Goal: Task Accomplishment & Management: Manage account settings

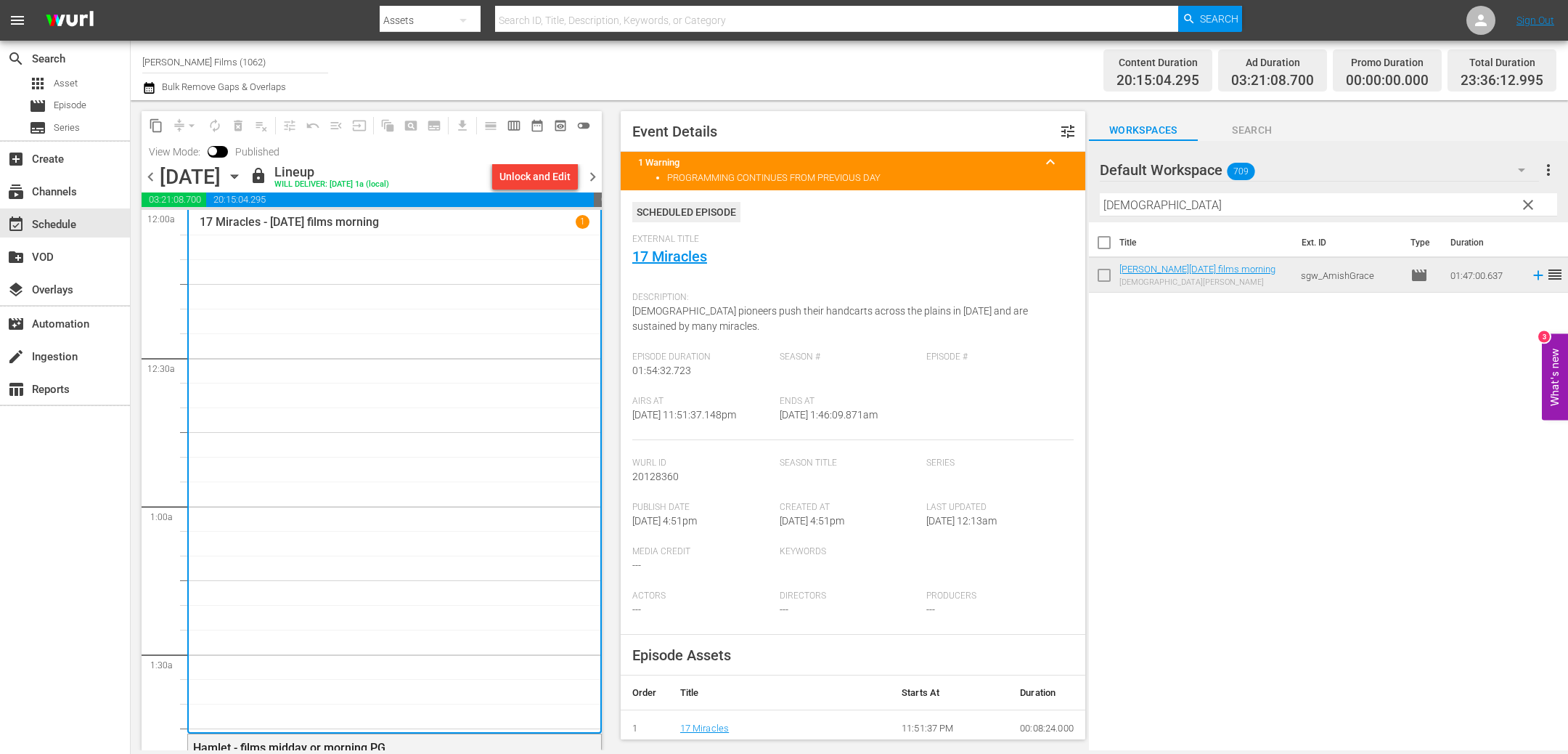
scroll to position [1032, 0]
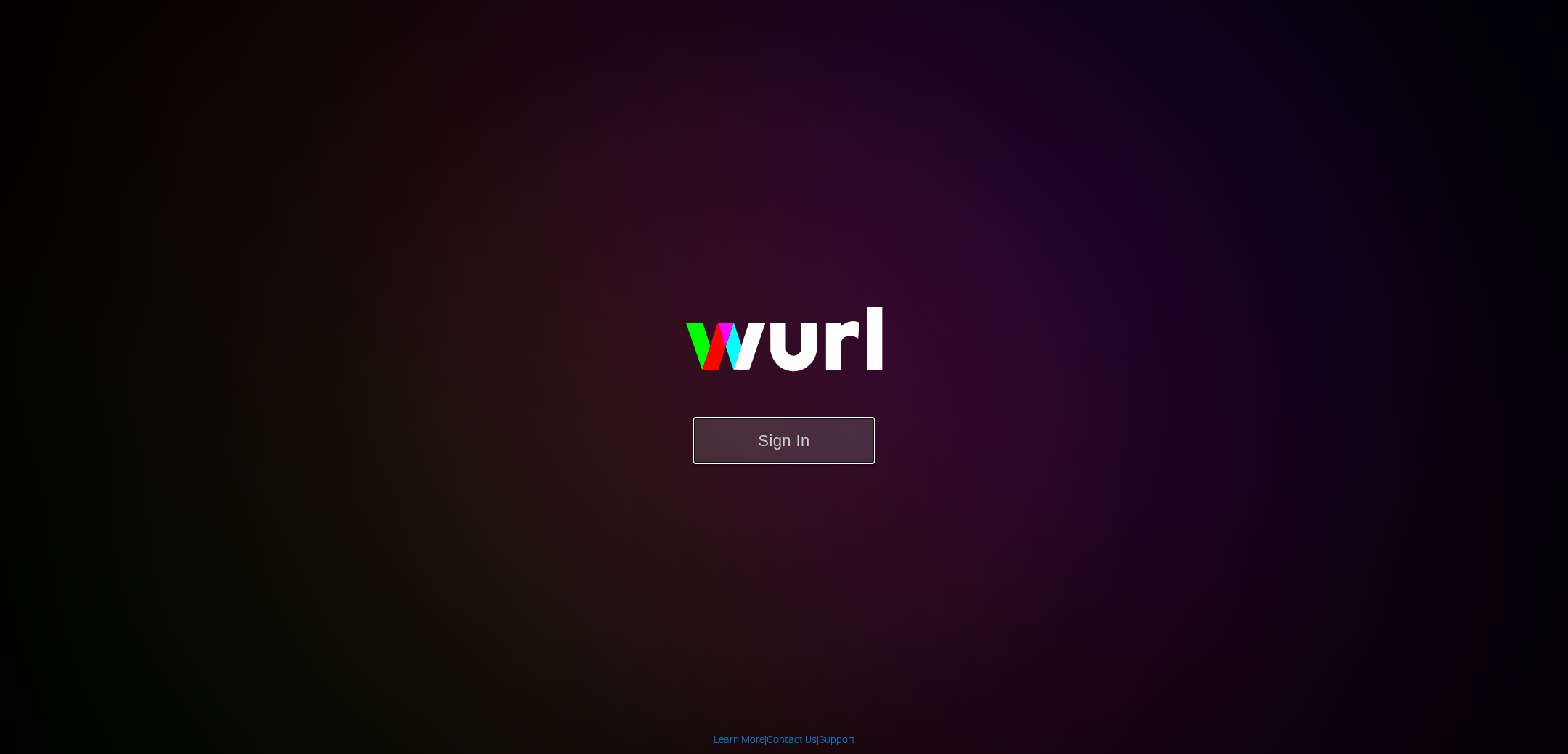
click at [800, 446] on button "Sign In" at bounding box center [784, 440] width 181 height 47
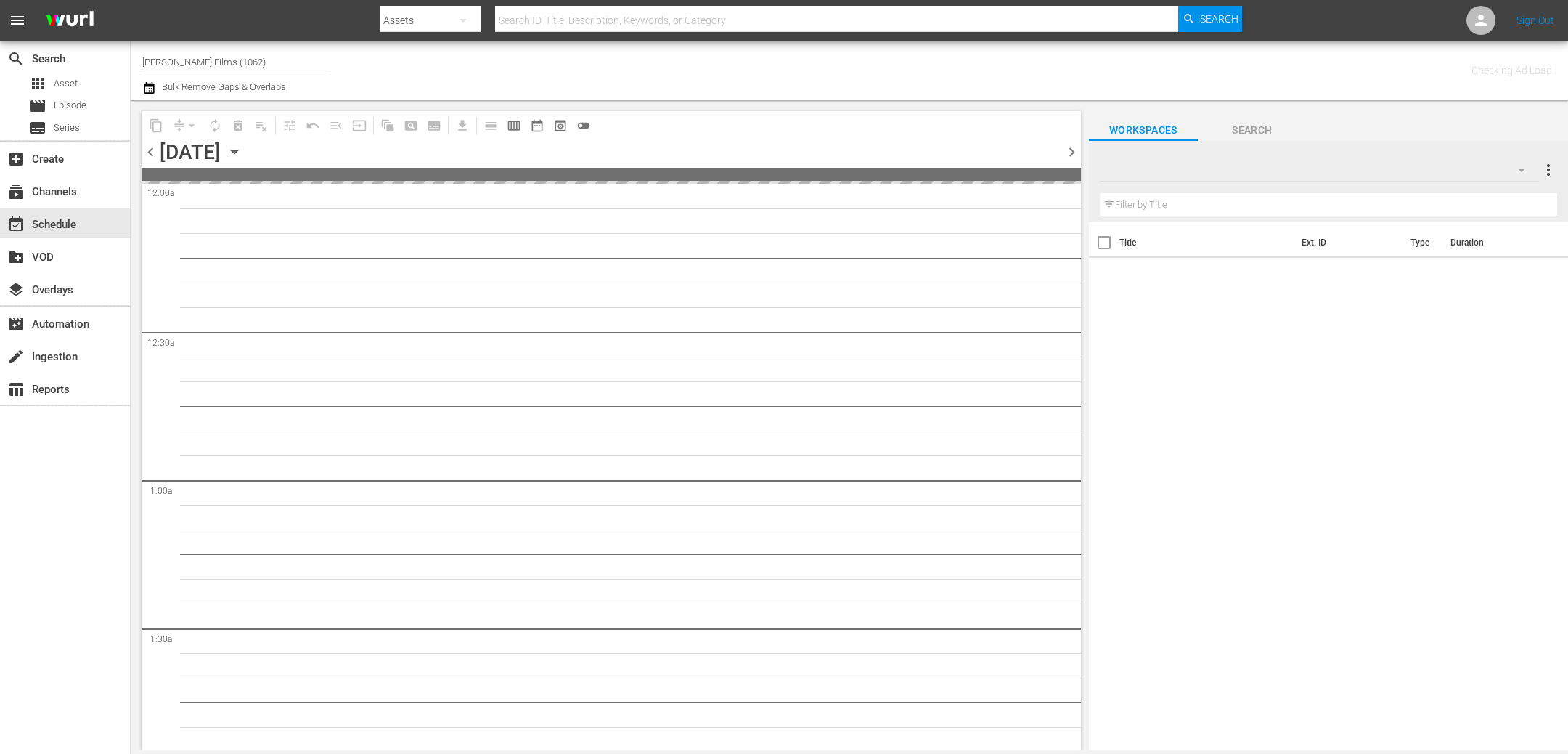
type input "[PERSON_NAME] Films (1062)"
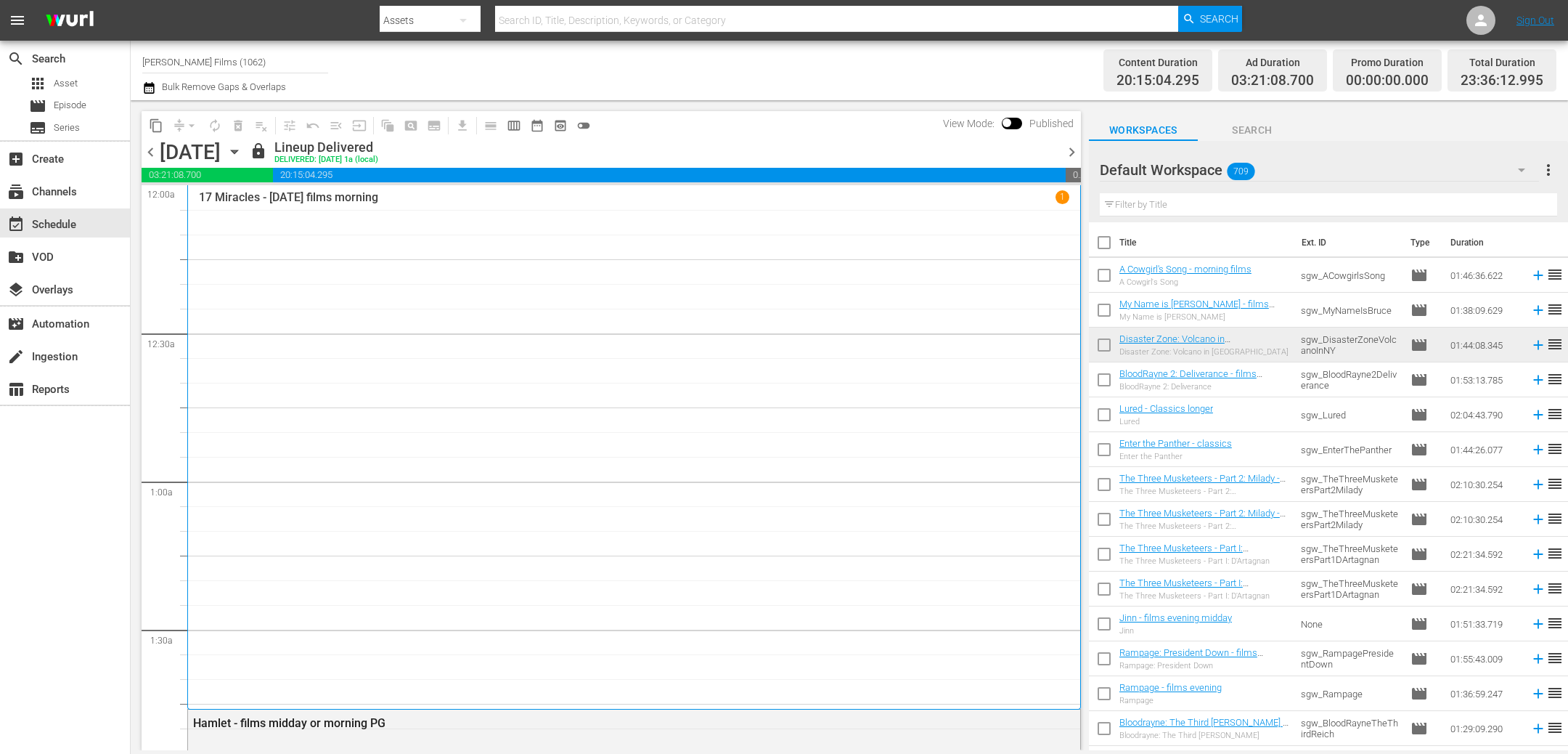
click at [1071, 153] on span "chevron_right" at bounding box center [1071, 152] width 19 height 19
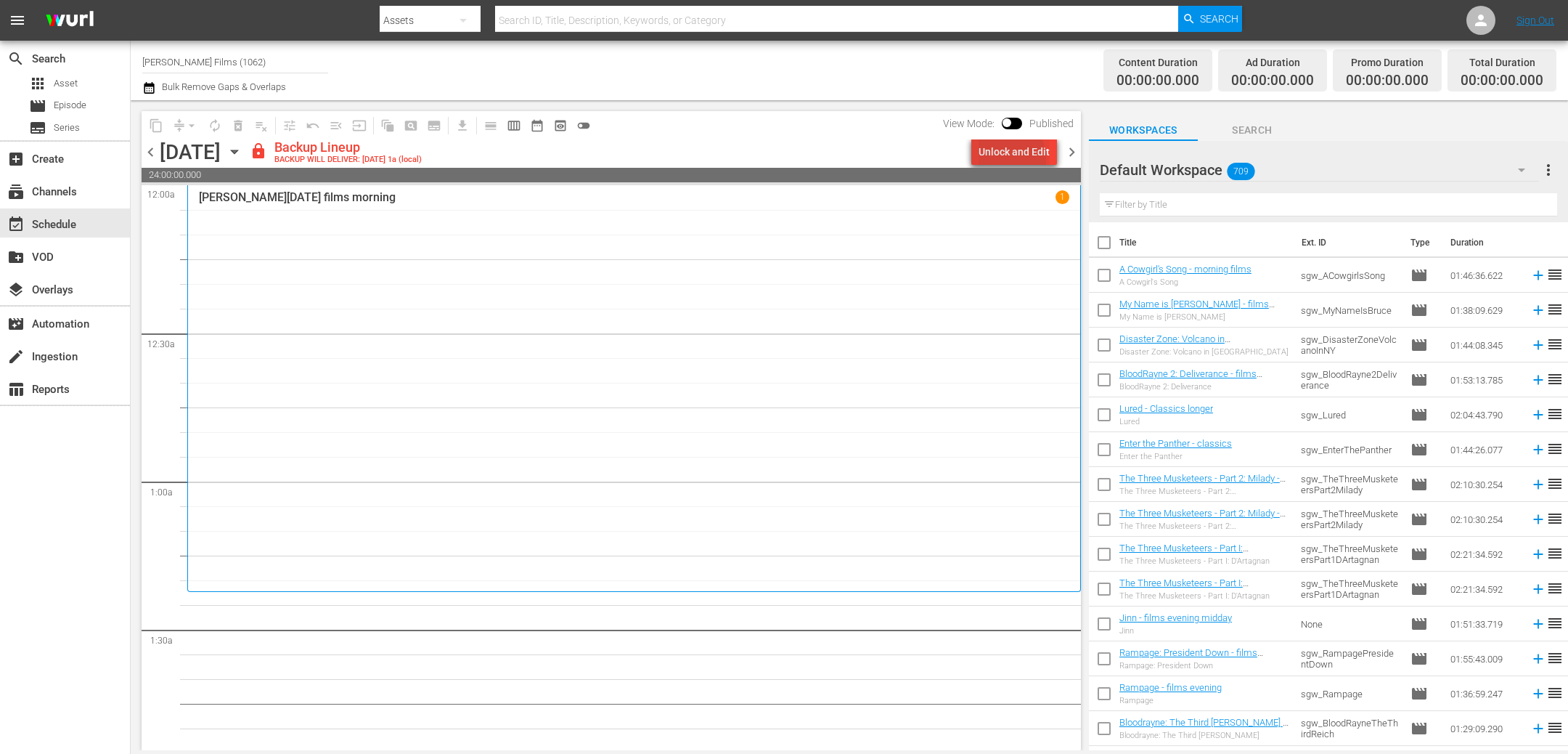
click at [999, 160] on div "Unlock and Edit" at bounding box center [1014, 151] width 71 height 26
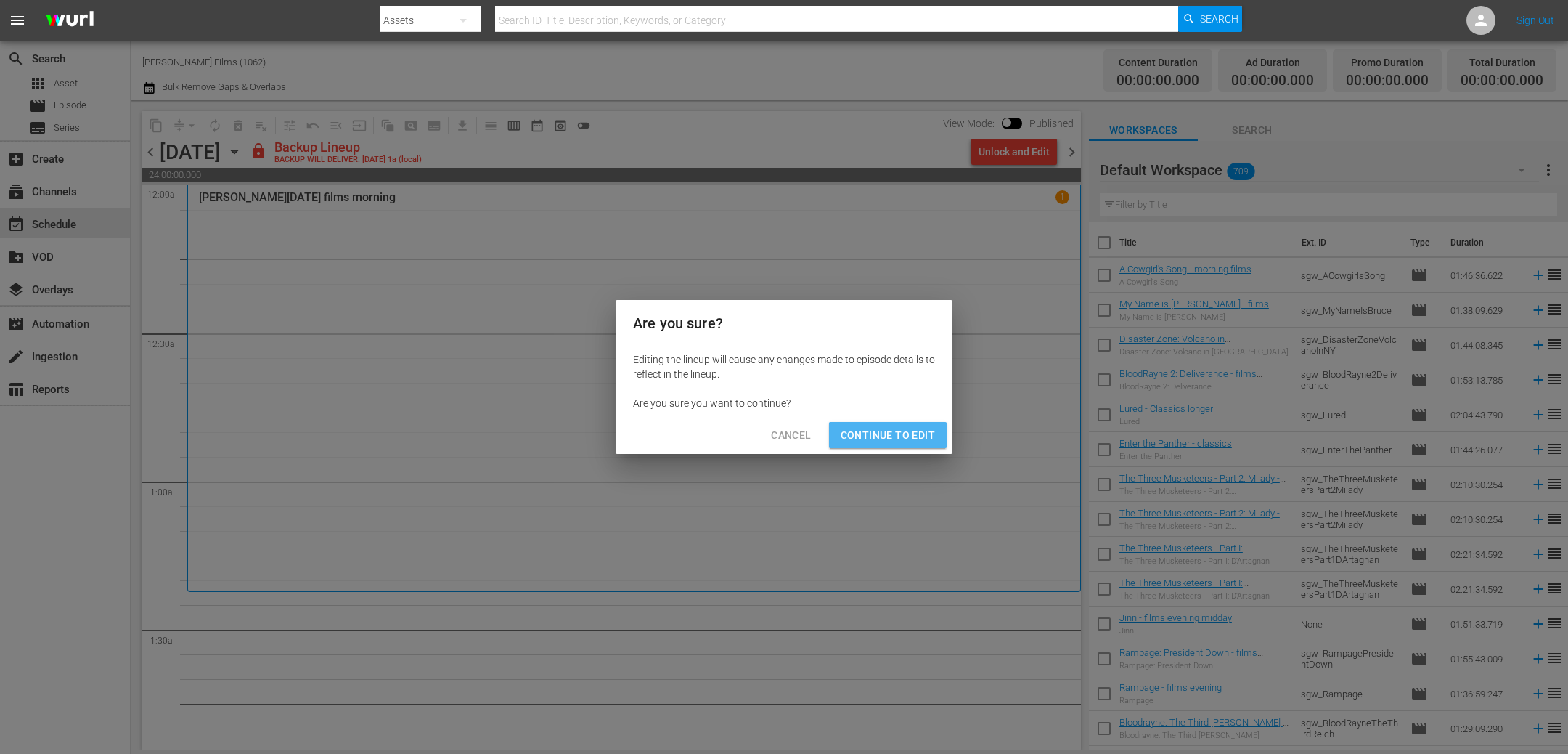
click at [912, 434] on span "Continue to Edit" at bounding box center [887, 434] width 94 height 19
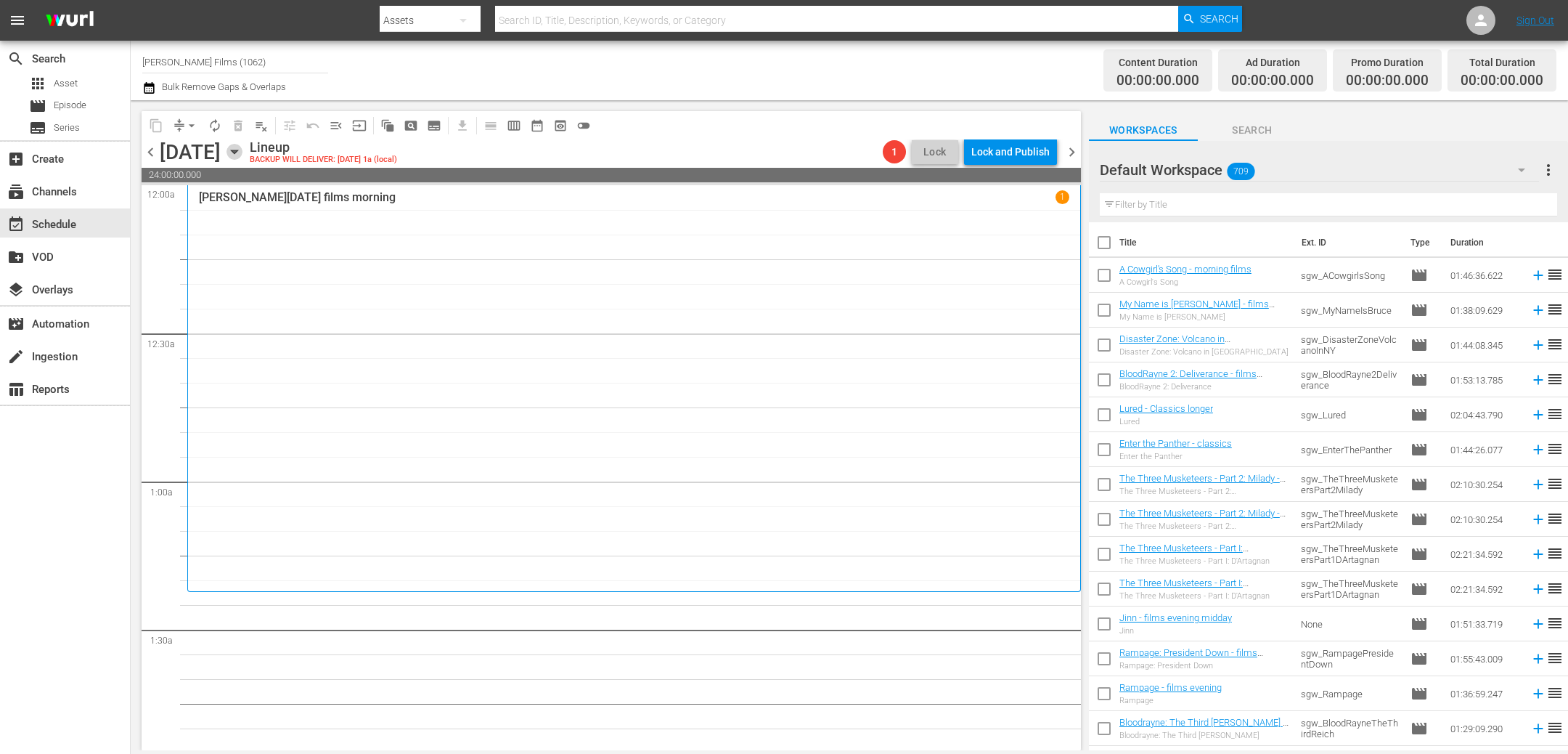
click at [243, 155] on icon "button" at bounding box center [235, 152] width 16 height 16
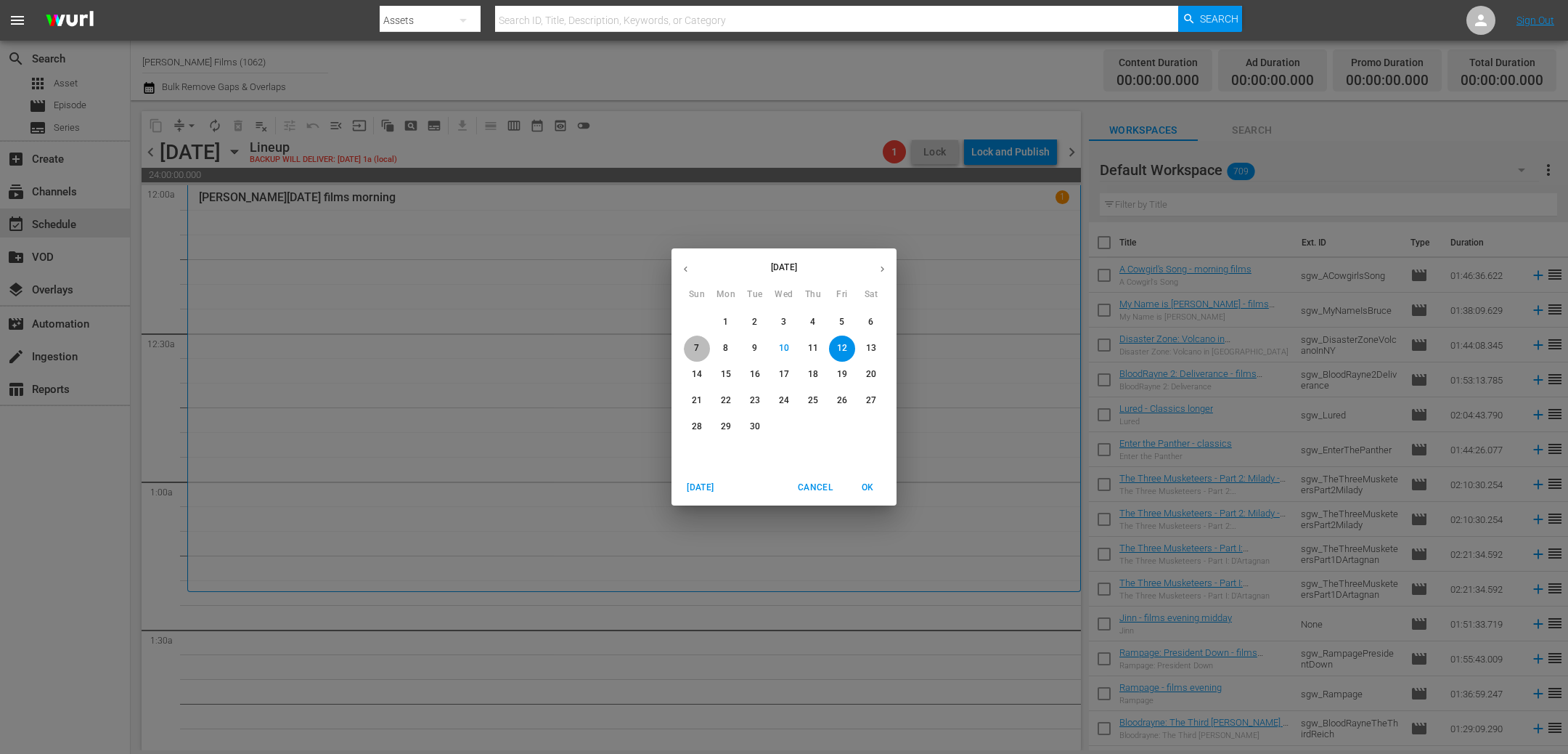
click at [694, 343] on p "7" at bounding box center [695, 348] width 5 height 13
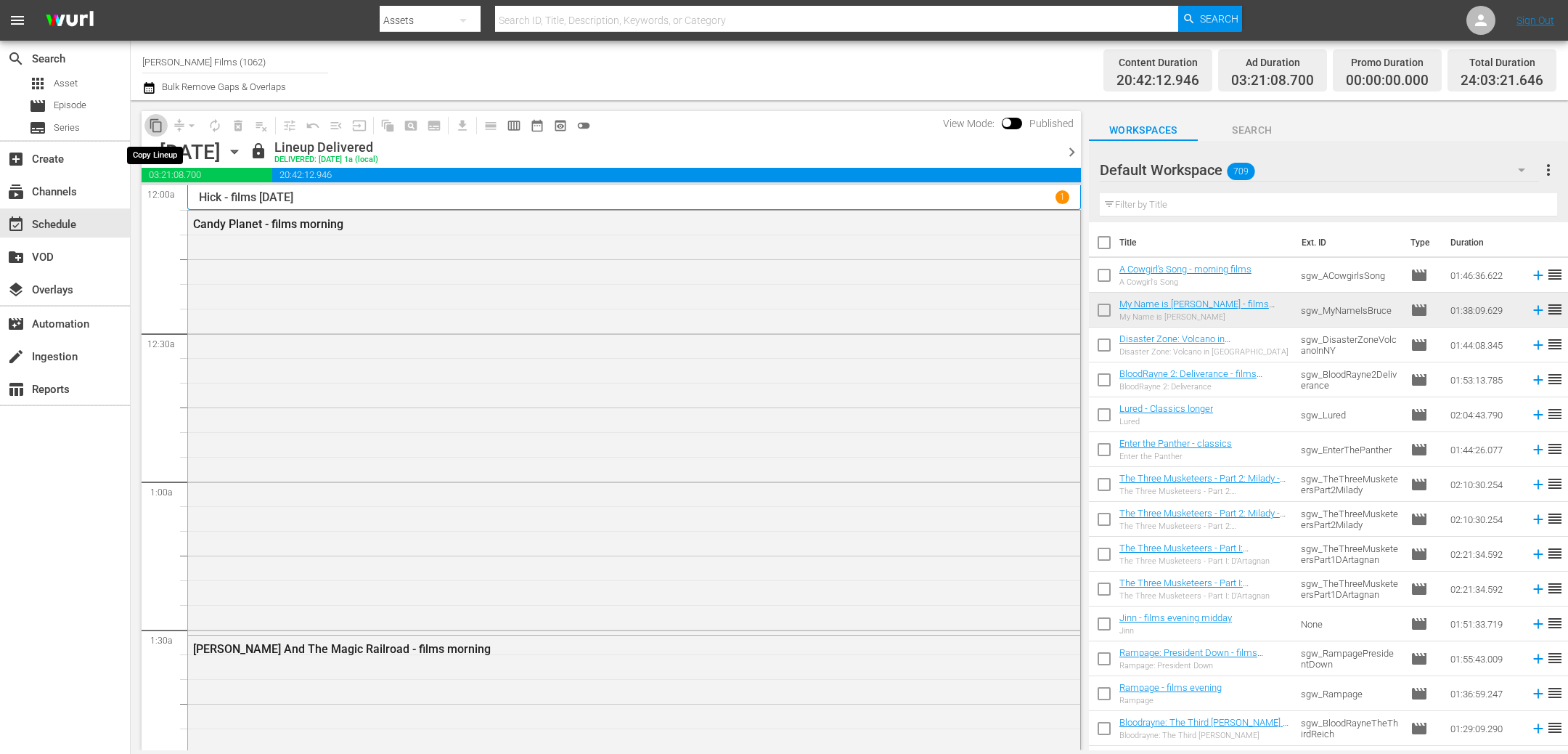
click at [152, 122] on span "content_copy" at bounding box center [156, 125] width 15 height 15
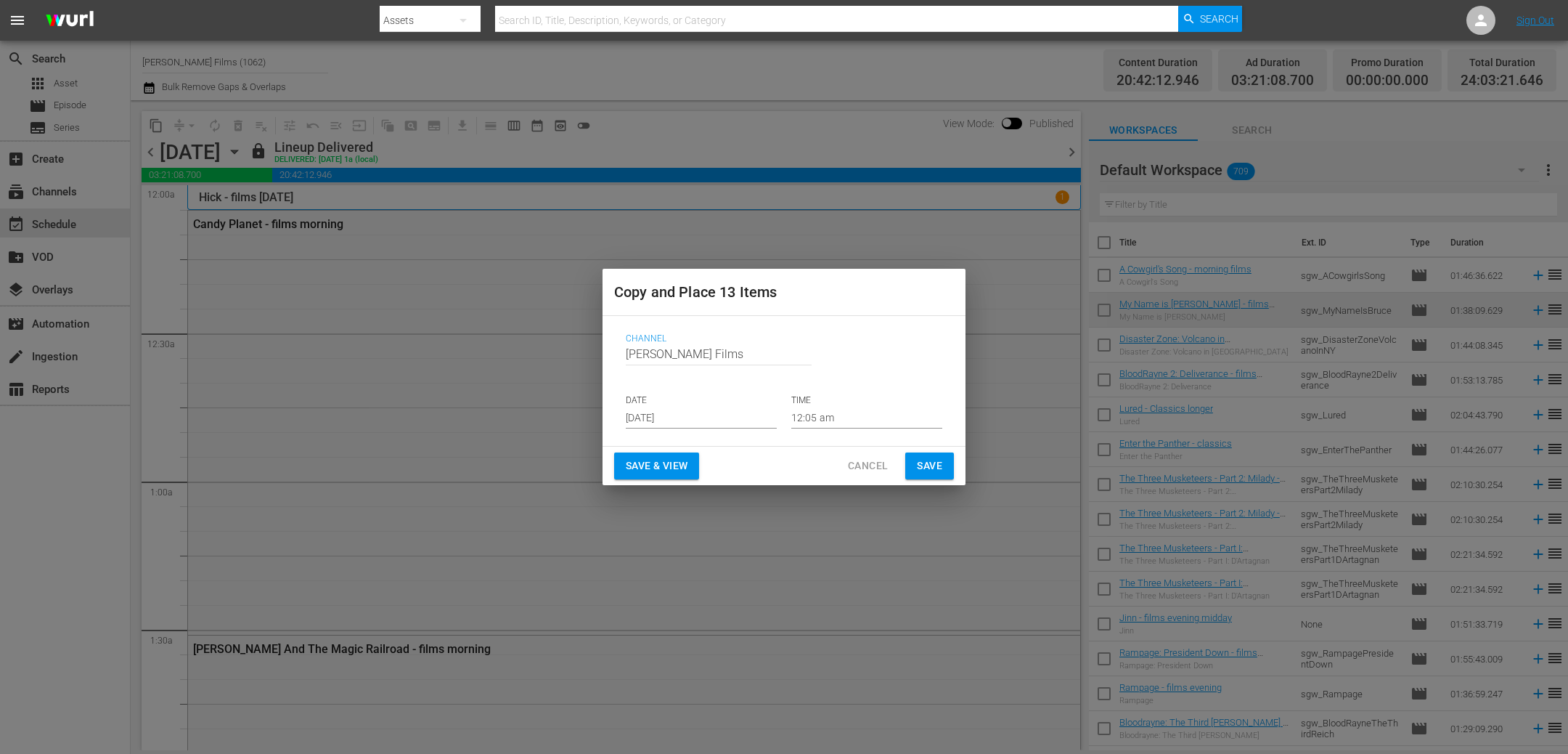
click at [928, 457] on span "Save" at bounding box center [929, 466] width 25 height 19
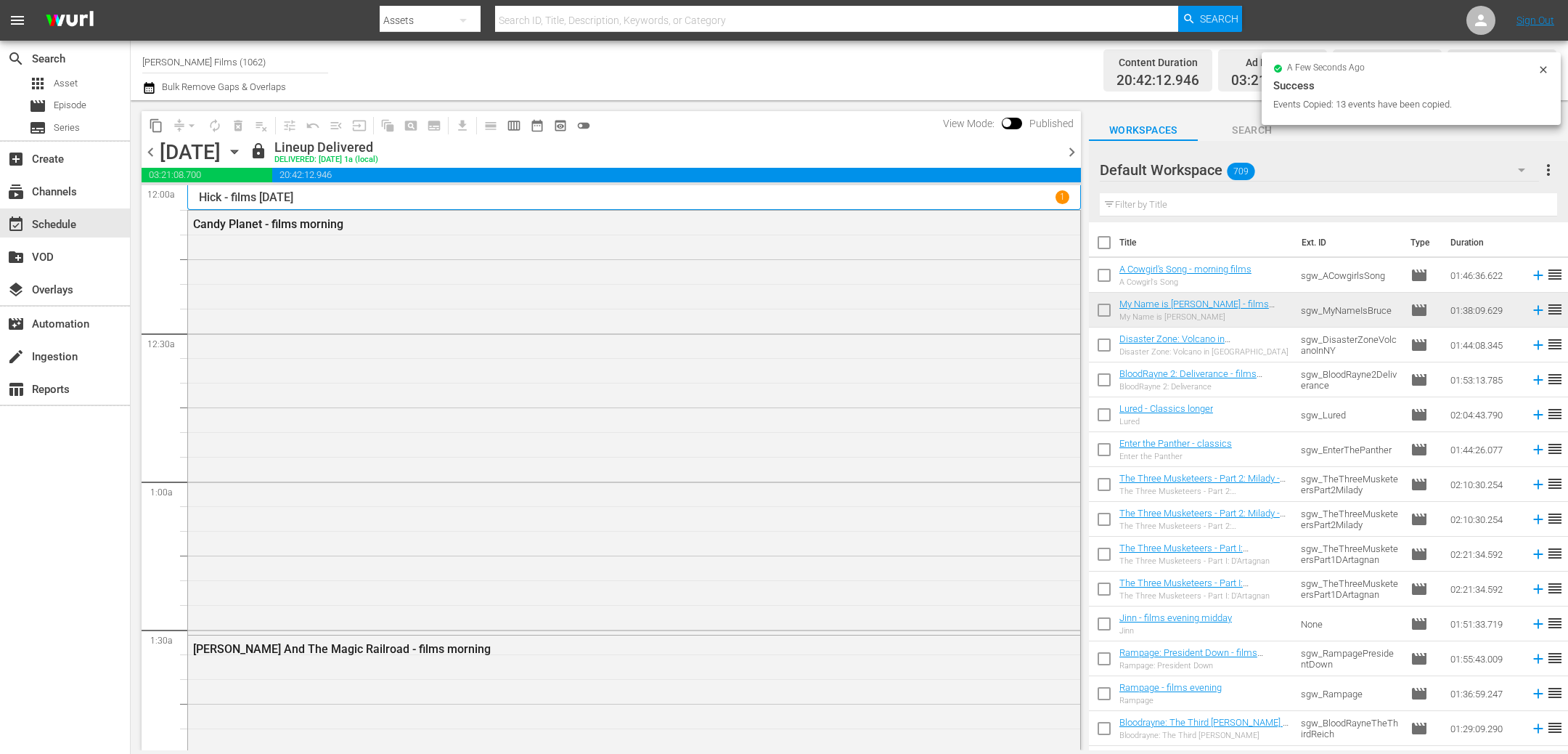
click at [243, 155] on icon "button" at bounding box center [235, 152] width 16 height 16
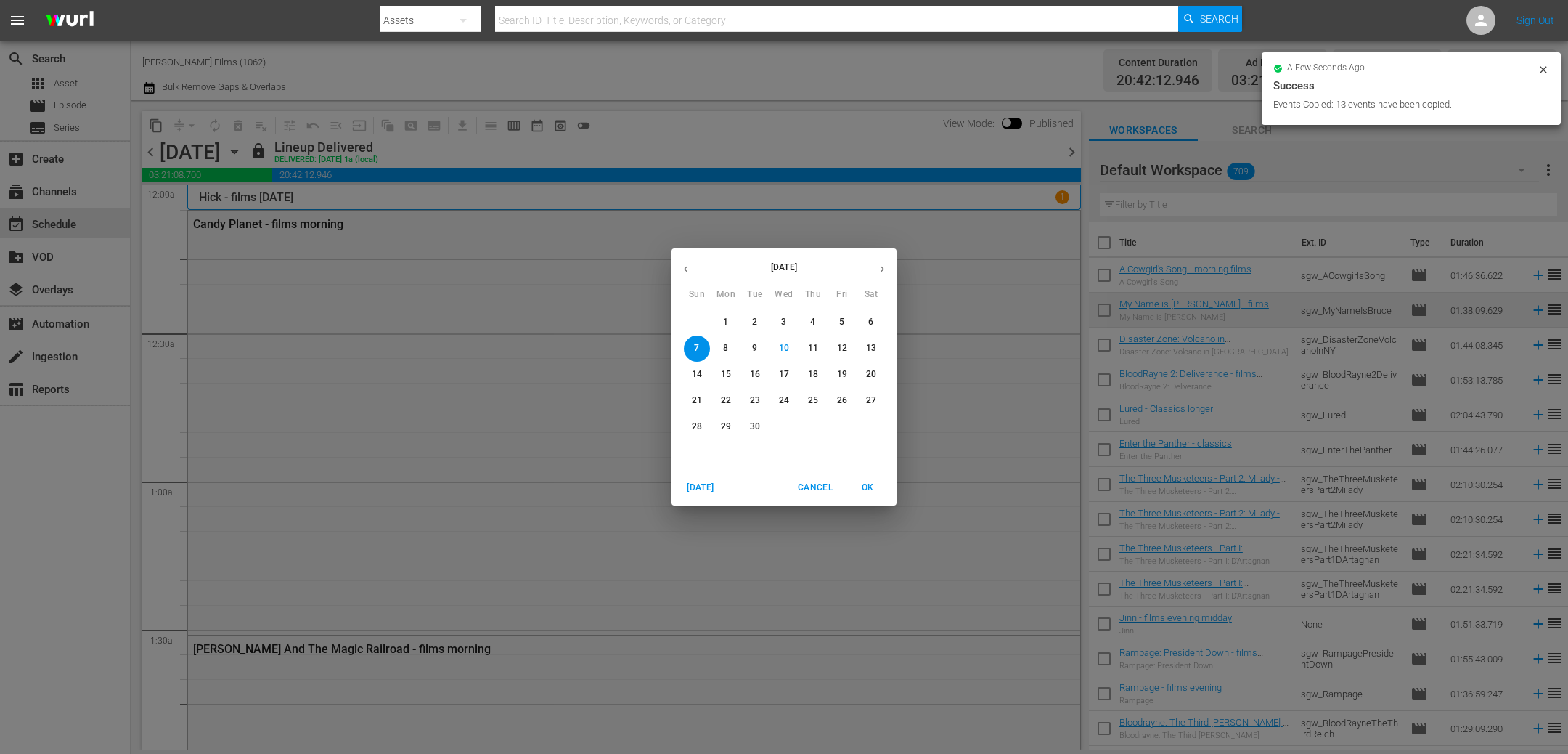
click at [843, 344] on p "12" at bounding box center [841, 348] width 10 height 13
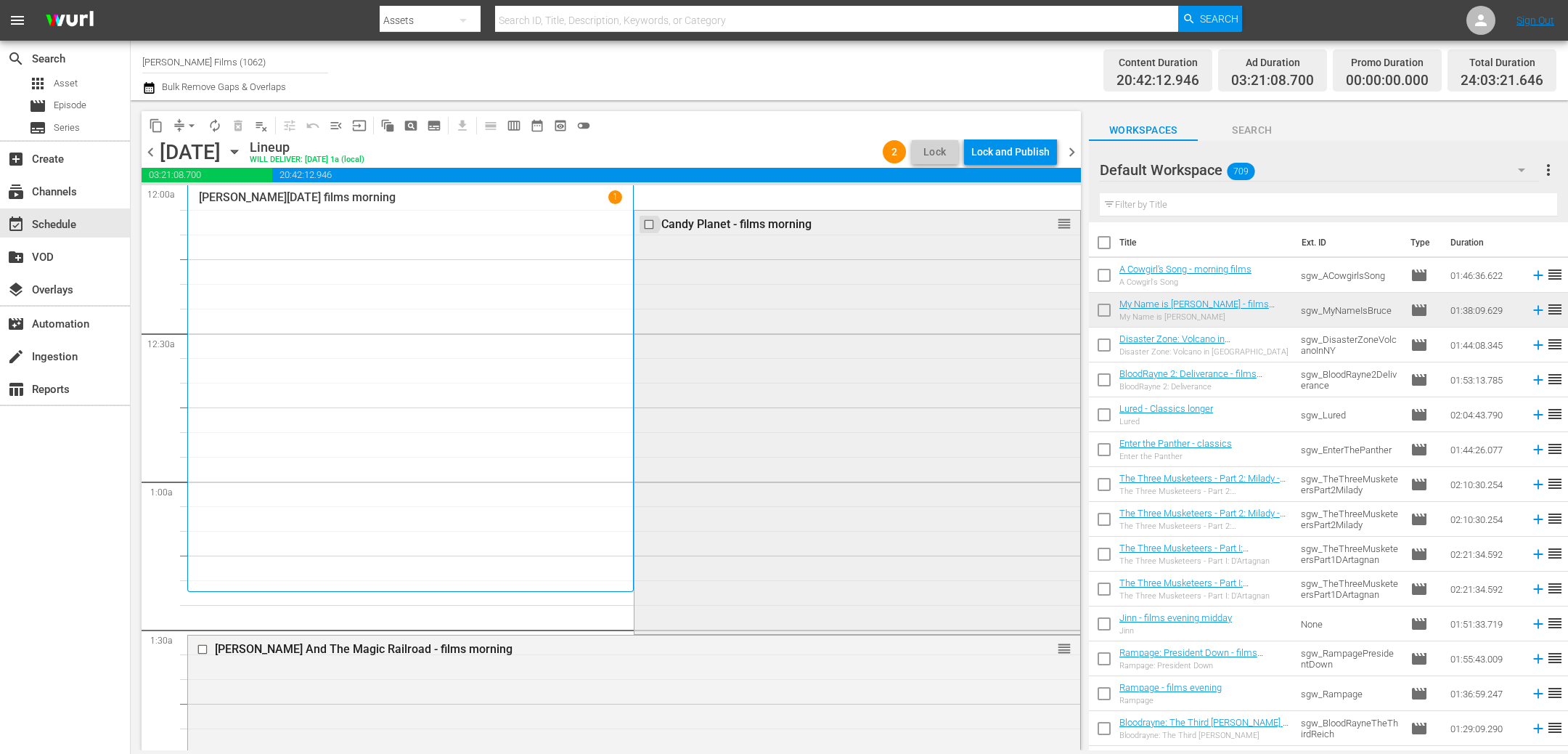
click at [647, 224] on input "checkbox" at bounding box center [651, 224] width 16 height 13
click at [239, 124] on span "delete_forever_outlined" at bounding box center [238, 125] width 15 height 15
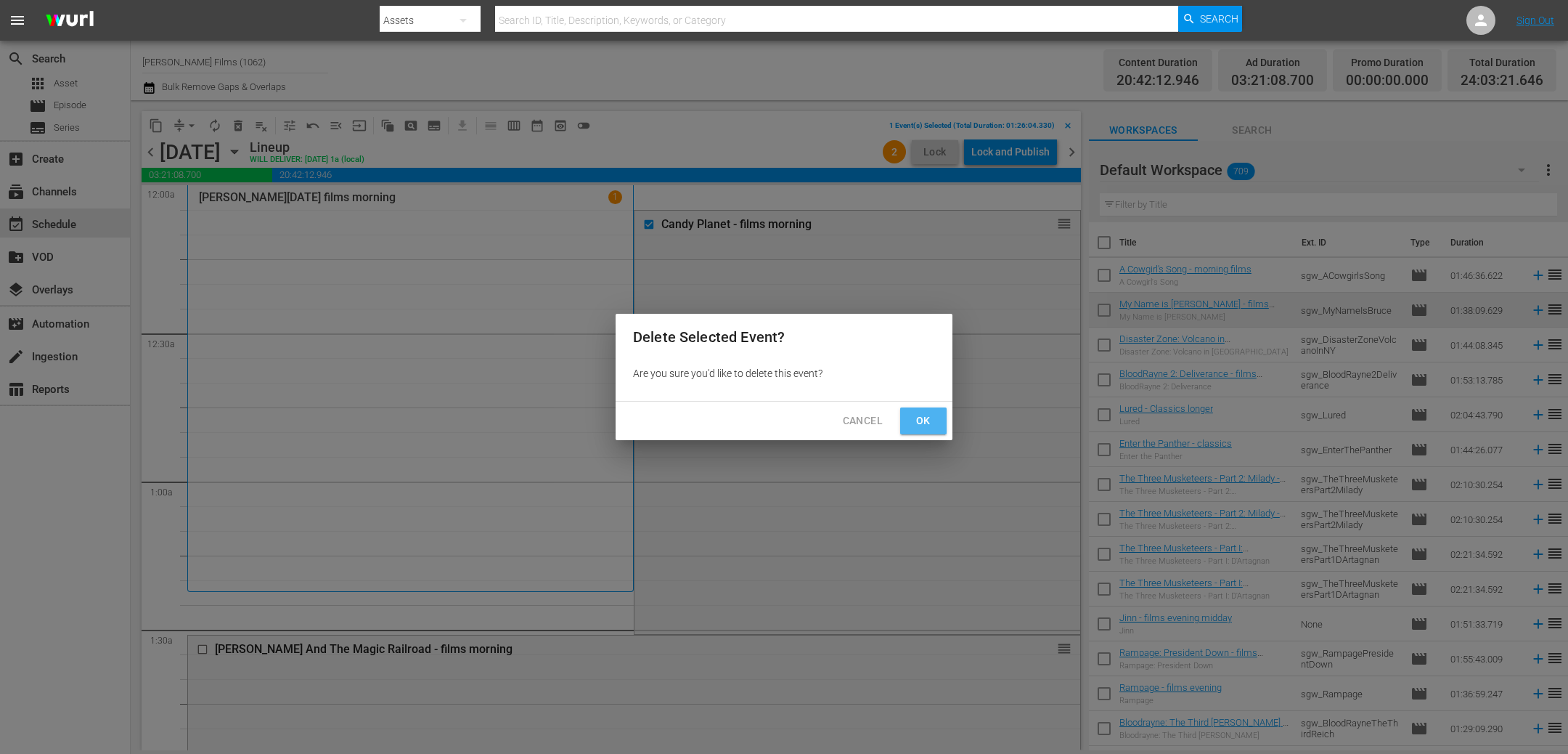
click at [918, 424] on span "Ok" at bounding box center [923, 421] width 23 height 19
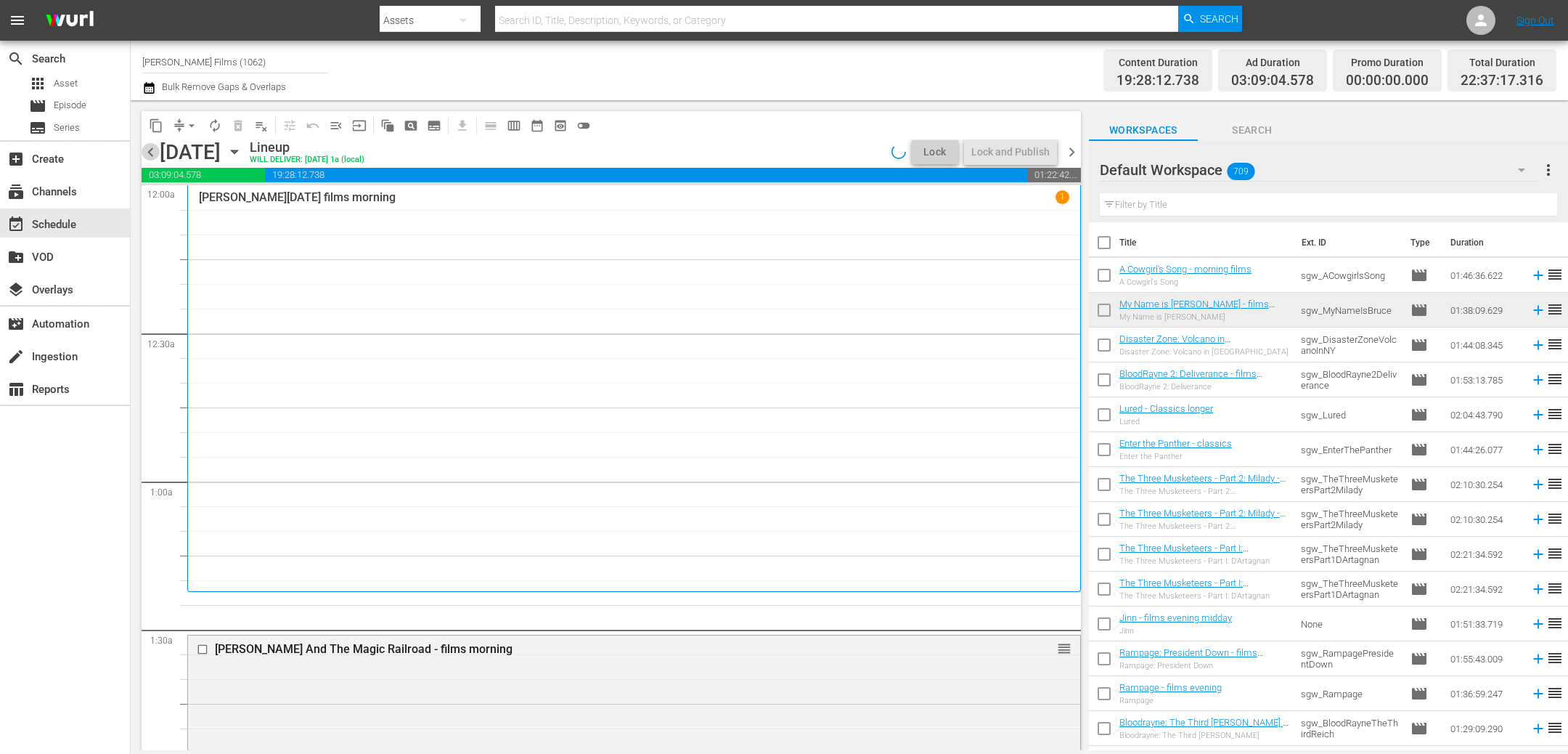
click at [154, 150] on span "chevron_left" at bounding box center [150, 152] width 19 height 19
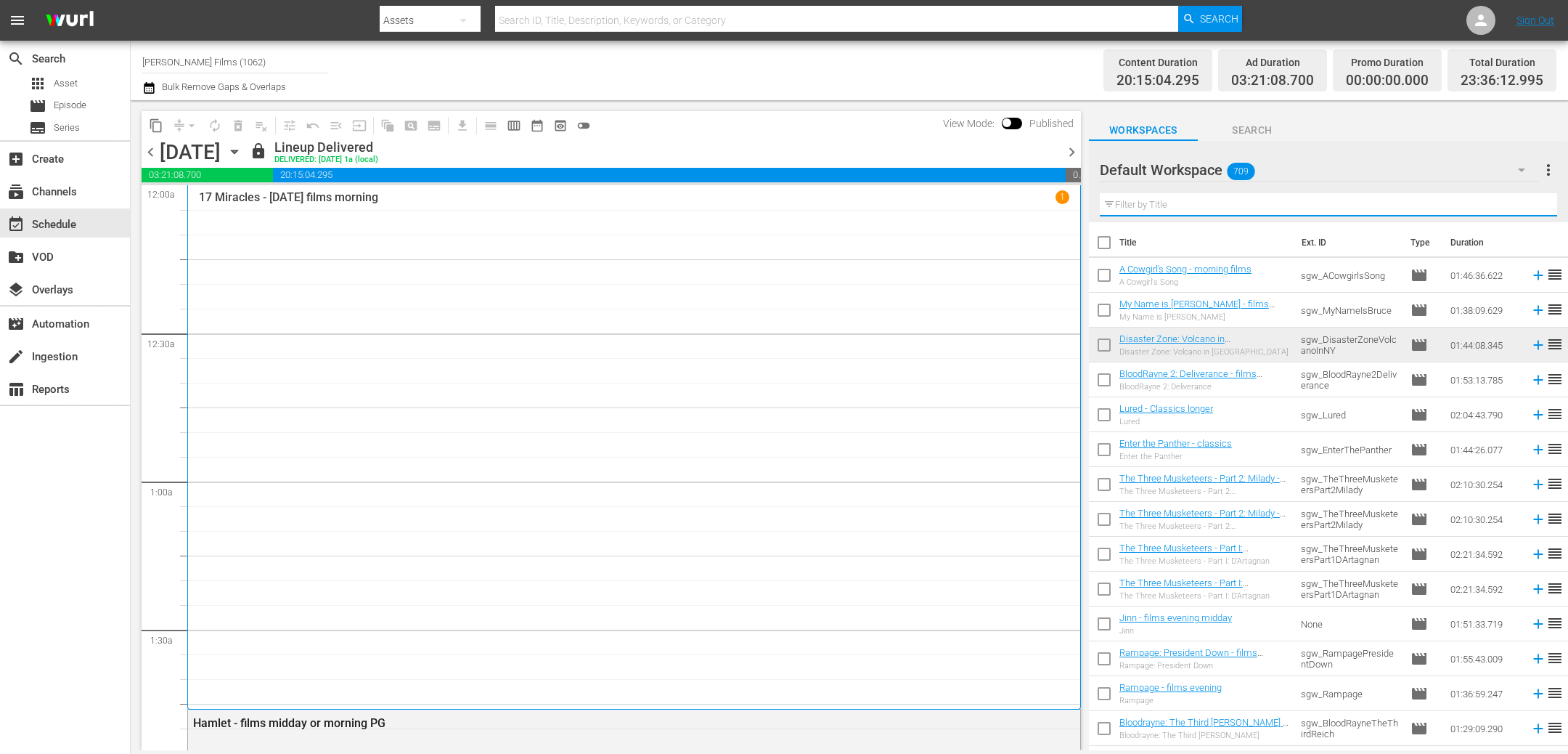
click at [1165, 207] on input "text" at bounding box center [1327, 205] width 457 height 23
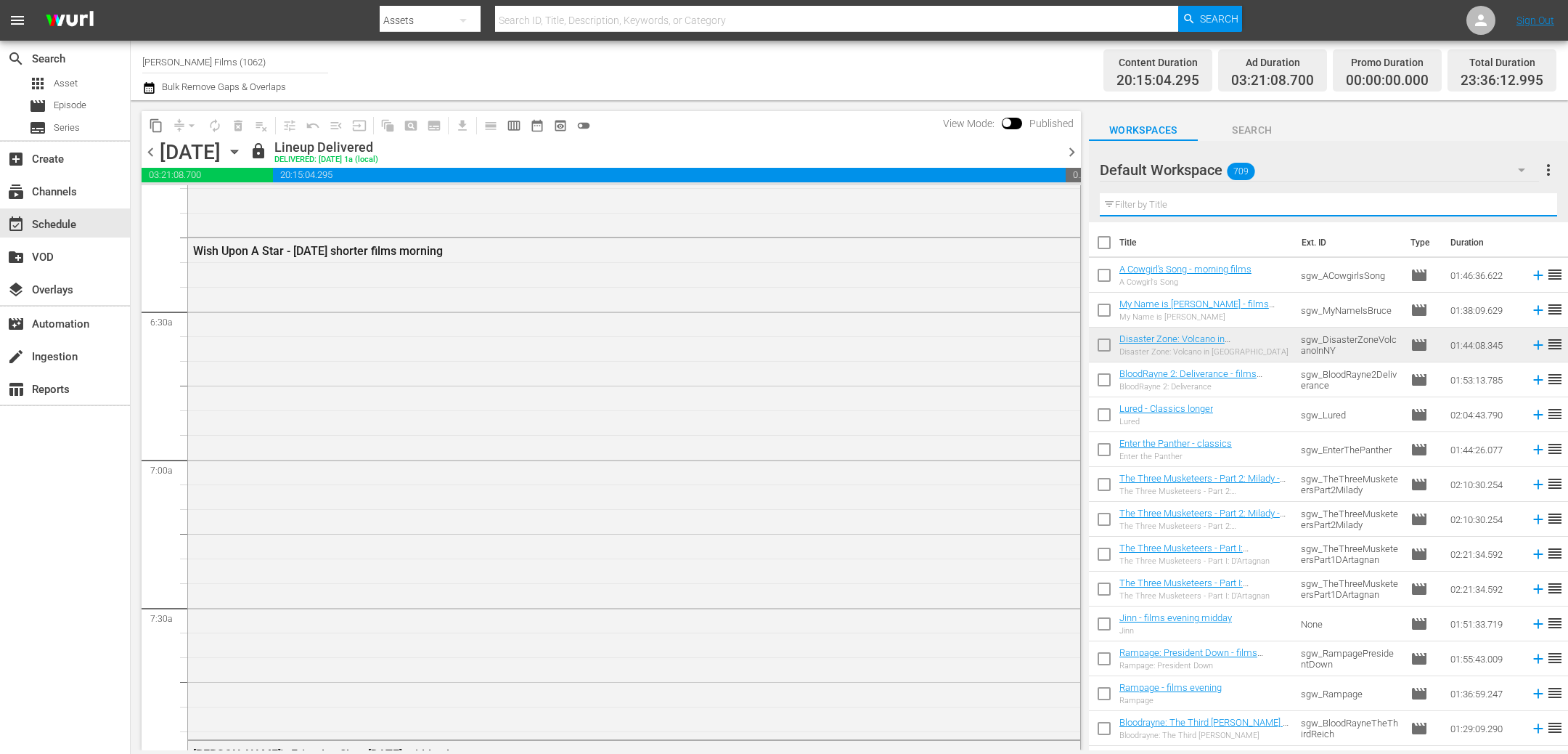
scroll to position [1828, 0]
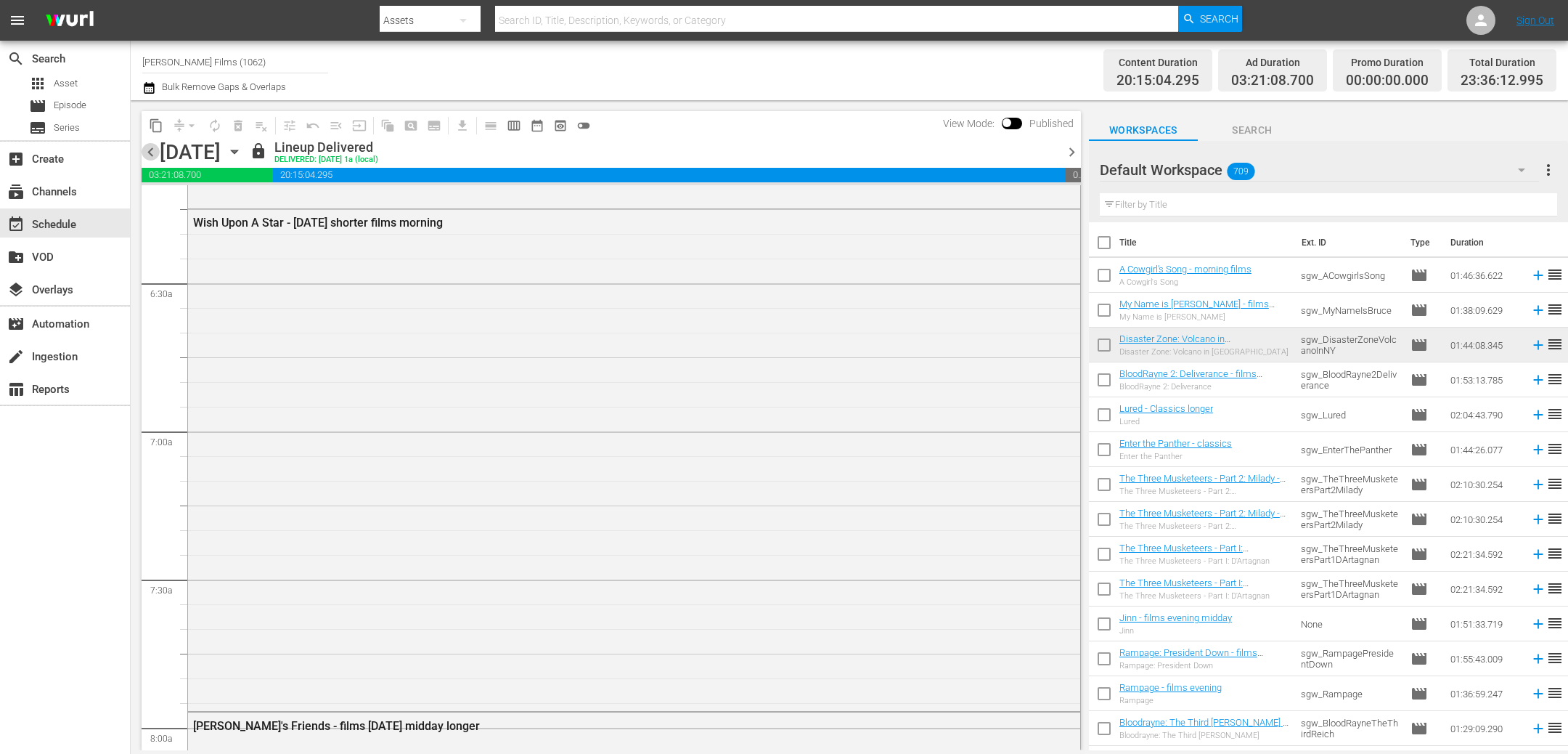
click at [154, 155] on span "chevron_left" at bounding box center [150, 152] width 19 height 19
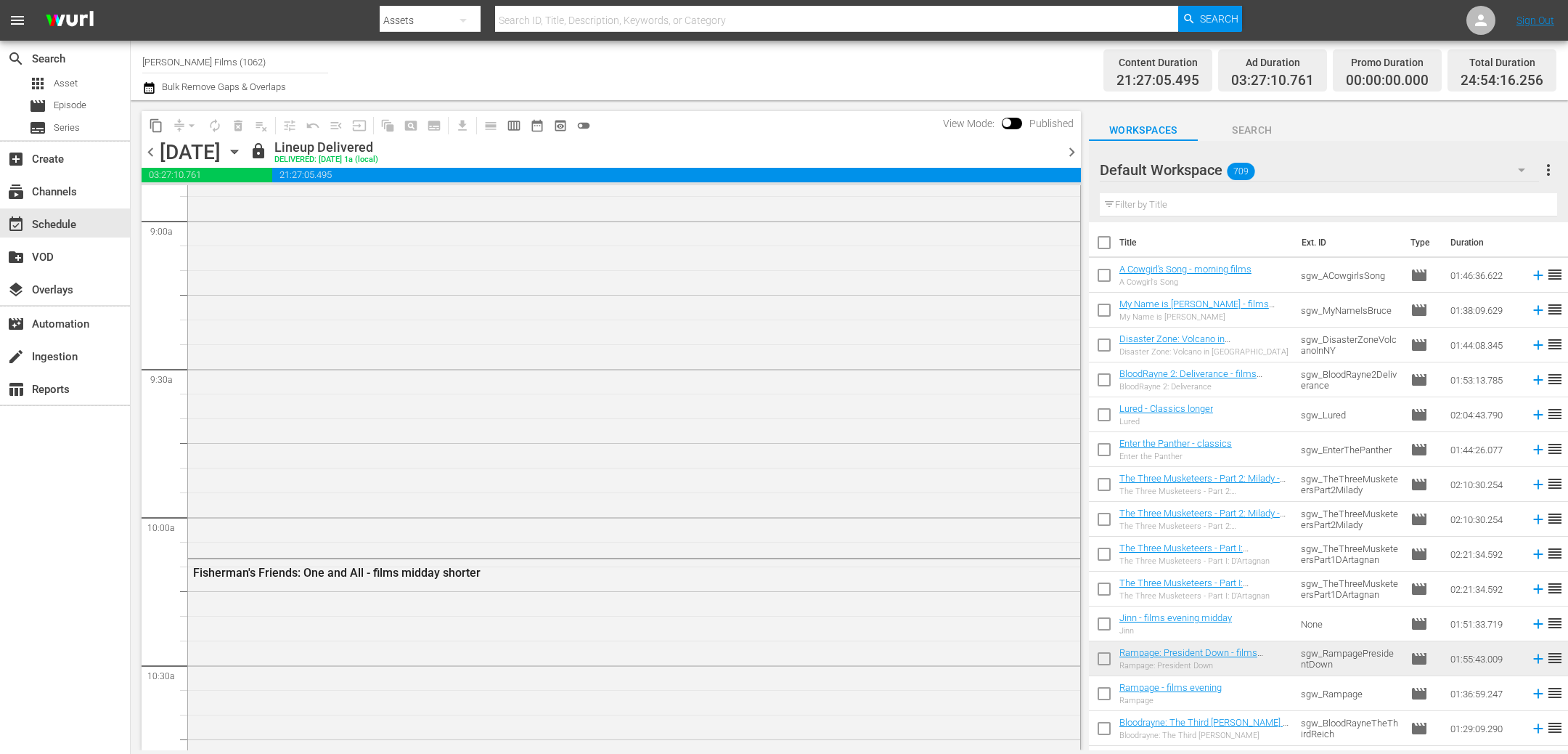
scroll to position [2670, 0]
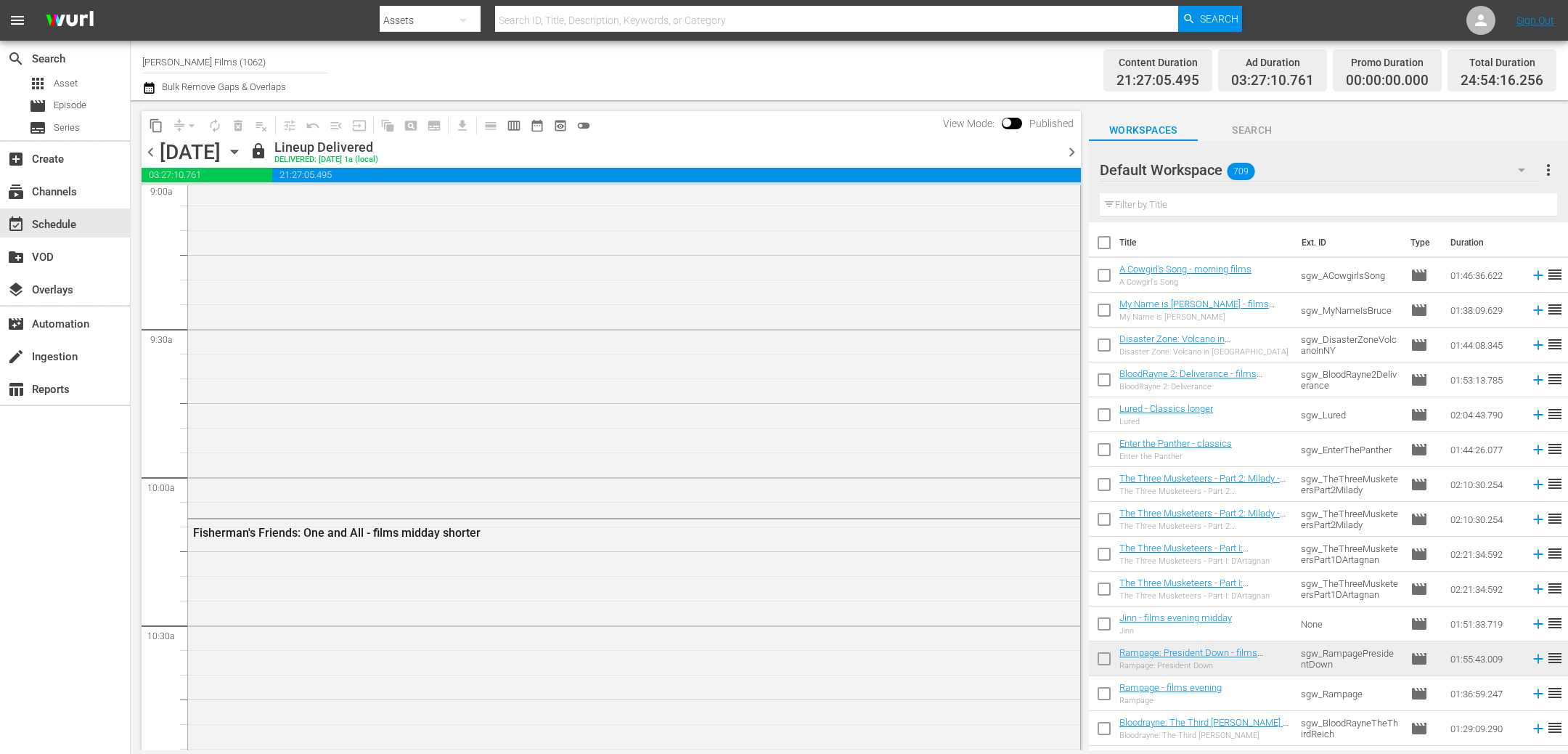
click at [1072, 153] on span "chevron_right" at bounding box center [1071, 152] width 19 height 19
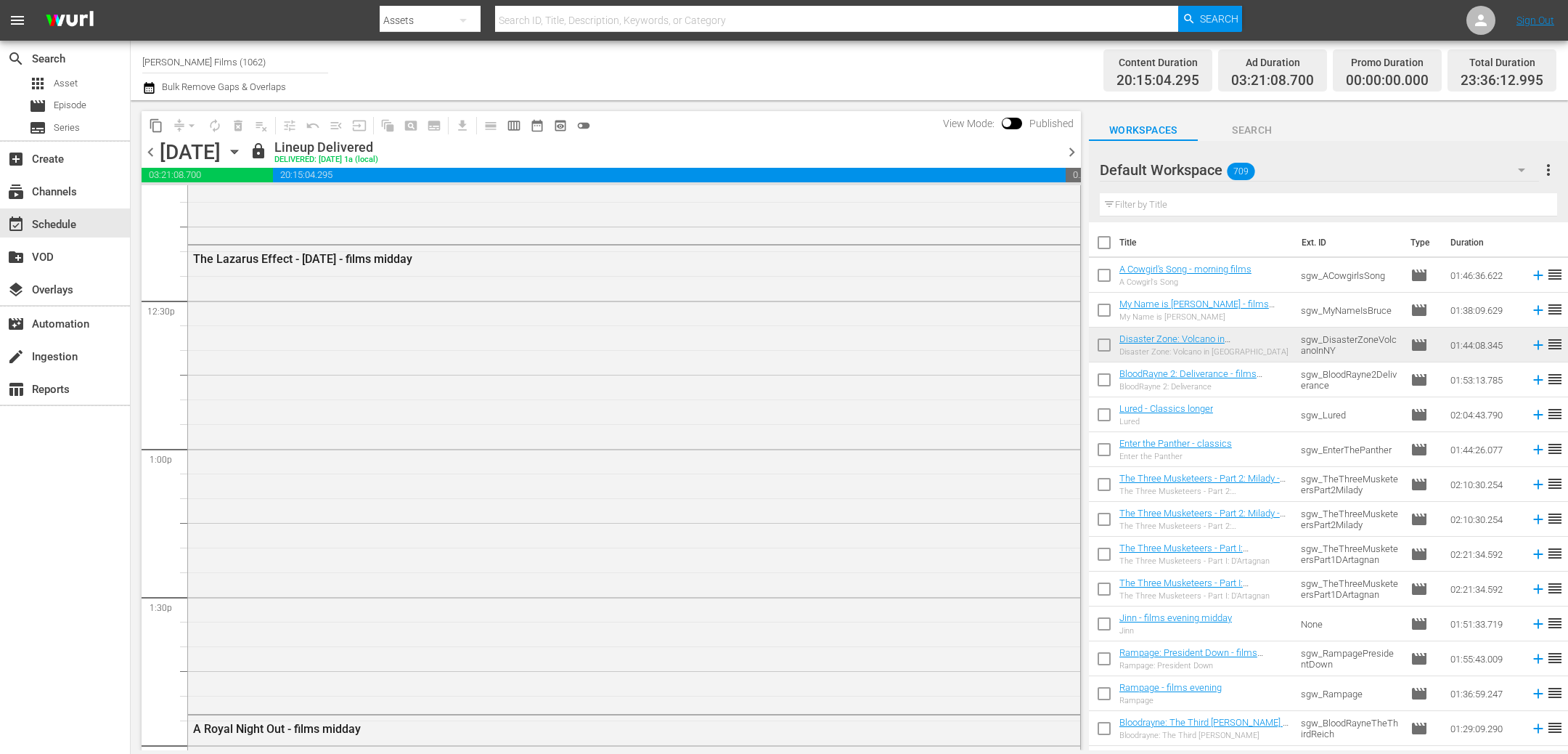
scroll to position [3905, 0]
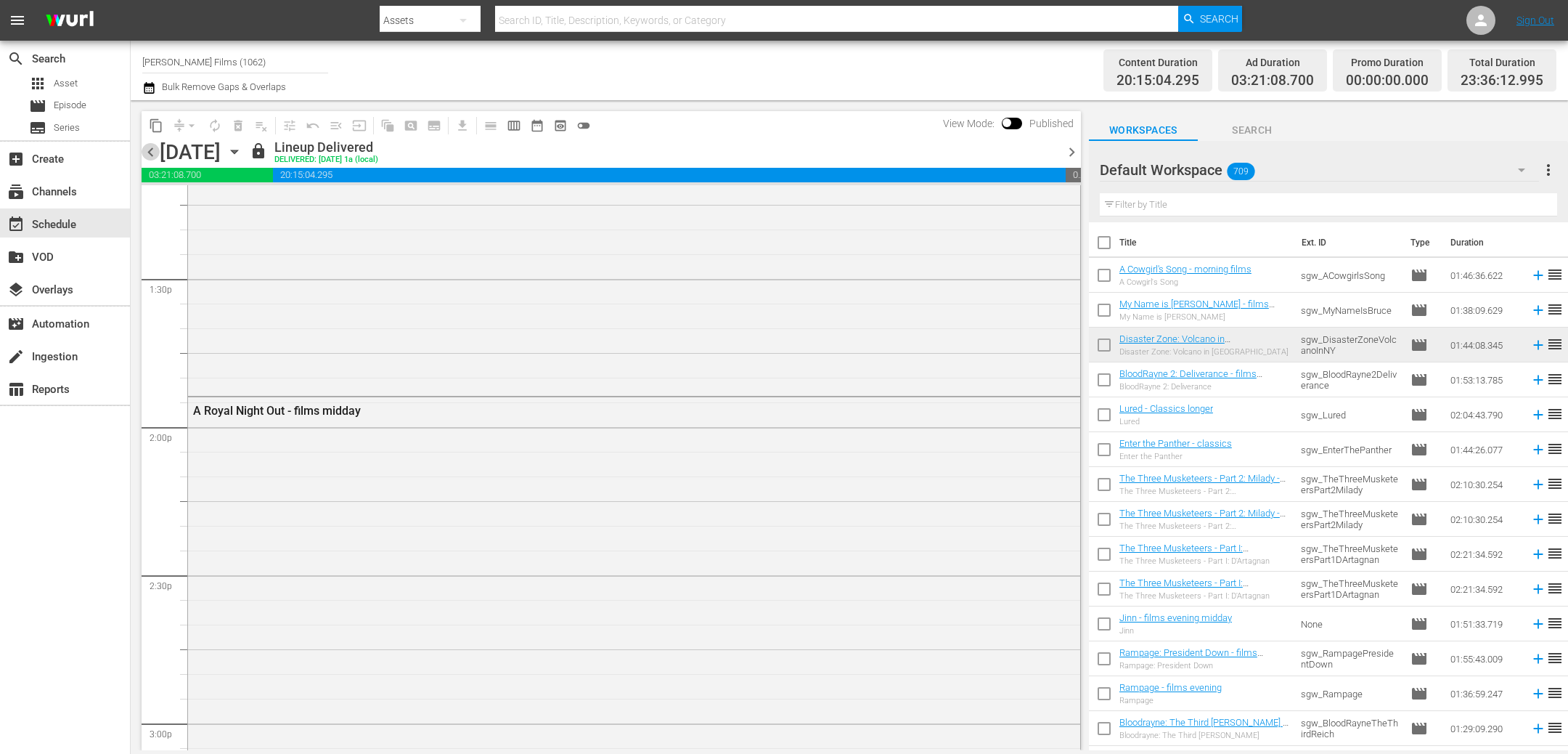
click at [153, 154] on span "chevron_left" at bounding box center [150, 152] width 19 height 19
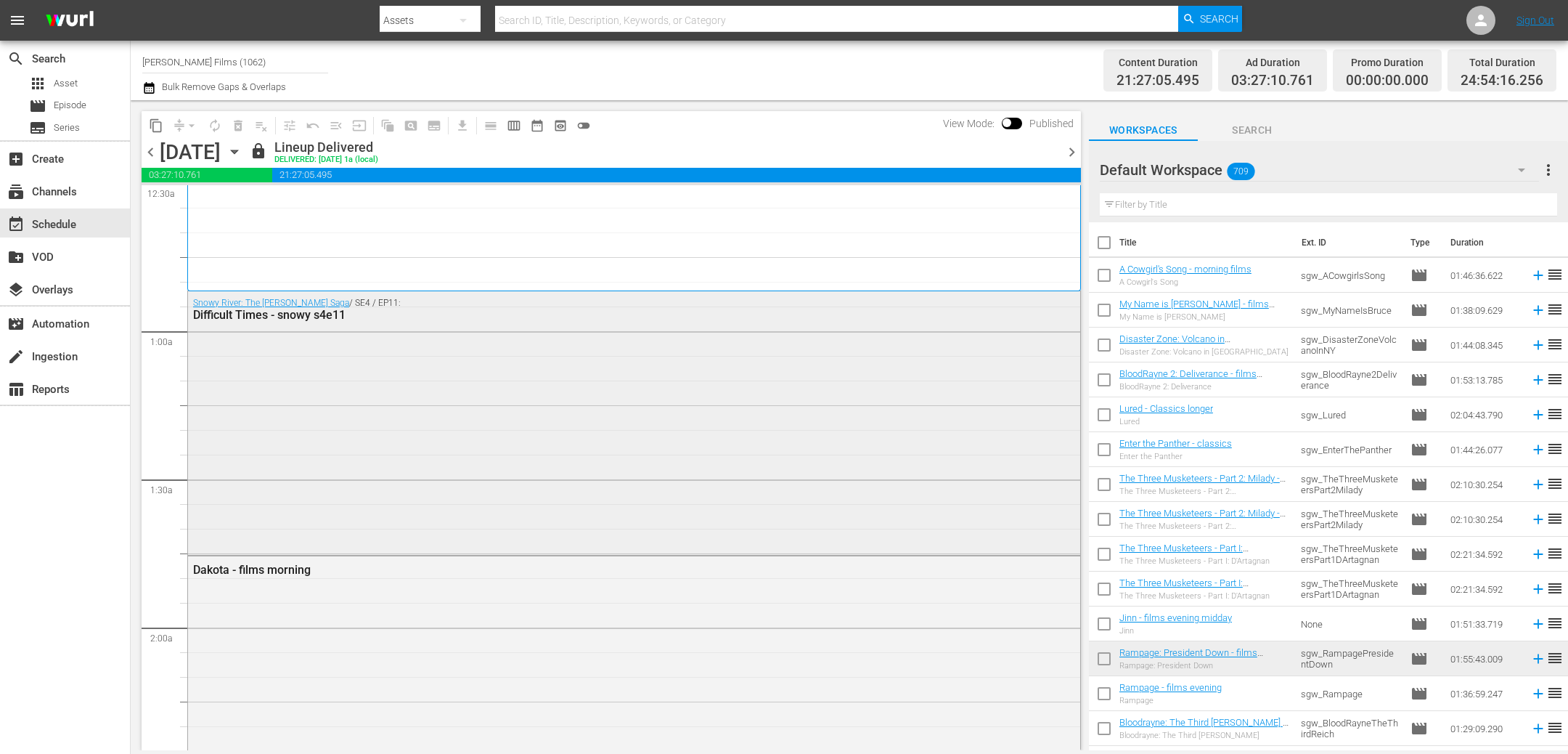
scroll to position [122, 0]
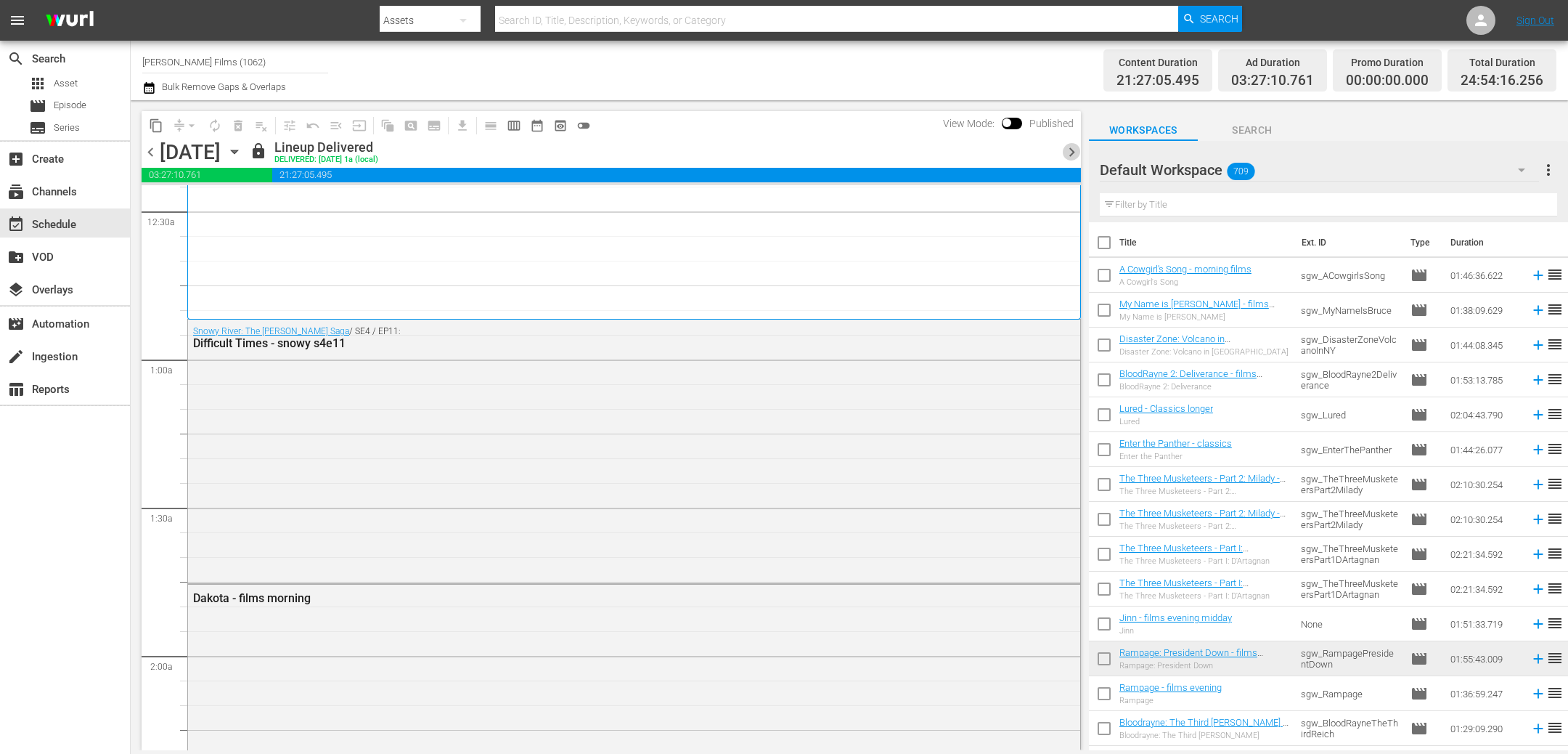
click at [1069, 153] on span "chevron_right" at bounding box center [1071, 152] width 19 height 19
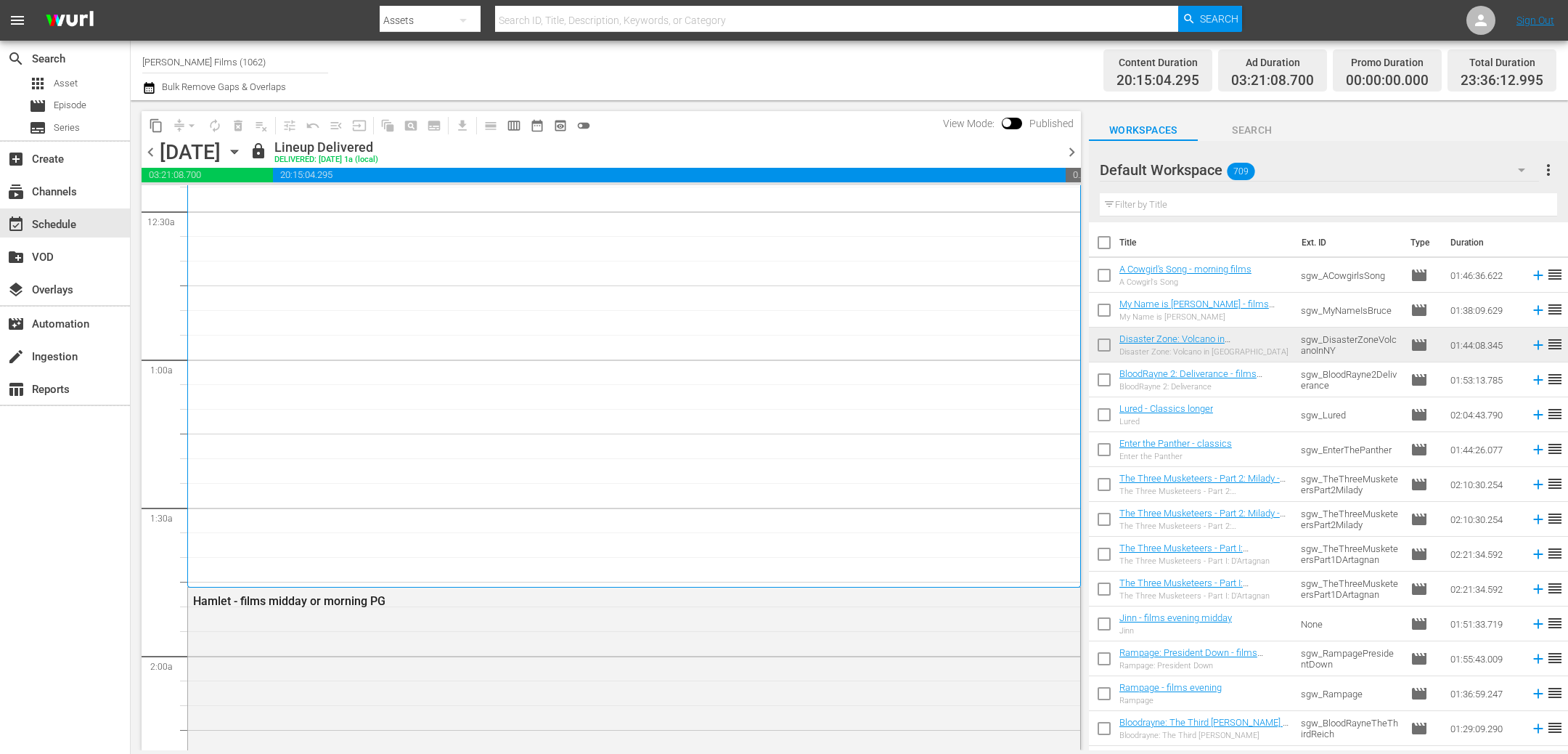
click at [1069, 153] on span "chevron_right" at bounding box center [1071, 152] width 19 height 19
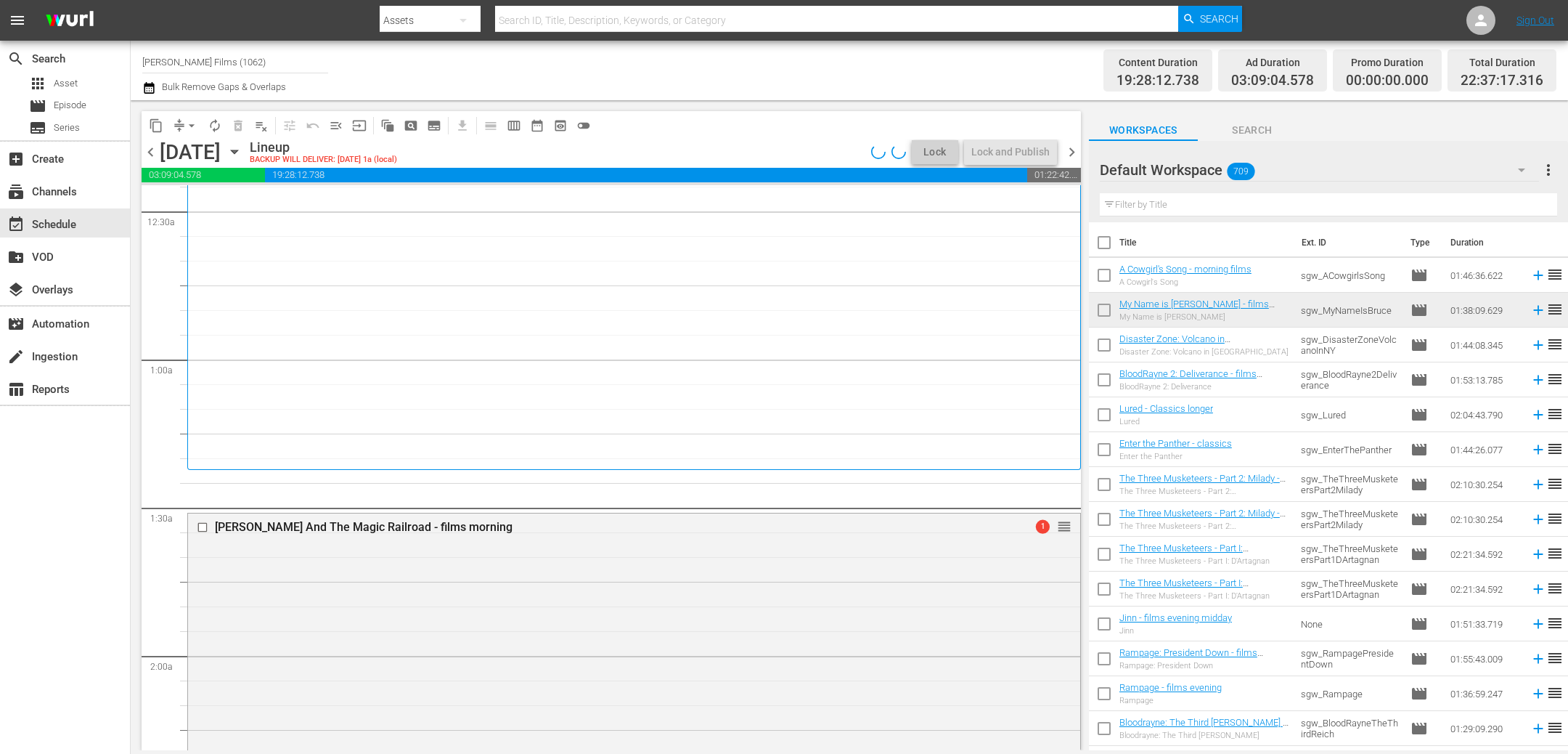
click at [1200, 198] on input "text" at bounding box center [1327, 205] width 457 height 23
click at [1181, 209] on input "text" at bounding box center [1327, 205] width 457 height 23
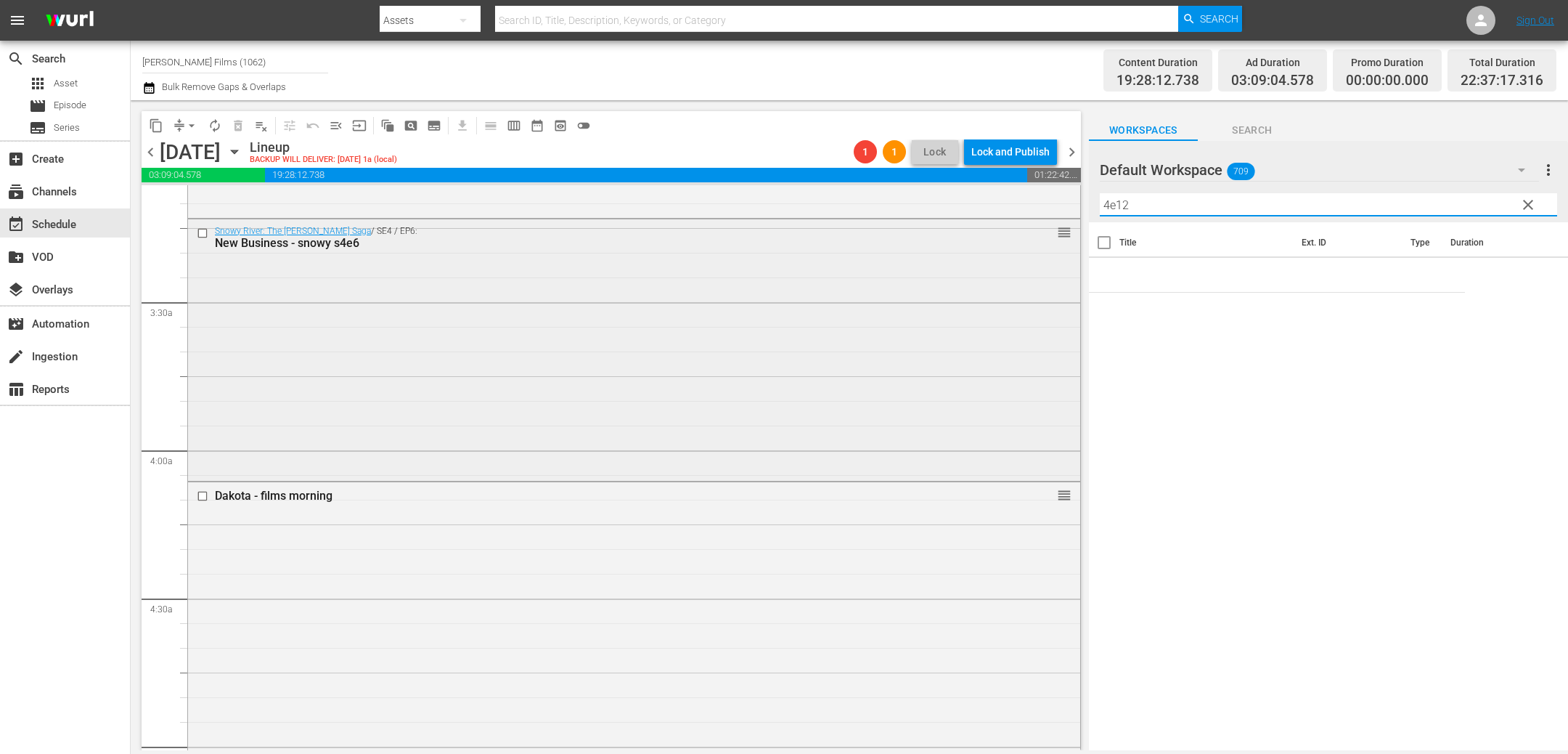
scroll to position [924, 0]
type input "4e12"
click at [205, 228] on input "checkbox" at bounding box center [205, 228] width 16 height 13
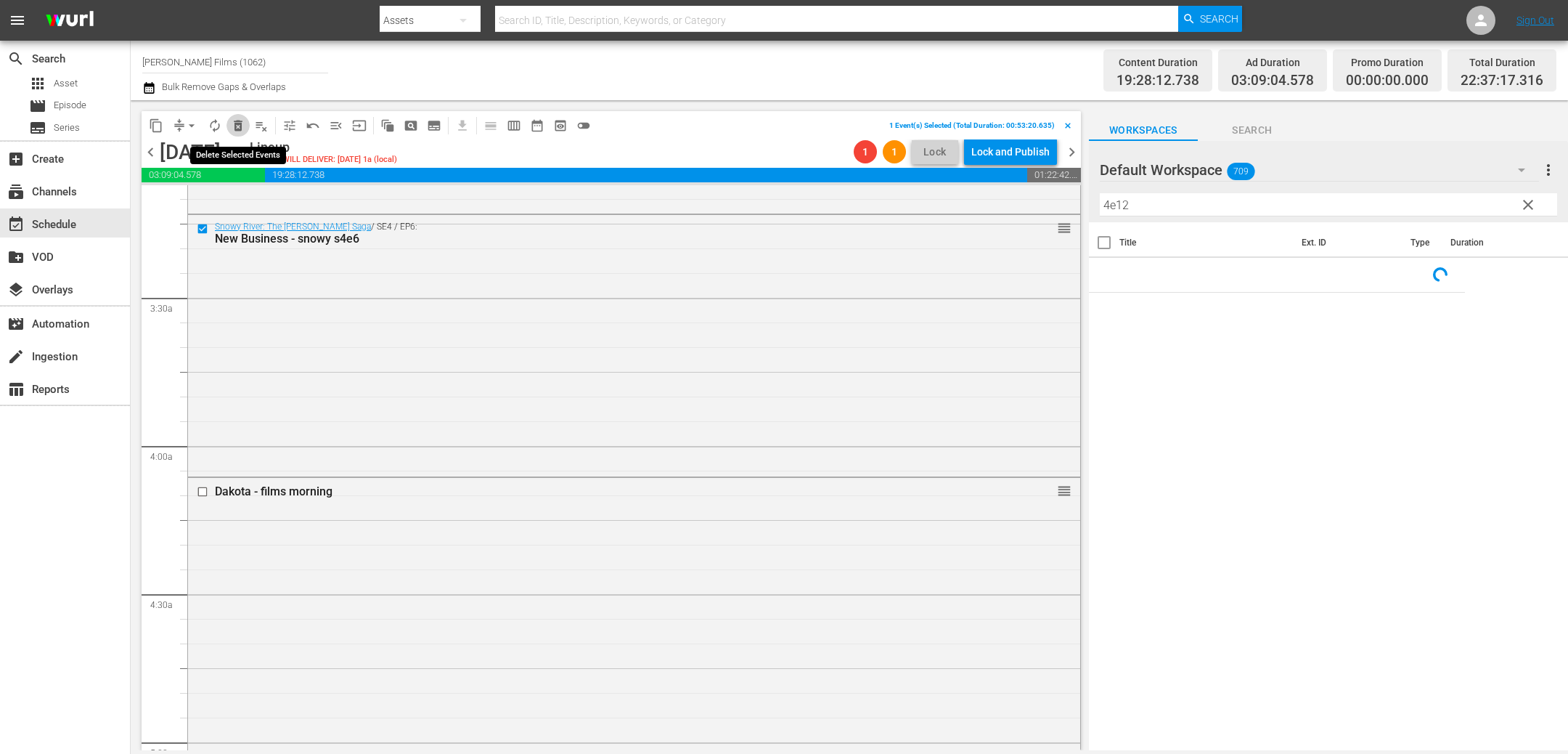
click at [238, 124] on span "delete_forever_outlined" at bounding box center [238, 125] width 15 height 15
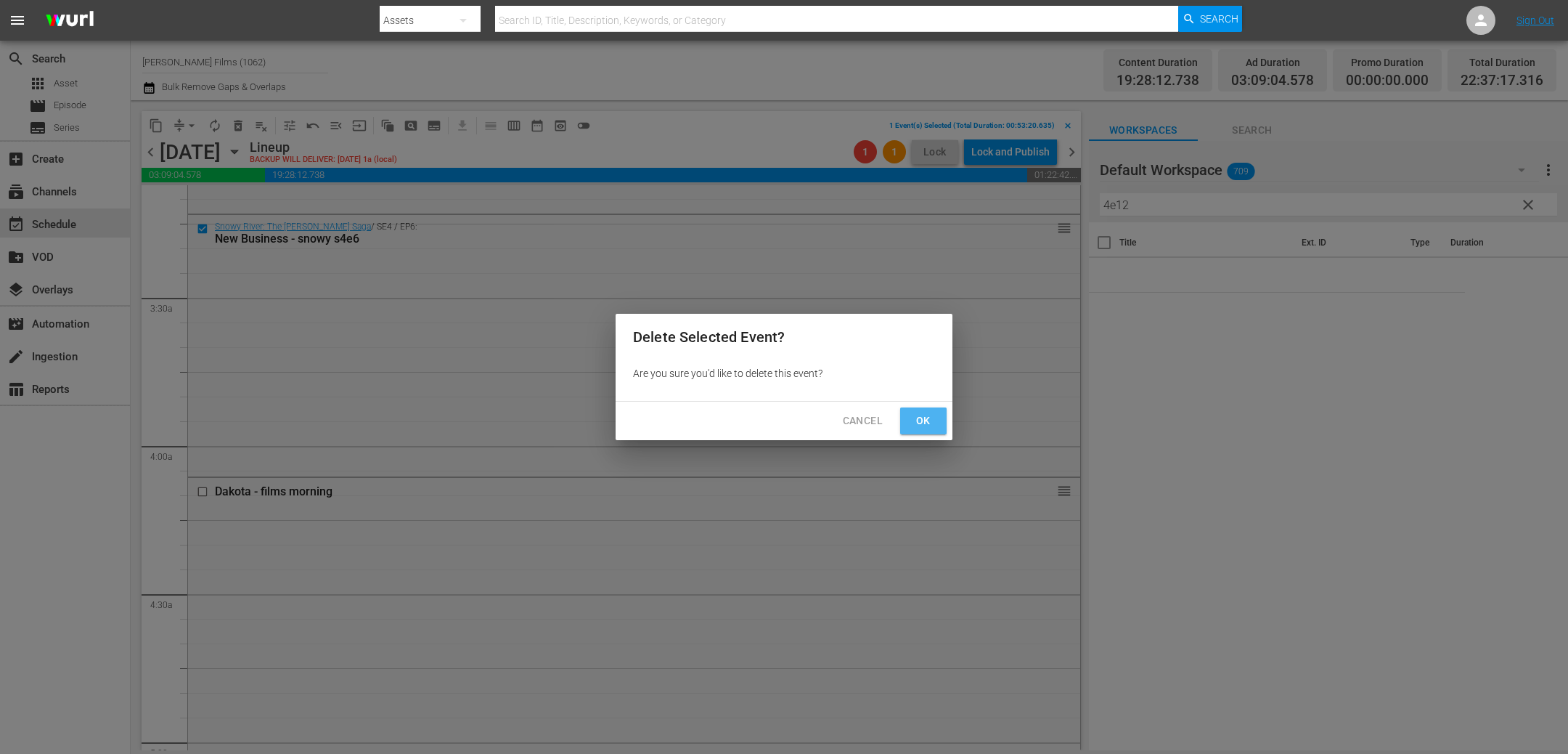
click at [918, 420] on span "Ok" at bounding box center [923, 421] width 23 height 19
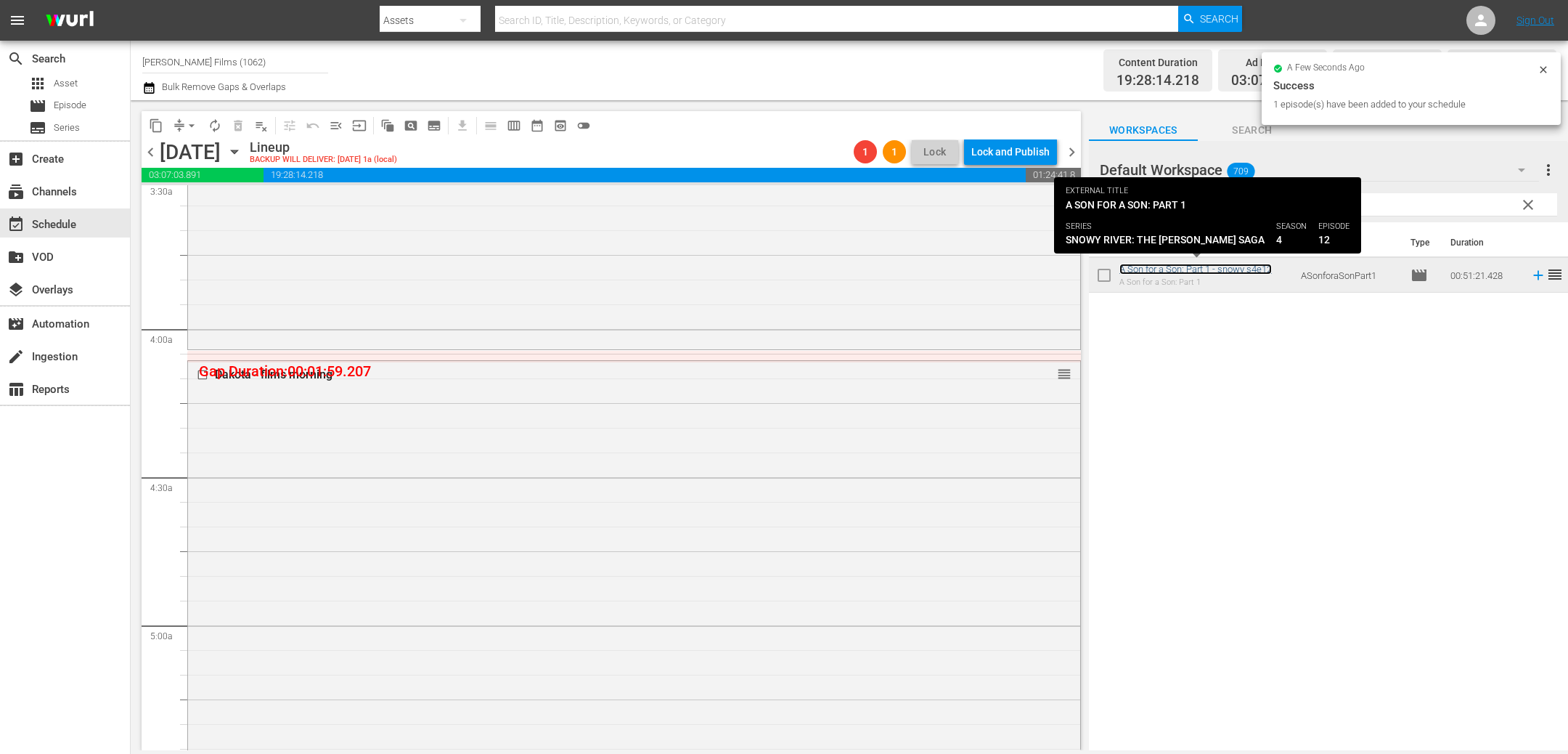
scroll to position [1036, 0]
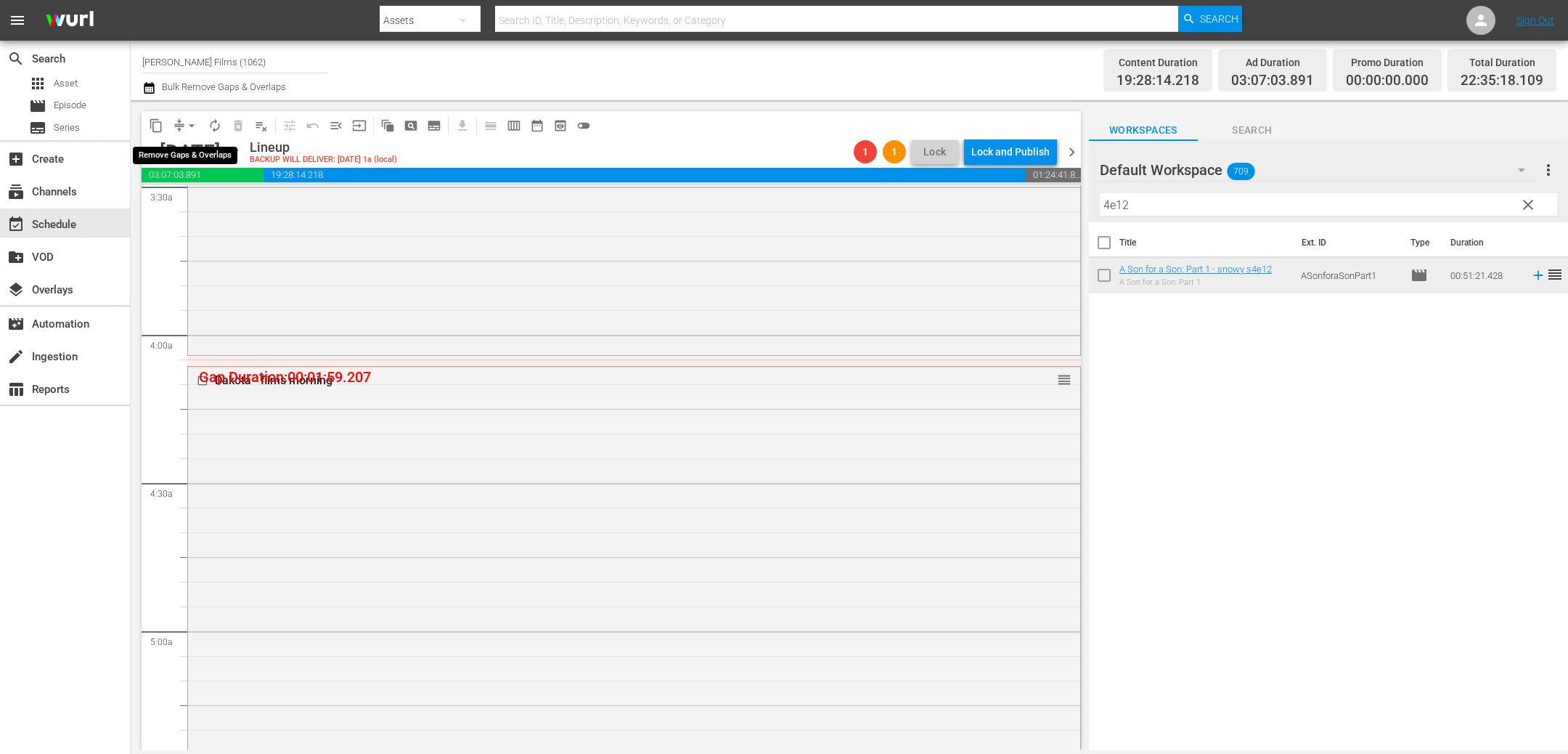
click at [178, 127] on span "compress" at bounding box center [179, 125] width 15 height 15
click at [187, 118] on span "arrow_drop_down" at bounding box center [191, 125] width 15 height 15
click at [198, 208] on li "Align to End of Previous Day" at bounding box center [192, 202] width 152 height 24
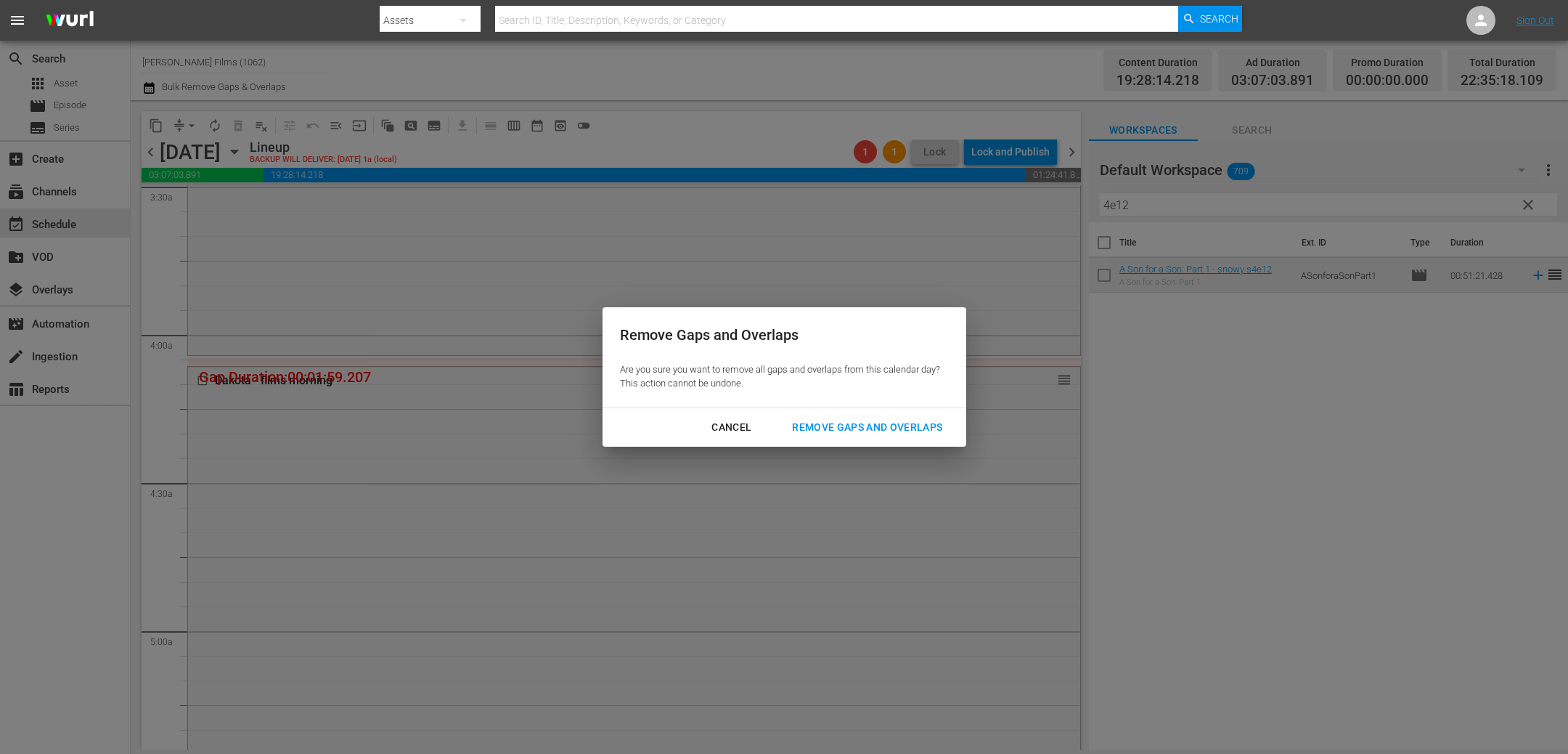
click at [839, 434] on div "Remove Gaps and Overlaps" at bounding box center [867, 427] width 173 height 19
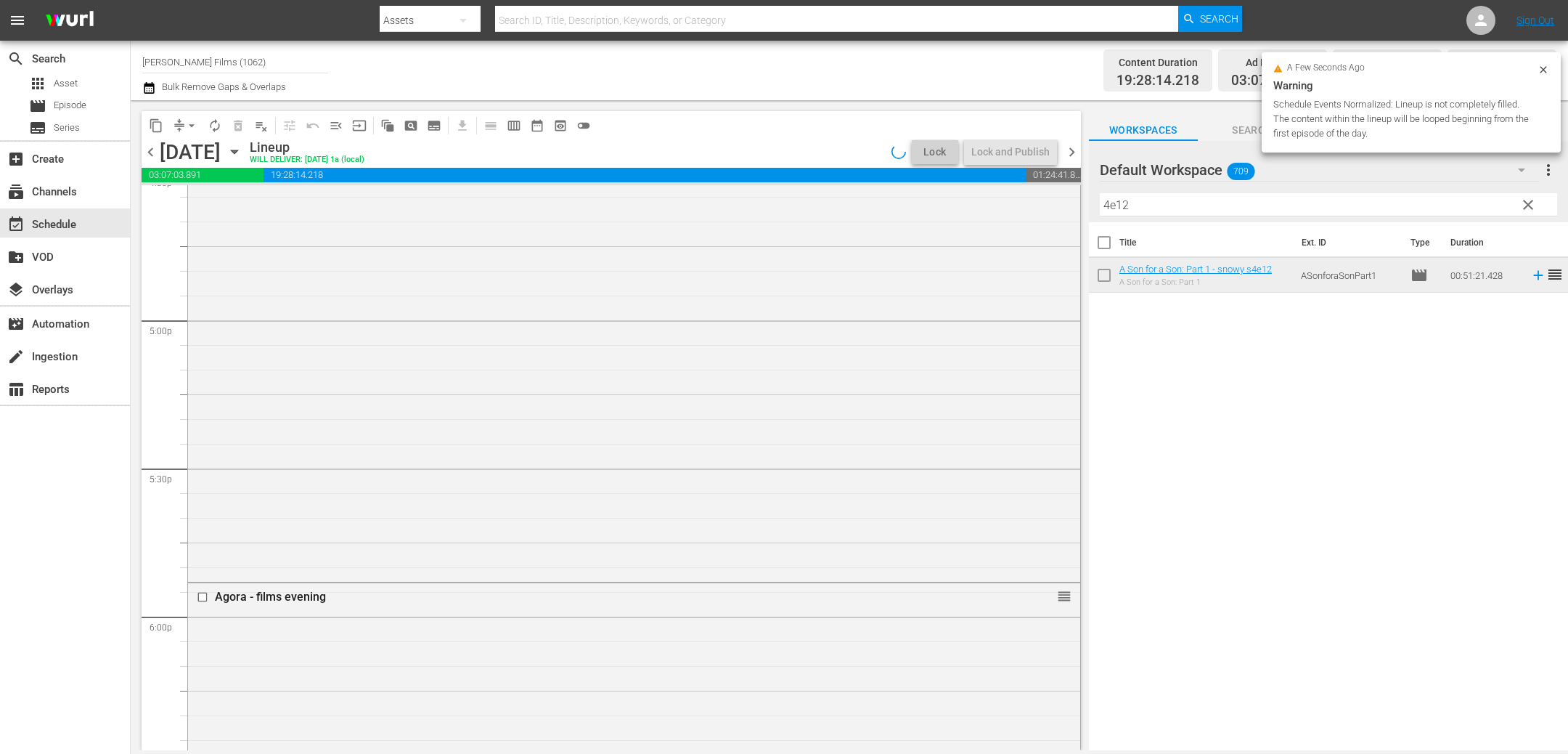
scroll to position [4950, 0]
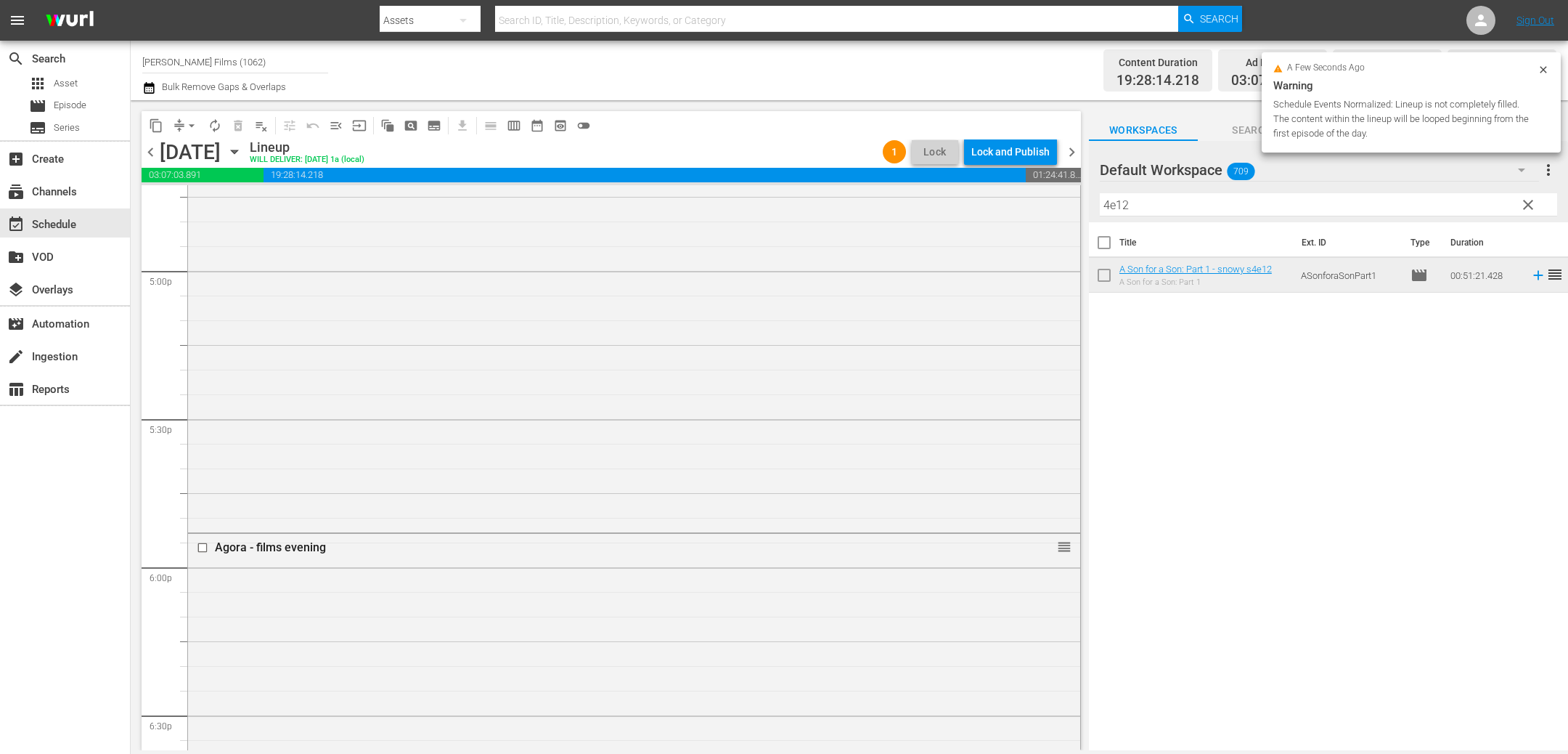
click at [999, 155] on div "Lock and Publish" at bounding box center [1010, 151] width 78 height 26
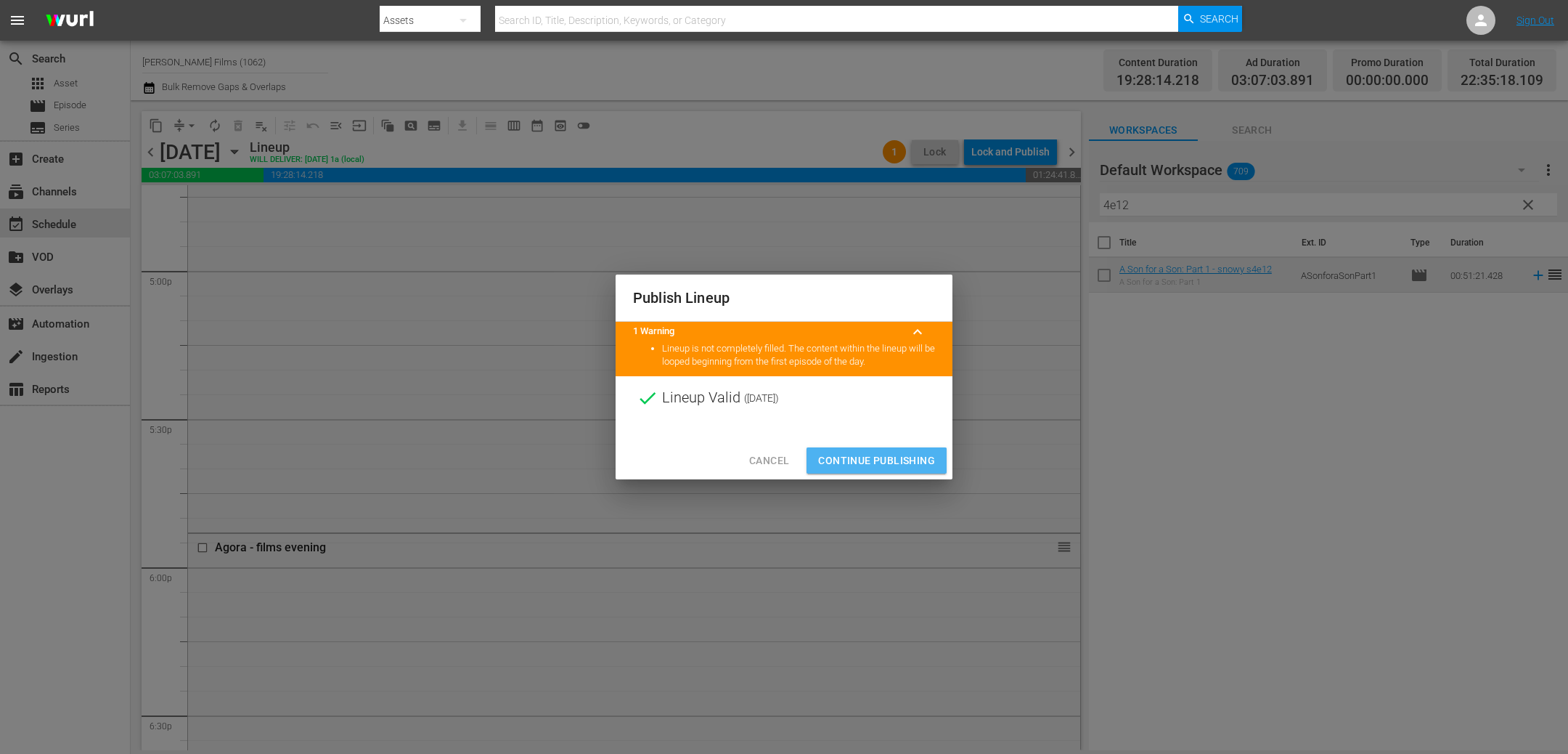
click at [876, 468] on span "Continue Publishing" at bounding box center [877, 461] width 117 height 19
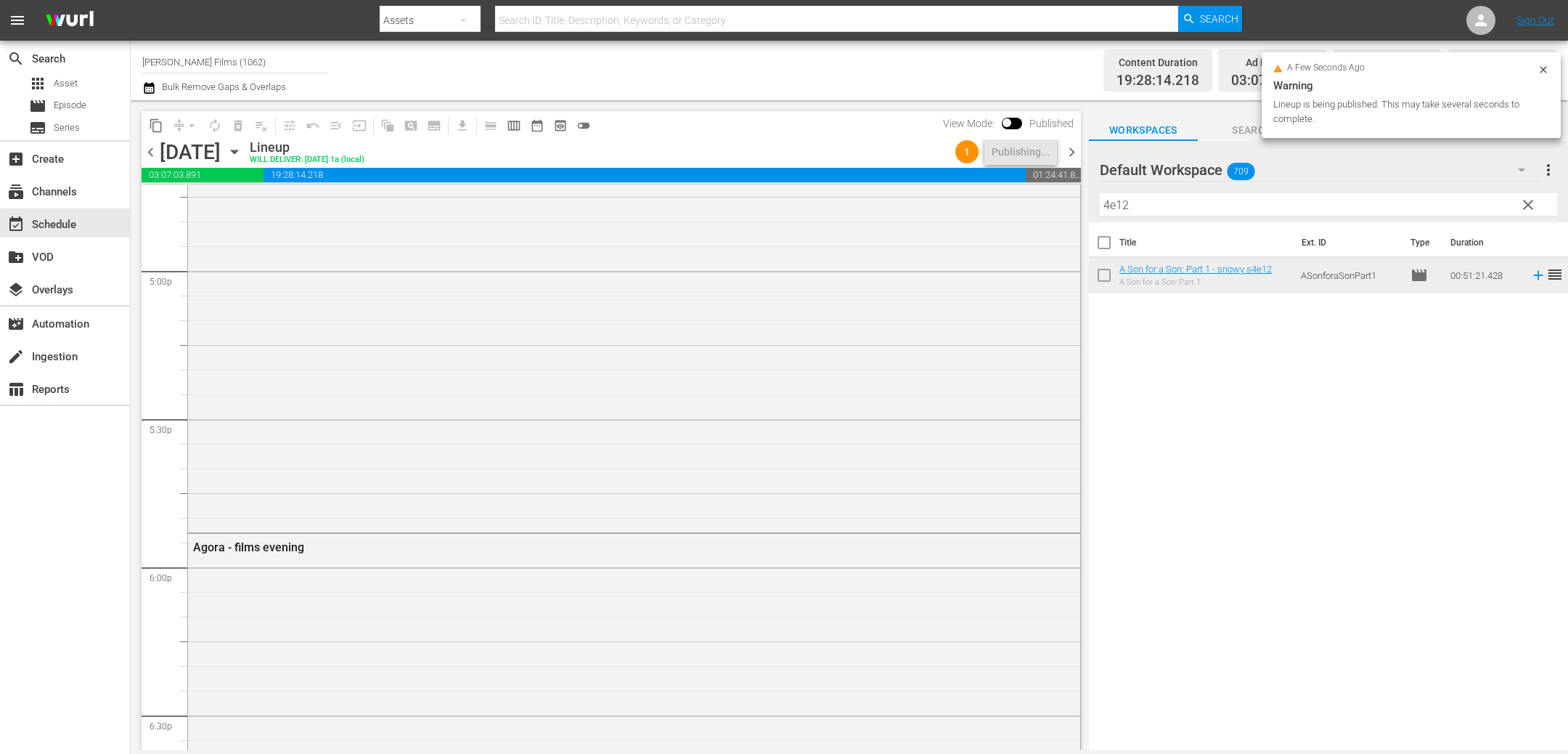
click at [217, 61] on input "Samuel Goldwyn Films (1062)" at bounding box center [235, 61] width 186 height 35
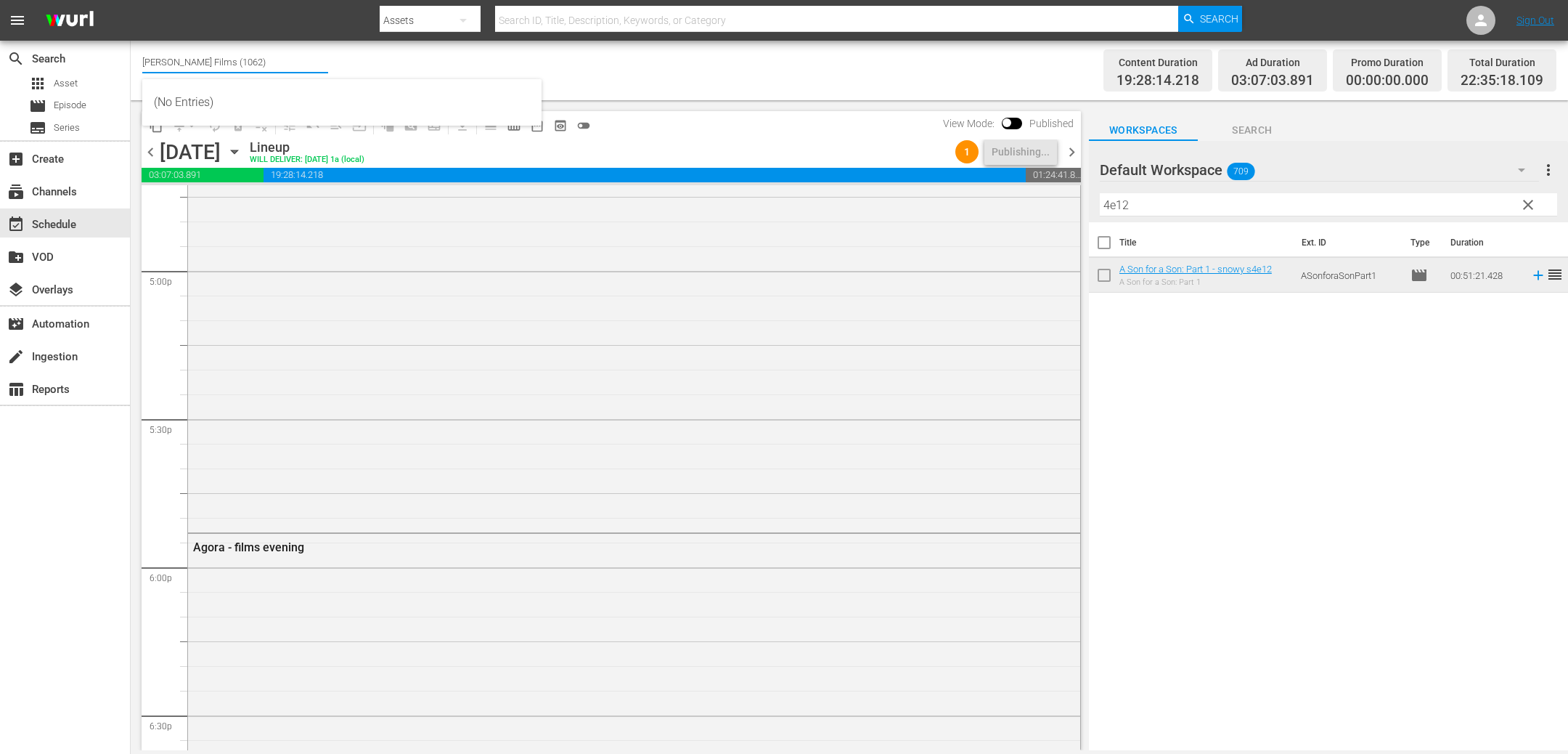
click at [1070, 152] on span "chevron_right" at bounding box center [1071, 152] width 19 height 19
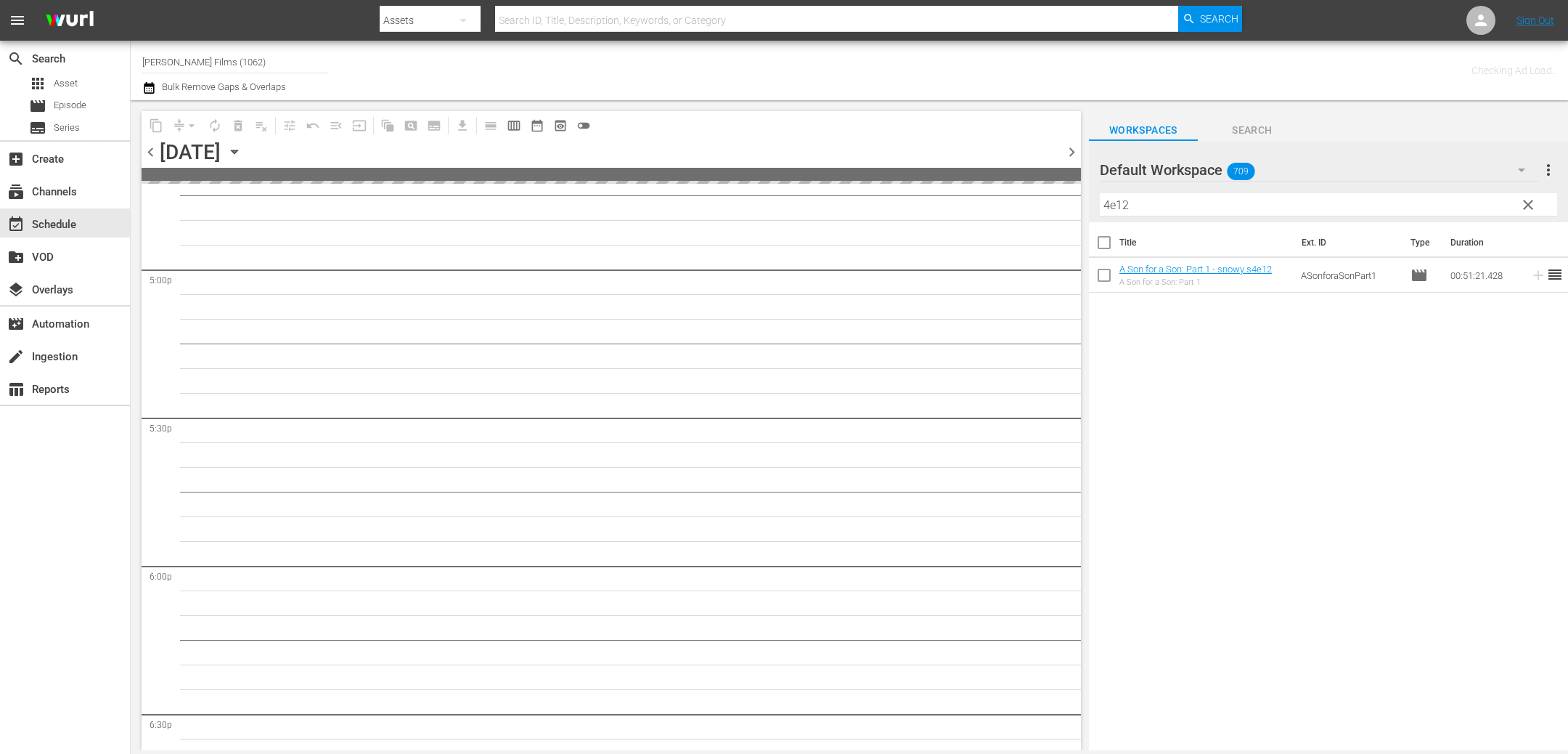
scroll to position [5072, 0]
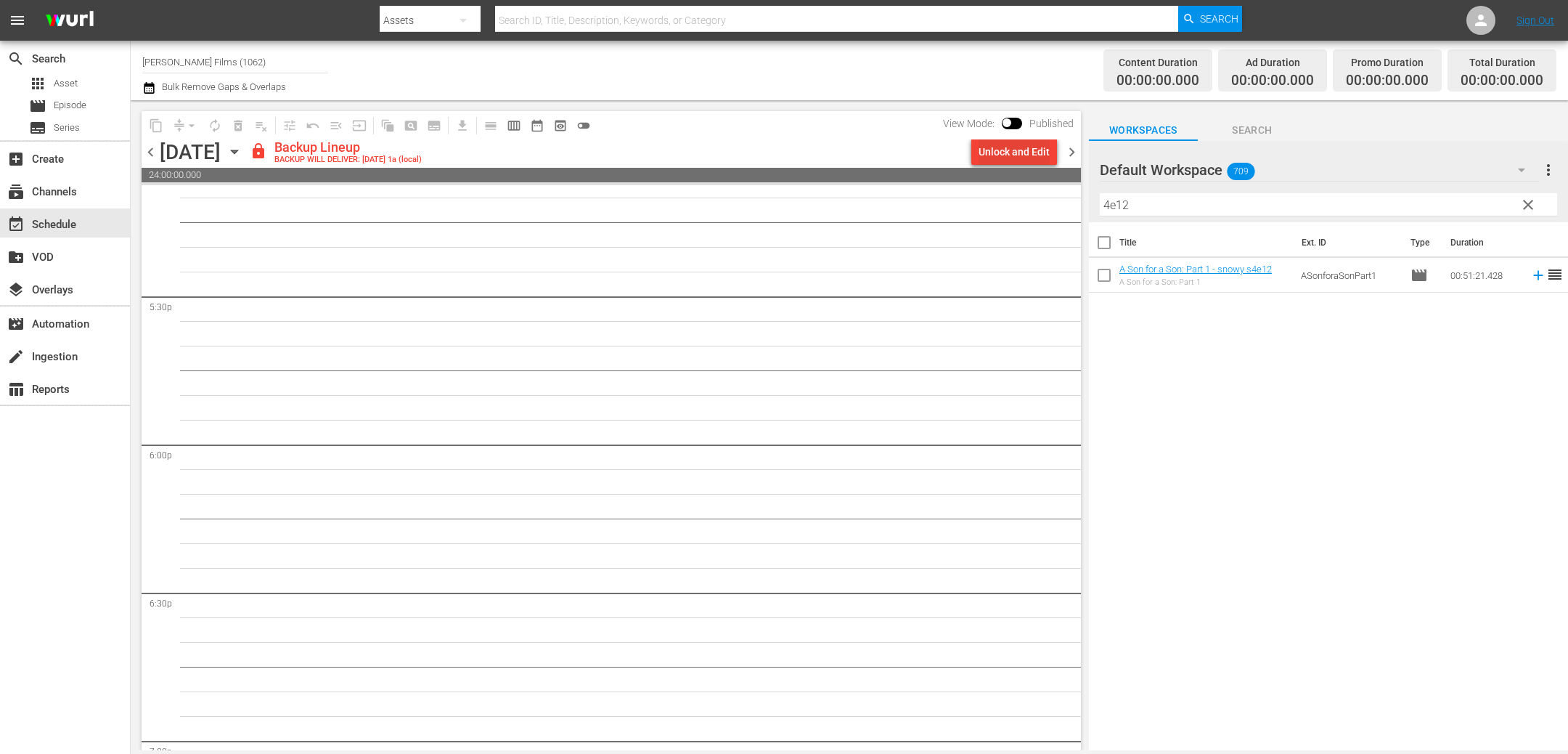
click at [1026, 163] on div "Unlock and Edit" at bounding box center [1014, 151] width 71 height 26
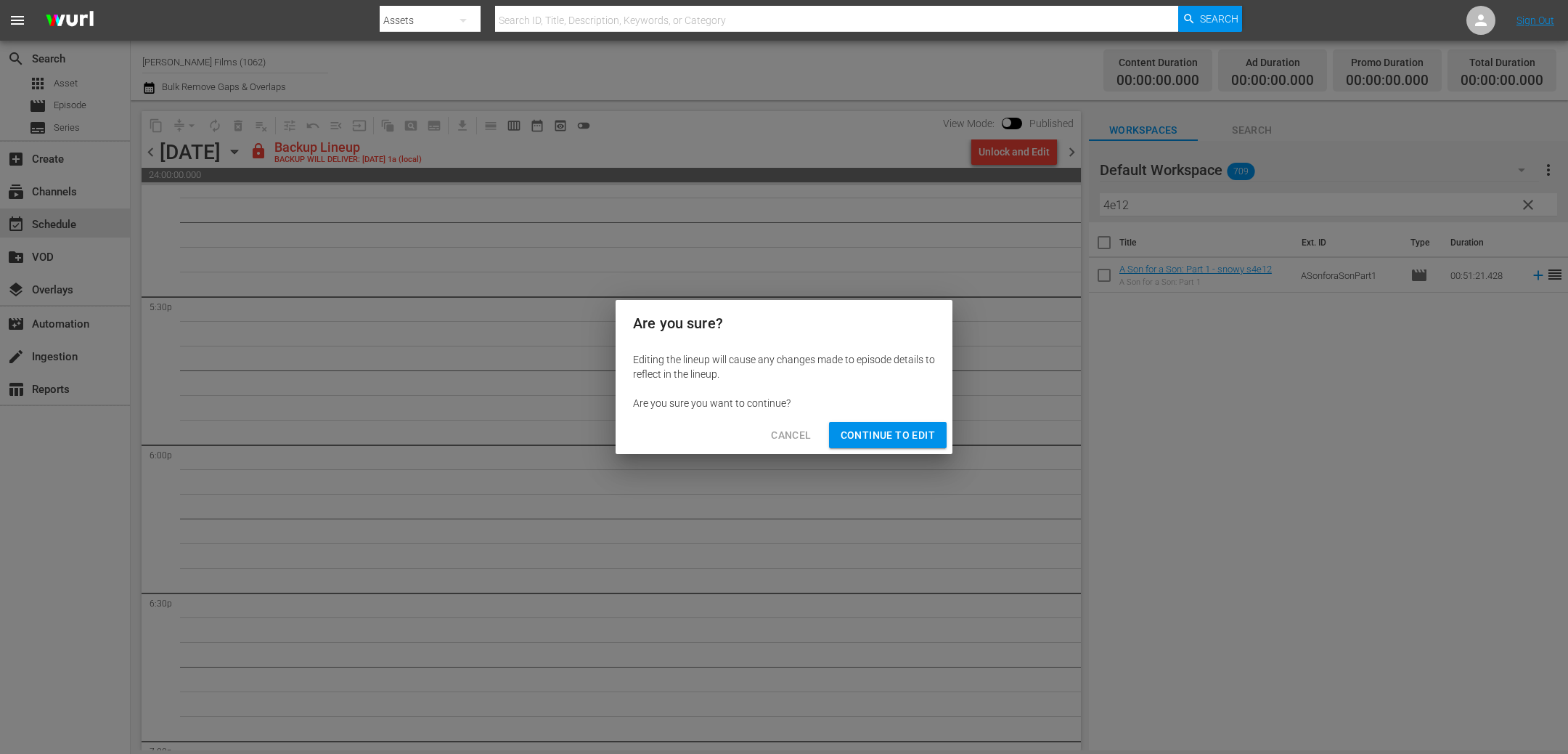
click at [923, 433] on span "Continue to Edit" at bounding box center [887, 434] width 94 height 19
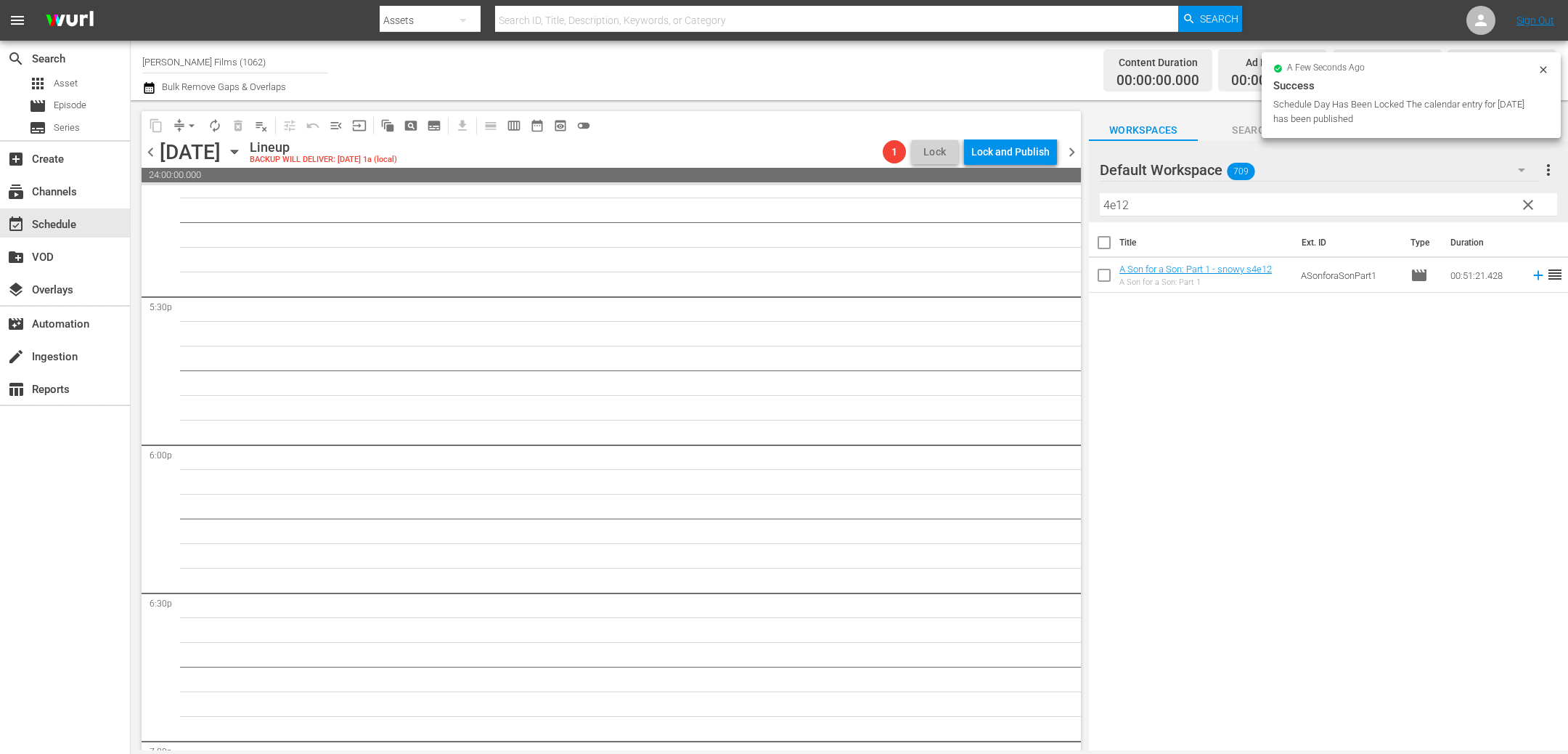
click at [243, 154] on icon "button" at bounding box center [235, 152] width 16 height 16
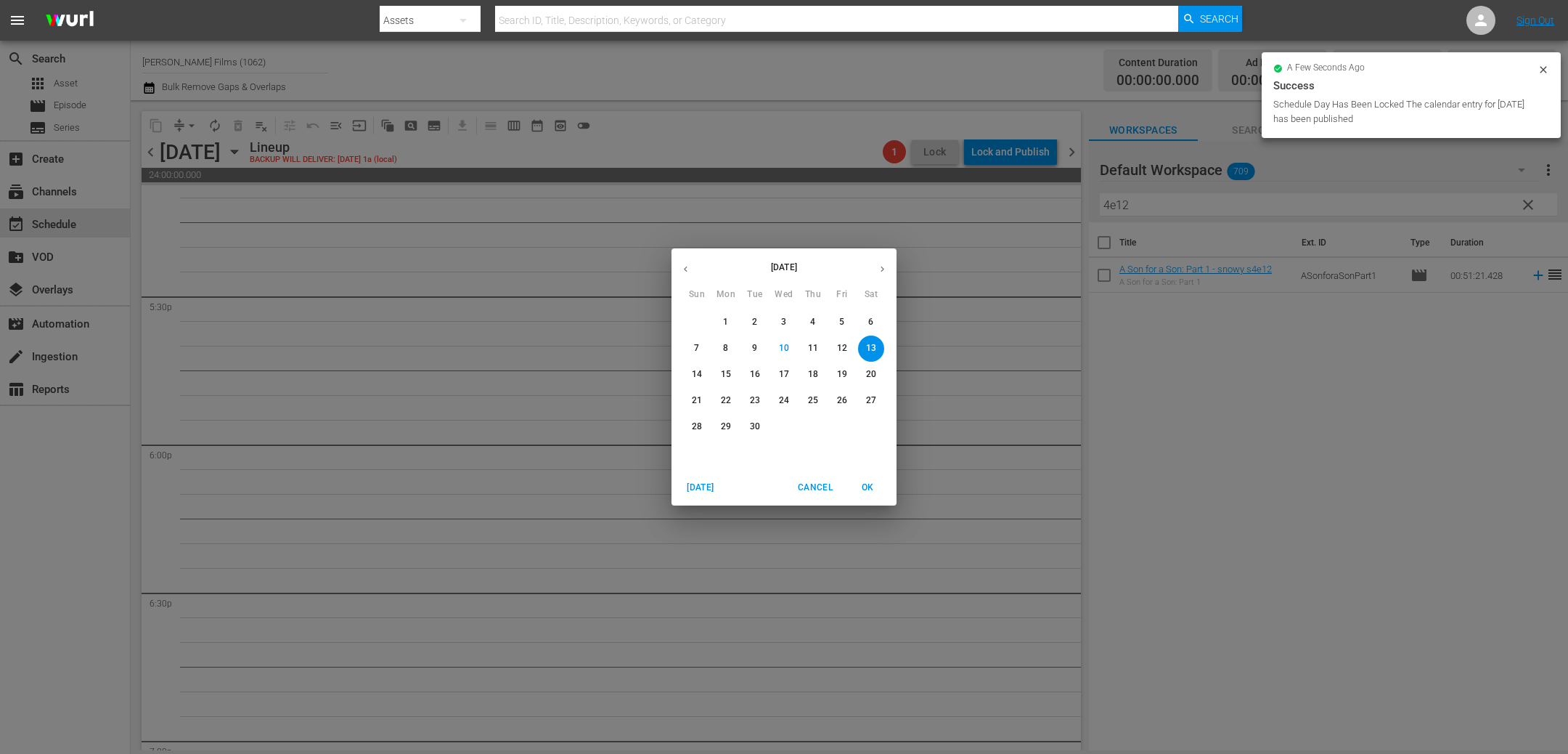
click at [843, 321] on p "5" at bounding box center [840, 321] width 5 height 13
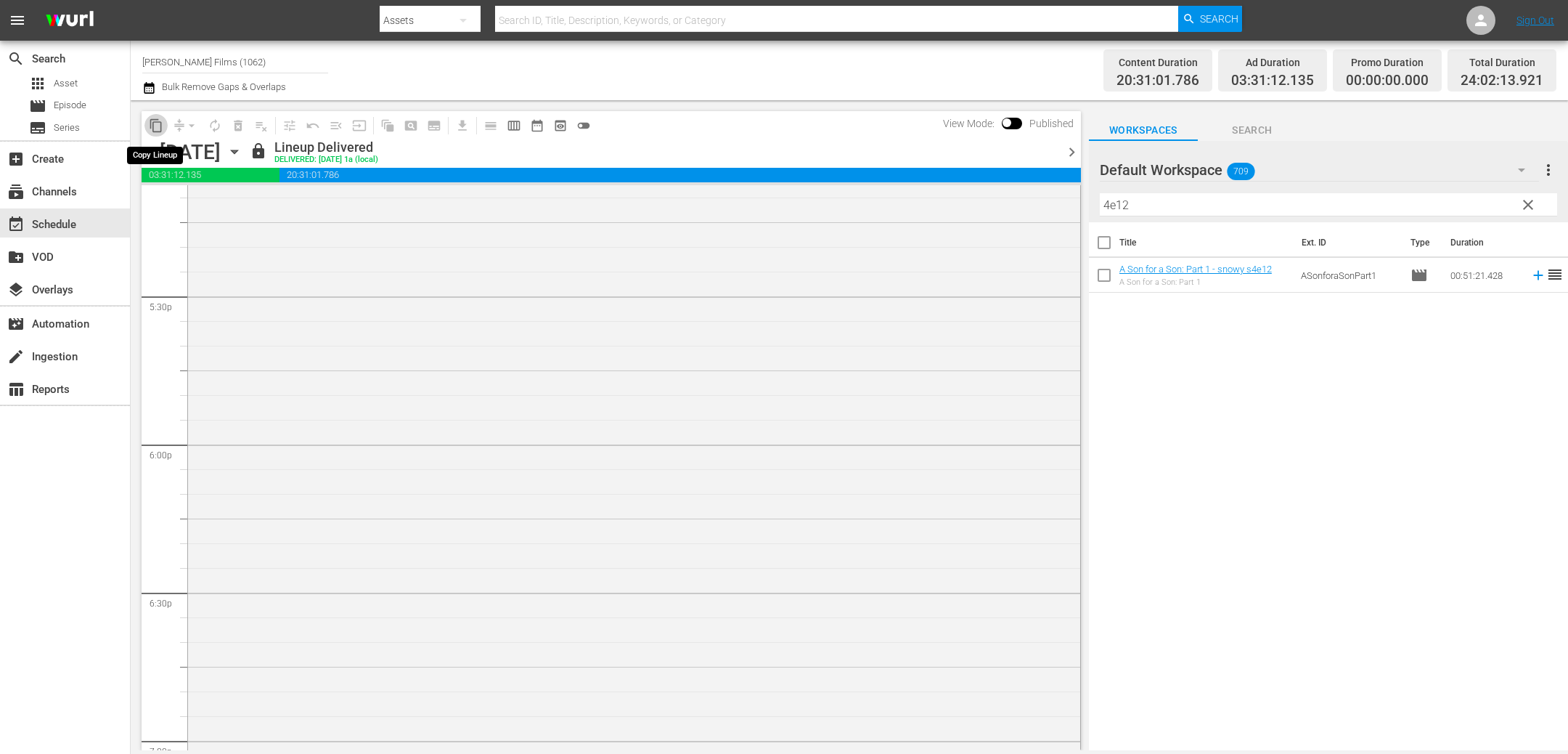
click at [152, 129] on span "content_copy" at bounding box center [156, 125] width 15 height 15
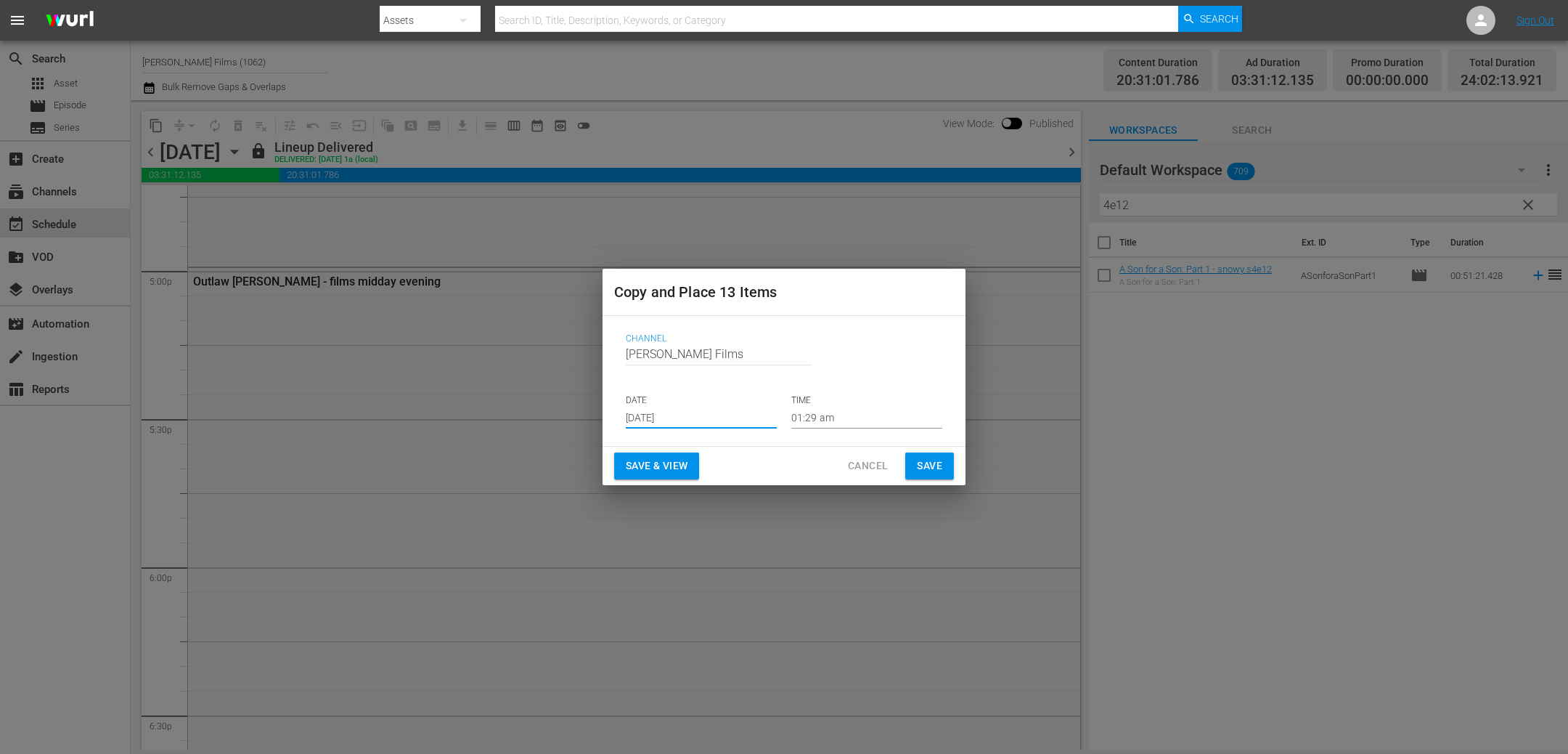
click at [757, 426] on input "Sep 12th 2025" at bounding box center [700, 417] width 151 height 21
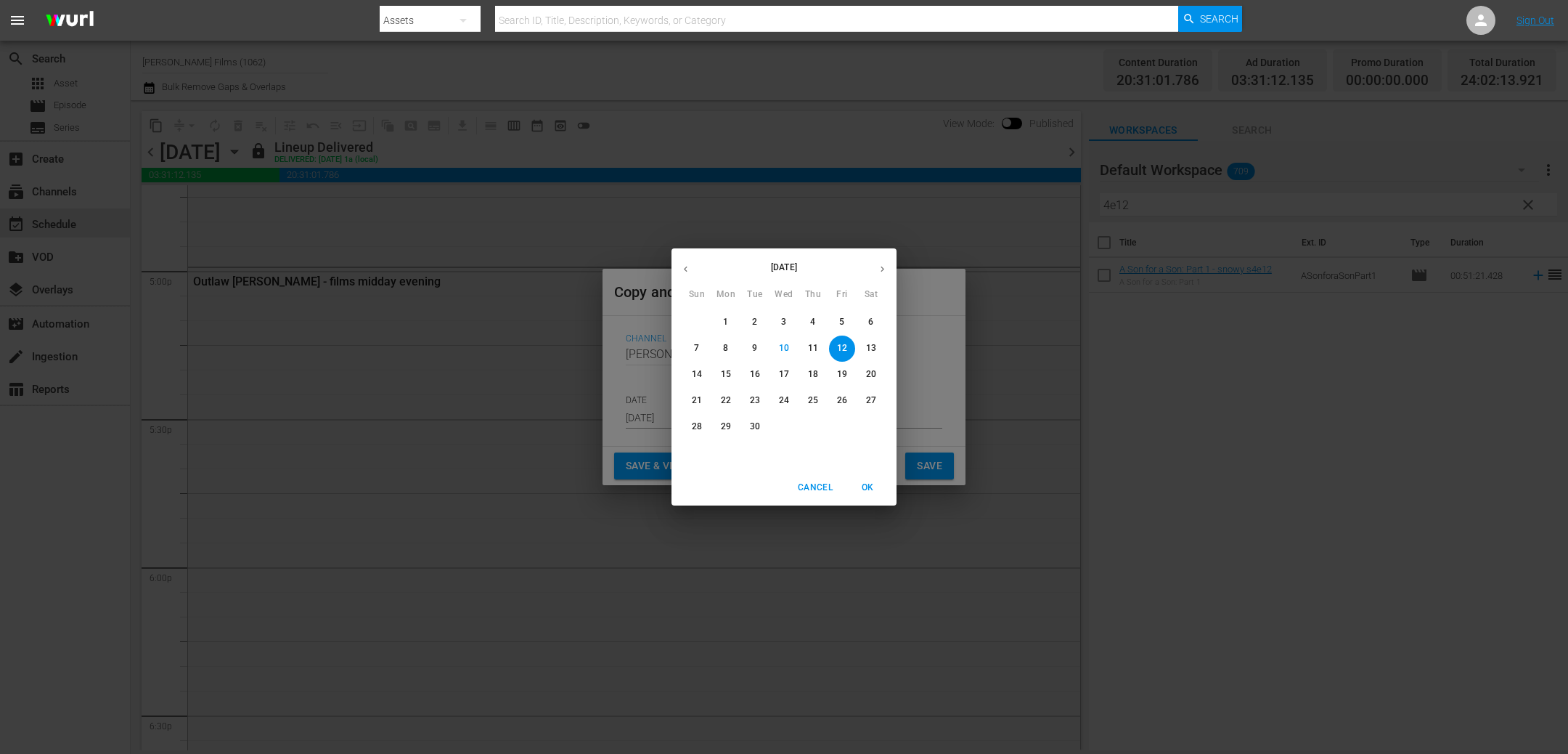
click at [876, 352] on p "13" at bounding box center [871, 348] width 10 height 13
type input "Sep 13th 2025"
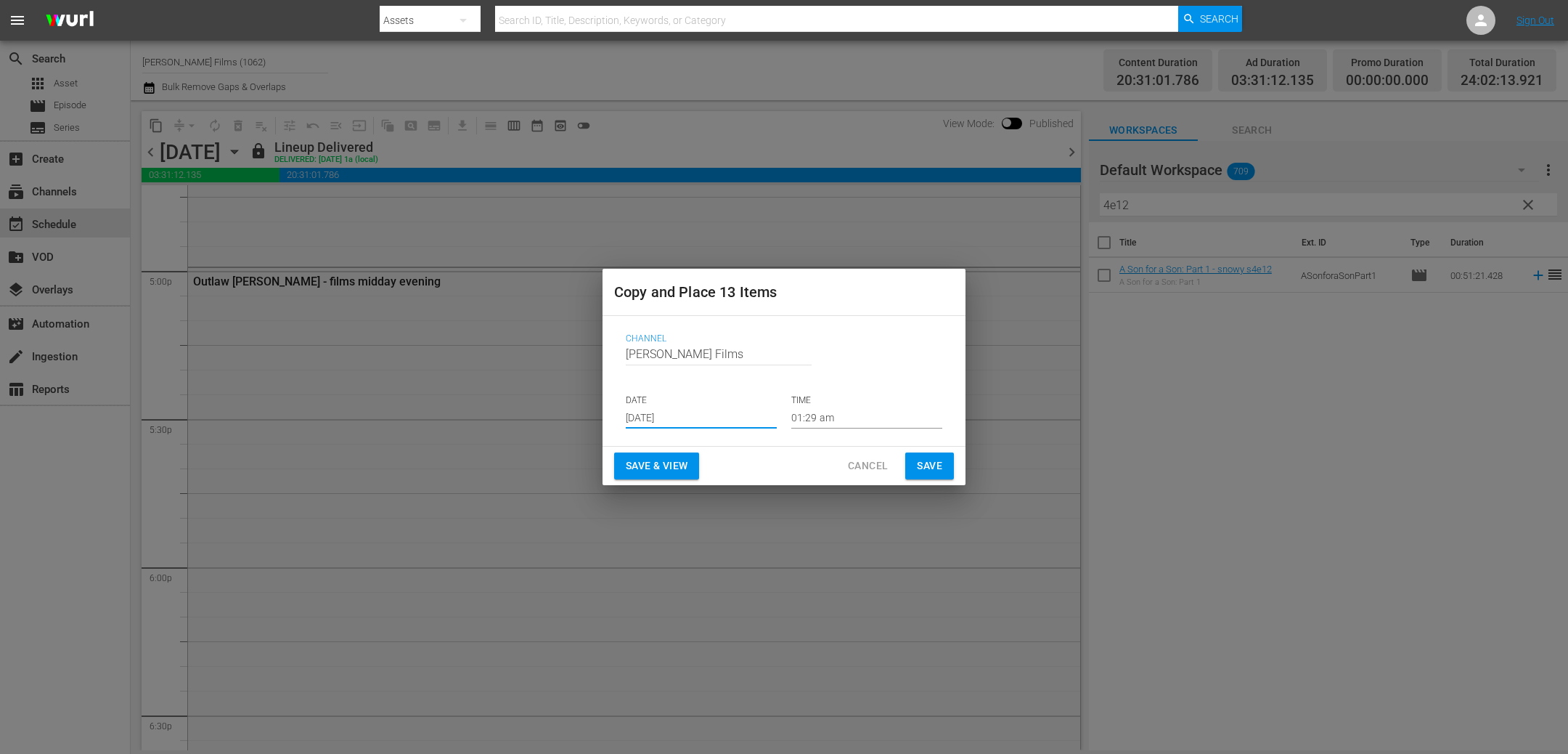
click at [938, 457] on span "Save" at bounding box center [929, 466] width 25 height 19
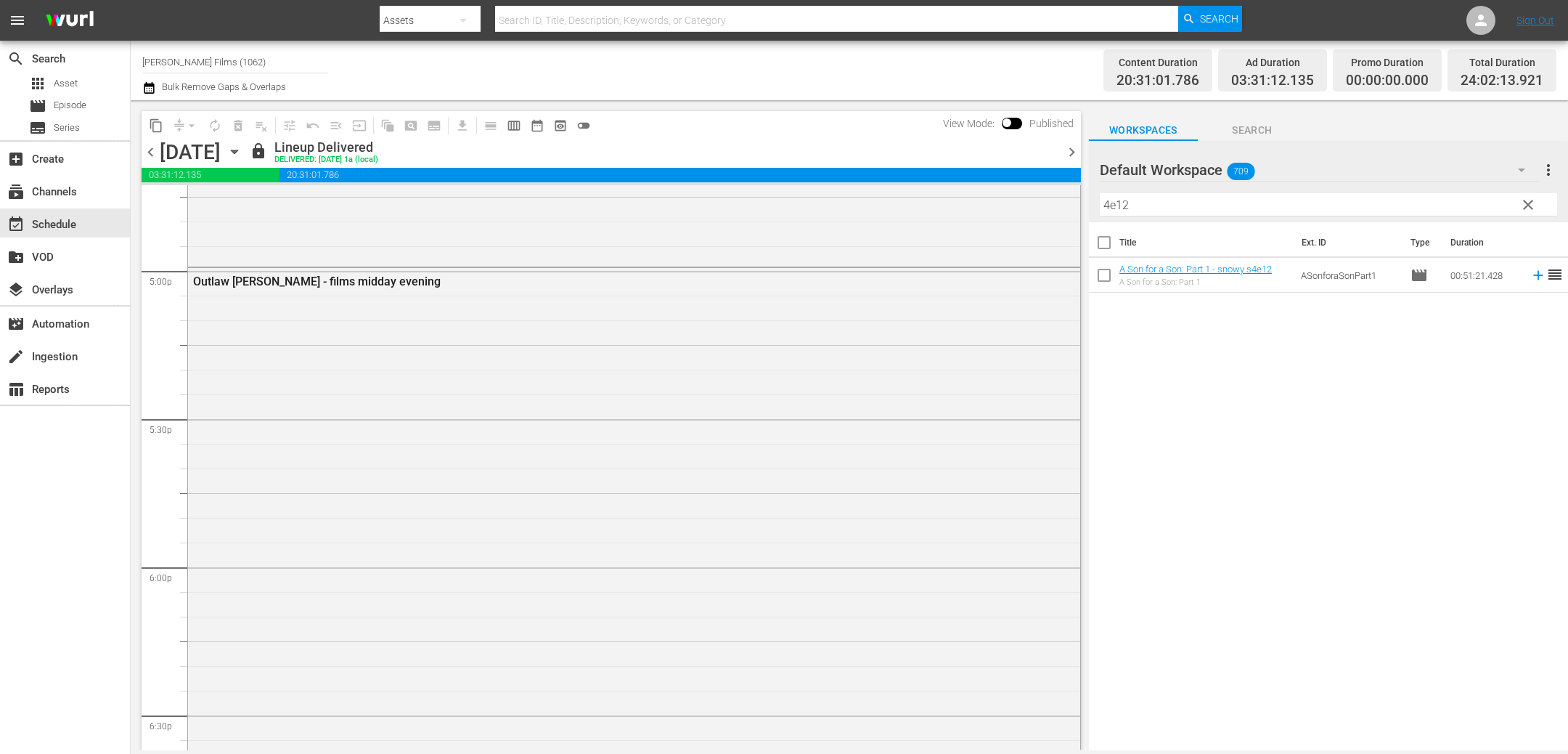
click at [243, 155] on icon "button" at bounding box center [235, 152] width 16 height 16
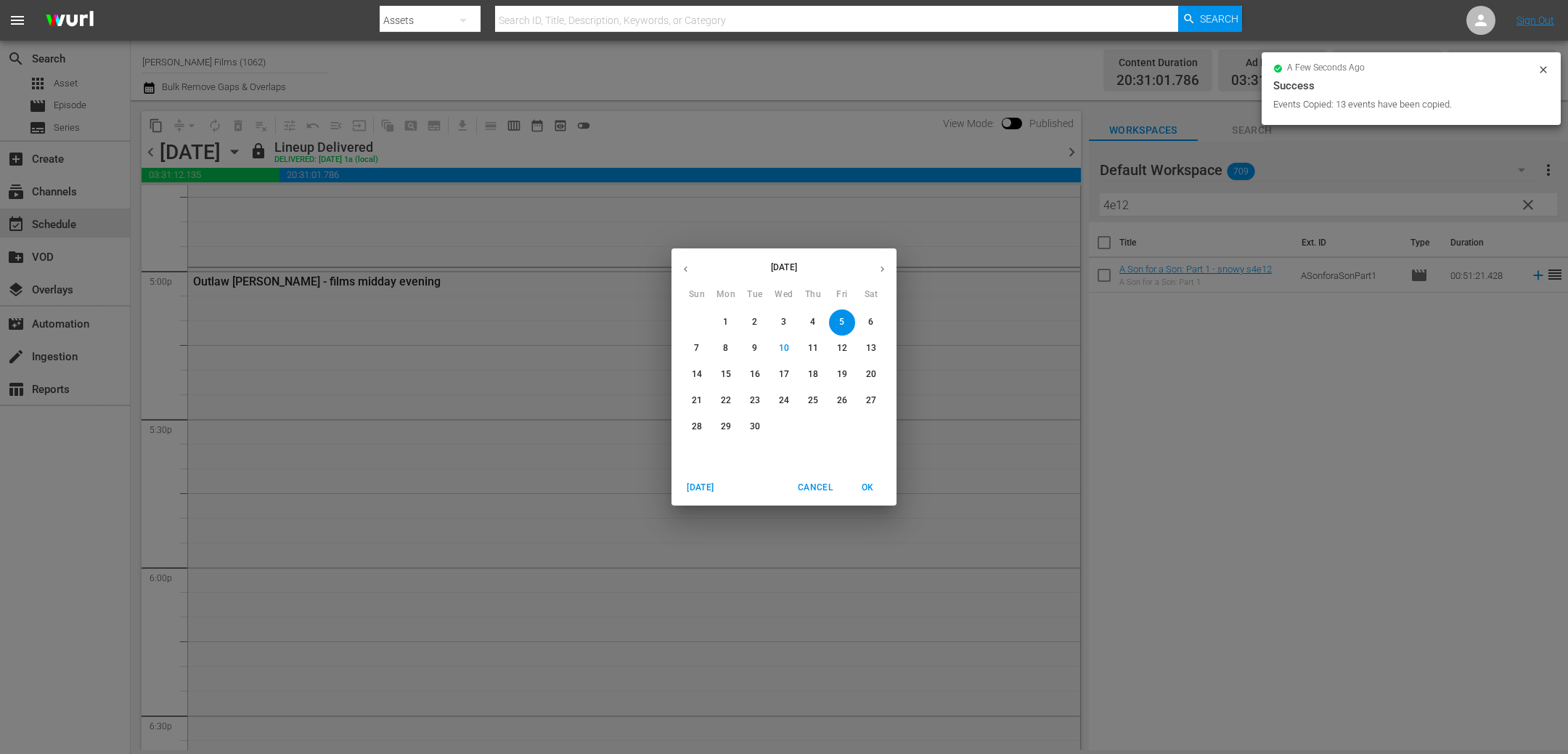
click at [698, 372] on p "14" at bounding box center [696, 374] width 10 height 13
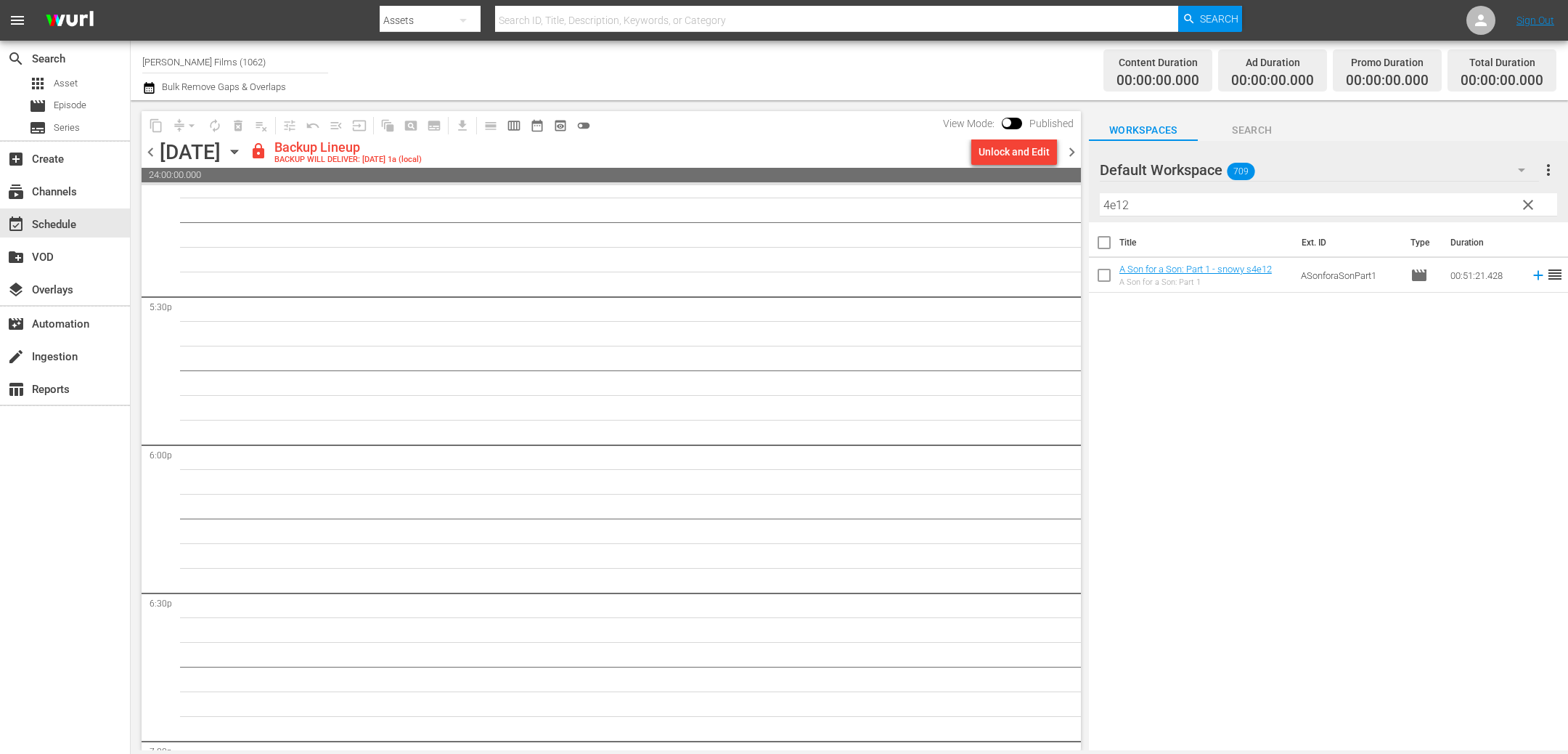
scroll to position [5048, 0]
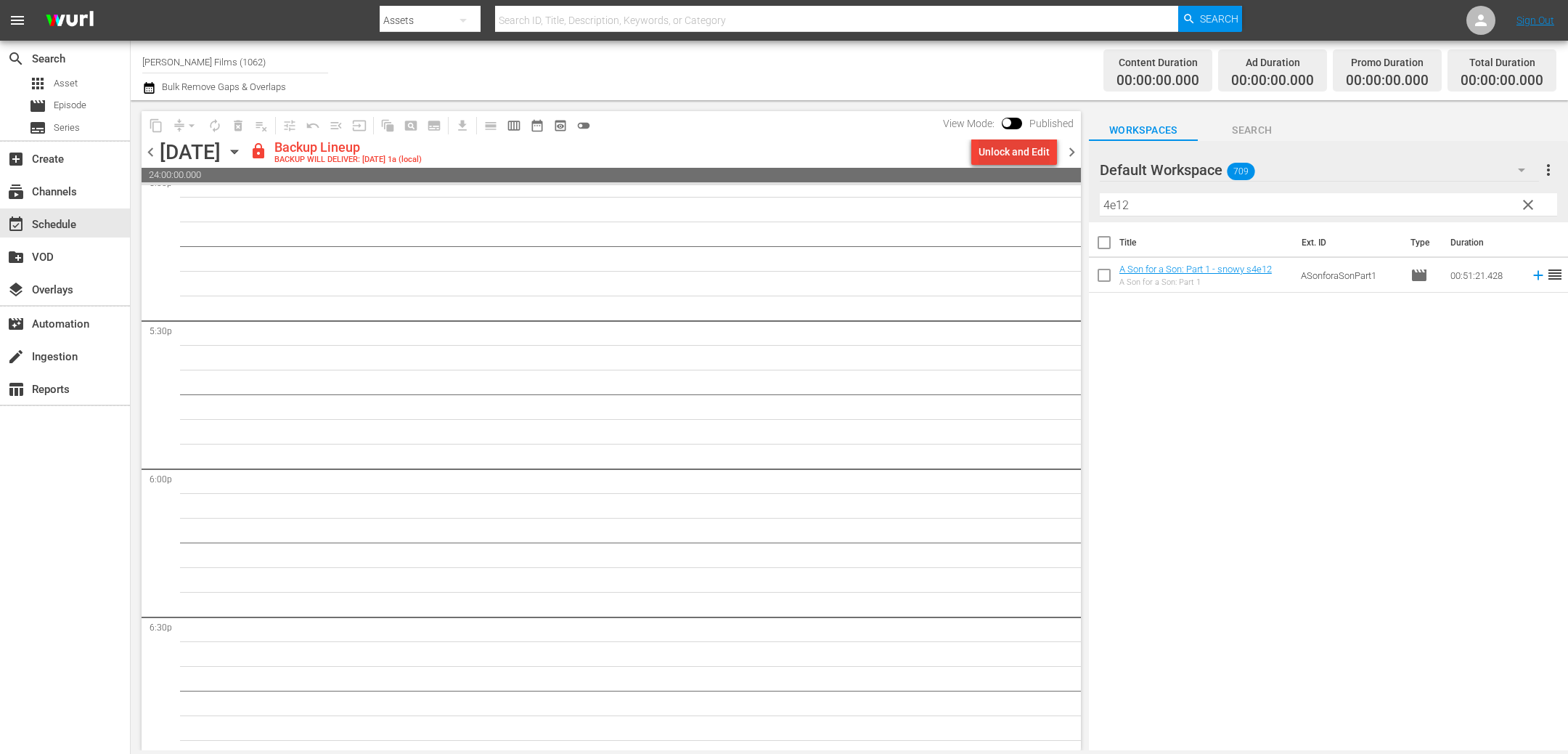
click at [1028, 157] on div "Unlock and Edit" at bounding box center [1014, 151] width 71 height 26
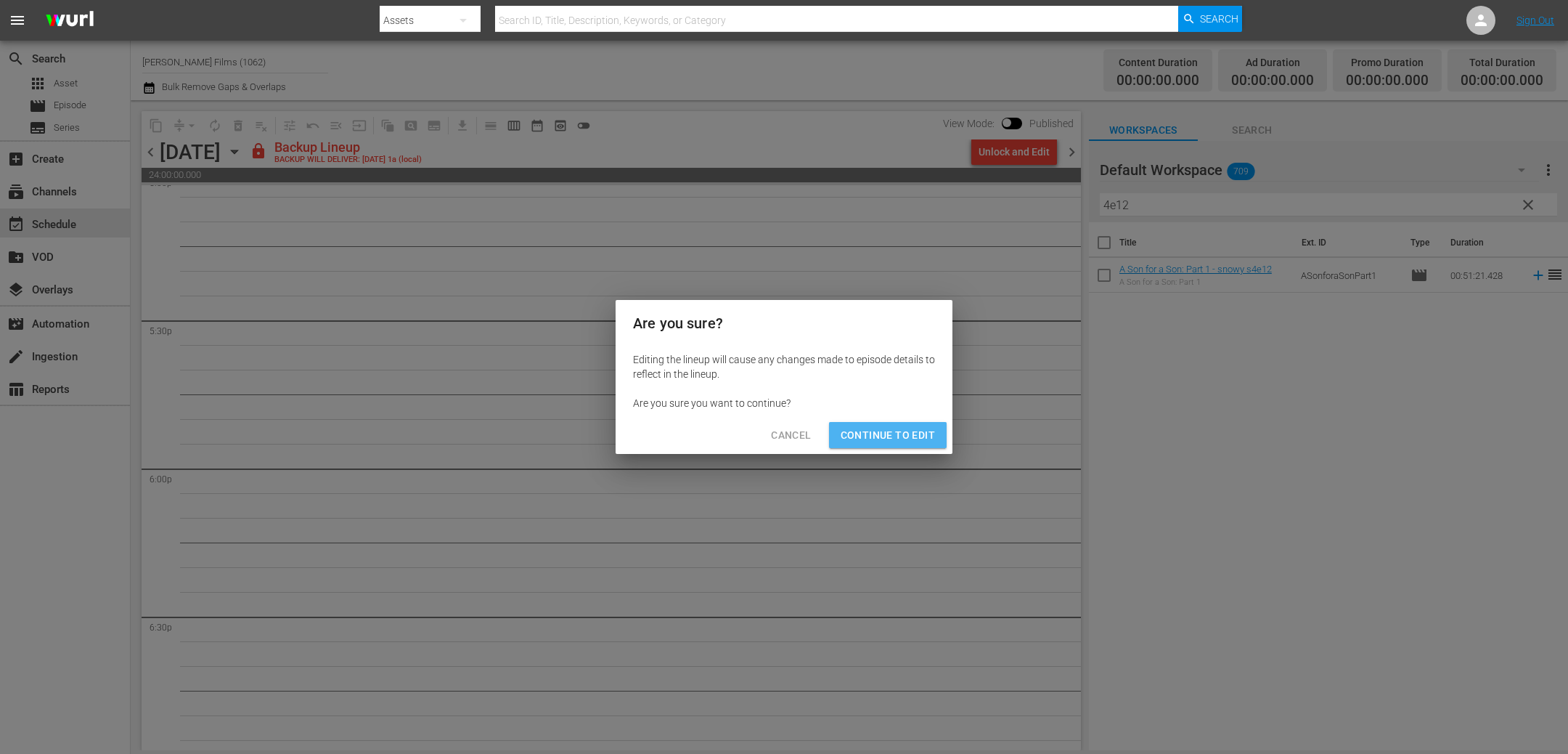
click at [905, 430] on span "Continue to Edit" at bounding box center [887, 434] width 94 height 19
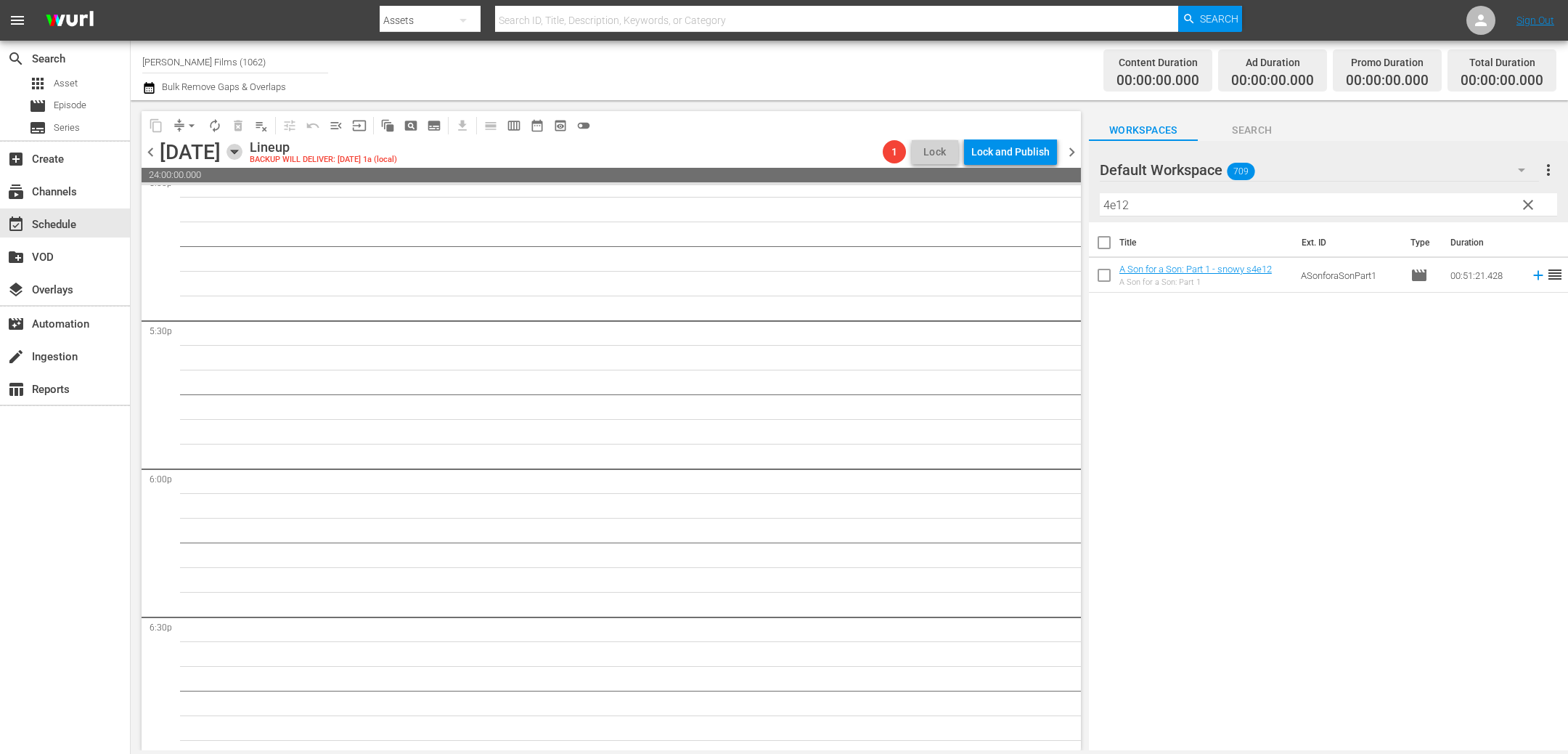
click at [243, 154] on icon "button" at bounding box center [235, 152] width 16 height 16
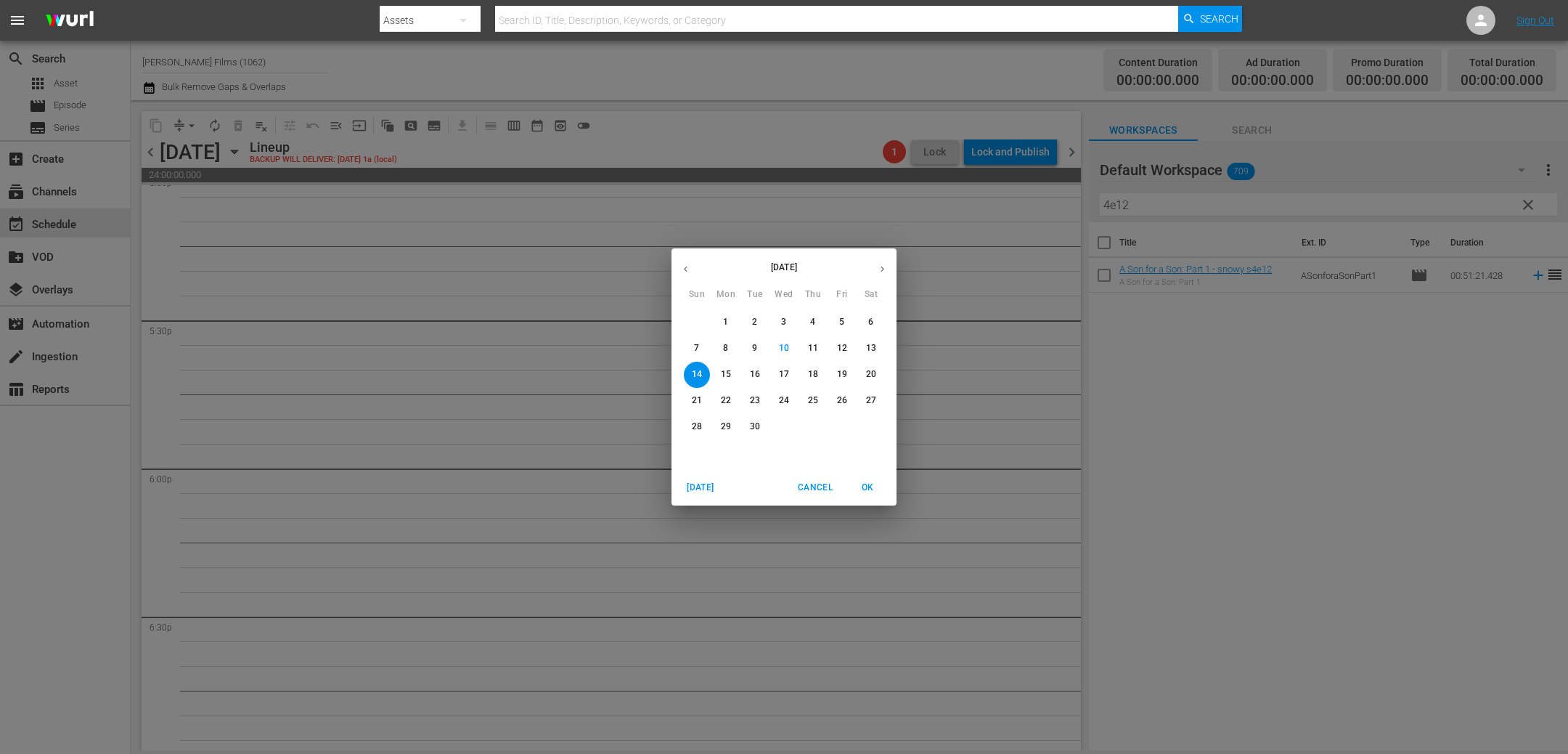
click at [870, 318] on p "6" at bounding box center [870, 321] width 5 height 13
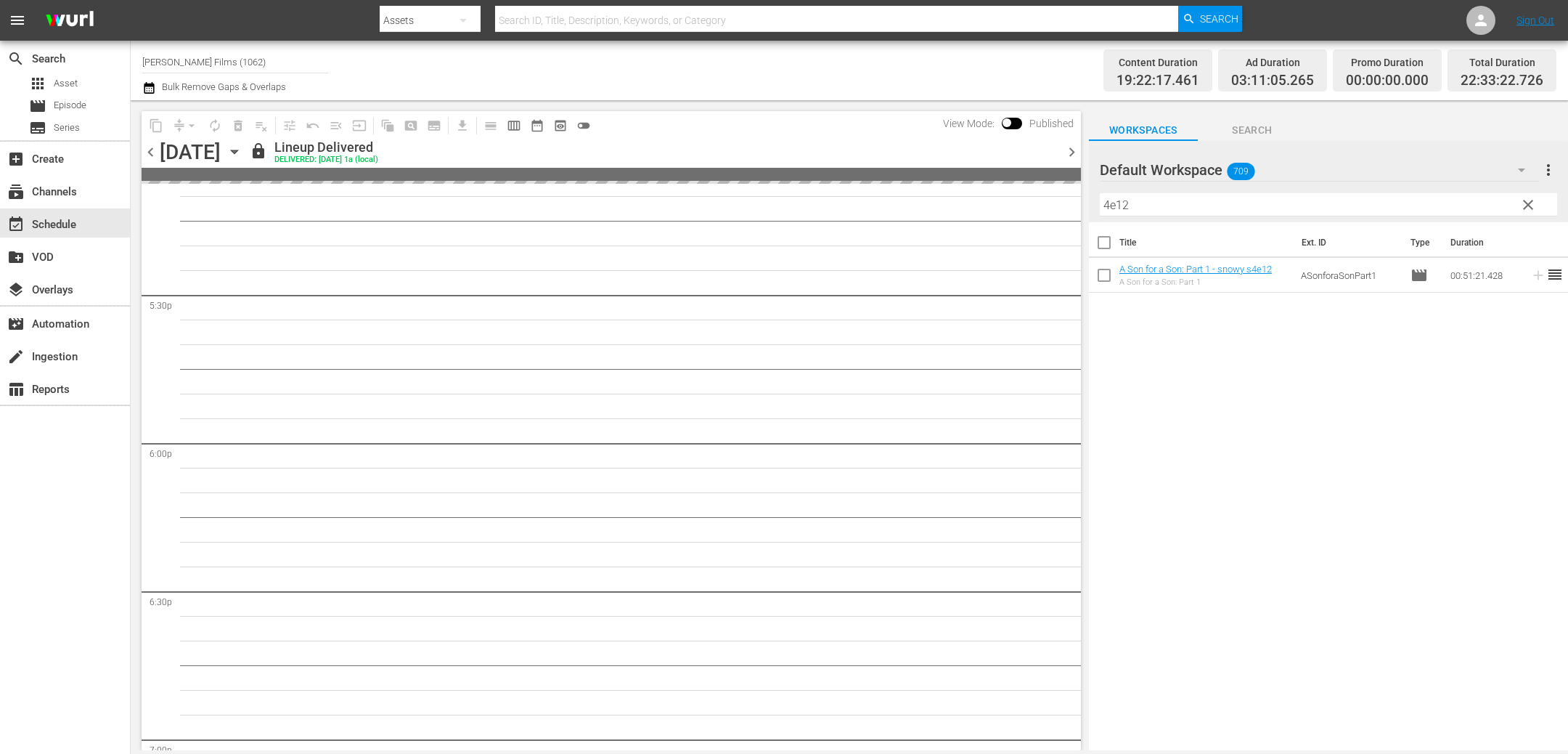
scroll to position [4924, 0]
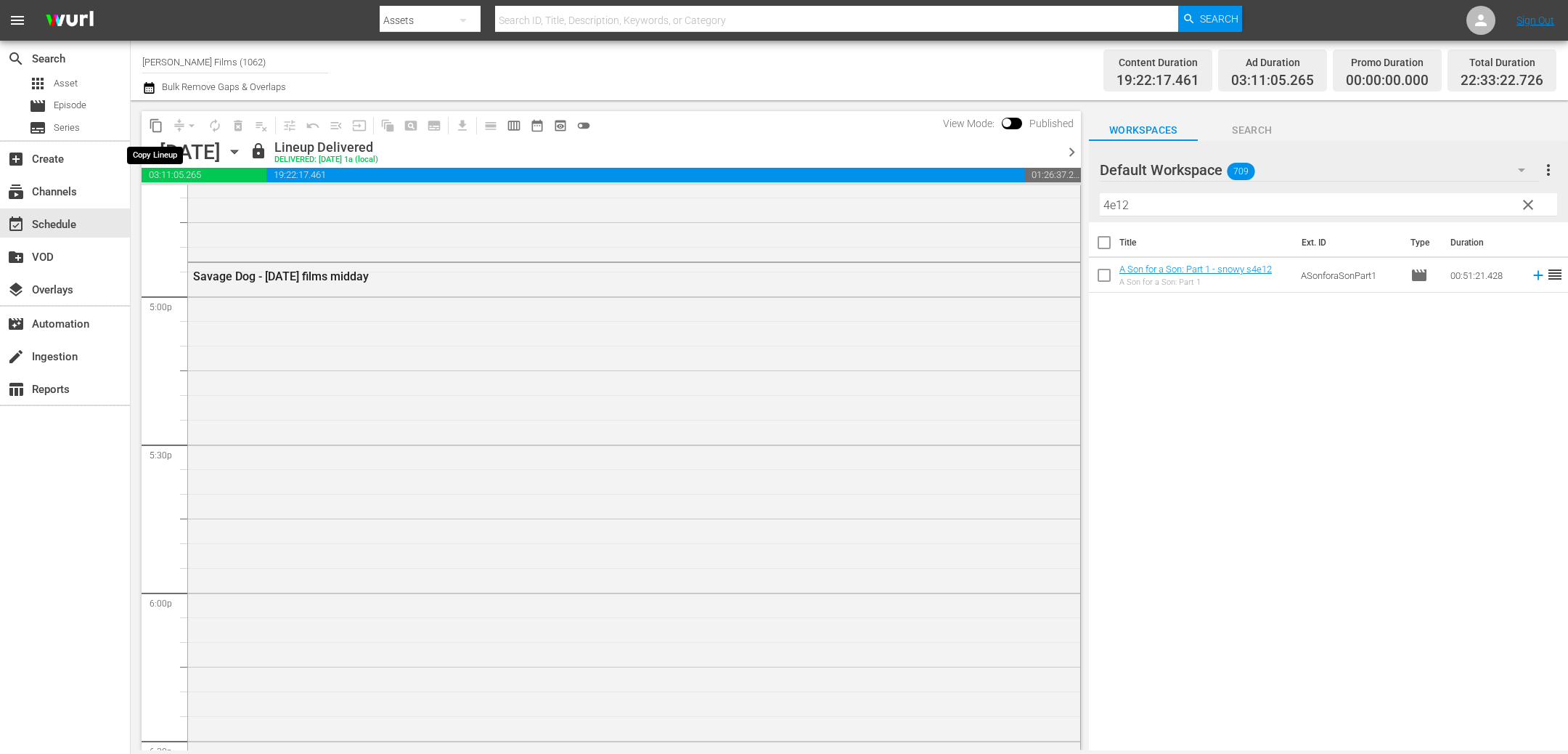
click at [155, 124] on span "content_copy" at bounding box center [156, 125] width 15 height 15
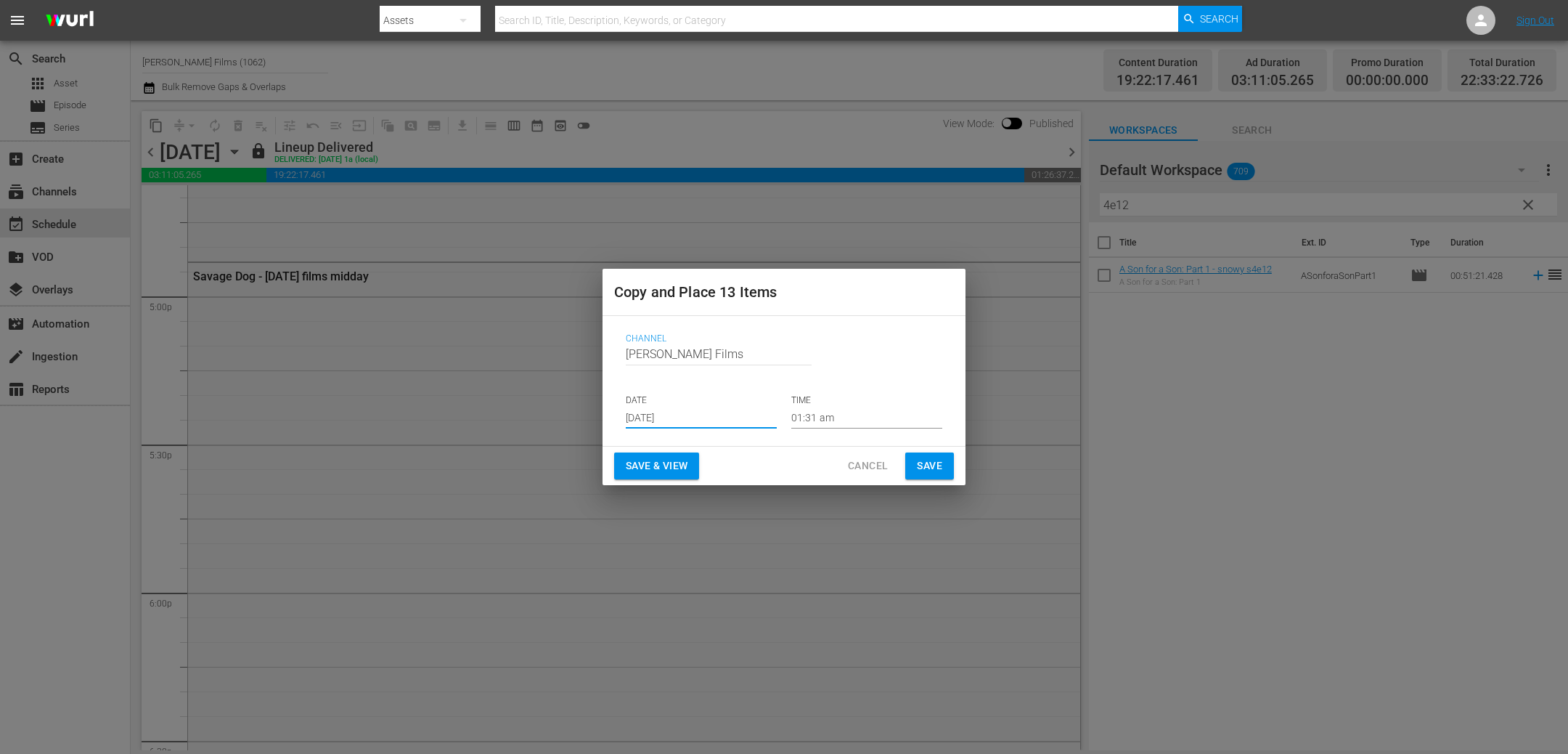
click at [755, 415] on input "Sep 12th 2025" at bounding box center [700, 417] width 151 height 21
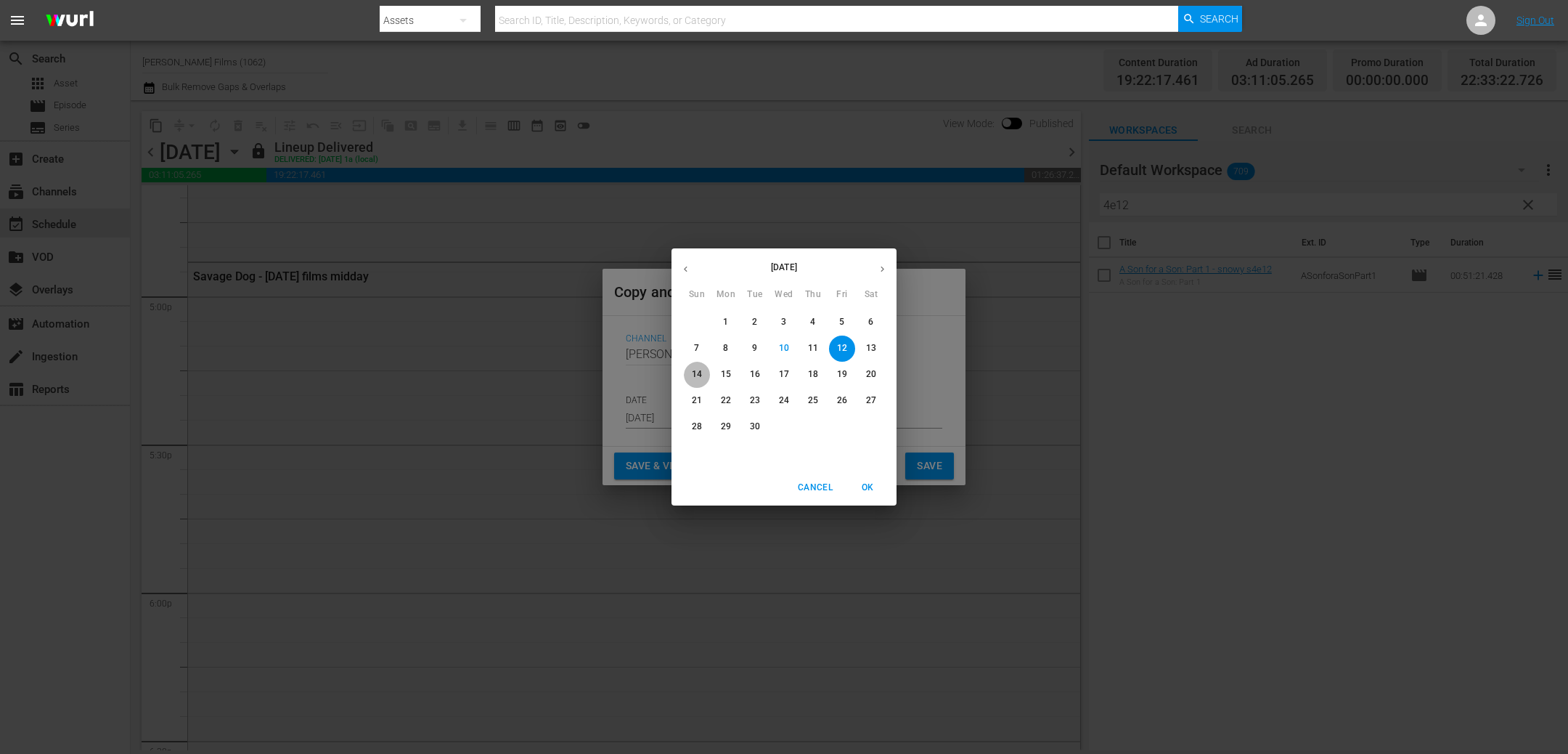
click at [695, 377] on p "14" at bounding box center [696, 374] width 10 height 13
type input "Sep 14th 2025"
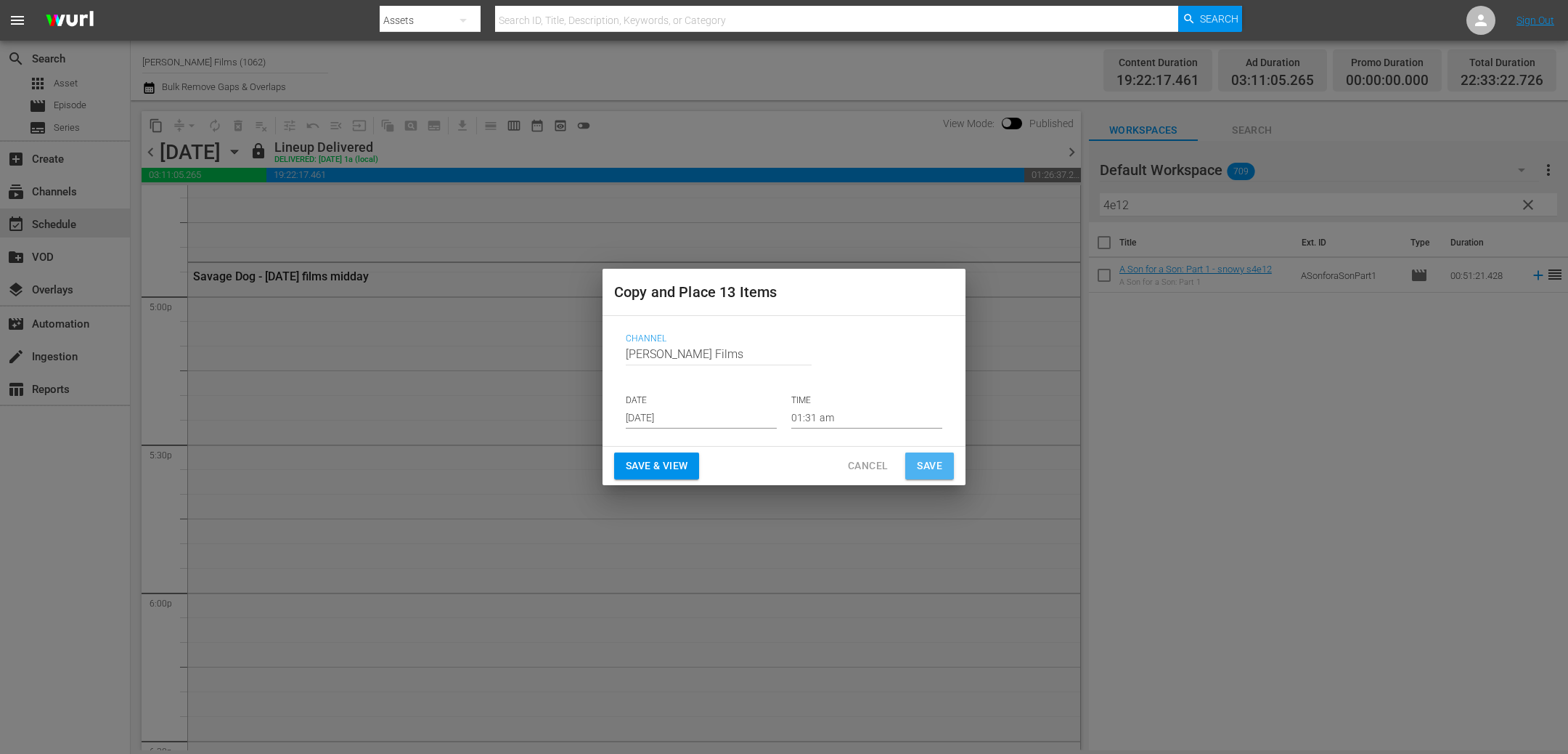
click at [942, 468] on button "Save" at bounding box center [929, 466] width 49 height 27
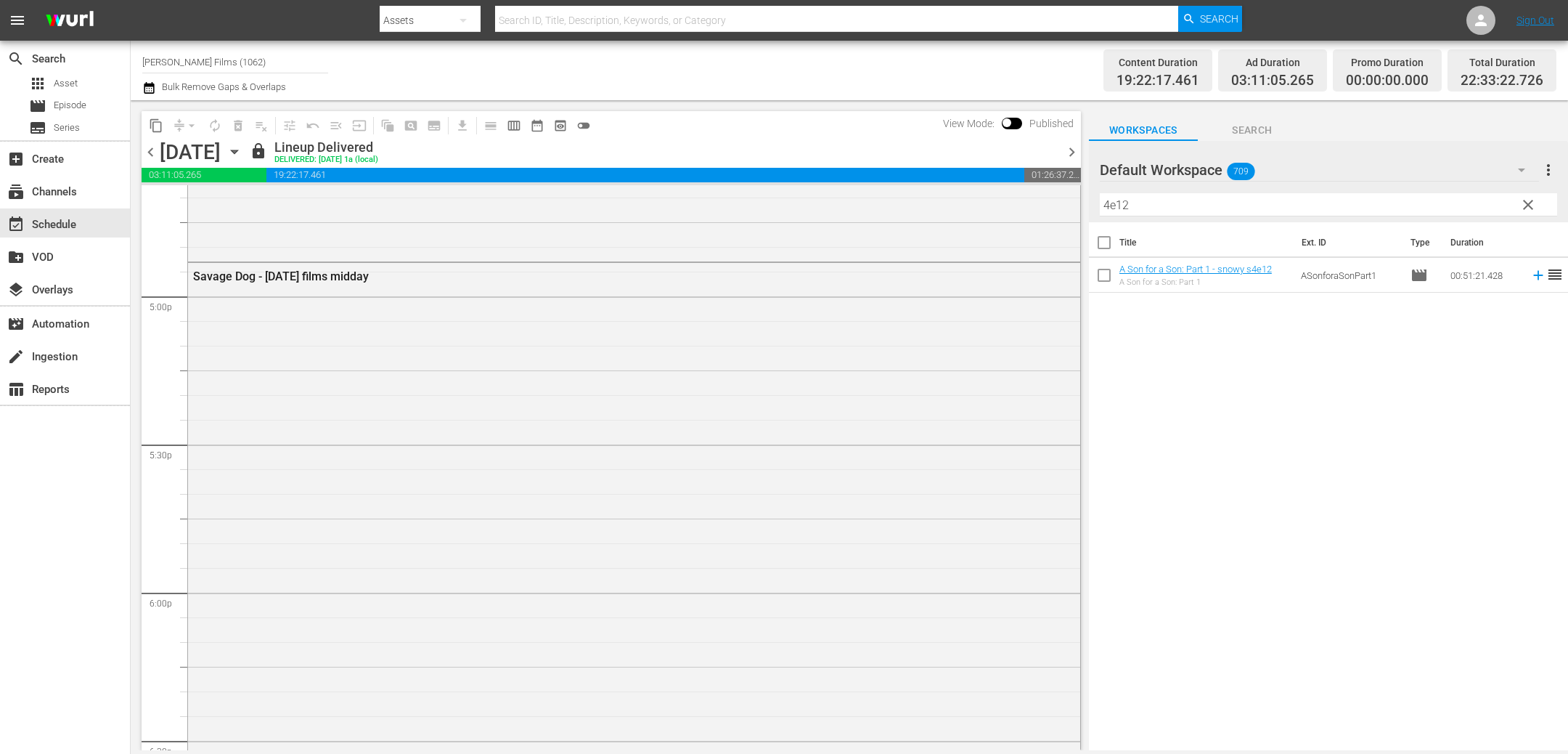
click at [246, 152] on div "Saturday, September 6th September 6th" at bounding box center [203, 152] width 87 height 24
click at [243, 150] on icon "button" at bounding box center [235, 152] width 16 height 16
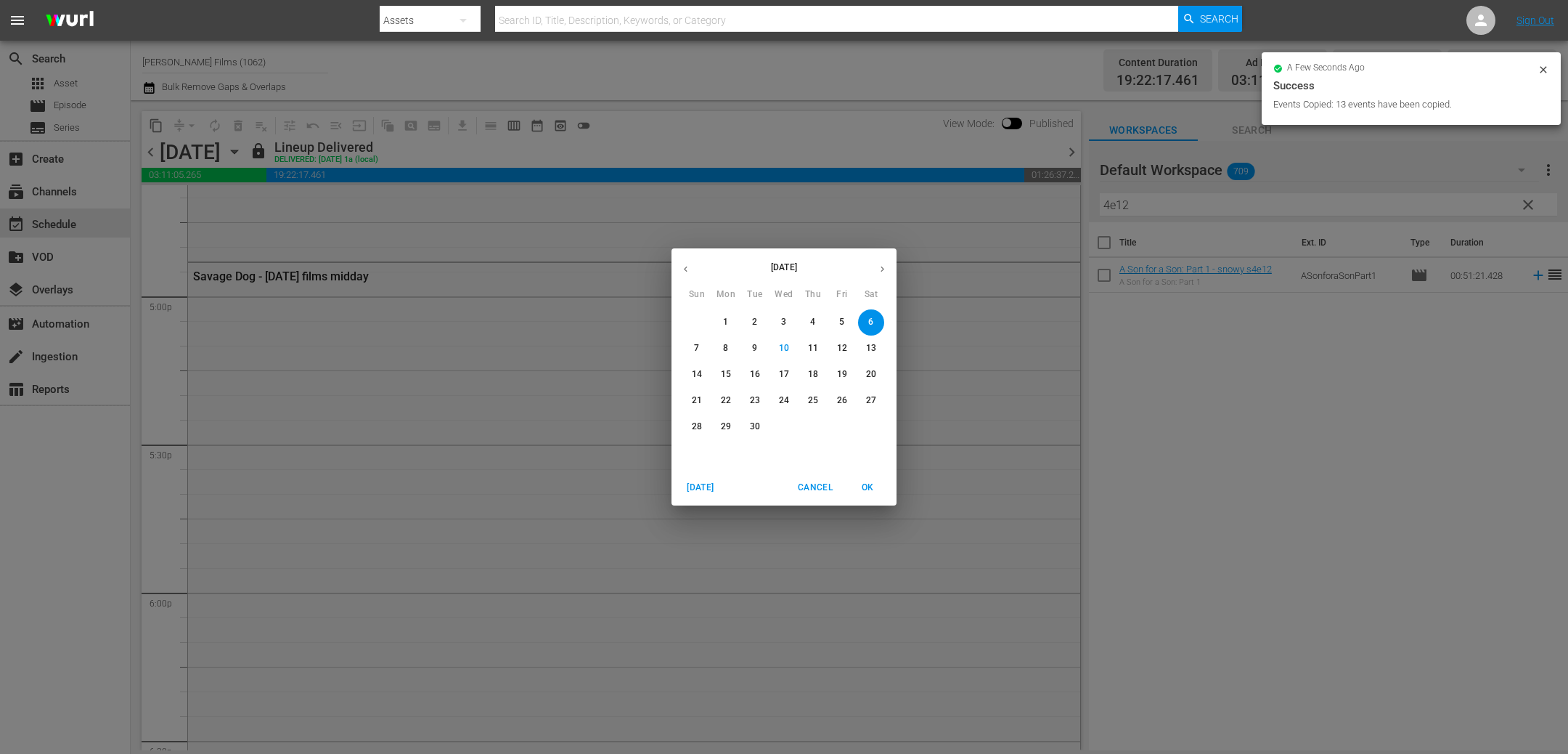
click at [844, 346] on p "12" at bounding box center [841, 348] width 10 height 13
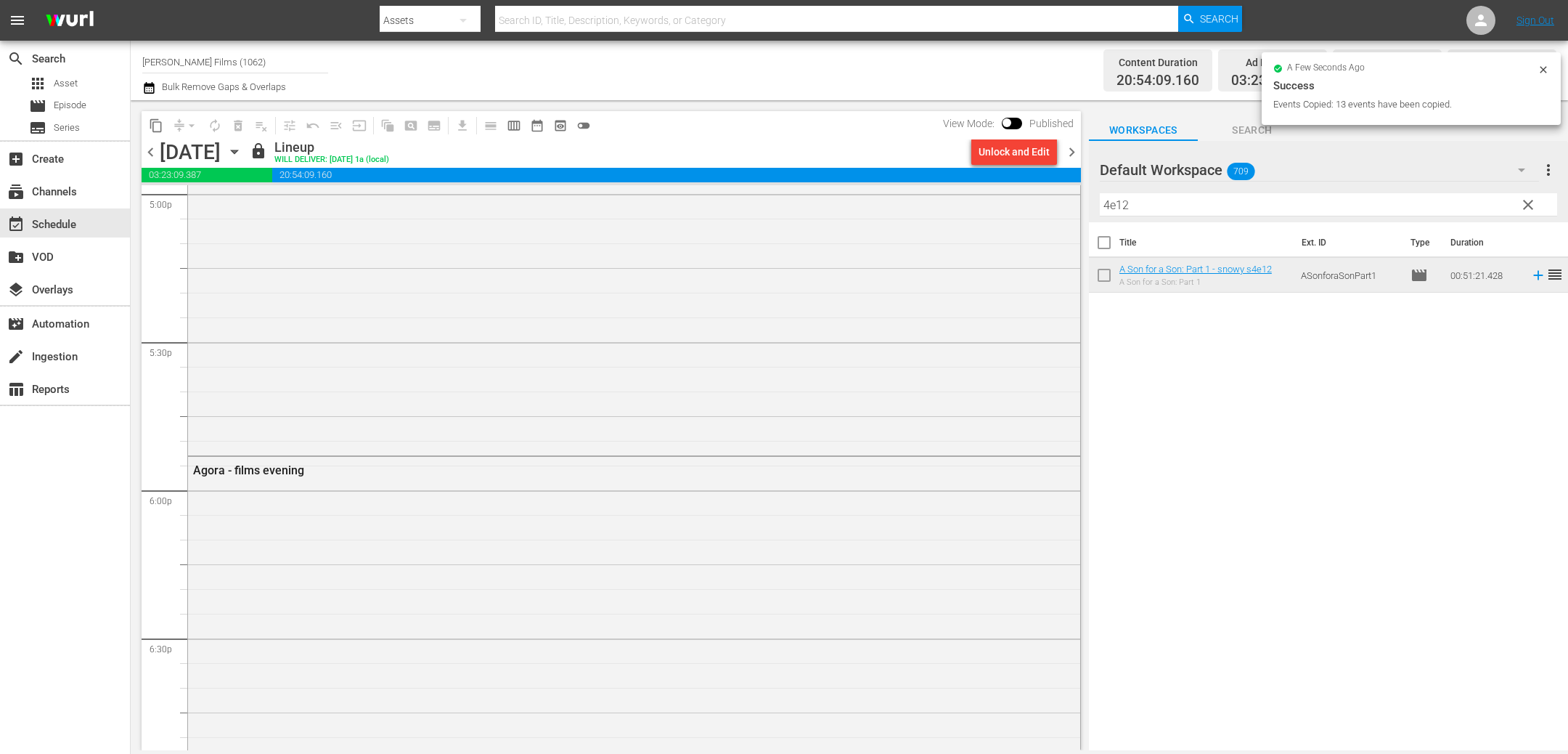
scroll to position [5039, 0]
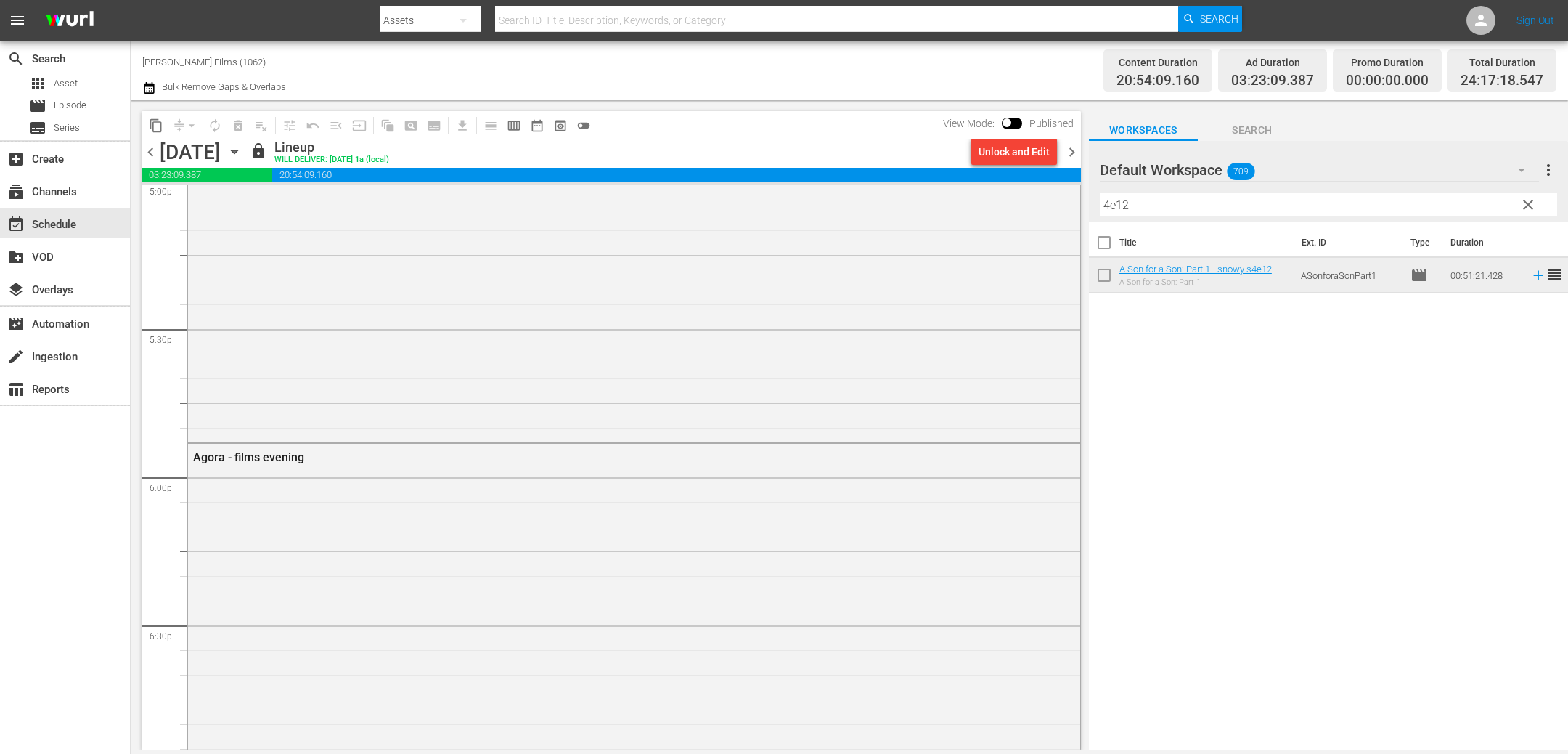
click at [1067, 155] on span "chevron_right" at bounding box center [1071, 152] width 19 height 19
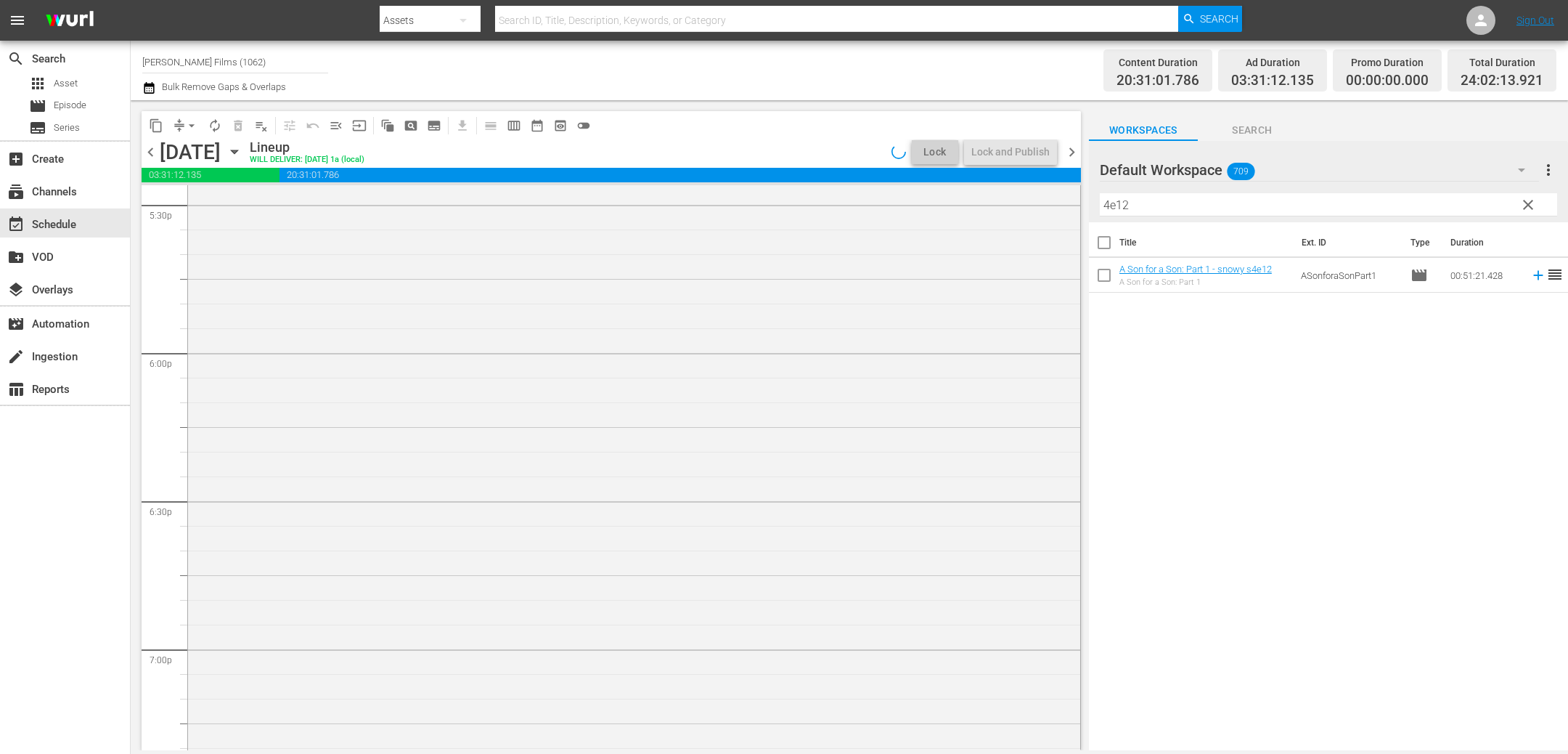
scroll to position [5090, 0]
click at [1157, 207] on input "4e12" at bounding box center [1327, 205] width 457 height 23
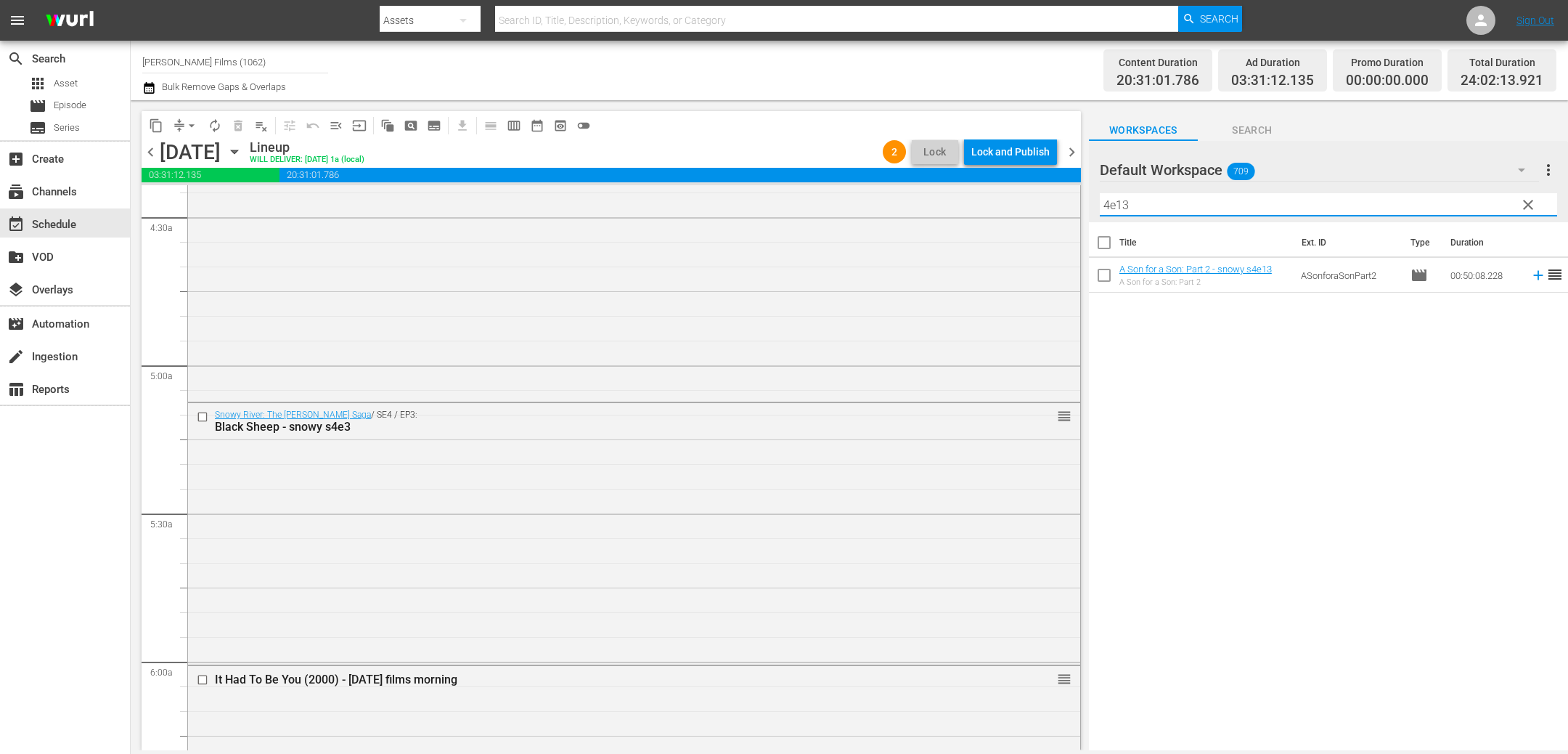
scroll to position [1313, 0]
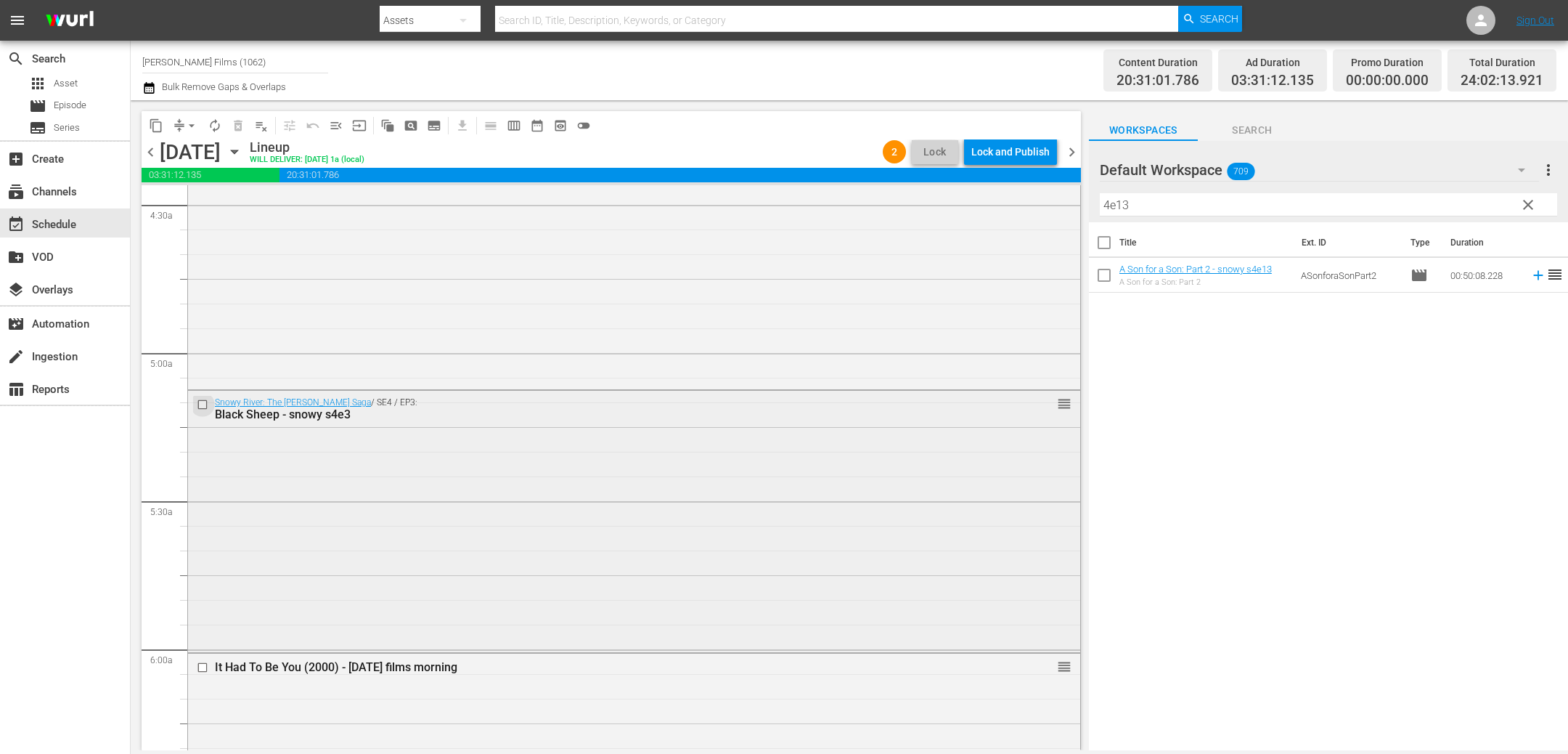
click at [200, 403] on input "checkbox" at bounding box center [205, 404] width 16 height 13
click at [236, 127] on span "delete_forever_outlined" at bounding box center [238, 125] width 15 height 15
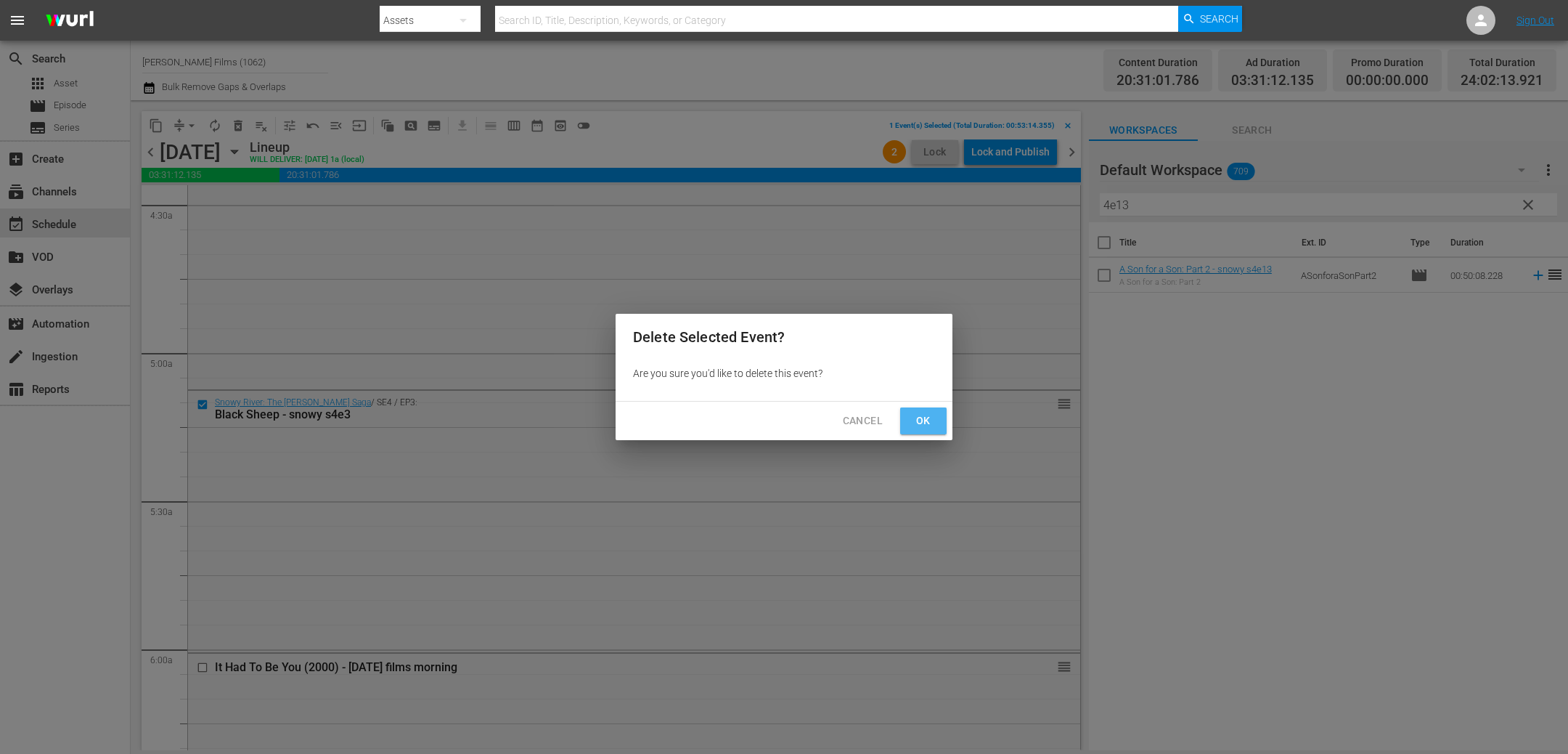
click at [932, 423] on span "Ok" at bounding box center [923, 421] width 23 height 19
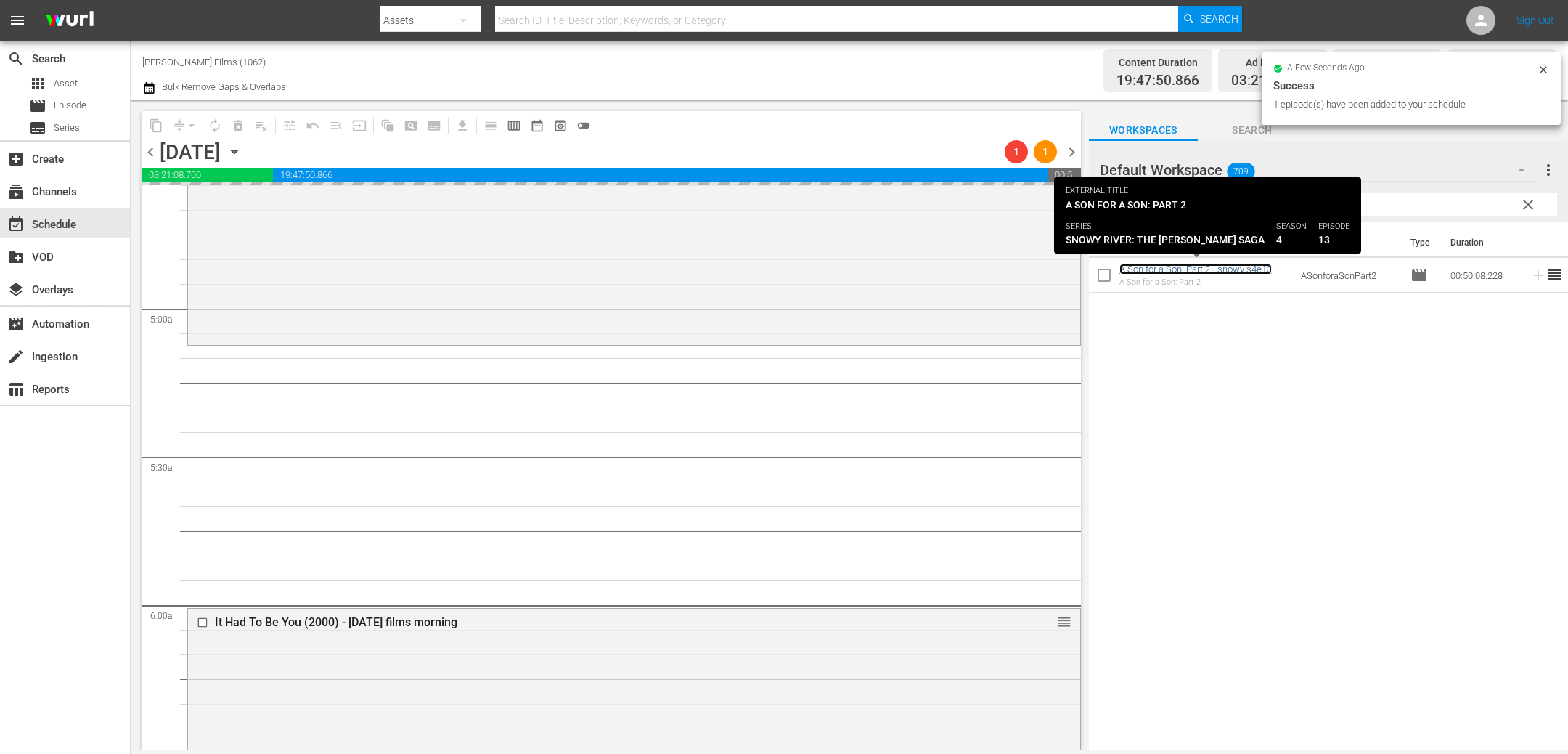
scroll to position [1694, 0]
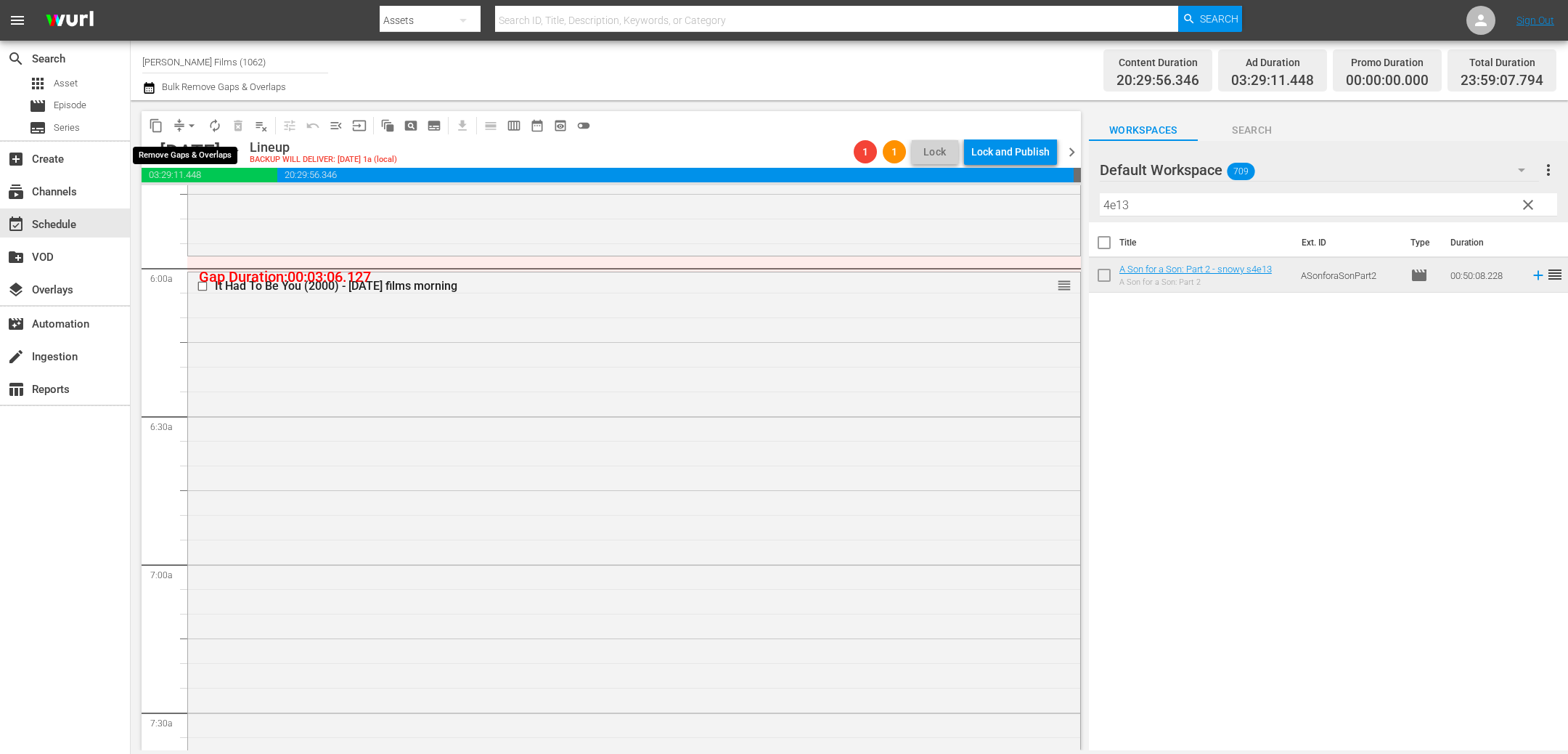
click at [185, 124] on span "arrow_drop_down" at bounding box center [191, 125] width 15 height 15
click at [187, 202] on li "Align to End of Previous Day" at bounding box center [192, 202] width 152 height 24
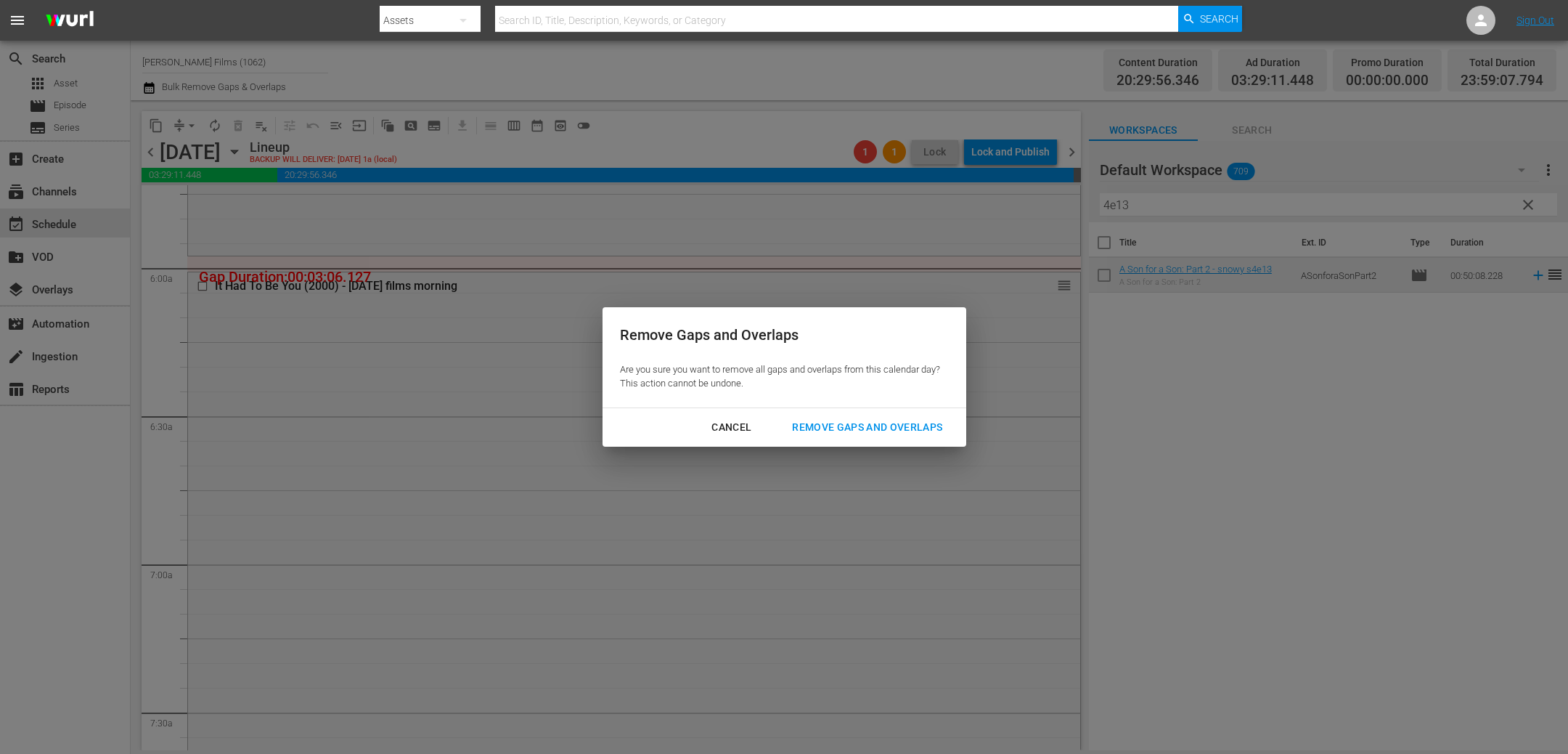
click at [899, 430] on div "Remove Gaps and Overlaps" at bounding box center [867, 427] width 173 height 19
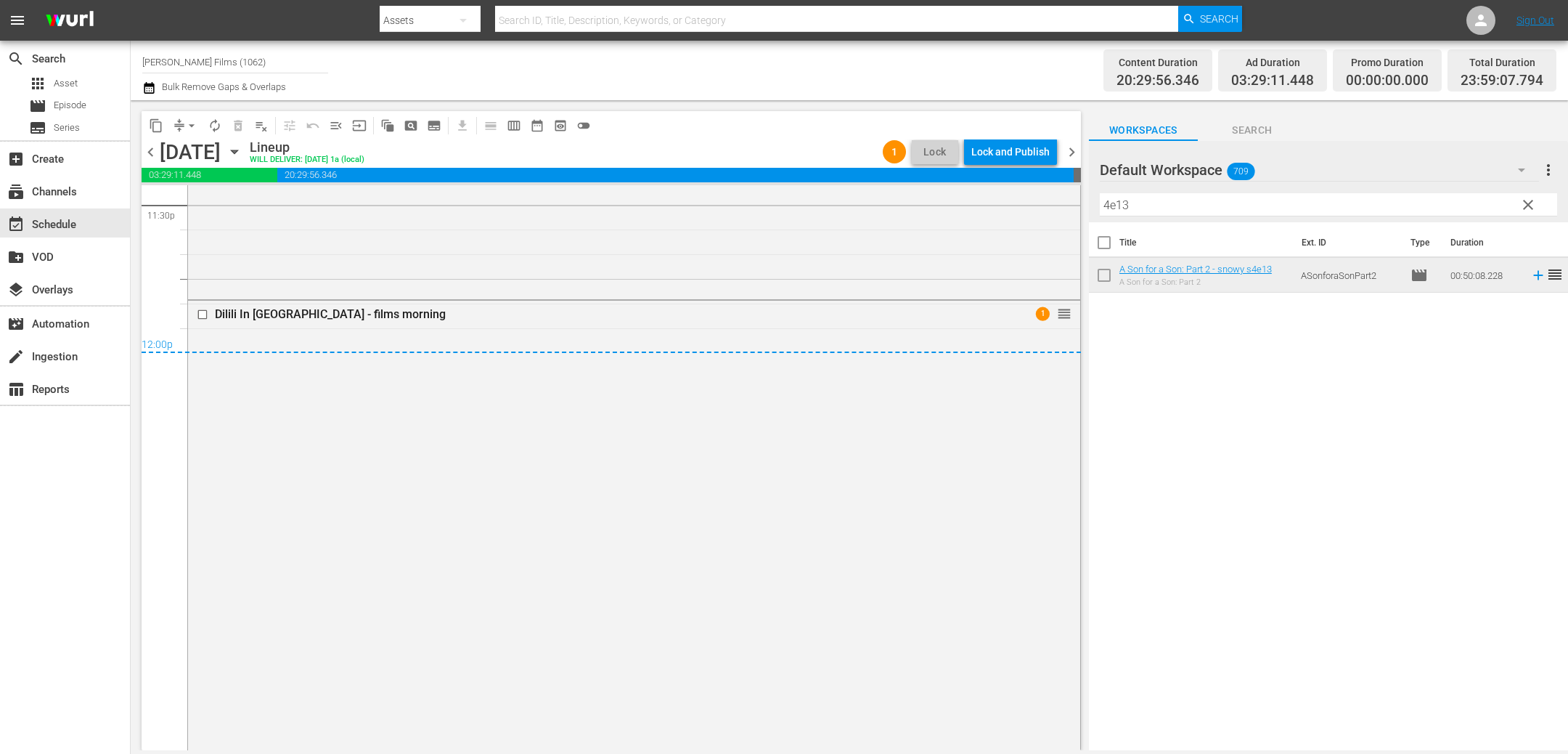
scroll to position [7031, 0]
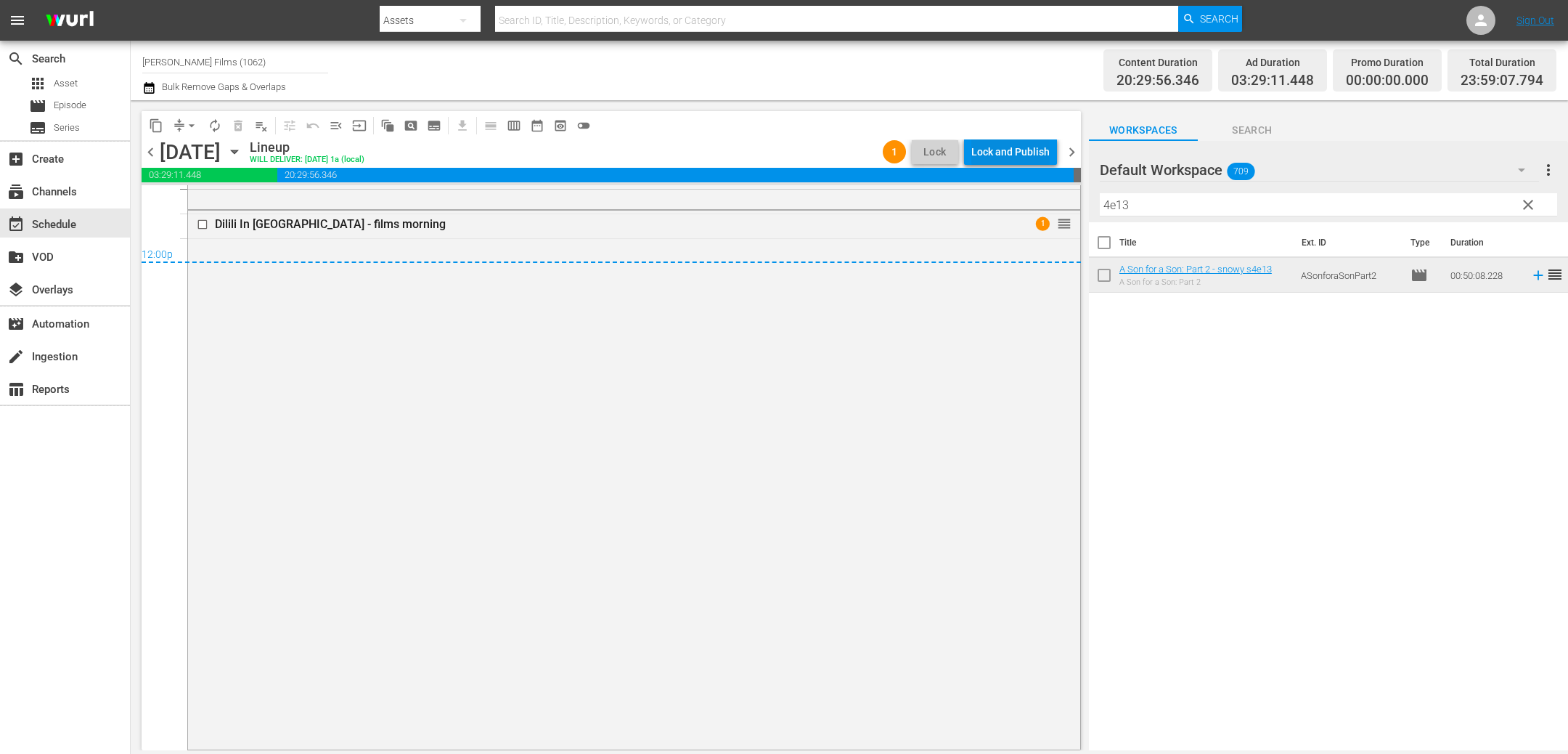
click at [1016, 156] on div "Lock and Publish" at bounding box center [1010, 151] width 78 height 26
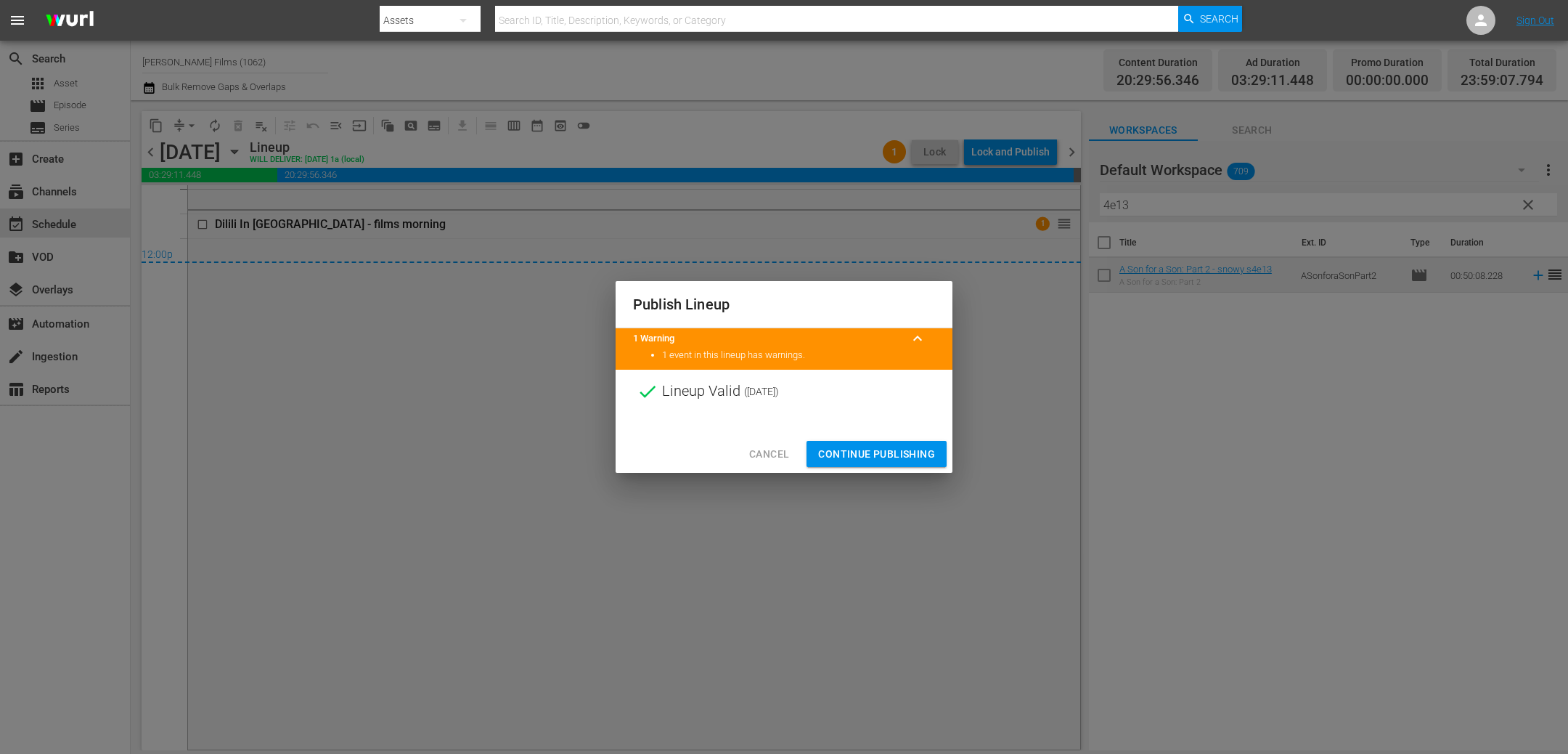
click at [880, 475] on div "Publish Lineup 1 Warning keyboard_arrow_up 1 event in this lineup has warnings.…" at bounding box center [784, 377] width 1568 height 754
click at [879, 456] on span "Continue Publishing" at bounding box center [877, 454] width 117 height 19
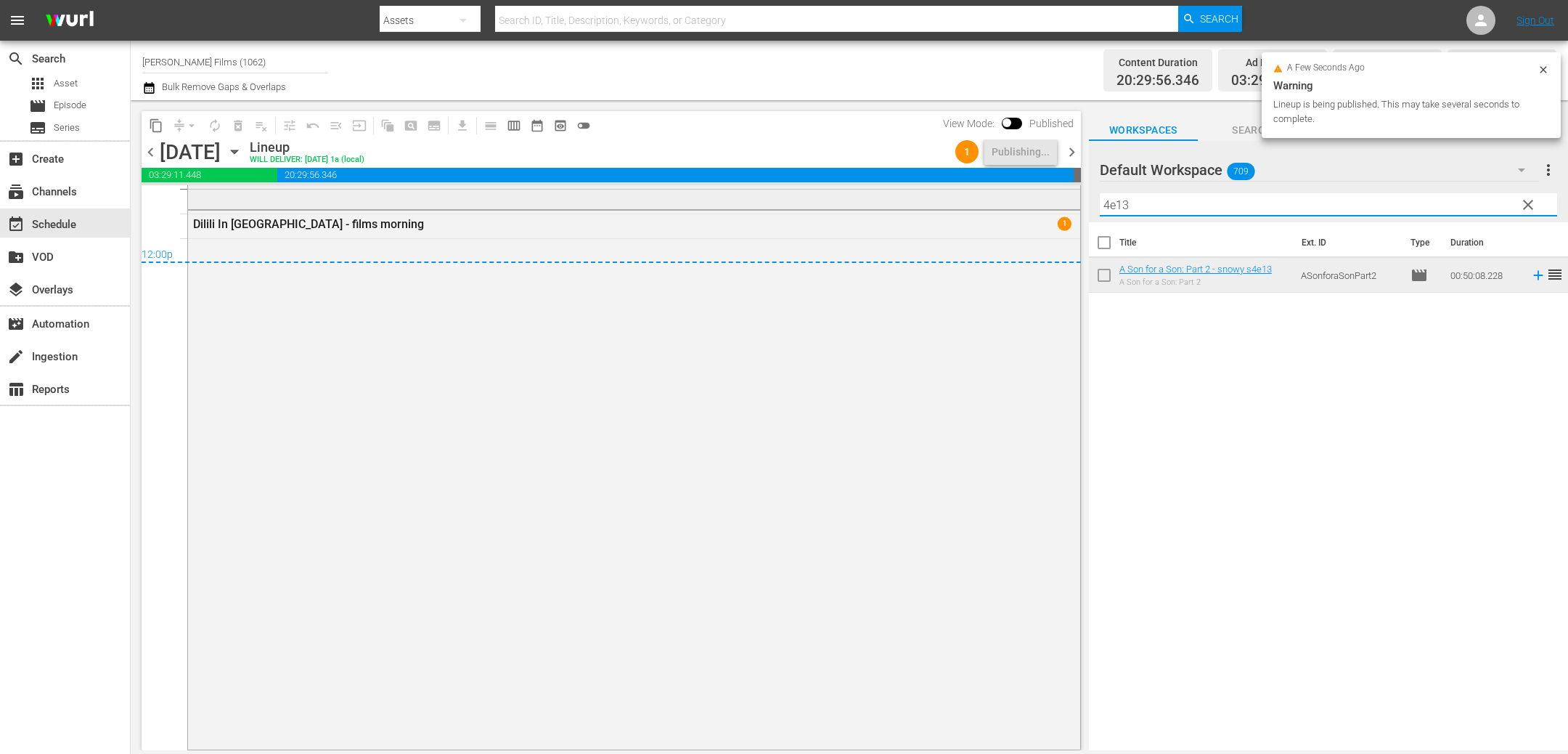
drag, startPoint x: 1142, startPoint y: 202, endPoint x: 979, endPoint y: 203, distance: 163.0
click at [981, 201] on div "content_copy compress arrow_drop_down autorenew_outlined delete_forever_outline…" at bounding box center [849, 425] width 1437 height 650
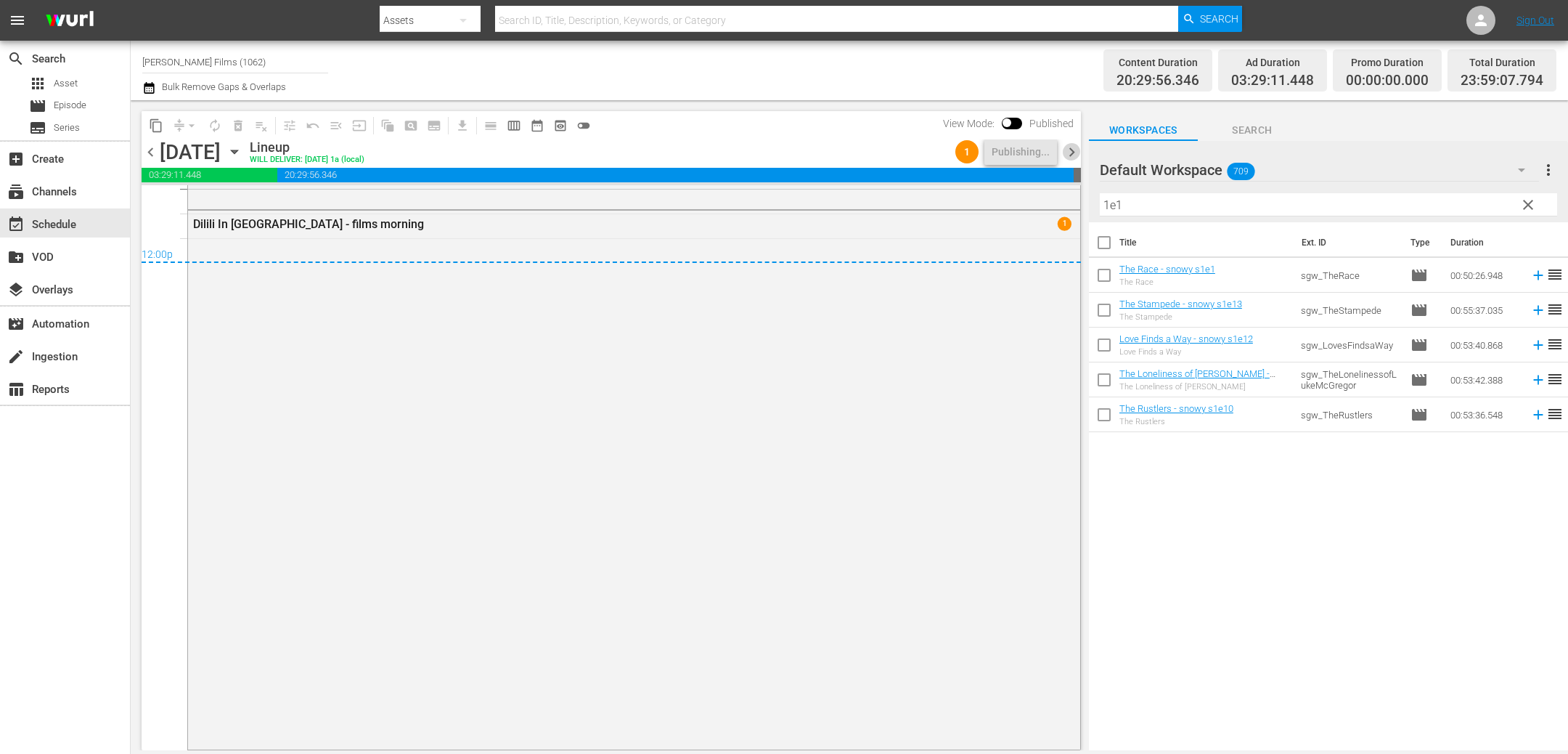
click at [1069, 155] on span "chevron_right" at bounding box center [1071, 152] width 19 height 19
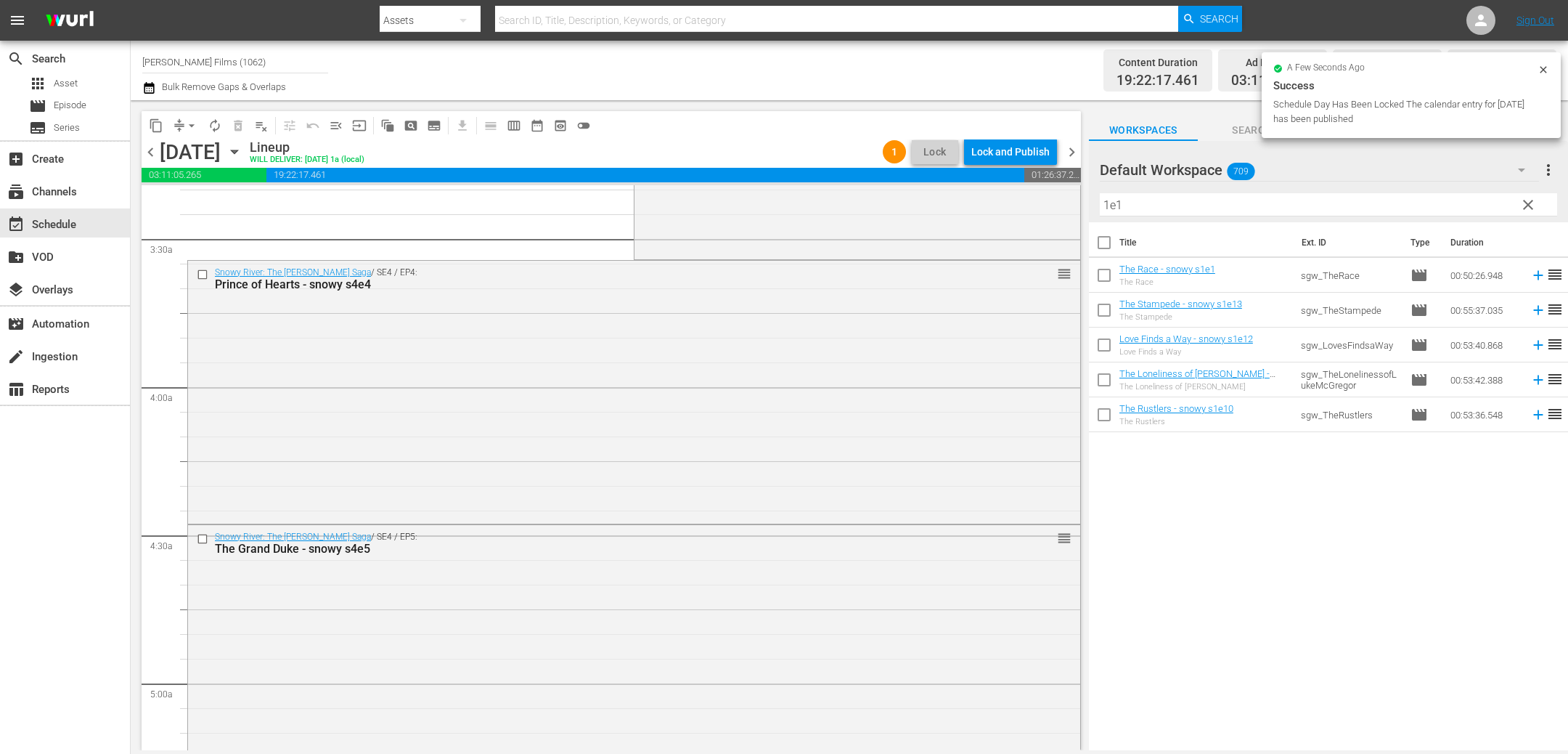
scroll to position [1004, 0]
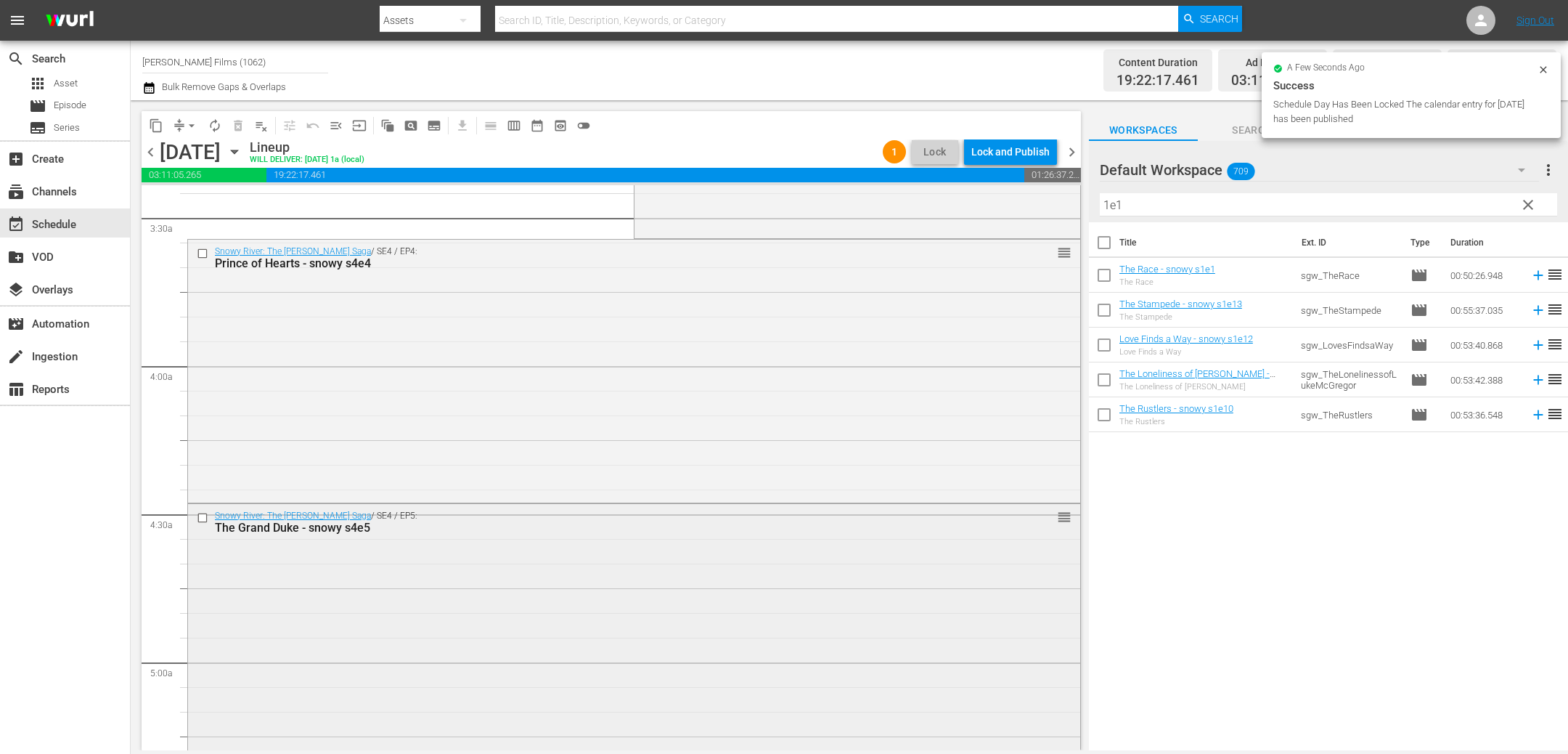
click at [205, 513] on input "checkbox" at bounding box center [205, 517] width 16 height 13
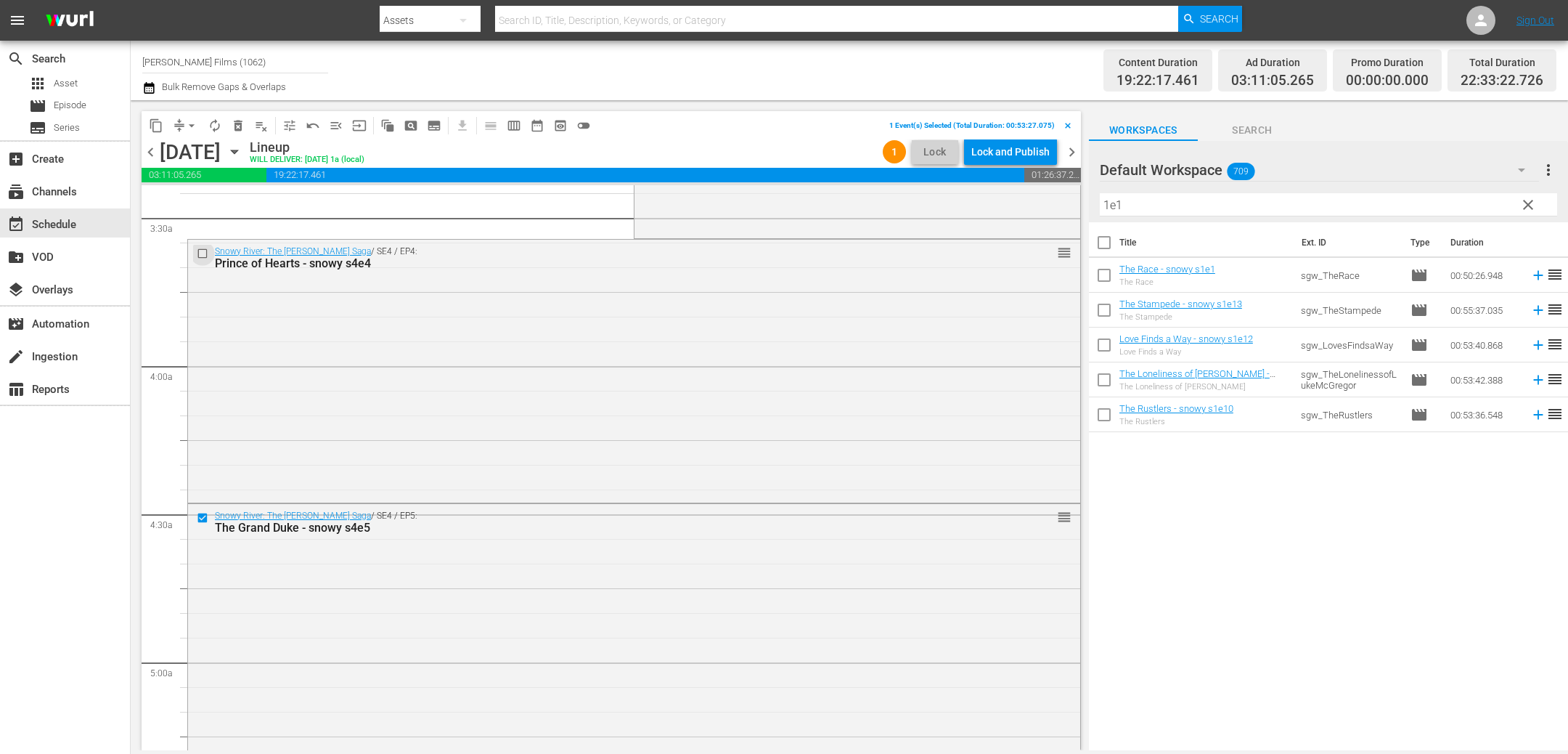
click at [203, 252] on input "checkbox" at bounding box center [205, 252] width 16 height 13
click at [239, 125] on span "delete_forever_outlined" at bounding box center [238, 125] width 15 height 15
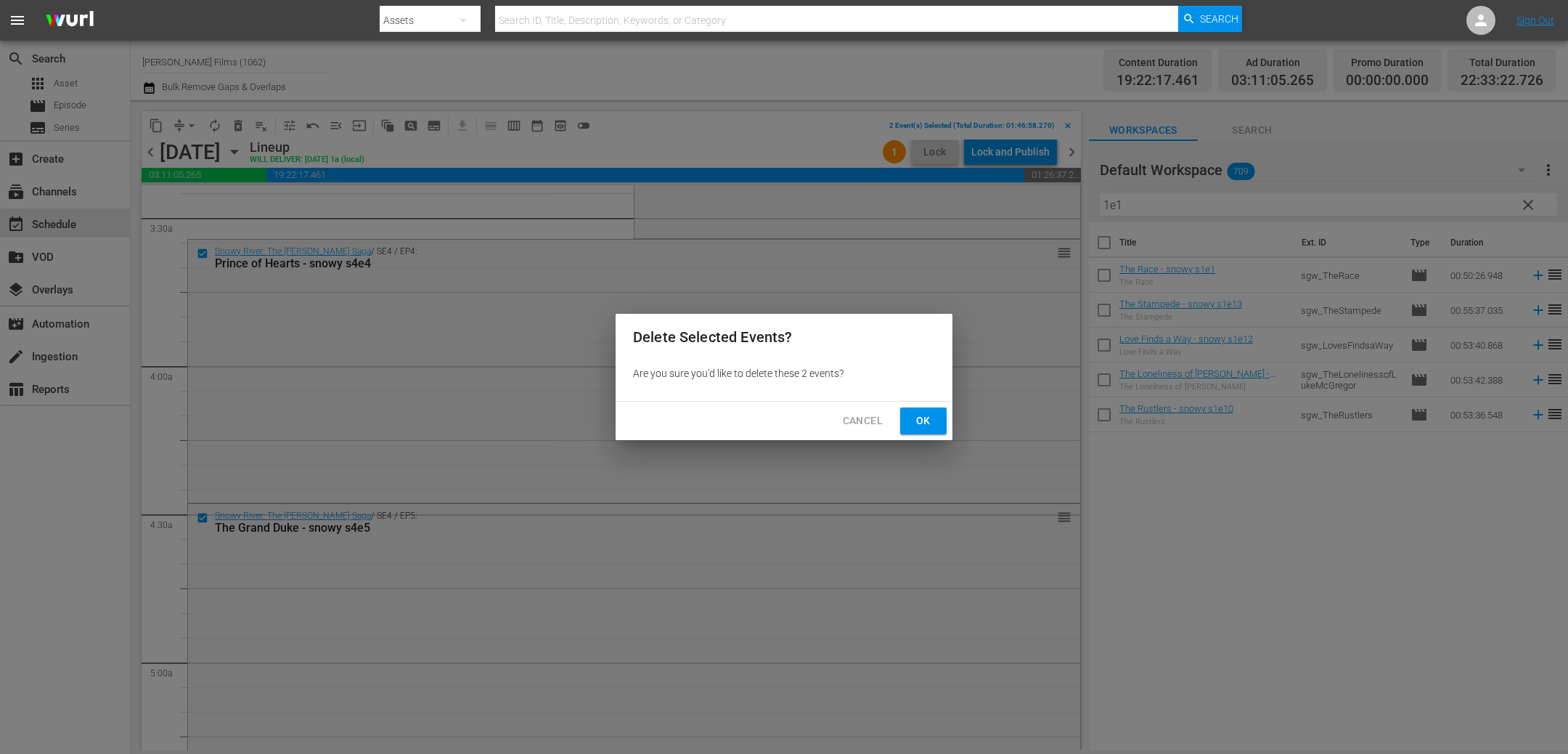
click at [927, 424] on span "Ok" at bounding box center [923, 421] width 23 height 19
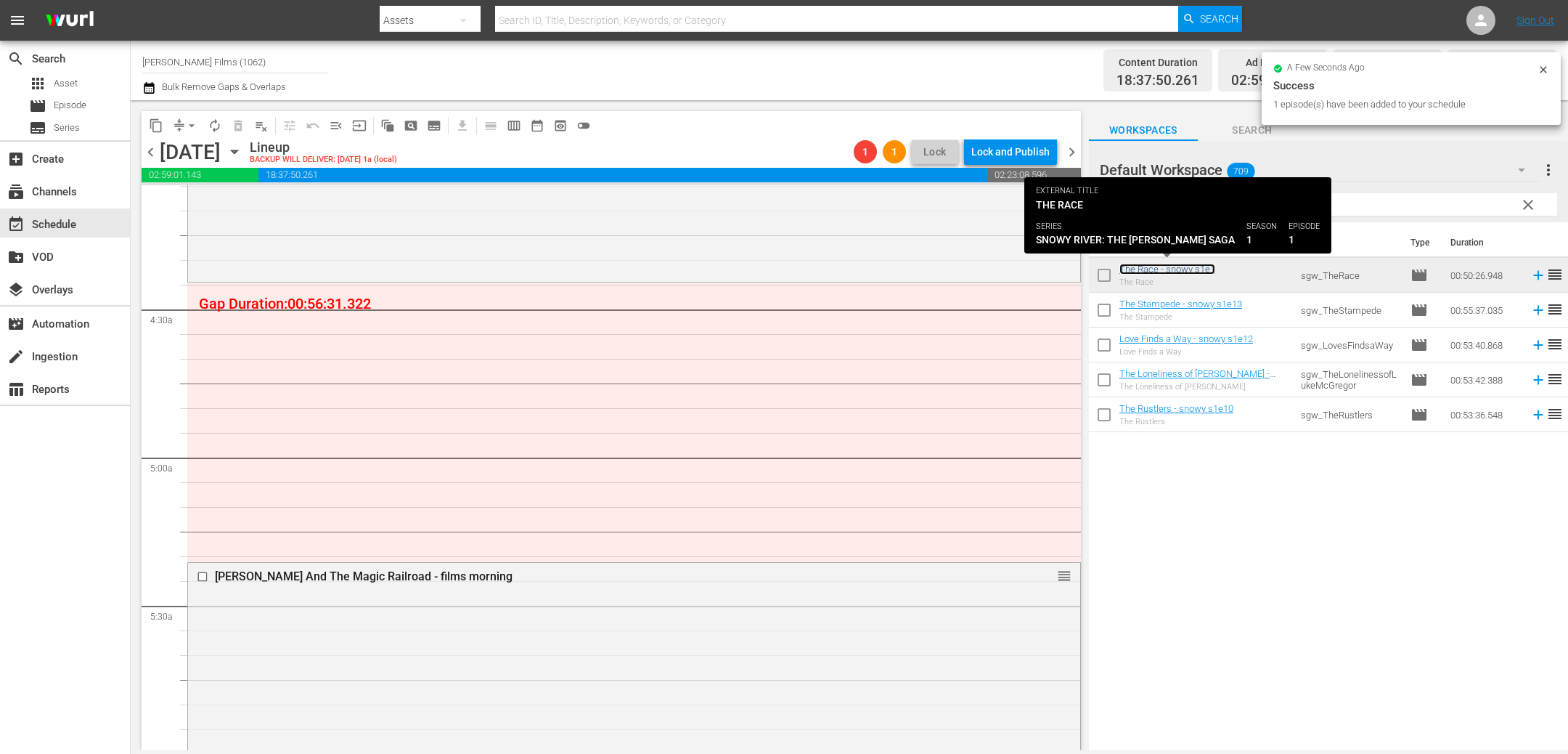
scroll to position [1166, 0]
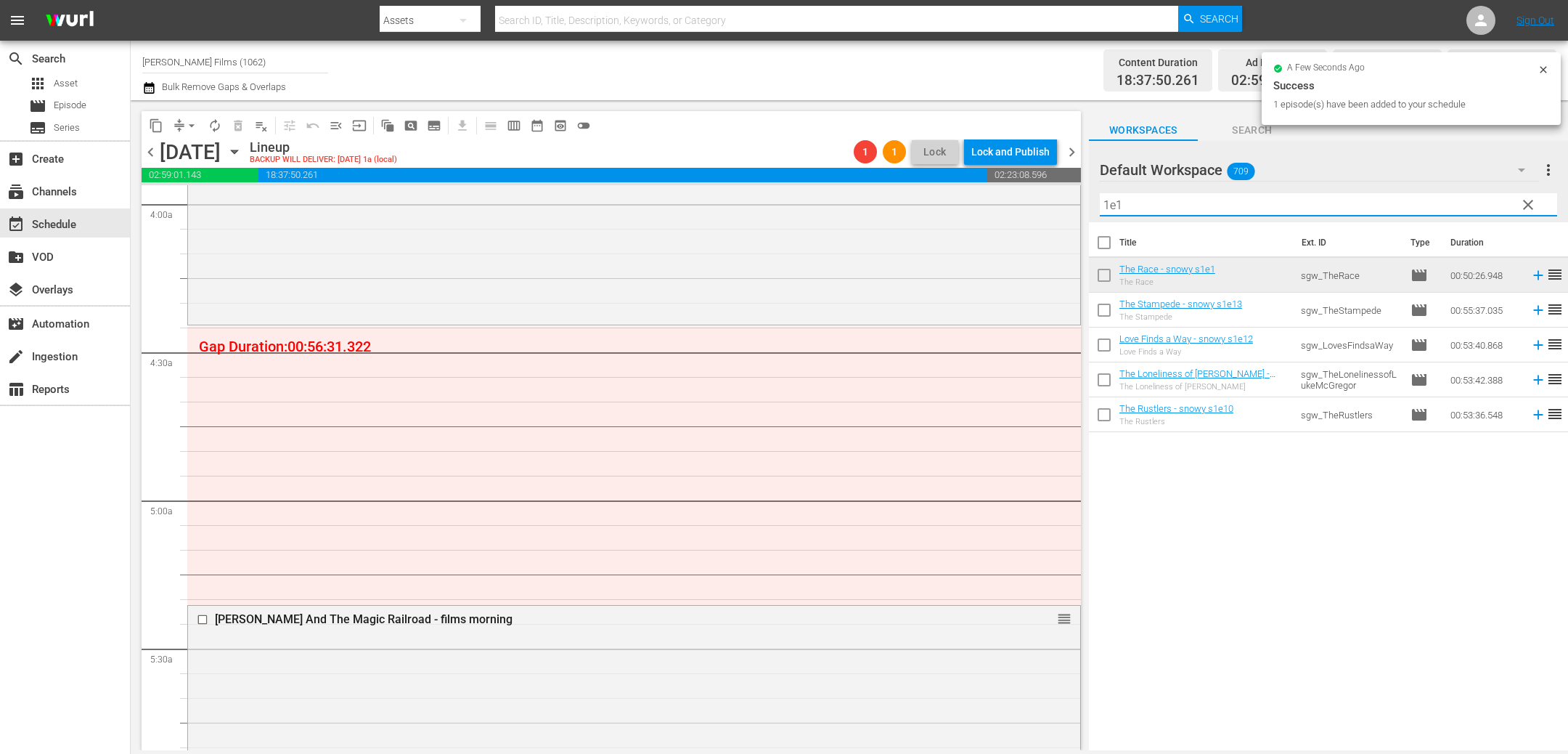
click at [1201, 204] on input "1e1" at bounding box center [1327, 205] width 457 height 23
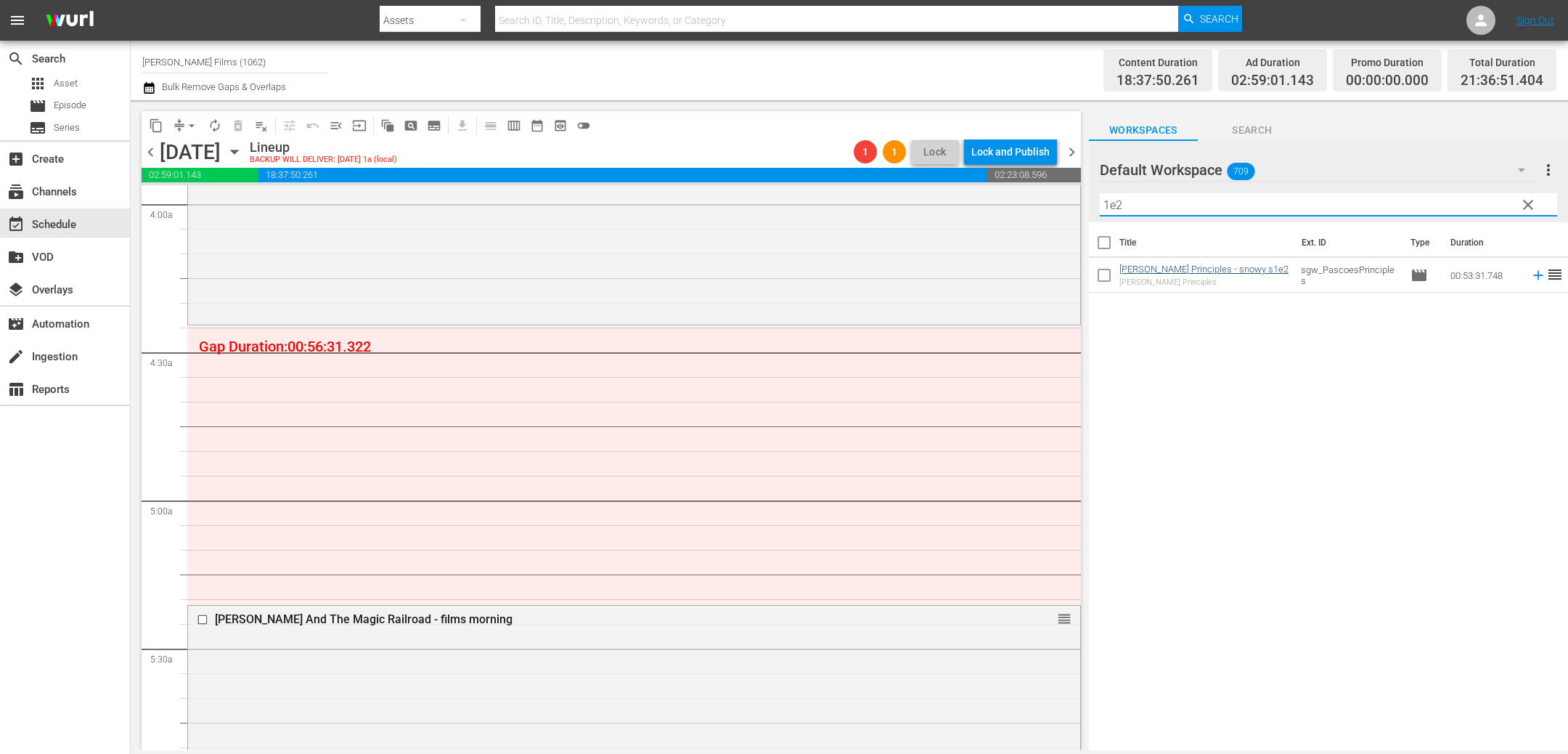
type input "1e2"
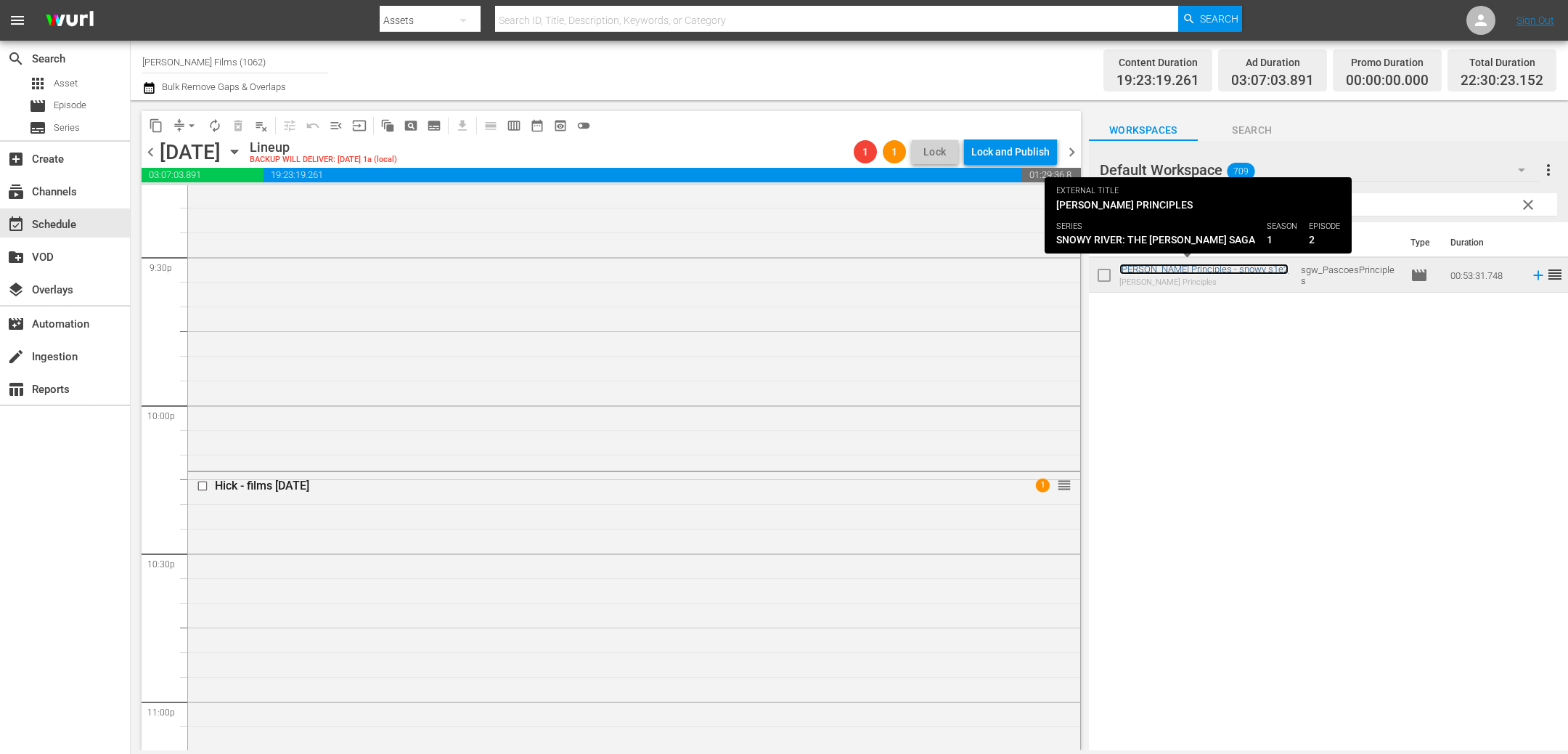
scroll to position [6361, 0]
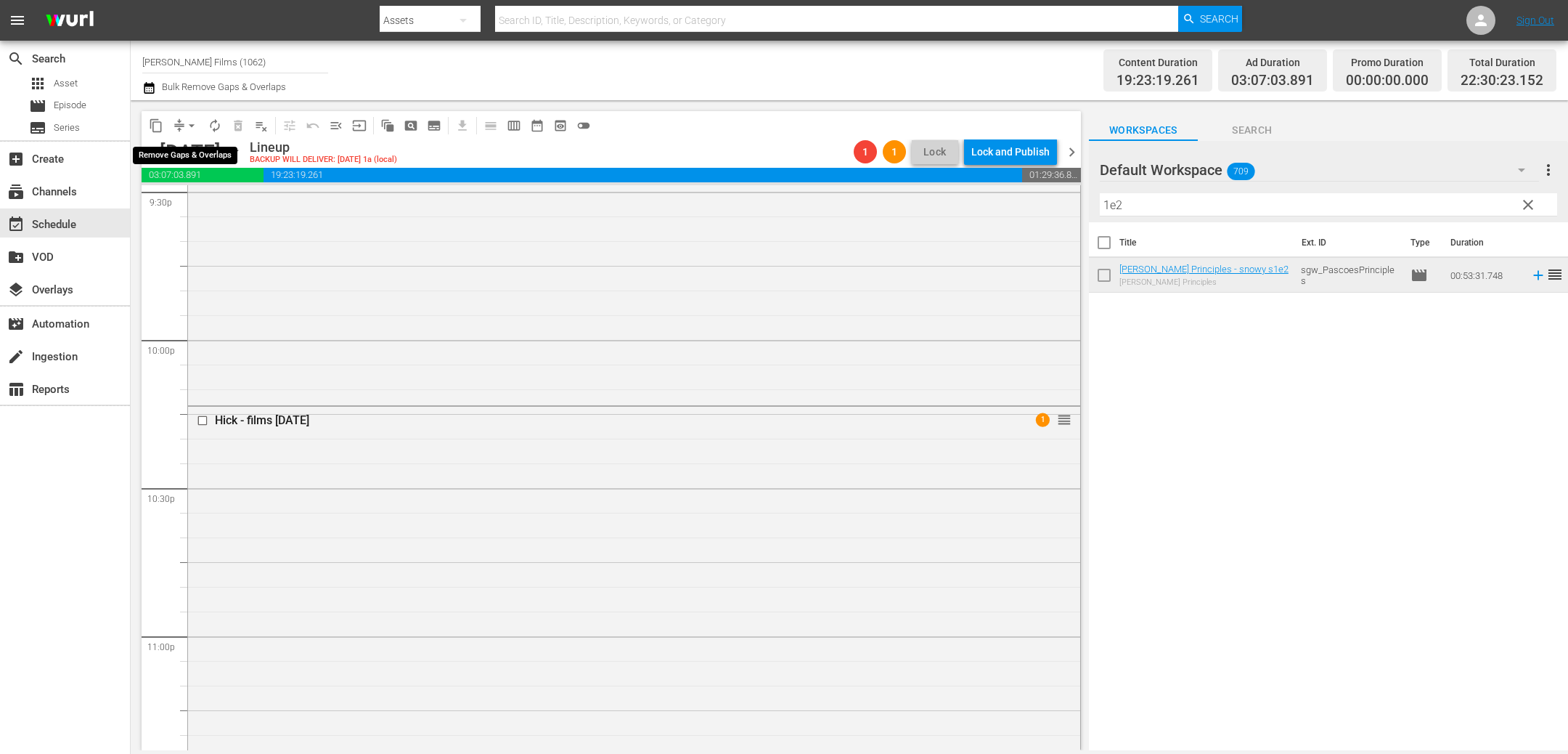
click at [182, 121] on button "arrow_drop_down" at bounding box center [192, 126] width 23 height 23
click at [181, 212] on li "Align to End of Previous Day" at bounding box center [192, 202] width 152 height 24
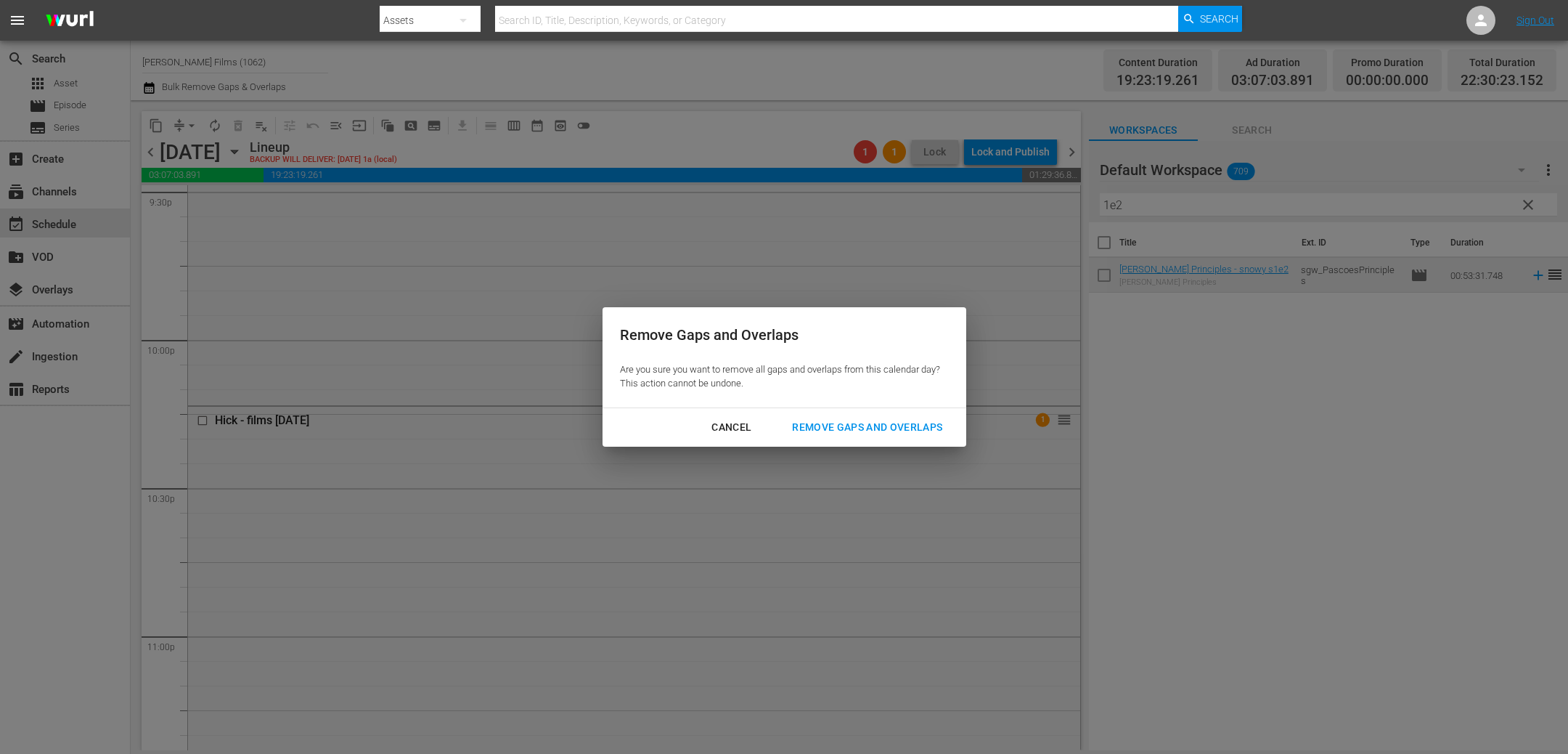
click at [884, 442] on div "Cancel Remove Gaps and Overlaps" at bounding box center [784, 427] width 363 height 38
click at [884, 431] on div "Remove Gaps and Overlaps" at bounding box center [867, 427] width 173 height 19
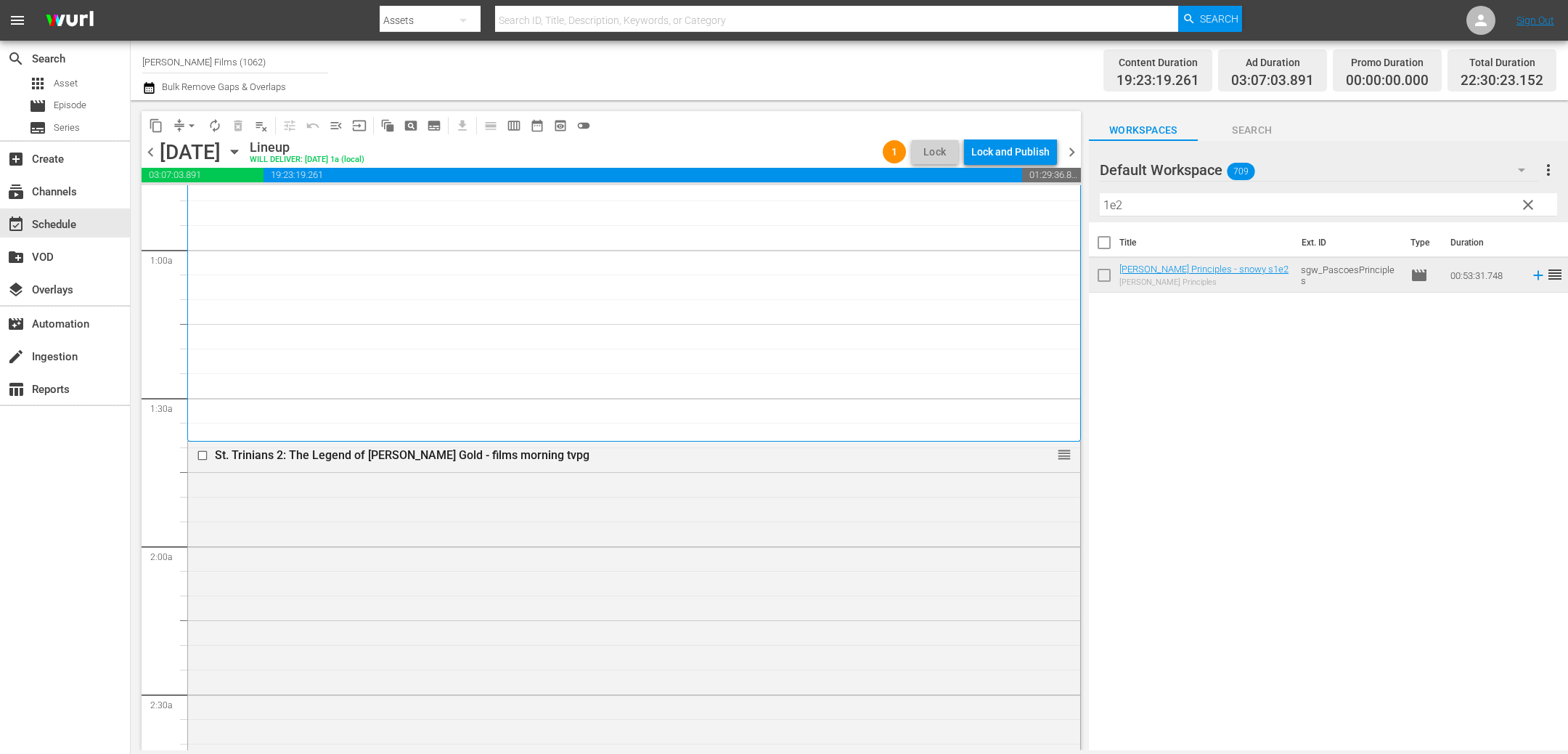
scroll to position [275, 0]
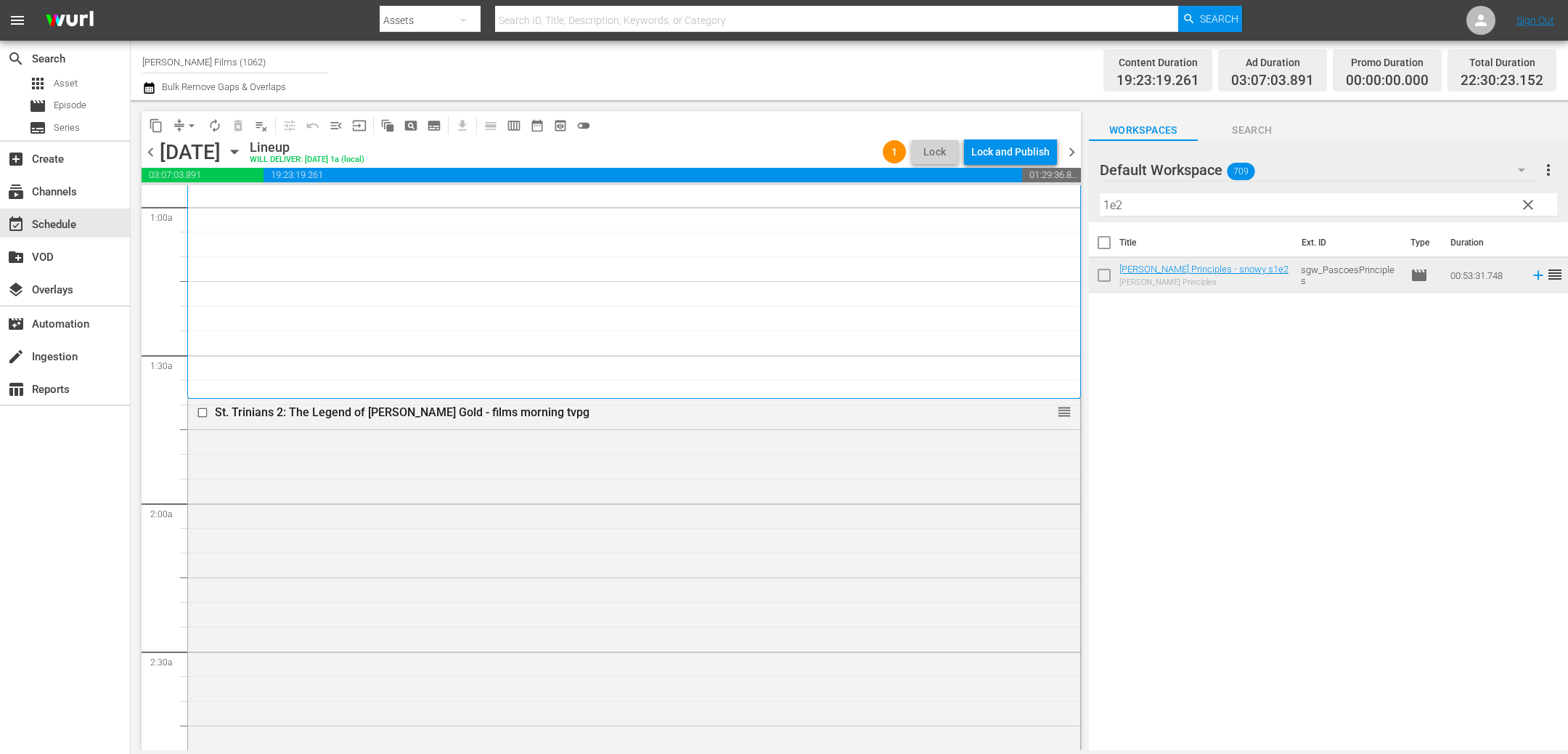
click at [680, 556] on div "St. Trinians 2: The Legend of Fritton's Gold - films morning tvpg reorder" at bounding box center [634, 700] width 892 height 604
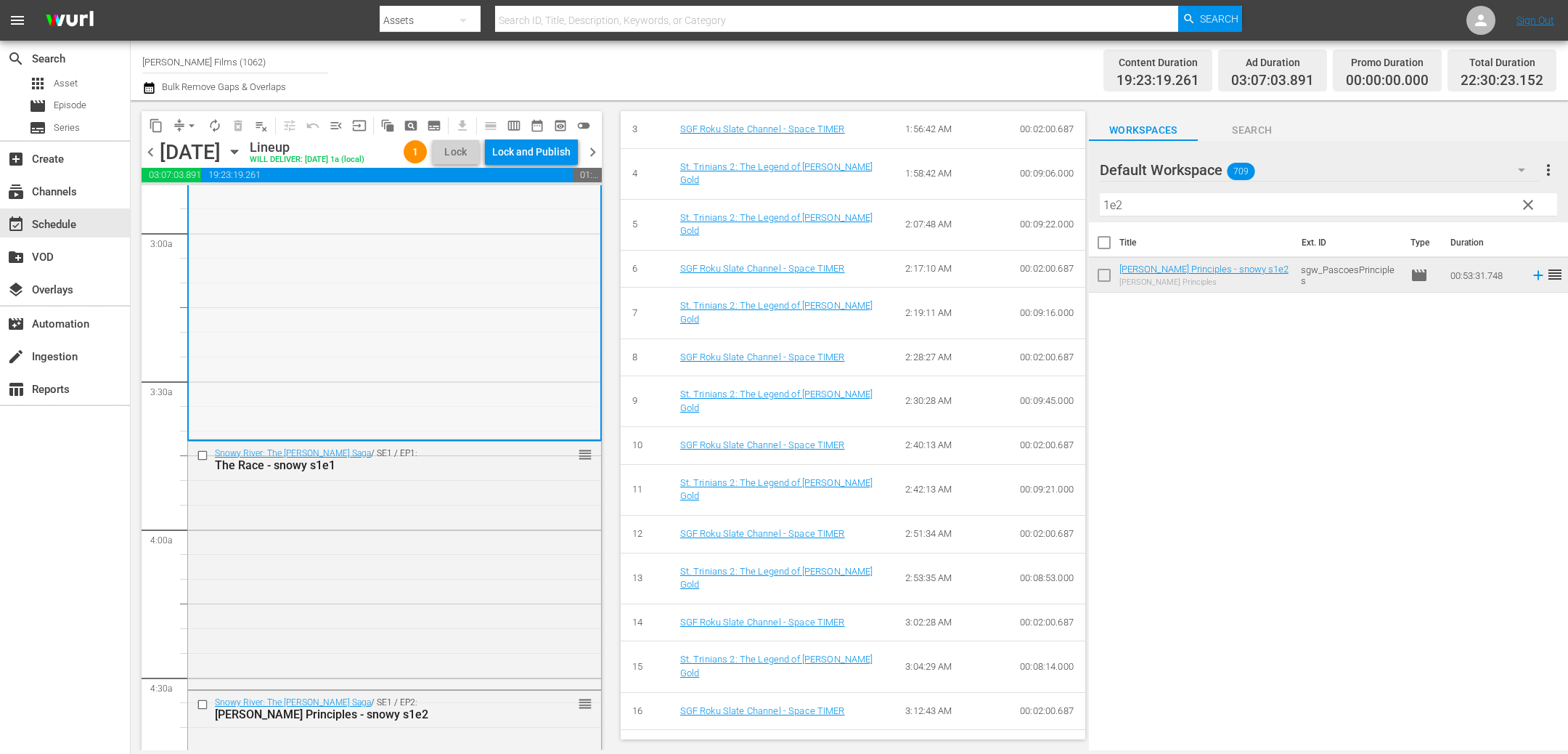
scroll to position [937, 0]
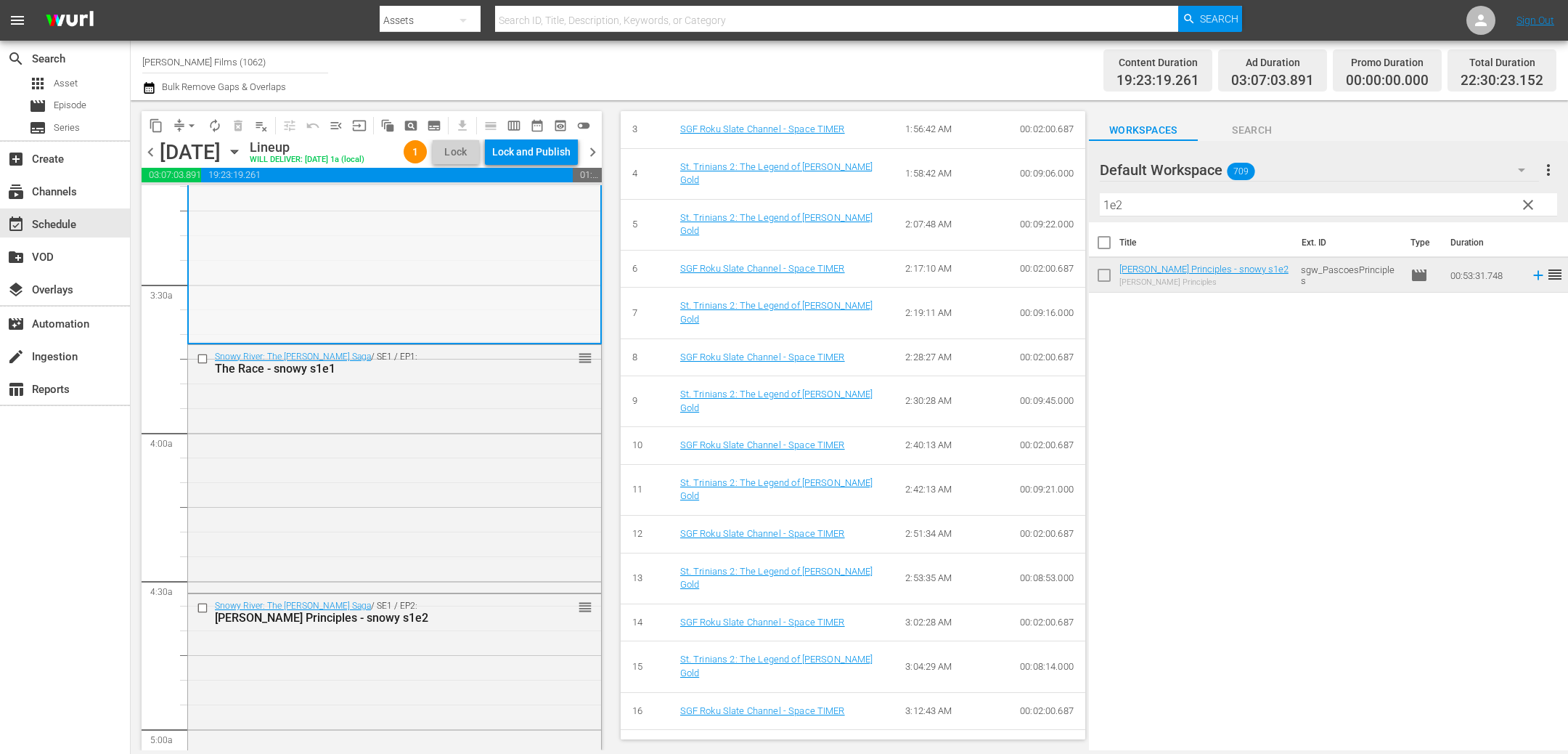
click at [528, 585] on div "Snowy River: The McGregor Saga / SE1 / EP1: The Race - snowy s1e1 reorder" at bounding box center [394, 467] width 413 height 245
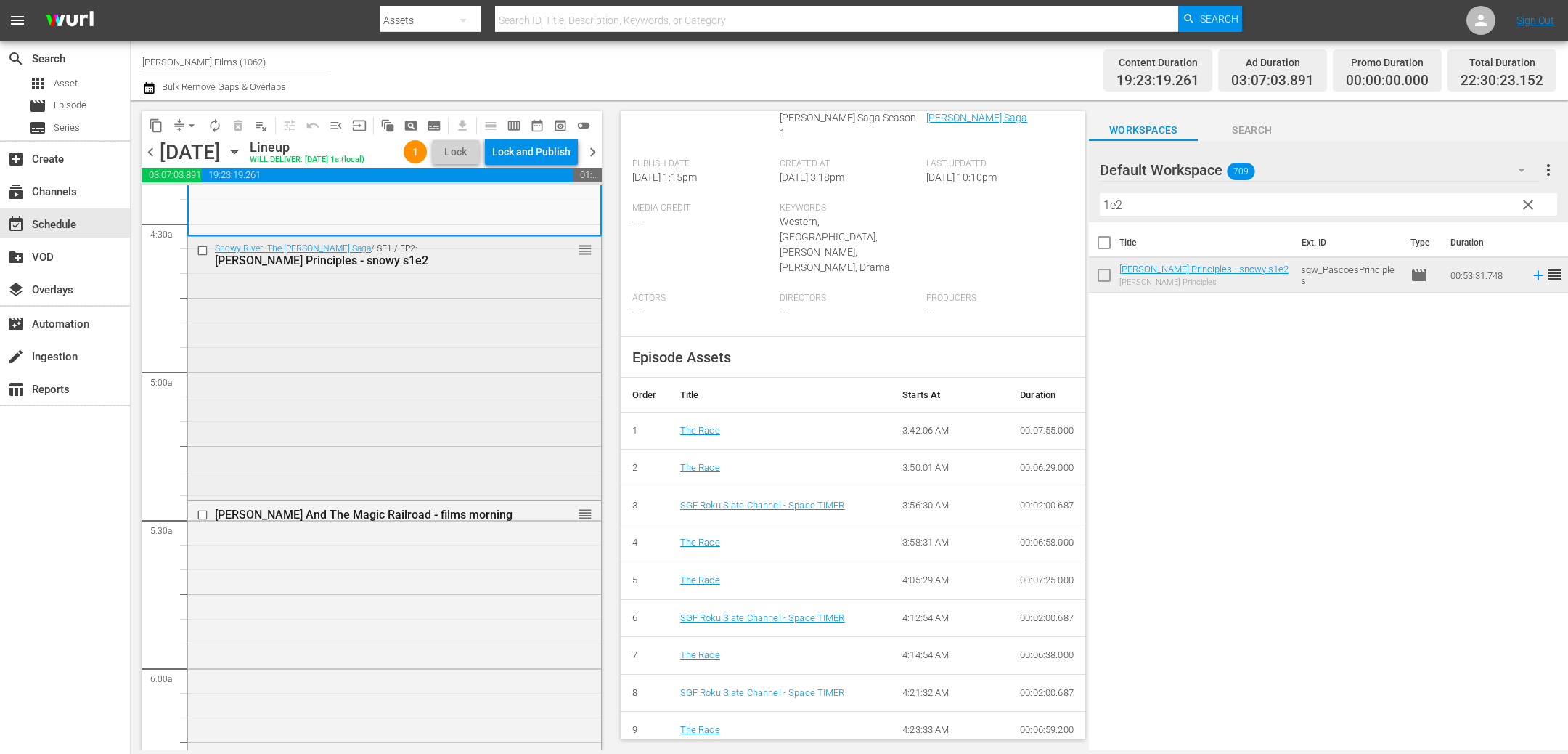
scroll to position [1302, 0]
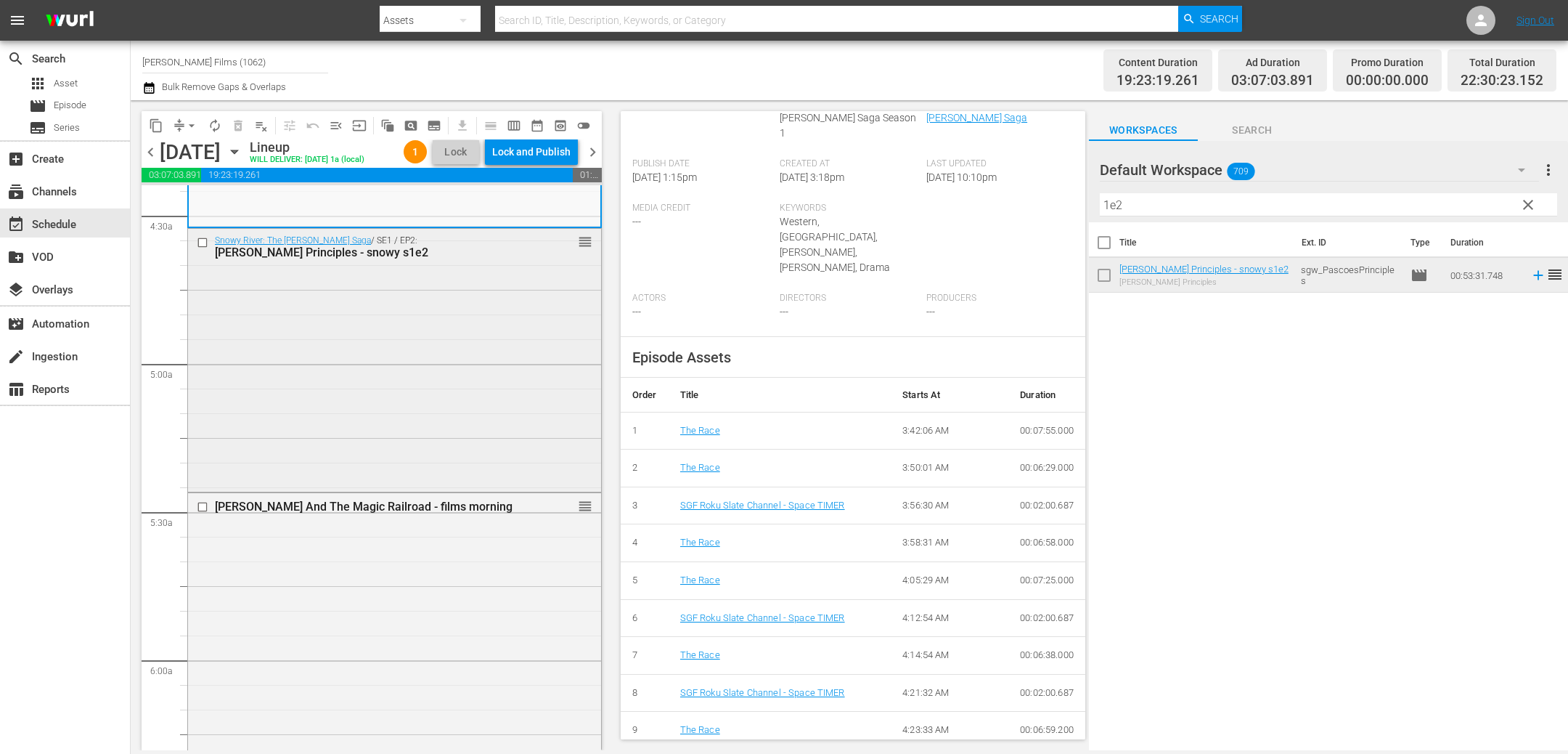
click at [488, 651] on div "Thomas And The Magic Railroad - films morning reorder" at bounding box center [394, 742] width 413 height 500
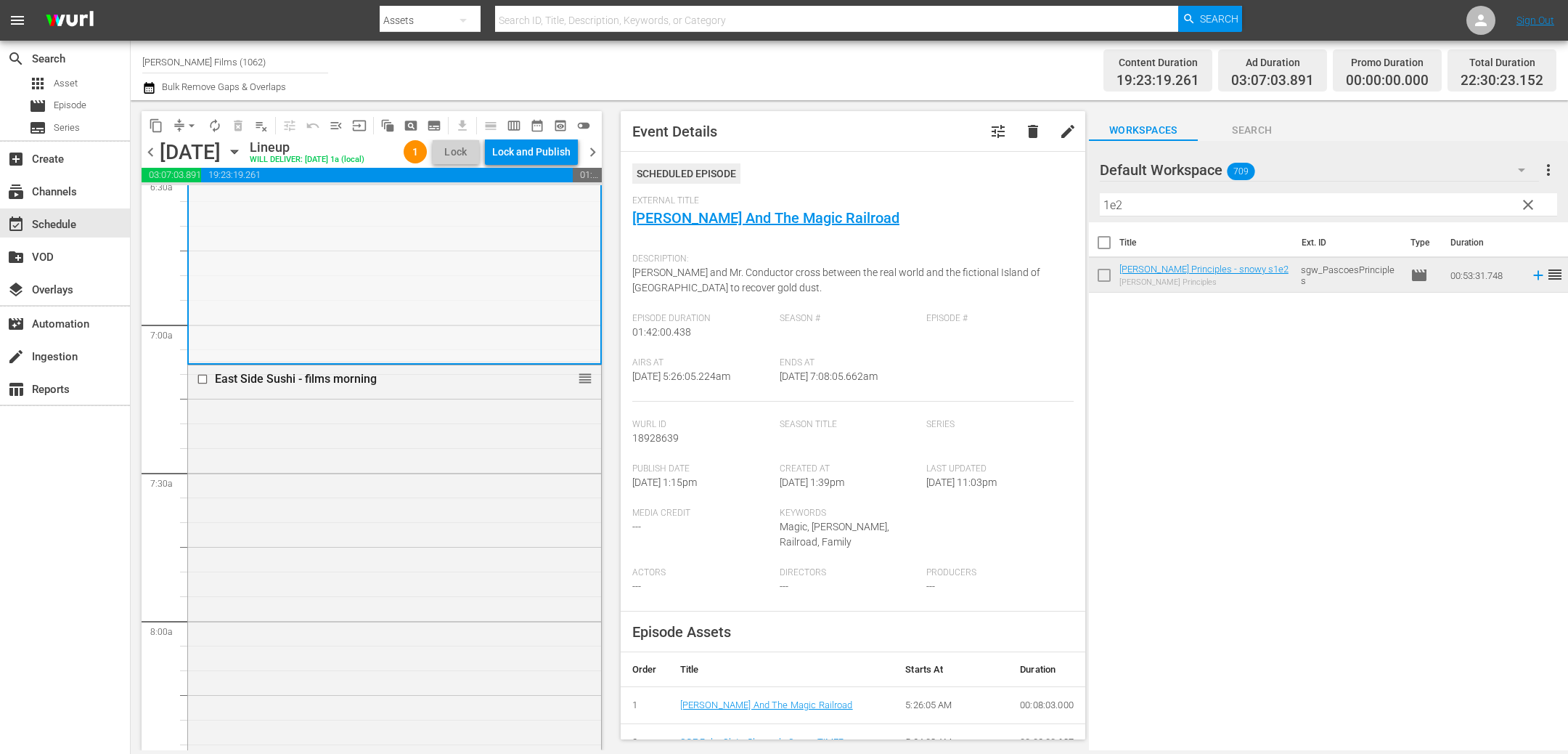
scroll to position [1941, 0]
click at [469, 554] on div "East Side Sushi - films morning reorder" at bounding box center [394, 659] width 413 height 600
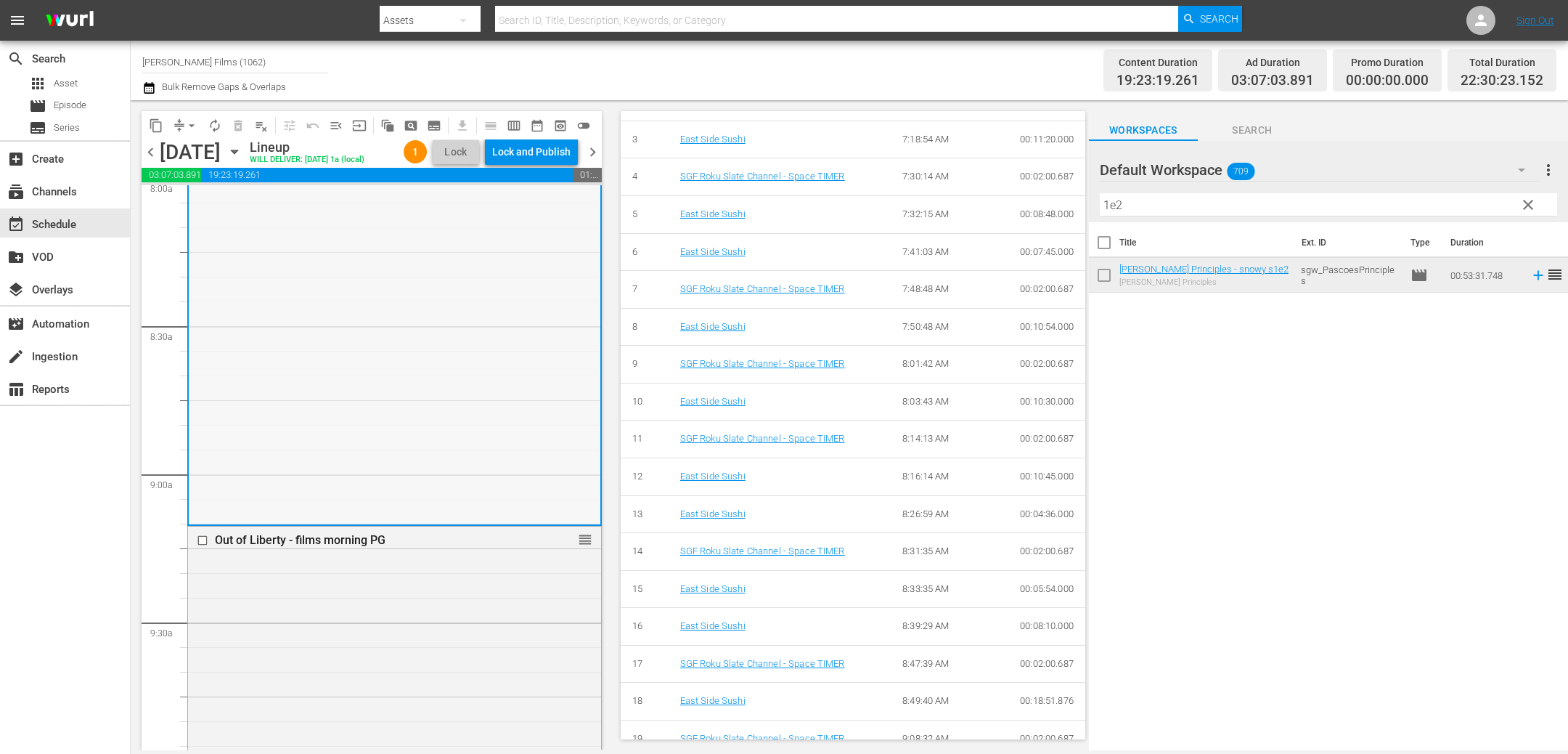
scroll to position [2381, 0]
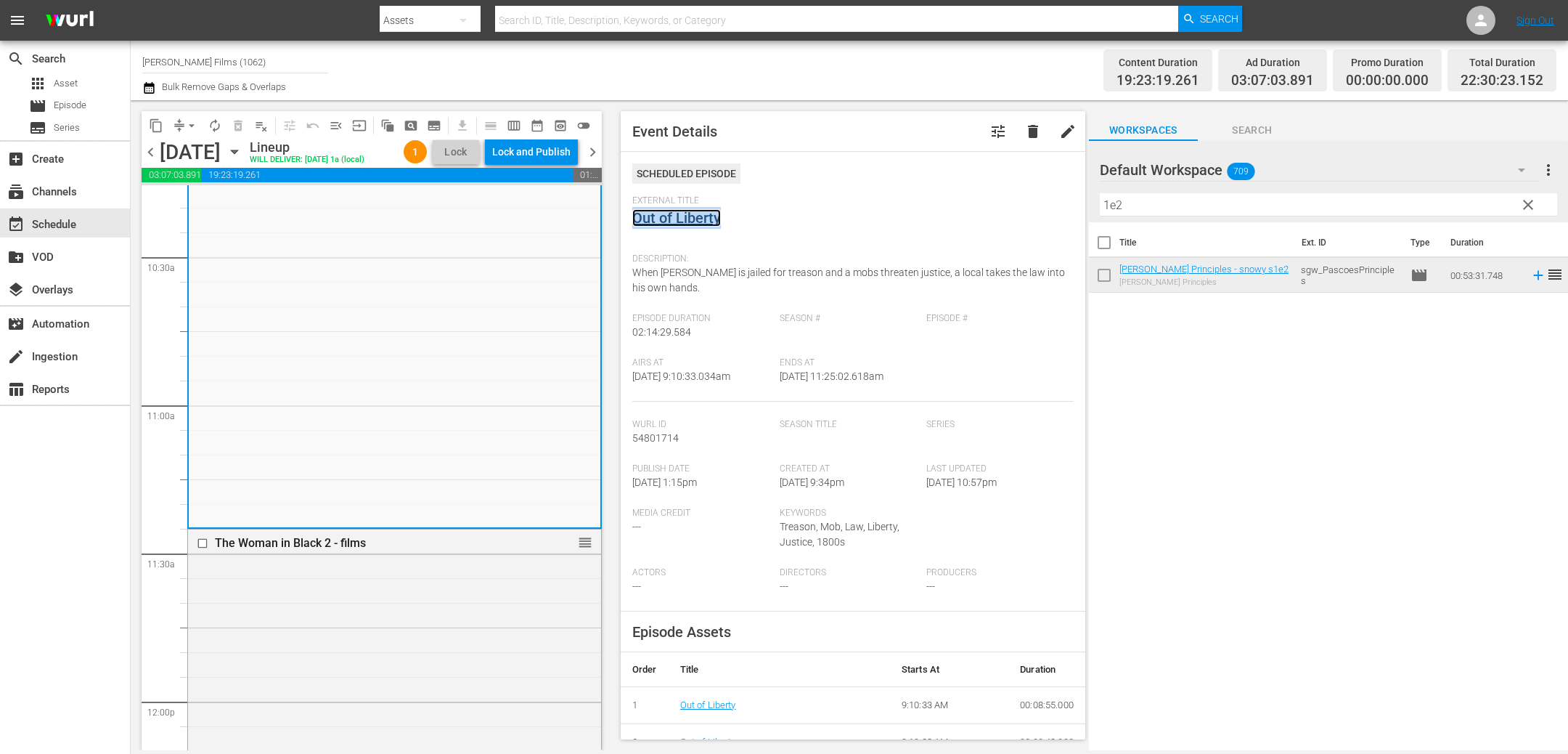
scroll to position [3115, 0]
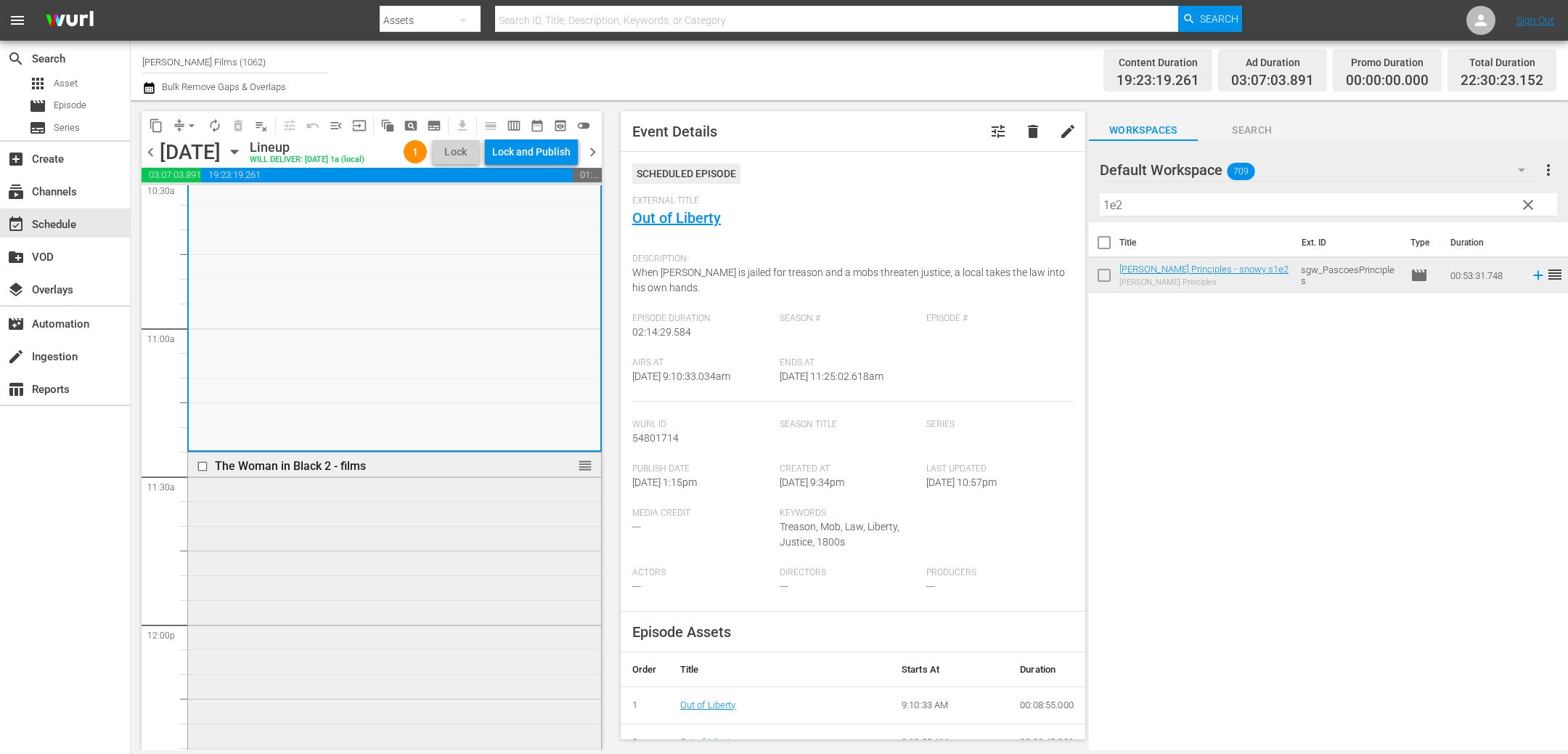
click at [355, 576] on div "The Woman in Black 2 - films reorder" at bounding box center [394, 728] width 413 height 551
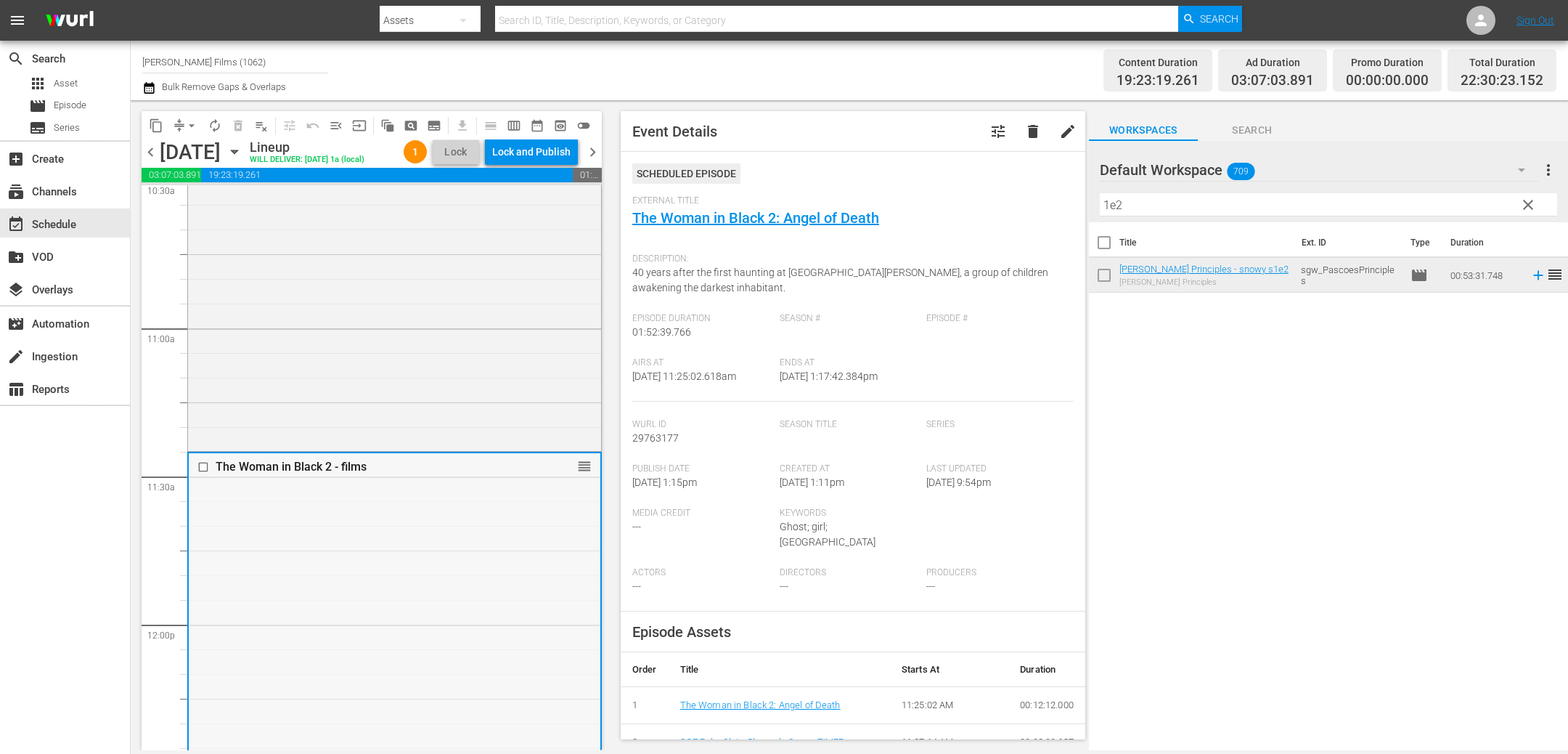
click at [355, 604] on div "The Woman in Black 2 - films reorder" at bounding box center [394, 729] width 412 height 551
click at [403, 366] on div "Out of Liberty - films morning PG reorder" at bounding box center [394, 117] width 413 height 660
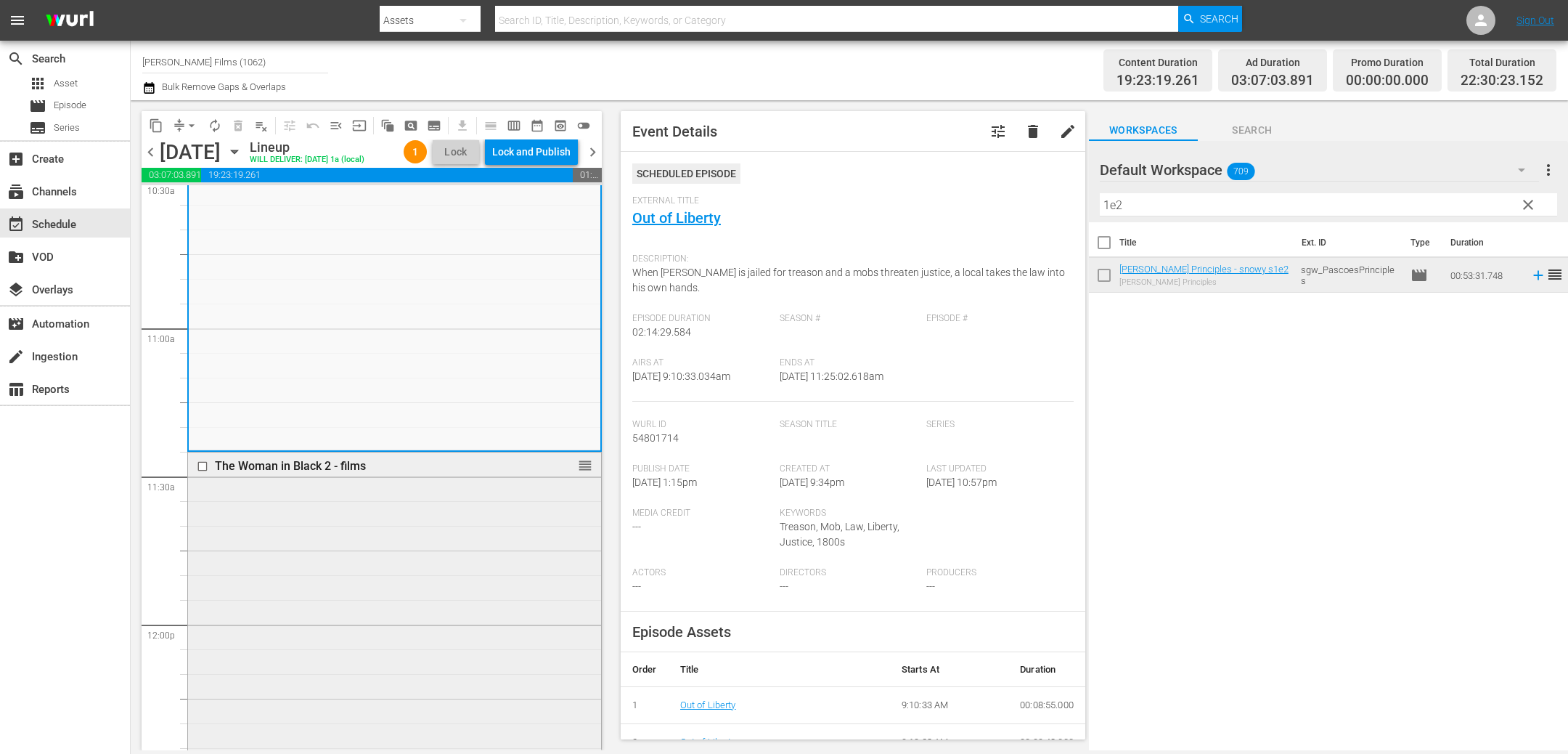
click at [326, 588] on div "The Woman in Black 2 - films reorder" at bounding box center [394, 728] width 413 height 551
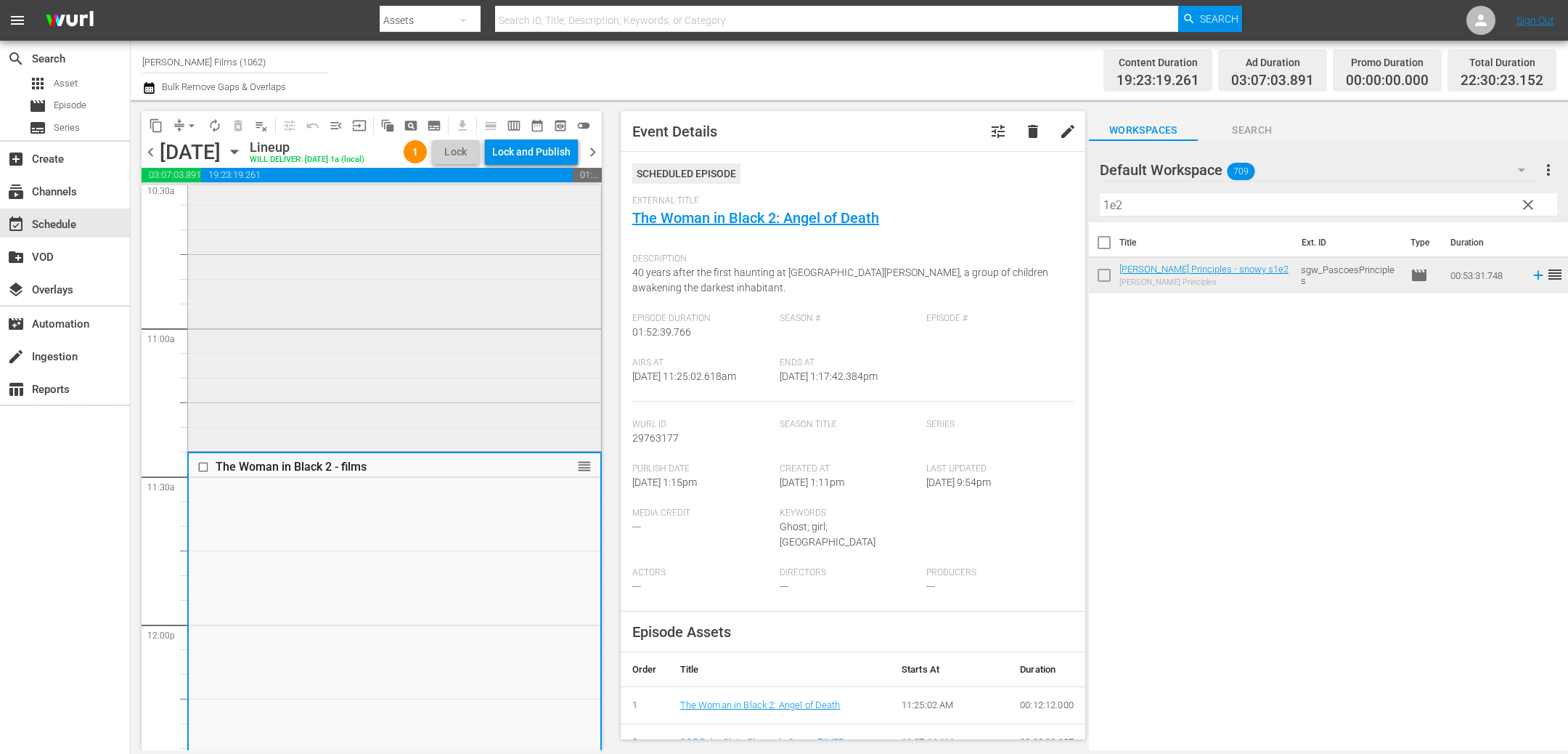
click at [378, 289] on div "Out of Liberty - films morning PG reorder" at bounding box center [394, 117] width 413 height 660
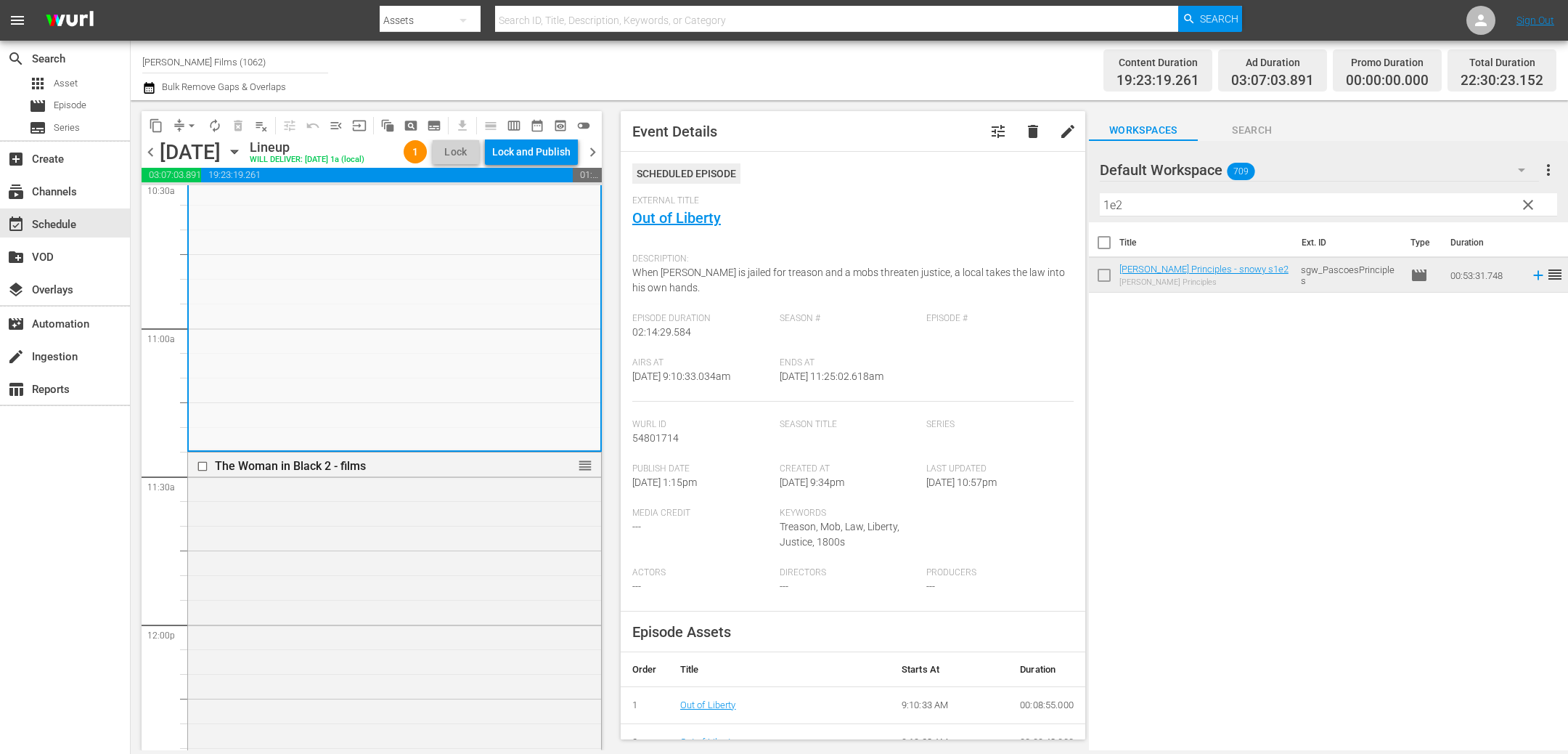
click at [188, 127] on span "arrow_drop_down" at bounding box center [191, 125] width 15 height 15
click at [185, 205] on li "Align to End of Previous Day" at bounding box center [192, 202] width 152 height 24
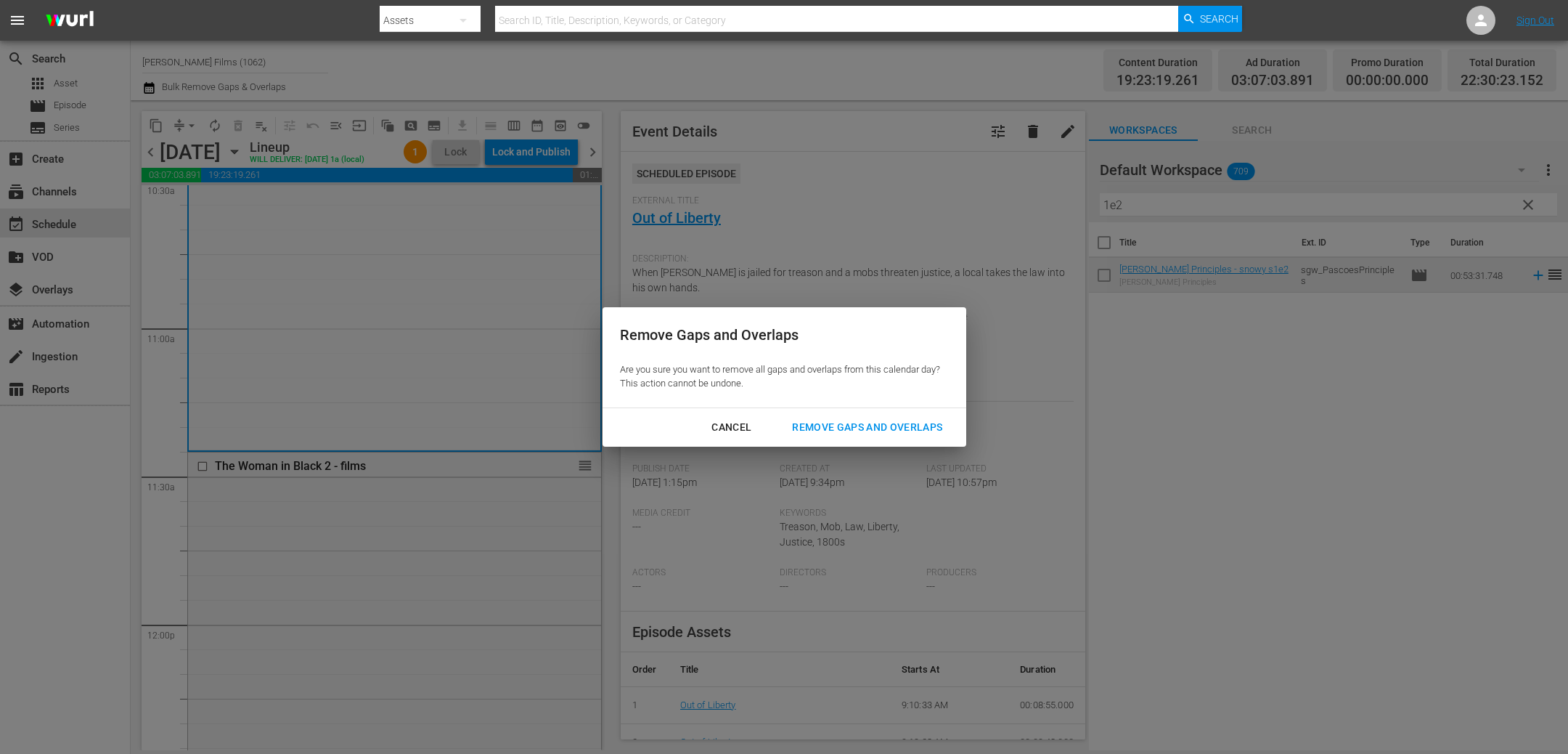
click at [856, 420] on div "Remove Gaps and Overlaps" at bounding box center [867, 427] width 173 height 19
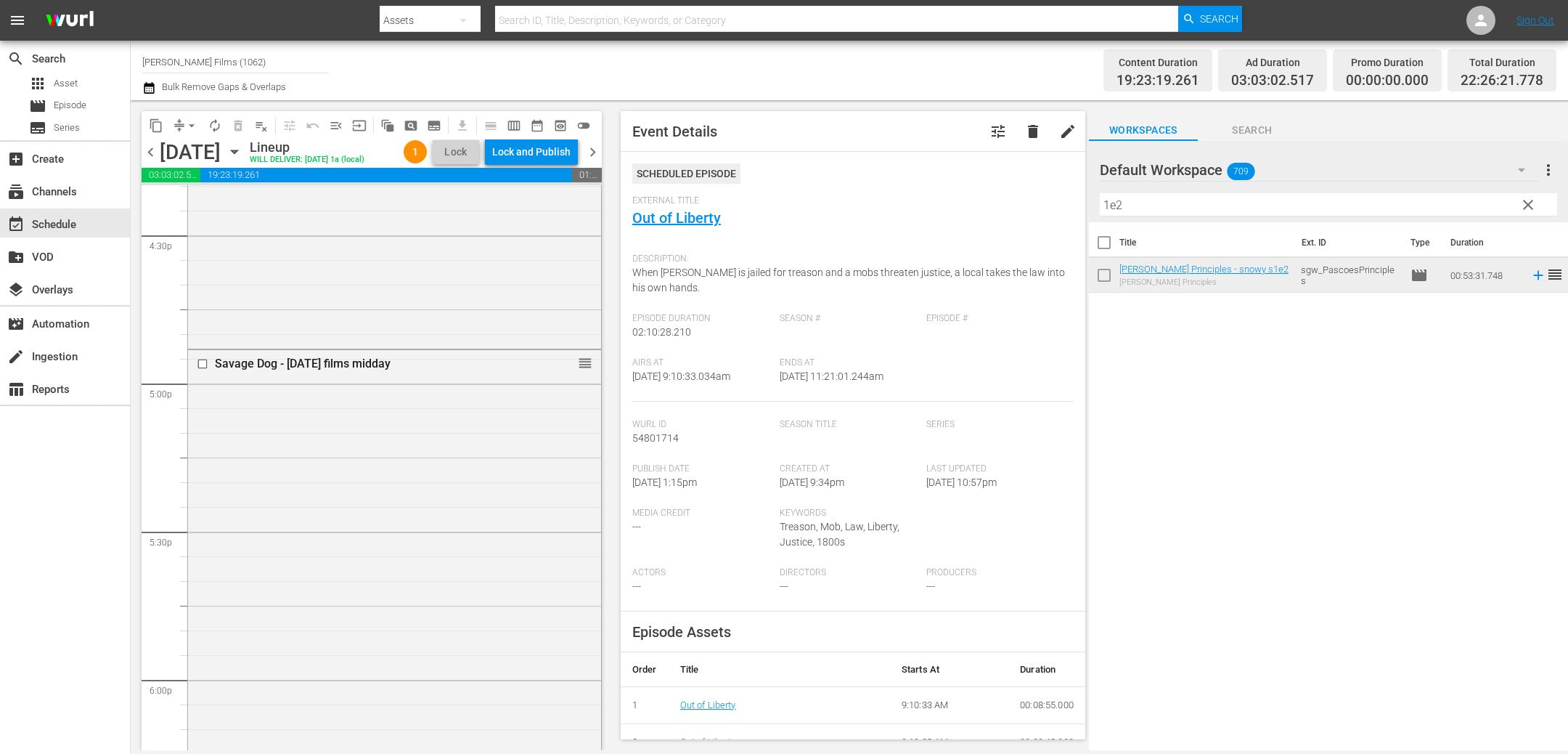
scroll to position [4643, 0]
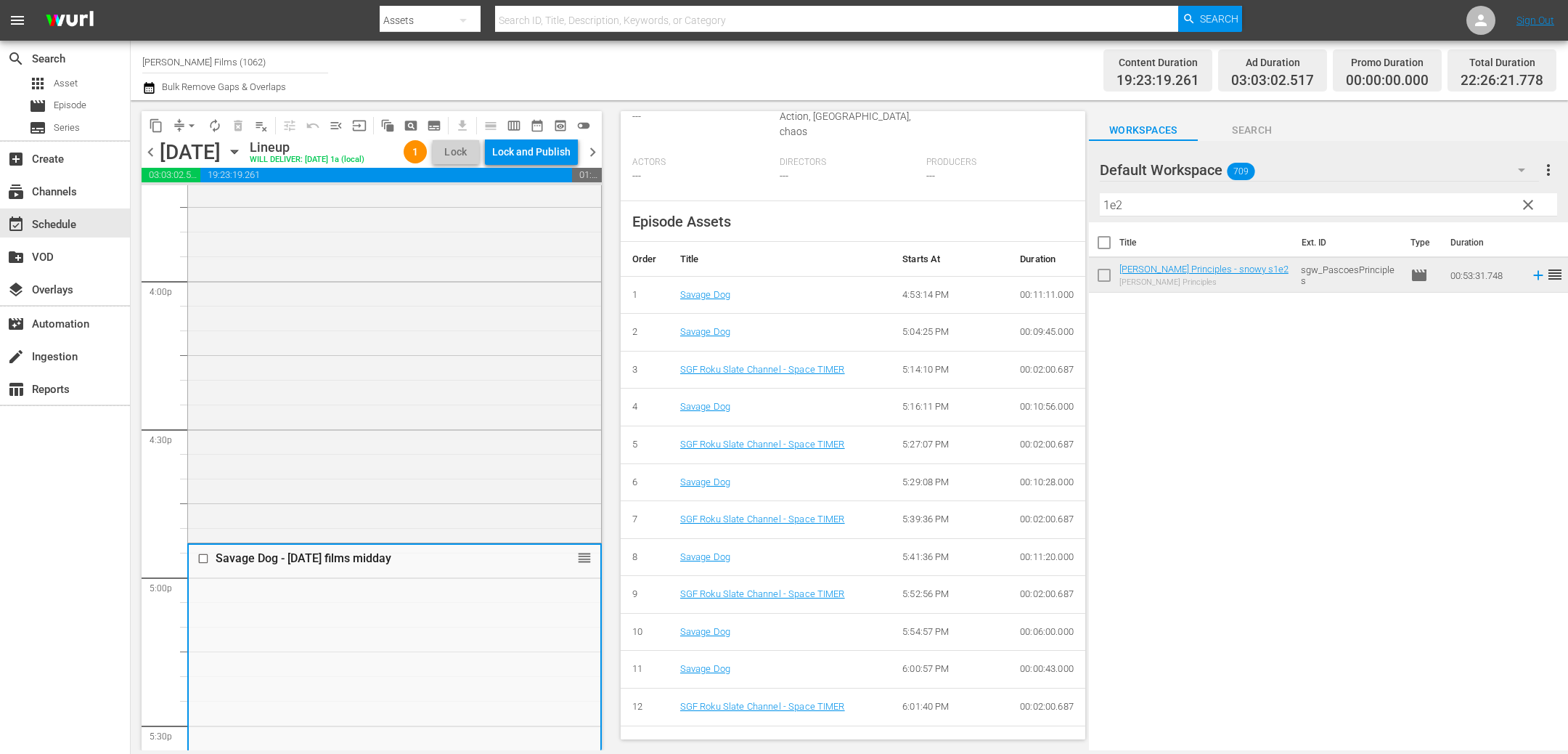
scroll to position [529, 0]
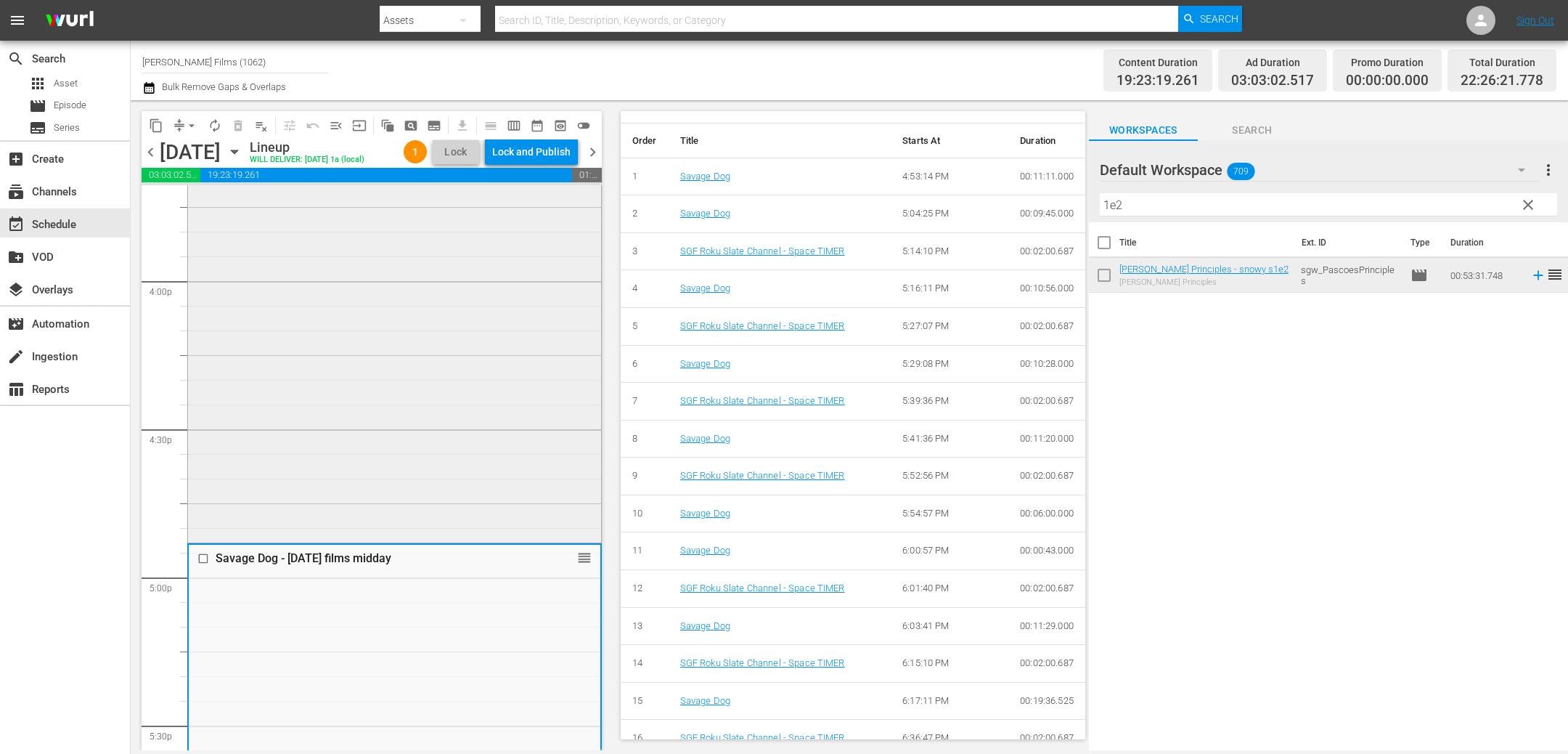
click at [486, 422] on div "Love, Kennedy - films (PG) - shorter reorder" at bounding box center [394, 281] width 413 height 518
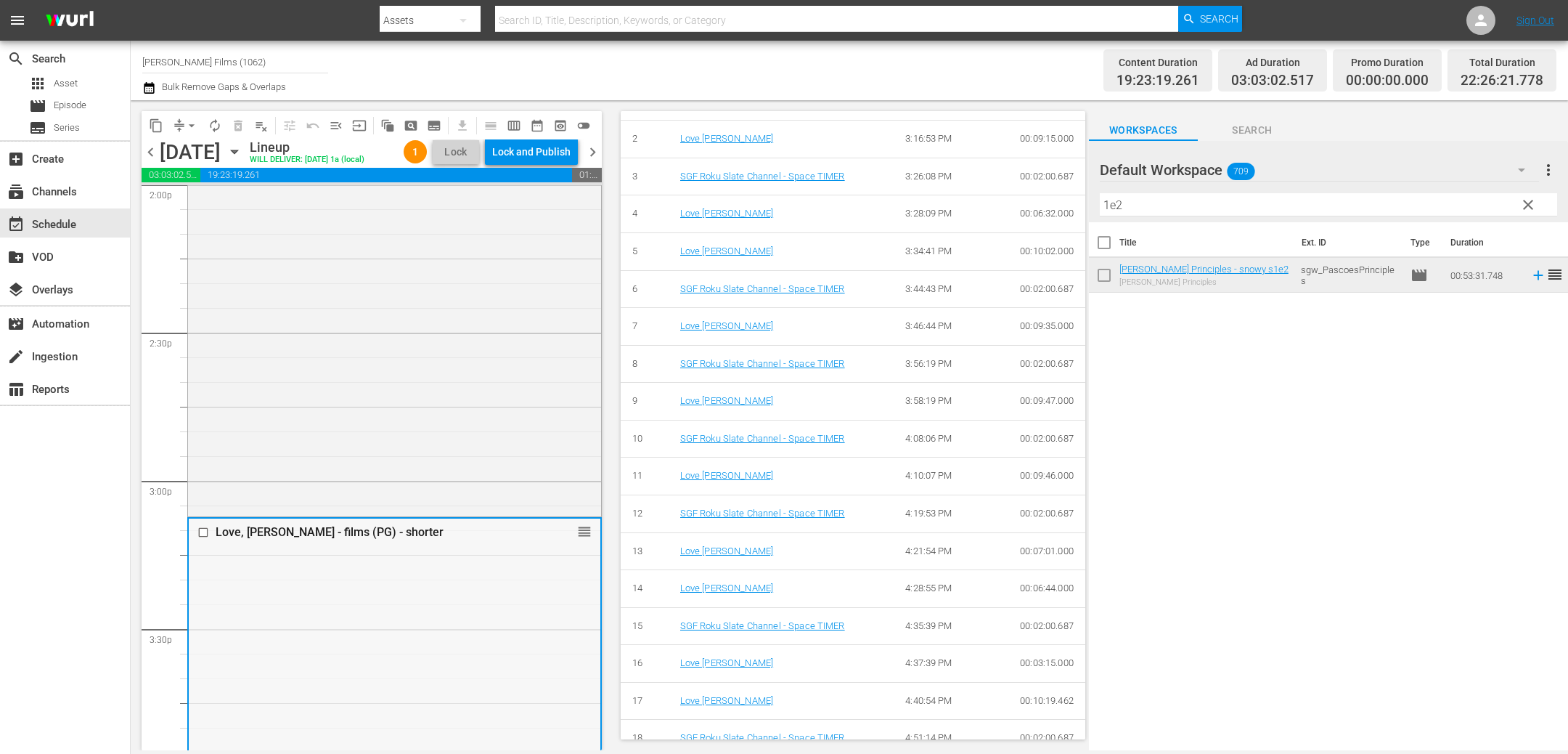
scroll to position [4132, 0]
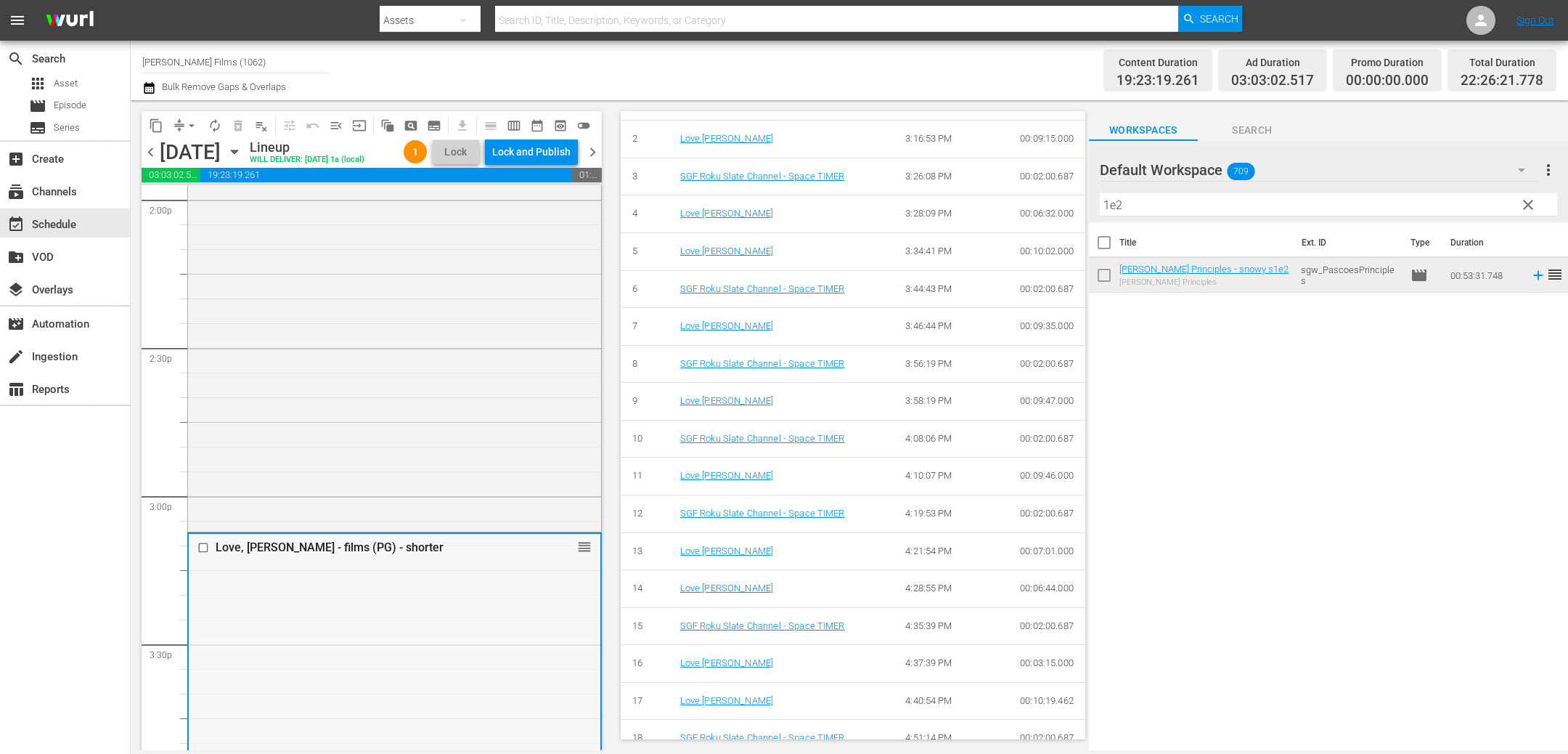
click at [336, 490] on div "The Girl Who Believes in Miracles - films (PG) reorder" at bounding box center [394, 250] width 413 height 557
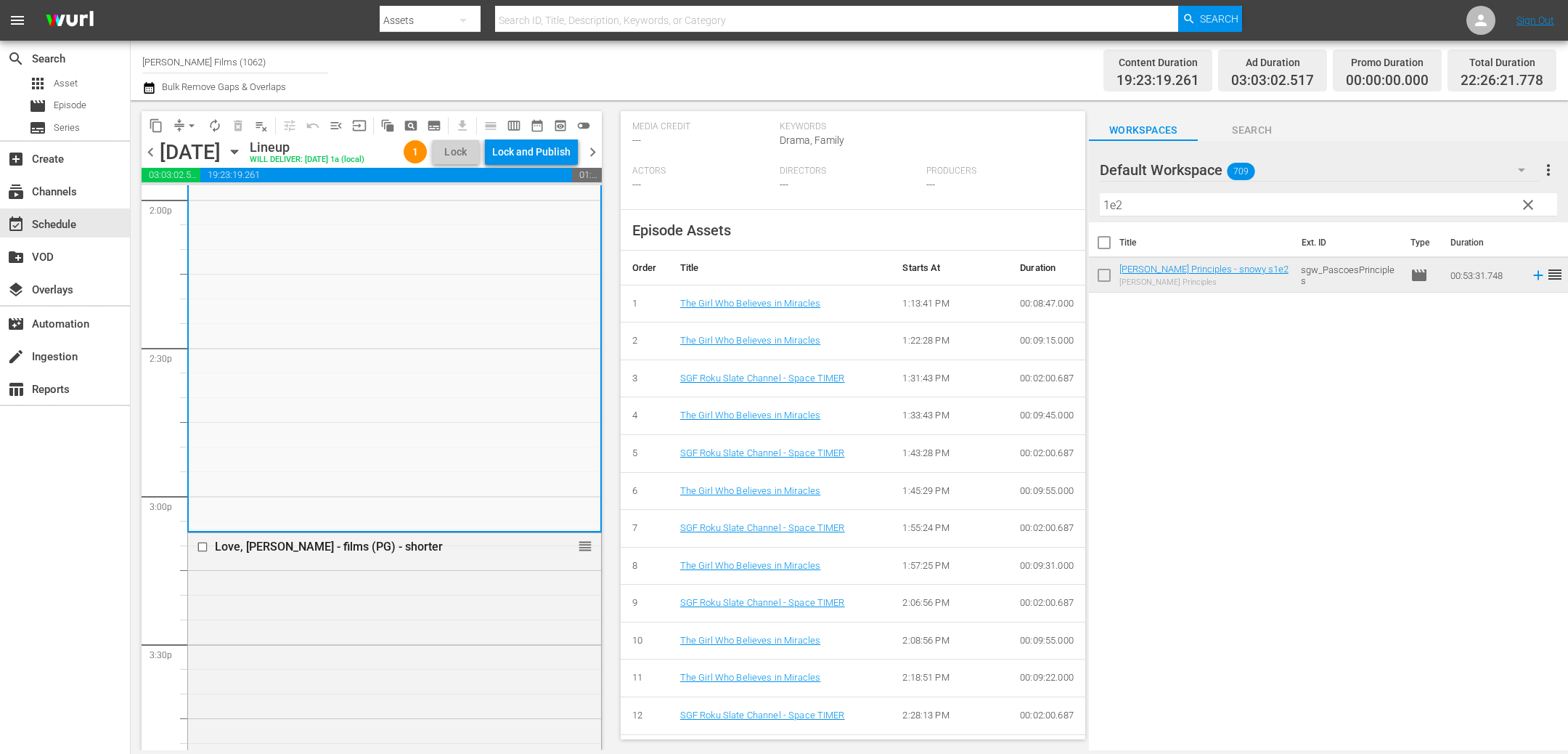
scroll to position [603, 0]
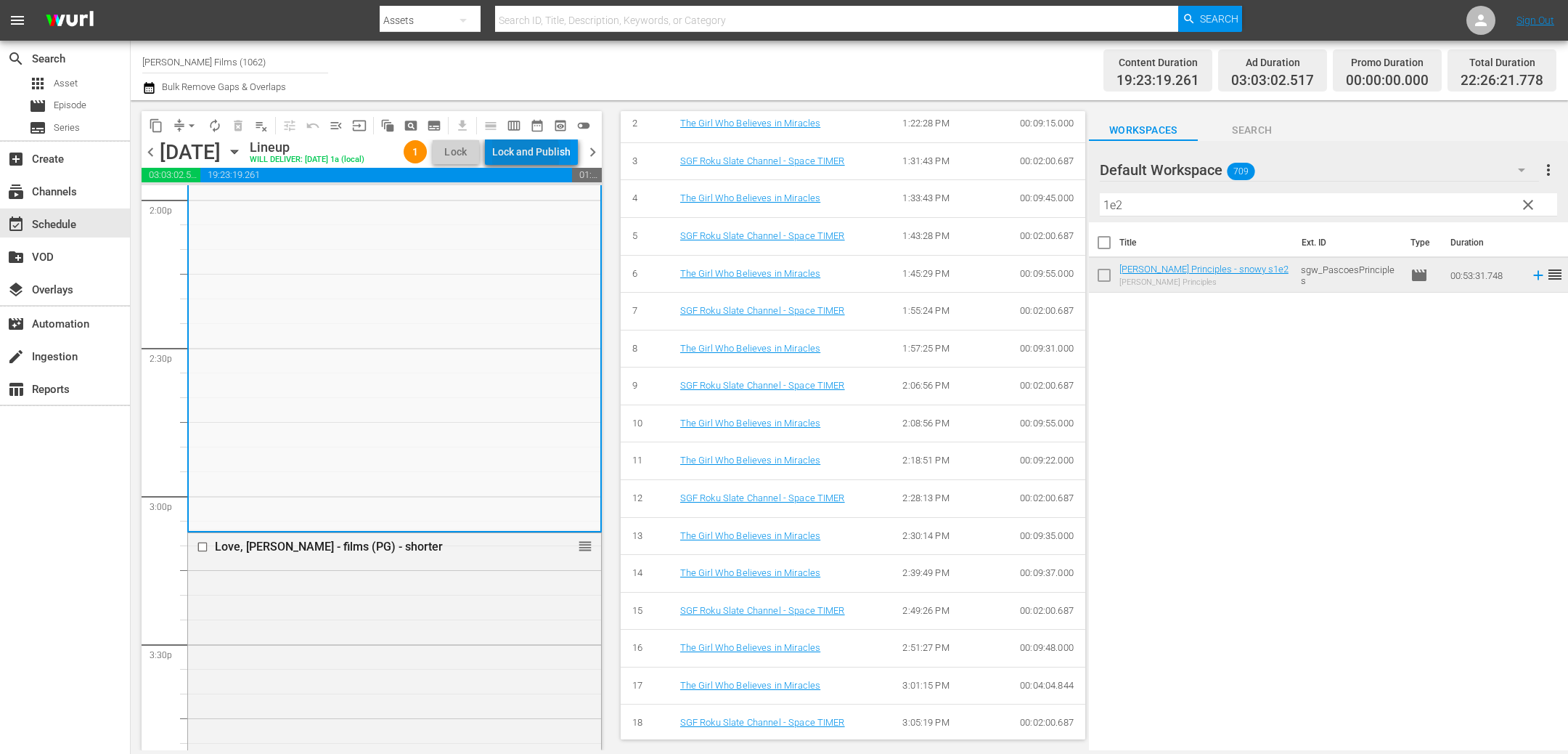
click at [517, 156] on div "Lock and Publish" at bounding box center [531, 151] width 78 height 26
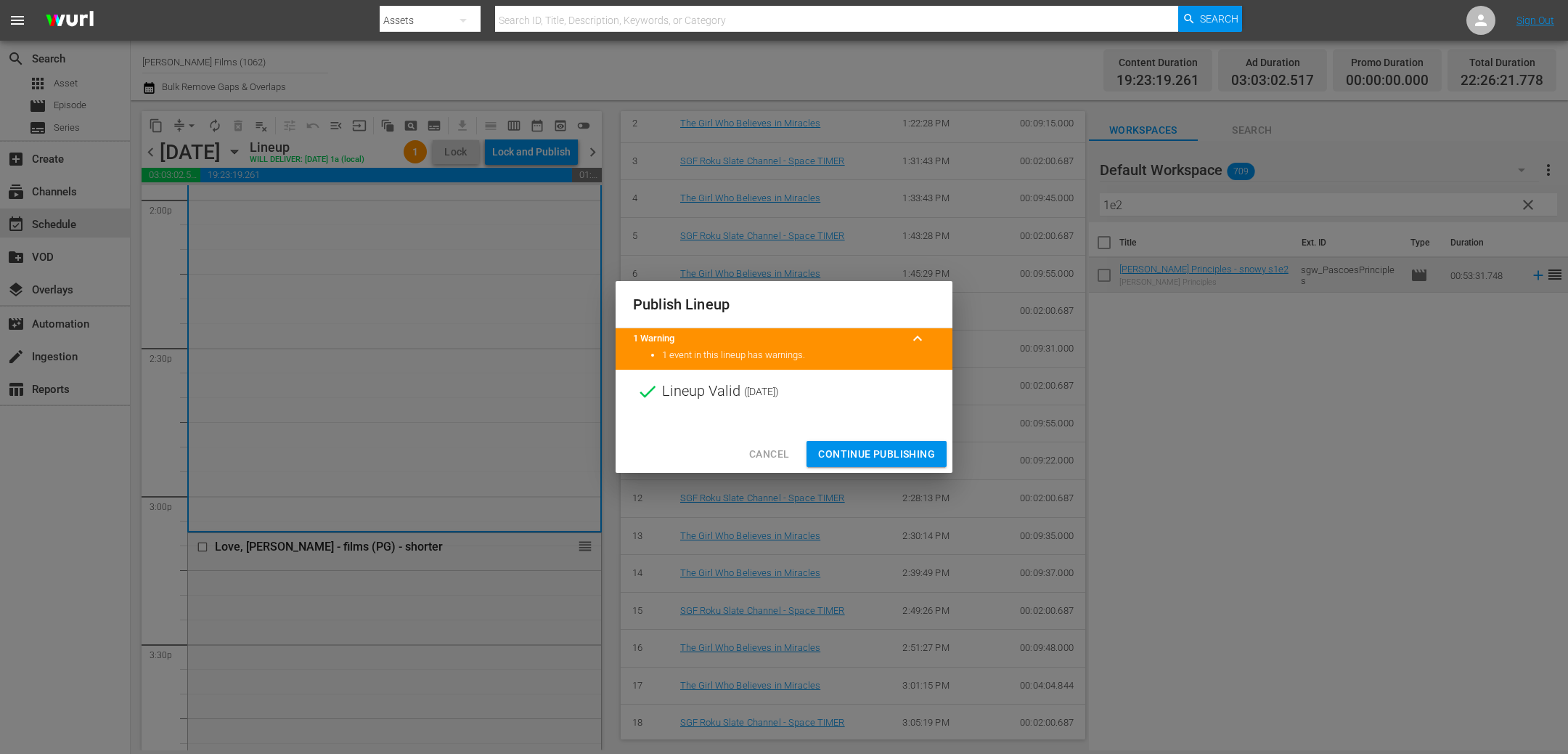
click at [878, 448] on span "Continue Publishing" at bounding box center [877, 454] width 117 height 19
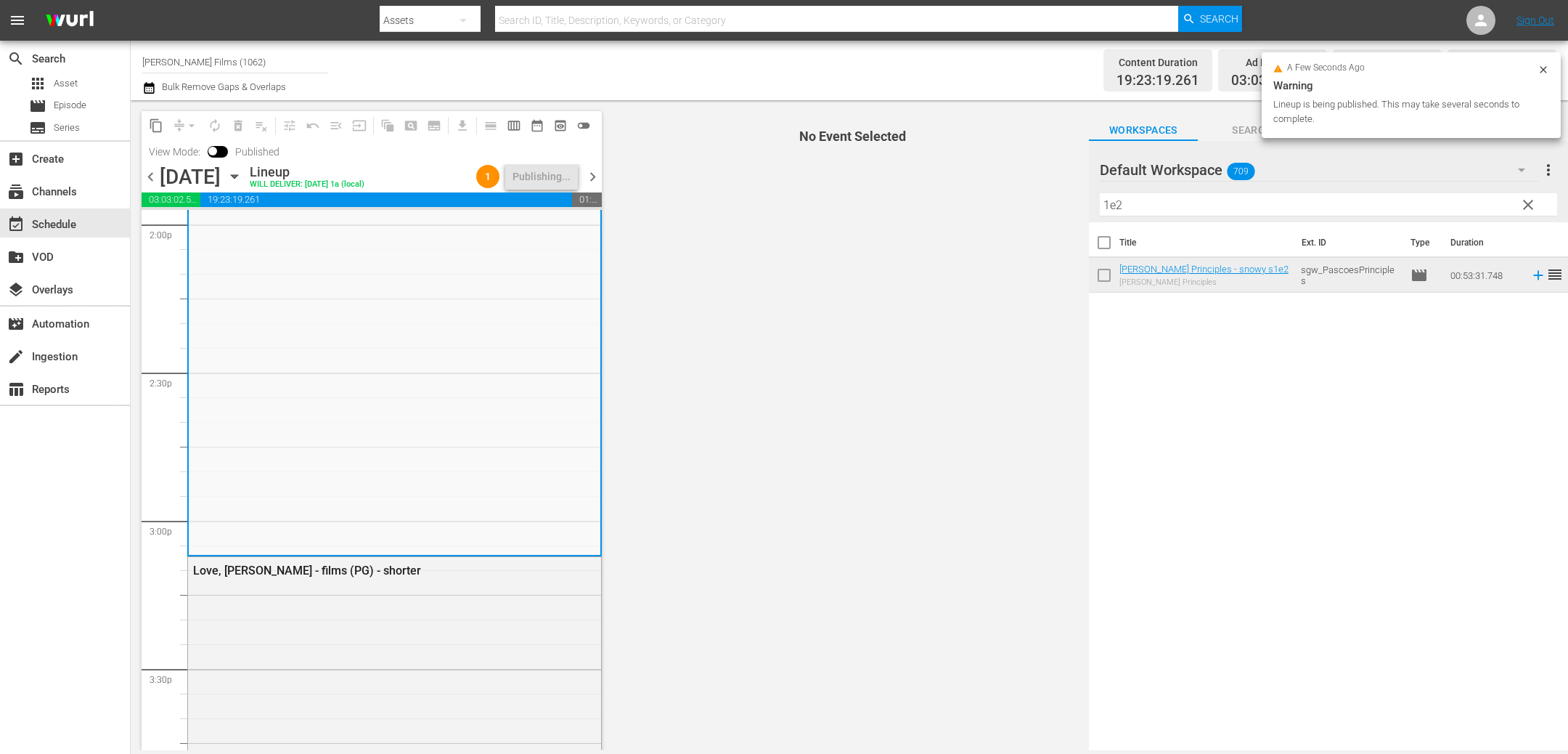
click at [591, 178] on span "chevron_right" at bounding box center [592, 176] width 19 height 19
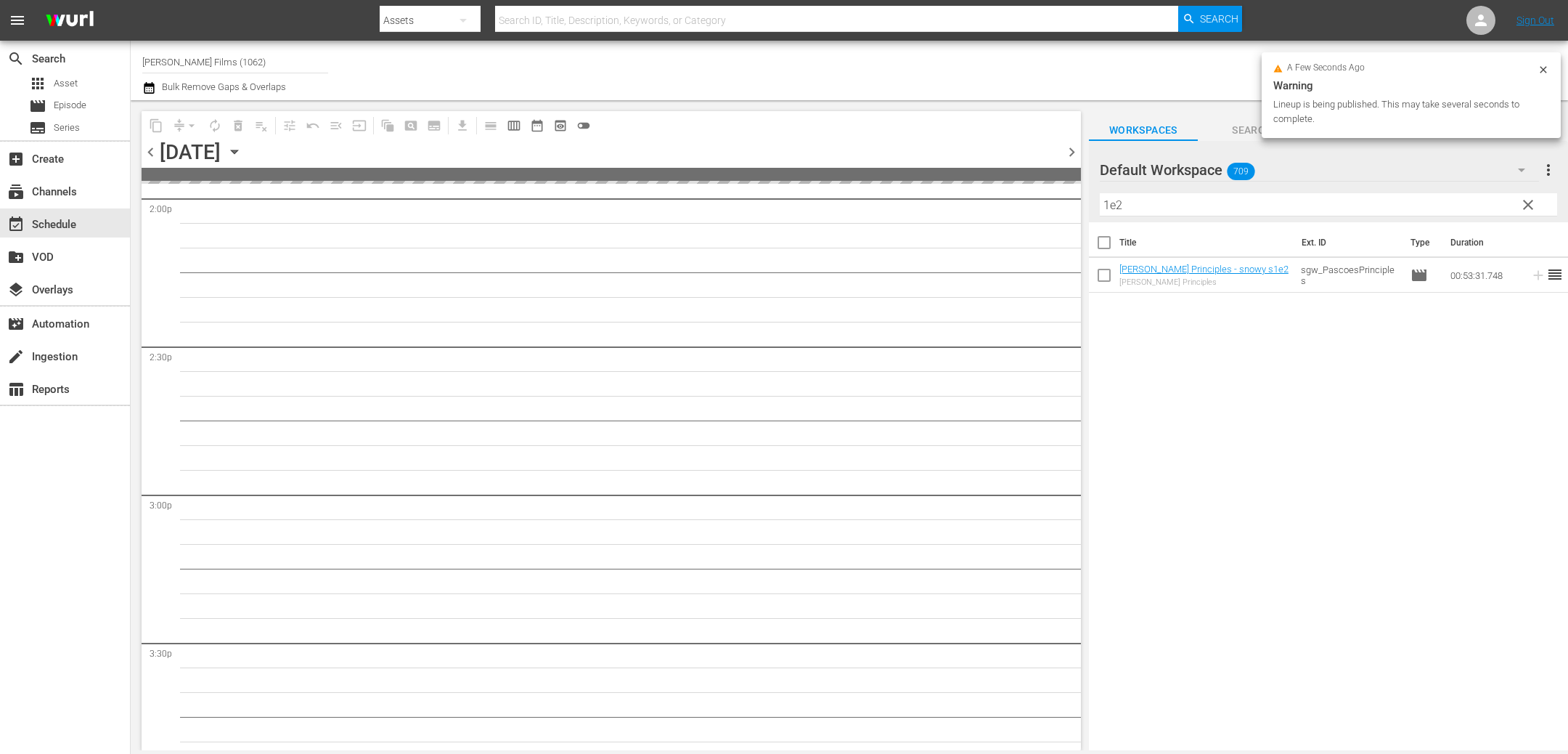
scroll to position [4305, 0]
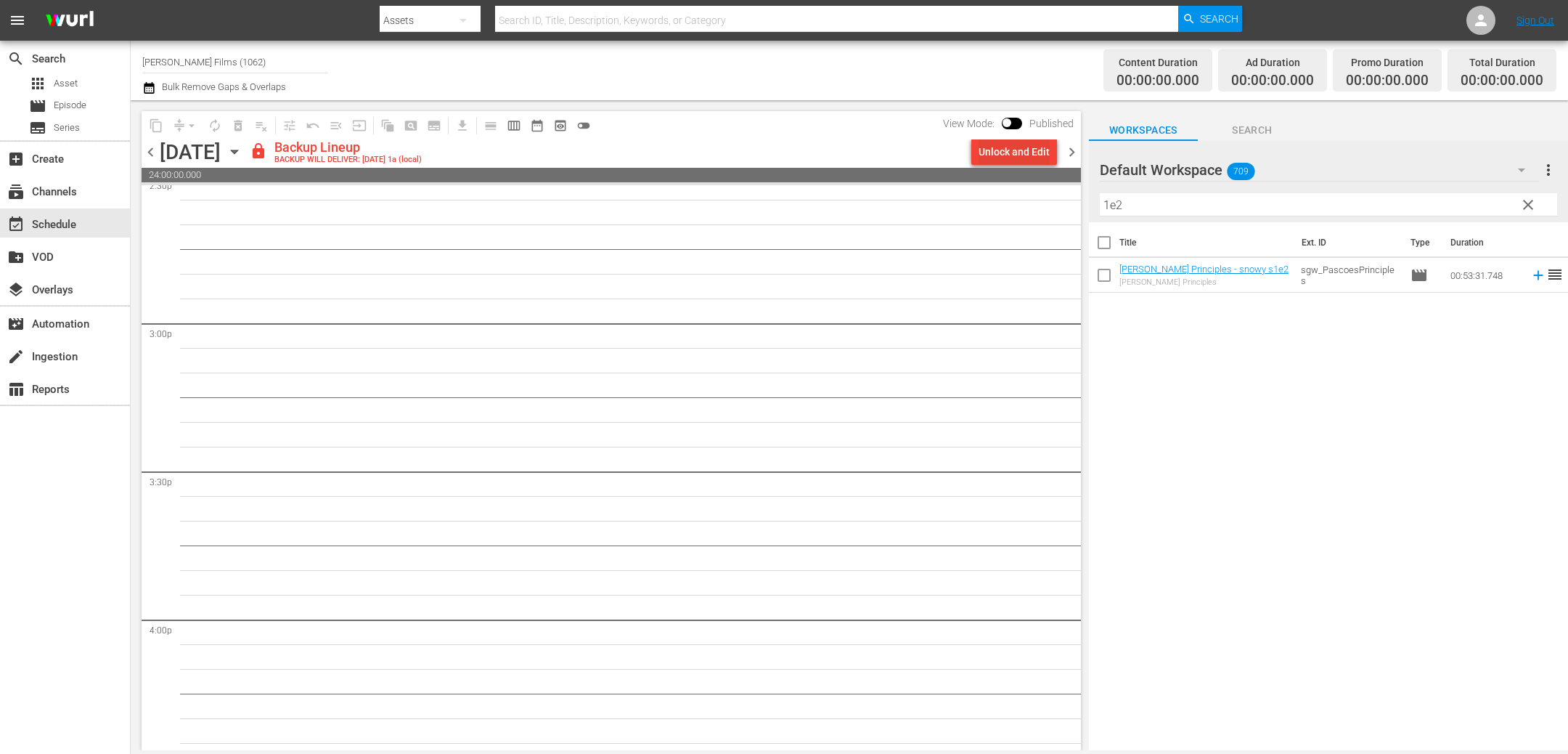
click at [1004, 155] on div "Unlock and Edit" at bounding box center [1014, 151] width 71 height 26
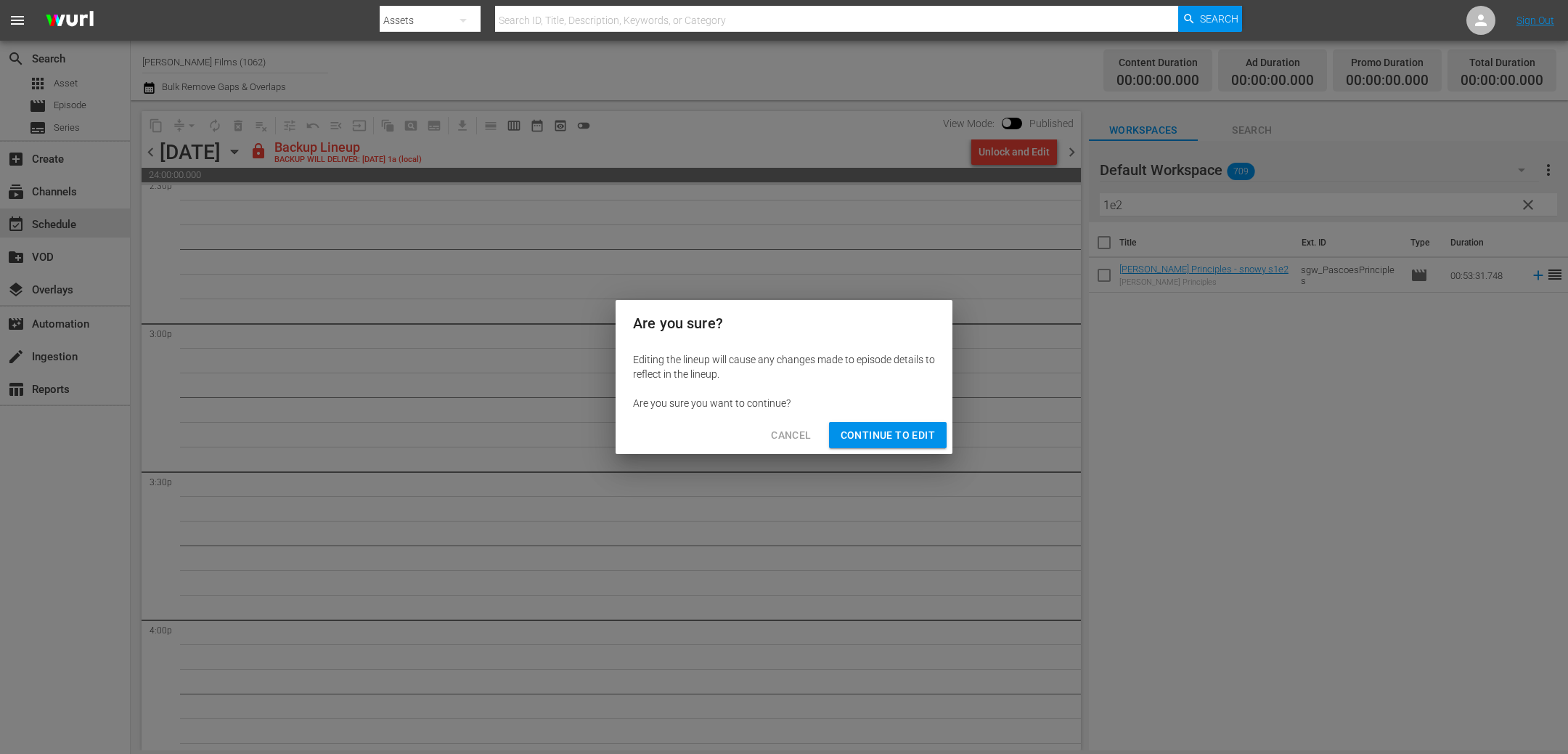
click at [873, 434] on span "Continue to Edit" at bounding box center [887, 434] width 94 height 19
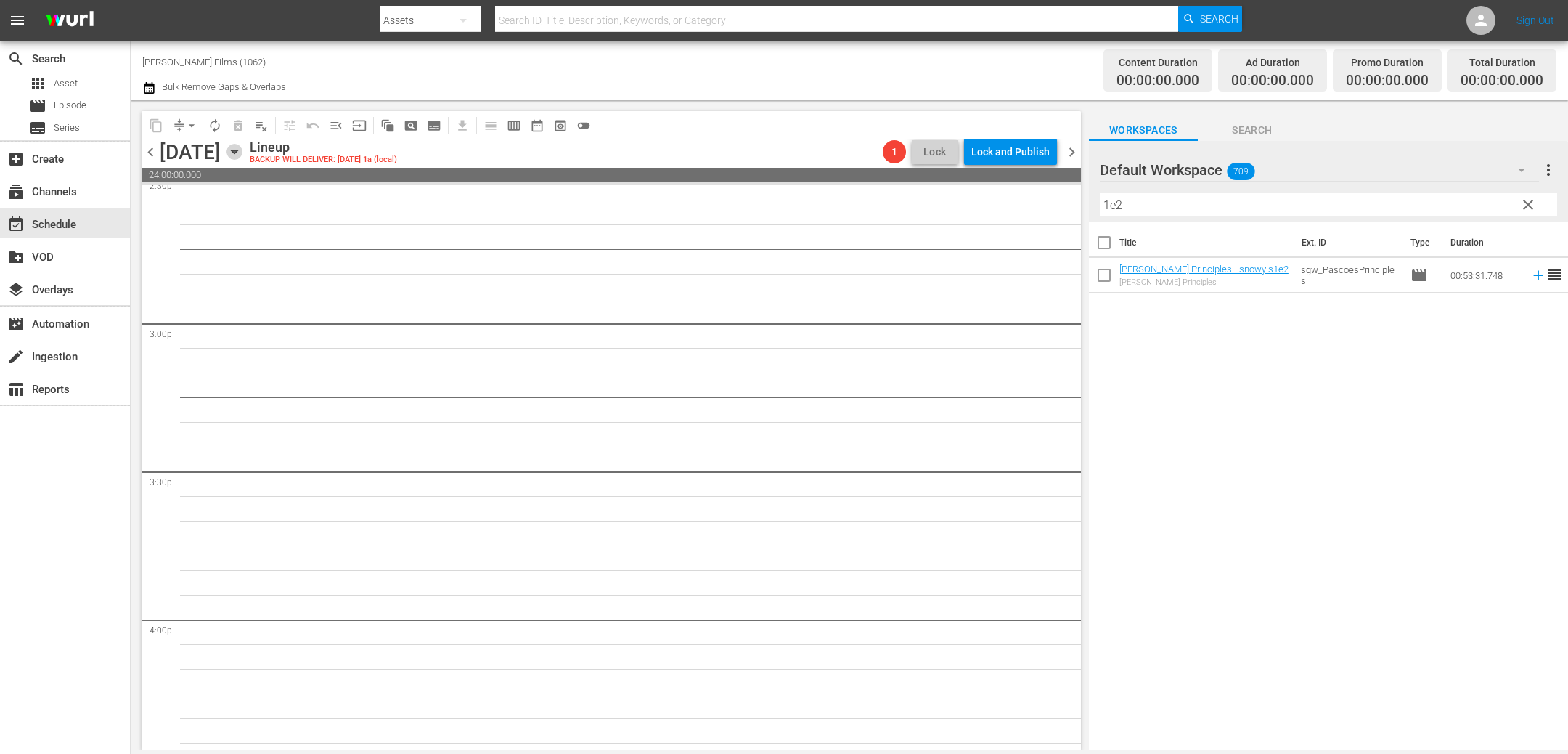
click at [243, 152] on icon "button" at bounding box center [235, 152] width 16 height 16
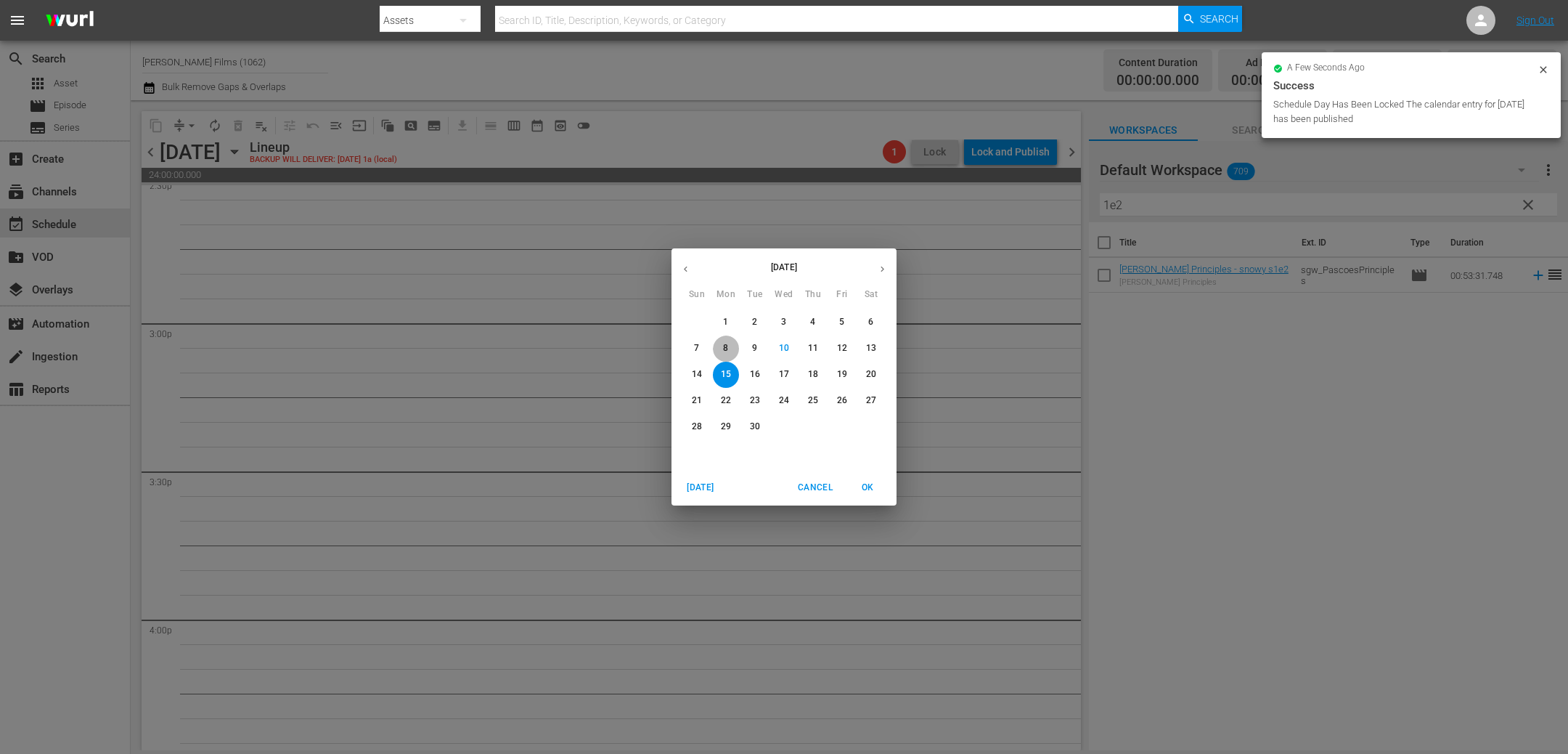
click at [725, 350] on p "8" at bounding box center [725, 348] width 5 height 13
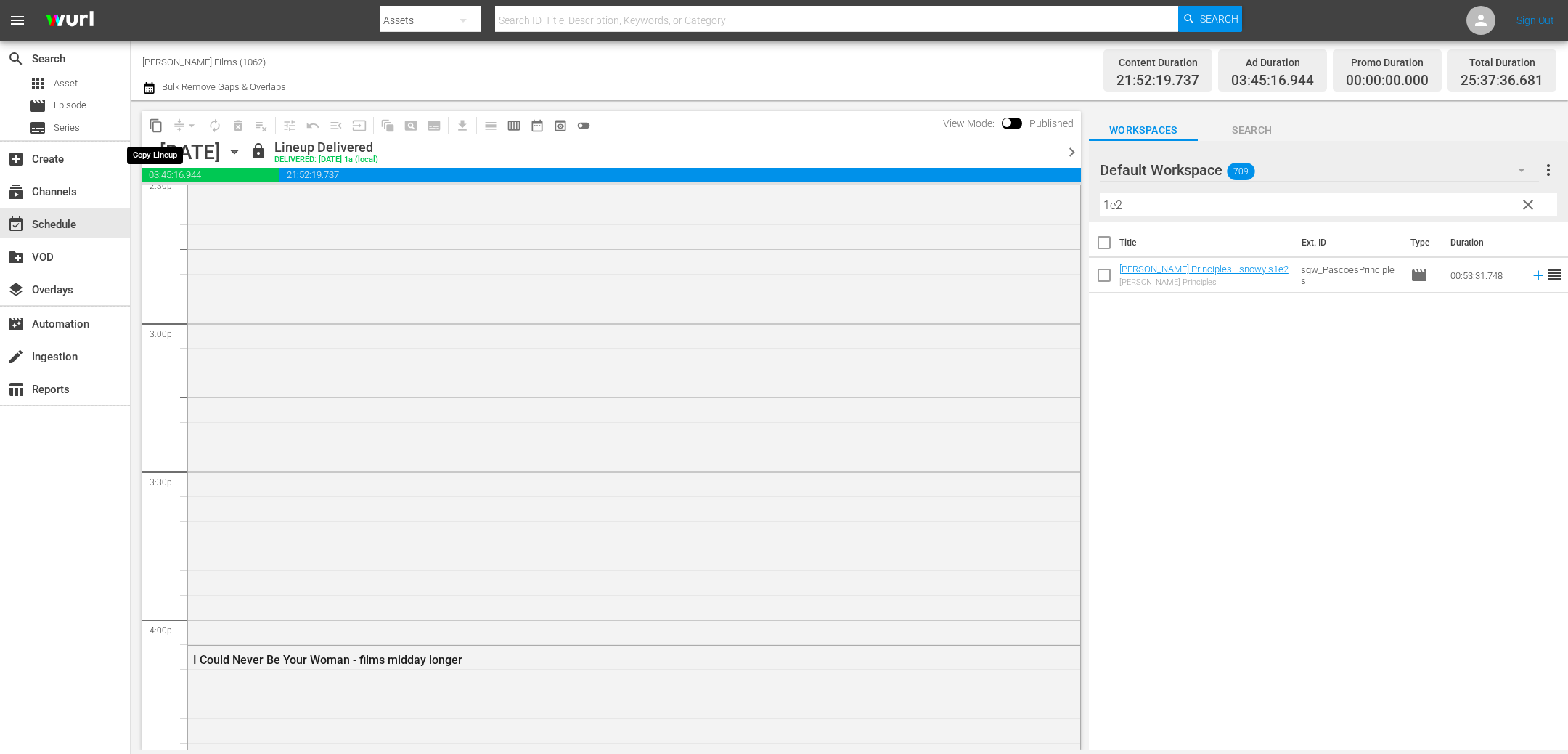
click at [156, 122] on span "content_copy" at bounding box center [156, 125] width 15 height 15
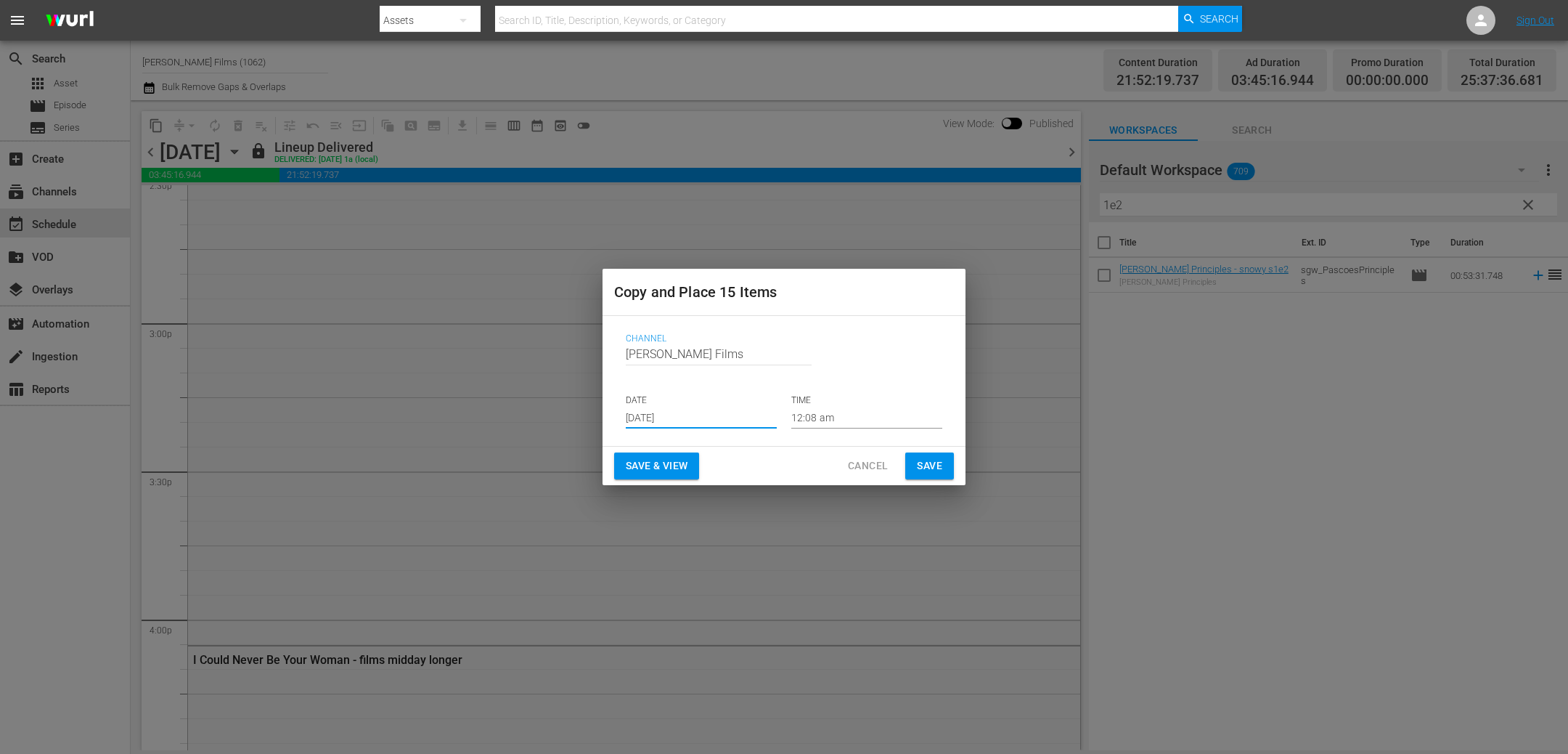
click at [729, 416] on input "Sep 12th 2025" at bounding box center [700, 417] width 151 height 21
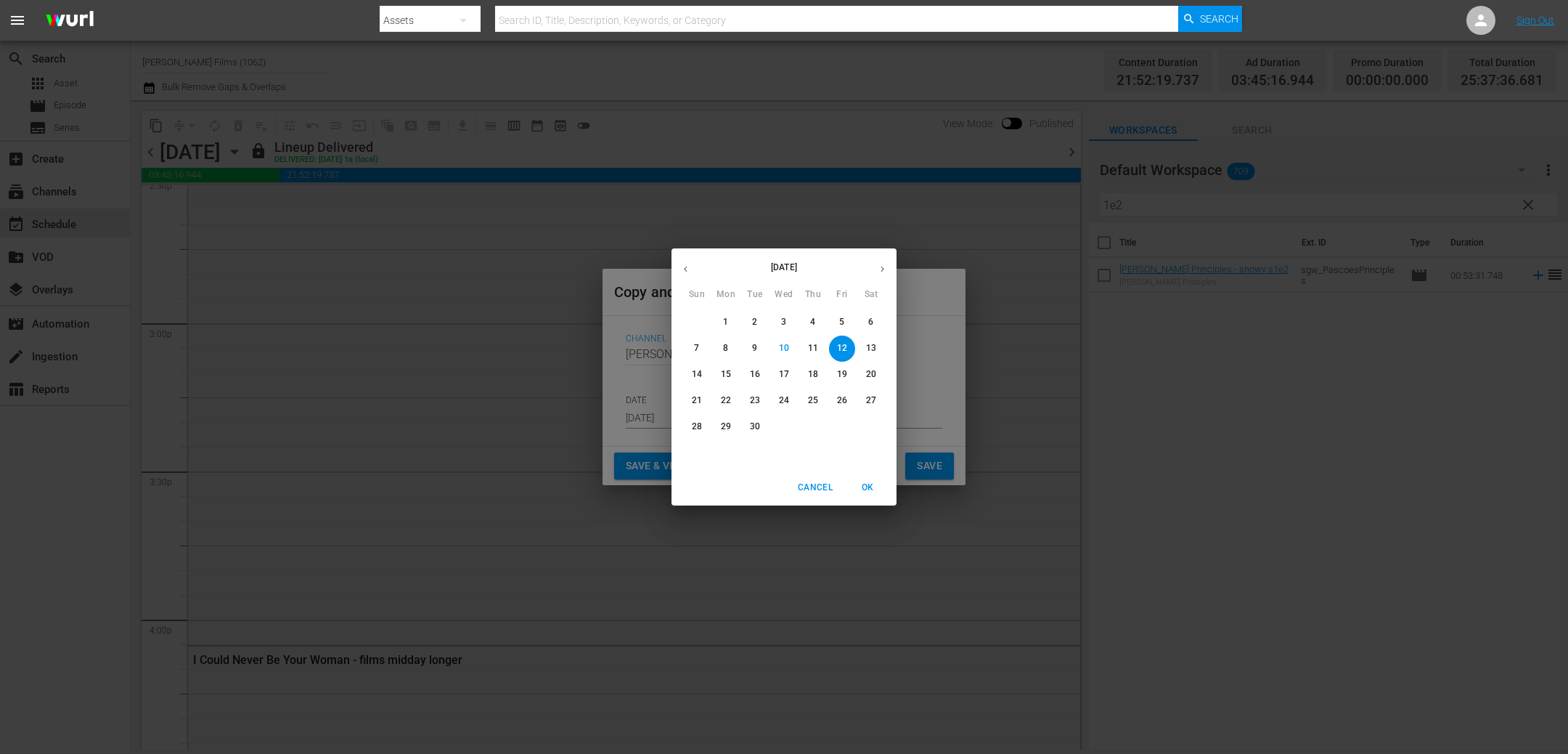
click at [724, 374] on p "15" at bounding box center [726, 374] width 10 height 13
type input "Sep 15th 2025"
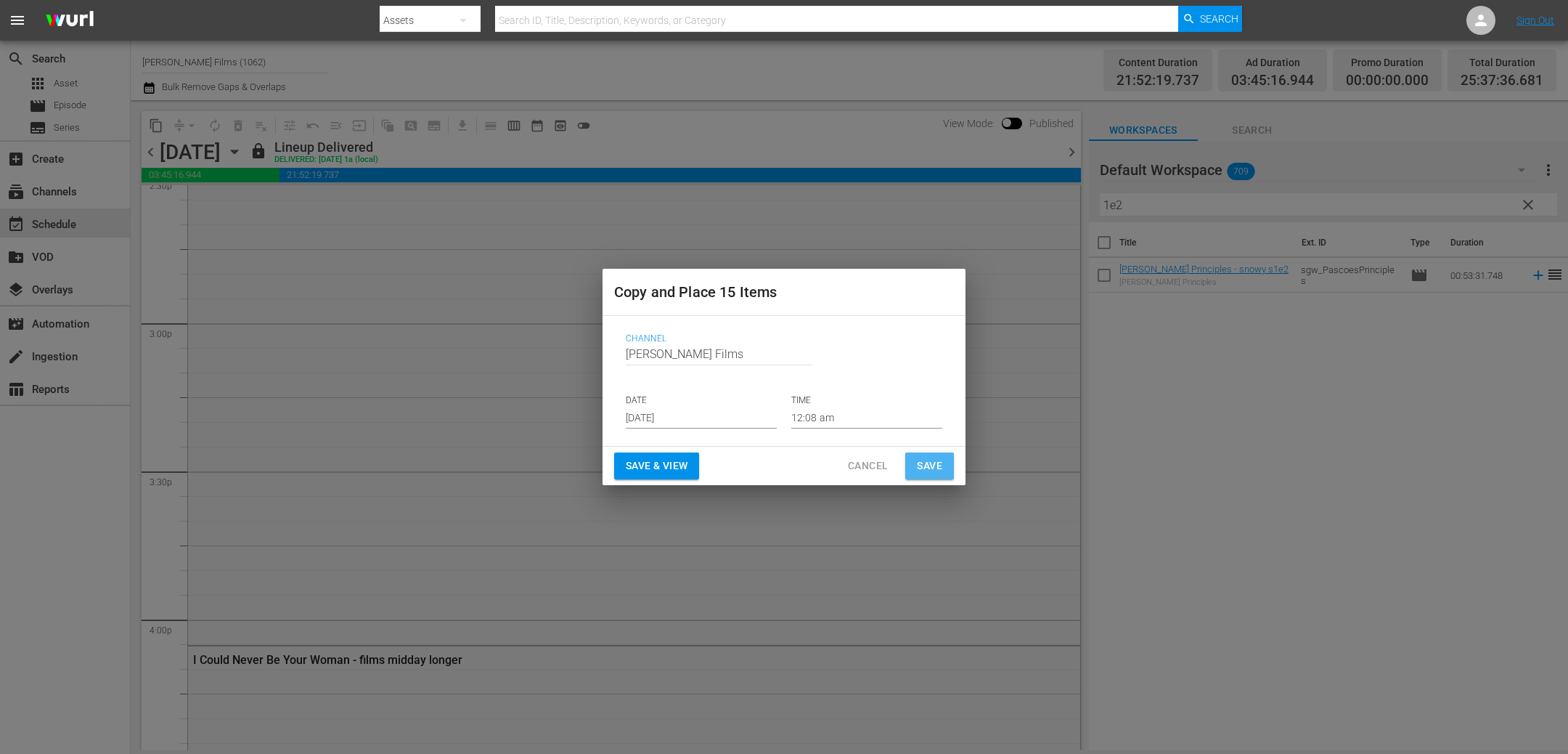
click at [939, 459] on span "Save" at bounding box center [929, 466] width 25 height 19
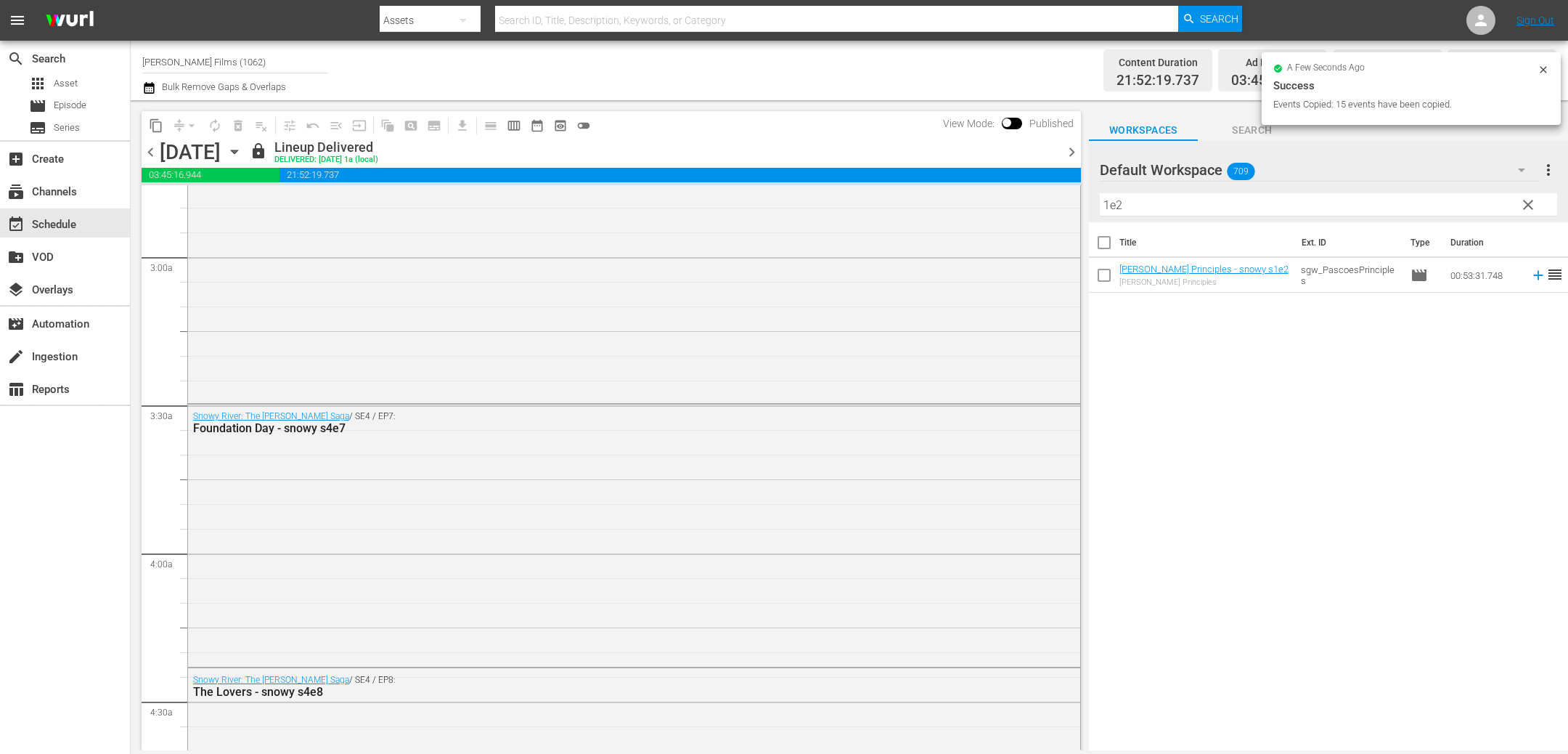
scroll to position [832, 0]
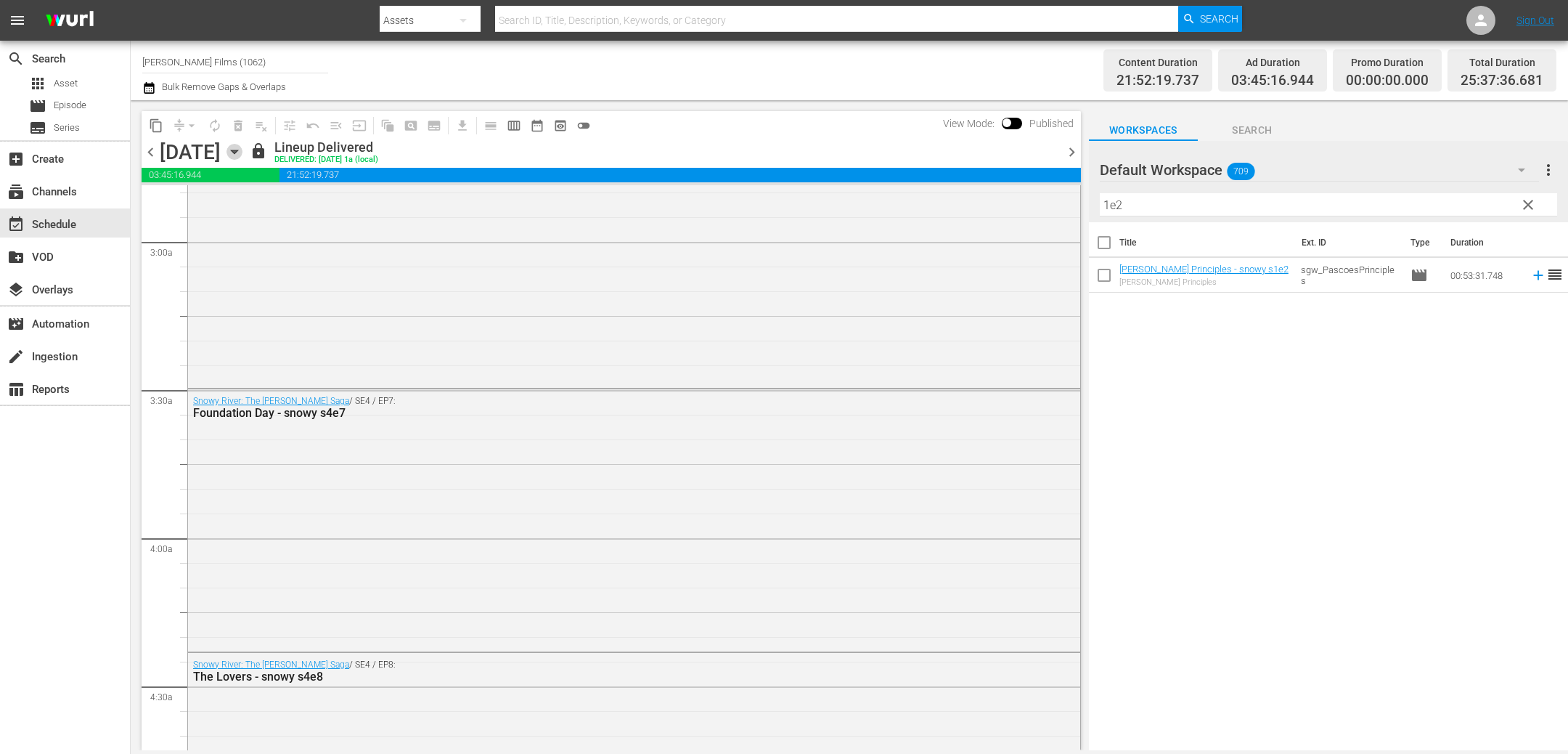
click at [238, 152] on icon "button" at bounding box center [234, 152] width 7 height 4
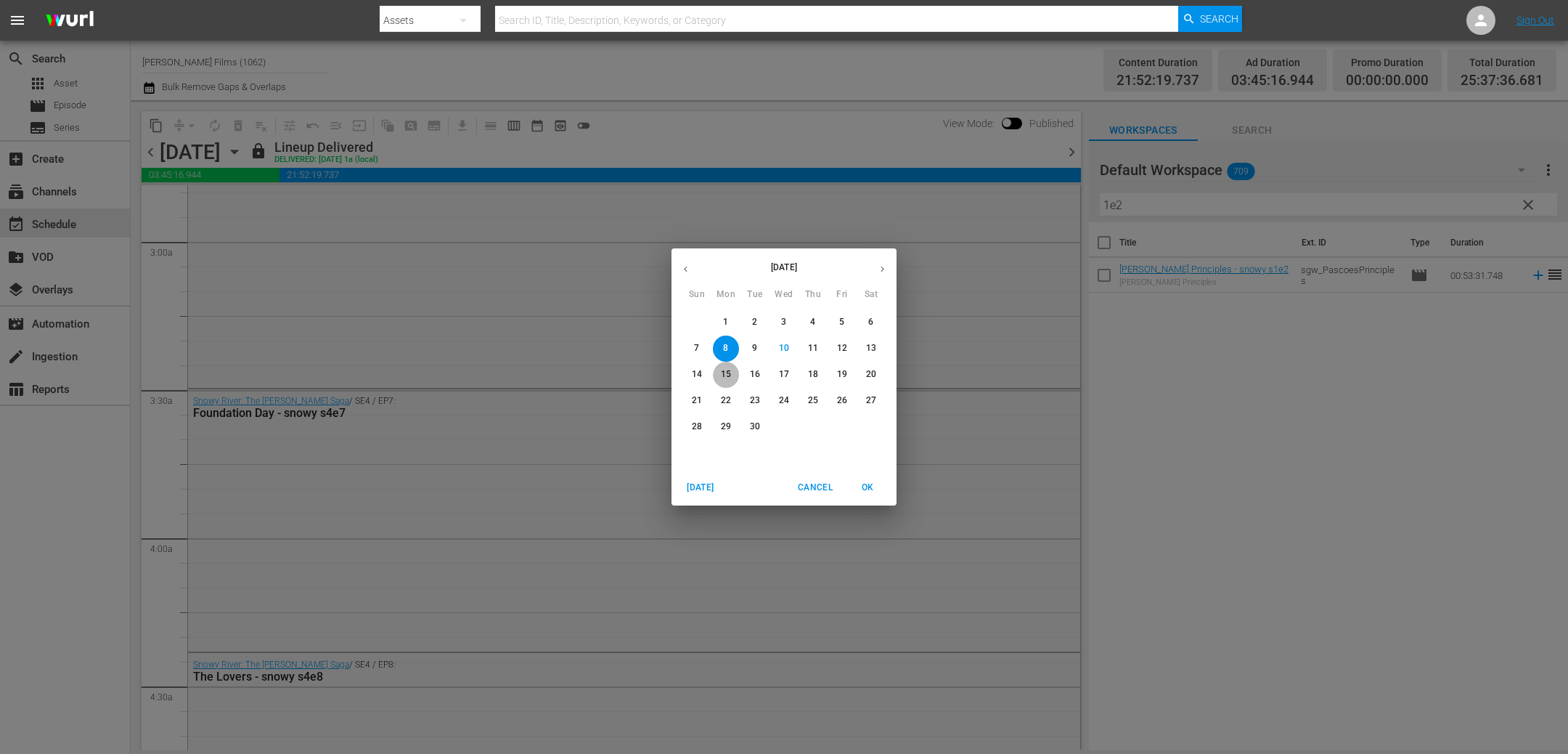
click at [728, 372] on p "15" at bounding box center [726, 374] width 10 height 13
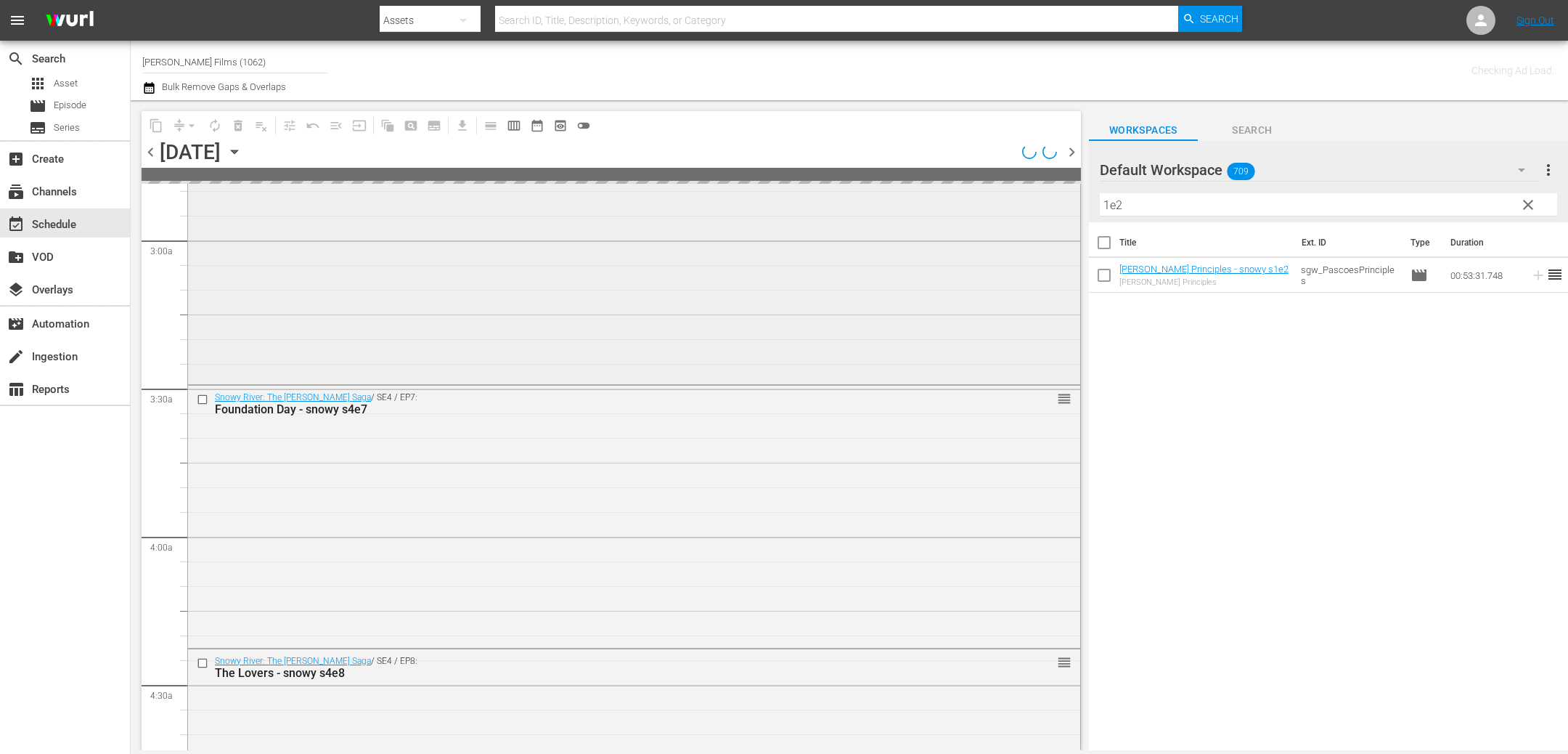
scroll to position [856, 0]
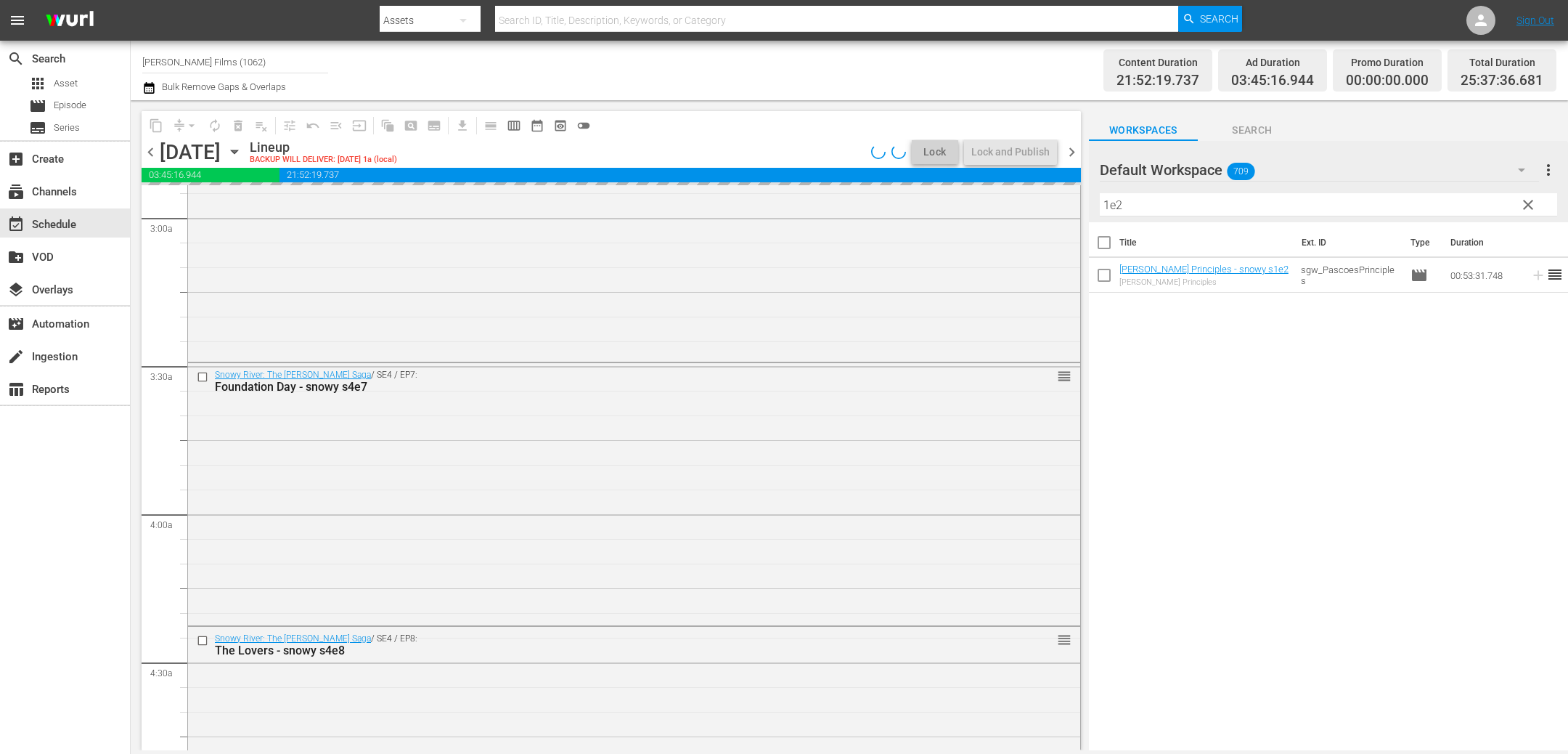
click at [1139, 215] on hr at bounding box center [1327, 215] width 457 height 1
click at [1139, 200] on input "1e2" at bounding box center [1327, 205] width 457 height 23
click at [199, 637] on input "checkbox" at bounding box center [205, 640] width 16 height 13
click at [201, 373] on input "checkbox" at bounding box center [205, 377] width 16 height 13
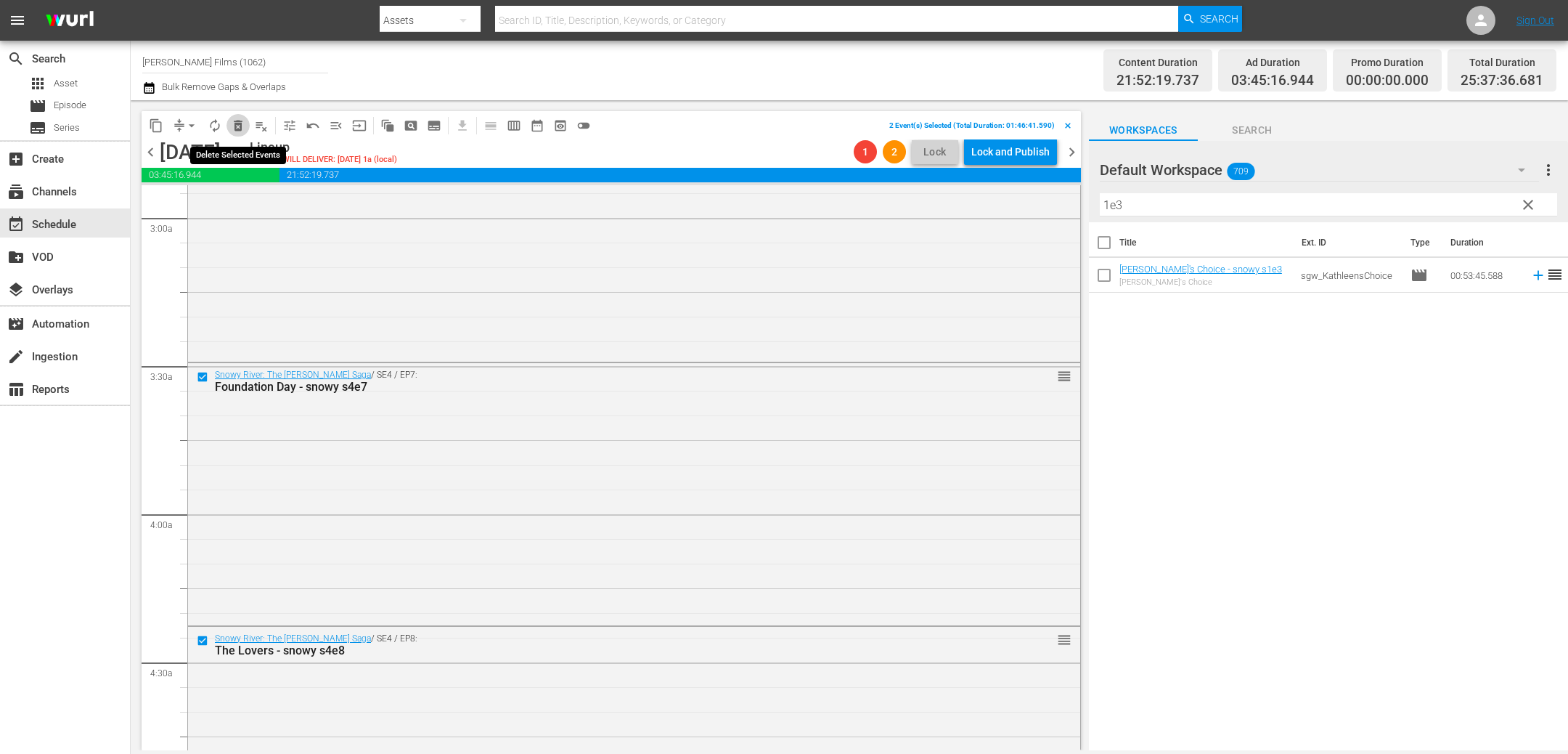
click at [235, 119] on span "delete_forever_outlined" at bounding box center [238, 125] width 15 height 15
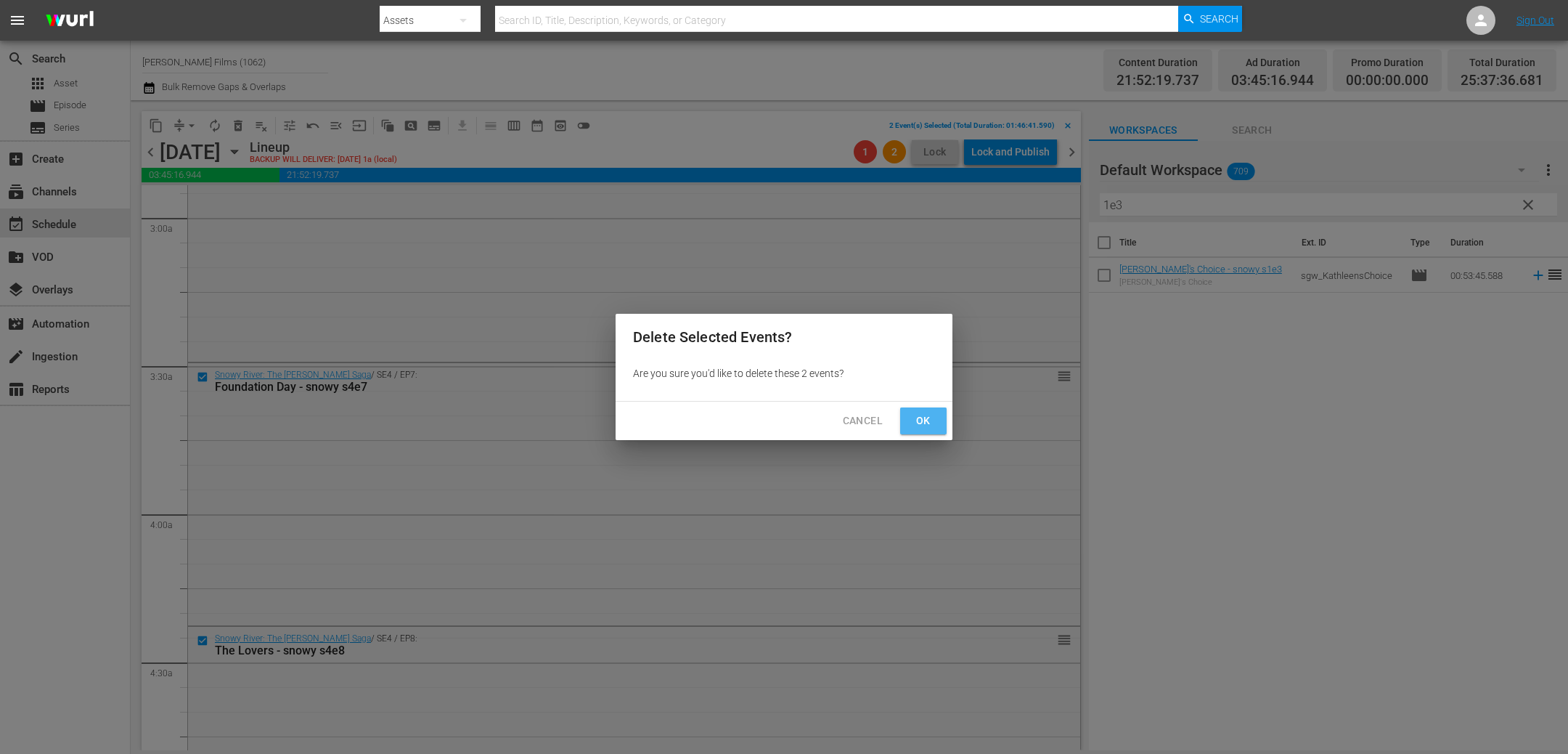
click at [929, 412] on span "Ok" at bounding box center [923, 421] width 23 height 19
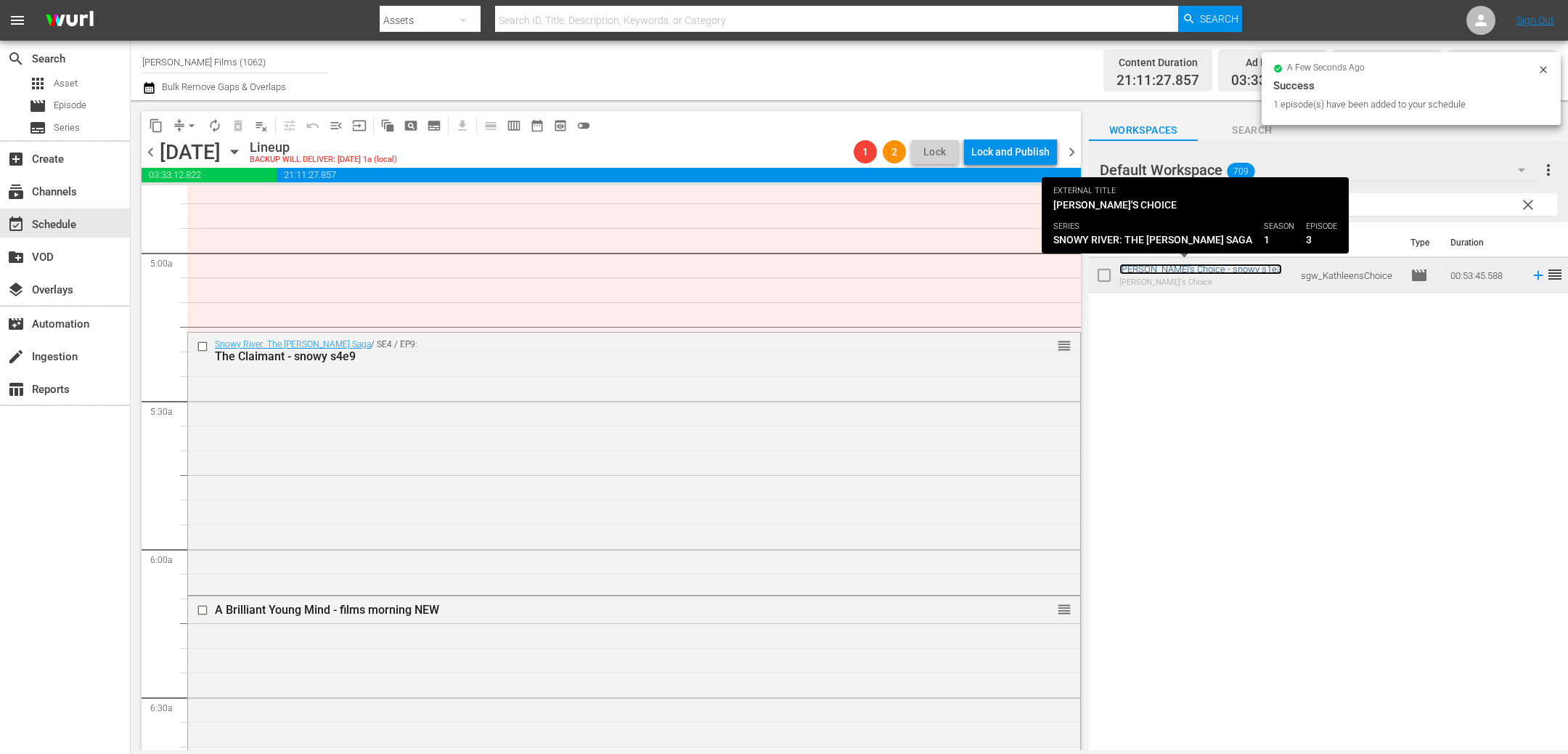
scroll to position [1388, 0]
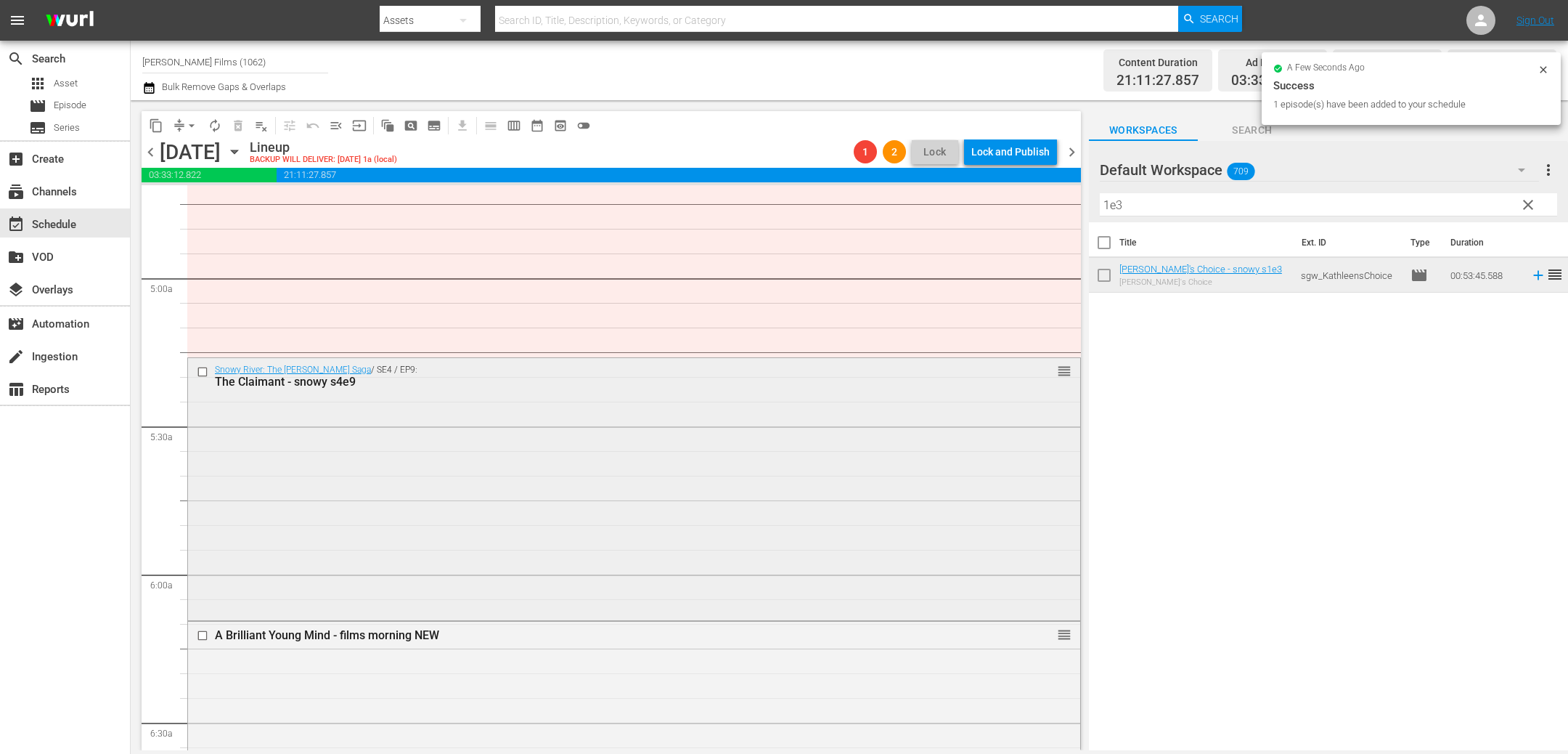
click at [202, 371] on input "checkbox" at bounding box center [205, 372] width 16 height 13
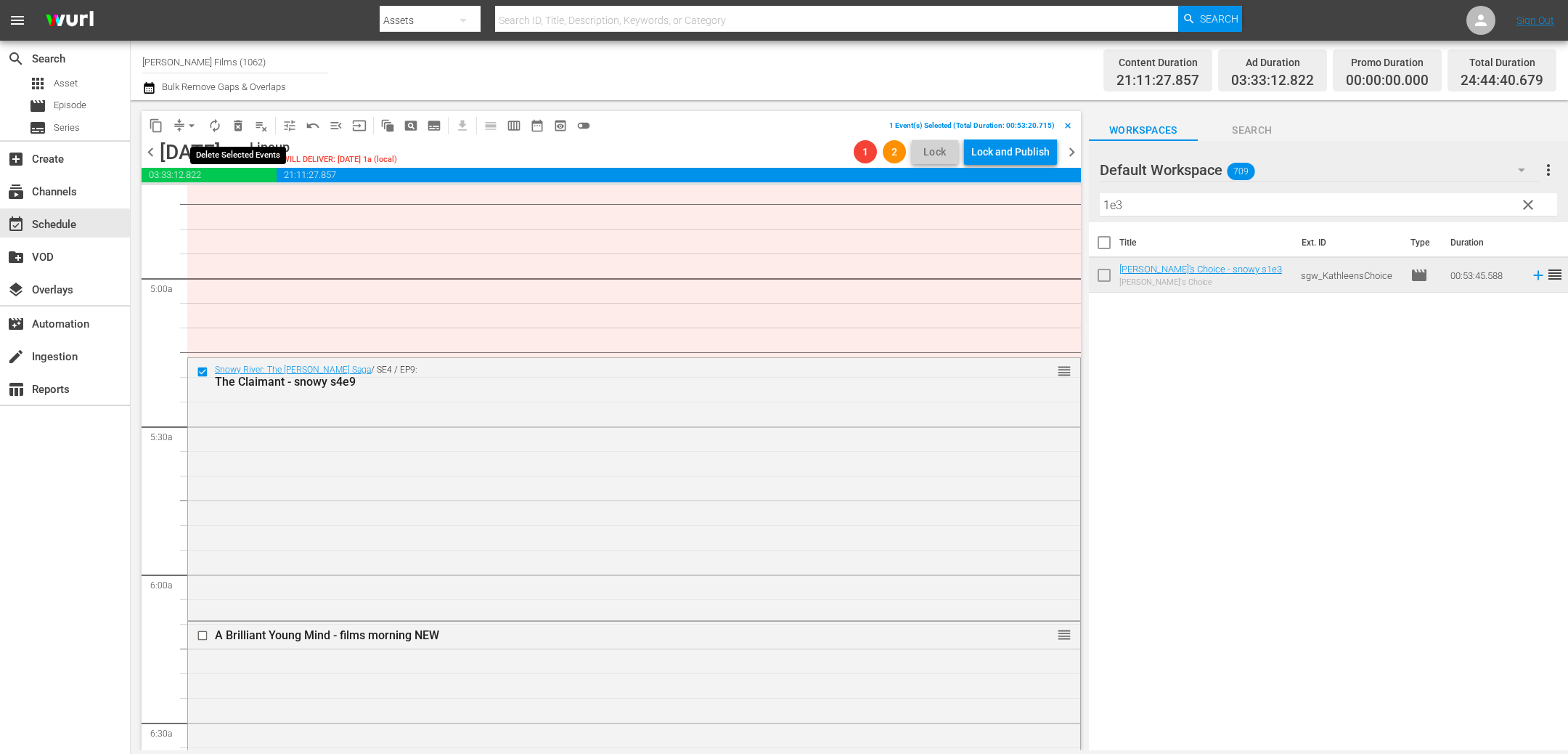
click at [240, 126] on span "delete_forever_outlined" at bounding box center [238, 125] width 15 height 15
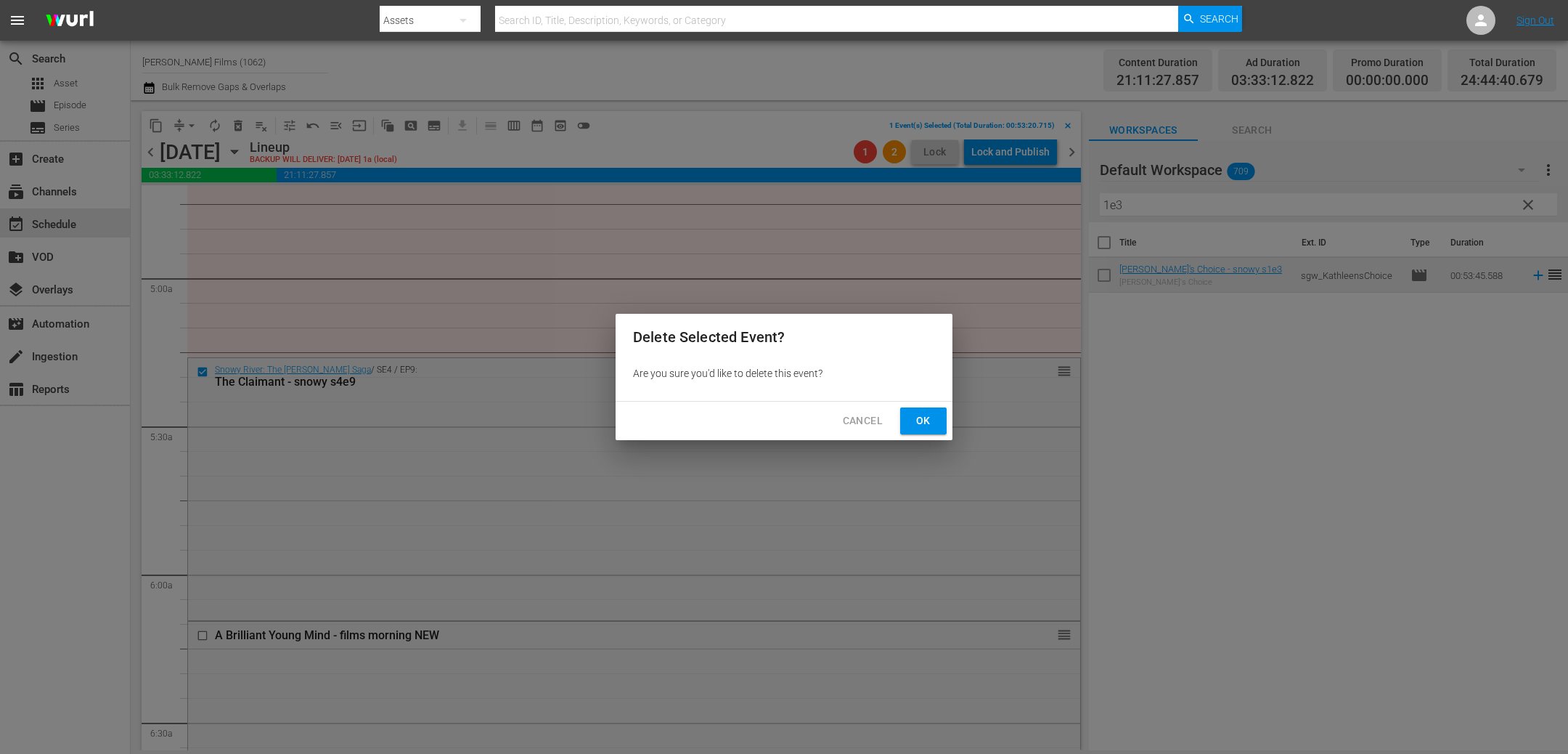
click at [928, 423] on span "Ok" at bounding box center [923, 421] width 23 height 19
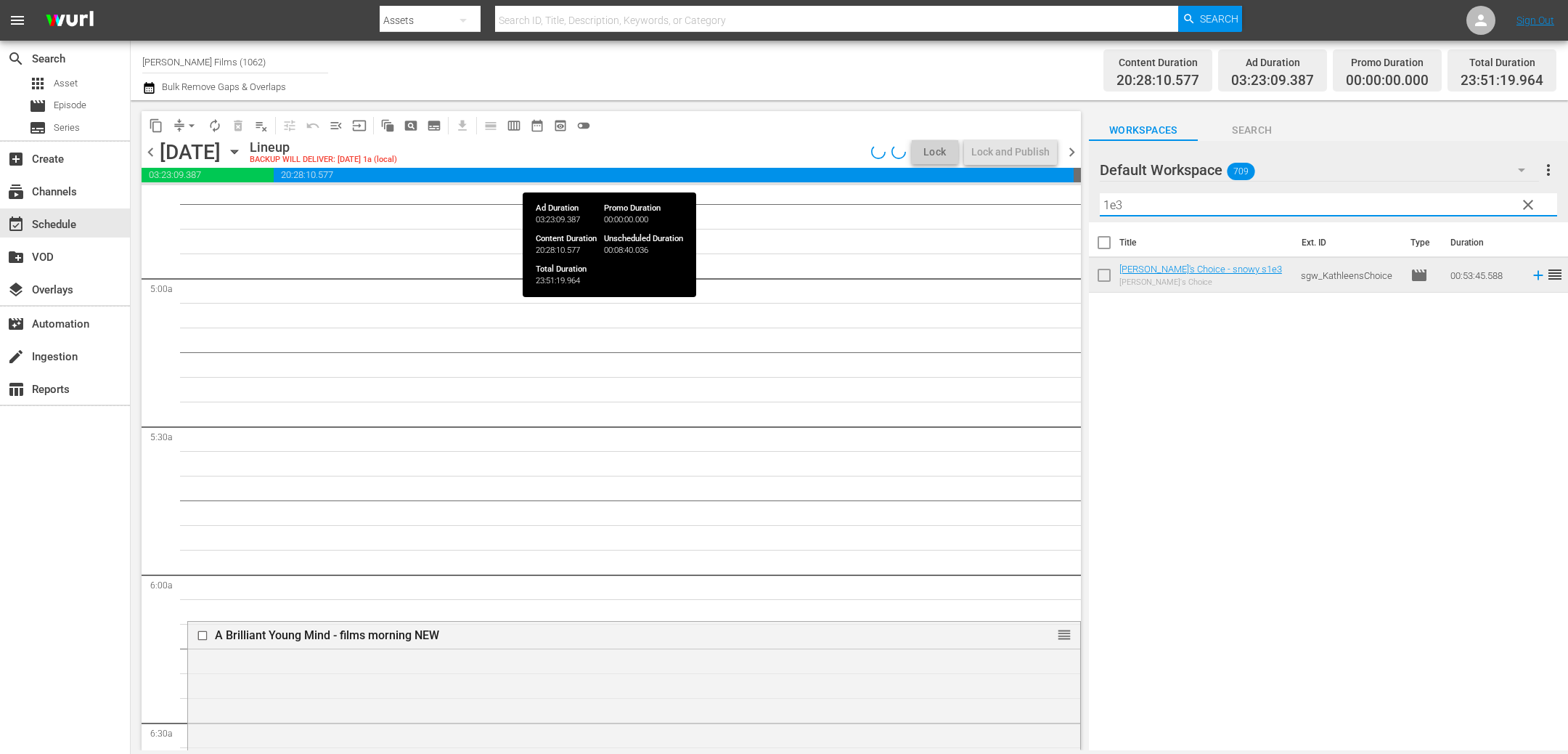
drag, startPoint x: 1143, startPoint y: 204, endPoint x: 968, endPoint y: 172, distance: 177.9
click at [970, 172] on div "content_copy compress arrow_drop_down autorenew_outlined delete_forever_outline…" at bounding box center [849, 425] width 1437 height 650
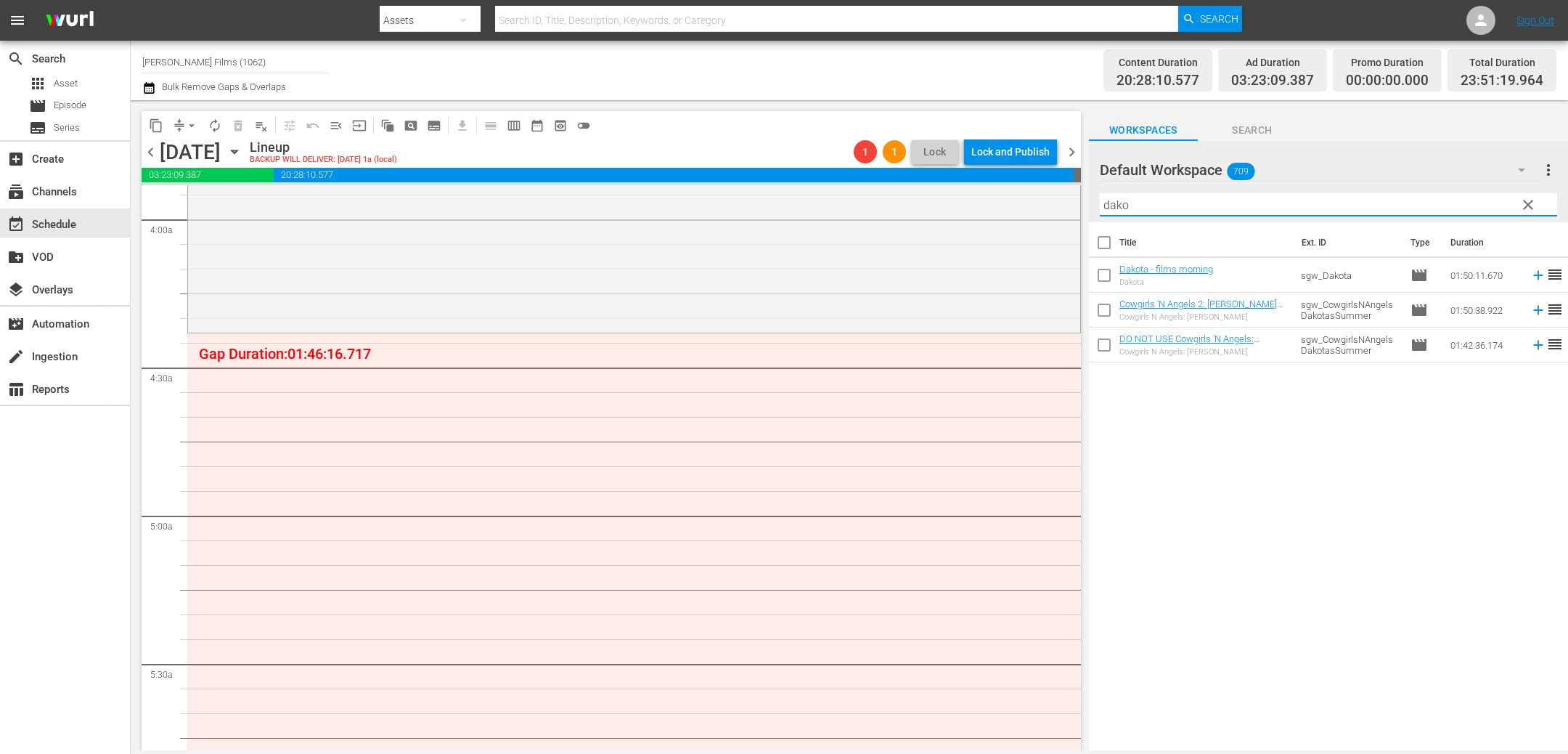
scroll to position [1075, 0]
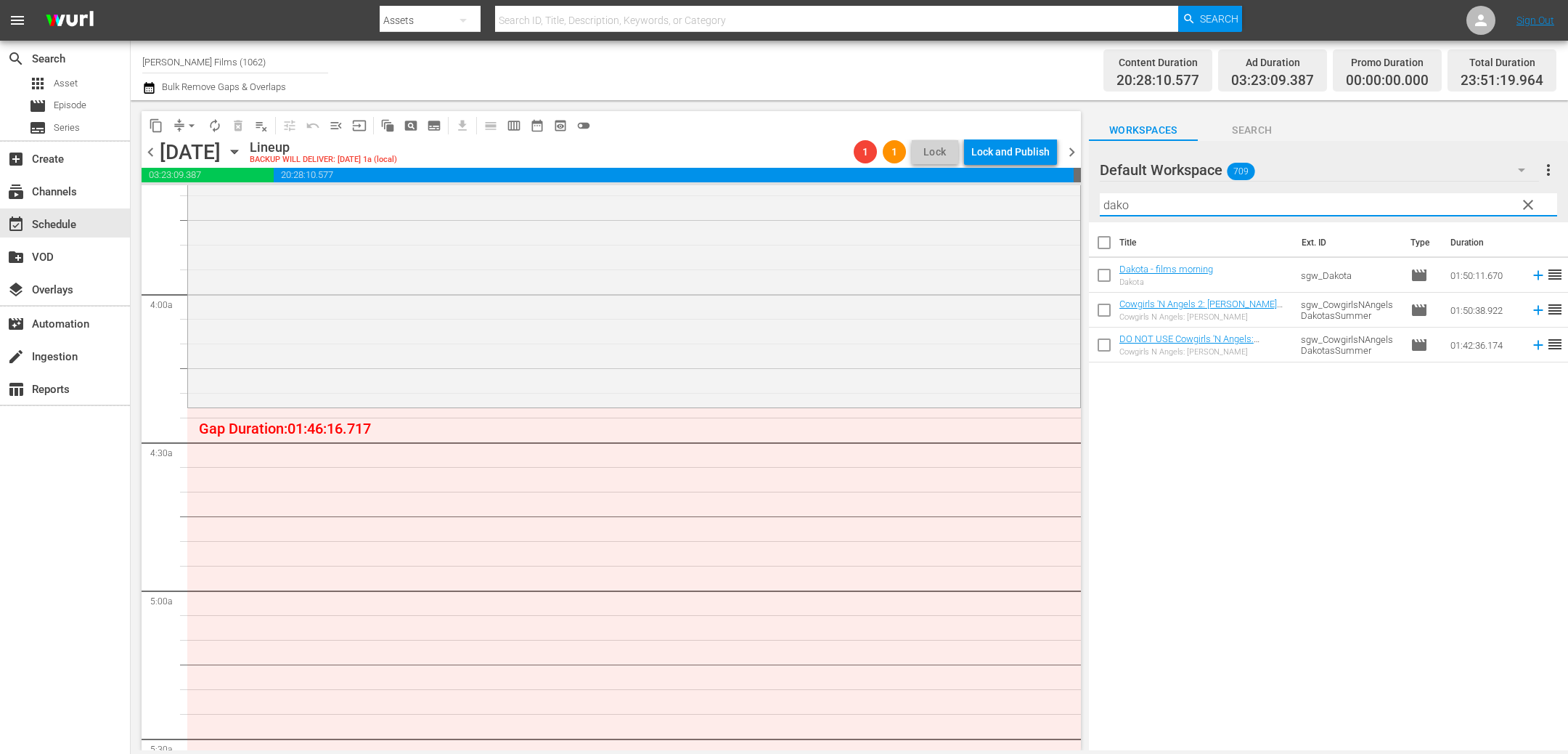
click at [1189, 491] on div "Title Ext. ID Type Duration Dakota - films morning Dakota sgw_Dakota movie 01:5…" at bounding box center [1328, 487] width 479 height 530
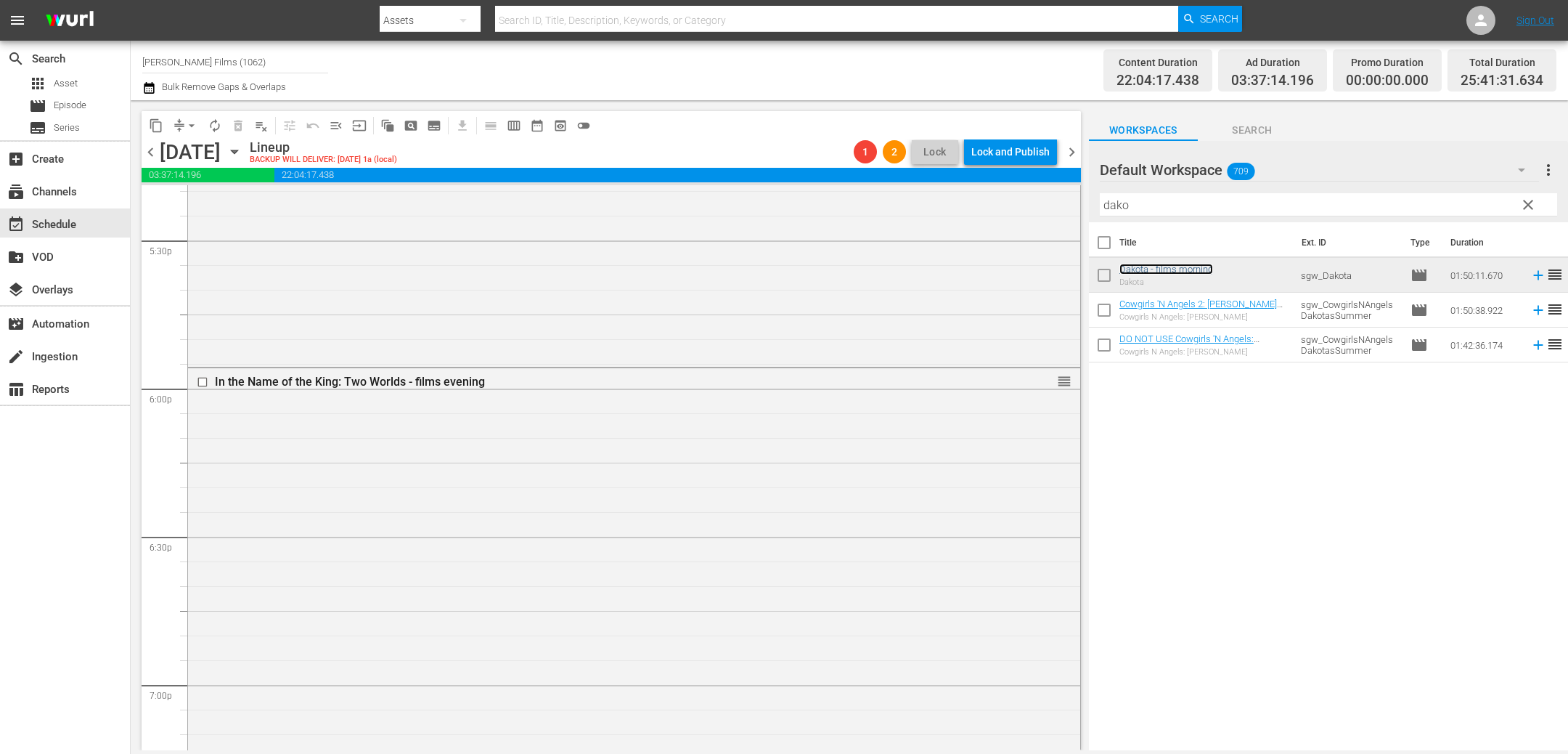
scroll to position [5108, 0]
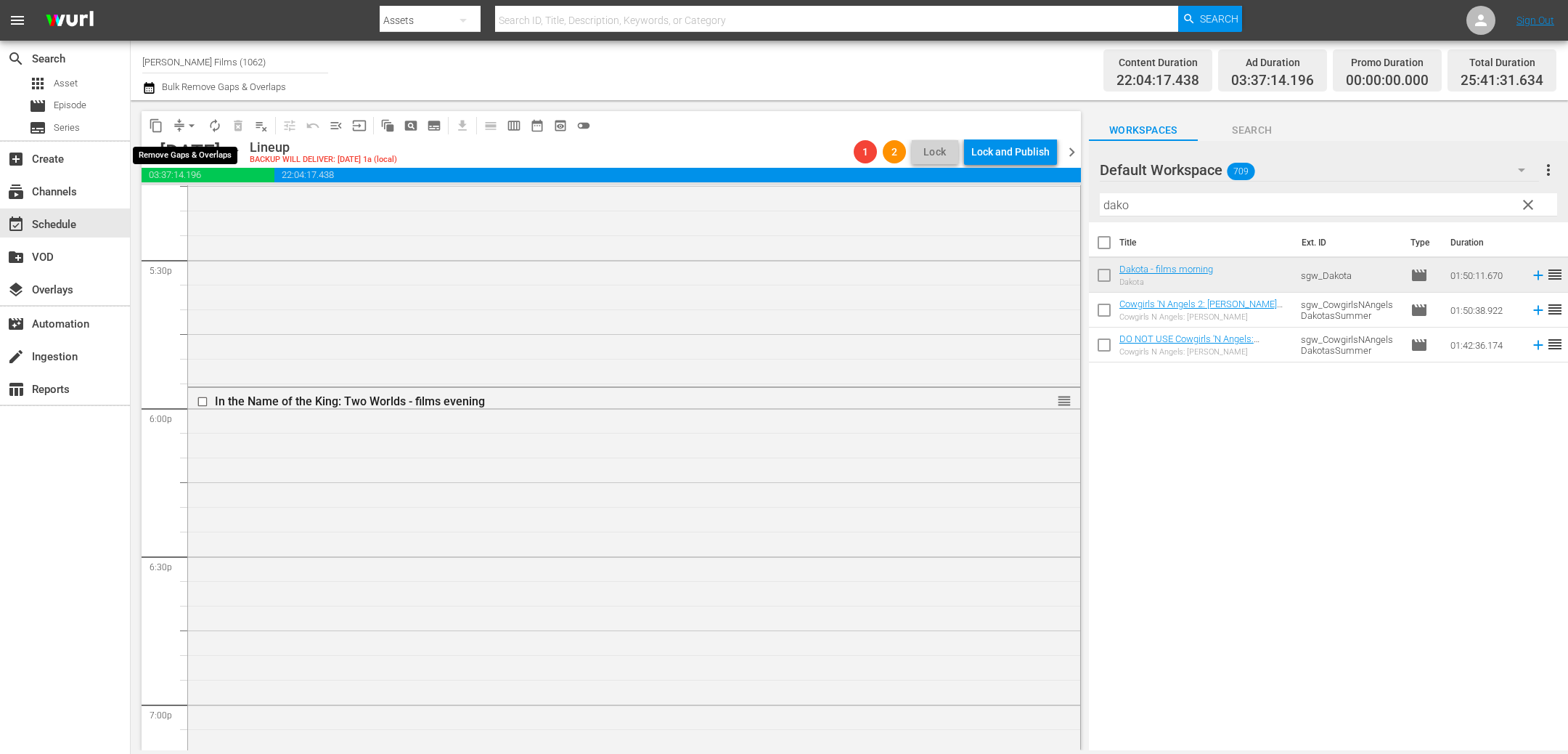
click at [187, 125] on span "arrow_drop_down" at bounding box center [191, 125] width 15 height 15
click at [224, 207] on li "Align to End of Previous Day" at bounding box center [192, 202] width 152 height 24
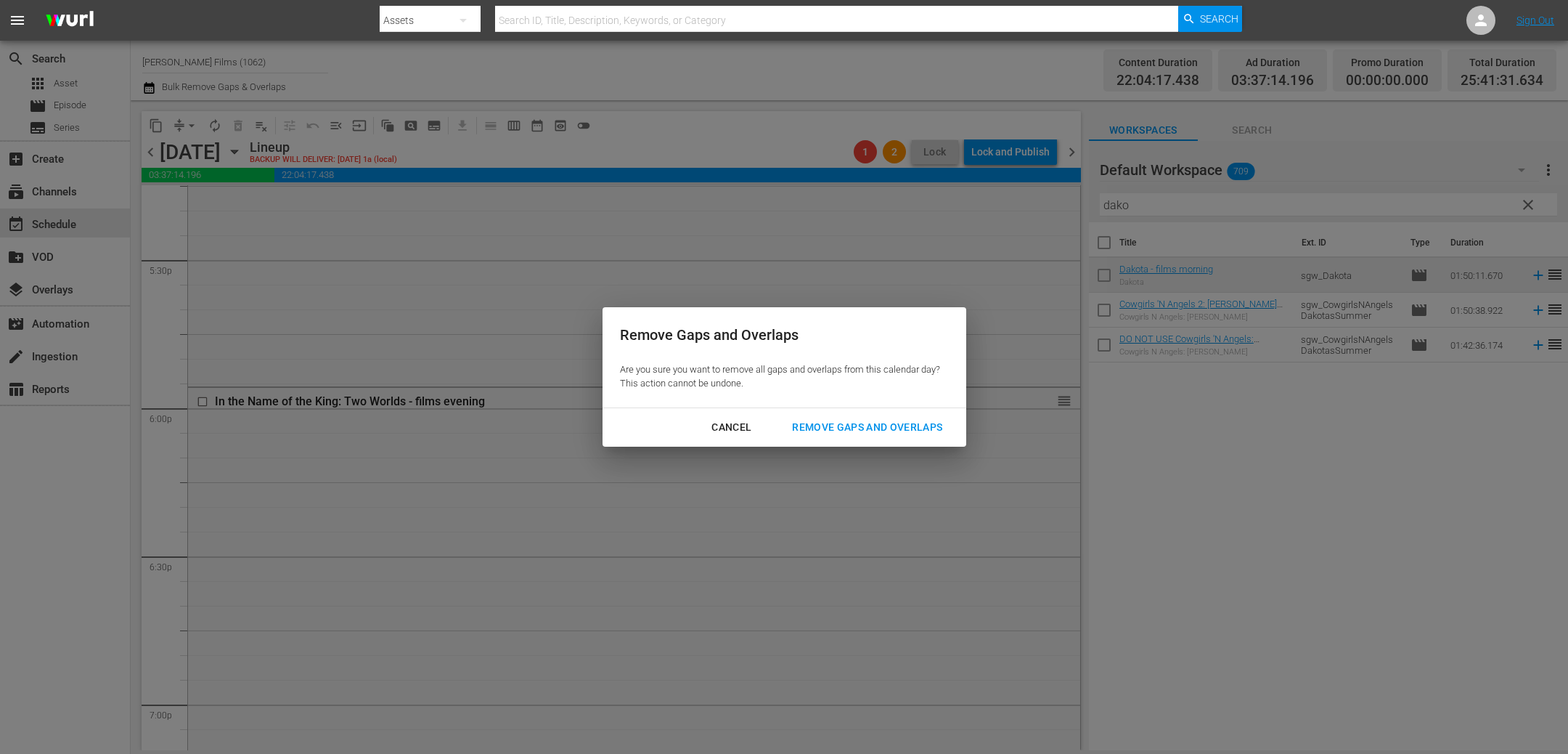
click at [876, 425] on div "Remove Gaps and Overlaps" at bounding box center [867, 427] width 173 height 19
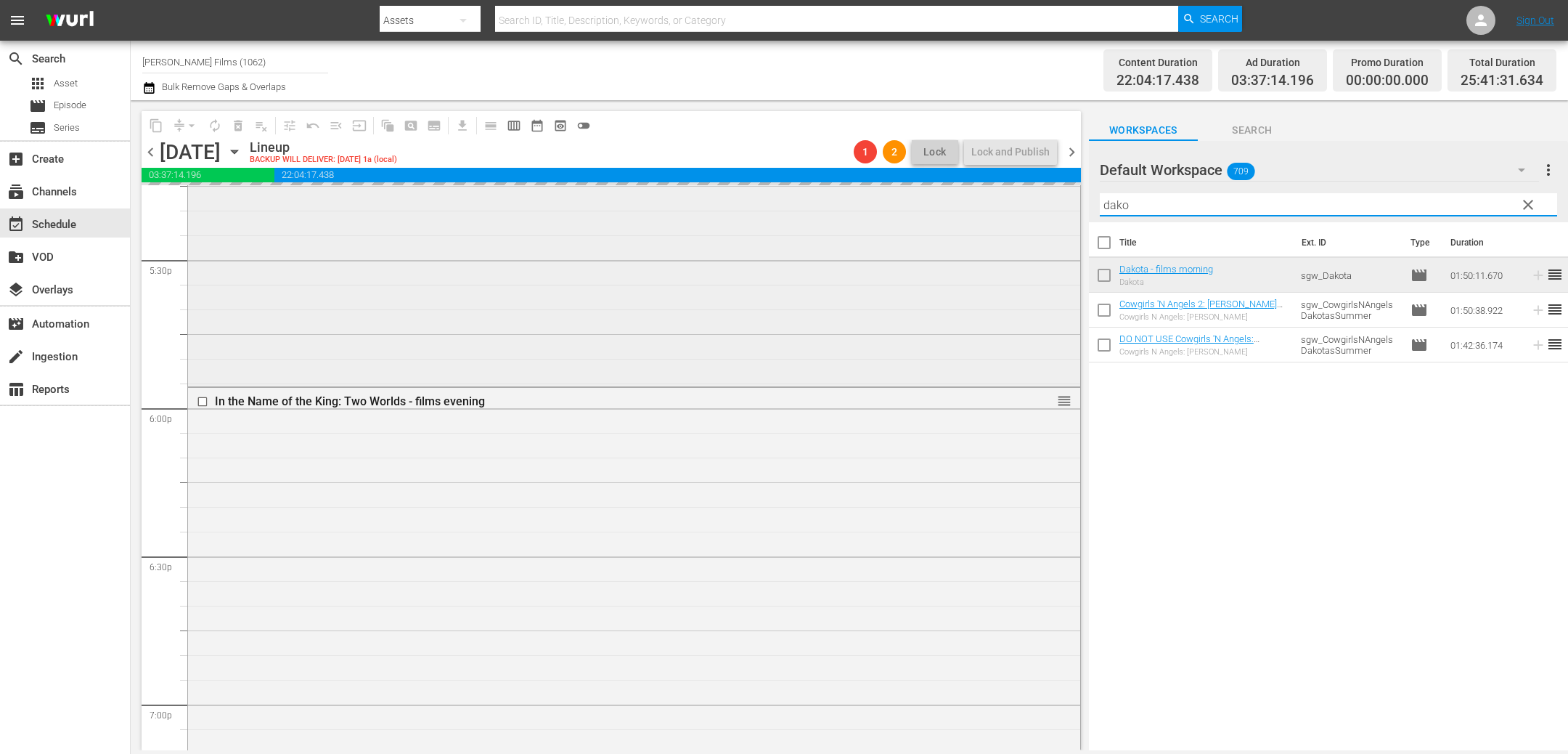
drag, startPoint x: 1184, startPoint y: 206, endPoint x: 942, endPoint y: 191, distance: 242.5
click at [942, 191] on div "content_copy compress arrow_drop_down autorenew_outlined delete_forever_outline…" at bounding box center [849, 425] width 1437 height 650
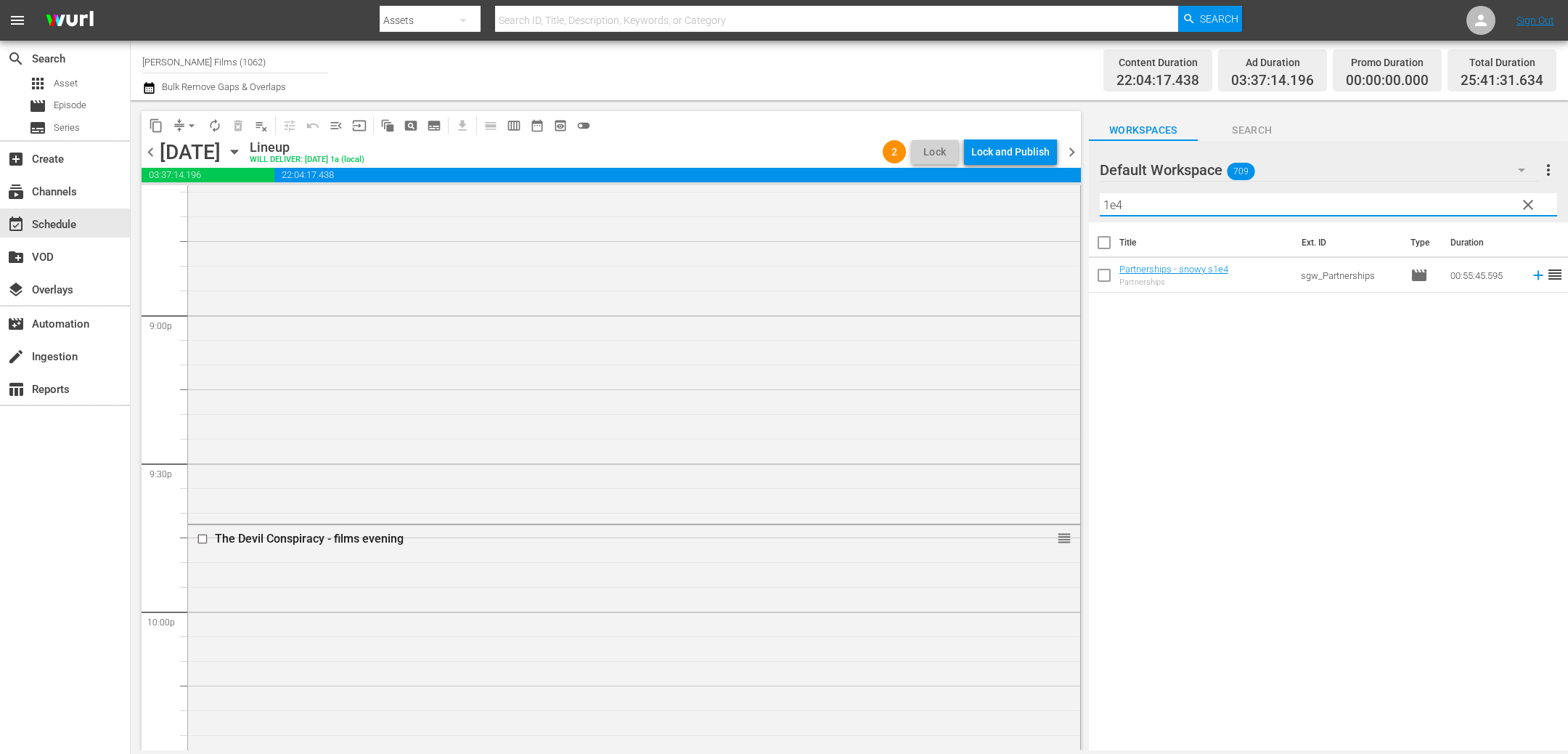
scroll to position [7069, 0]
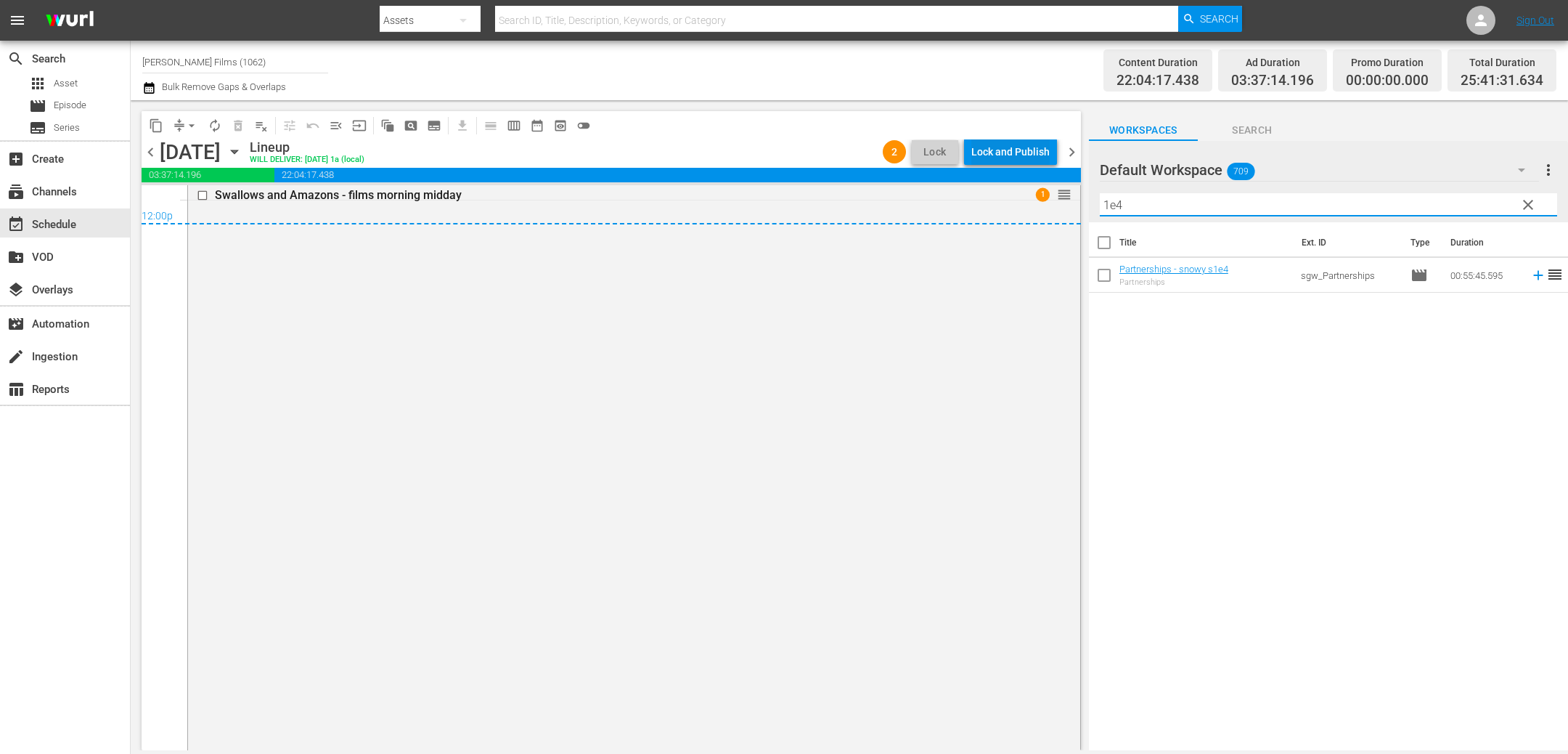
type input "1e4"
click at [995, 155] on div "Lock and Publish" at bounding box center [1010, 151] width 78 height 26
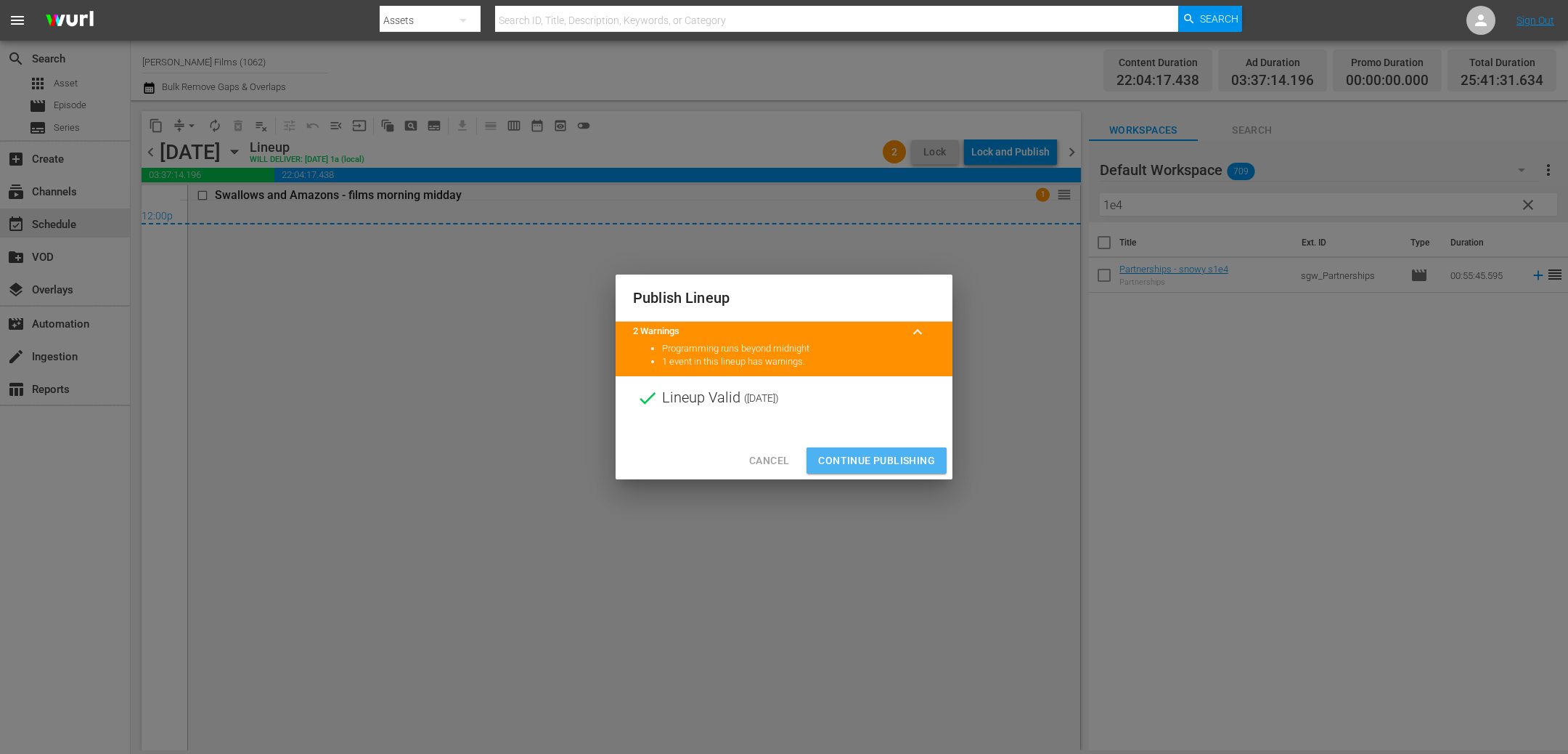
click at [865, 459] on span "Continue Publishing" at bounding box center [877, 461] width 117 height 19
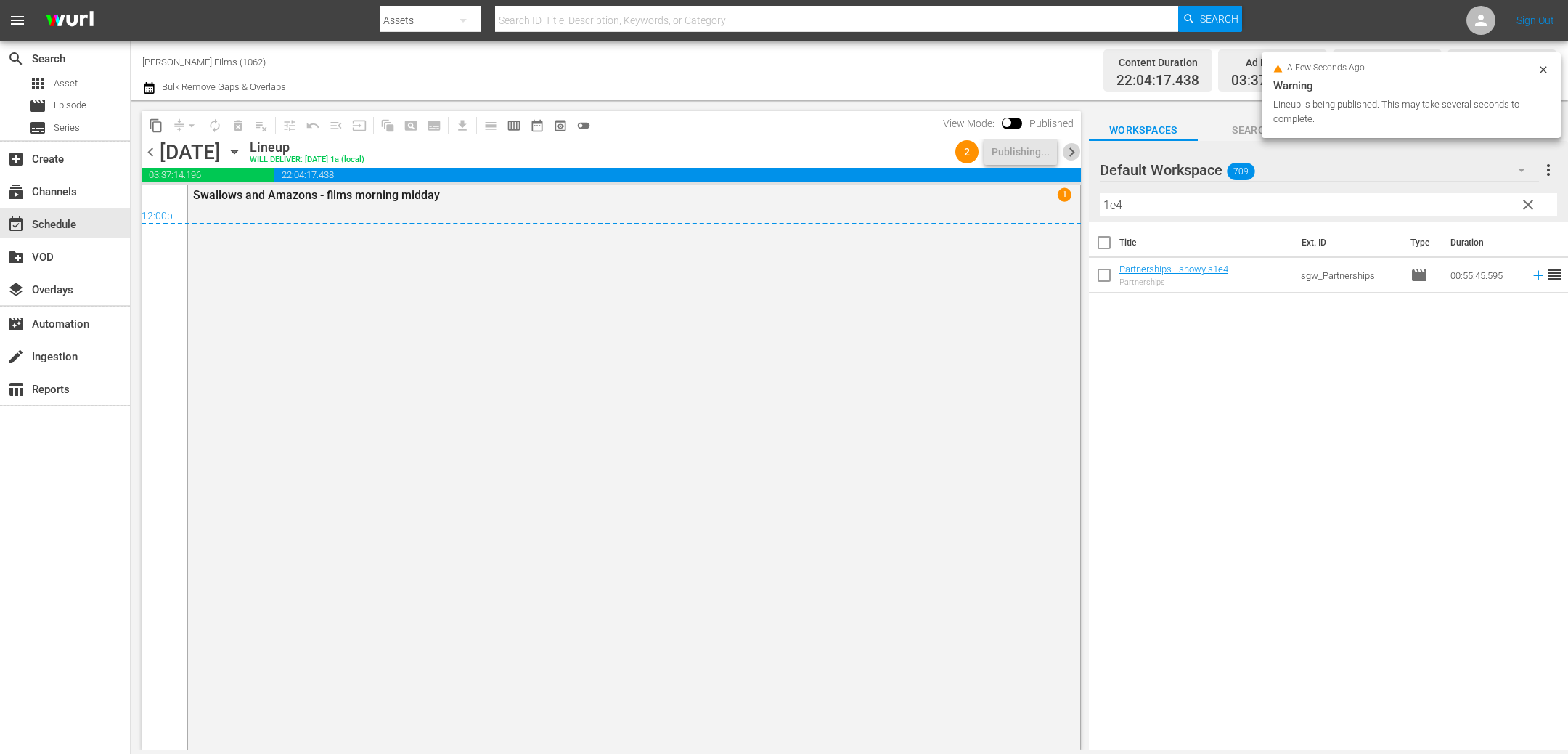
click at [1066, 153] on span "chevron_right" at bounding box center [1071, 152] width 19 height 19
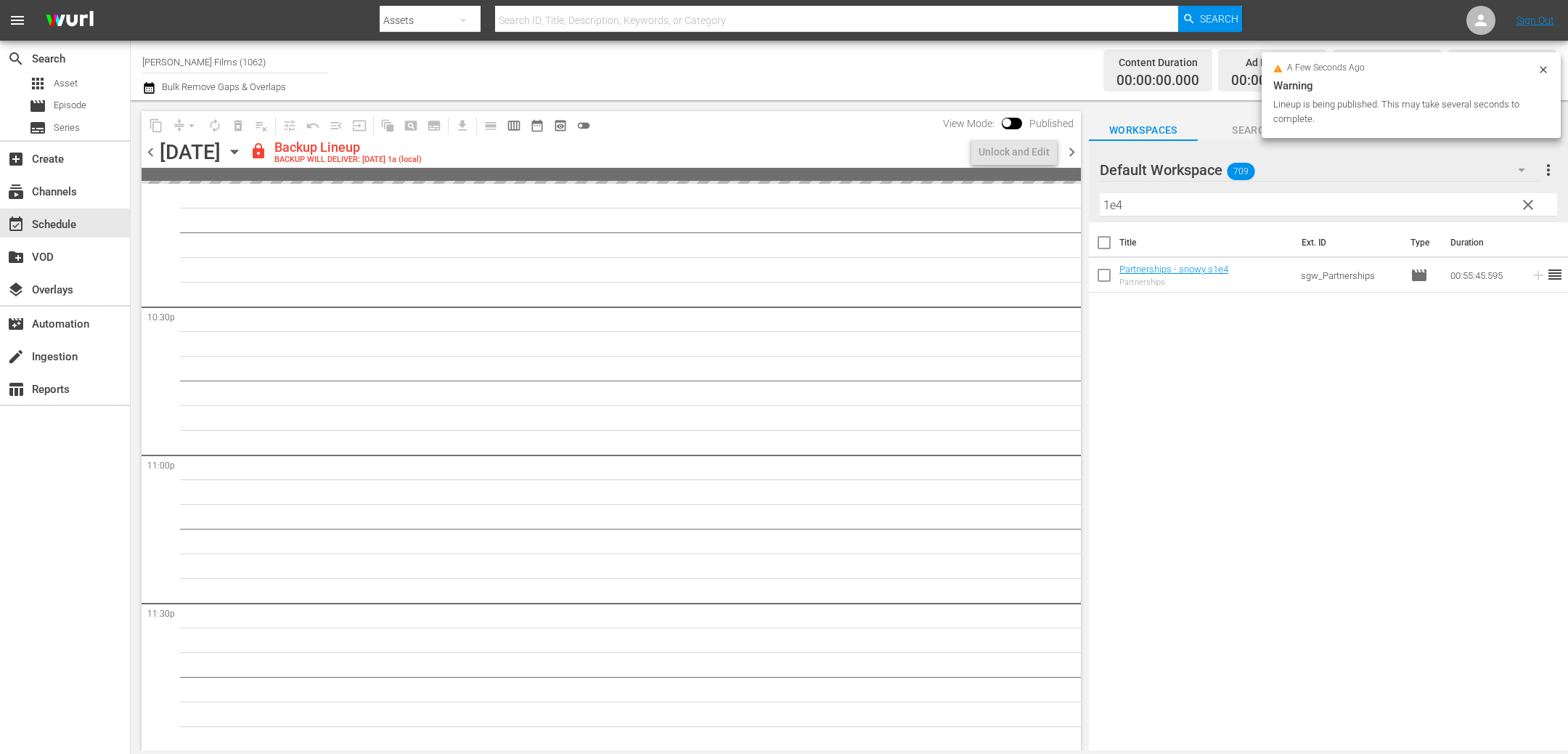
scroll to position [6543, 0]
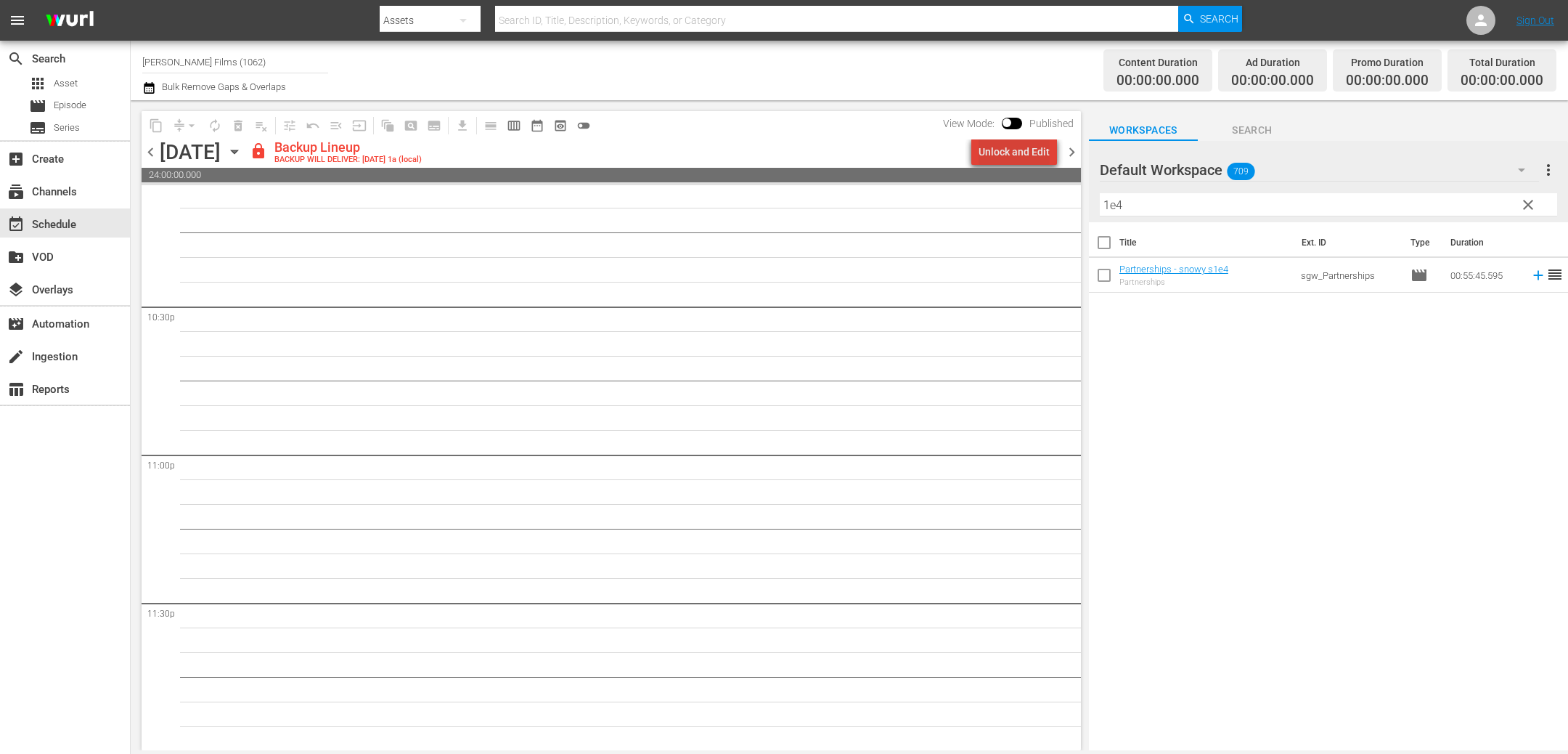
click at [1025, 154] on div "Unlock and Edit" at bounding box center [1014, 151] width 71 height 26
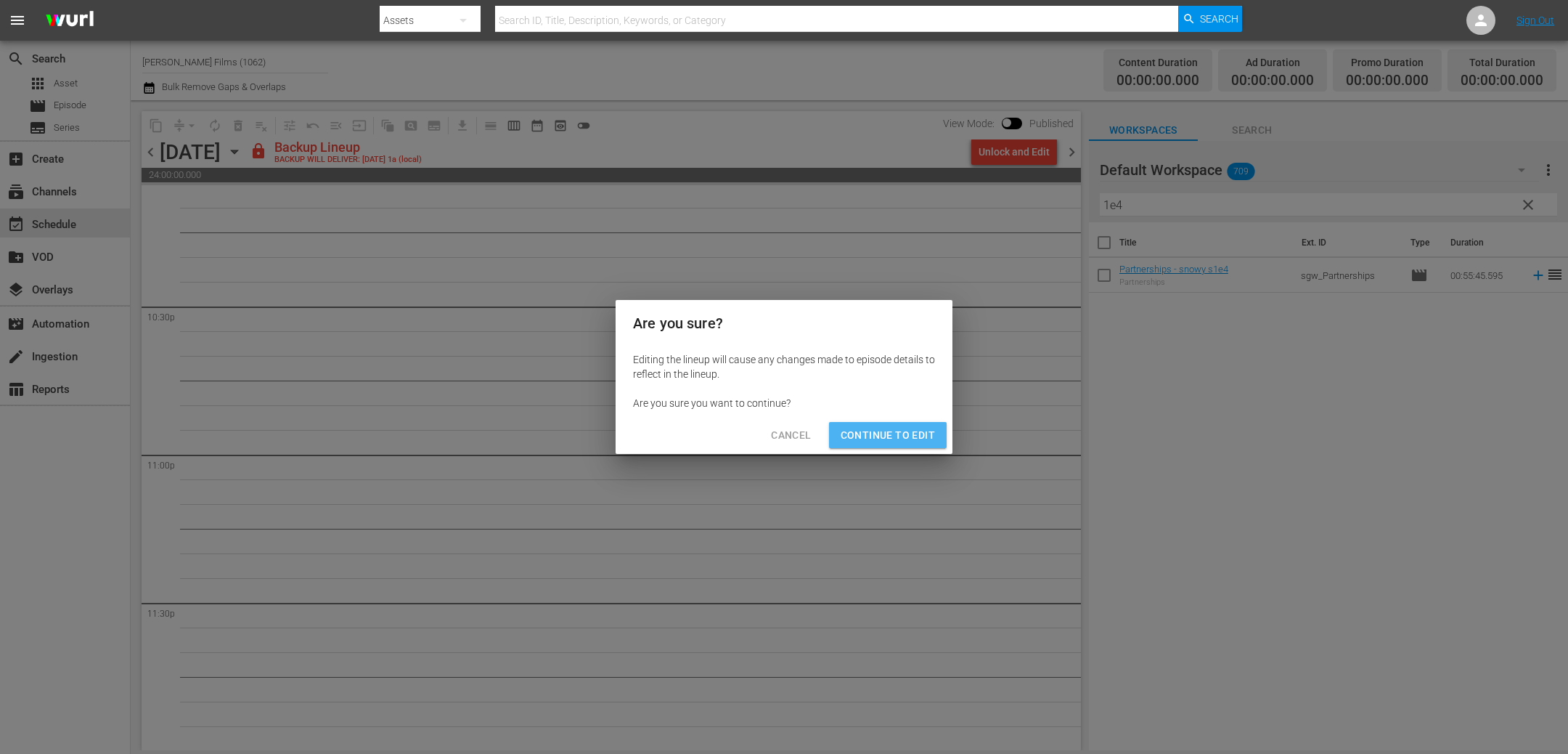
click at [896, 434] on span "Continue to Edit" at bounding box center [887, 434] width 94 height 19
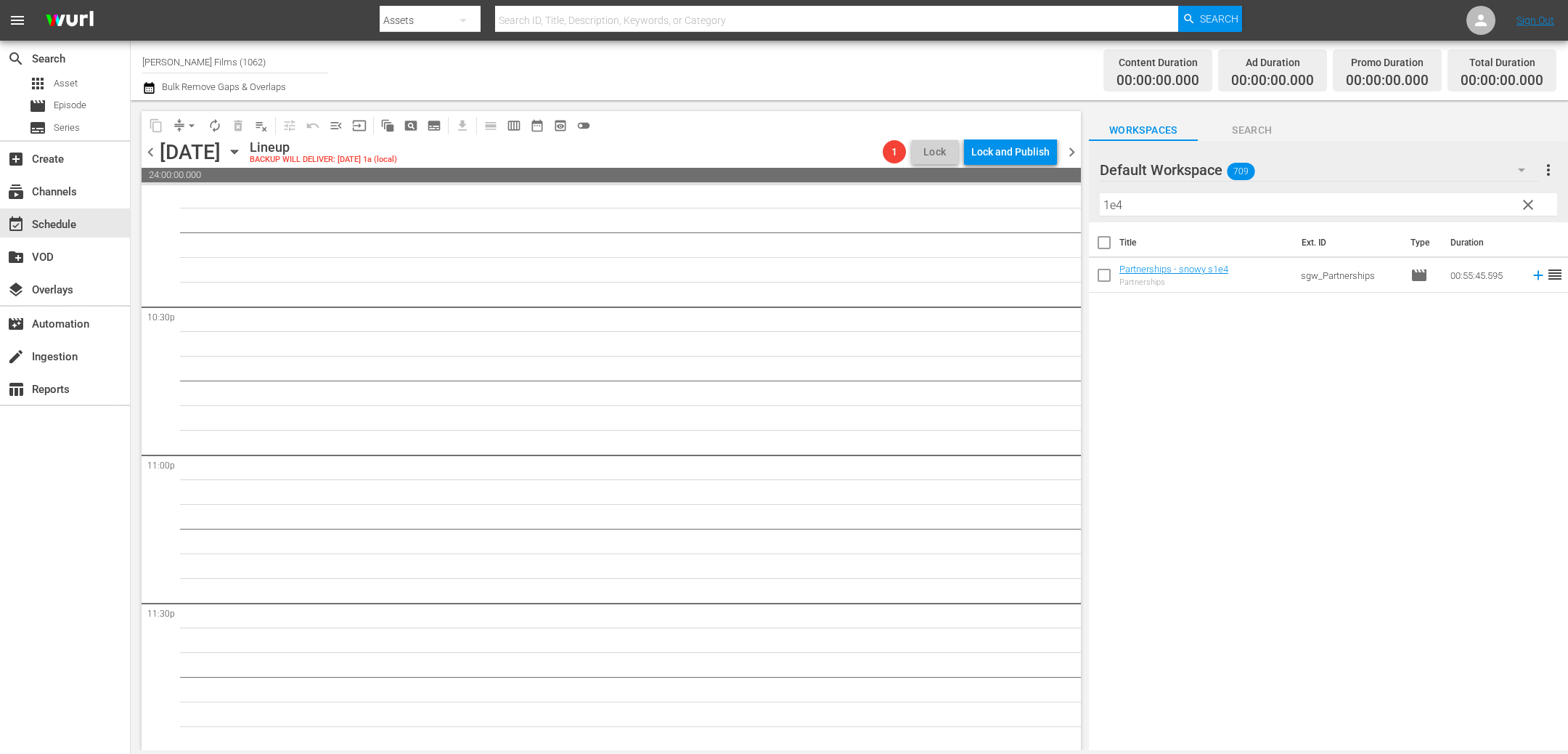
click at [238, 151] on icon "button" at bounding box center [234, 152] width 7 height 4
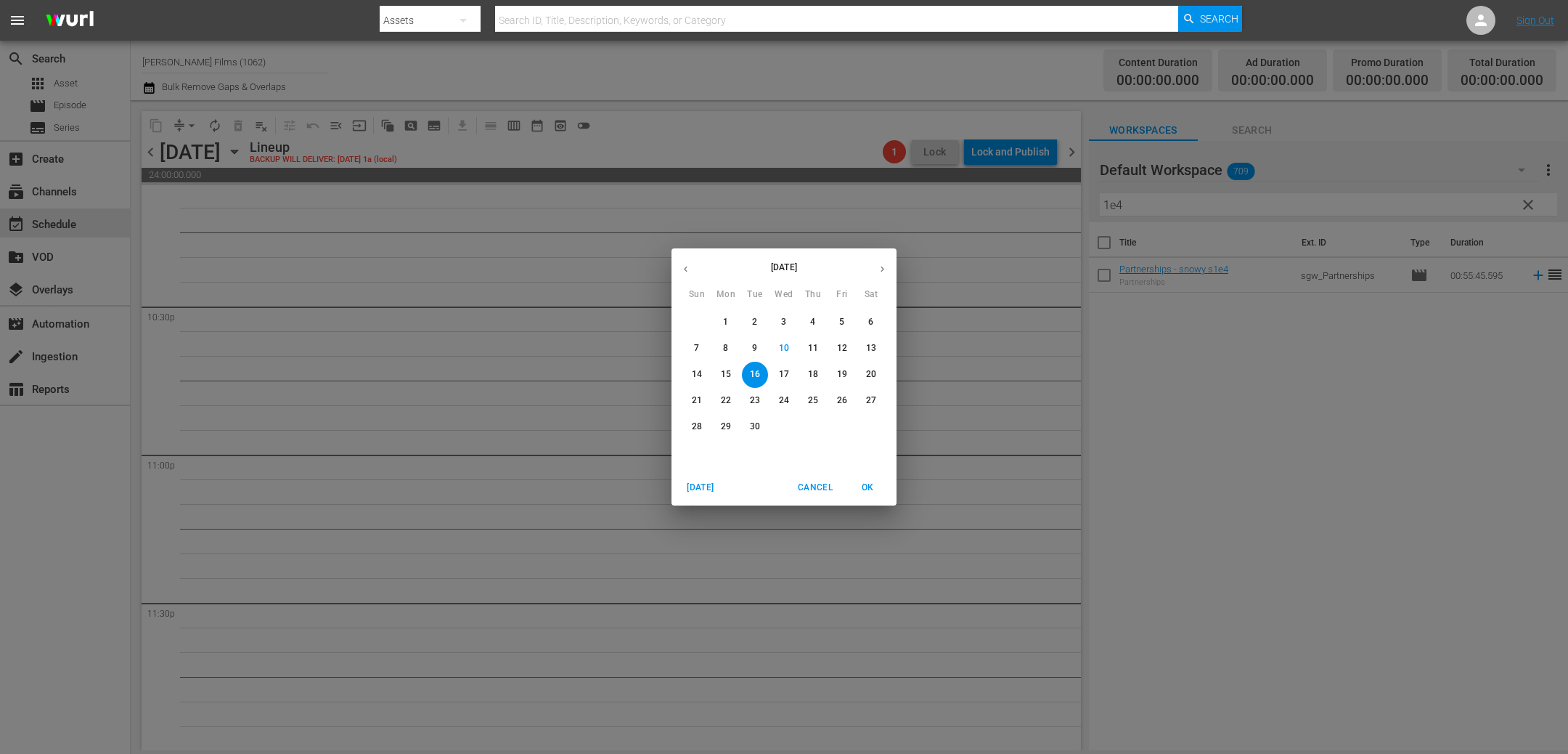
click at [755, 346] on p "9" at bounding box center [754, 348] width 5 height 13
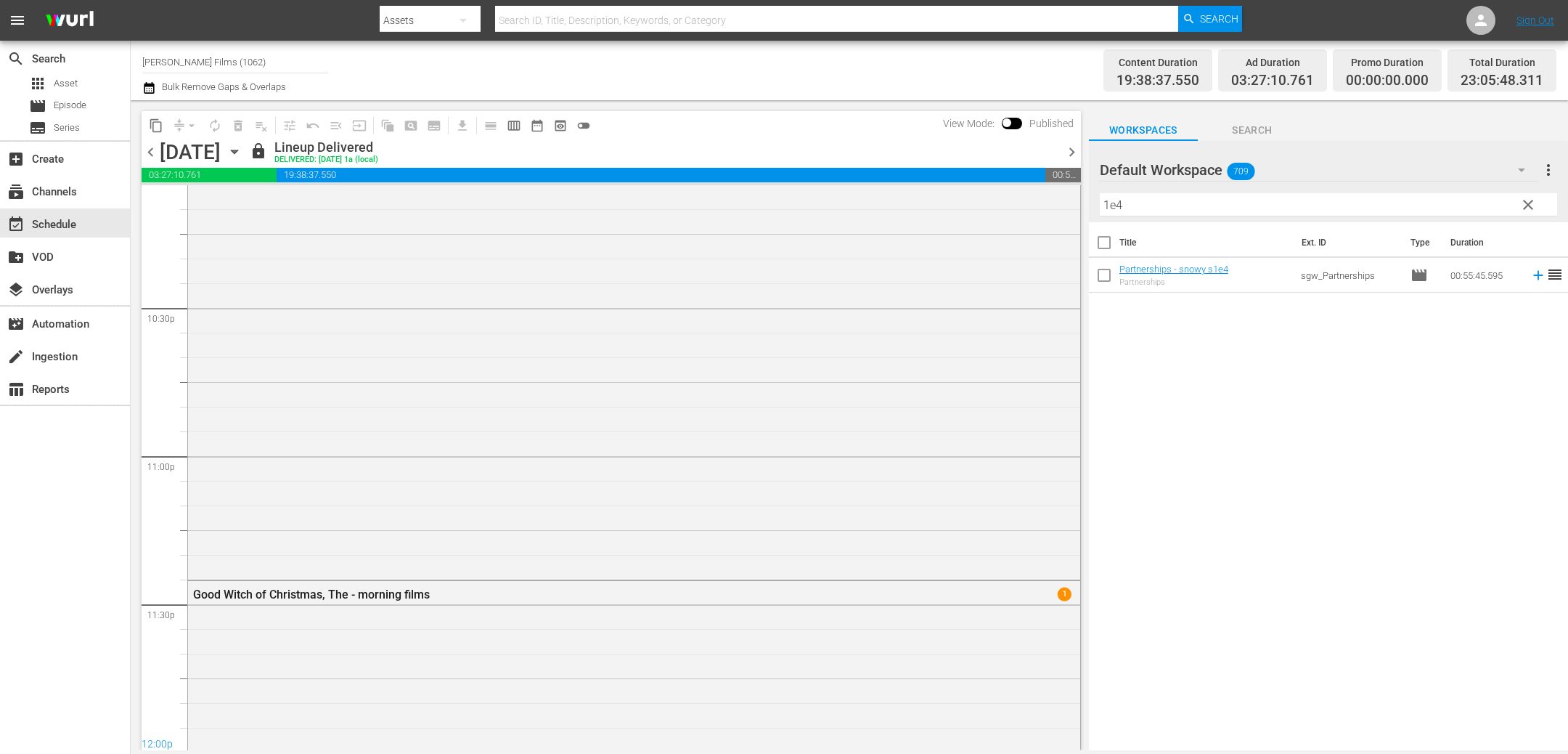
scroll to position [6800, 0]
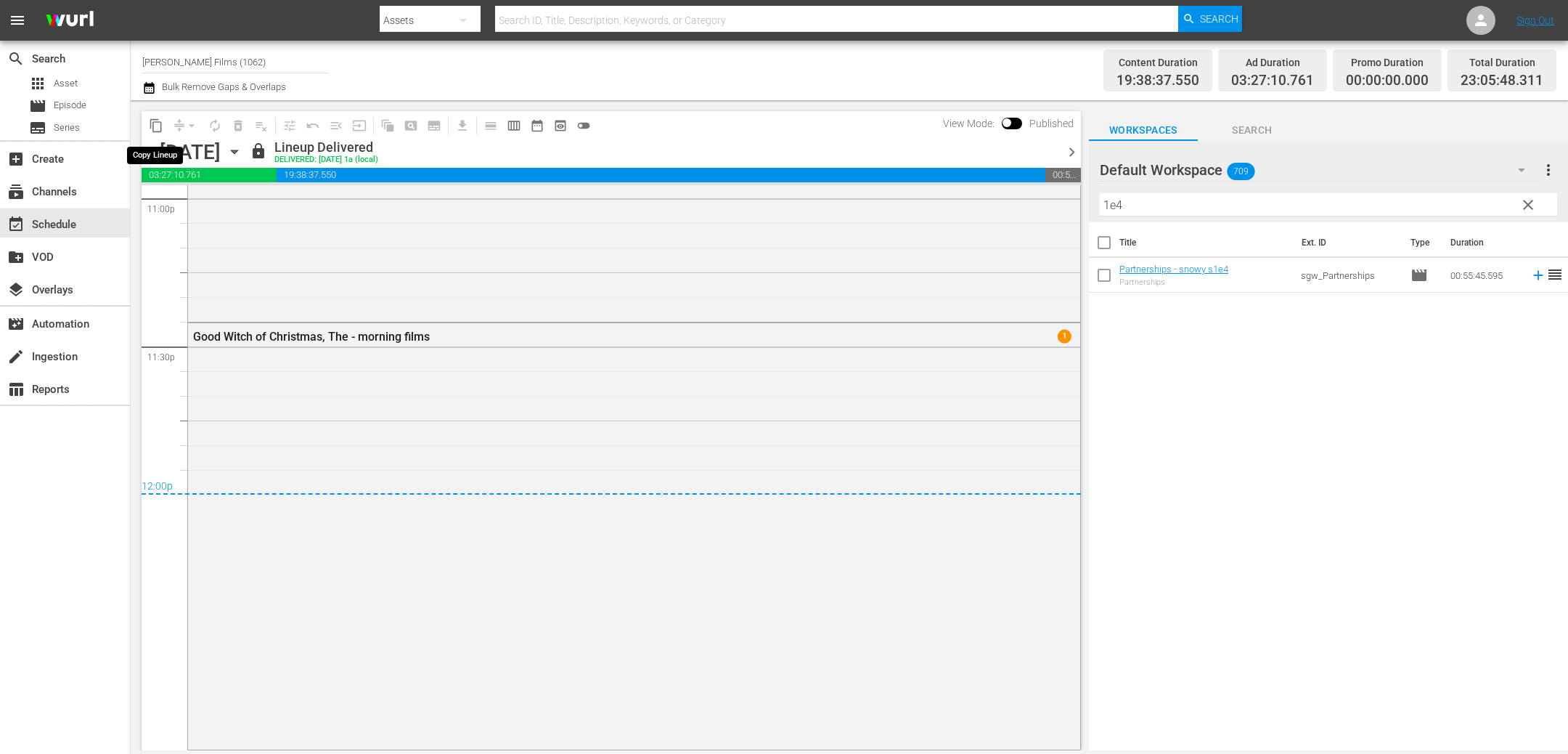
click at [153, 125] on span "content_copy" at bounding box center [156, 125] width 15 height 15
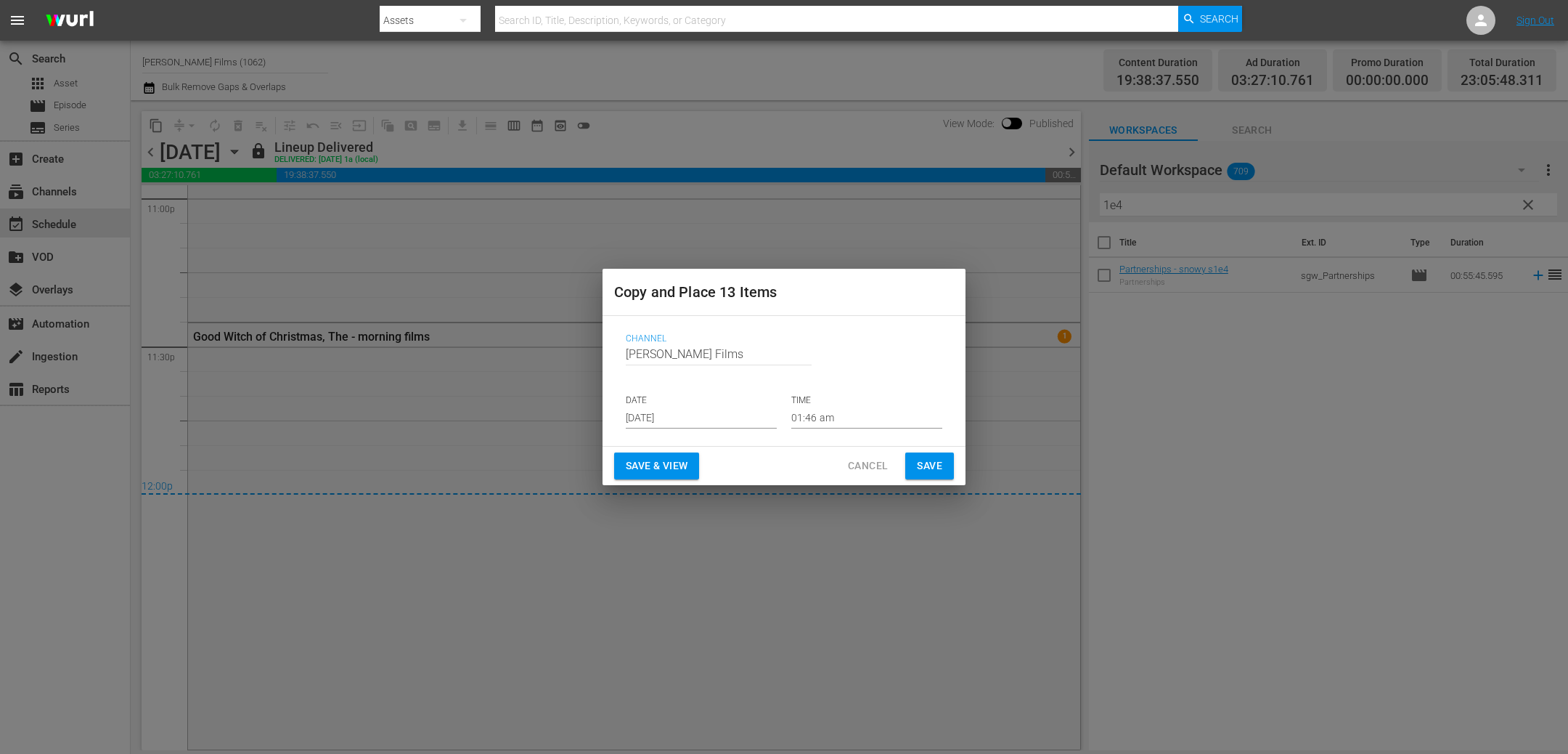
click at [736, 421] on input "Sep 12th 2025" at bounding box center [700, 417] width 151 height 21
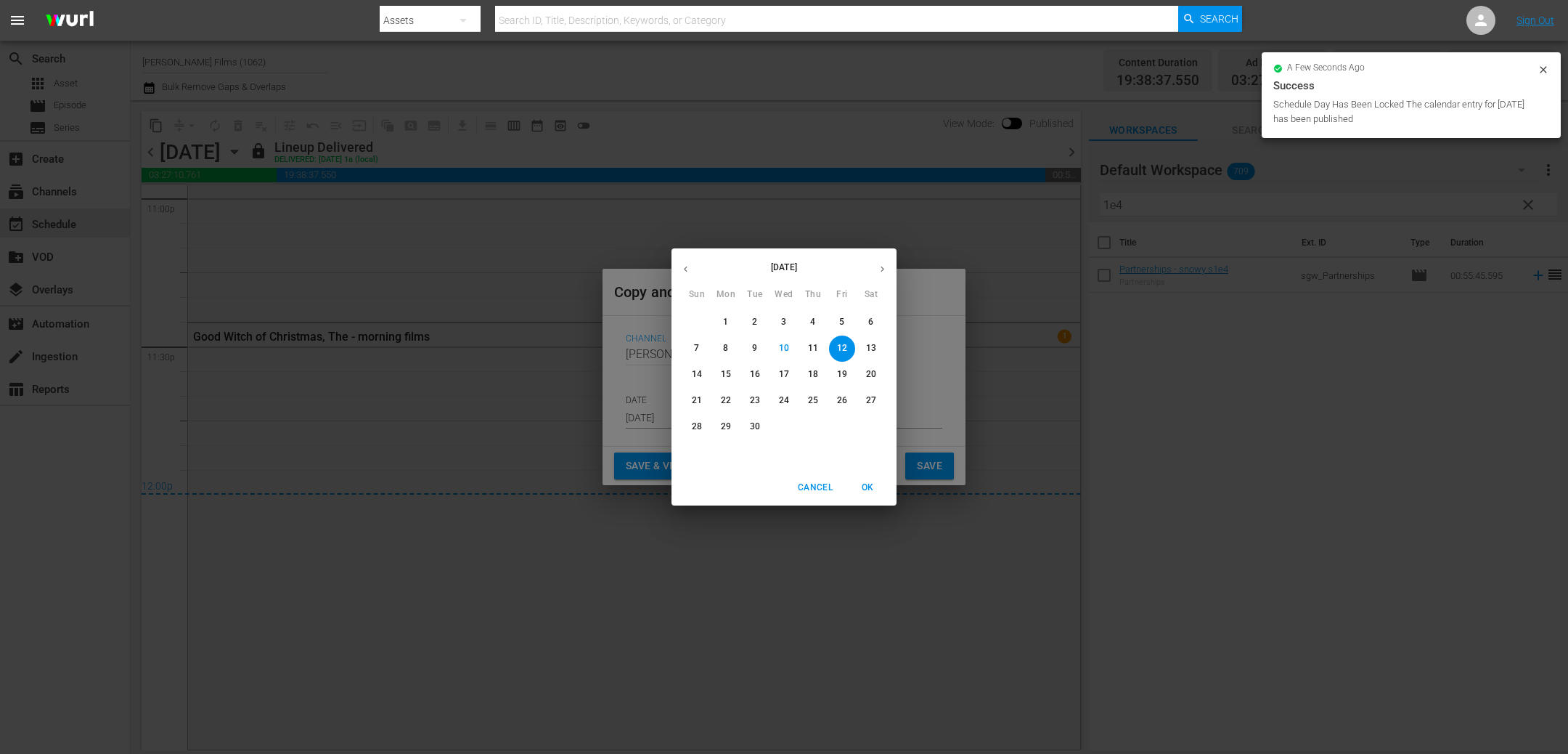
click at [765, 373] on span "16" at bounding box center [755, 374] width 26 height 13
type input "Sep 16th 2025"
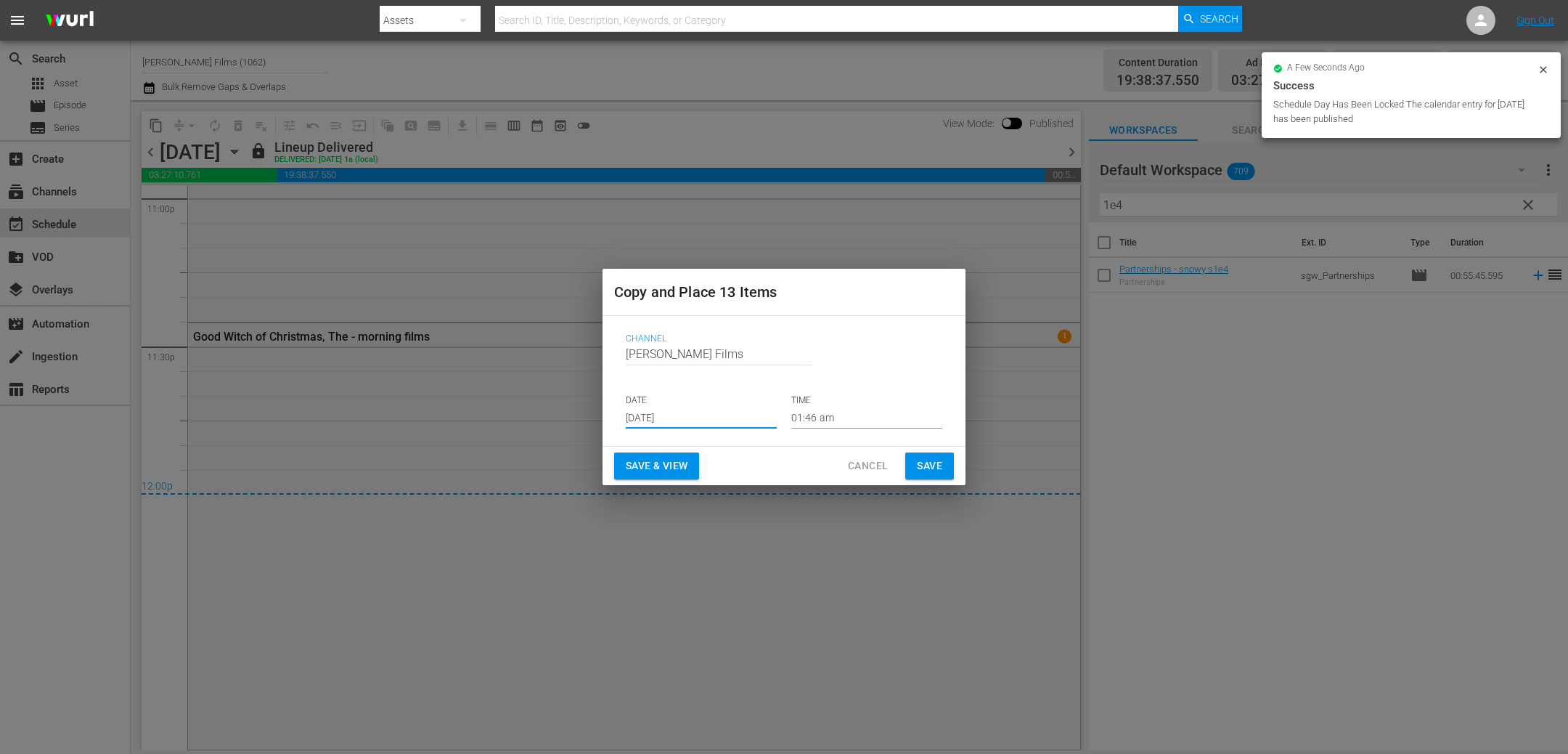
click at [927, 458] on span "Save" at bounding box center [929, 466] width 25 height 19
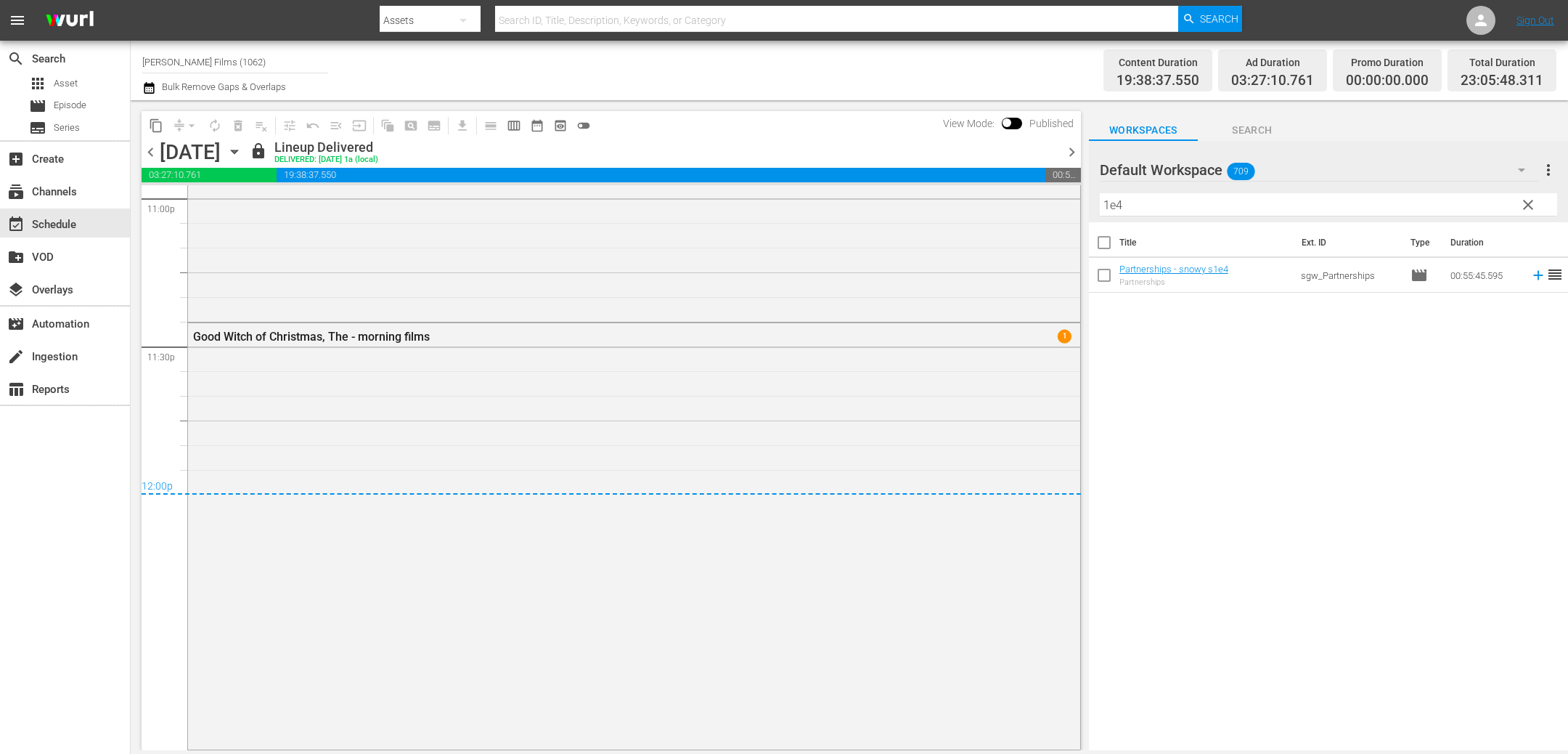
click at [238, 150] on icon "button" at bounding box center [234, 152] width 7 height 4
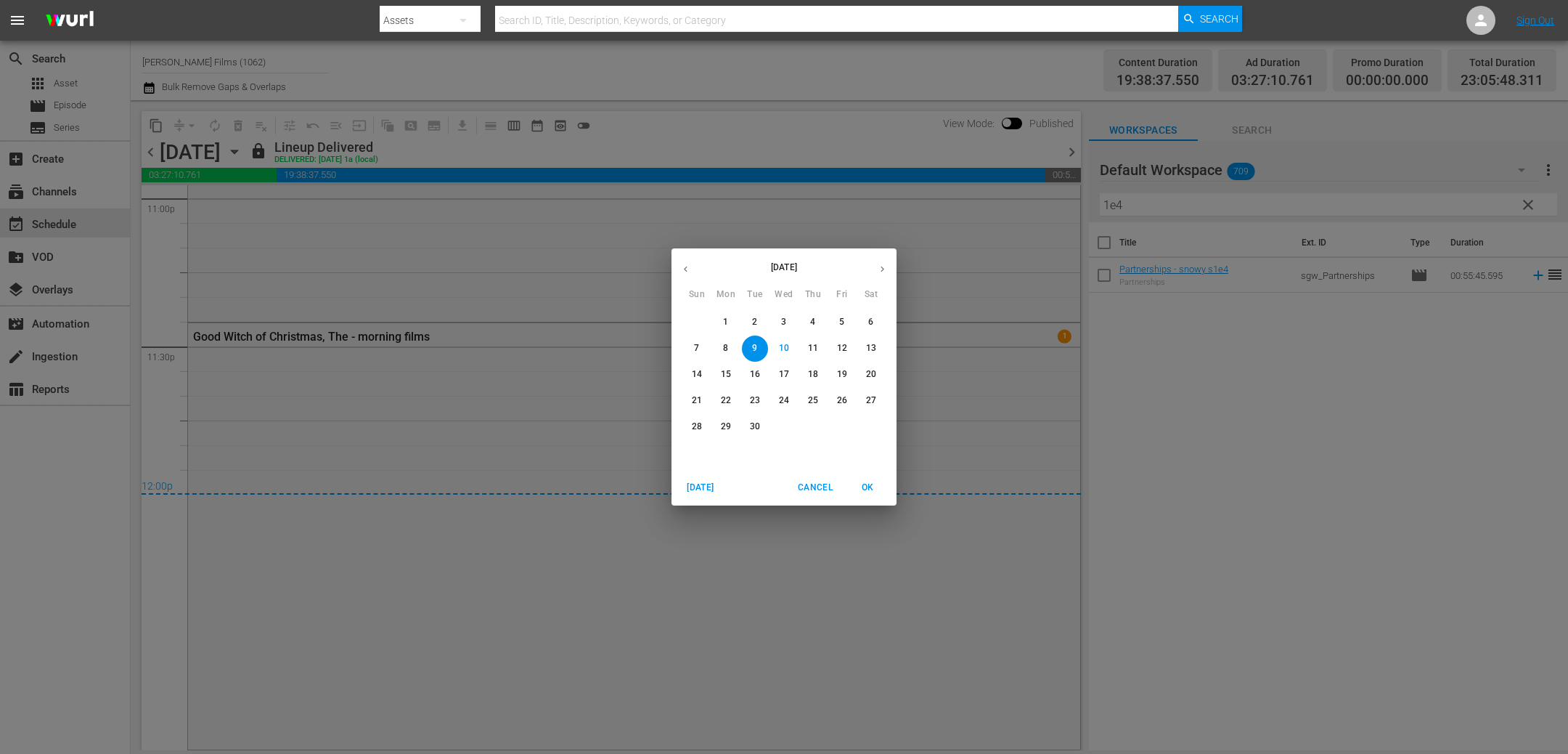
click at [759, 371] on p "16" at bounding box center [755, 374] width 10 height 13
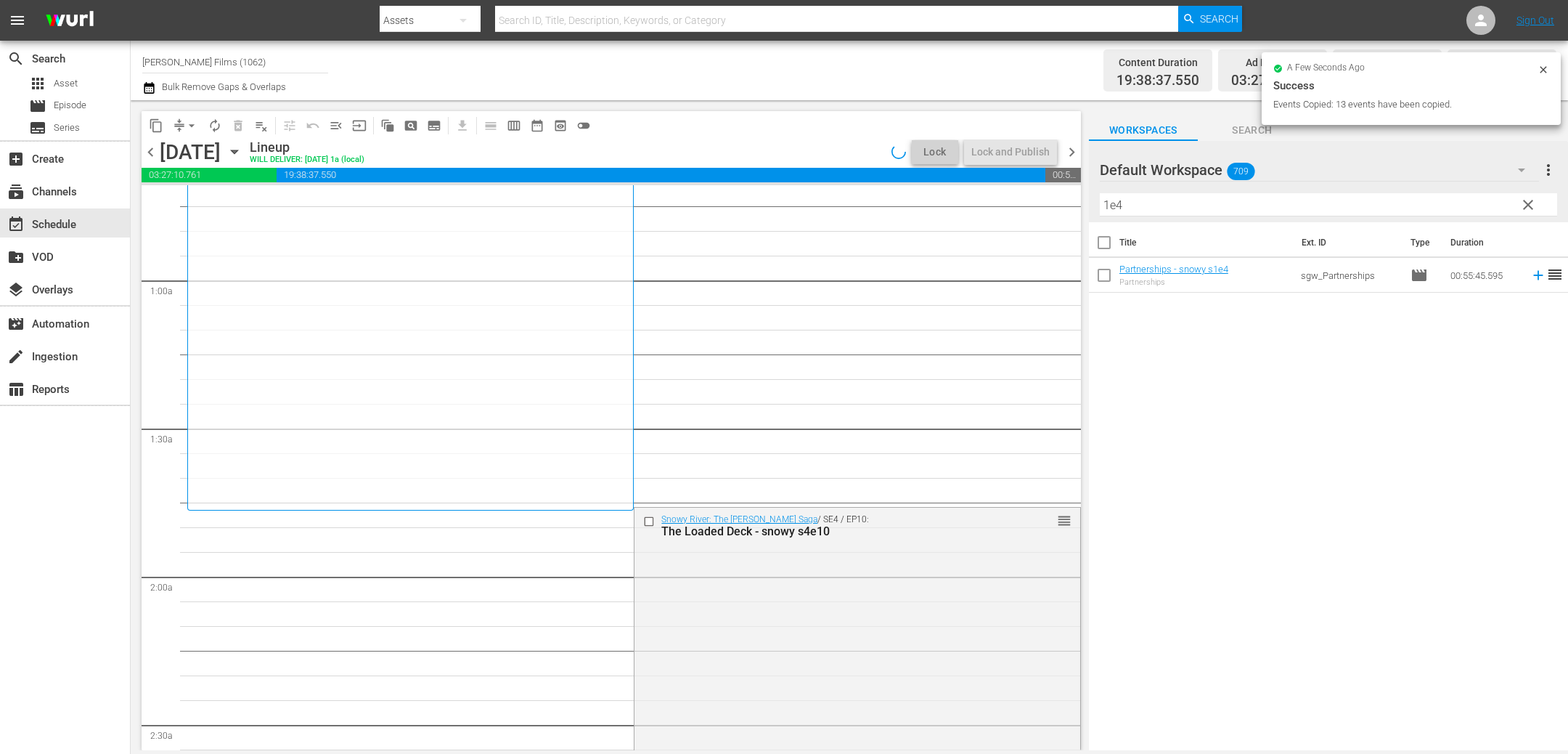
scroll to position [233, 0]
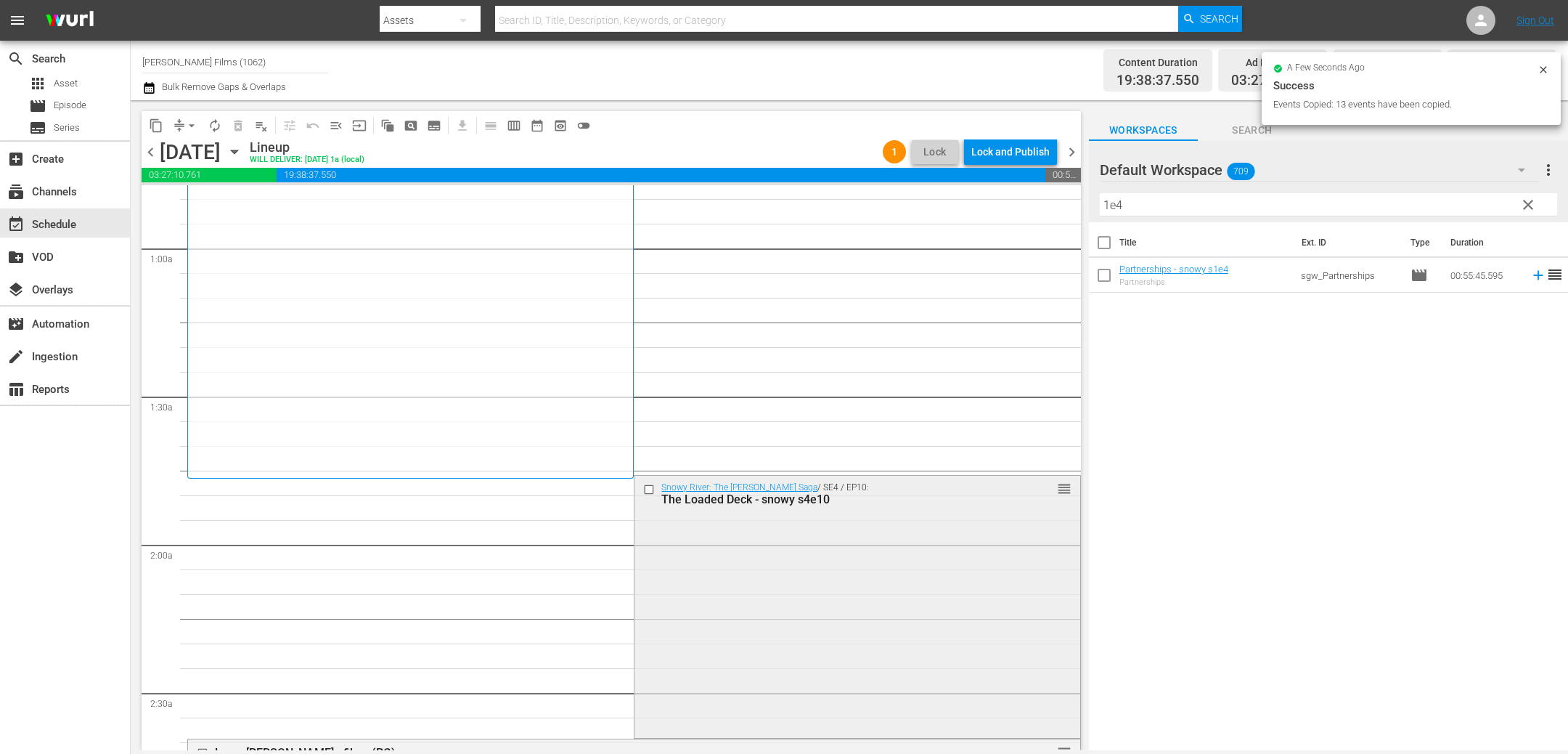
click at [651, 488] on input "checkbox" at bounding box center [651, 489] width 16 height 13
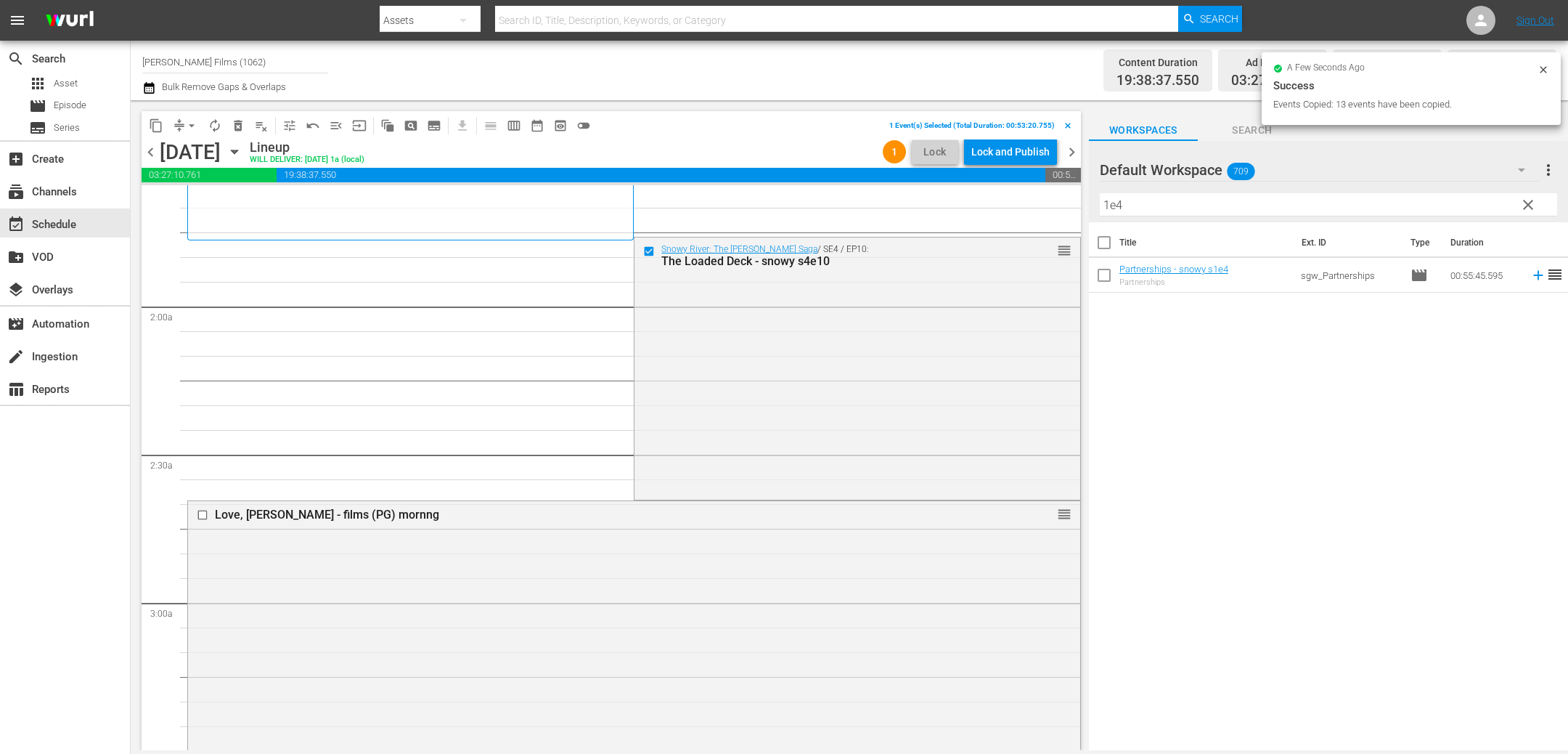
scroll to position [539, 0]
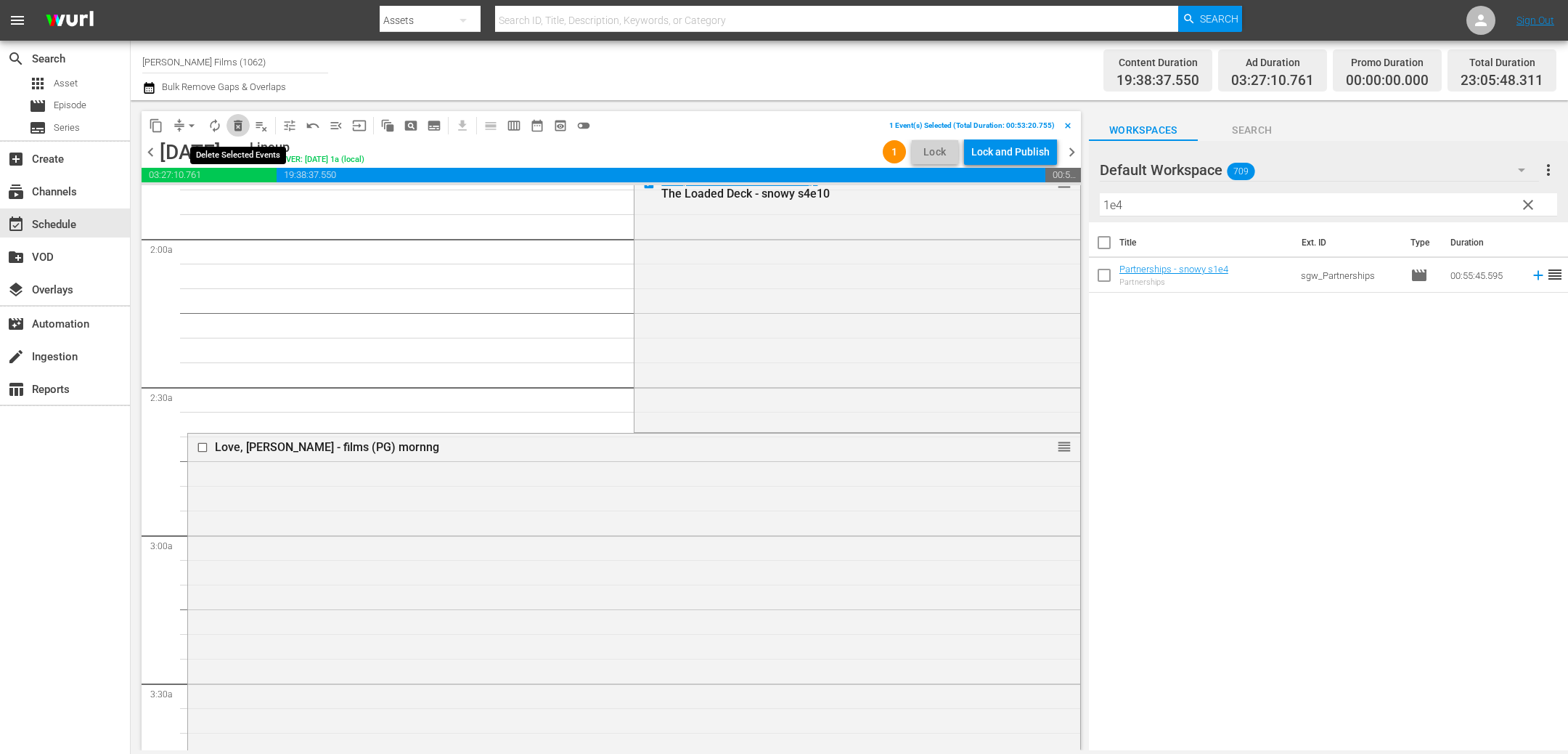
click at [236, 124] on span "delete_forever_outlined" at bounding box center [238, 125] width 15 height 15
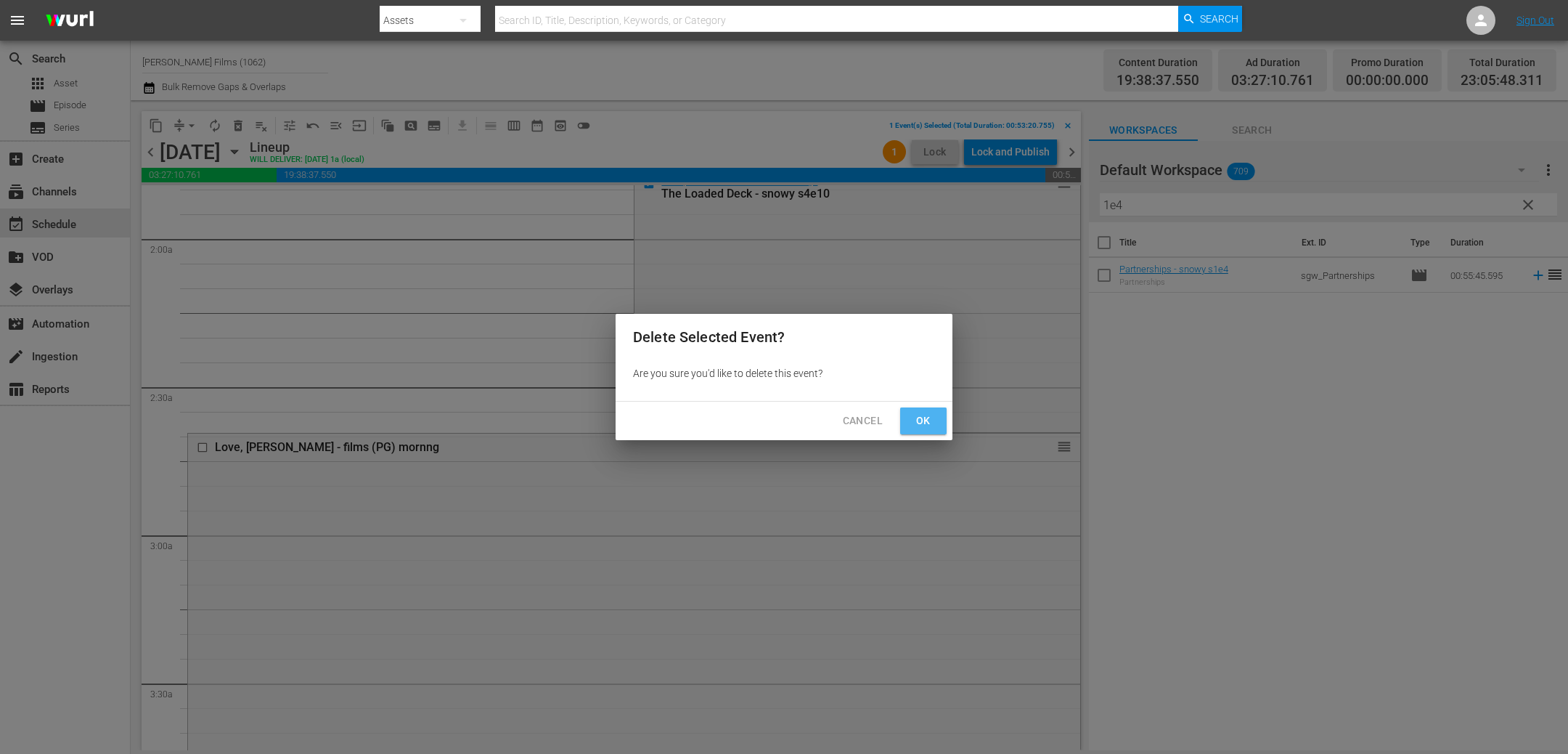
click at [922, 424] on span "Ok" at bounding box center [923, 421] width 23 height 19
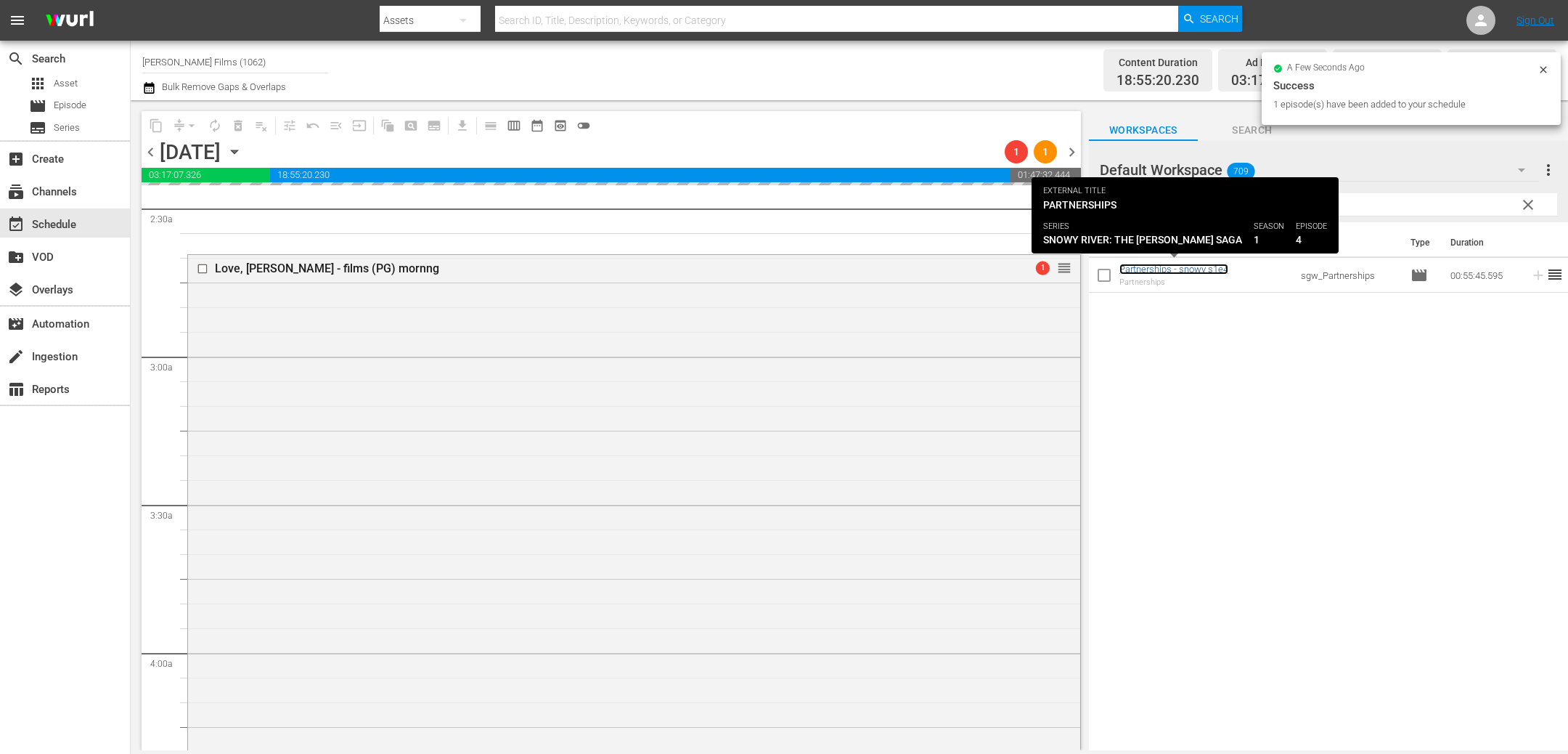
scroll to position [733, 0]
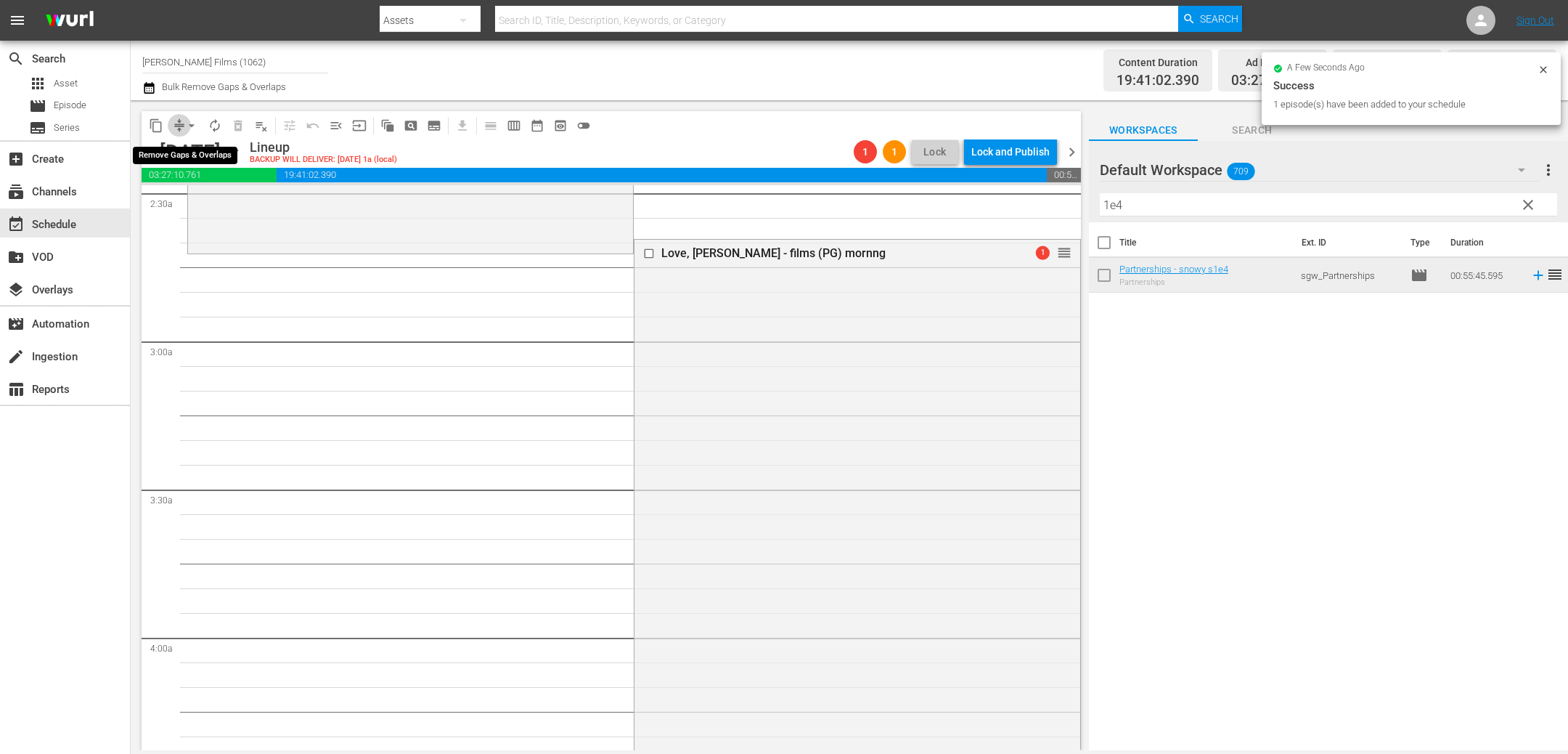
click at [182, 135] on button "compress" at bounding box center [179, 126] width 23 height 23
click at [173, 127] on span "compress" at bounding box center [179, 125] width 15 height 15
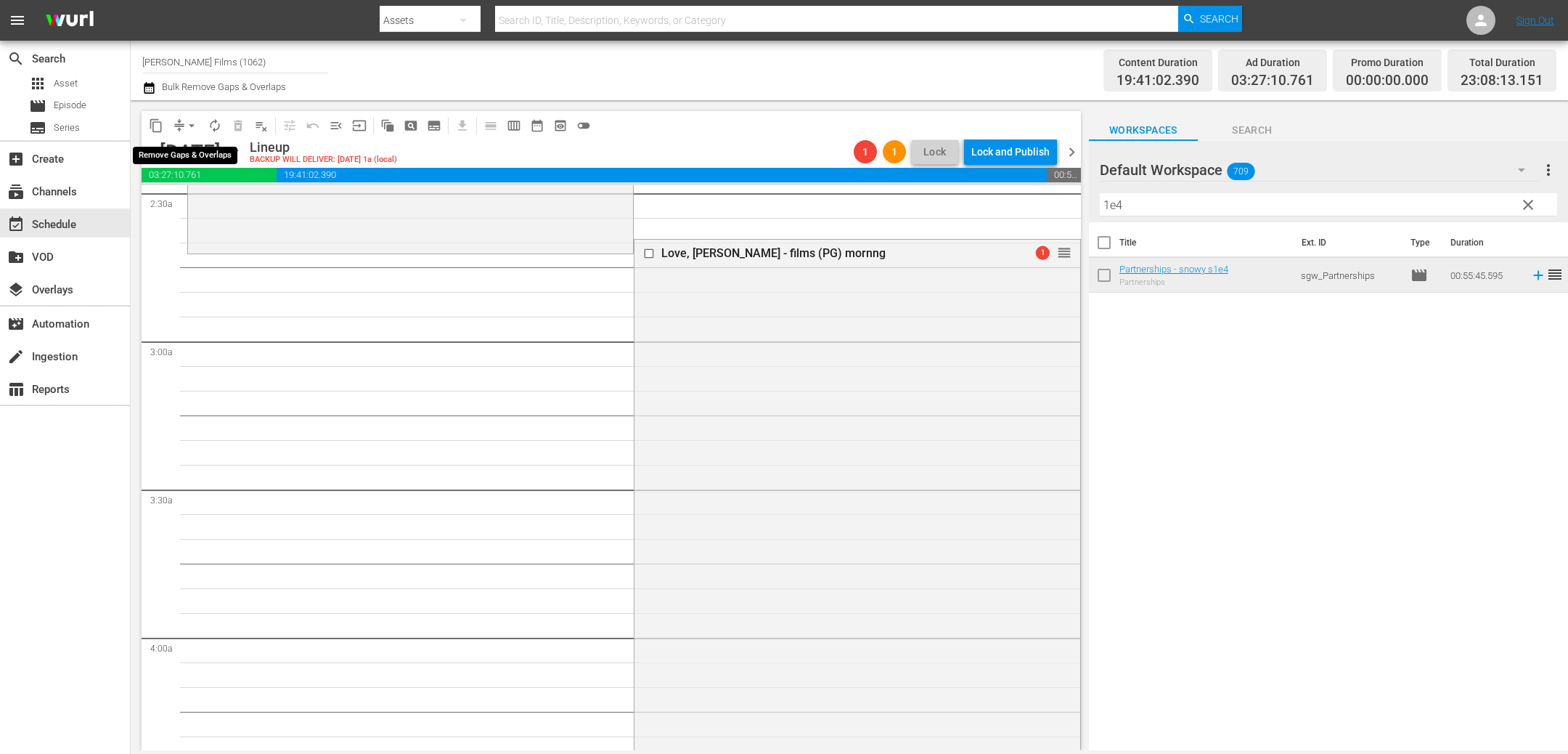
click at [190, 127] on span "arrow_drop_down" at bounding box center [191, 125] width 15 height 15
click at [198, 201] on li "Align to End of Previous Day" at bounding box center [192, 202] width 152 height 24
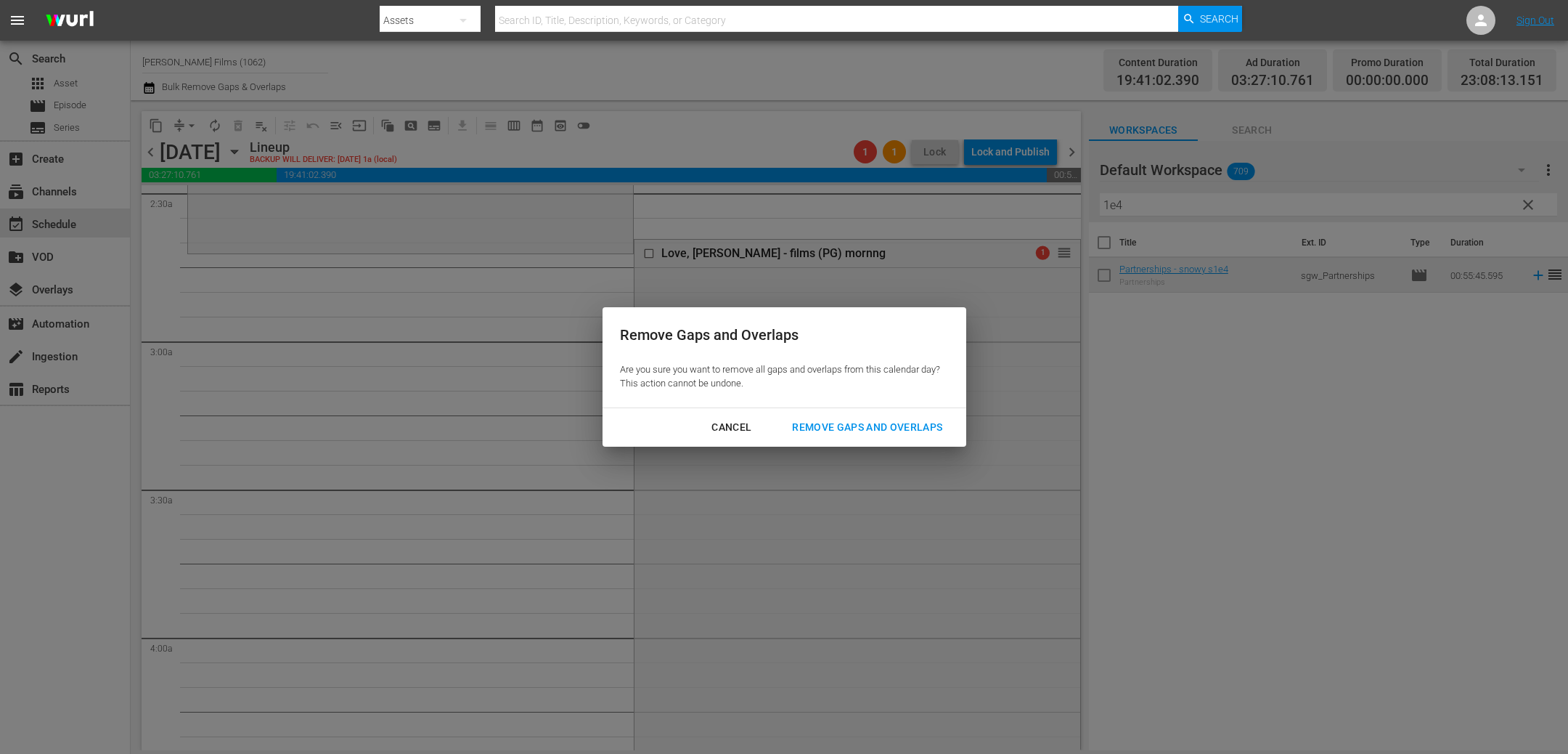
click at [866, 433] on div "Remove Gaps and Overlaps" at bounding box center [867, 427] width 173 height 19
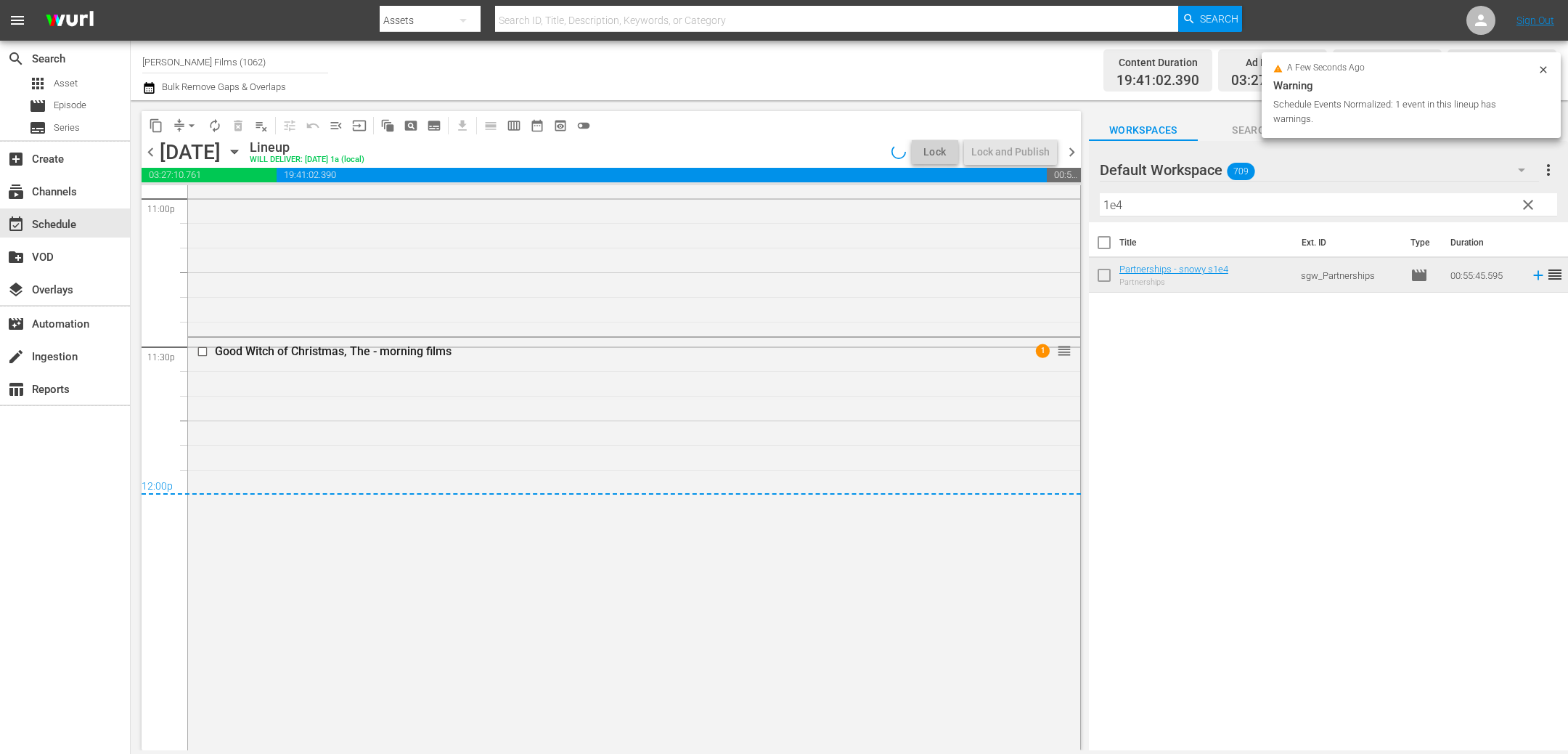
scroll to position [6726, 0]
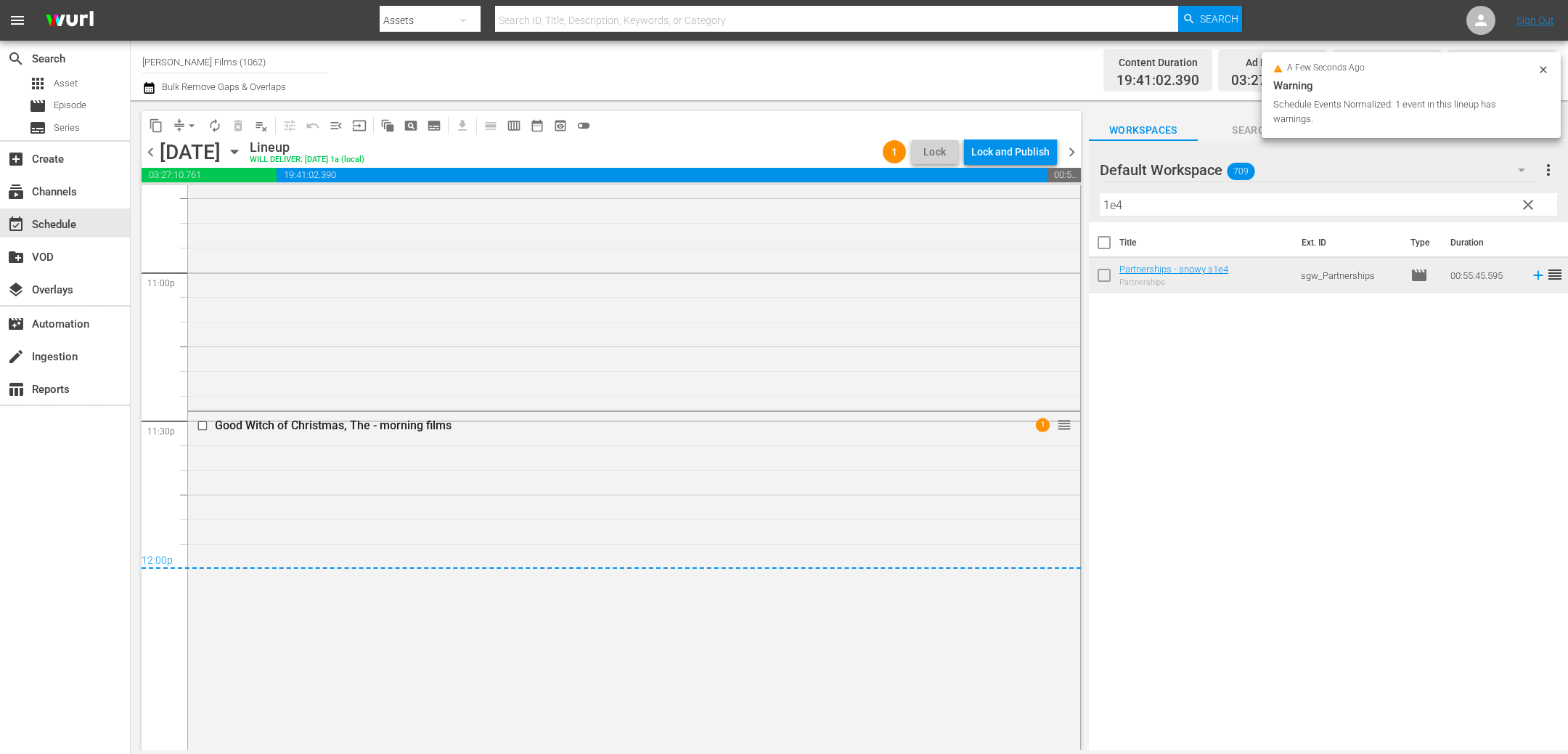
click at [1006, 158] on div "Lock and Publish" at bounding box center [1010, 151] width 78 height 26
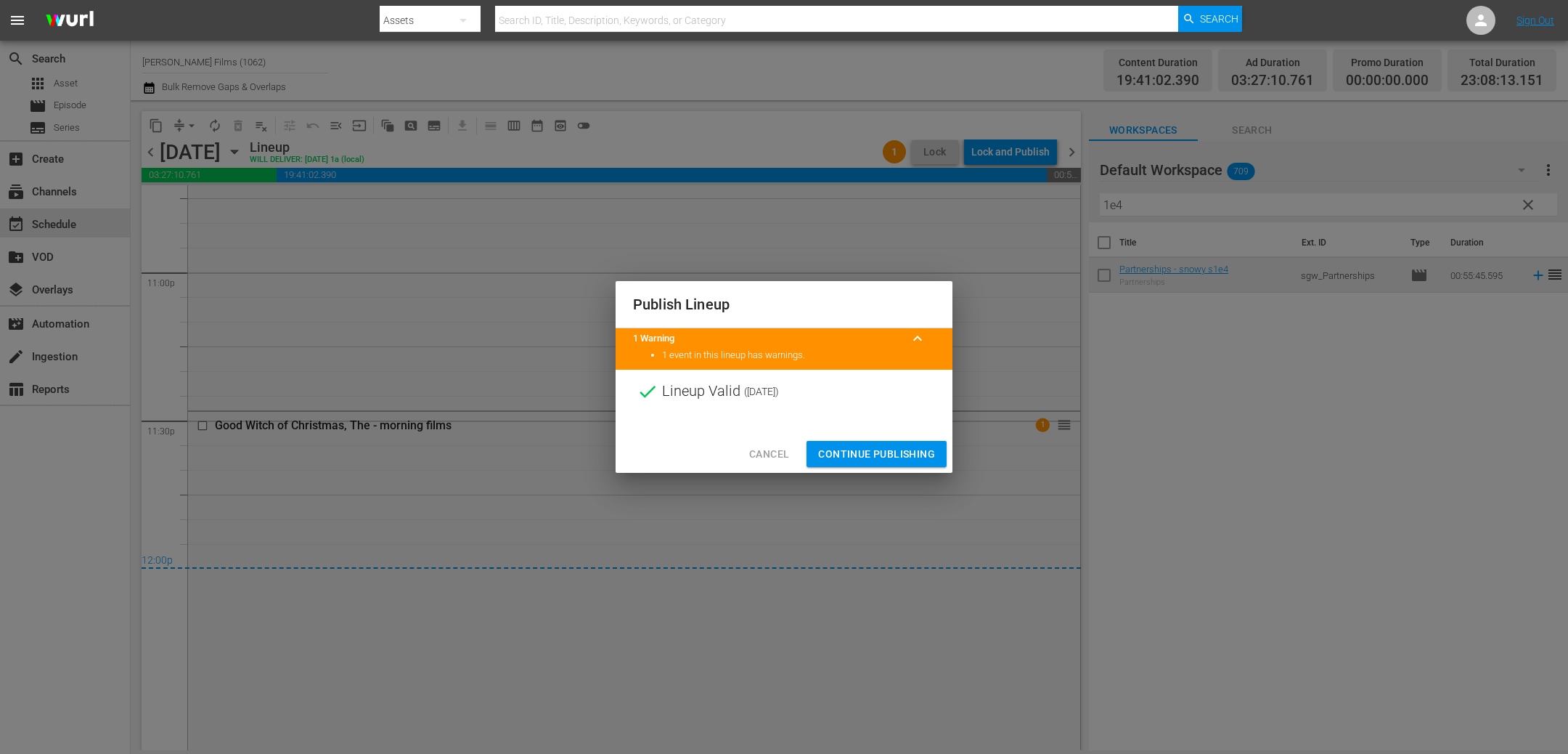
click at [852, 431] on div at bounding box center [784, 424] width 337 height 21
click at [886, 462] on span "Continue Publishing" at bounding box center [877, 454] width 117 height 19
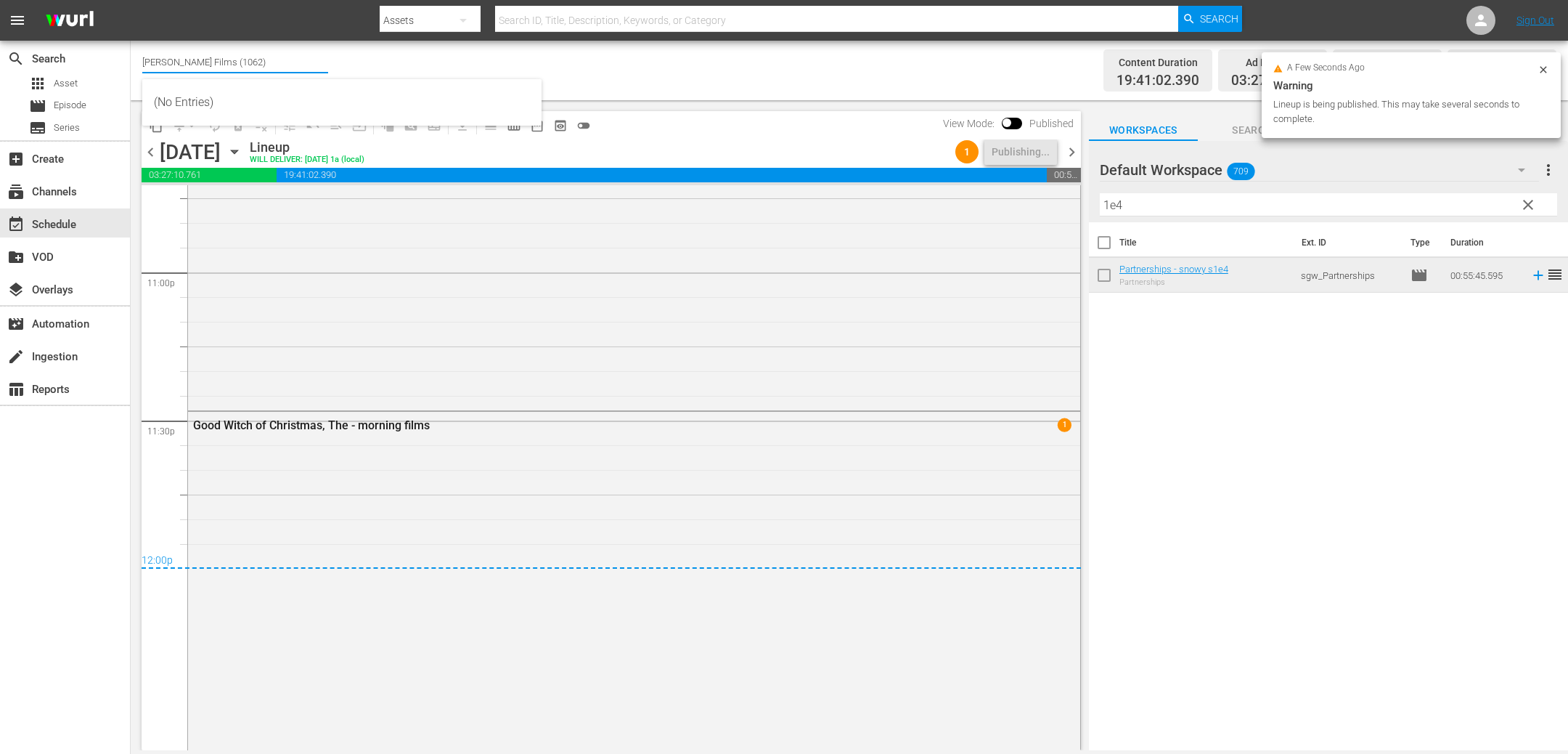
click at [209, 64] on input "Samuel Goldwyn Films (1062)" at bounding box center [235, 61] width 186 height 35
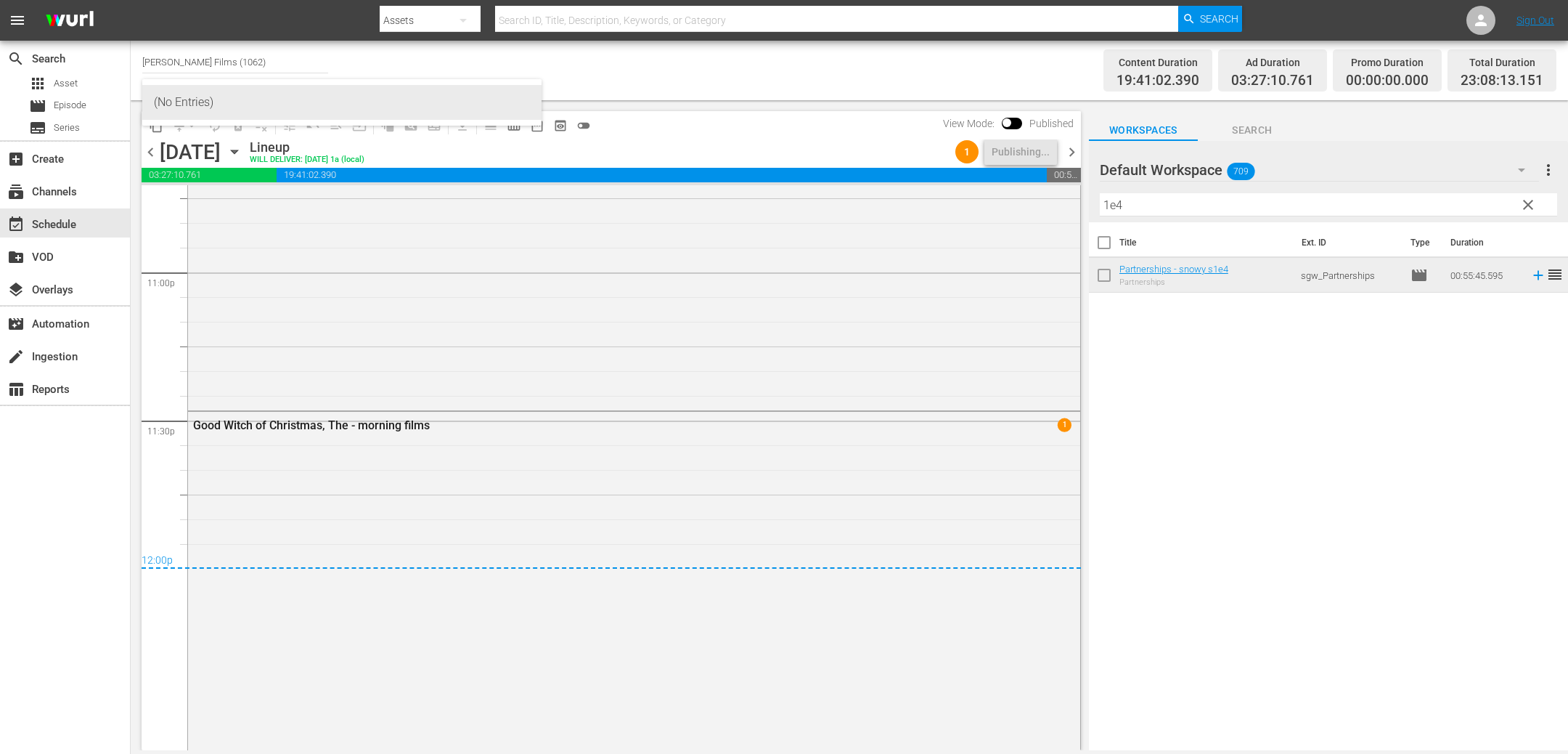
click at [277, 64] on input "Samuel Goldwyn Films (1062)" at bounding box center [235, 61] width 186 height 35
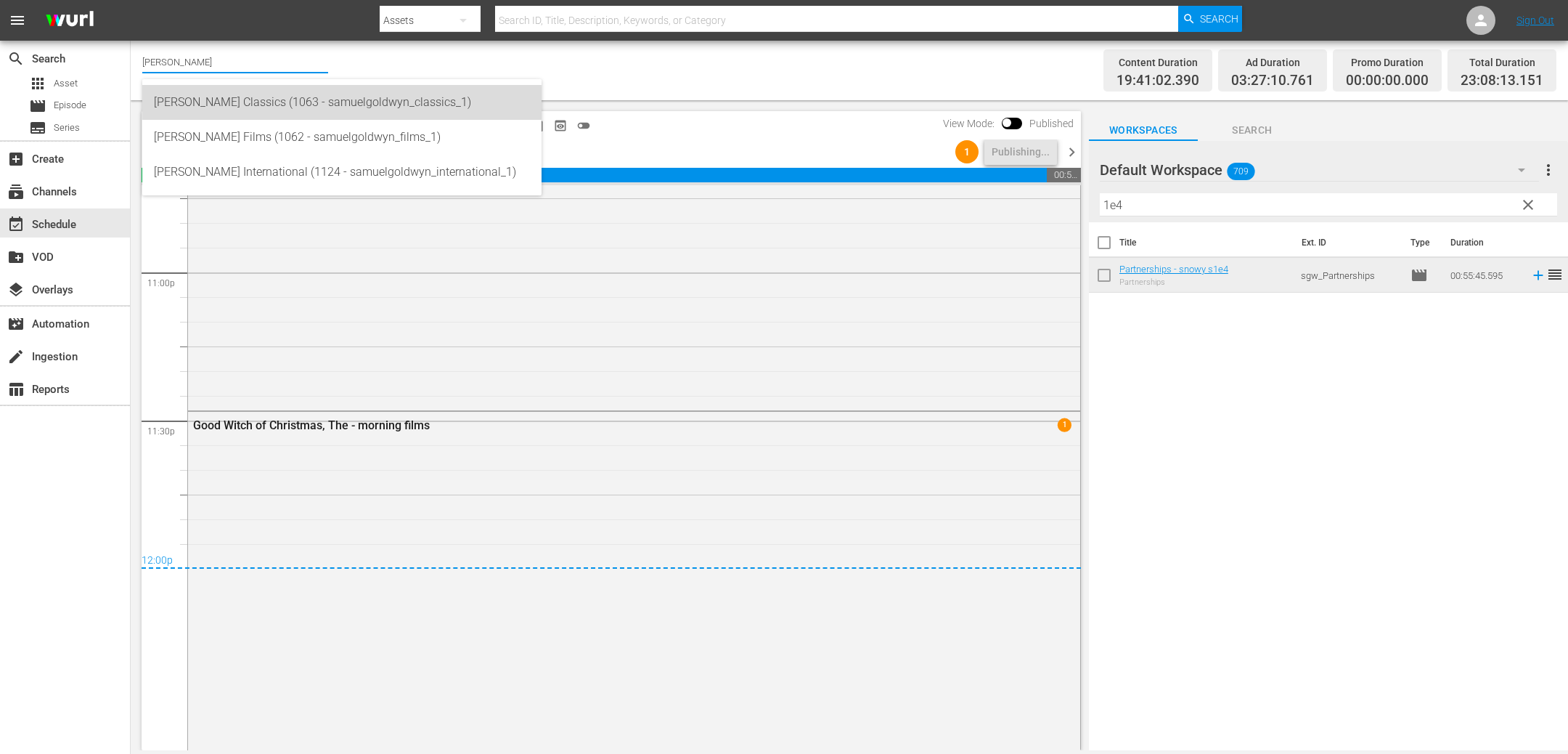
click at [246, 108] on div "Samuel Goldwyn Classics (1063 - samuelgoldwyn_classics_1)" at bounding box center [342, 102] width 376 height 35
type input "Samuel Goldwyn Classics (1063 - samuelgoldwyn_classics_1)"
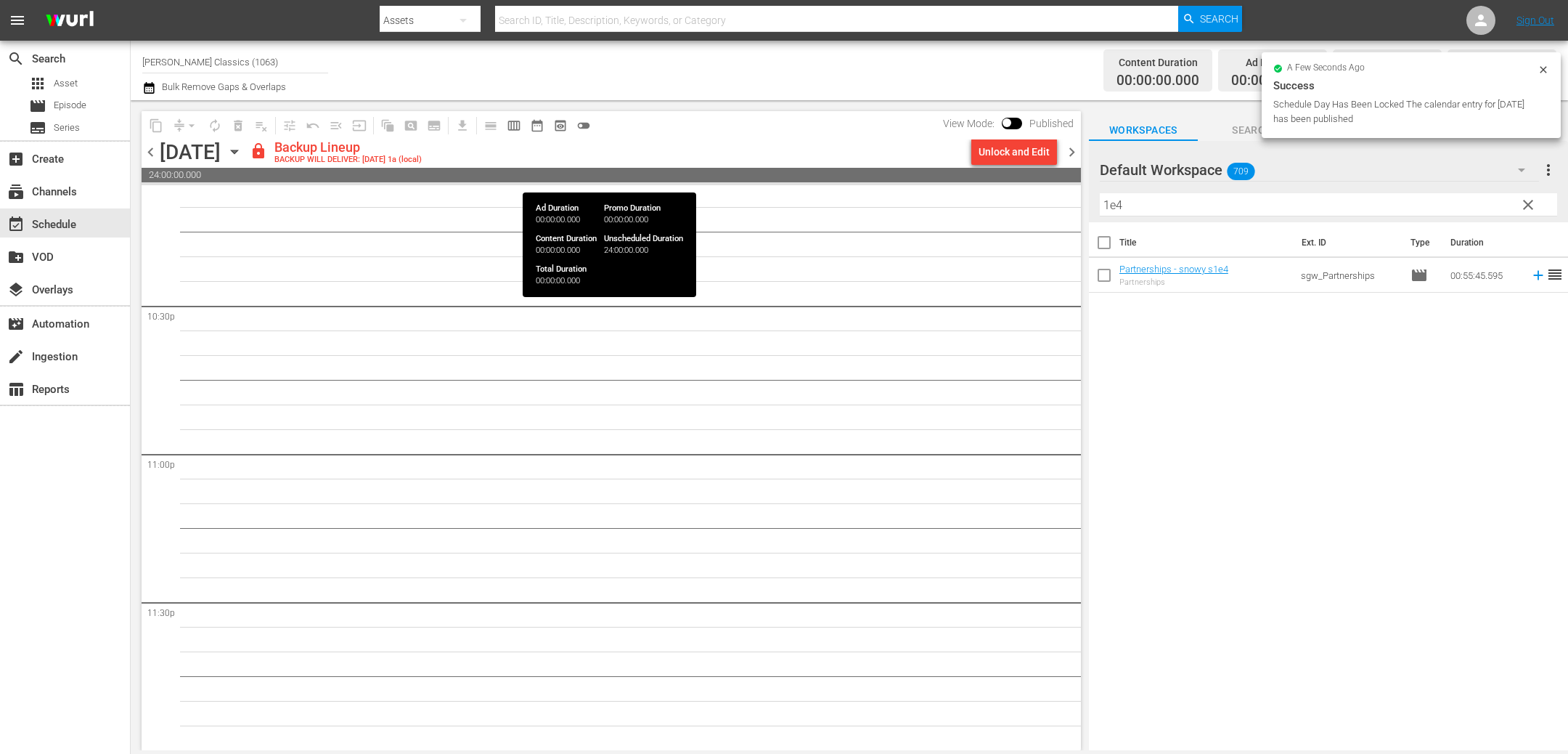
scroll to position [6543, 0]
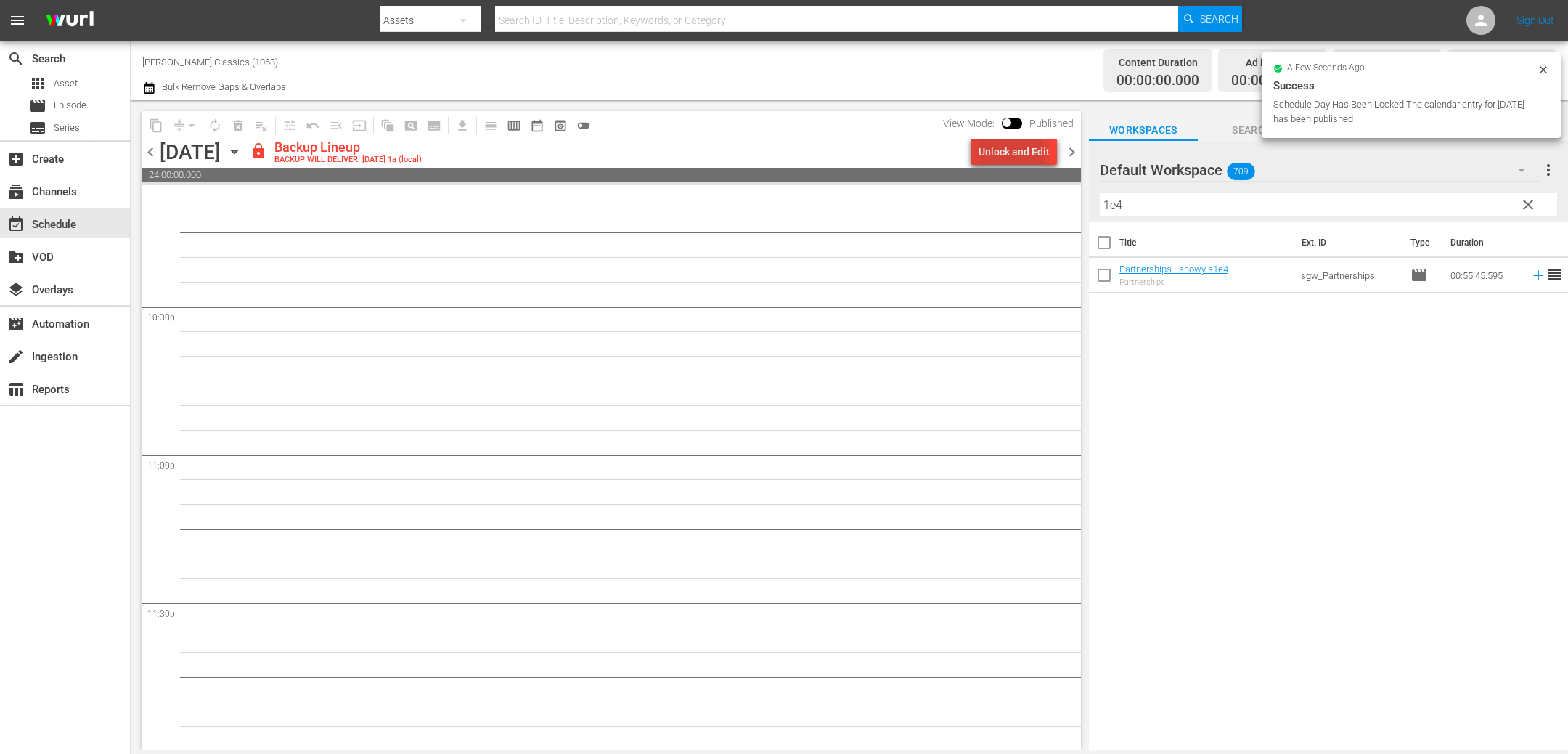
click at [1006, 156] on div "Unlock and Edit" at bounding box center [1014, 151] width 71 height 26
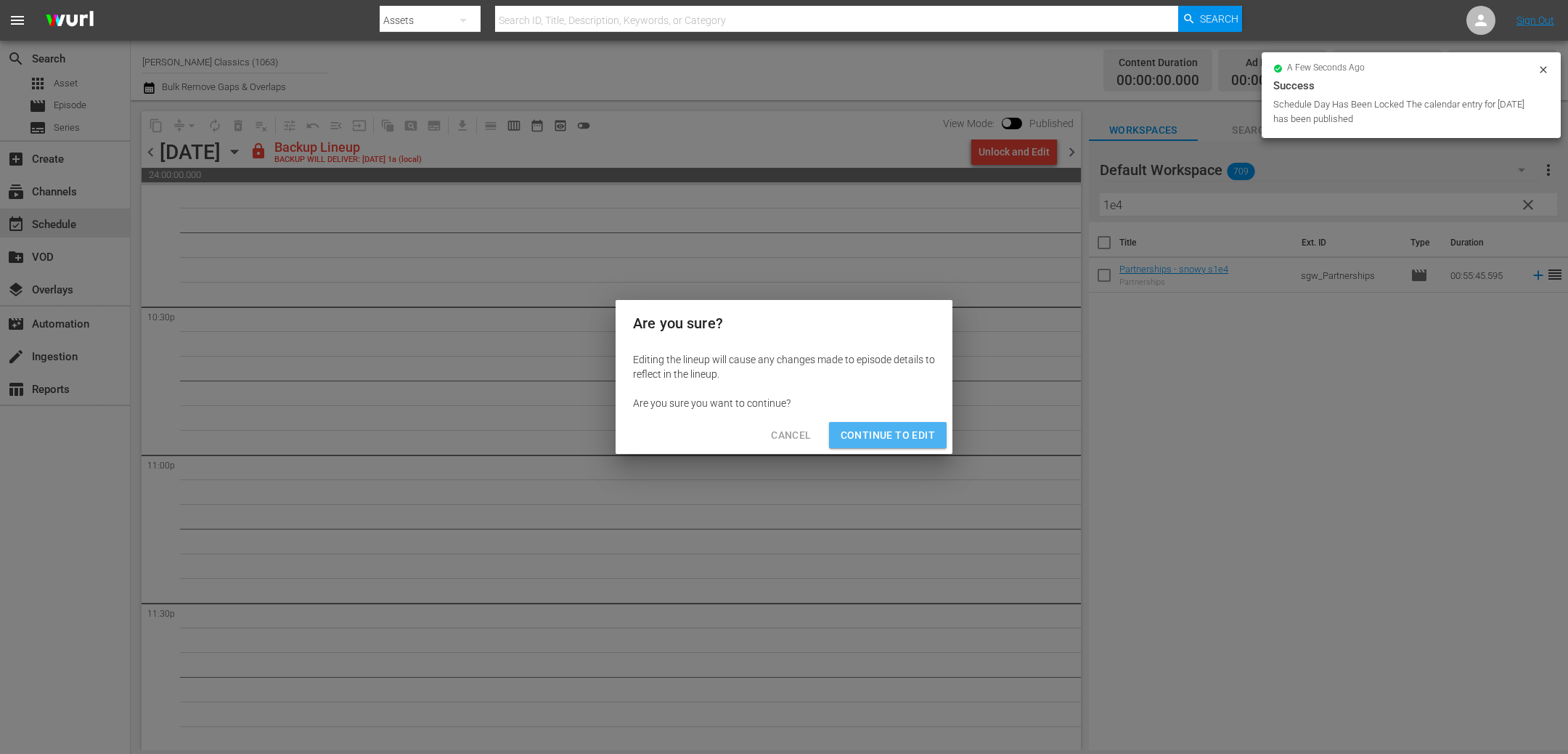
click at [882, 432] on span "Continue to Edit" at bounding box center [887, 434] width 94 height 19
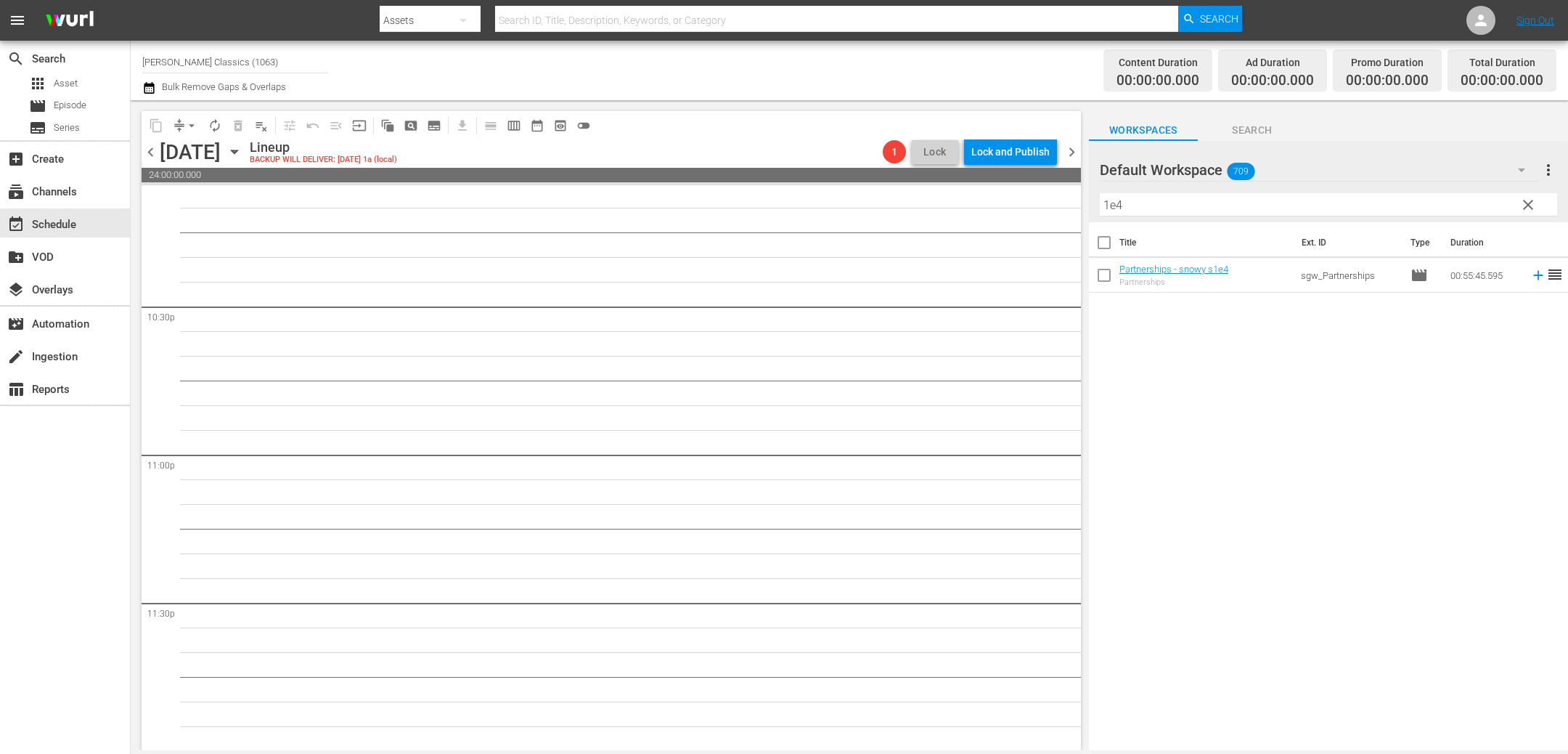
click at [152, 161] on div "chevron_left Tuesday, September 16th September 16th Lineup BACKUP WILL DELIVER:…" at bounding box center [611, 153] width 939 height 28
click at [150, 153] on span "chevron_left" at bounding box center [150, 152] width 19 height 19
click at [1004, 158] on div "Unlock and Edit" at bounding box center [1014, 151] width 71 height 26
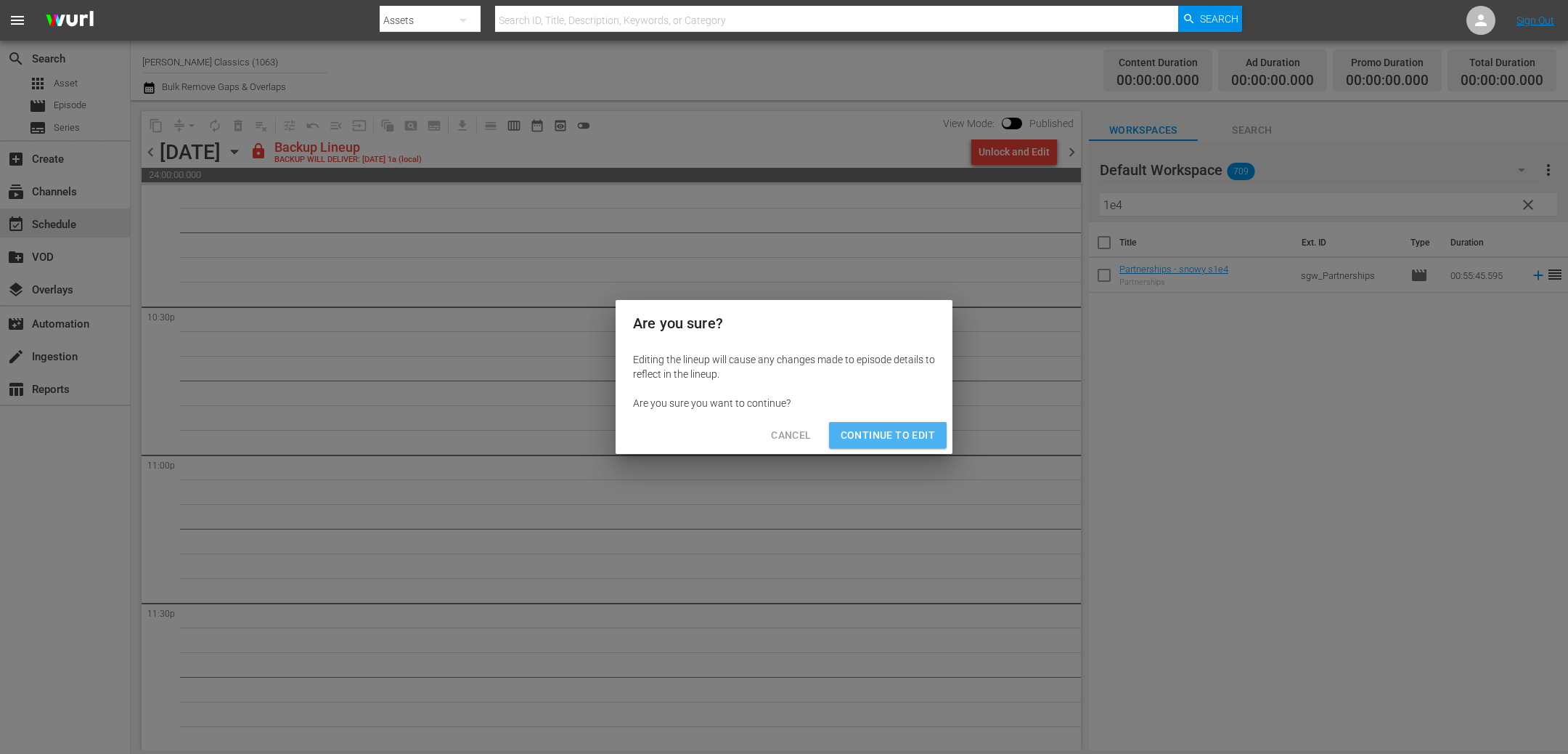
click at [888, 428] on span "Continue to Edit" at bounding box center [887, 434] width 94 height 19
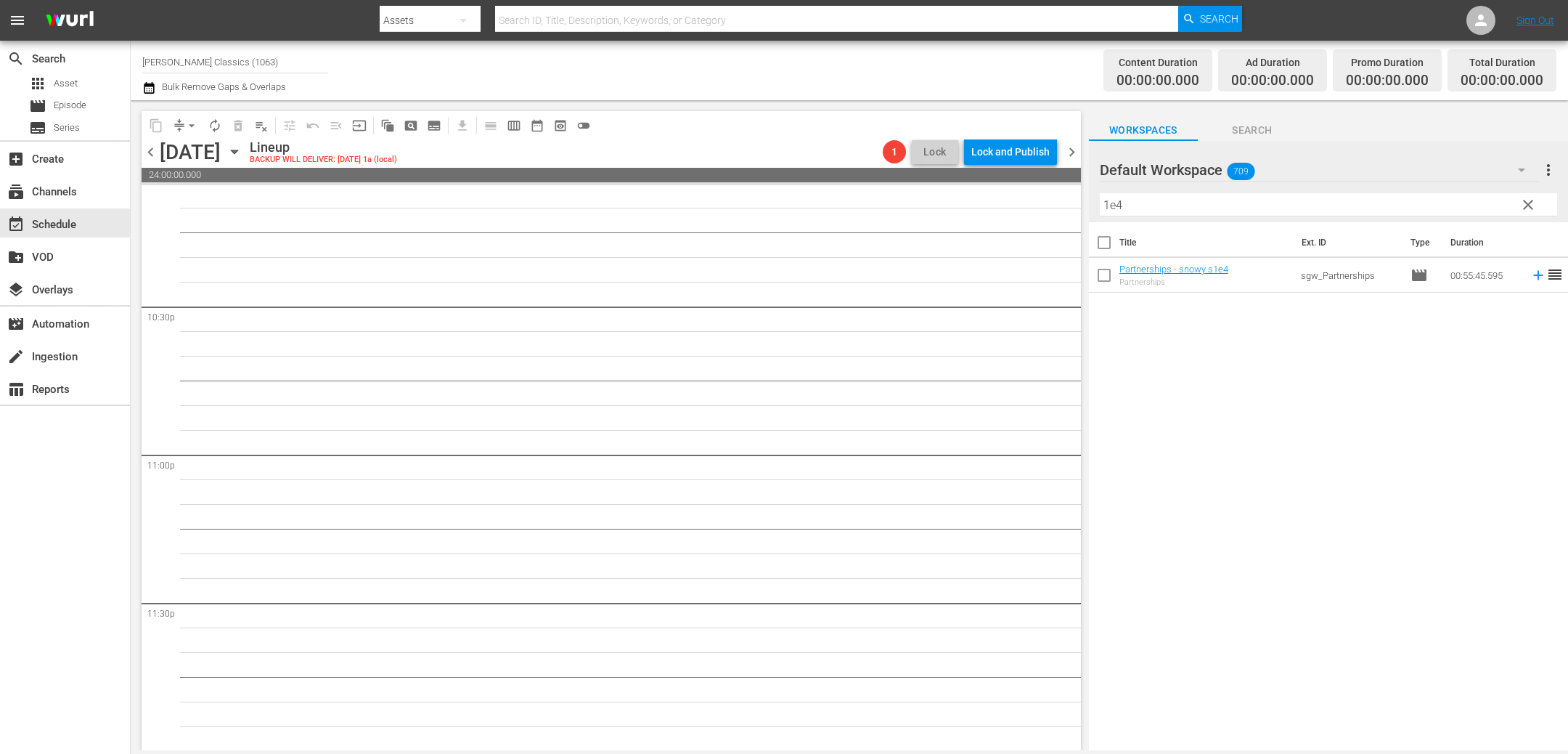
click at [147, 155] on span "chevron_left" at bounding box center [150, 152] width 19 height 19
click at [1038, 152] on div "Unlock and Edit" at bounding box center [1014, 151] width 71 height 26
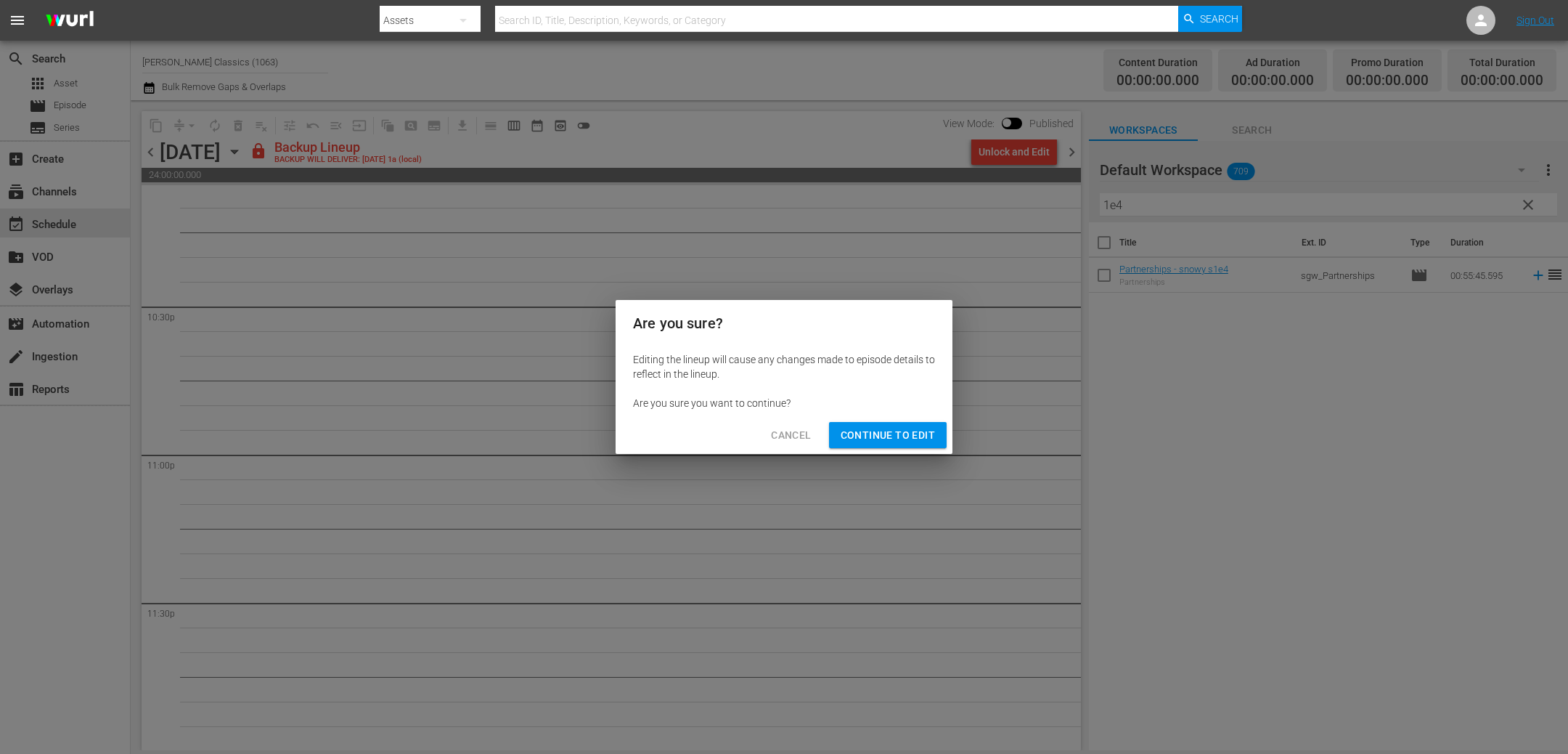
click at [873, 430] on span "Continue to Edit" at bounding box center [887, 434] width 94 height 19
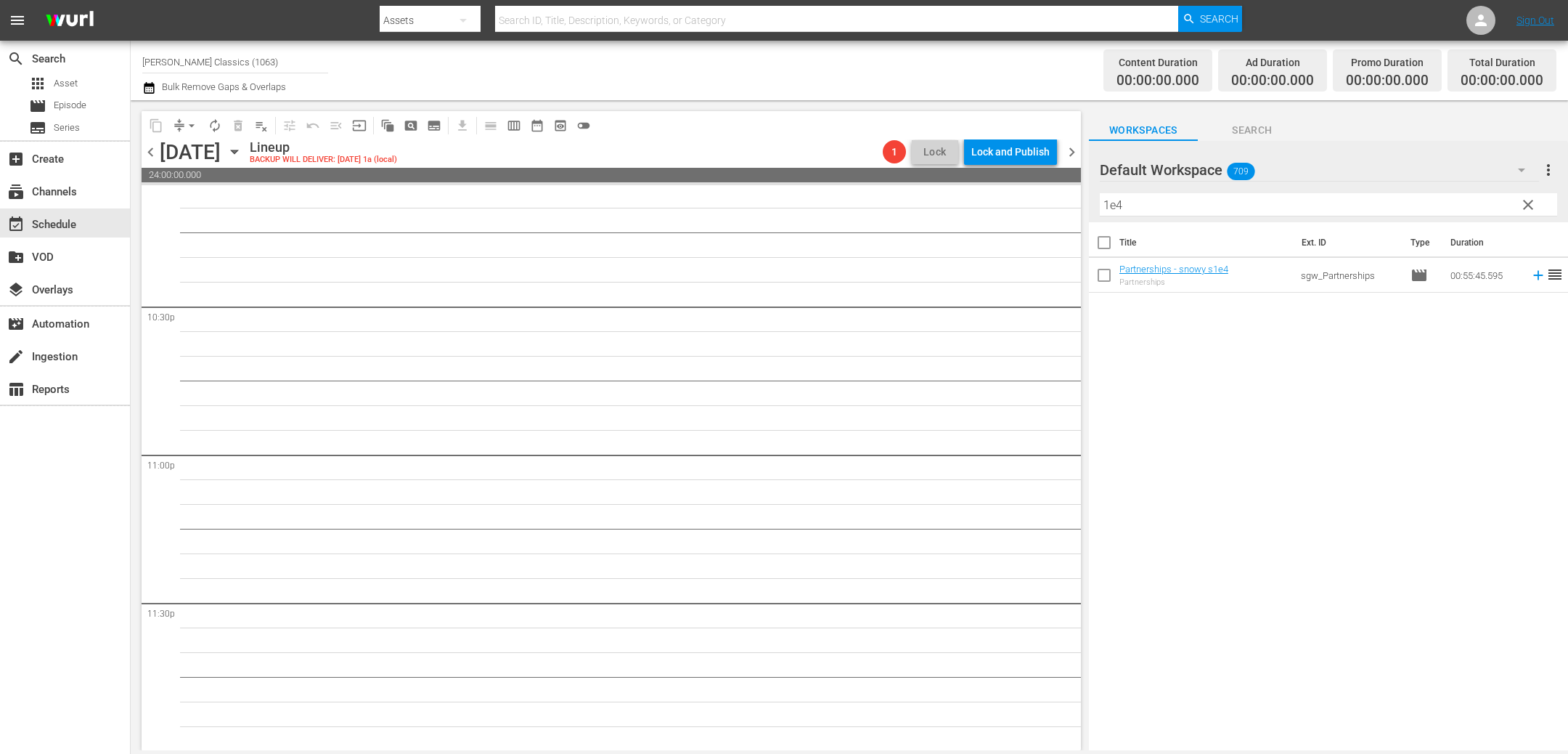
click at [143, 141] on div "chevron_left Sunday, September 14th September 14th Lineup BACKUP WILL DELIVER: …" at bounding box center [611, 153] width 939 height 28
click at [147, 150] on span "chevron_left" at bounding box center [150, 152] width 19 height 19
click at [1010, 158] on div "Unlock and Edit" at bounding box center [1014, 151] width 71 height 26
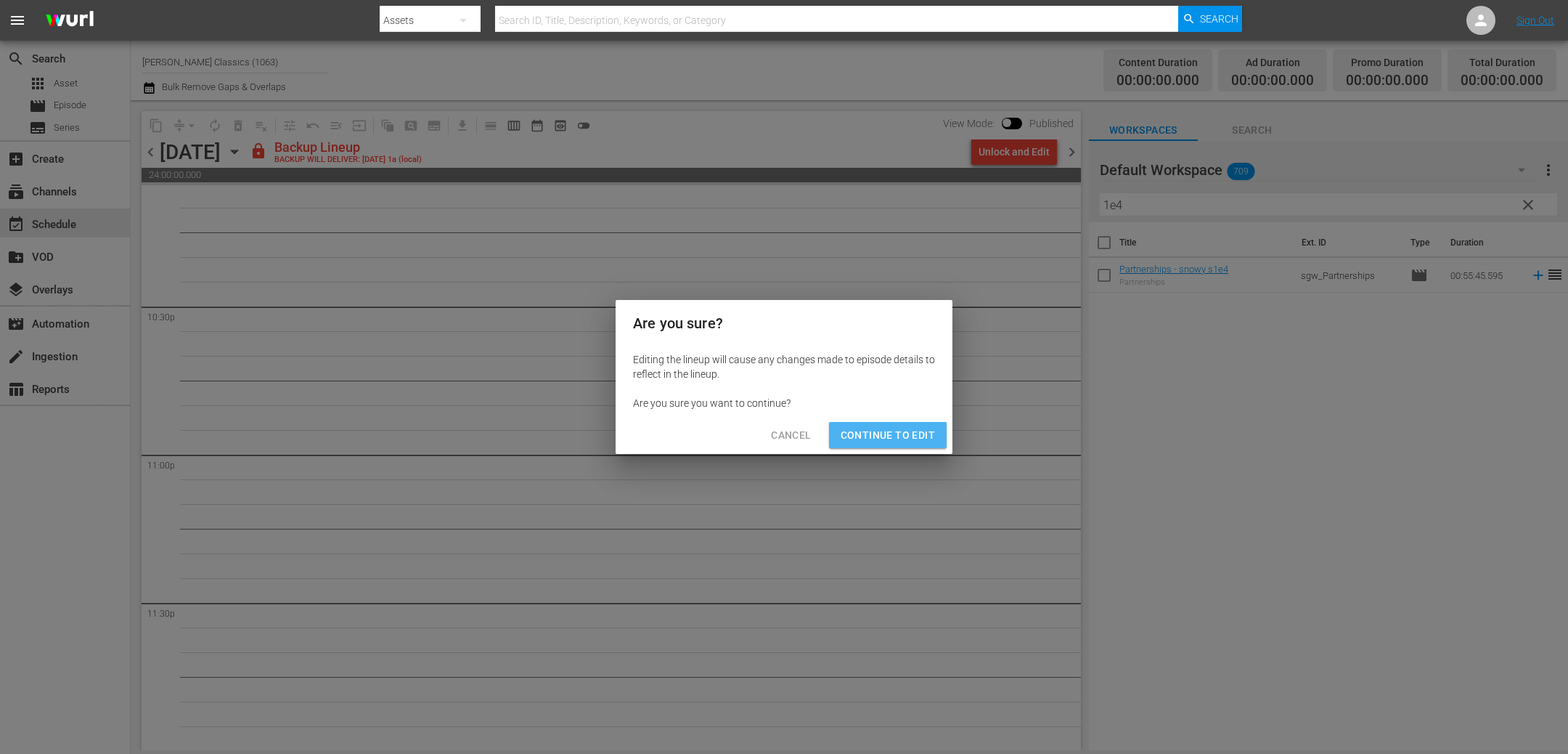
click at [876, 445] on button "Continue to Edit" at bounding box center [887, 435] width 118 height 27
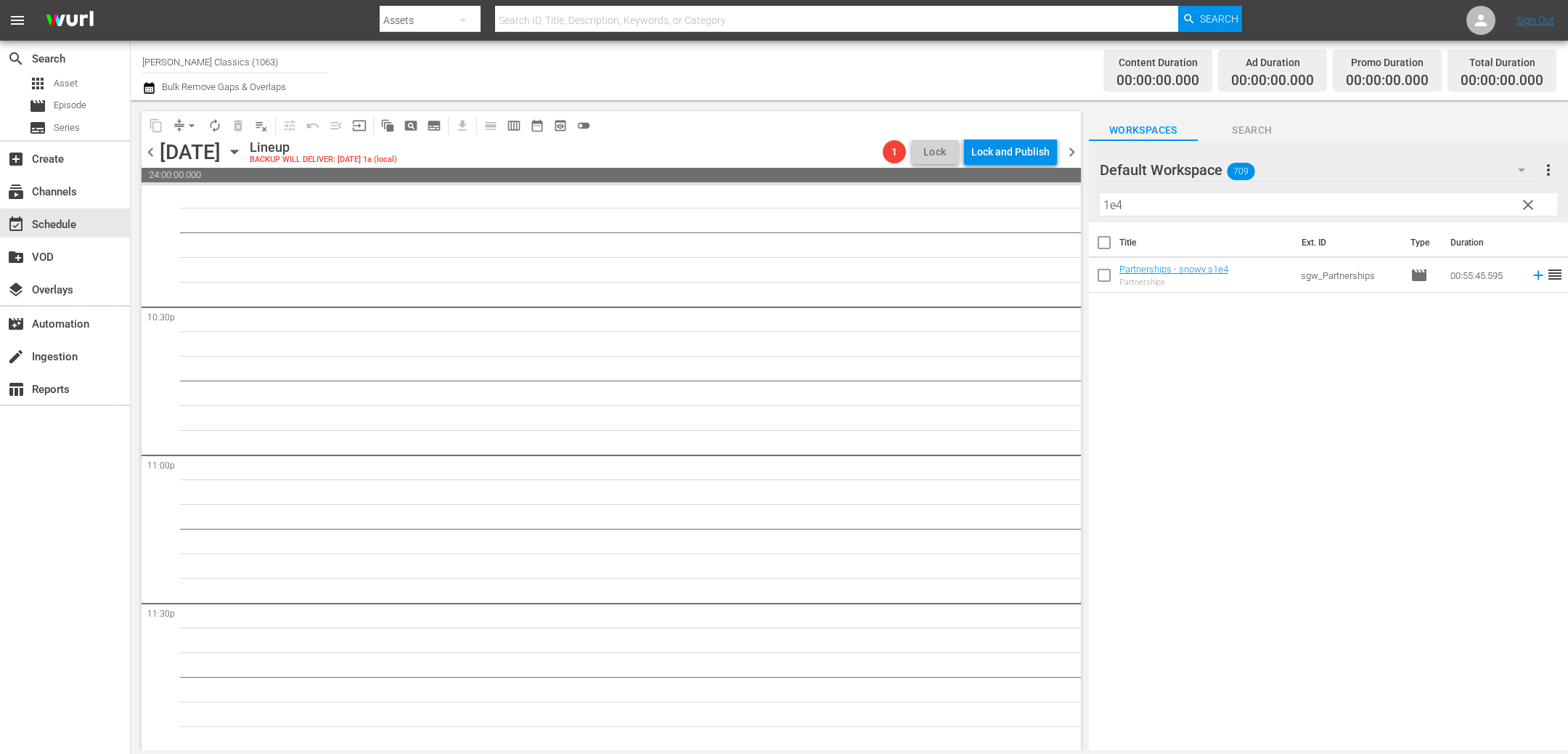
click at [149, 152] on span "chevron_left" at bounding box center [150, 152] width 19 height 19
click at [1029, 155] on div "Unlock and Edit" at bounding box center [1014, 151] width 71 height 26
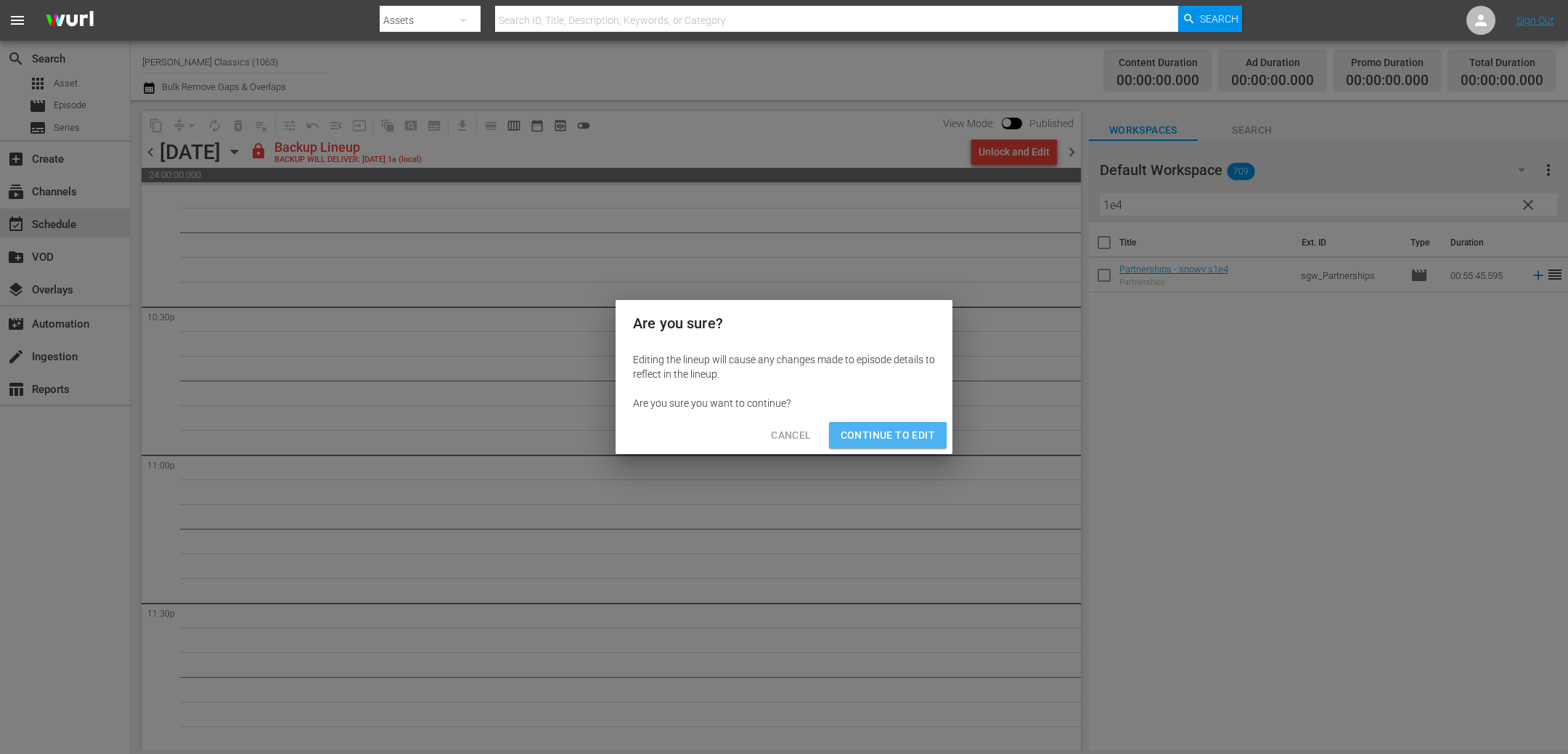
click at [902, 445] on button "Continue to Edit" at bounding box center [887, 435] width 118 height 27
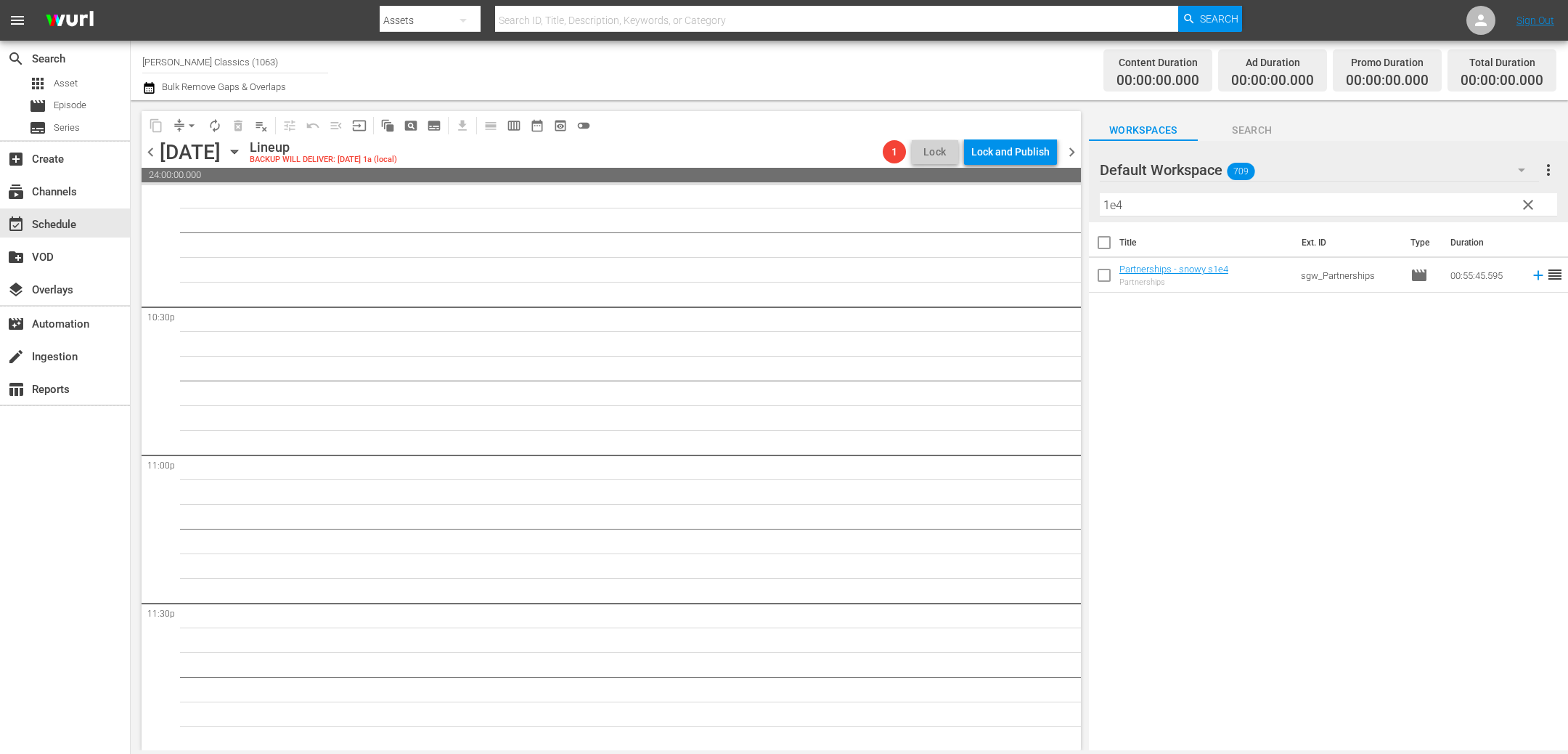
click at [149, 153] on span "chevron_left" at bounding box center [150, 152] width 19 height 19
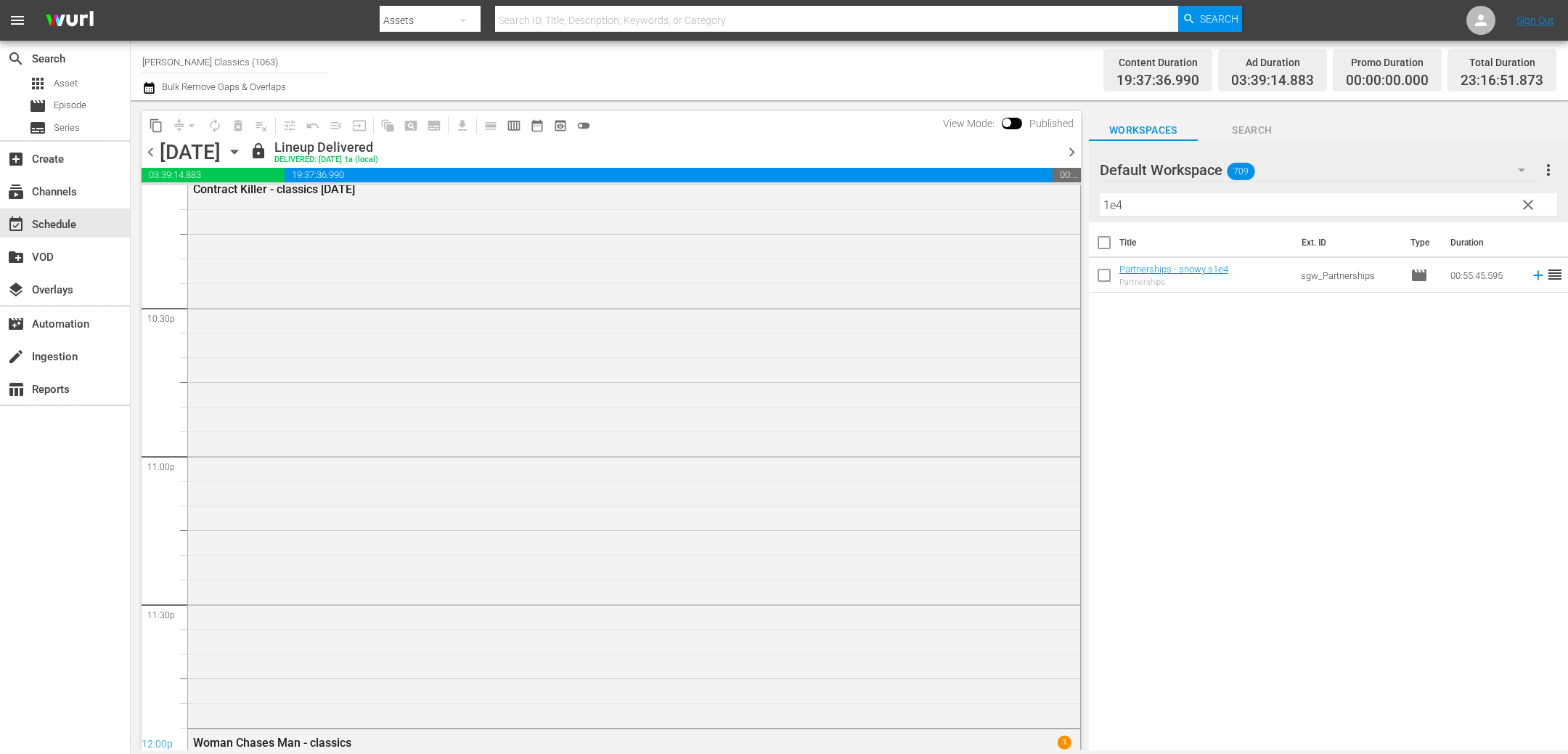
scroll to position [6774, 0]
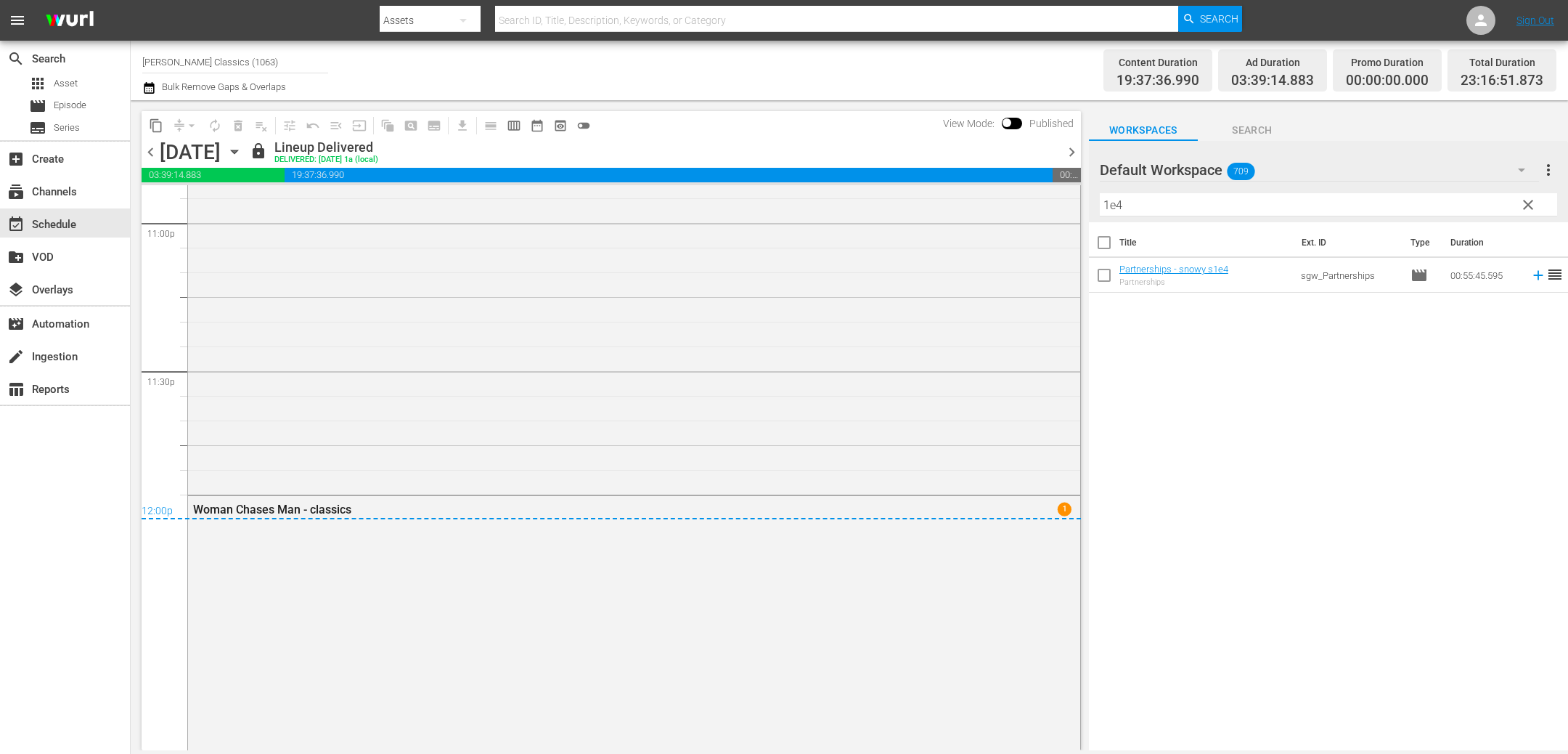
click at [243, 152] on icon "button" at bounding box center [235, 152] width 16 height 16
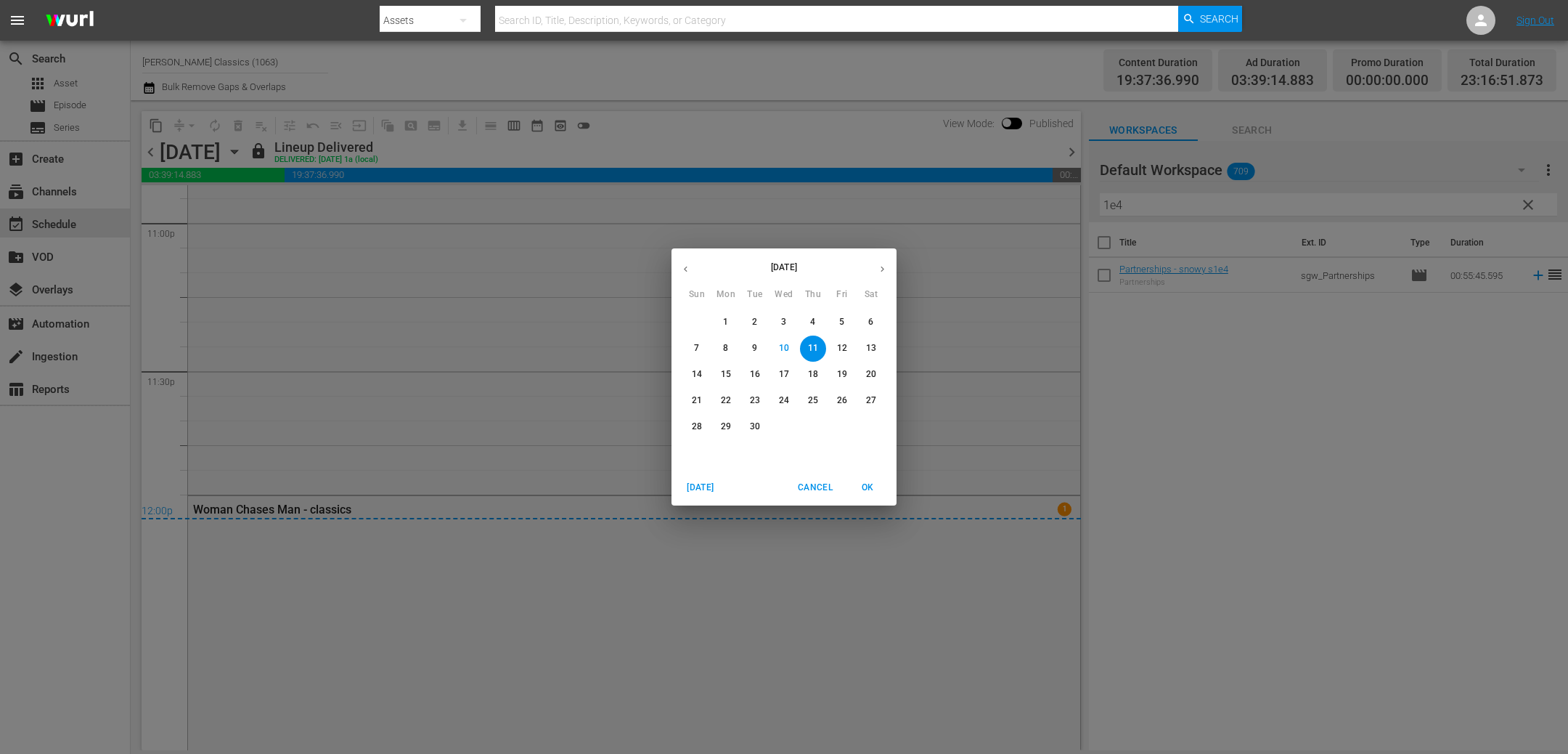
click at [701, 346] on span "7" at bounding box center [696, 348] width 26 height 13
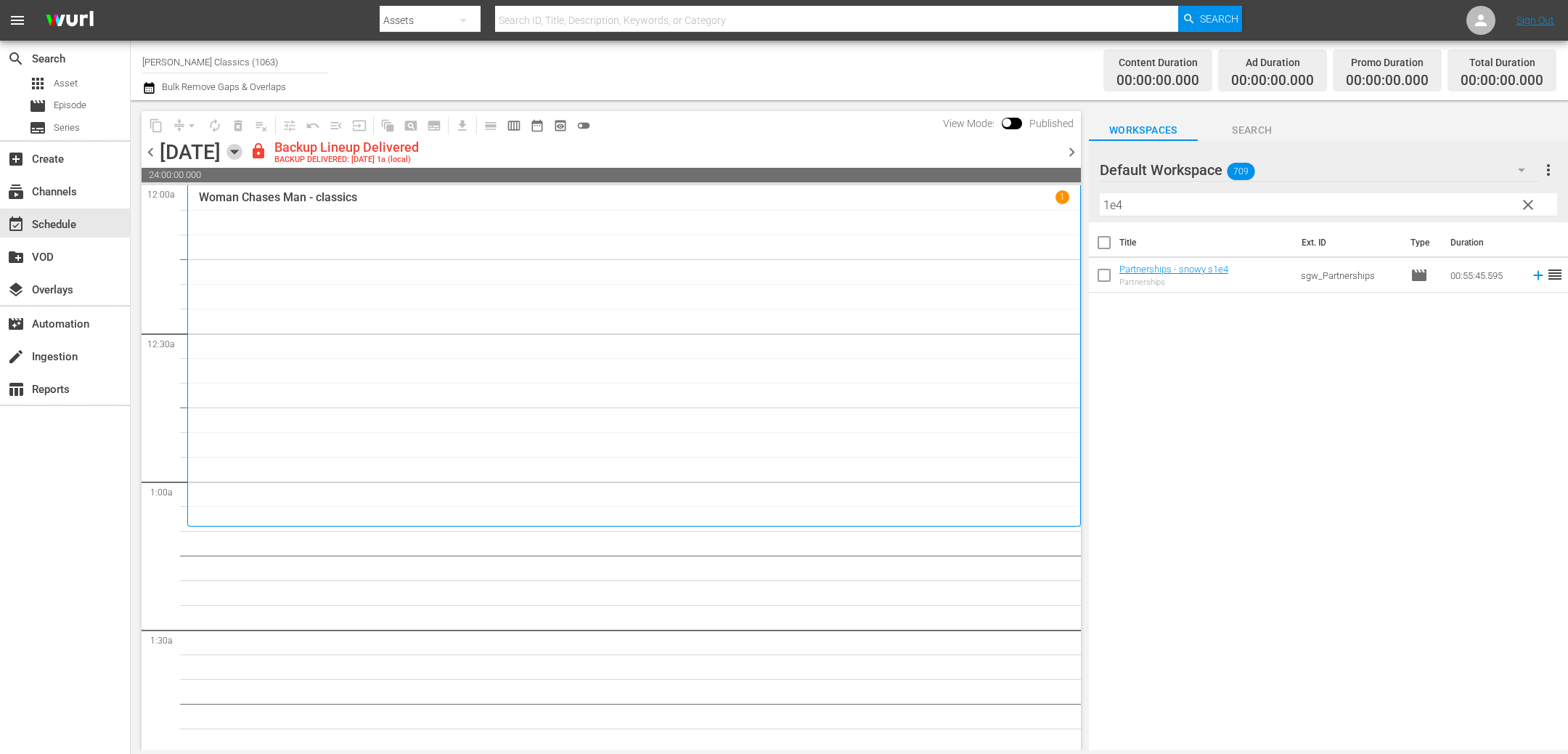
click at [243, 154] on icon "button" at bounding box center [235, 152] width 16 height 16
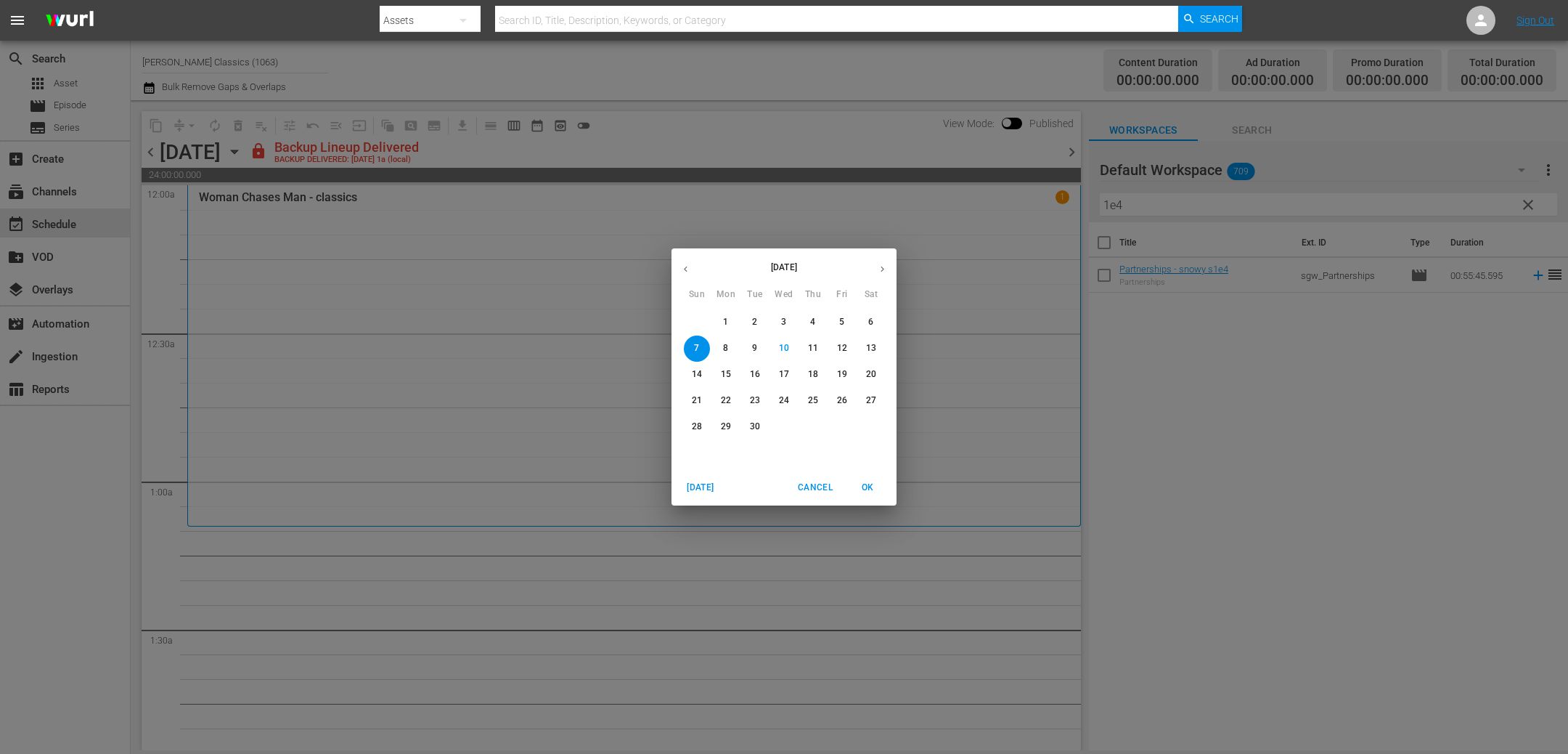
click at [754, 315] on button "2" at bounding box center [755, 321] width 26 height 26
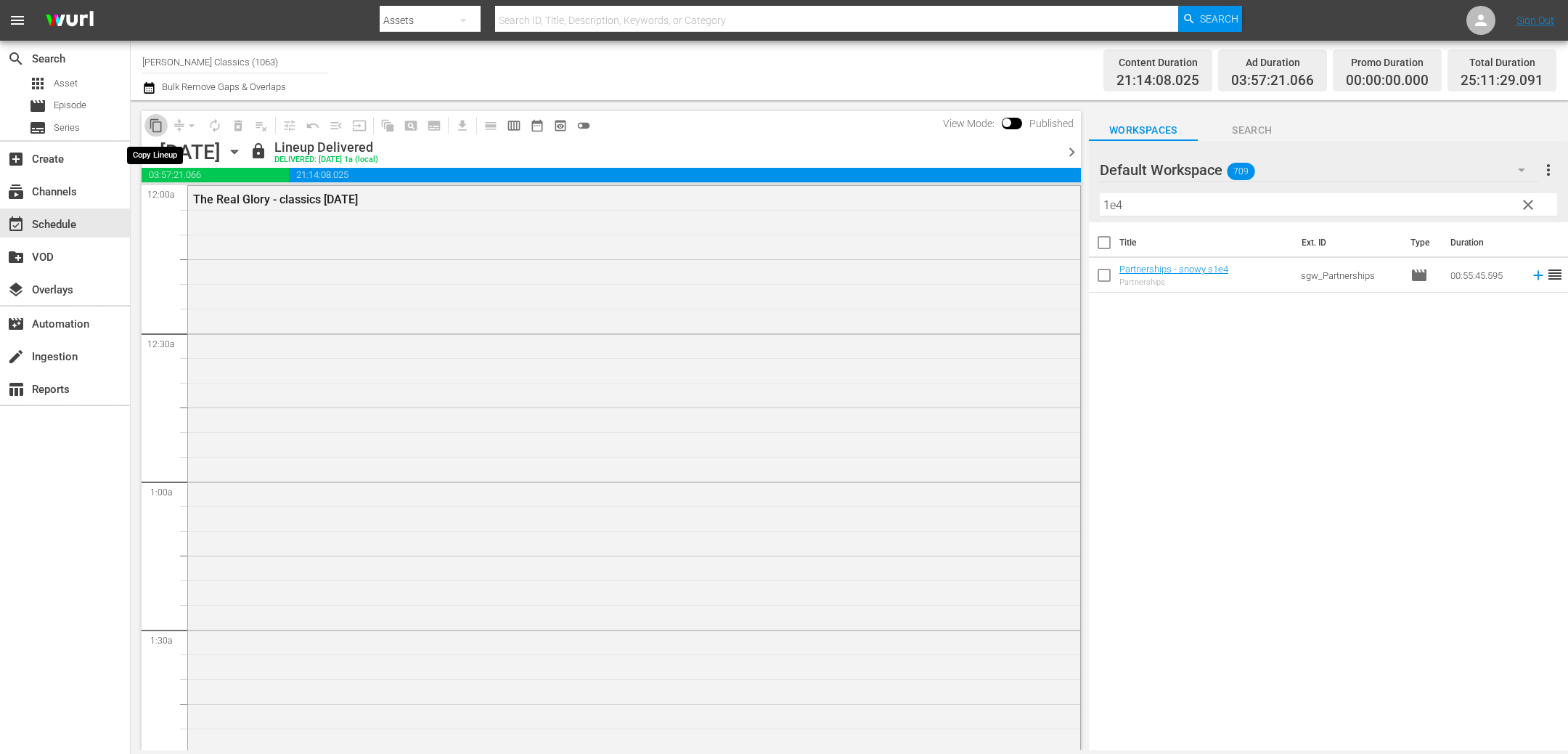
click at [155, 127] on span "content_copy" at bounding box center [156, 125] width 15 height 15
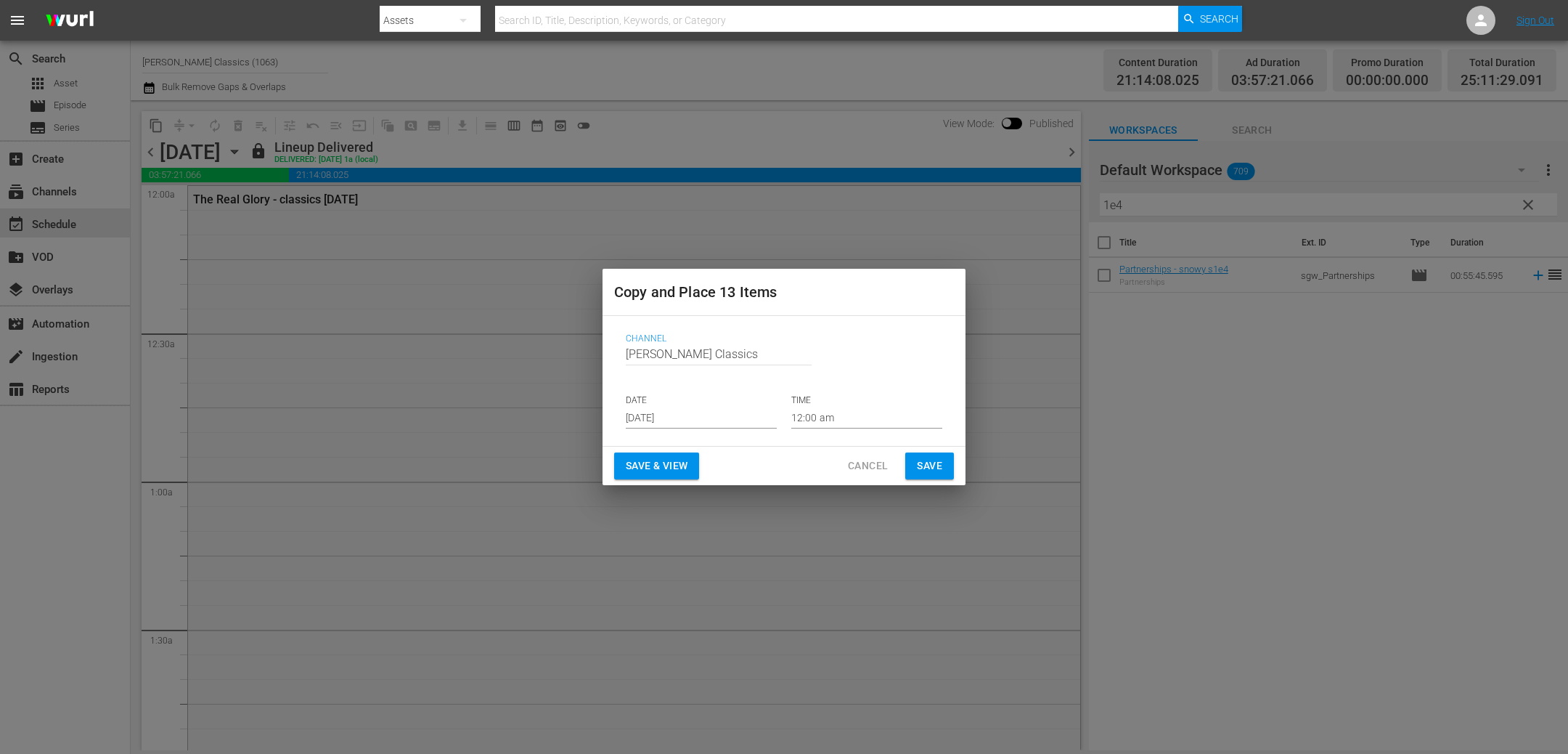
click at [704, 405] on p "DATE" at bounding box center [700, 400] width 151 height 13
click at [927, 466] on span "Save" at bounding box center [929, 466] width 25 height 19
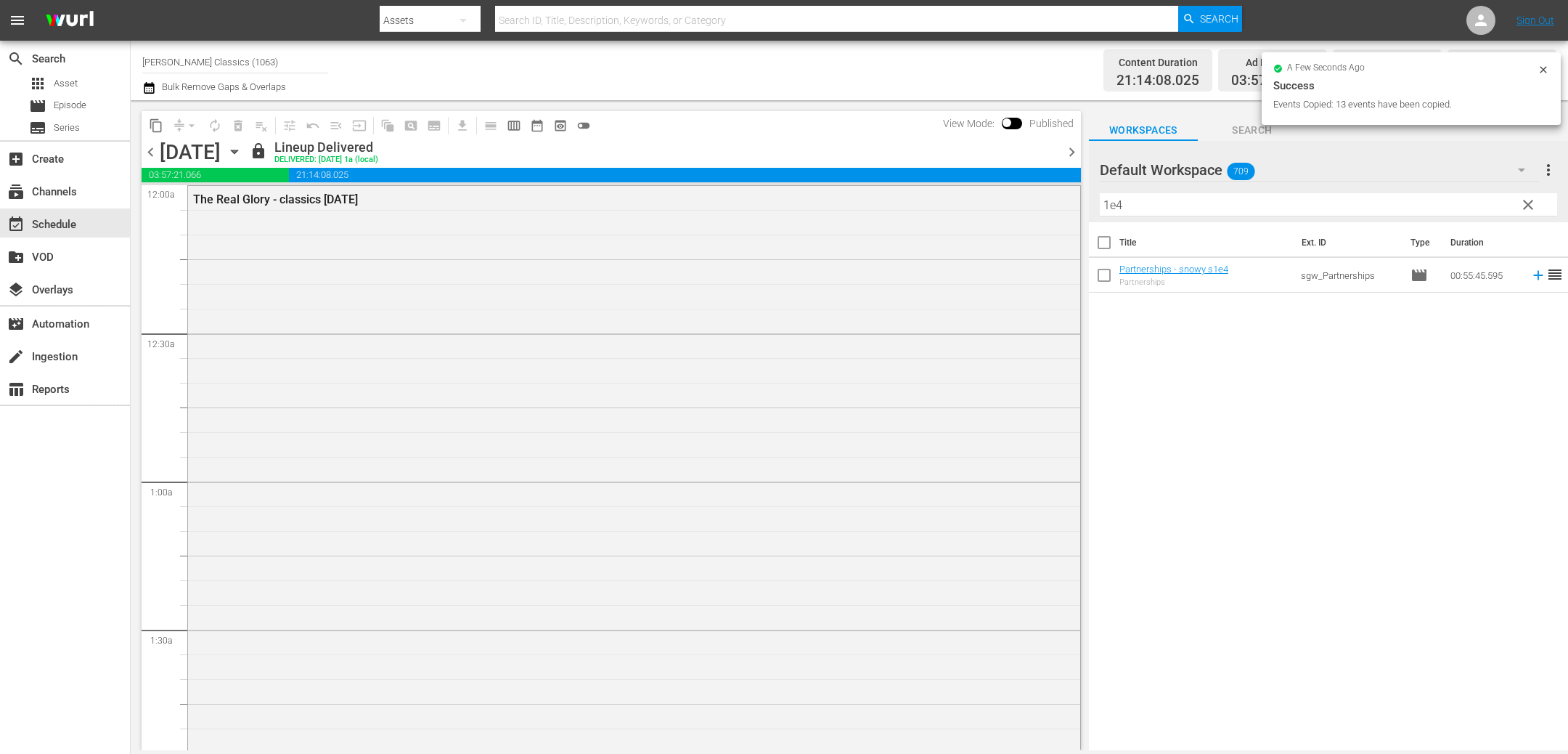
click at [243, 151] on icon "button" at bounding box center [235, 152] width 16 height 16
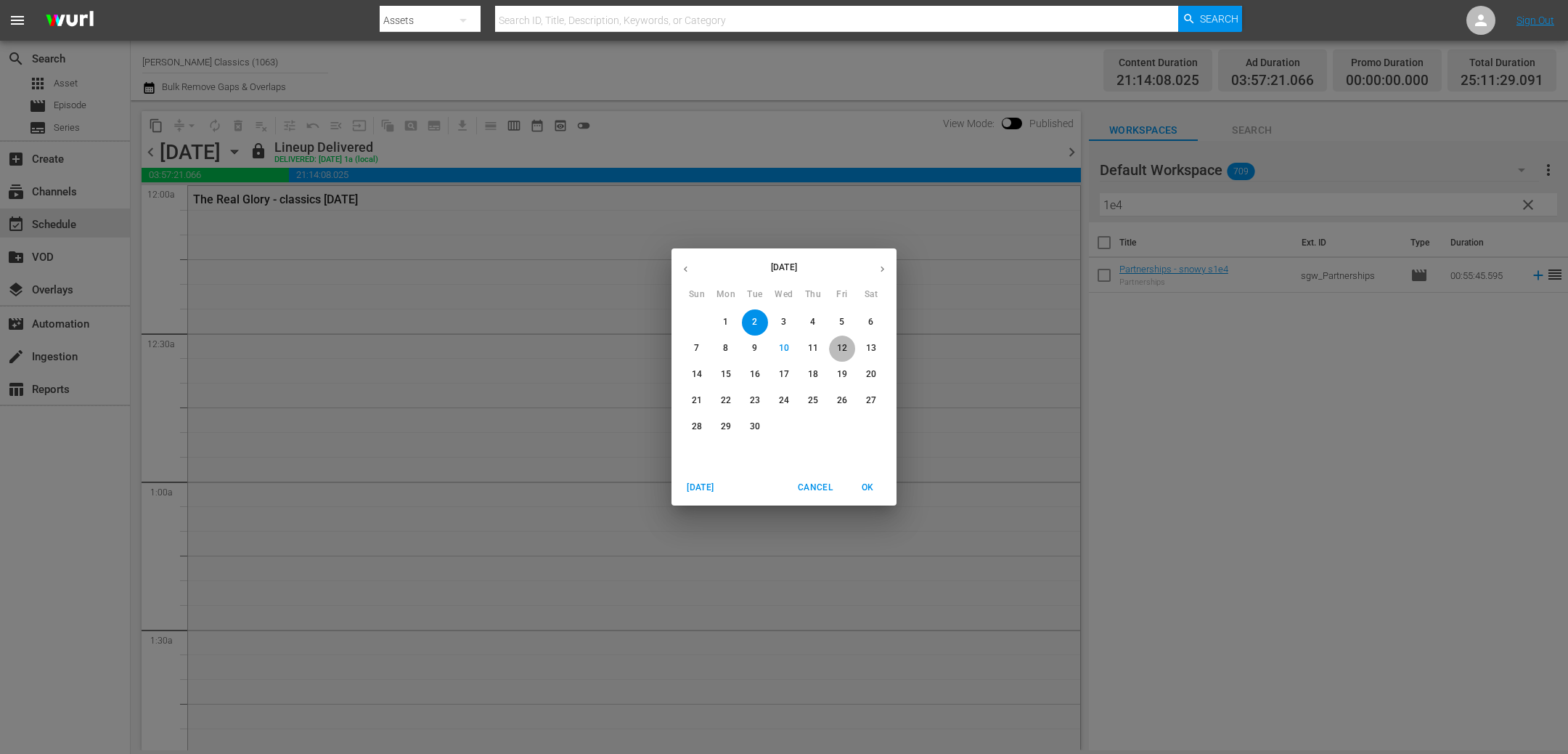
click at [841, 346] on p "12" at bounding box center [841, 348] width 10 height 13
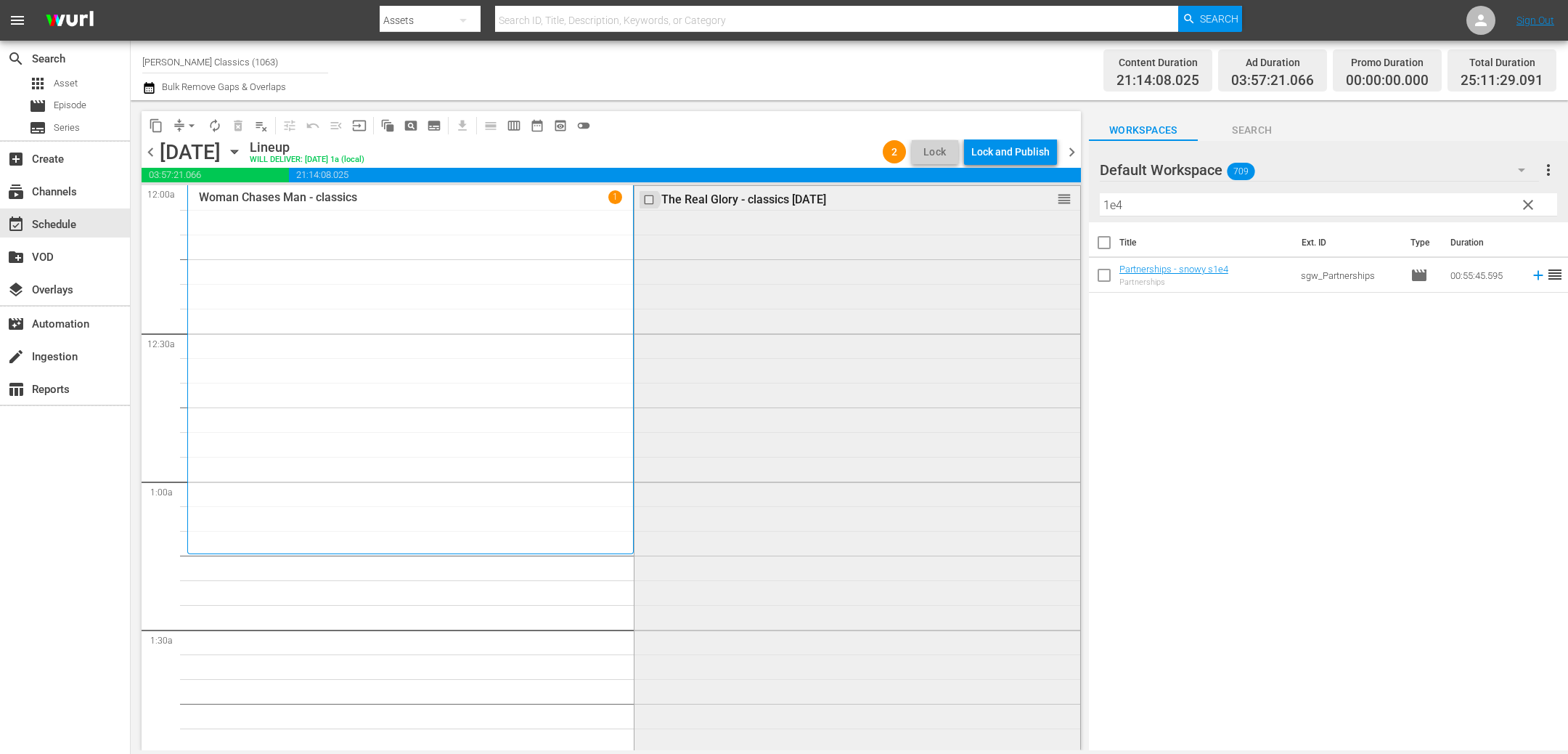
click at [647, 199] on input "checkbox" at bounding box center [651, 199] width 16 height 13
click at [240, 123] on span "delete_forever_outlined" at bounding box center [238, 125] width 15 height 15
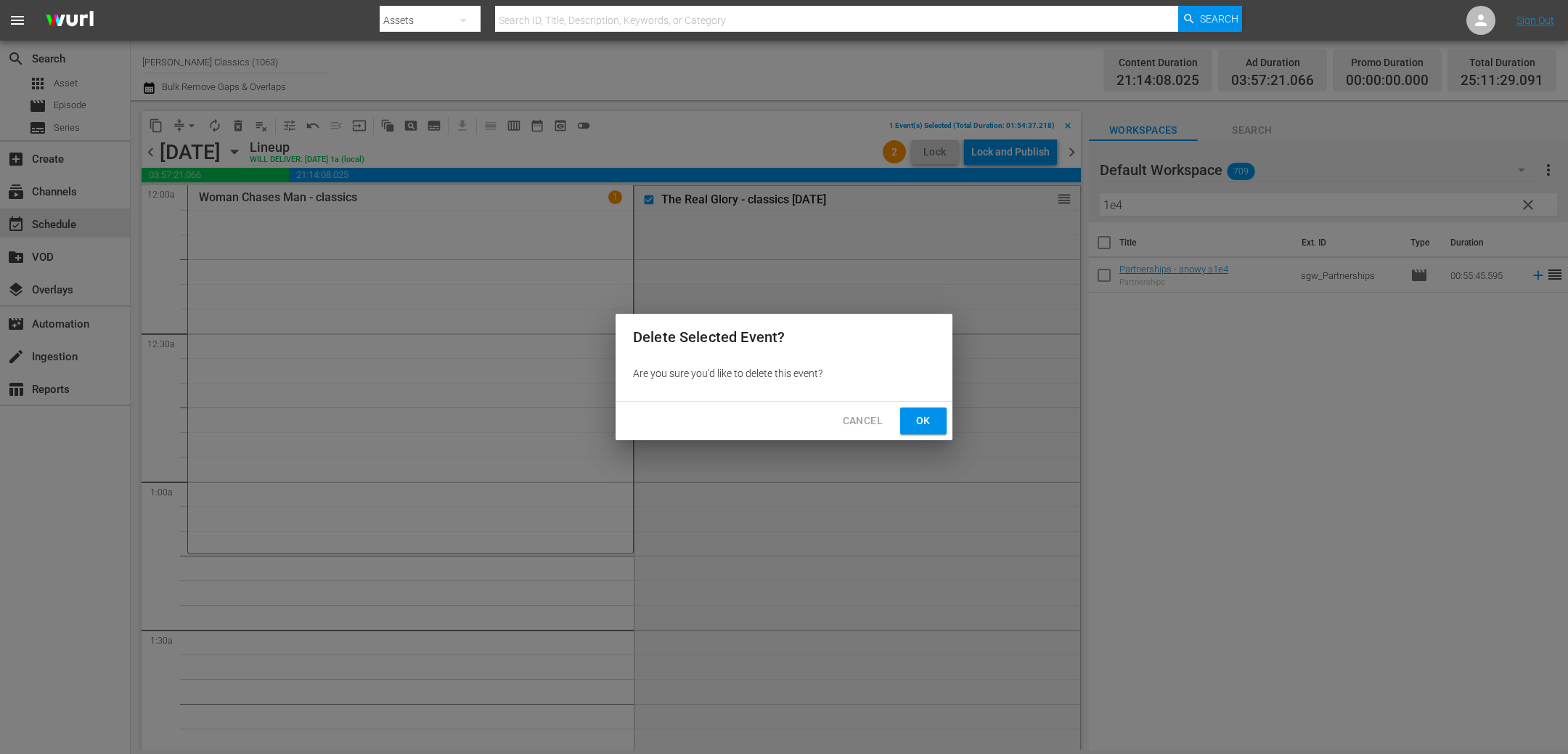
click at [916, 422] on span "Ok" at bounding box center [923, 421] width 23 height 19
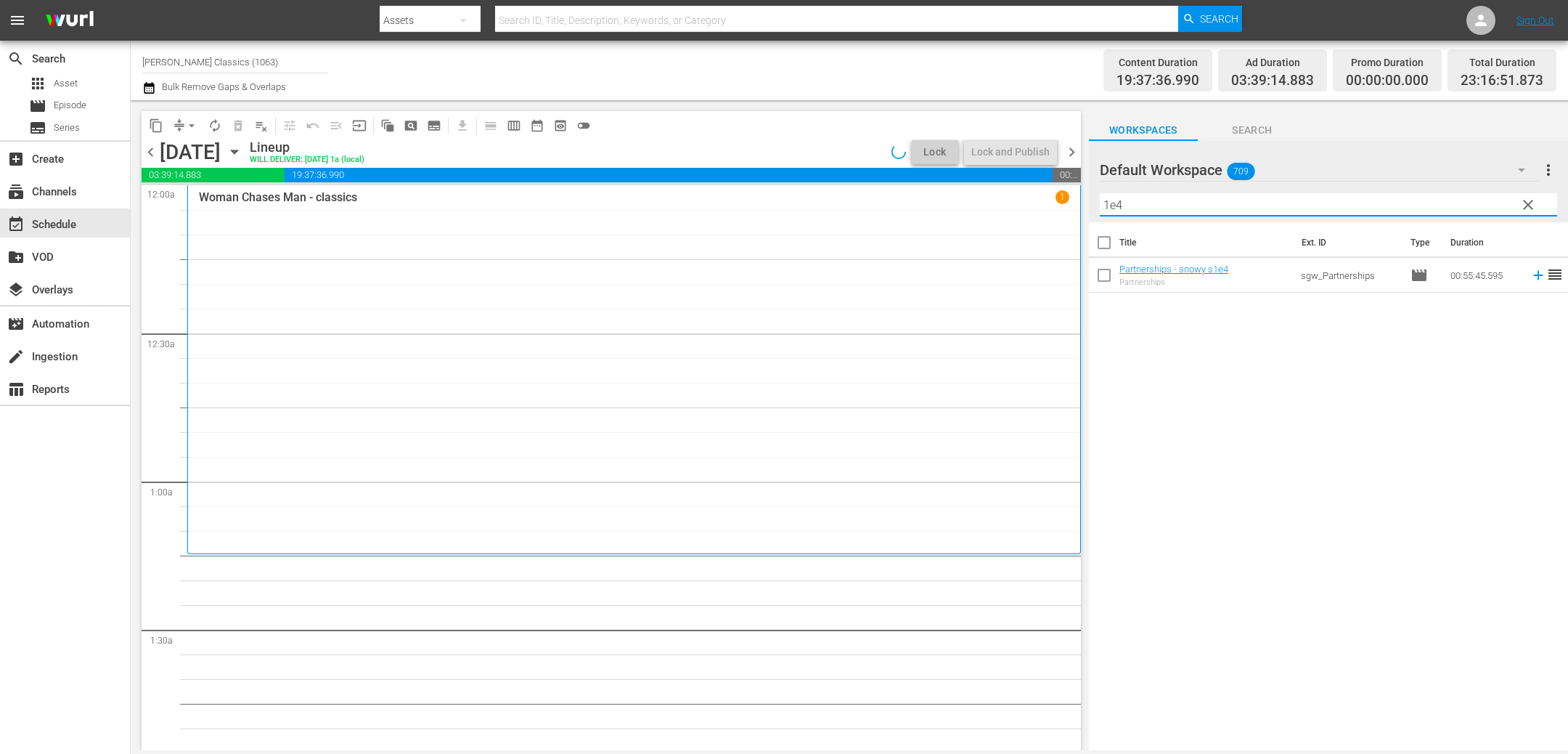
drag, startPoint x: 1125, startPoint y: 201, endPoint x: 1017, endPoint y: 184, distance: 109.3
click at [1017, 184] on div "content_copy compress arrow_drop_down autorenew_outlined delete_forever_outline…" at bounding box center [849, 425] width 1437 height 650
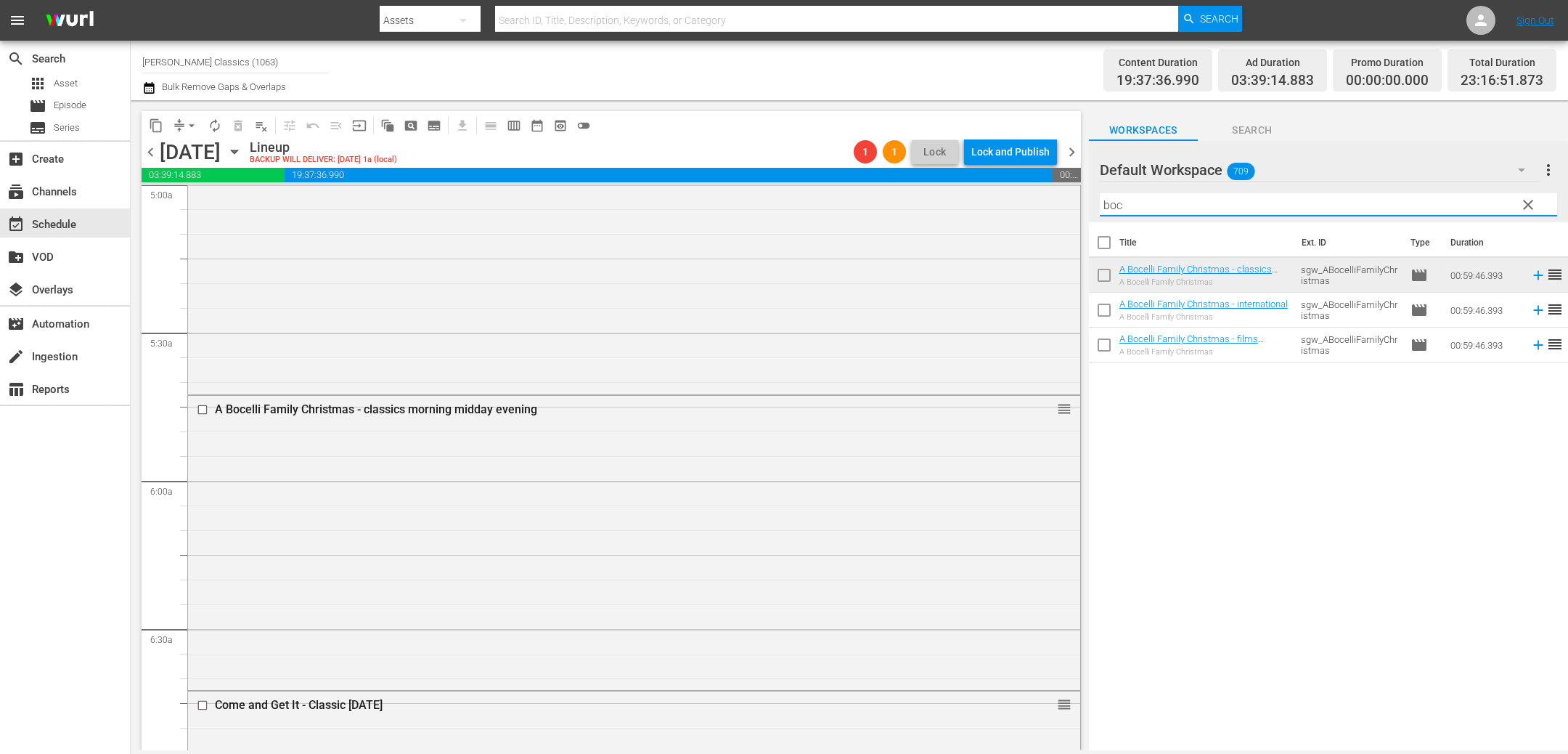
scroll to position [1483, 0]
click at [201, 406] on input "checkbox" at bounding box center [205, 408] width 16 height 13
click at [241, 127] on span "delete_forever_outlined" at bounding box center [238, 125] width 15 height 15
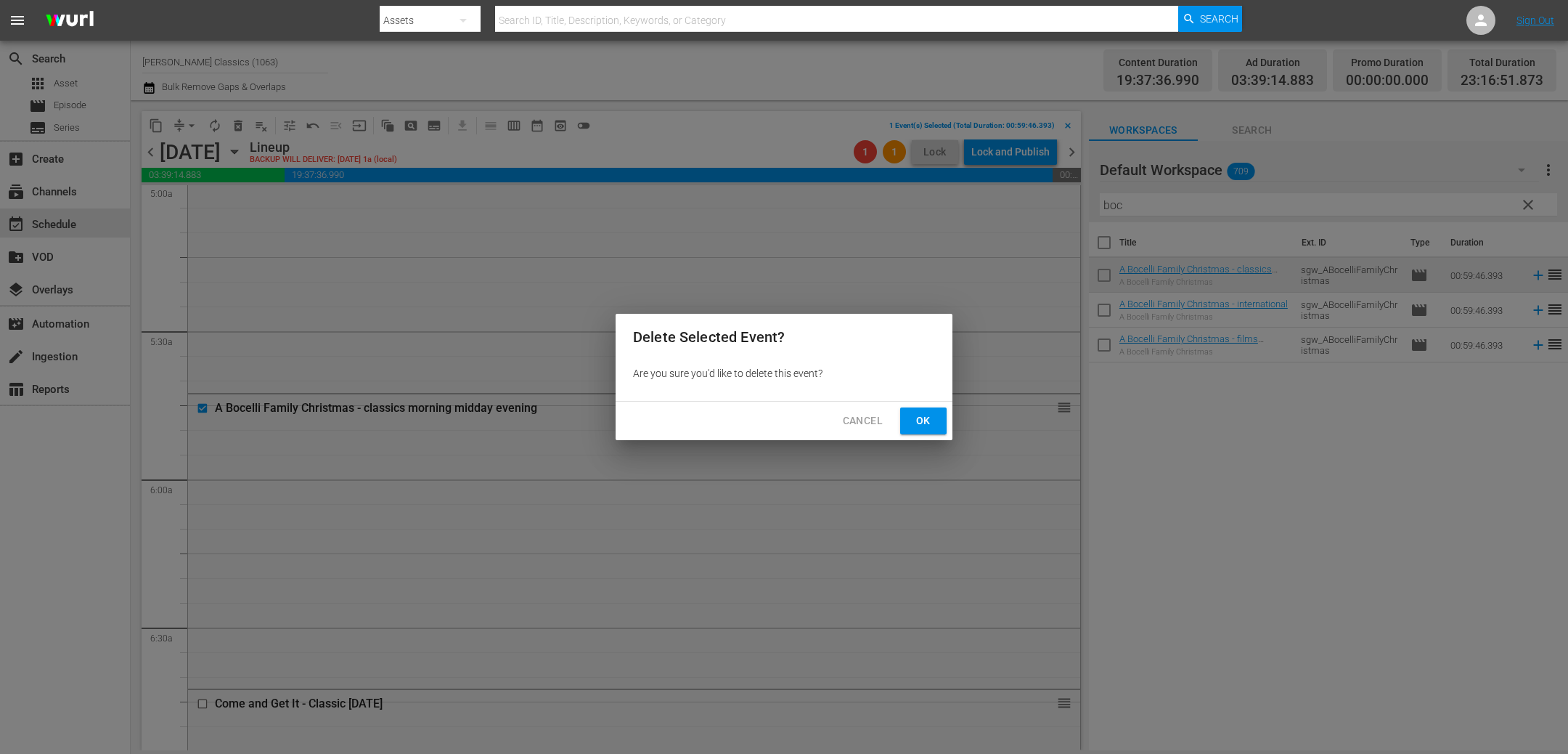
click at [922, 422] on span "Ok" at bounding box center [923, 421] width 23 height 19
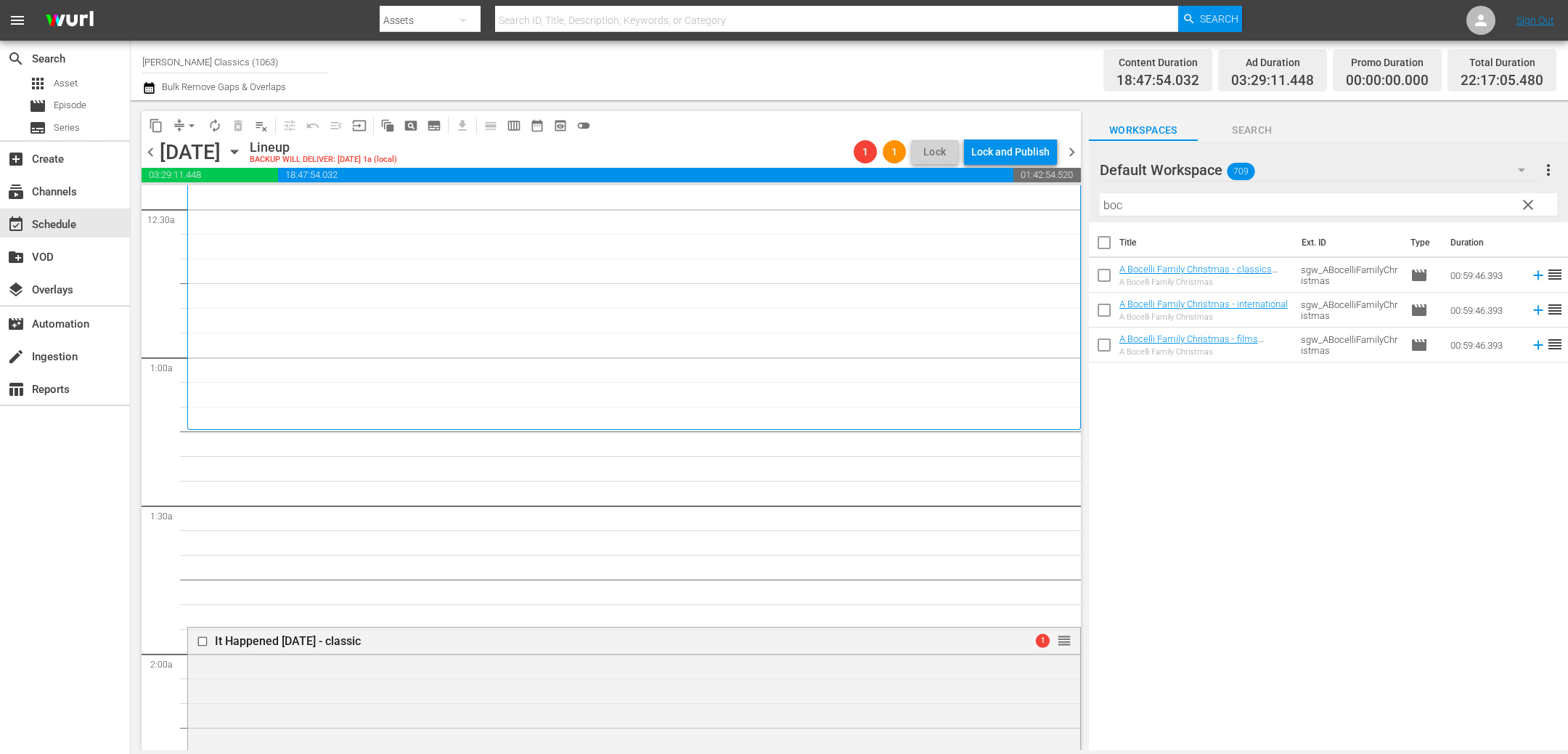
scroll to position [146, 0]
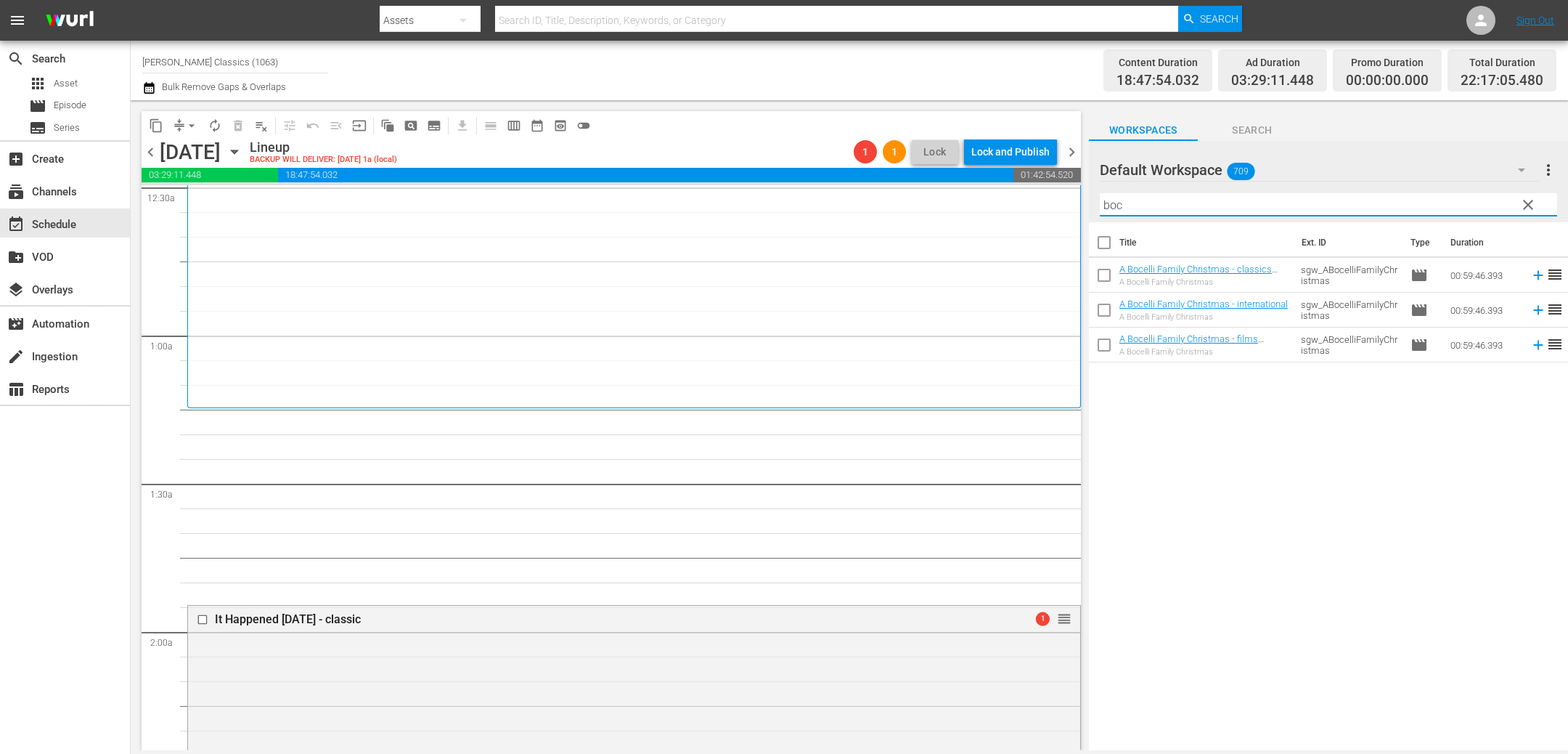
click at [1168, 201] on input "boc" at bounding box center [1327, 205] width 457 height 23
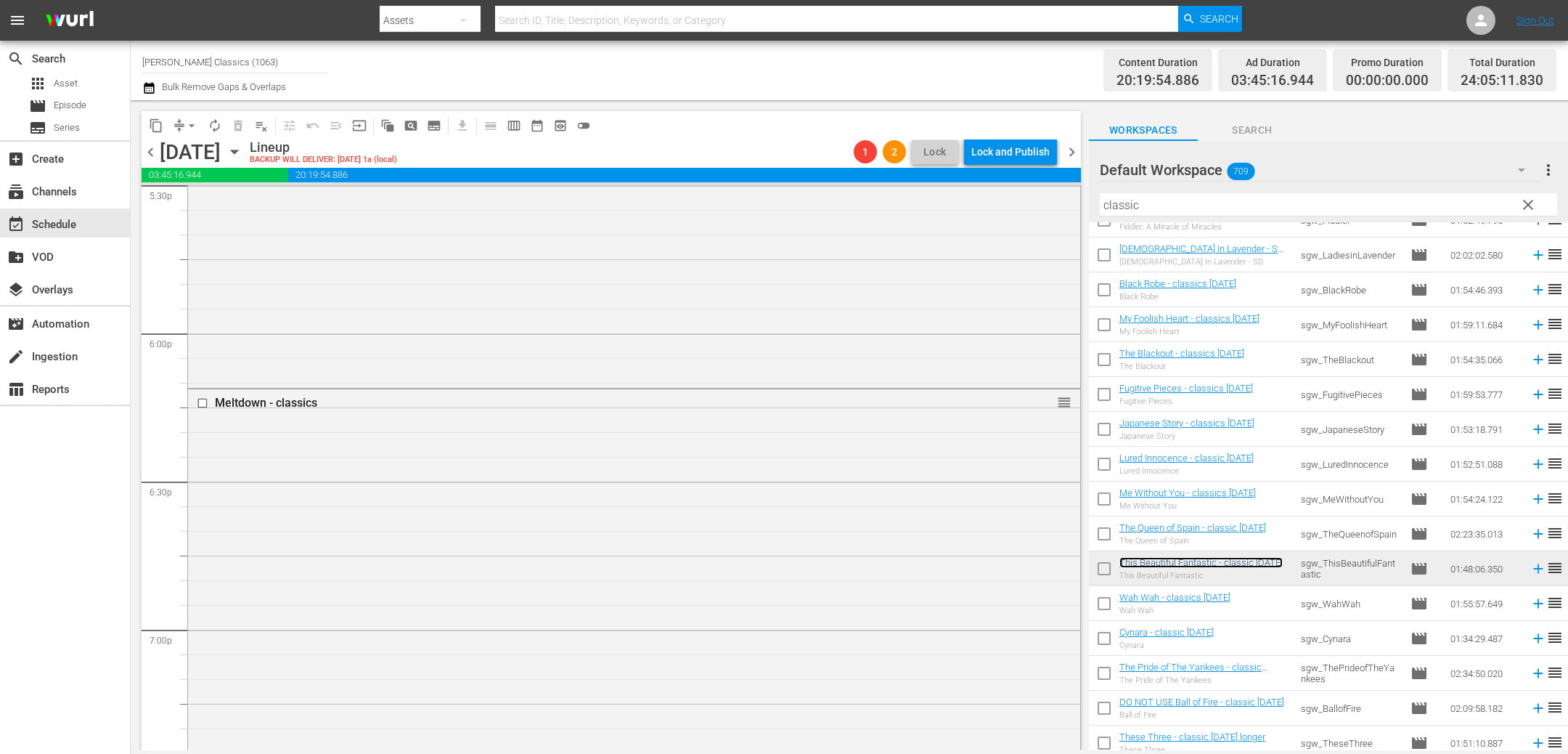
scroll to position [5169, 0]
click at [177, 129] on span "compress" at bounding box center [179, 125] width 15 height 15
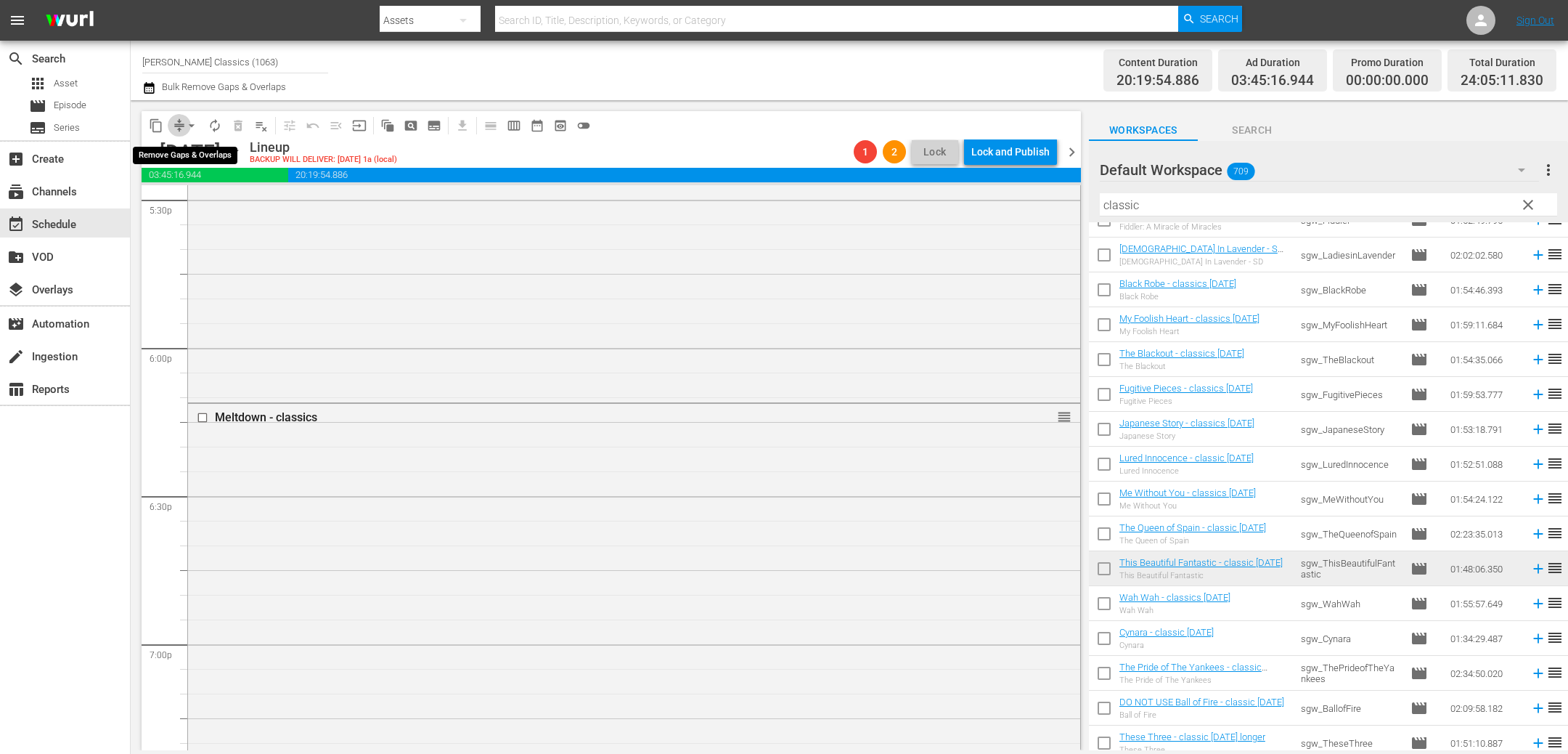
click at [178, 124] on span "compress" at bounding box center [179, 125] width 15 height 15
click at [196, 128] on span "arrow_drop_down" at bounding box center [191, 125] width 15 height 15
click at [214, 204] on li "Align to End of Previous Day" at bounding box center [192, 202] width 152 height 24
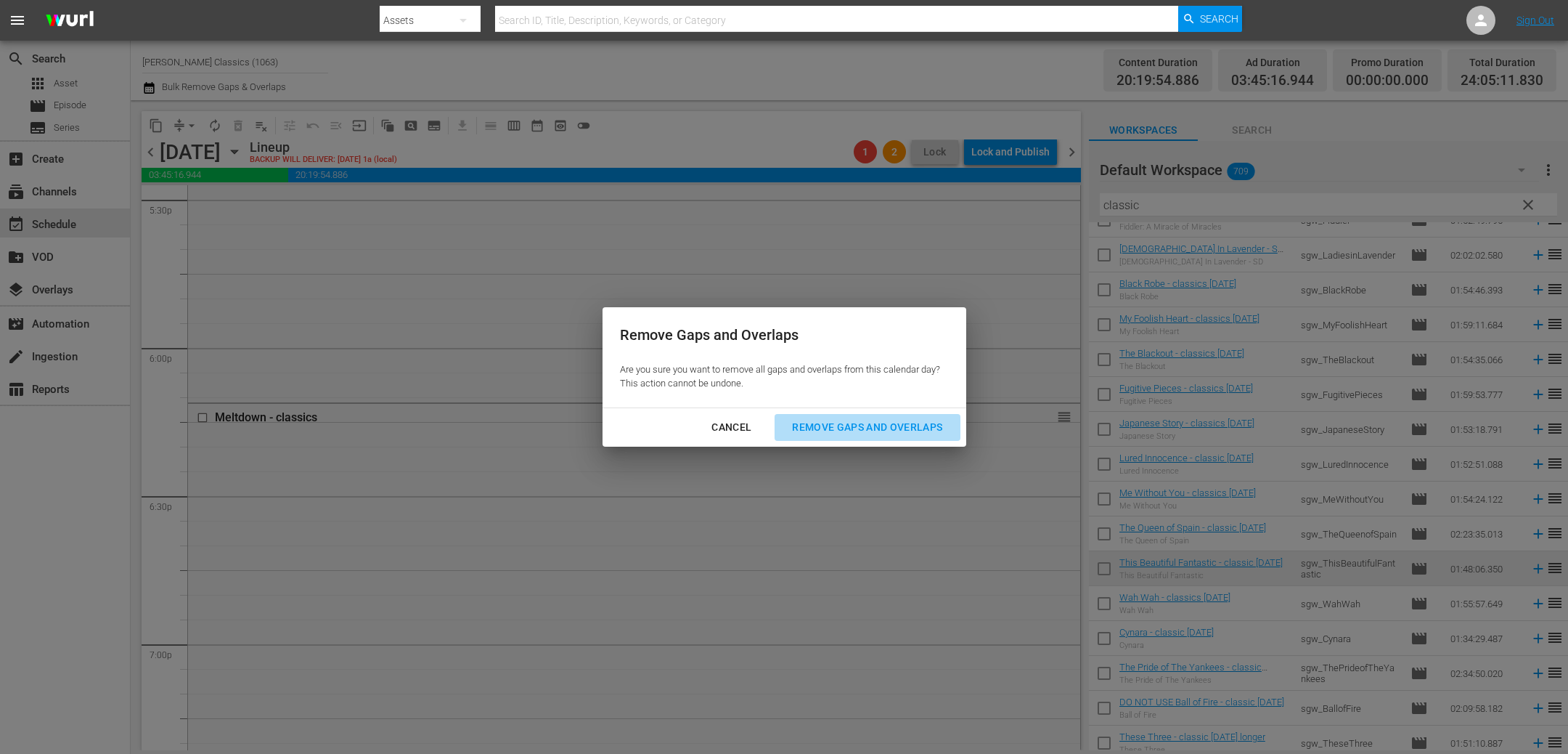
click at [904, 426] on div "Remove Gaps and Overlaps" at bounding box center [867, 427] width 173 height 19
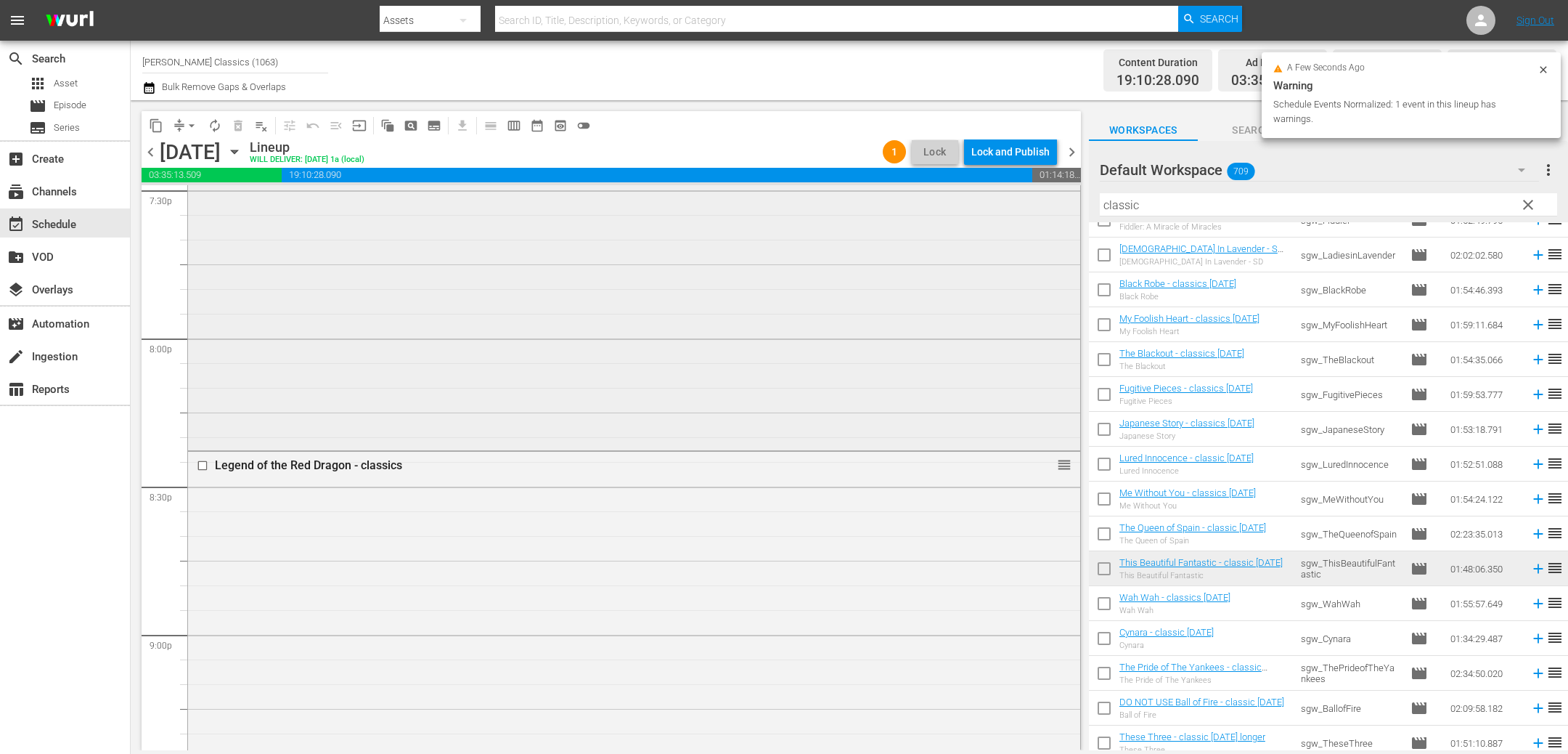
scroll to position [6545, 0]
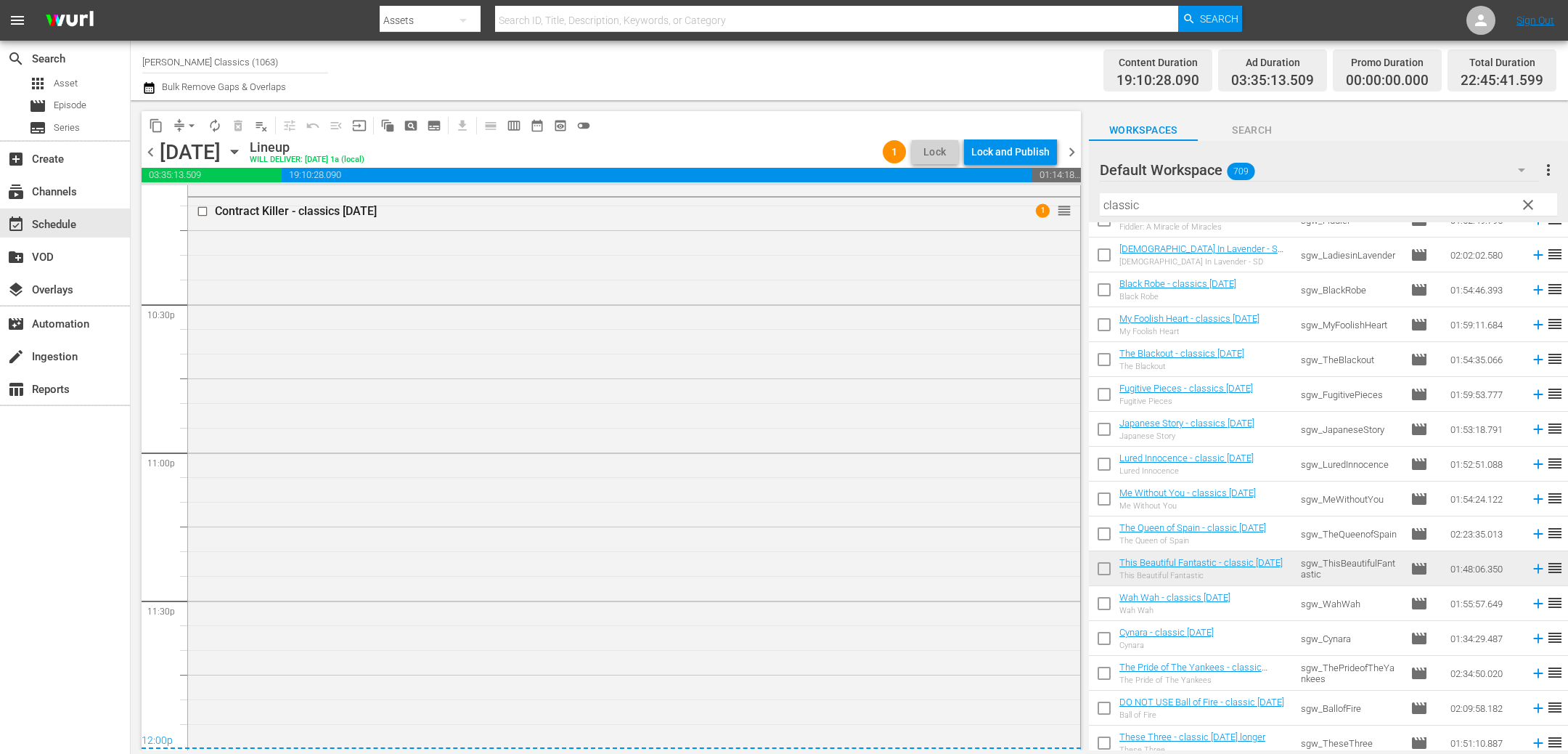
click at [1074, 150] on span "chevron_right" at bounding box center [1071, 152] width 19 height 19
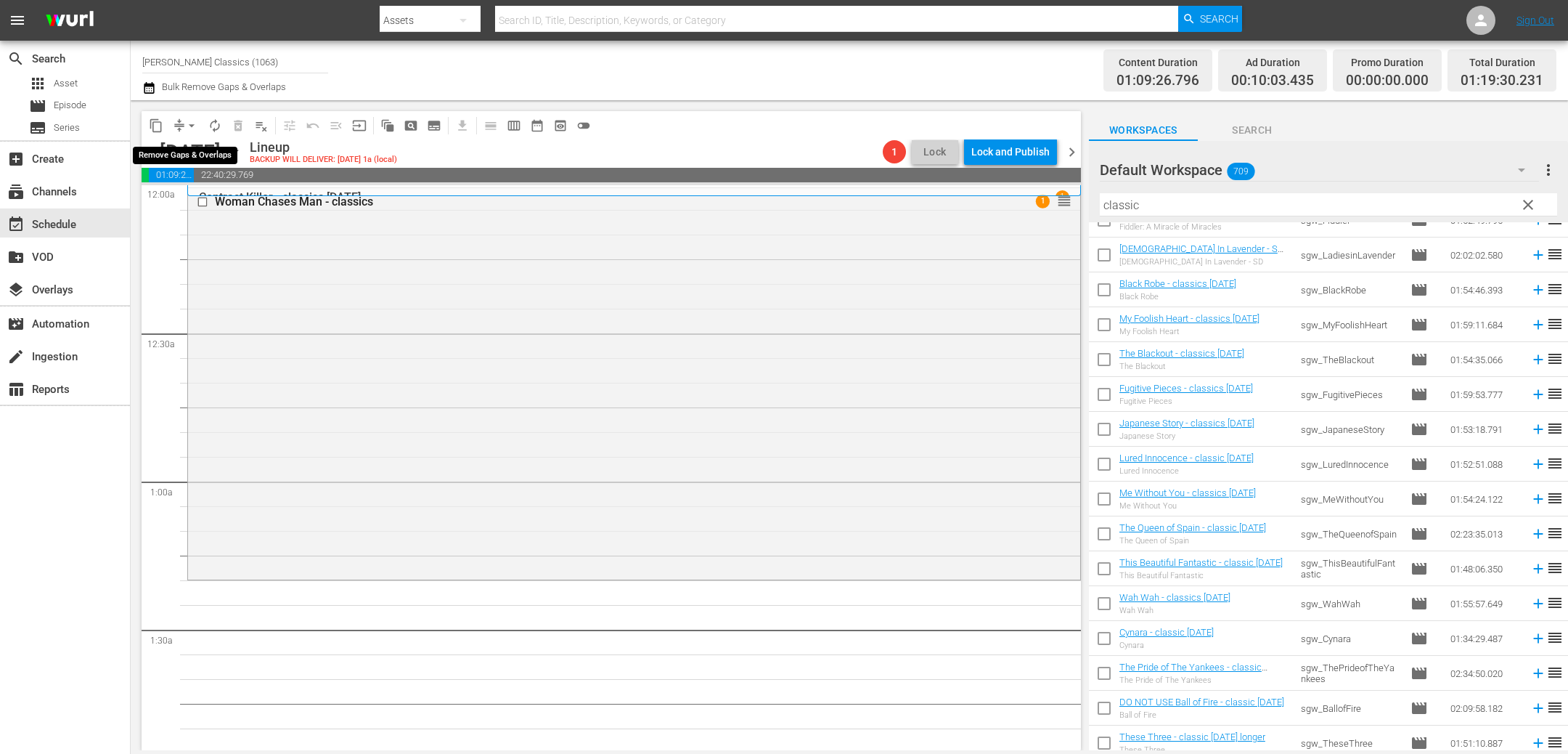
click at [192, 123] on span "arrow_drop_down" at bounding box center [191, 125] width 15 height 15
click at [514, 269] on div "Woman Chases Man - classics 1 reorder" at bounding box center [634, 382] width 892 height 389
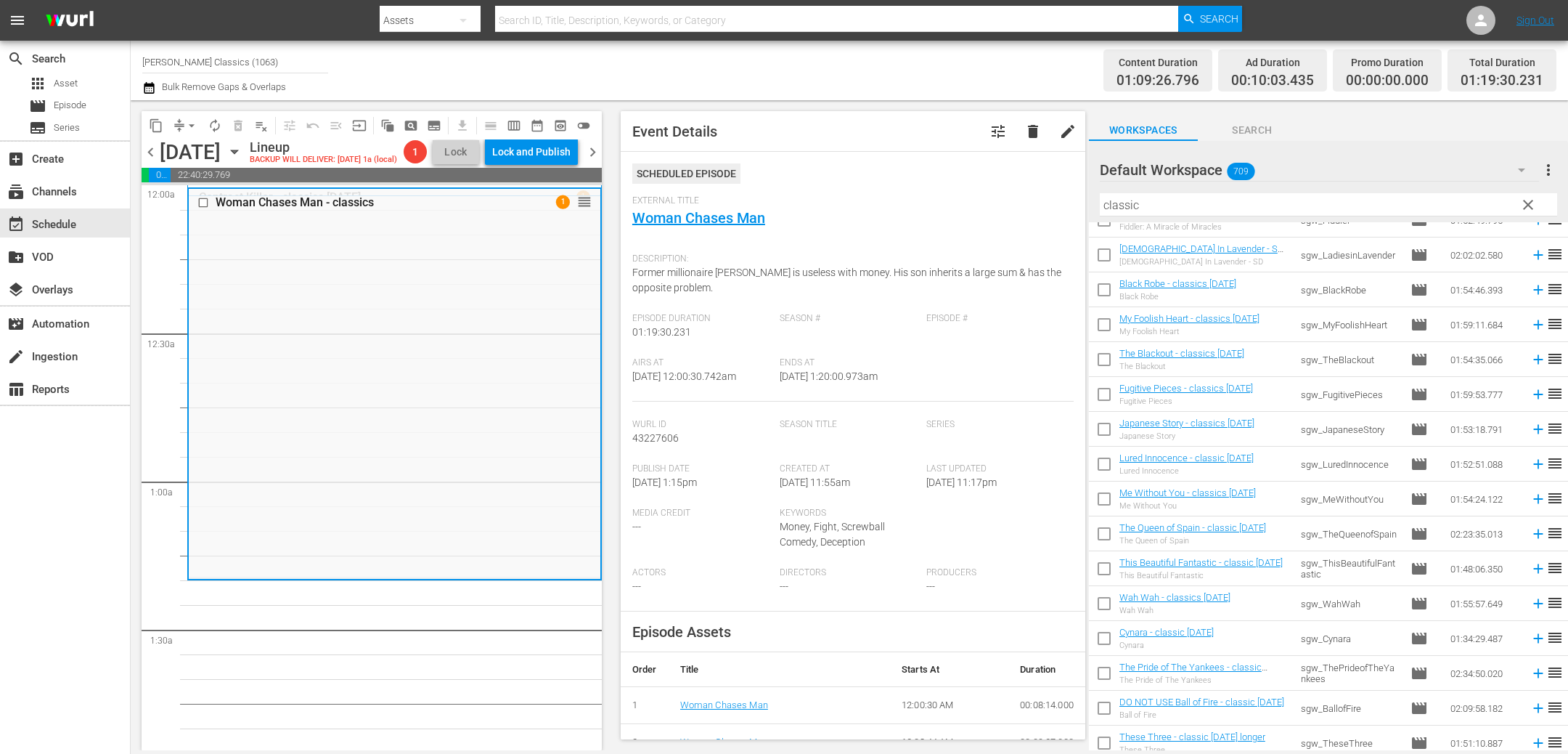
click at [150, 161] on span "chevron_left" at bounding box center [150, 152] width 19 height 19
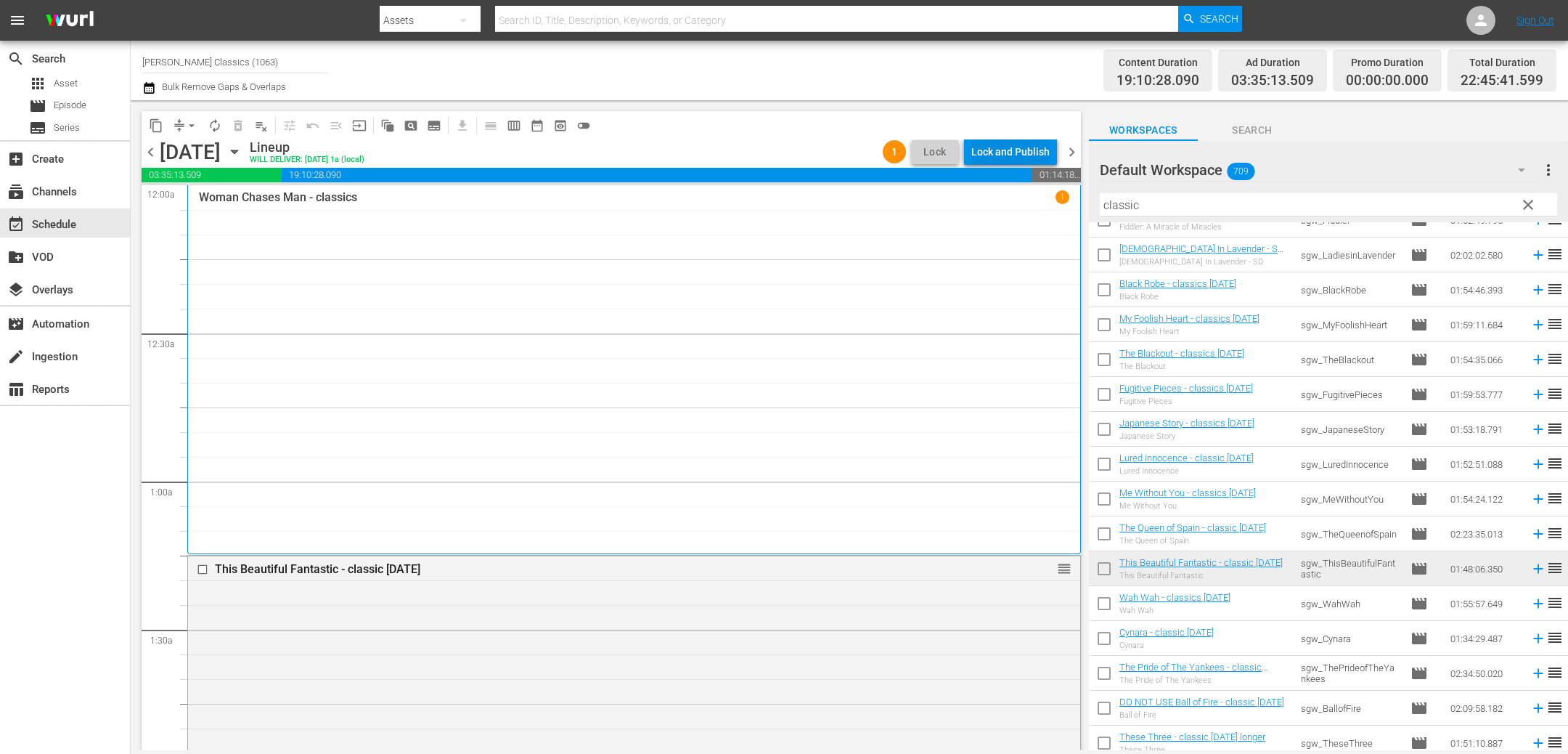
click at [1010, 157] on div "Lock and Publish" at bounding box center [1010, 151] width 78 height 26
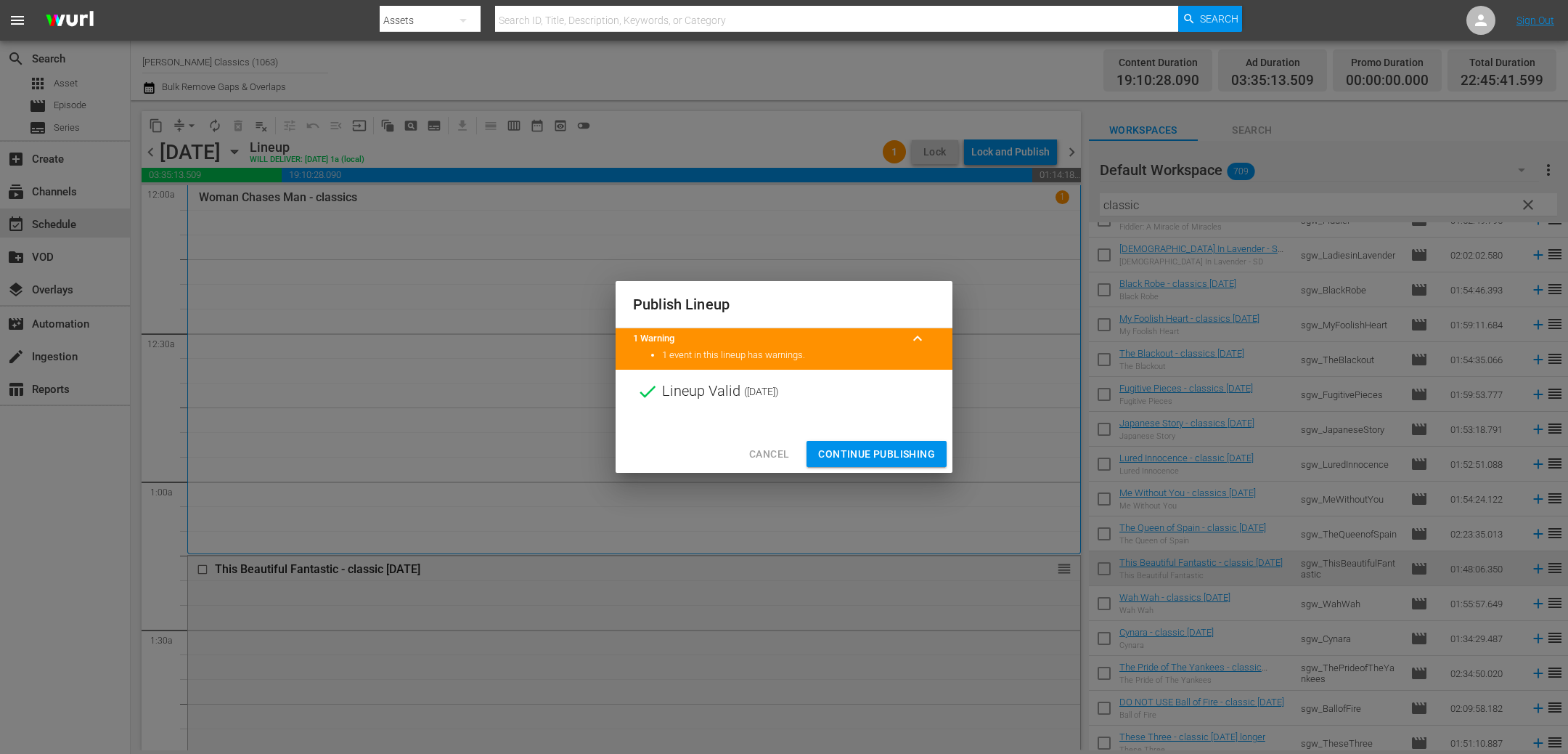
click at [892, 440] on button "Continue Publishing" at bounding box center [877, 454] width 140 height 27
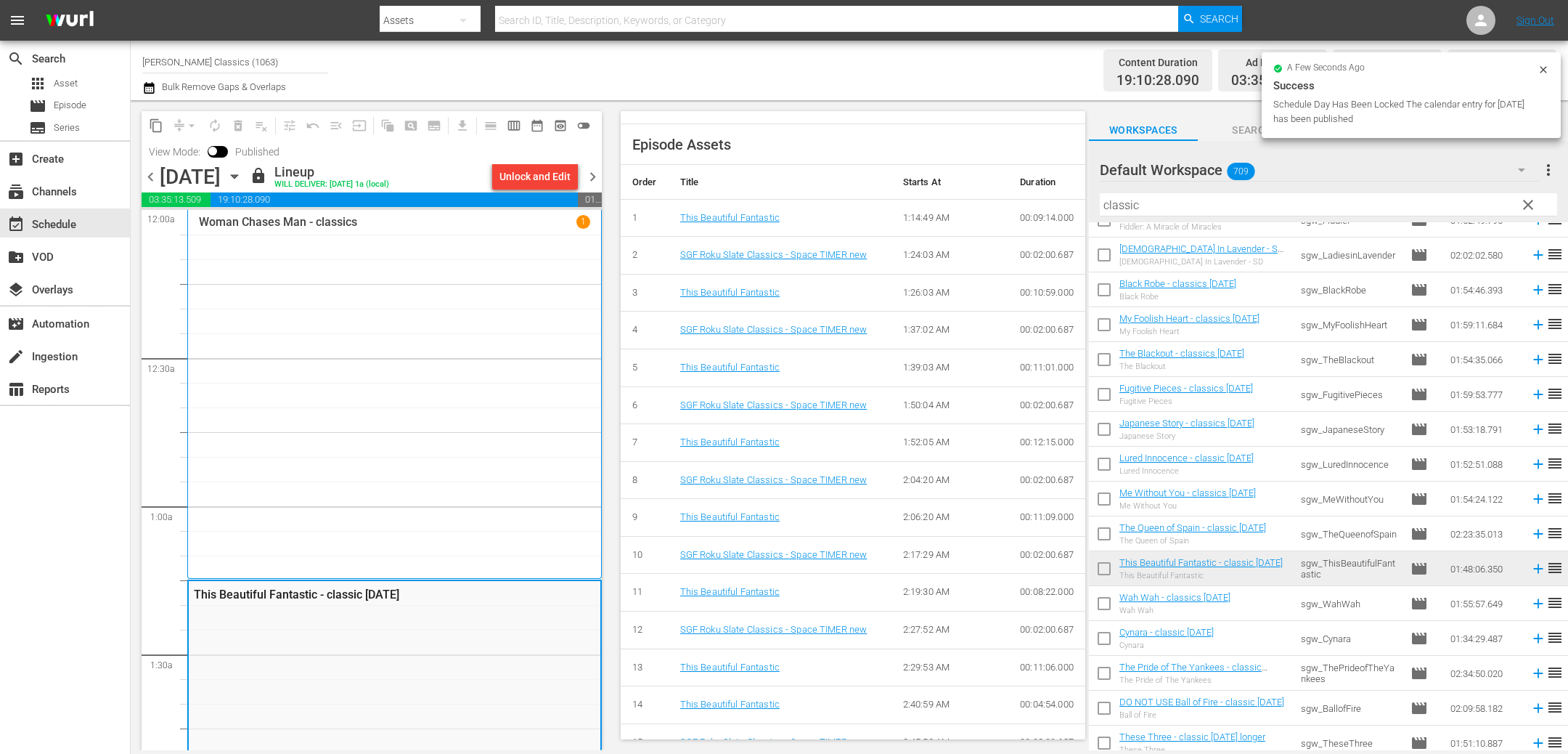
scroll to position [470, 0]
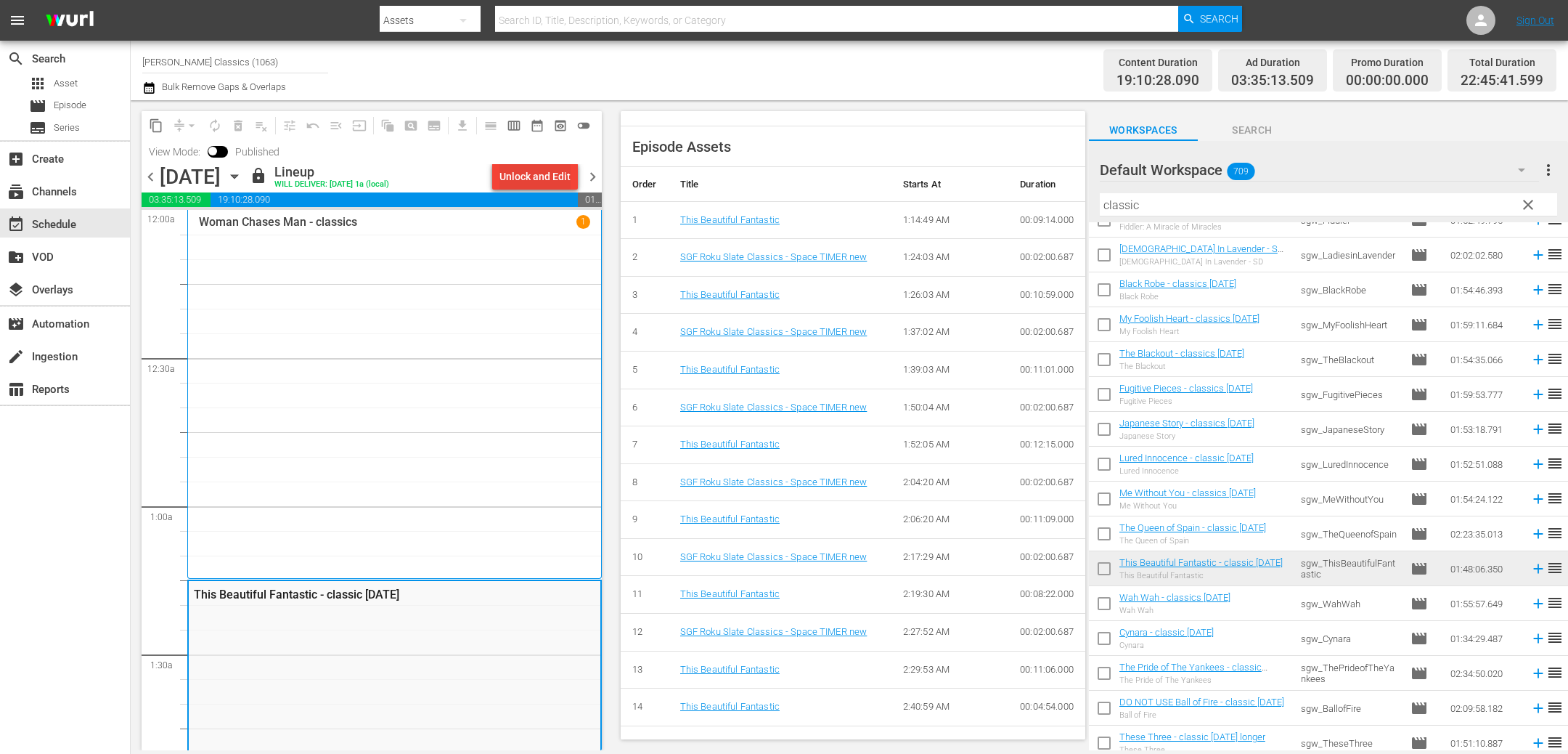
click at [504, 175] on div "Unlock and Edit" at bounding box center [535, 176] width 71 height 26
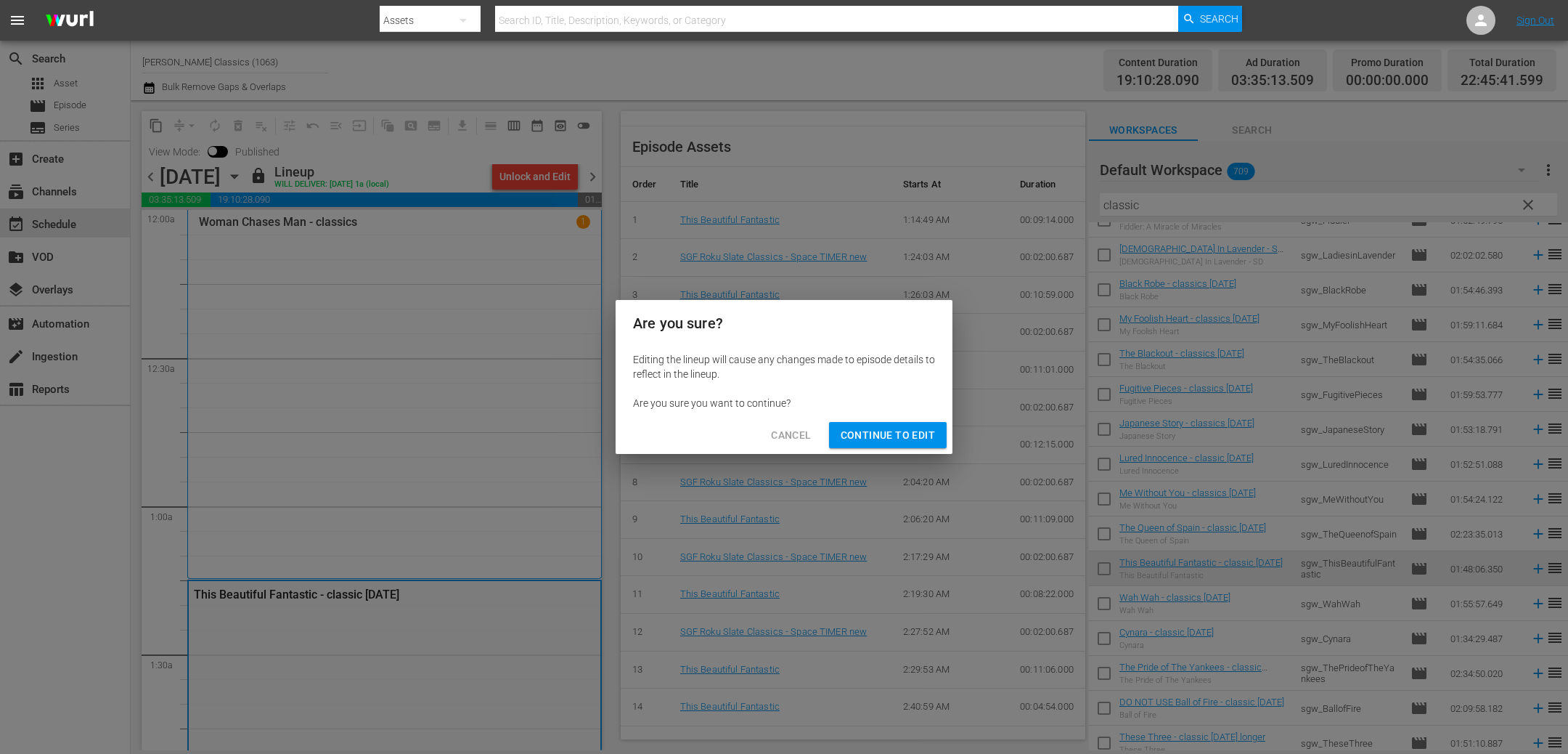
click at [888, 403] on div "Are you sure you want to continue?" at bounding box center [784, 402] width 302 height 15
click at [881, 454] on div "Are you sure? Editing the lineup will cause any changes made to episode details…" at bounding box center [784, 377] width 1568 height 754
click at [881, 451] on div "Cancel Continue to Edit" at bounding box center [784, 434] width 337 height 38
click at [878, 439] on span "Continue to Edit" at bounding box center [887, 434] width 94 height 19
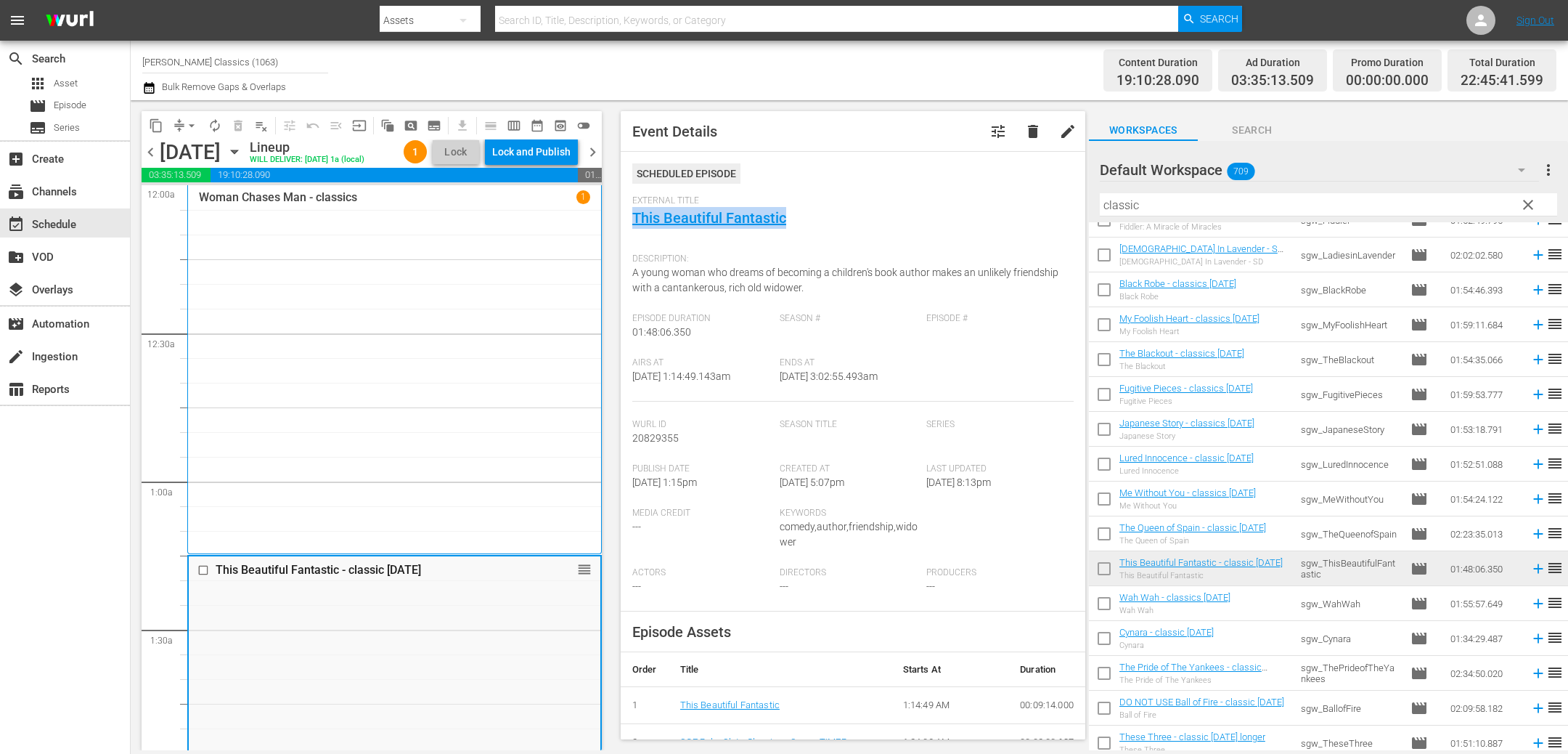
click at [187, 126] on span "arrow_drop_down" at bounding box center [191, 125] width 15 height 15
click at [195, 192] on li "Align to End of Previous Day" at bounding box center [192, 202] width 152 height 24
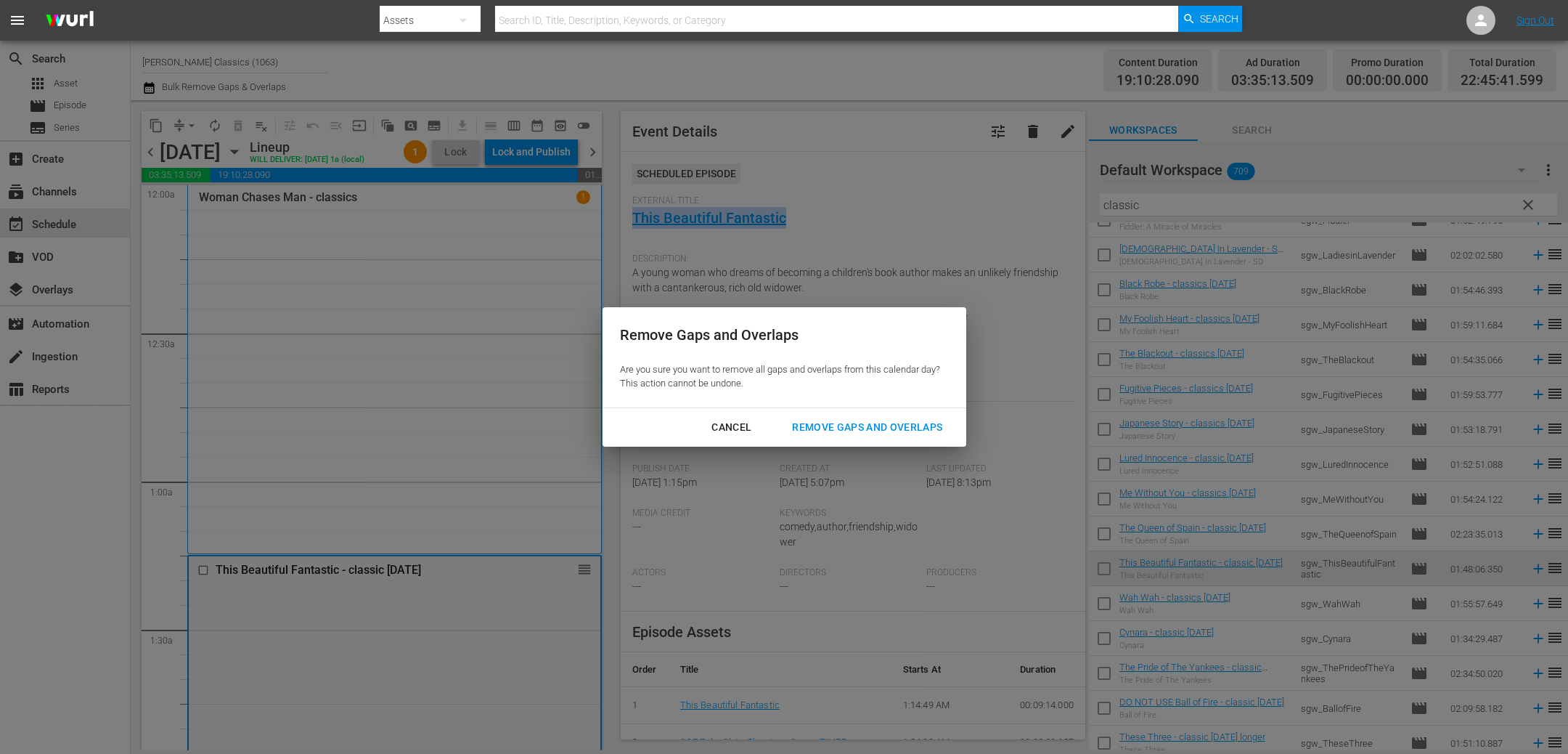
click at [887, 420] on div "Remove Gaps and Overlaps" at bounding box center [867, 427] width 173 height 19
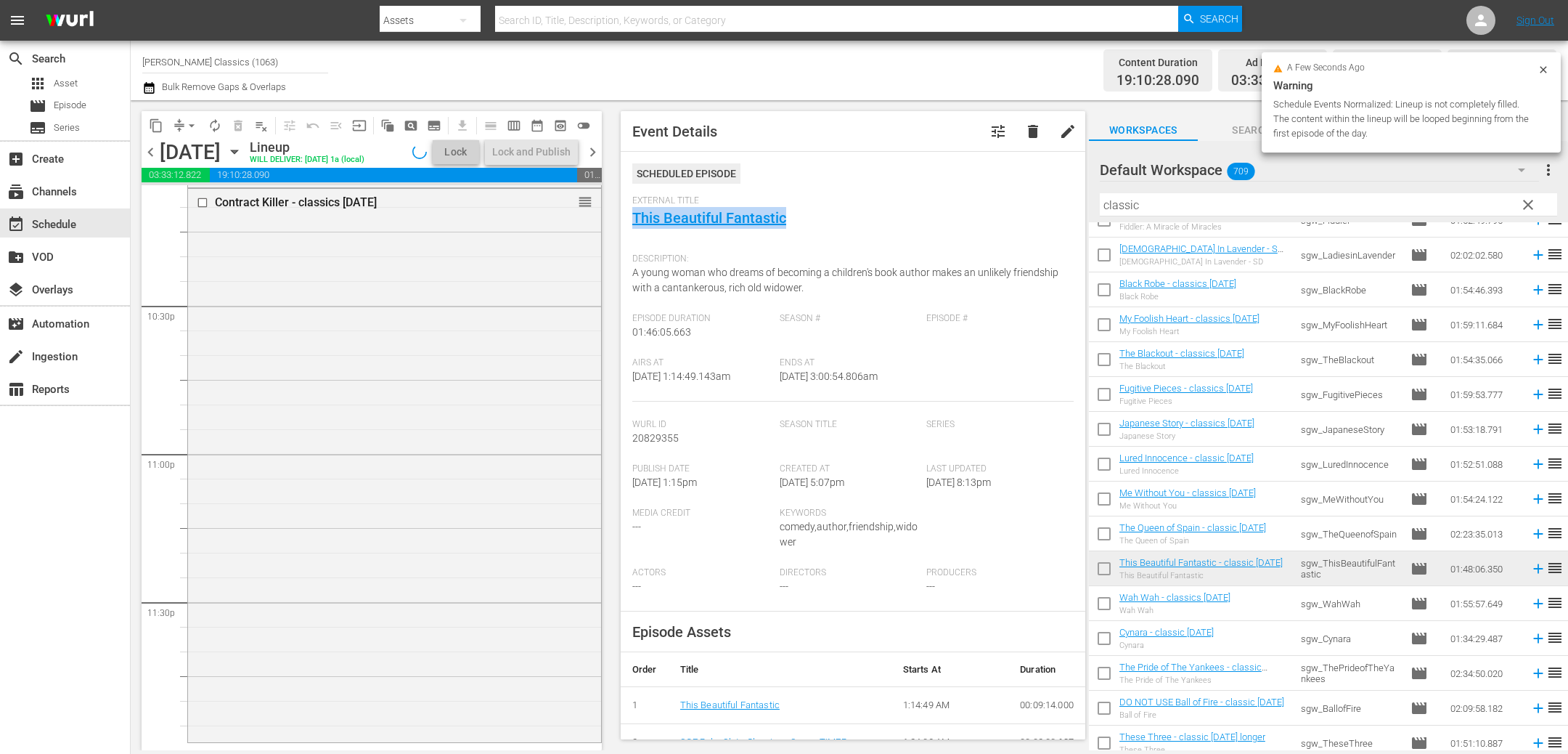
scroll to position [6543, 0]
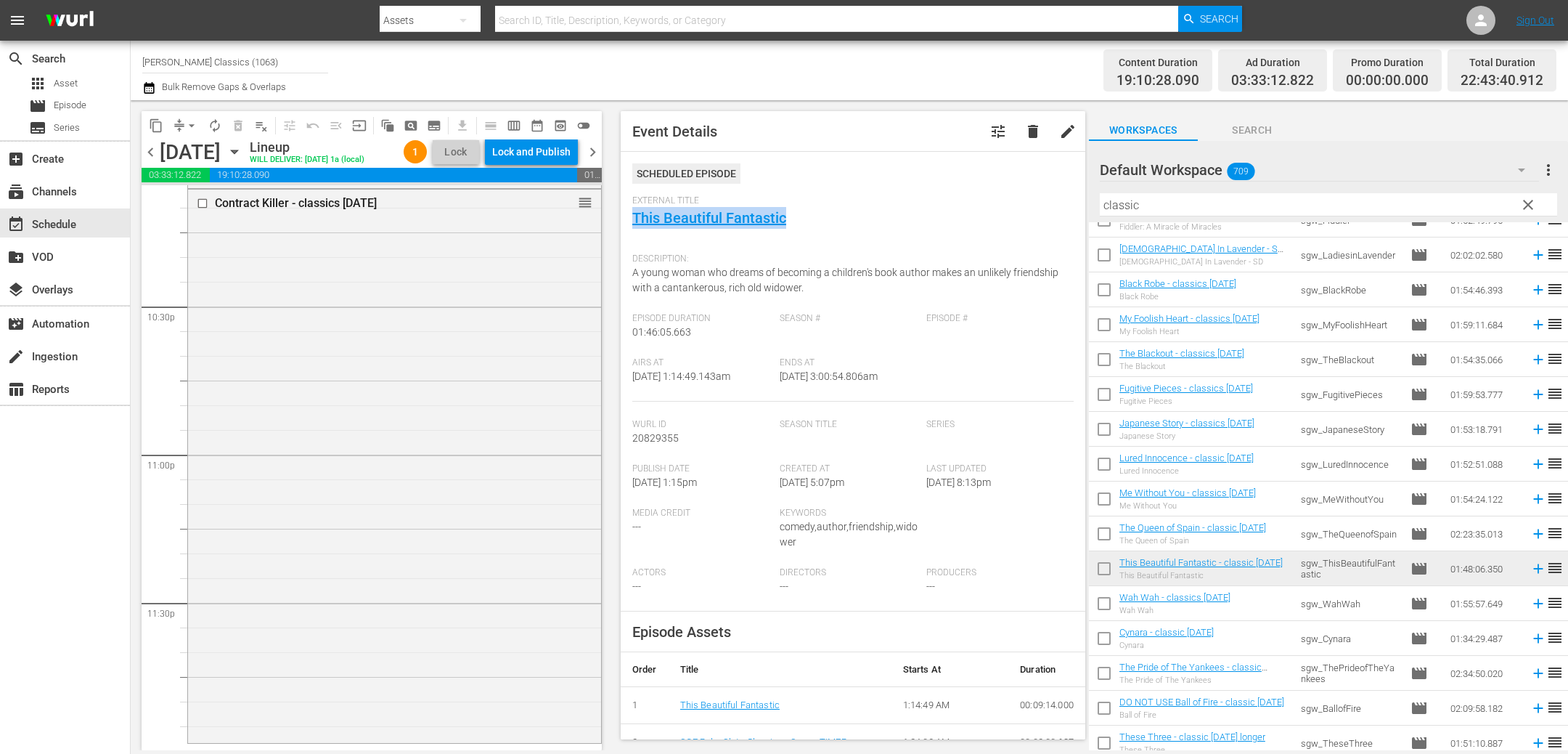
click at [593, 149] on span "chevron_right" at bounding box center [592, 152] width 19 height 19
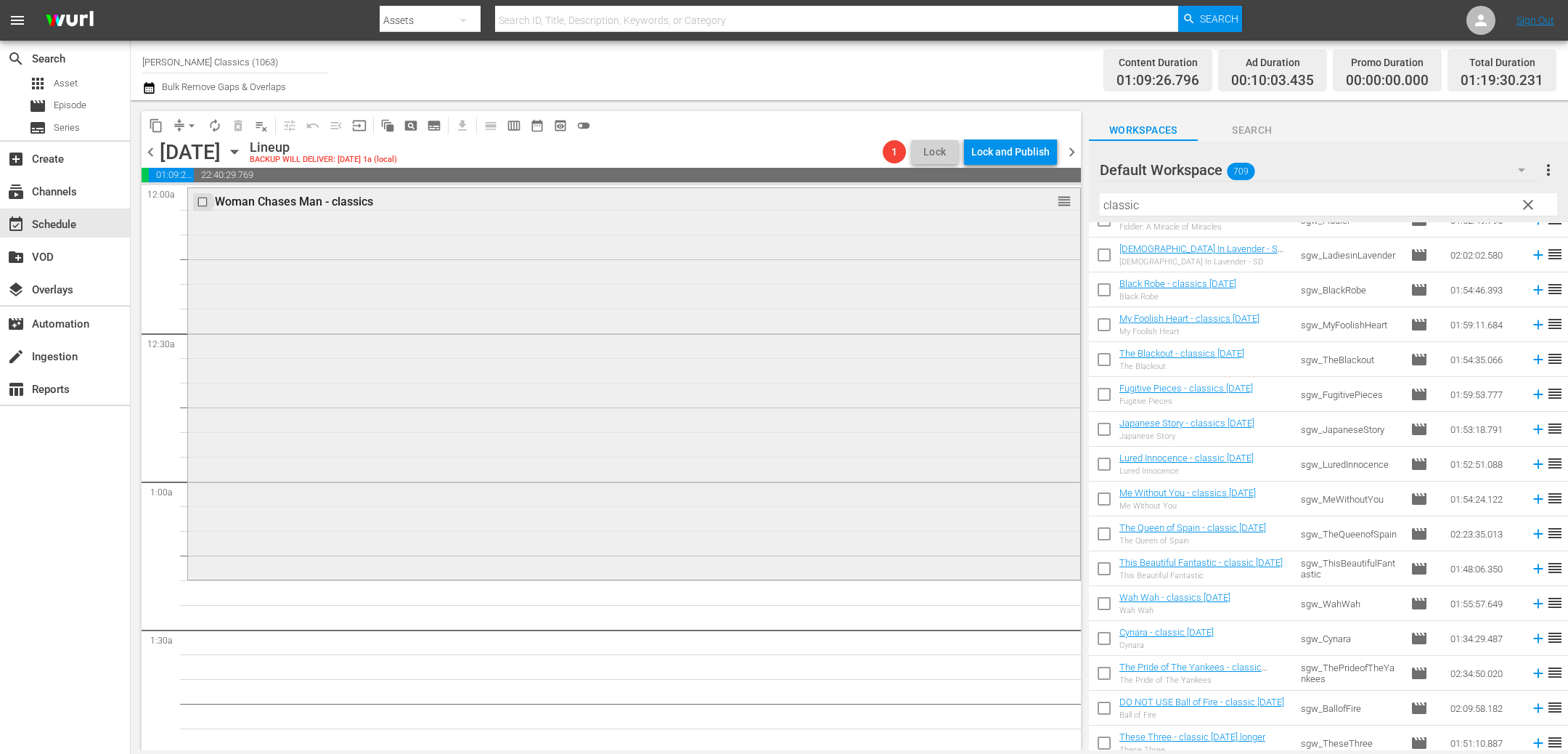
click at [201, 204] on input "checkbox" at bounding box center [205, 201] width 16 height 13
click at [239, 124] on span "delete_forever_outlined" at bounding box center [238, 125] width 15 height 15
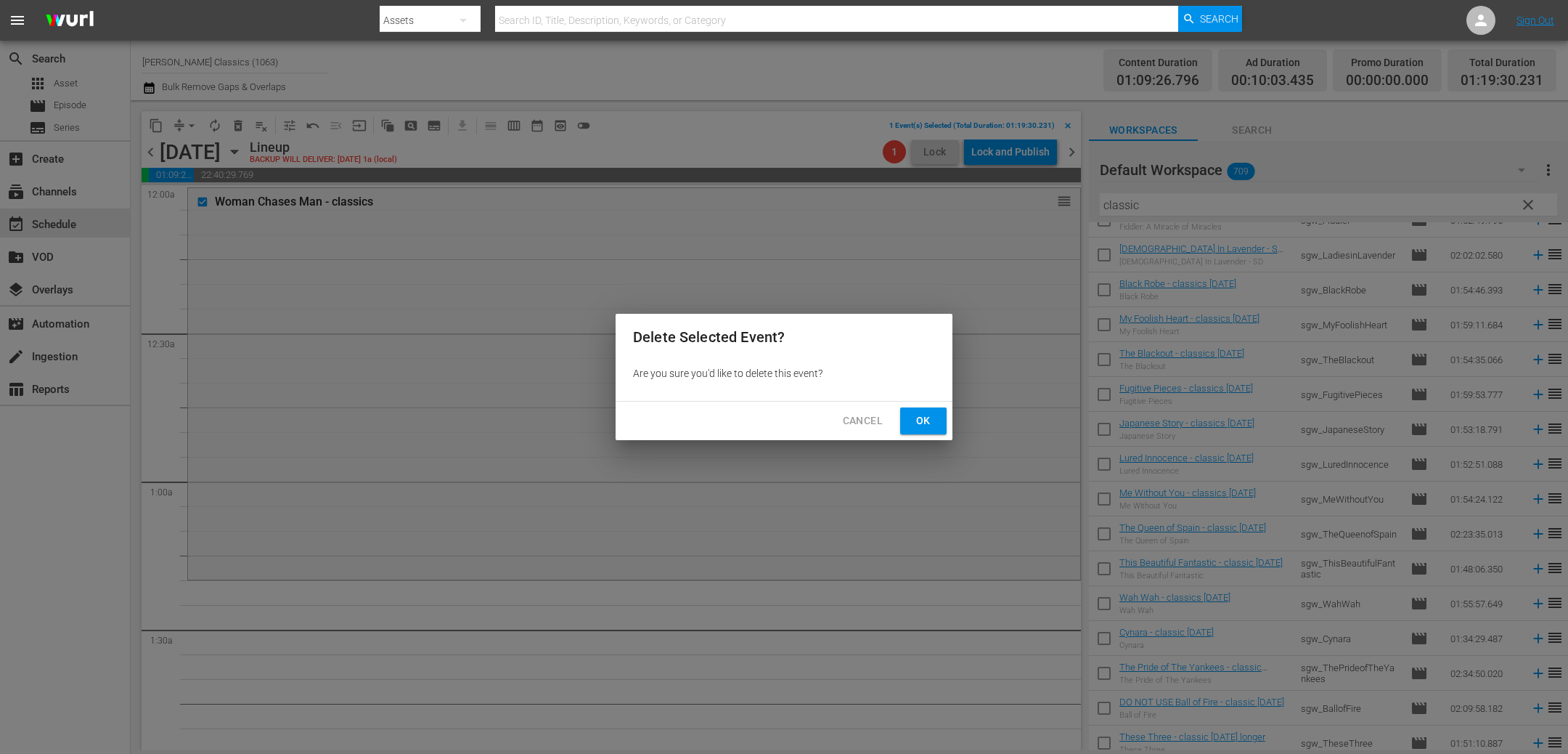
click at [926, 423] on span "Ok" at bounding box center [923, 421] width 23 height 19
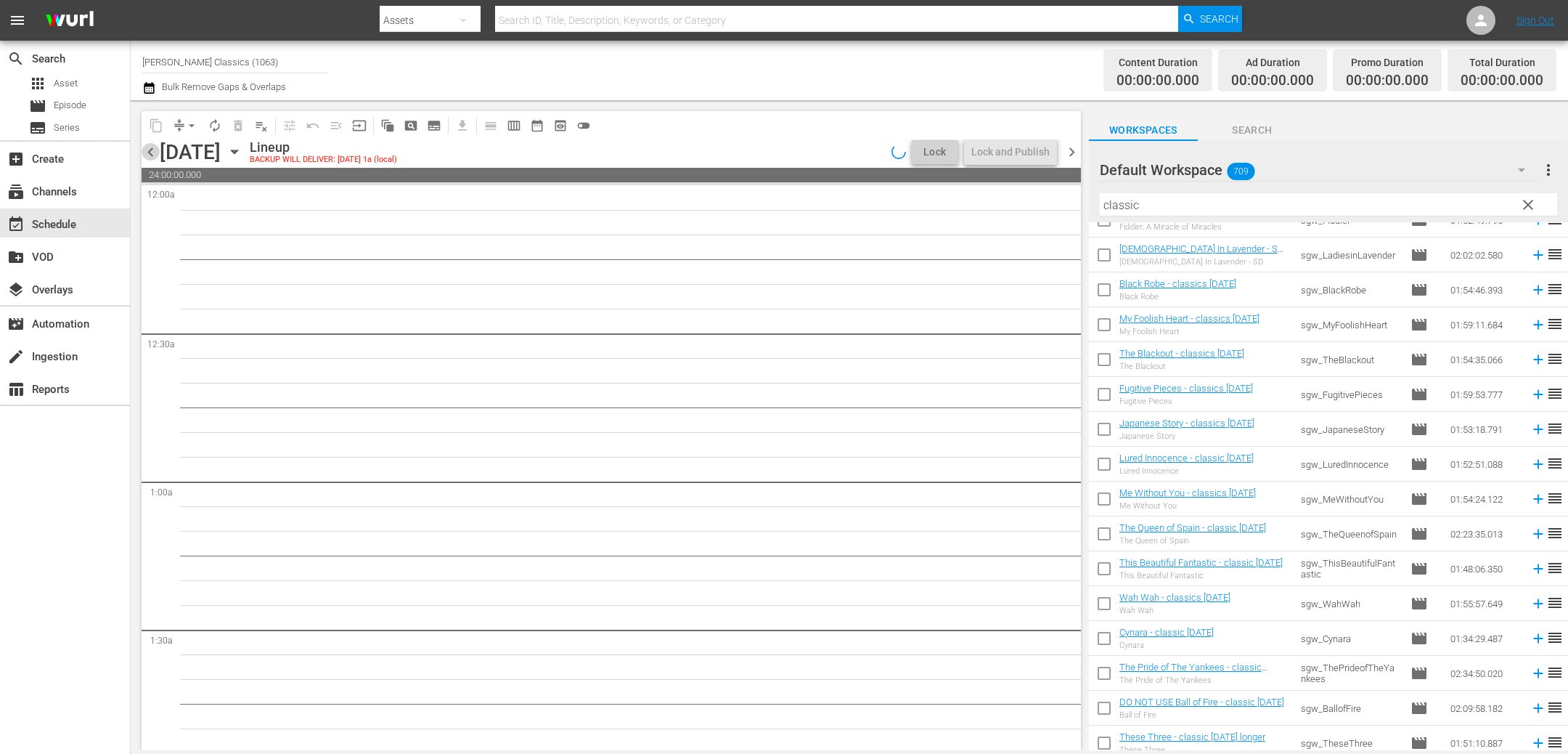
click at [152, 147] on span "chevron_left" at bounding box center [150, 152] width 19 height 19
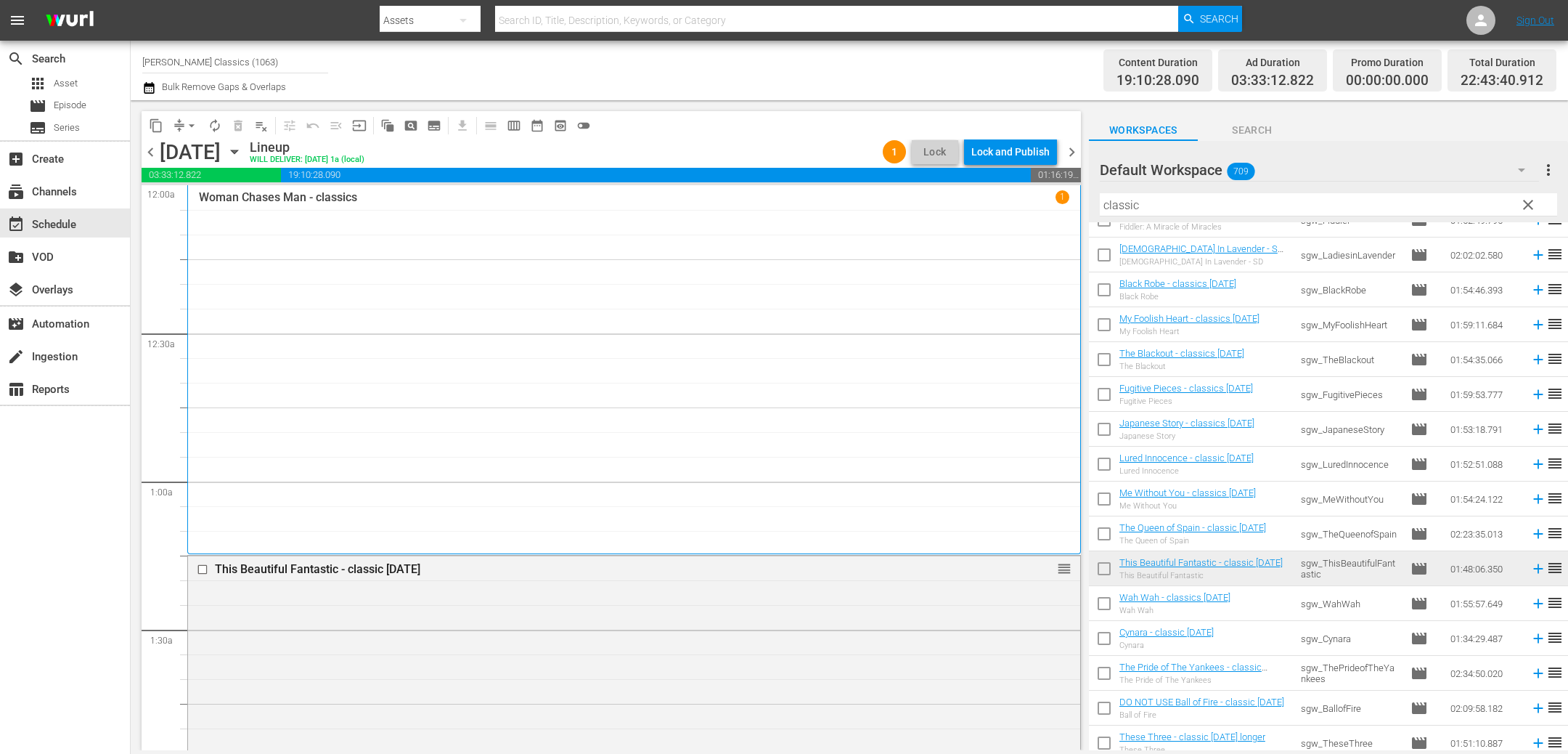
click at [1315, 205] on input "classic" at bounding box center [1327, 205] width 457 height 23
type input "o"
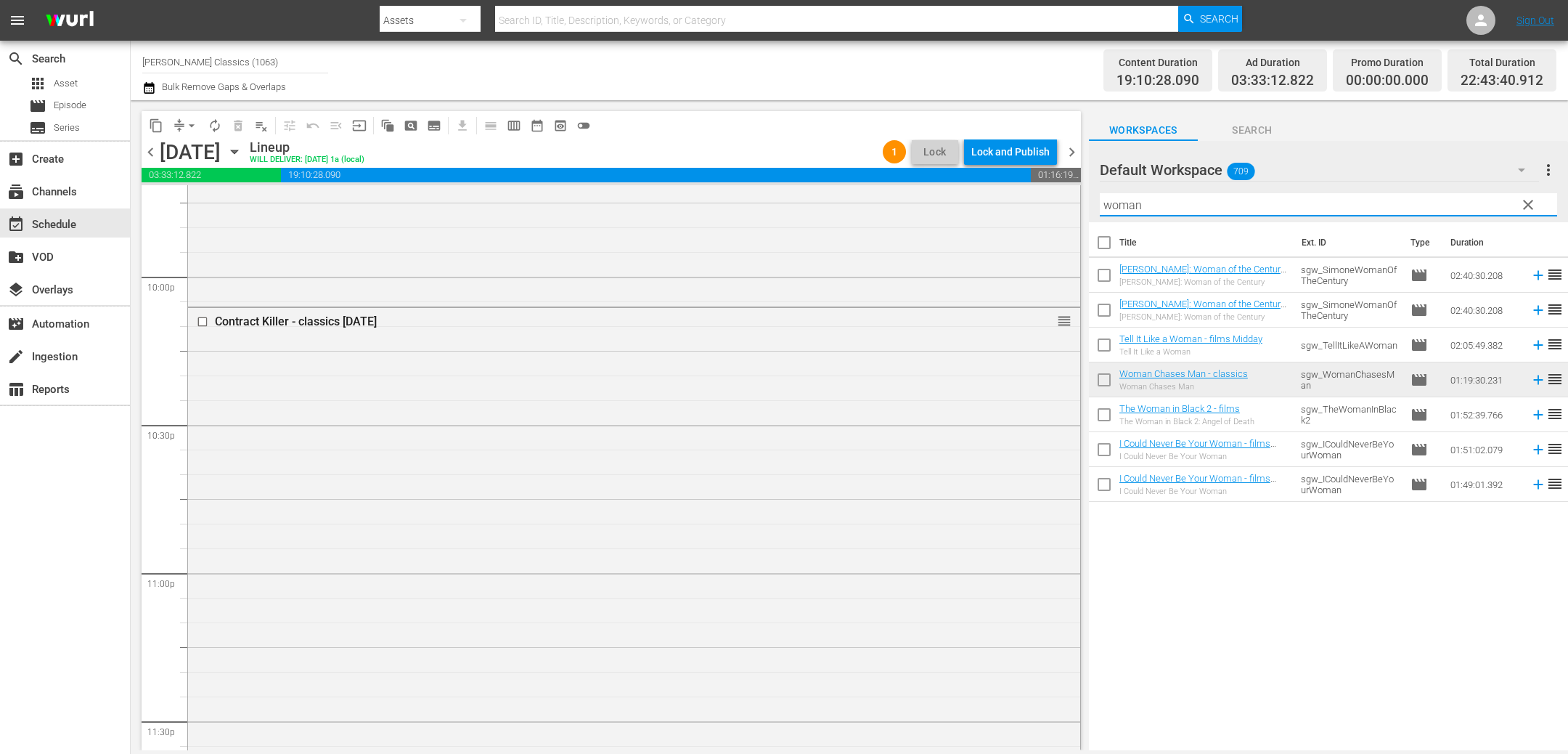
scroll to position [6543, 0]
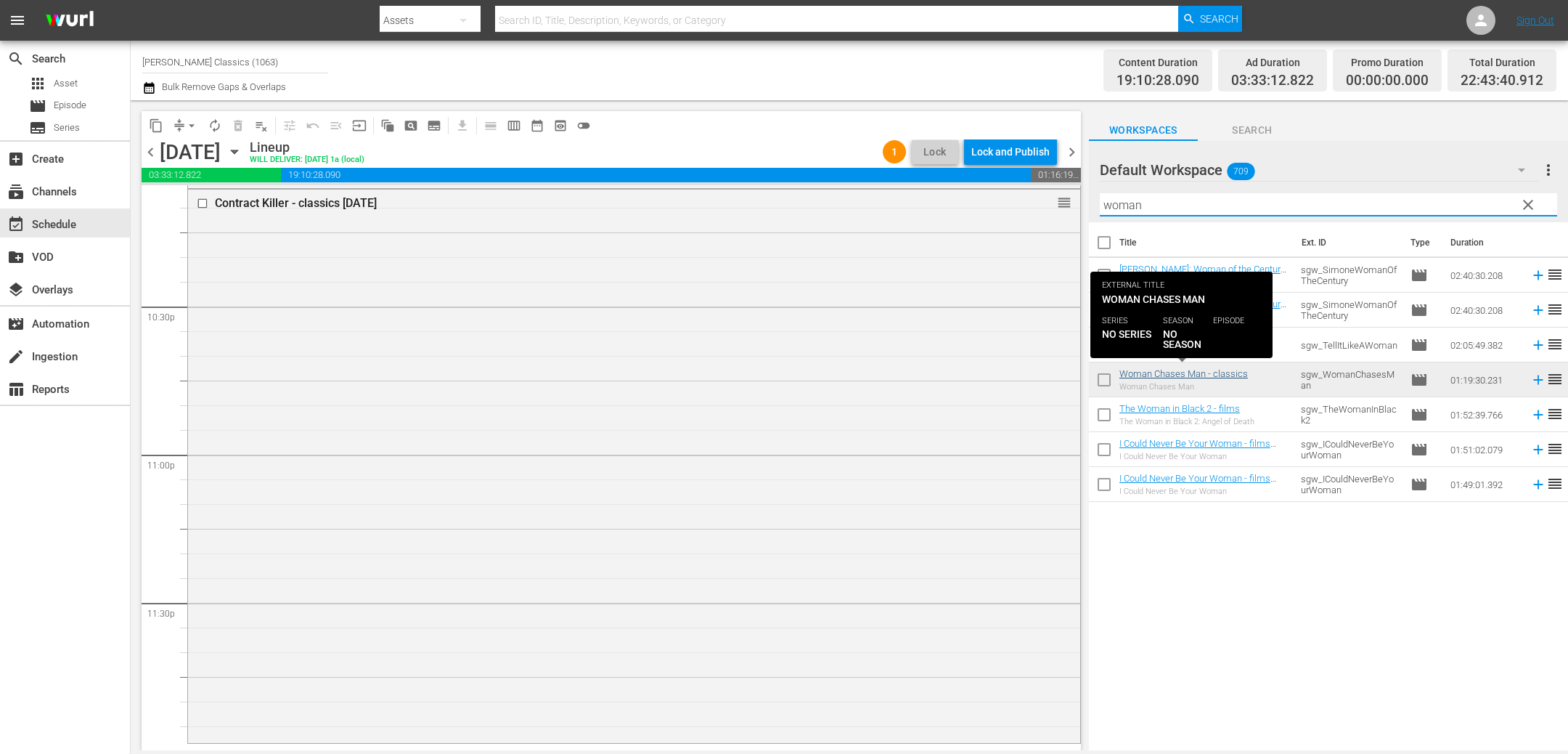
type input "woman"
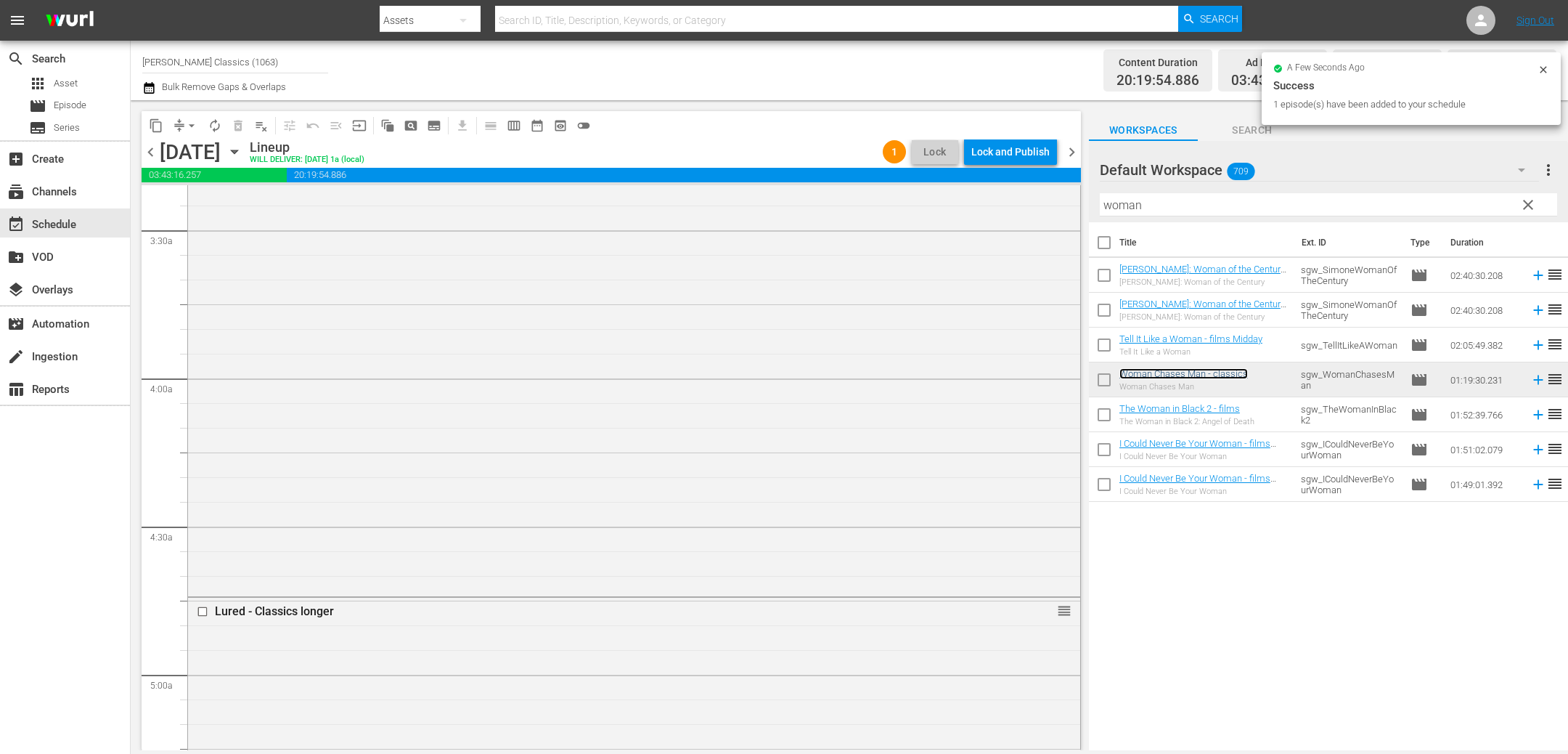
scroll to position [0, 0]
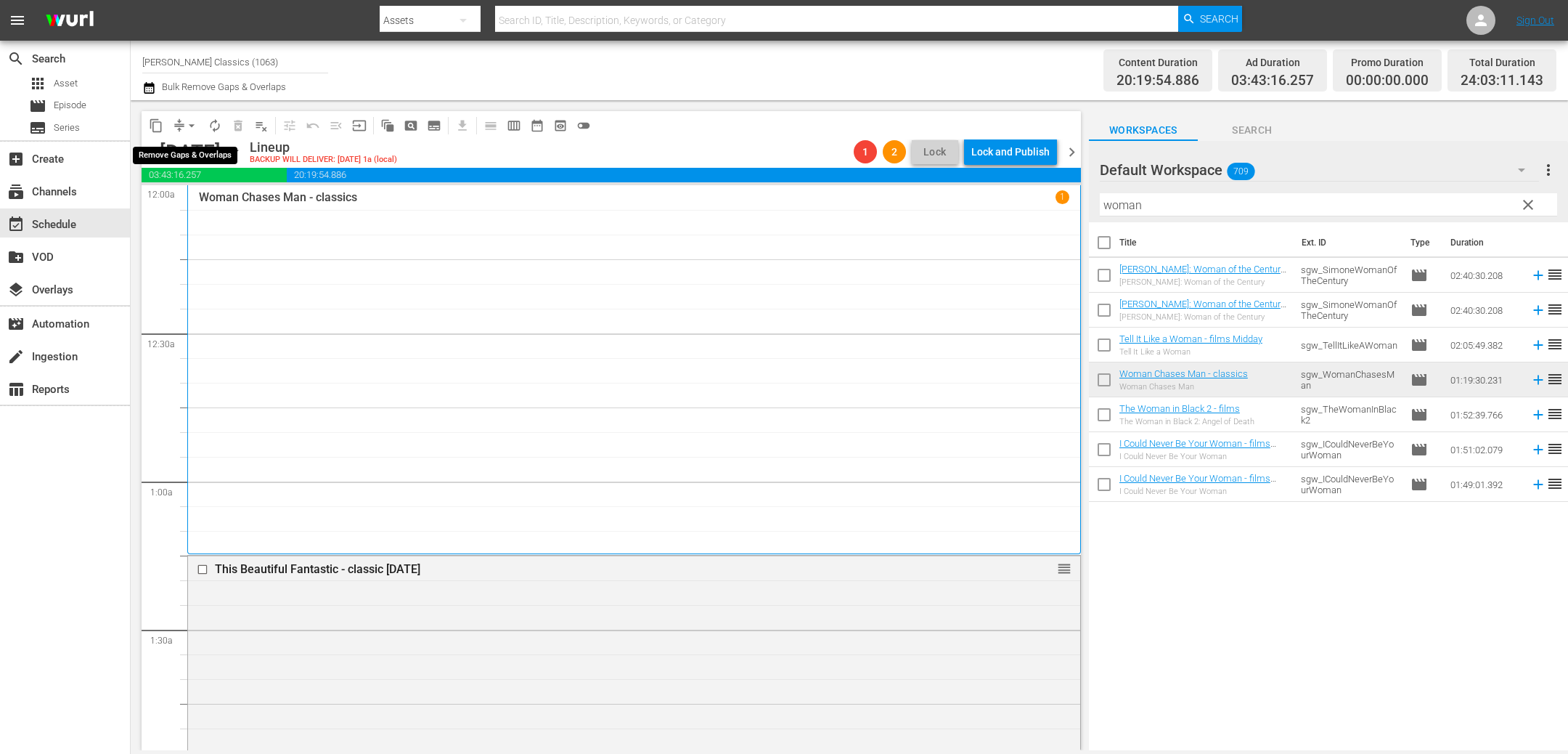
click at [175, 119] on span "compress" at bounding box center [179, 125] width 15 height 15
click at [178, 120] on span "compress" at bounding box center [179, 125] width 15 height 15
click at [186, 132] on span "arrow_drop_down" at bounding box center [191, 125] width 15 height 15
click at [204, 209] on li "Align to End of Previous Day" at bounding box center [192, 202] width 152 height 24
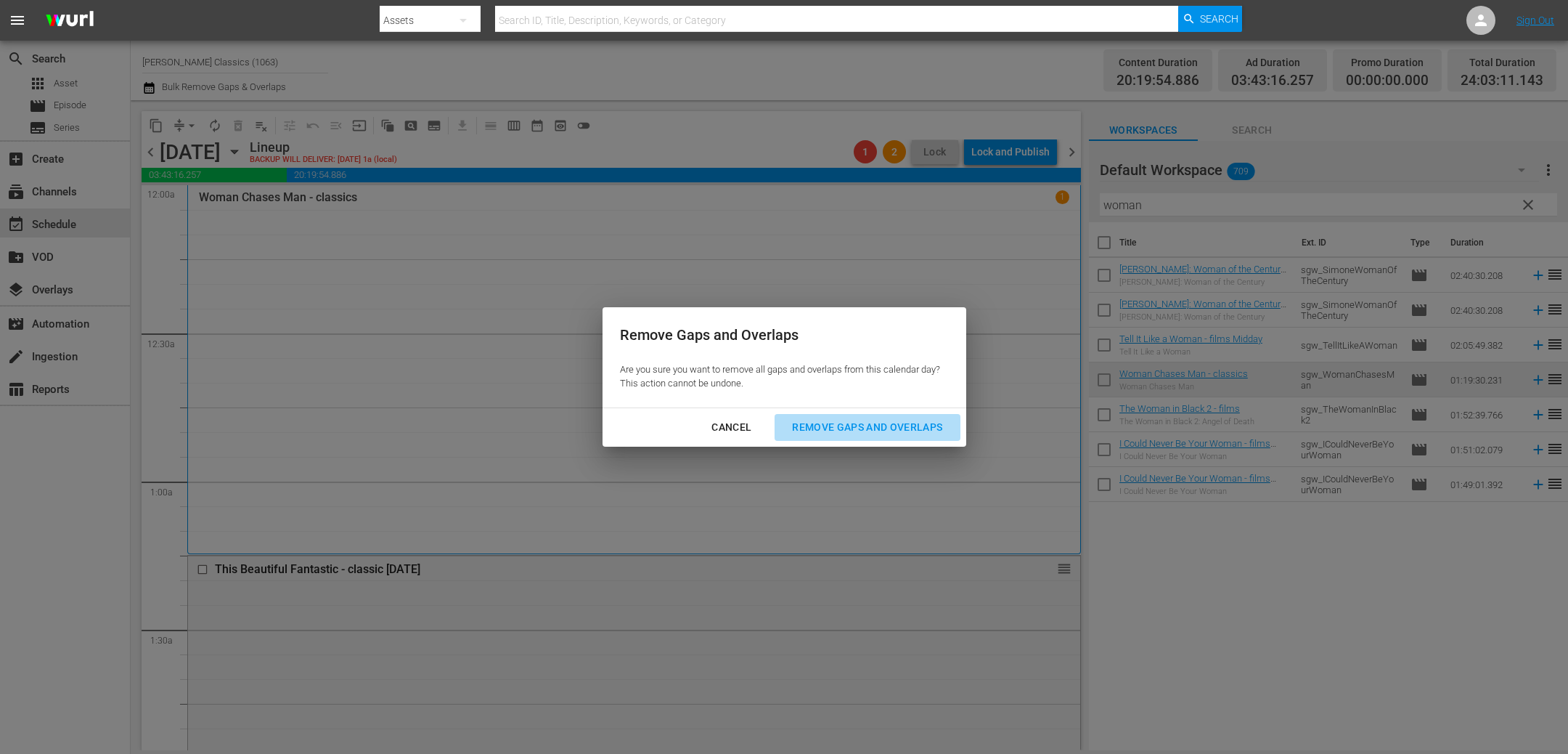
click at [840, 425] on div "Remove Gaps and Overlaps" at bounding box center [867, 427] width 173 height 19
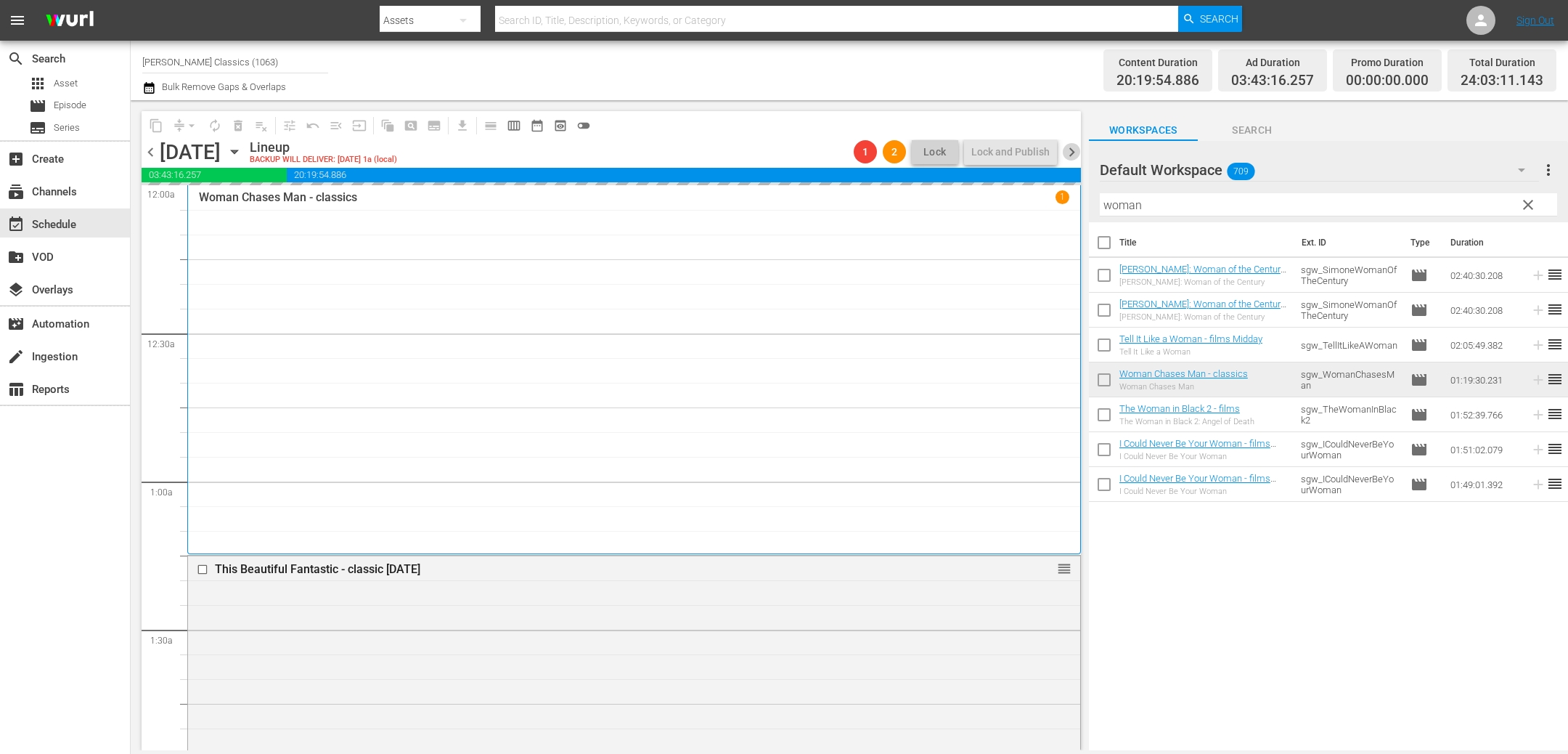
click at [1069, 152] on span "chevron_right" at bounding box center [1071, 152] width 19 height 19
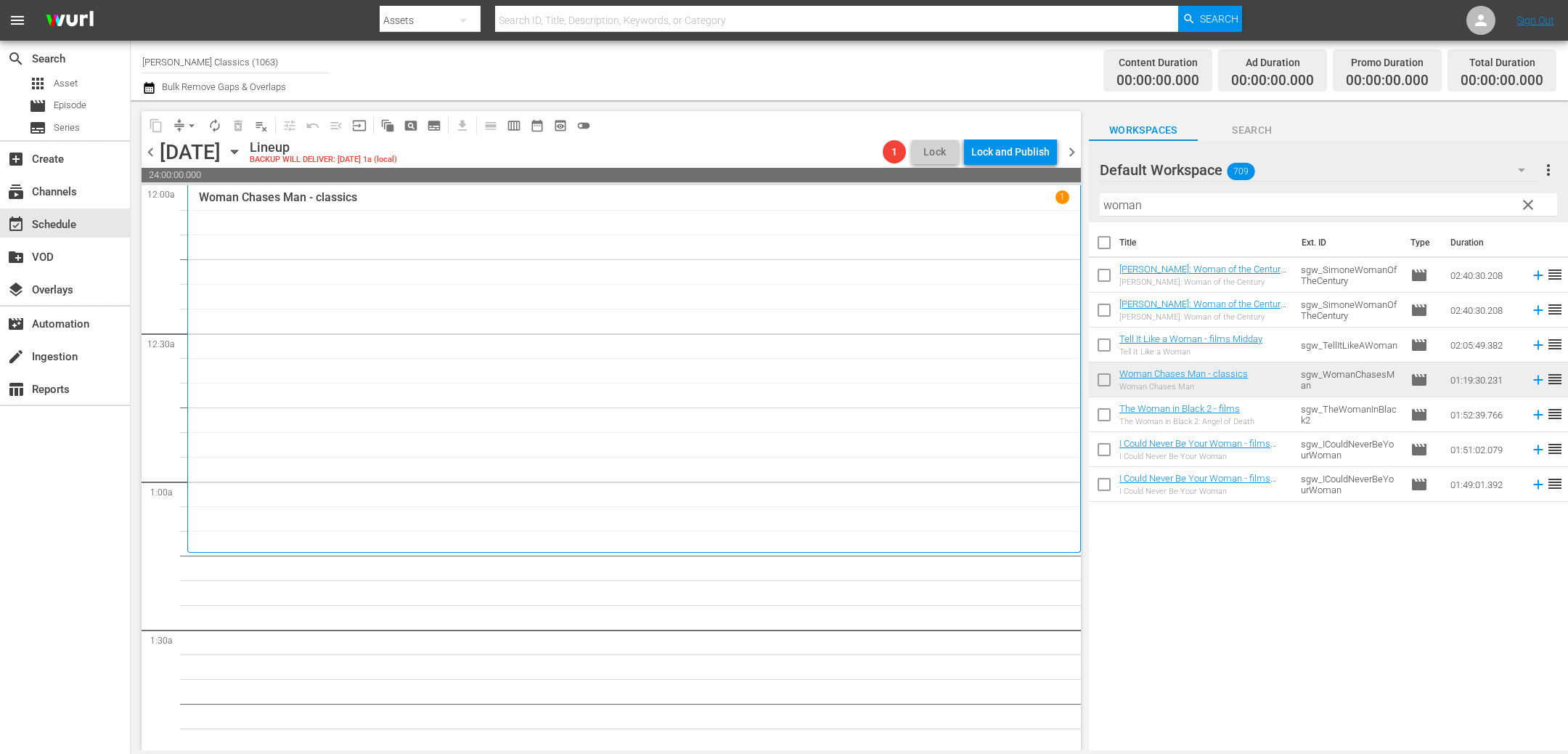
click at [238, 152] on icon "button" at bounding box center [234, 152] width 7 height 4
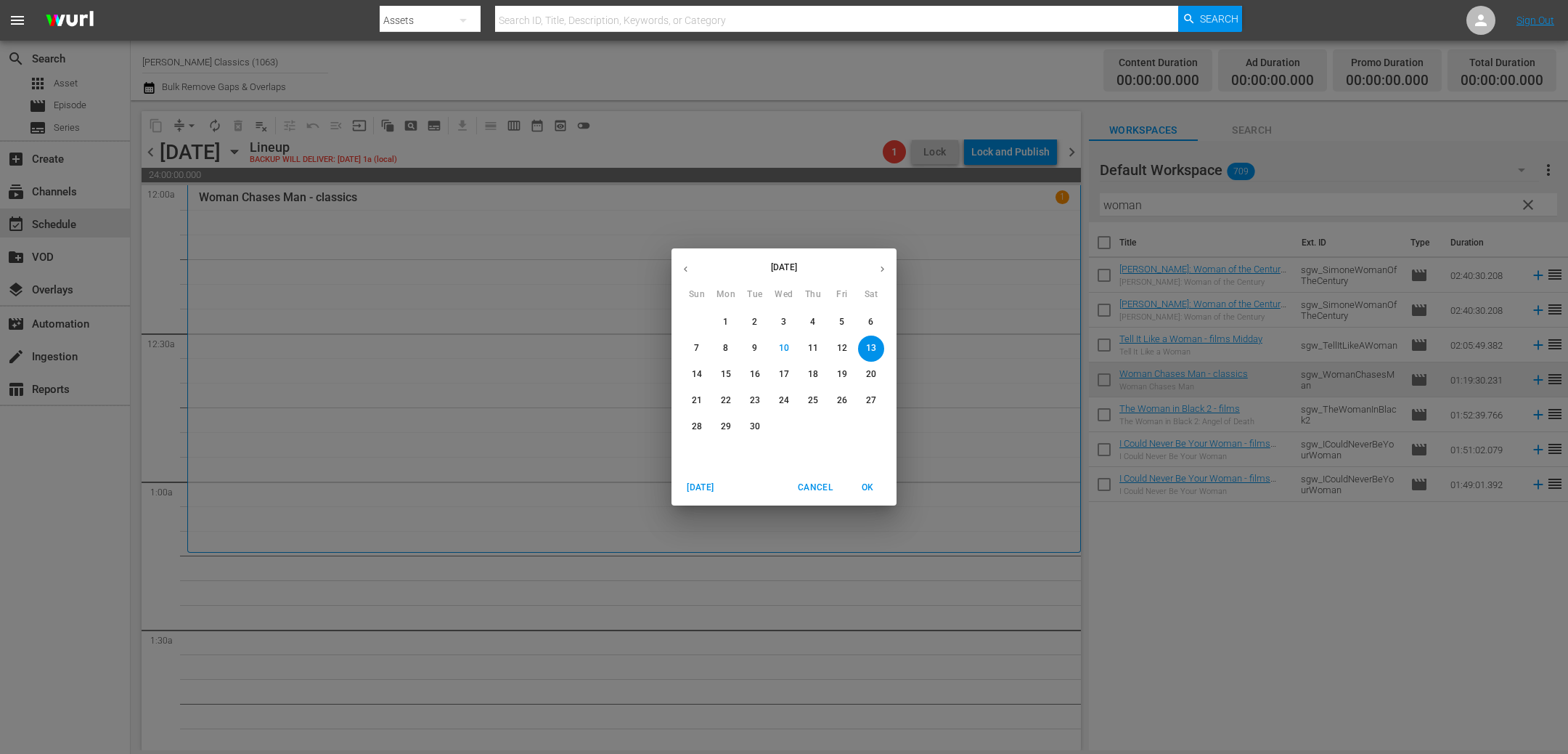
click at [783, 326] on p "3" at bounding box center [783, 321] width 5 height 13
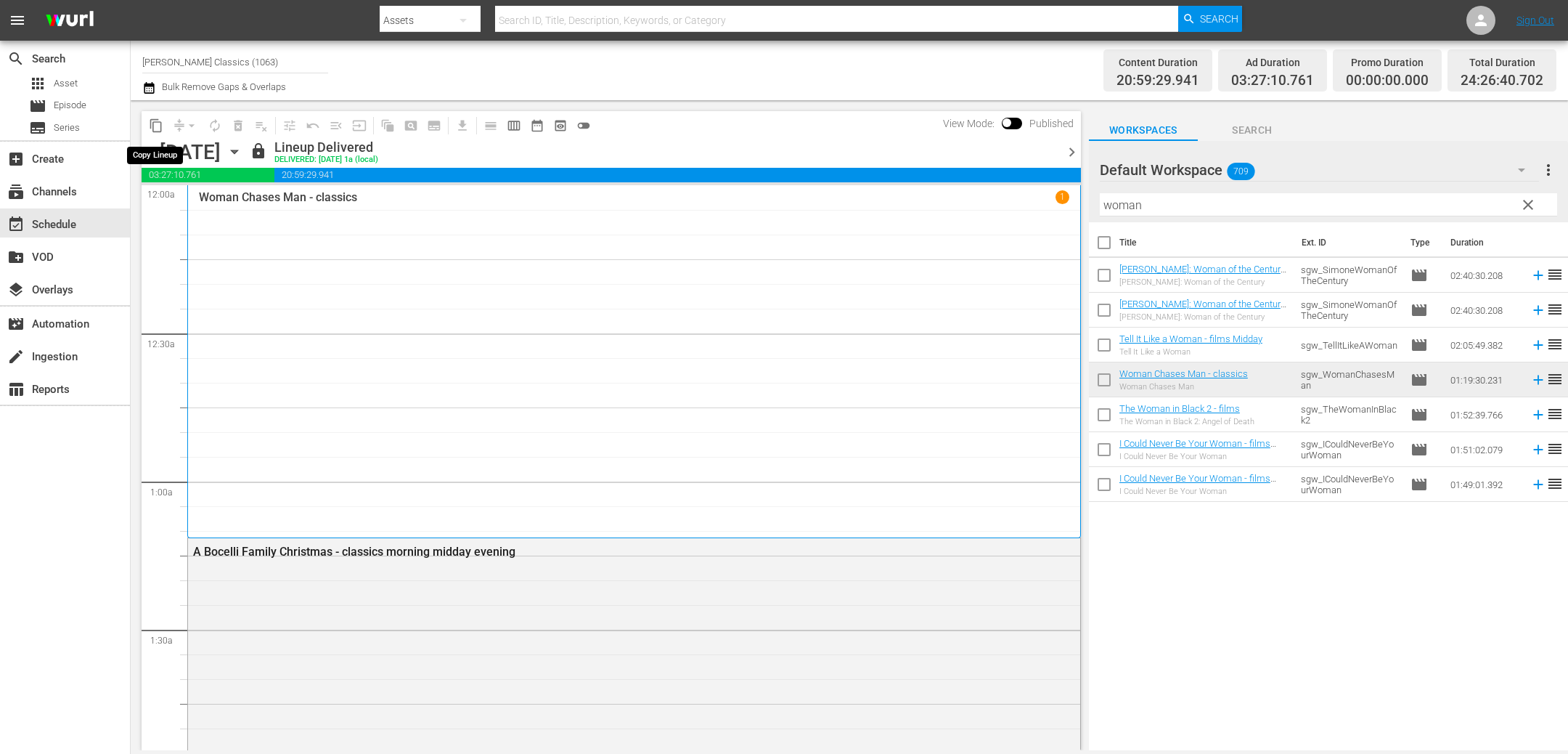
click at [165, 124] on button "content_copy" at bounding box center [156, 126] width 23 height 23
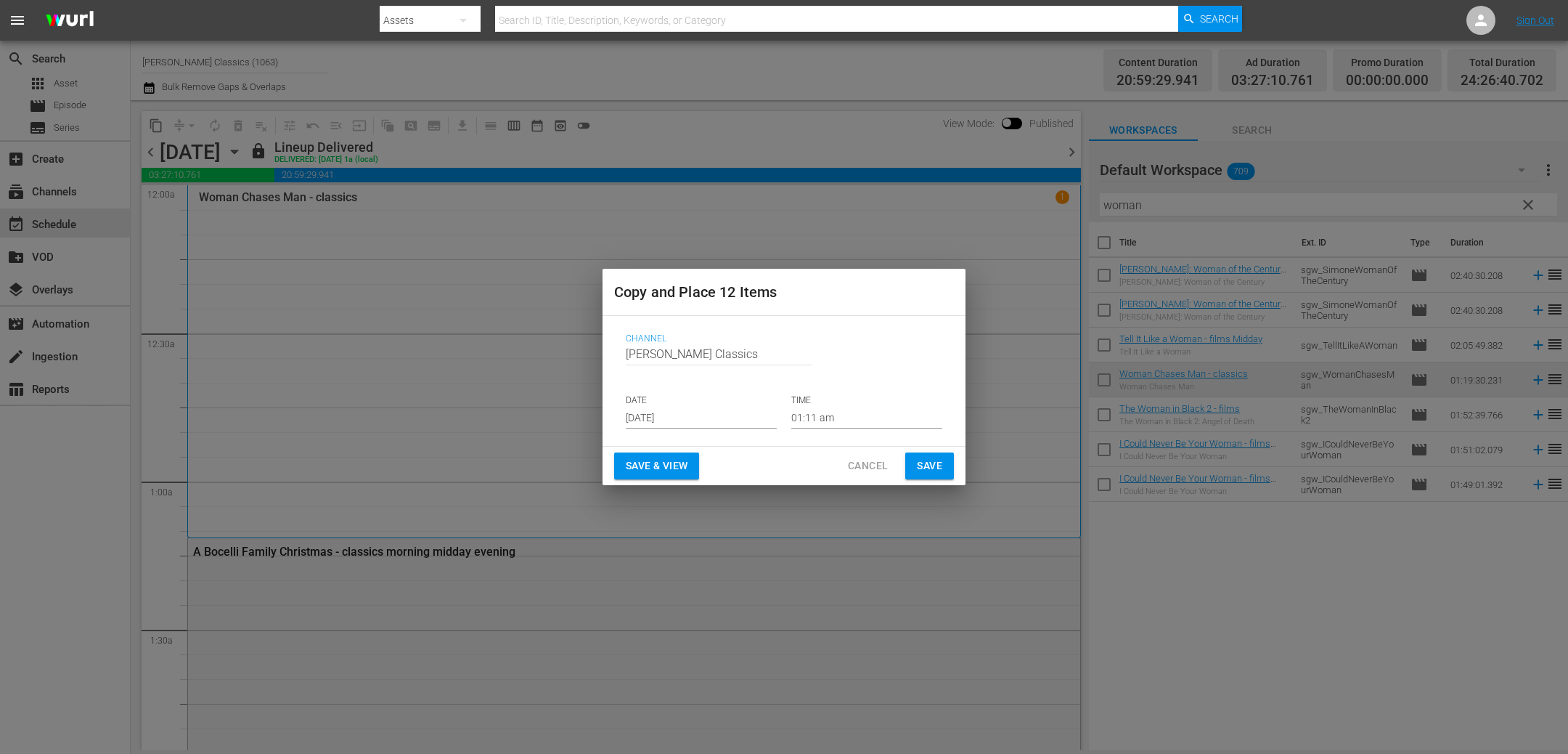
click at [736, 425] on input "Sep 12th 2025" at bounding box center [700, 417] width 151 height 21
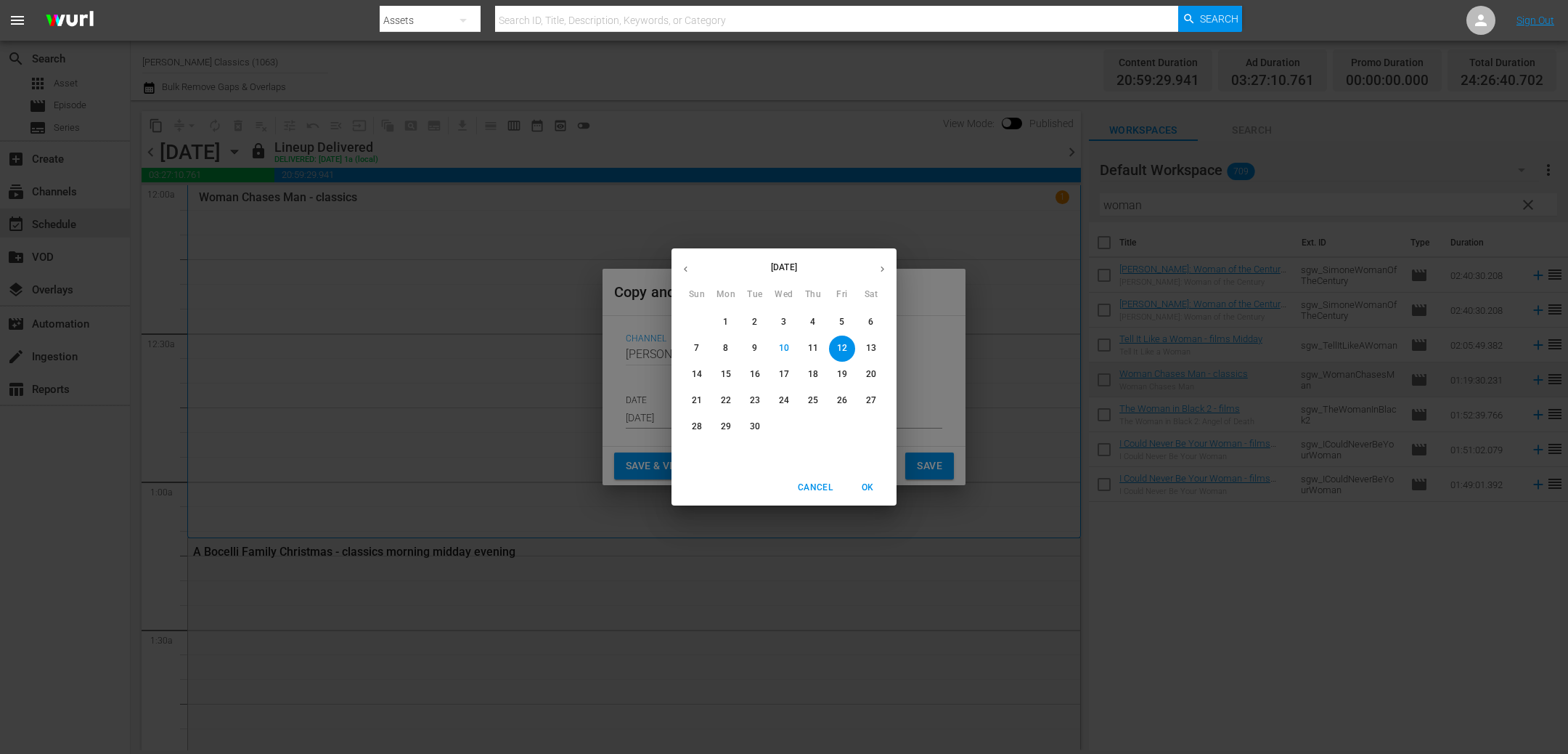
click at [867, 349] on p "13" at bounding box center [871, 348] width 10 height 13
type input "Sep 13th 2025"
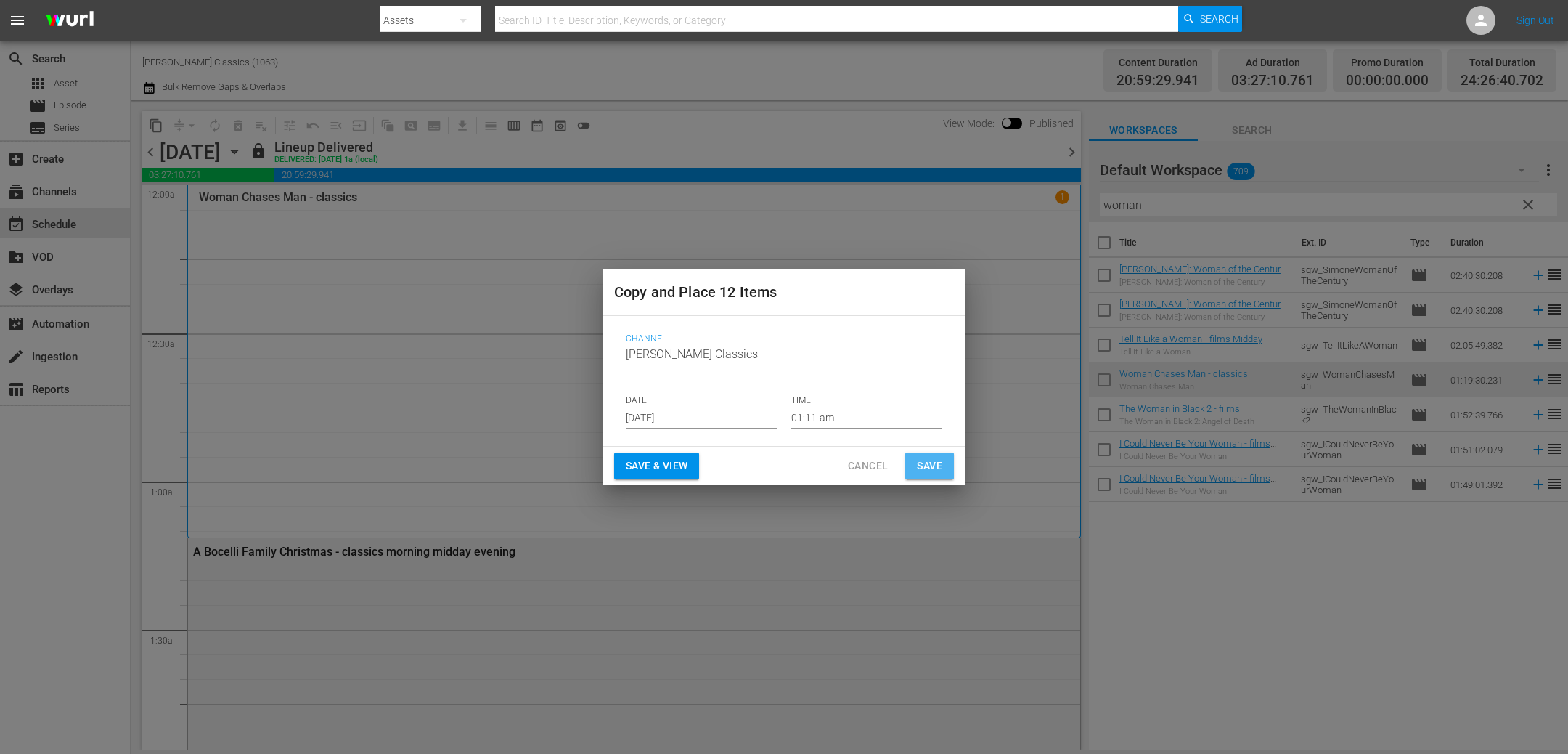
click at [927, 471] on span "Save" at bounding box center [929, 466] width 25 height 19
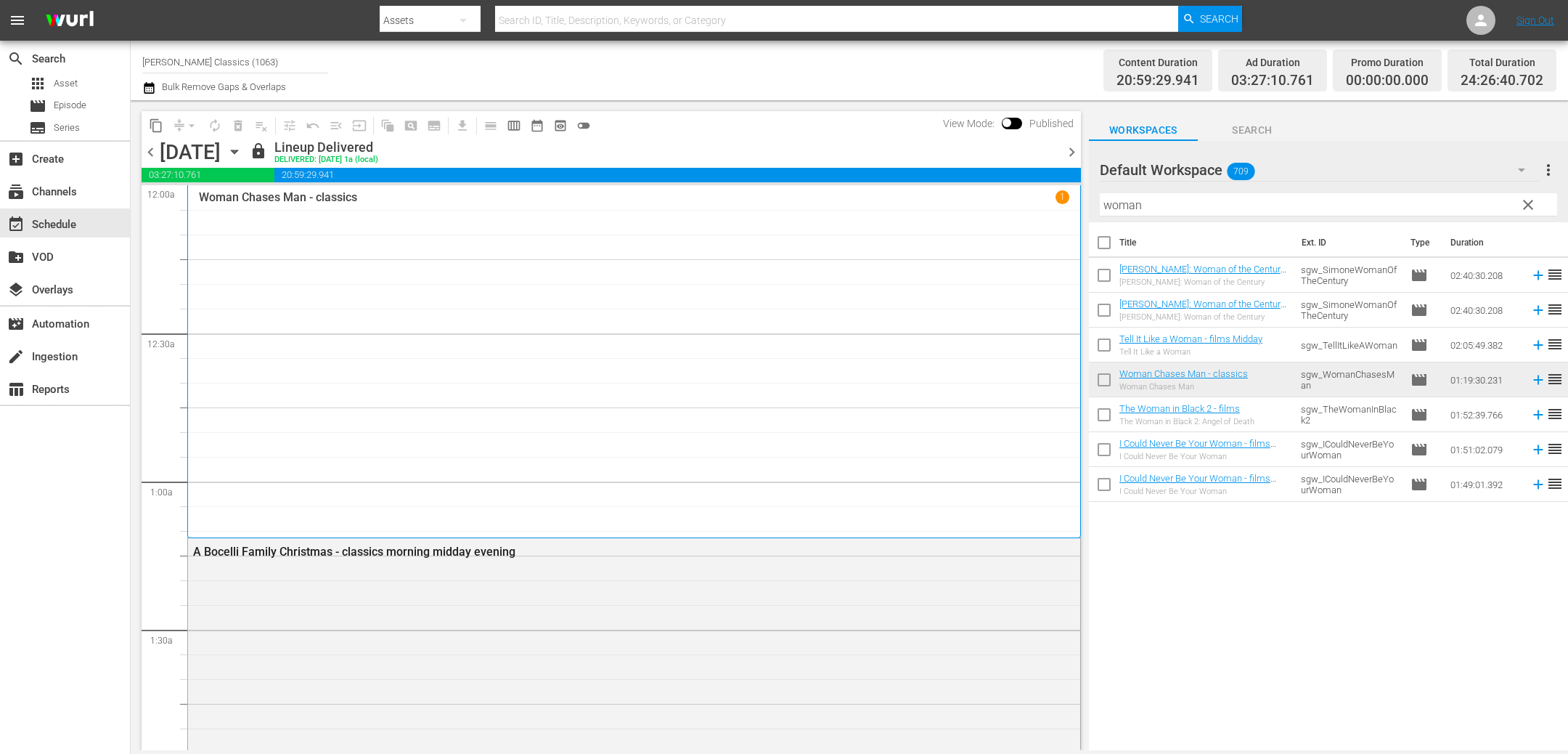
click at [1067, 156] on span "chevron_right" at bounding box center [1071, 152] width 19 height 19
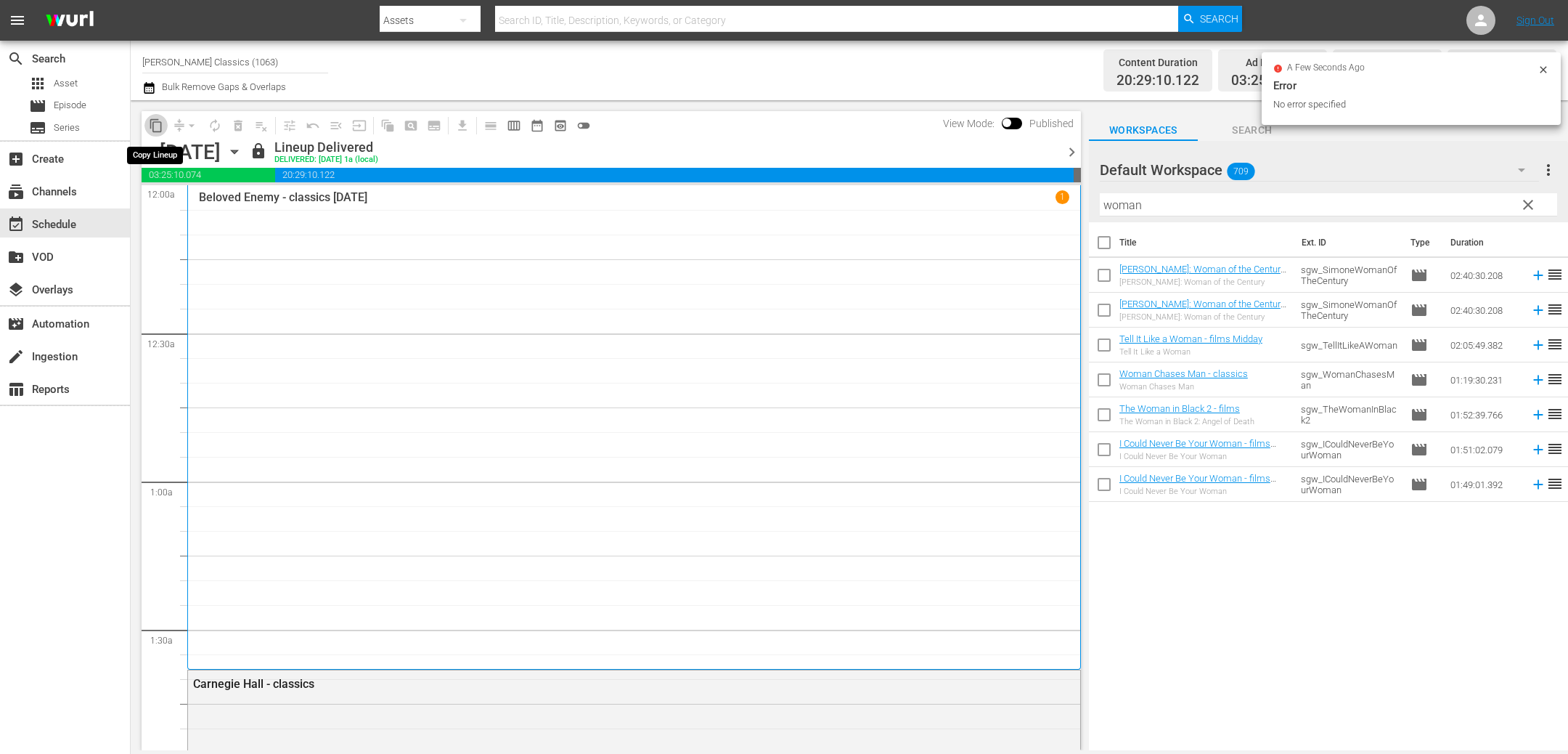
click at [161, 126] on span "content_copy" at bounding box center [156, 125] width 15 height 15
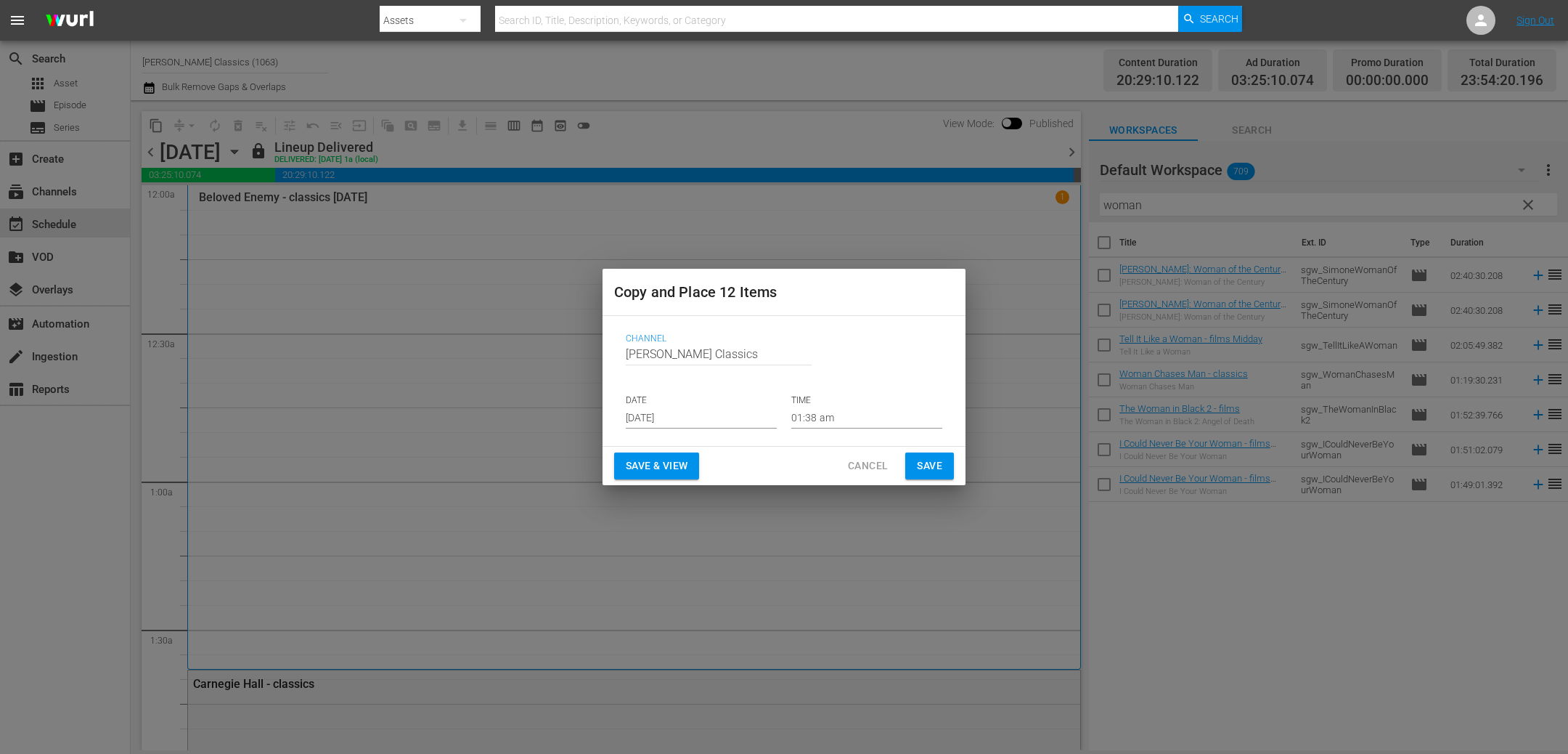
click at [725, 420] on input "Sep 12th 2025" at bounding box center [700, 417] width 151 height 21
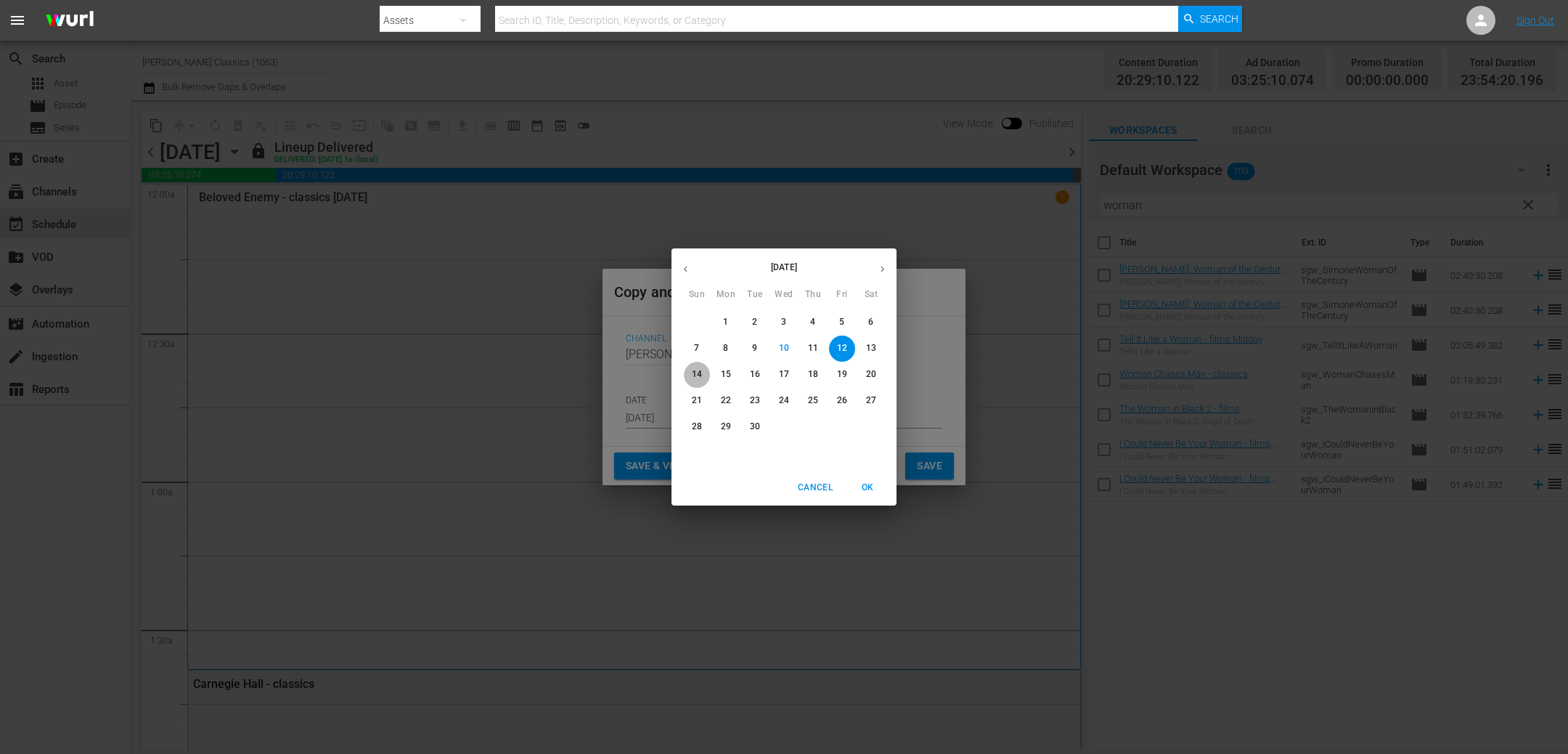
click at [699, 375] on p "14" at bounding box center [696, 374] width 10 height 13
type input "Sep 14th 2025"
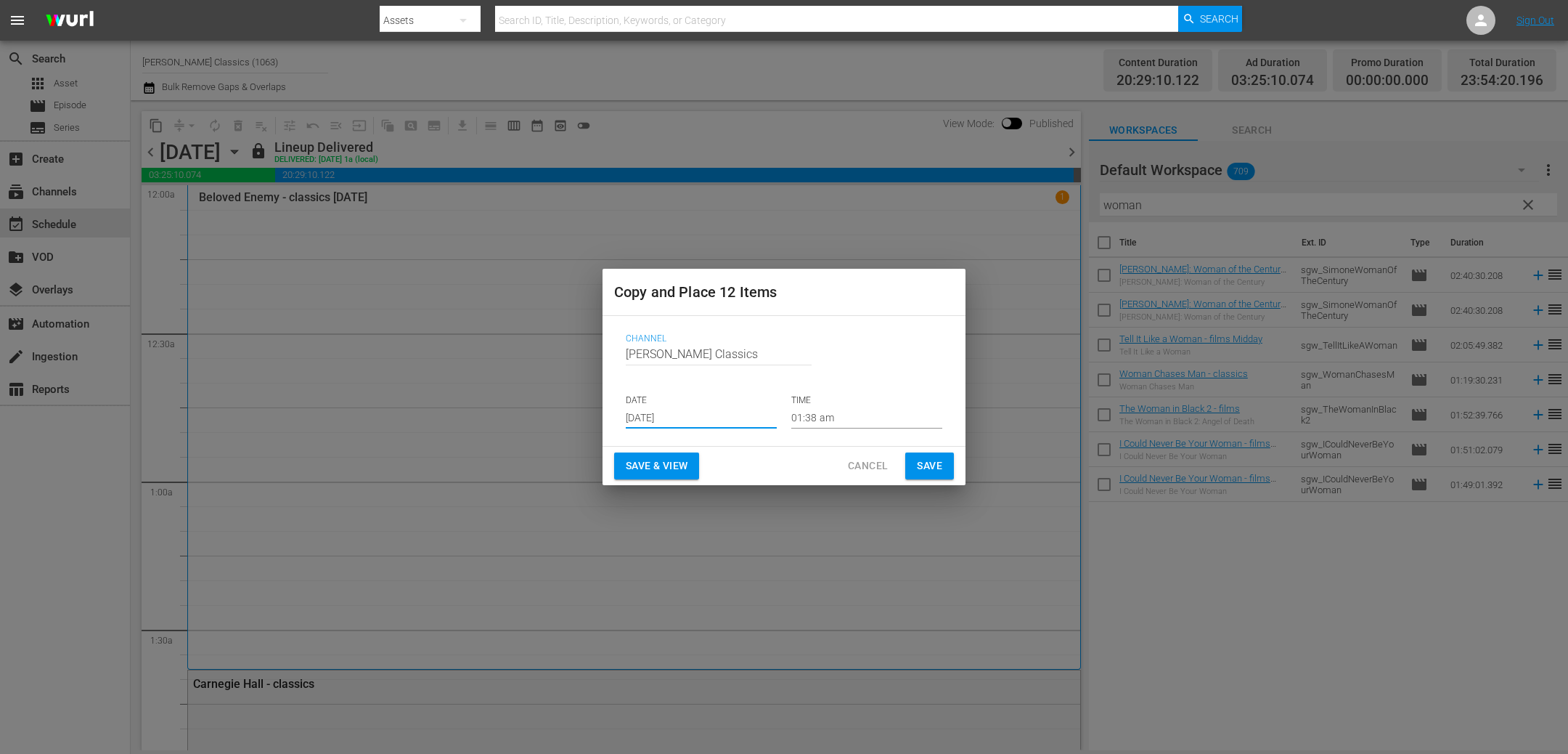
click at [928, 467] on span "Save" at bounding box center [929, 466] width 25 height 19
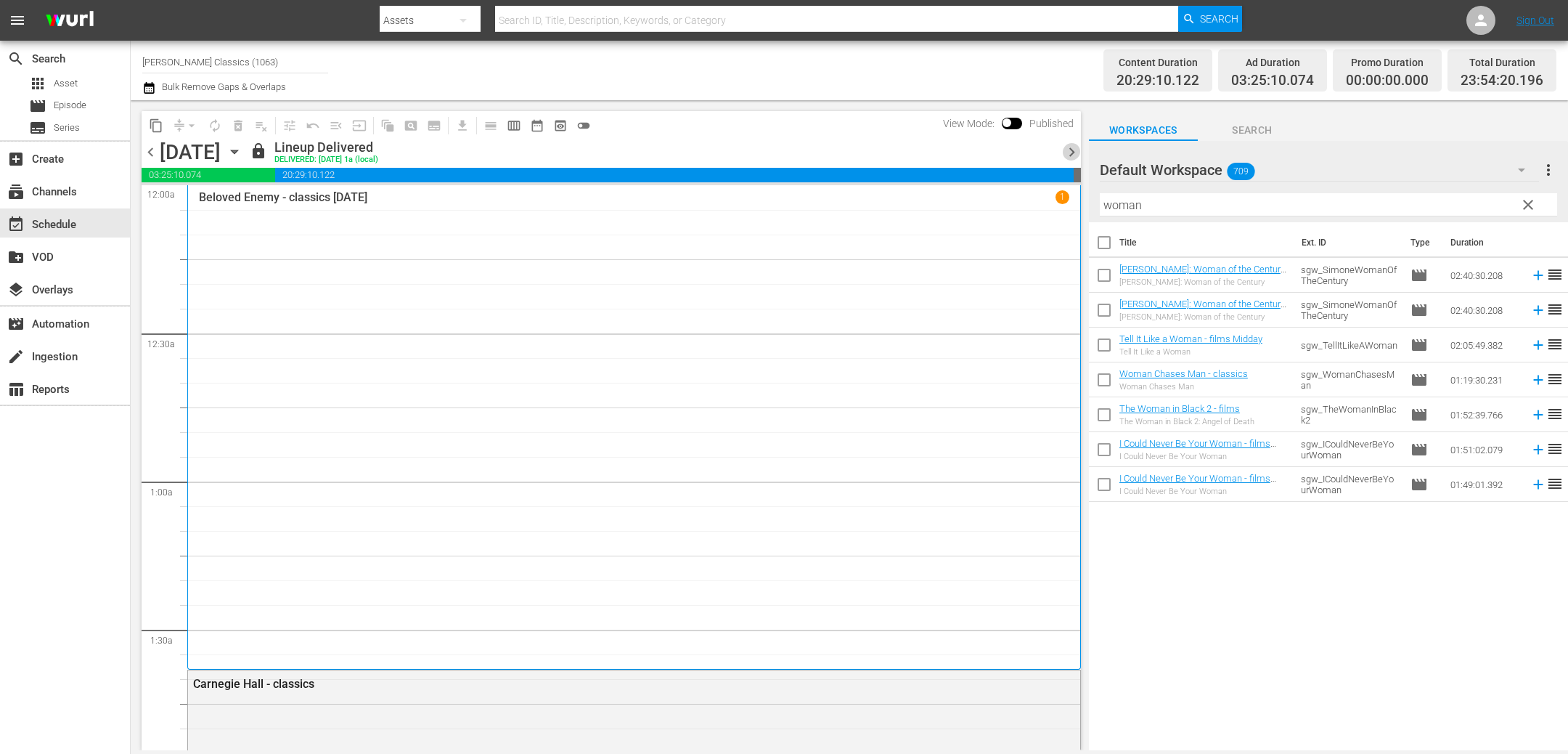
click at [1068, 155] on span "chevron_right" at bounding box center [1071, 152] width 19 height 19
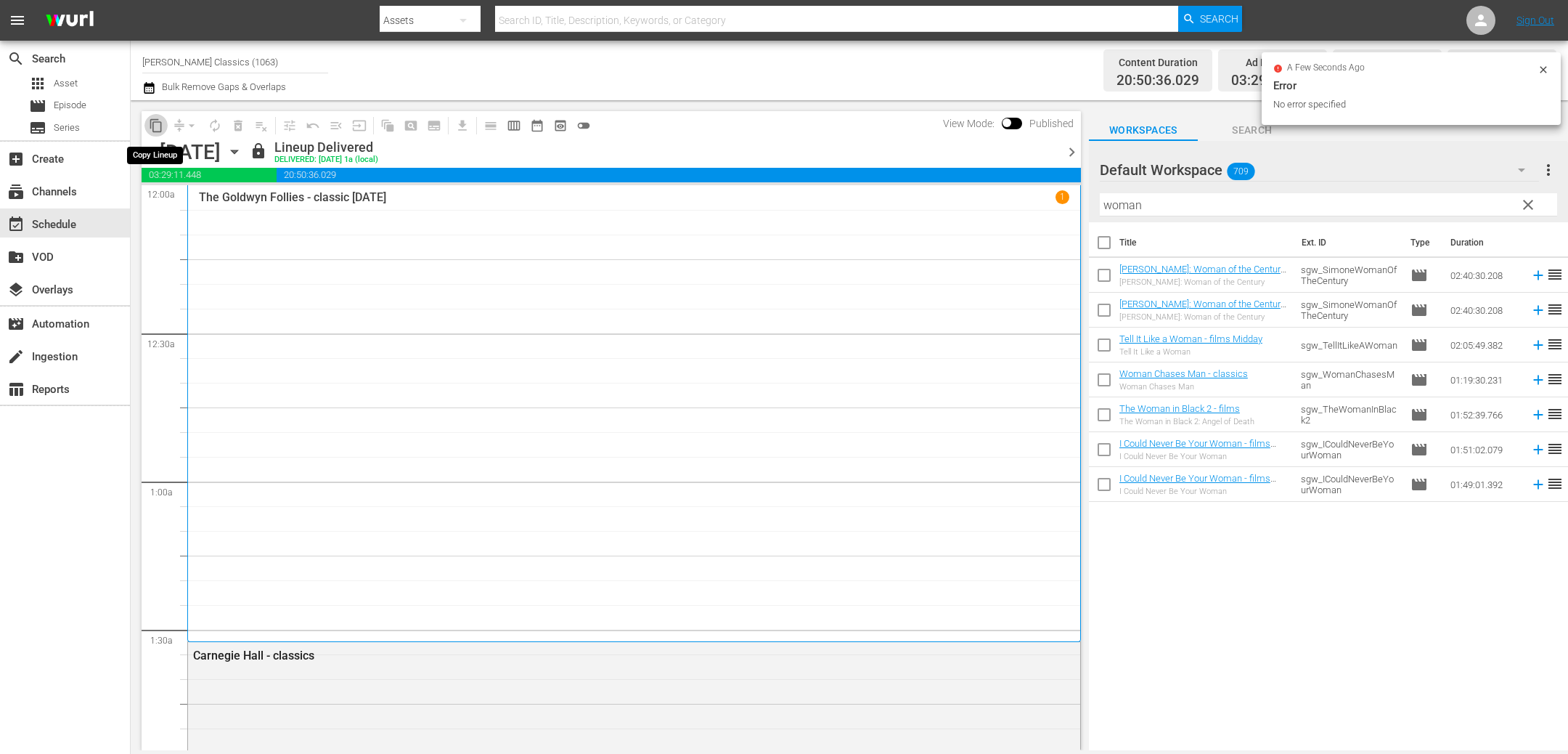
click at [153, 123] on span "content_copy" at bounding box center [156, 125] width 15 height 15
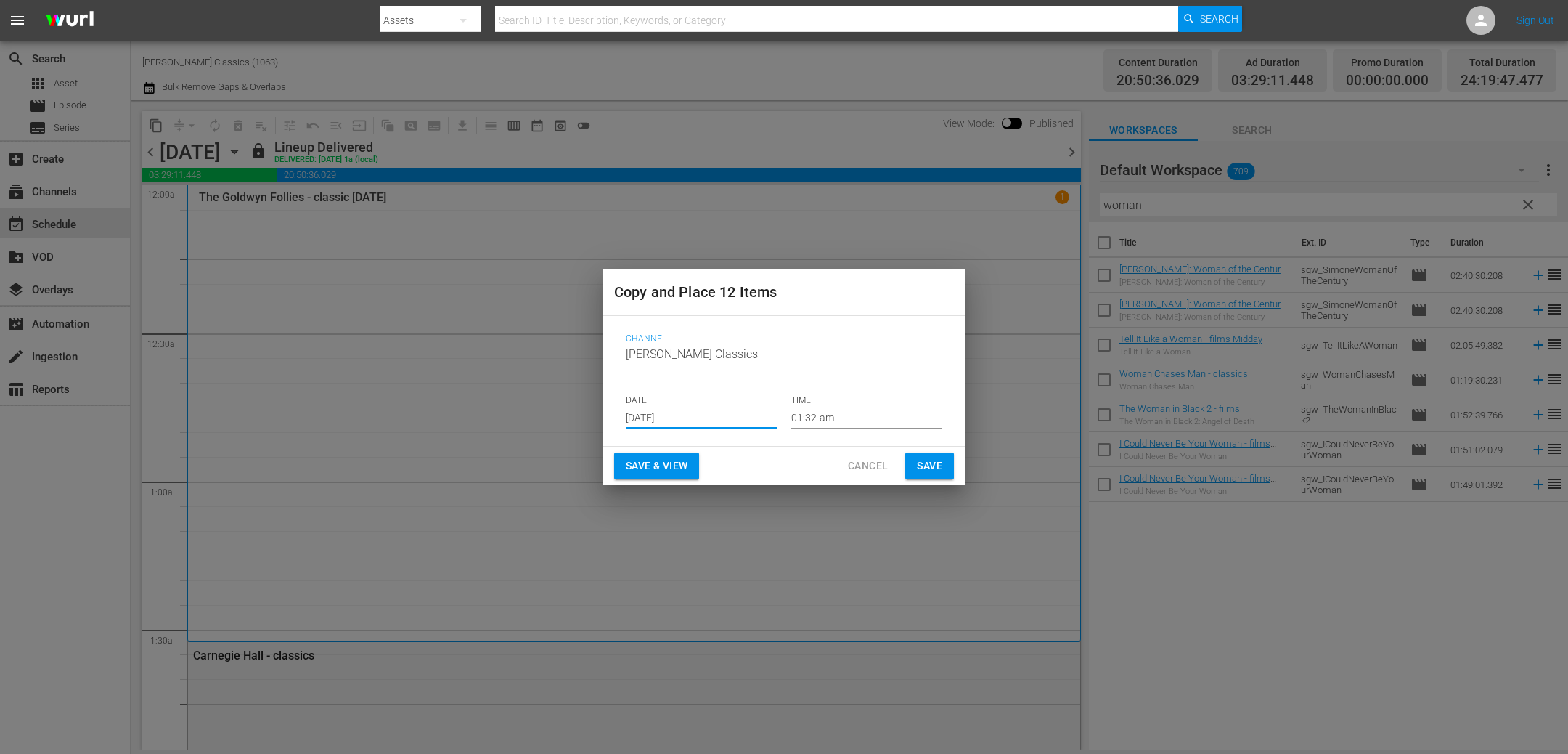
click at [741, 418] on input "Sep 12th 2025" at bounding box center [700, 417] width 151 height 21
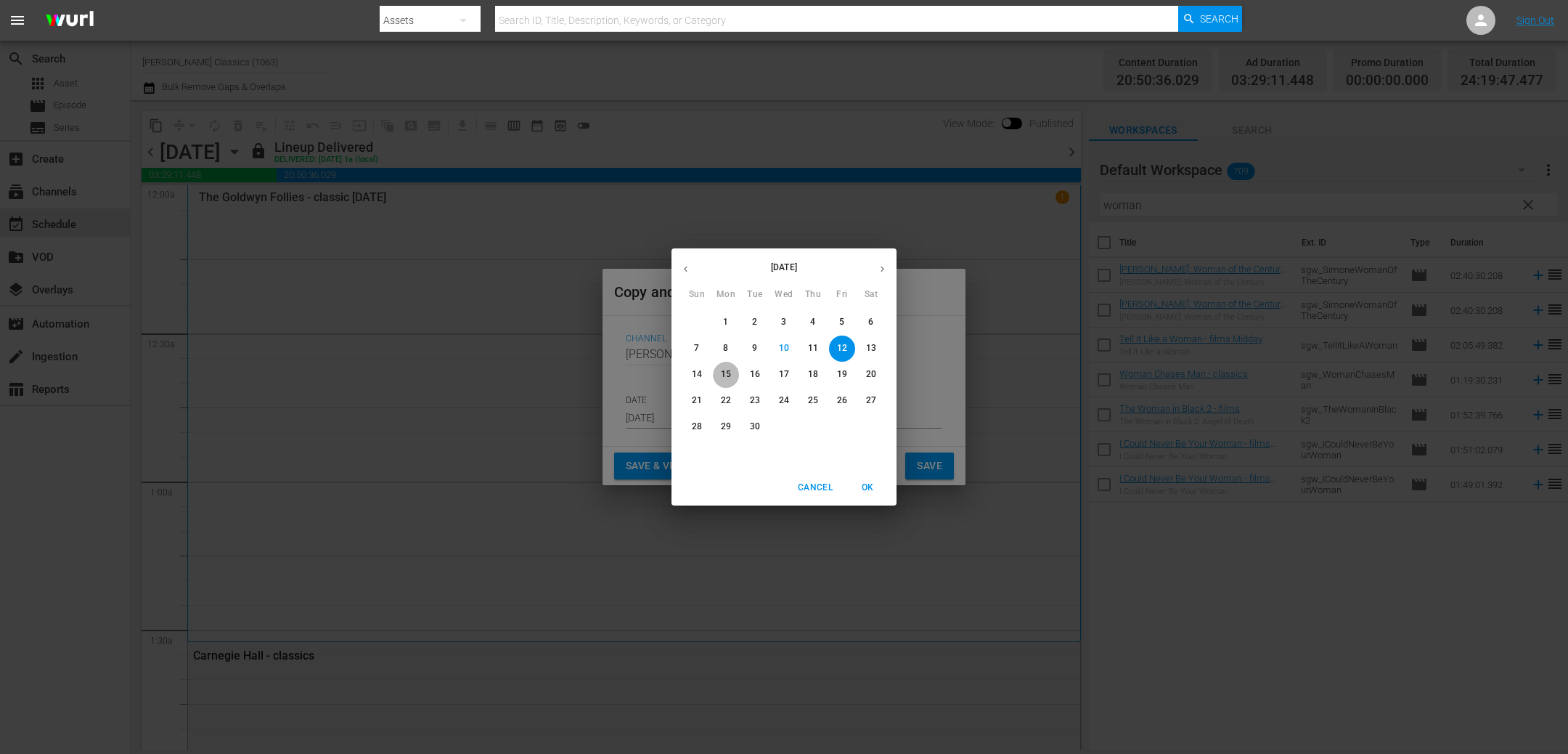
click at [728, 376] on p "15" at bounding box center [726, 374] width 10 height 13
type input "Sep 15th 2025"
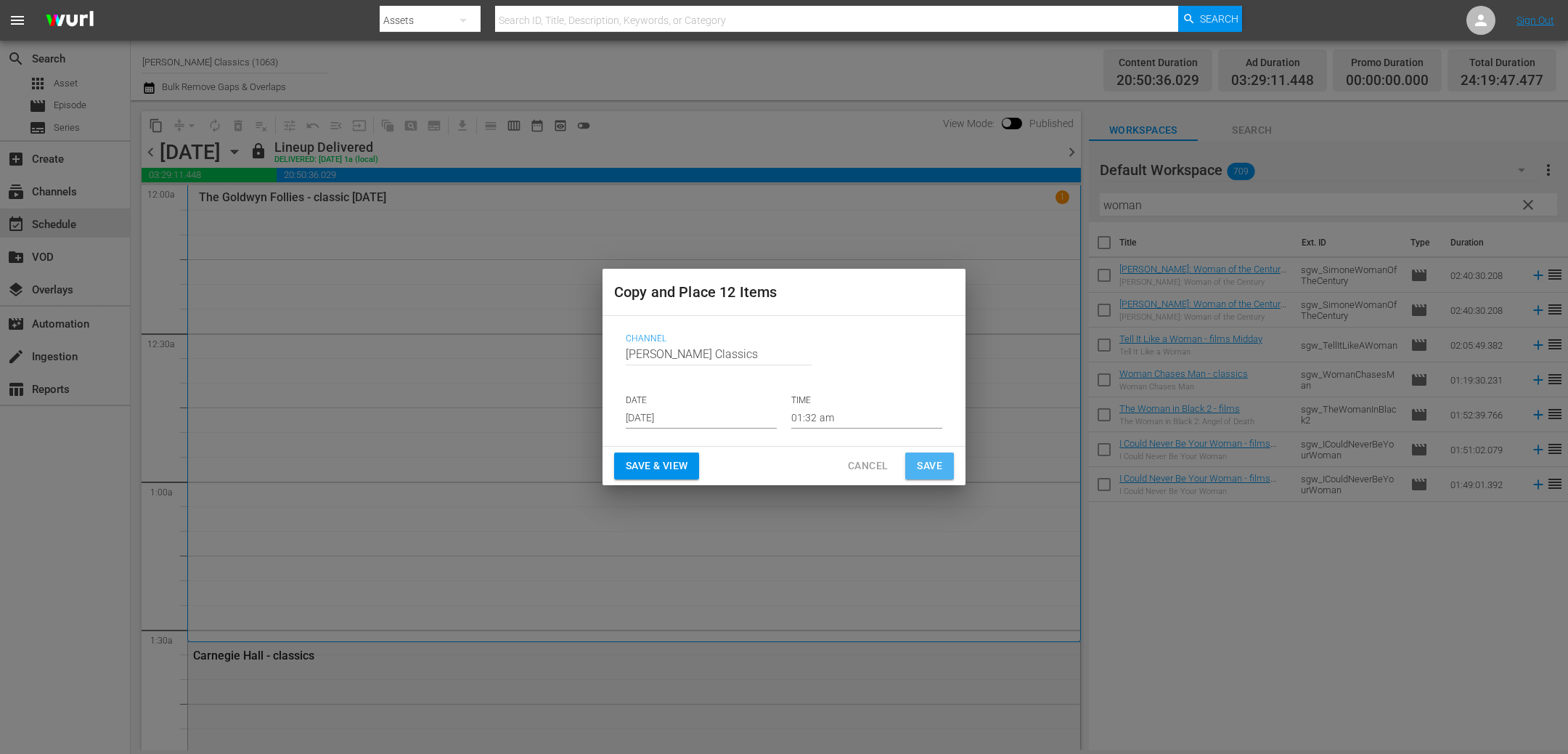
click at [945, 475] on button "Save" at bounding box center [929, 466] width 49 height 27
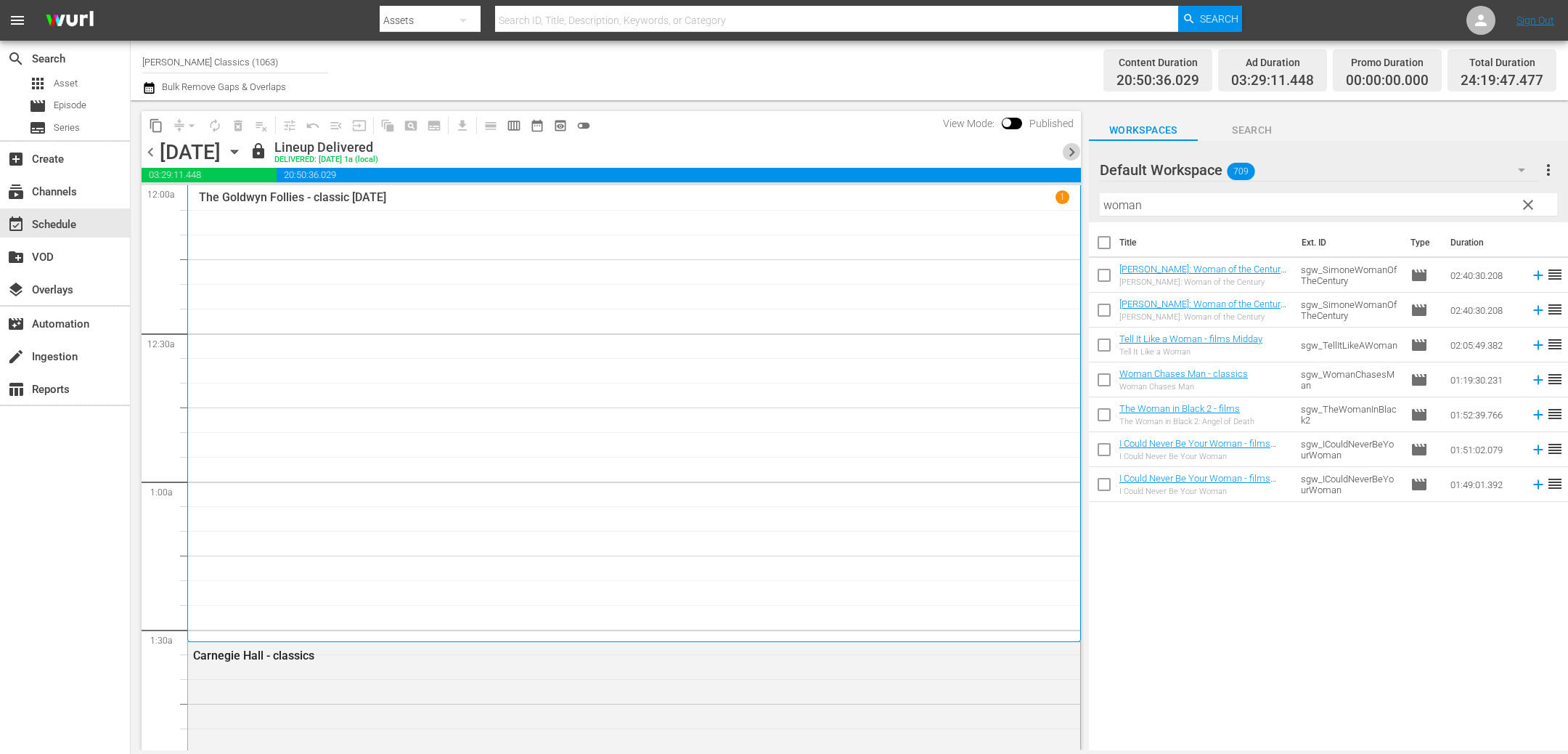
click at [1064, 150] on span "chevron_right" at bounding box center [1071, 152] width 19 height 19
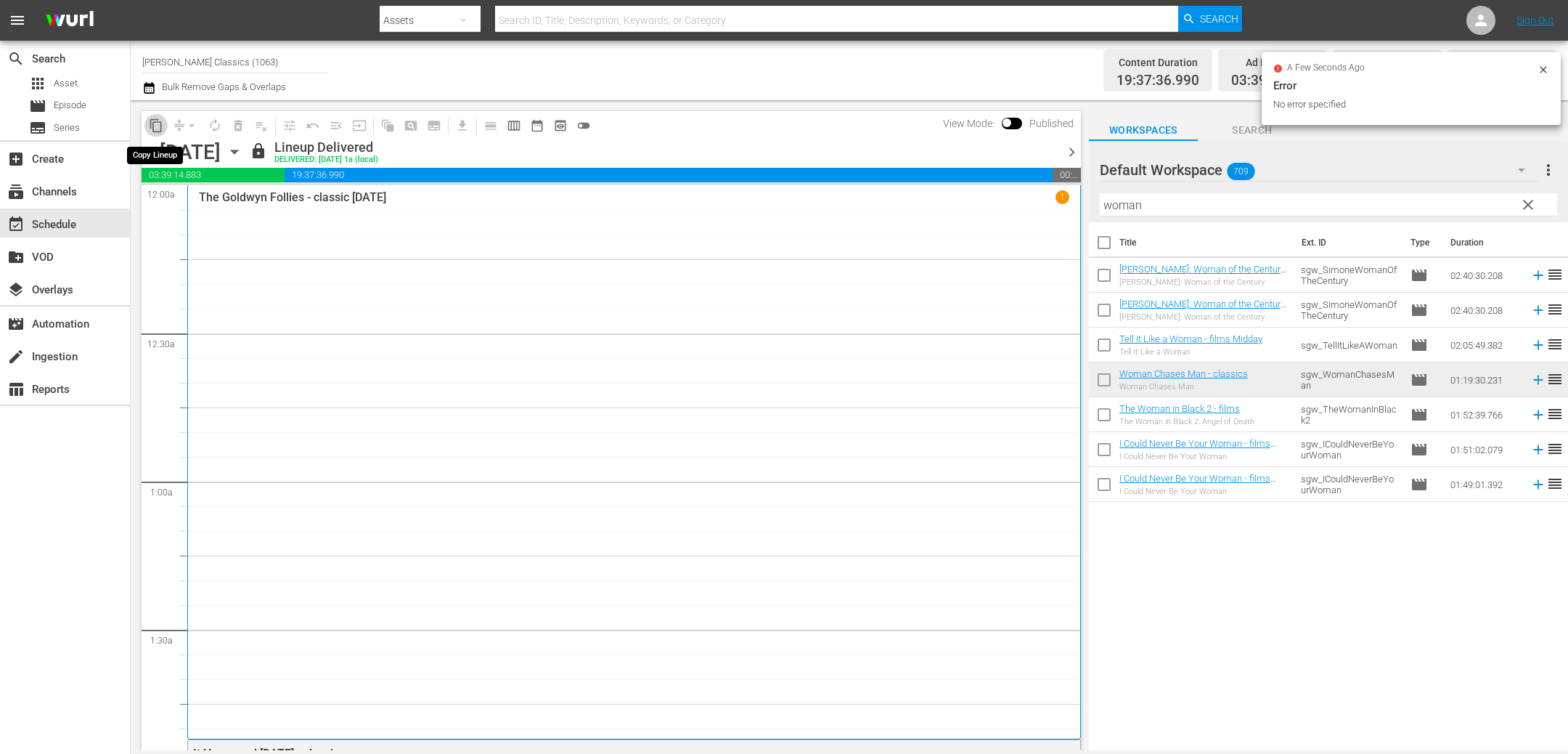
click at [161, 124] on span "content_copy" at bounding box center [156, 125] width 15 height 15
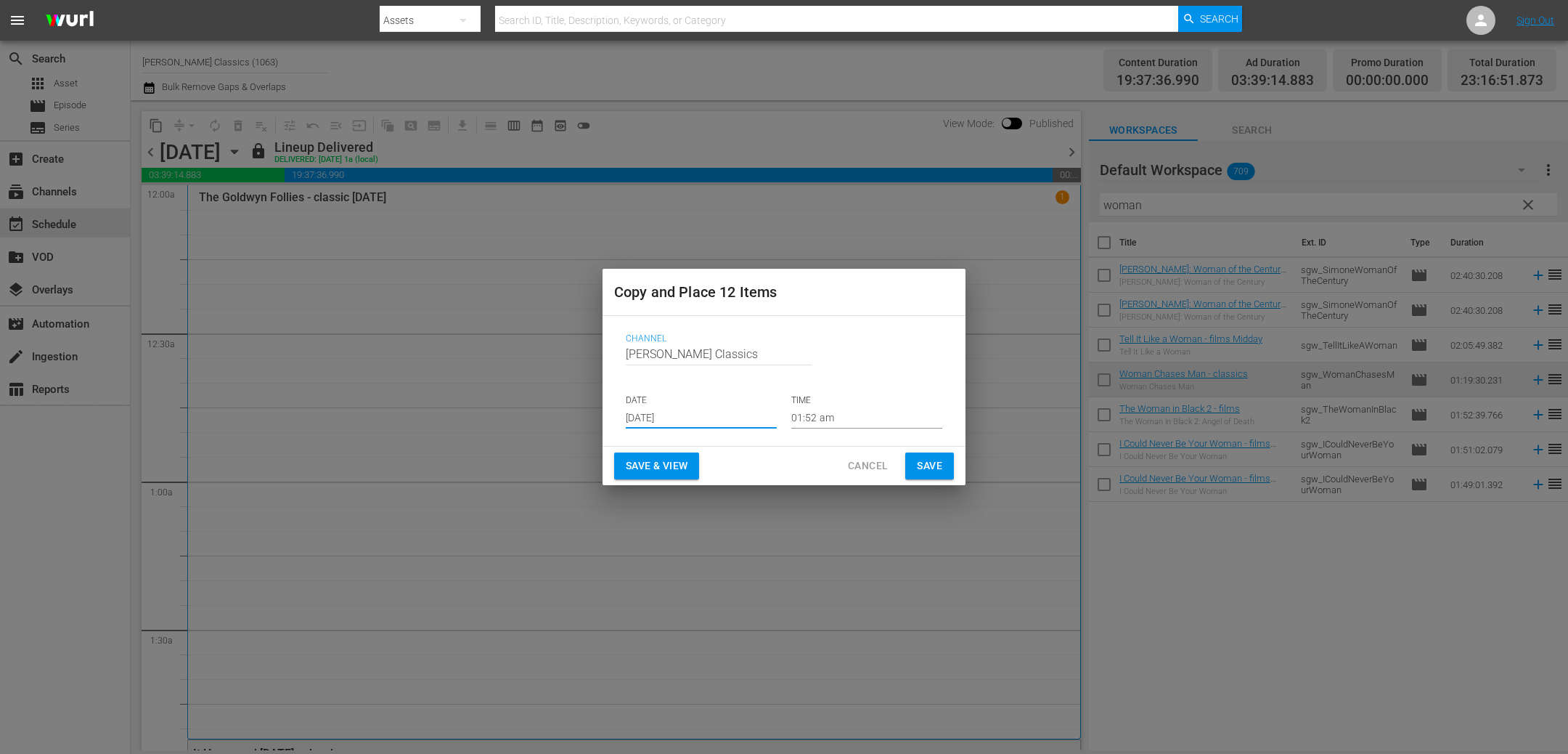
click at [705, 415] on input "Sep 12th 2025" at bounding box center [700, 417] width 151 height 21
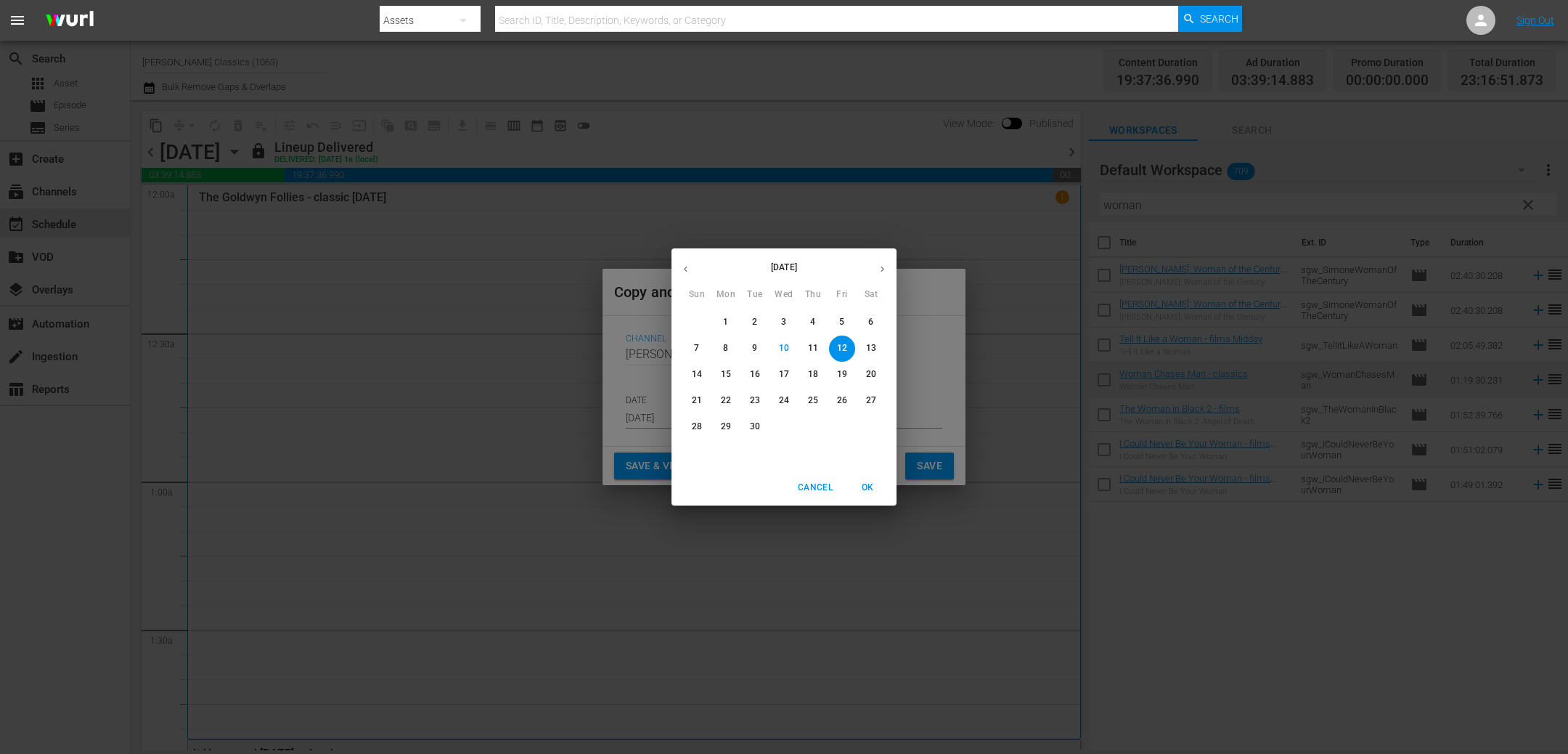
click at [751, 380] on p "16" at bounding box center [755, 374] width 10 height 13
type input "Sep 16th 2025"
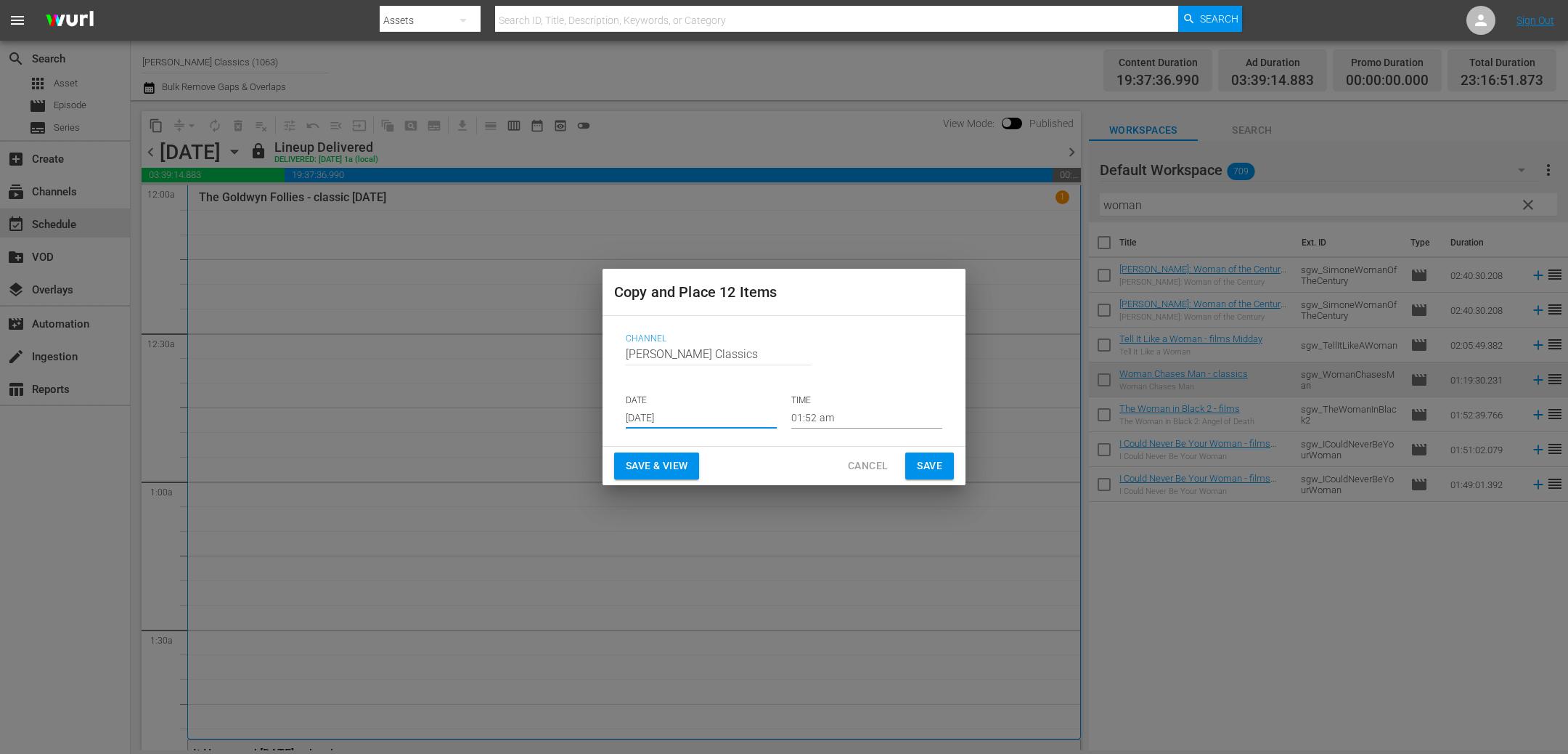
click at [918, 463] on span "Save" at bounding box center [929, 466] width 25 height 19
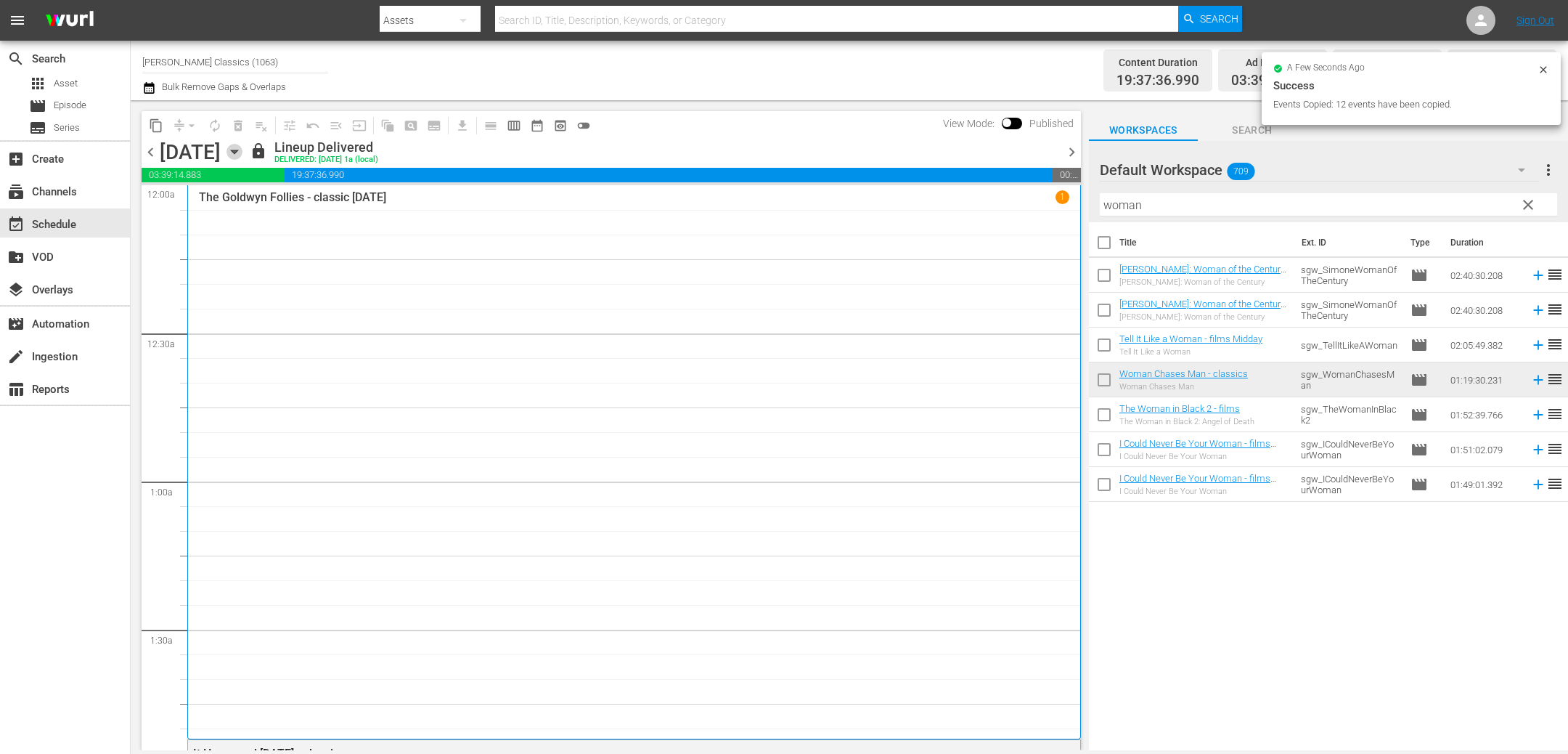
click at [243, 153] on icon "button" at bounding box center [235, 152] width 16 height 16
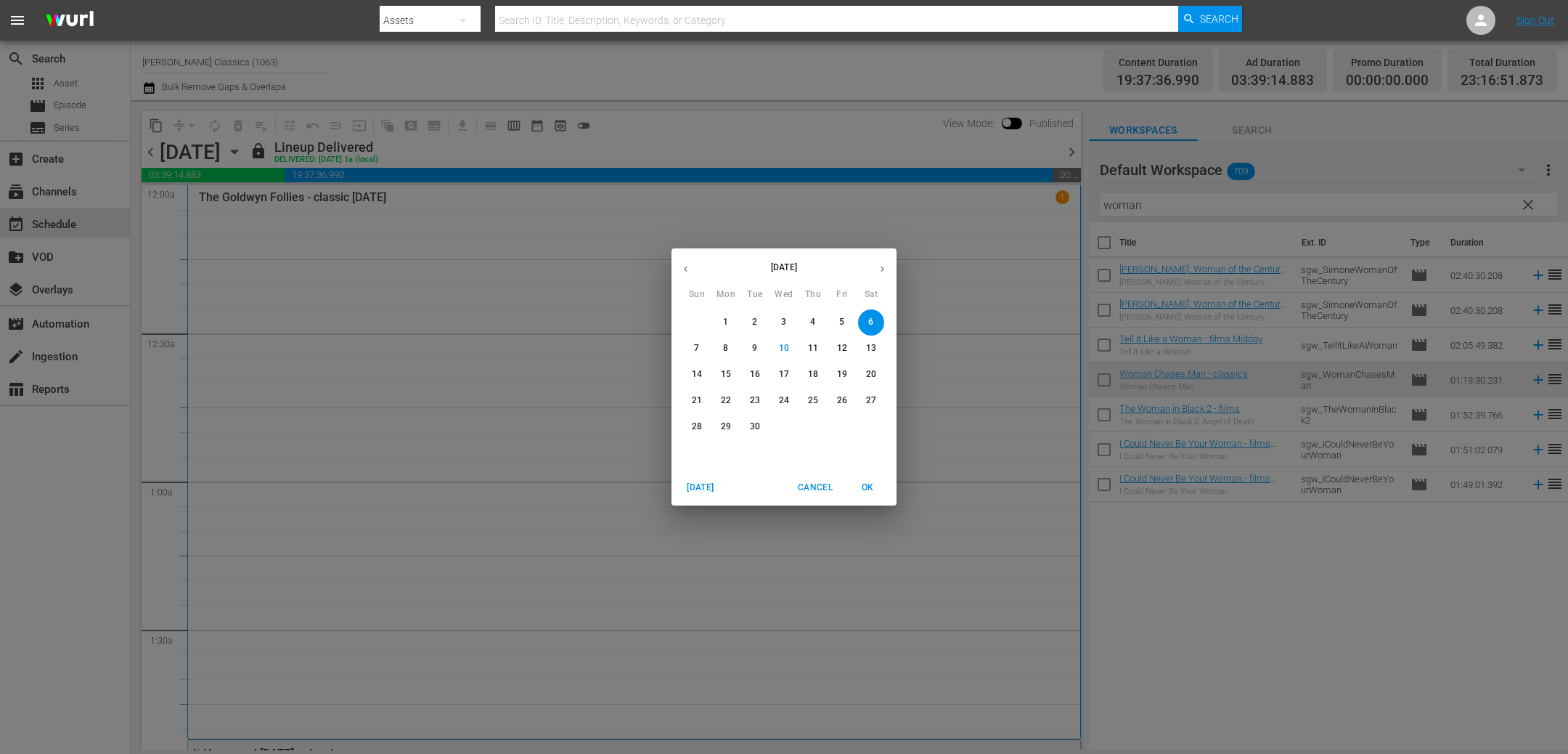
click at [879, 349] on span "13" at bounding box center [871, 348] width 26 height 13
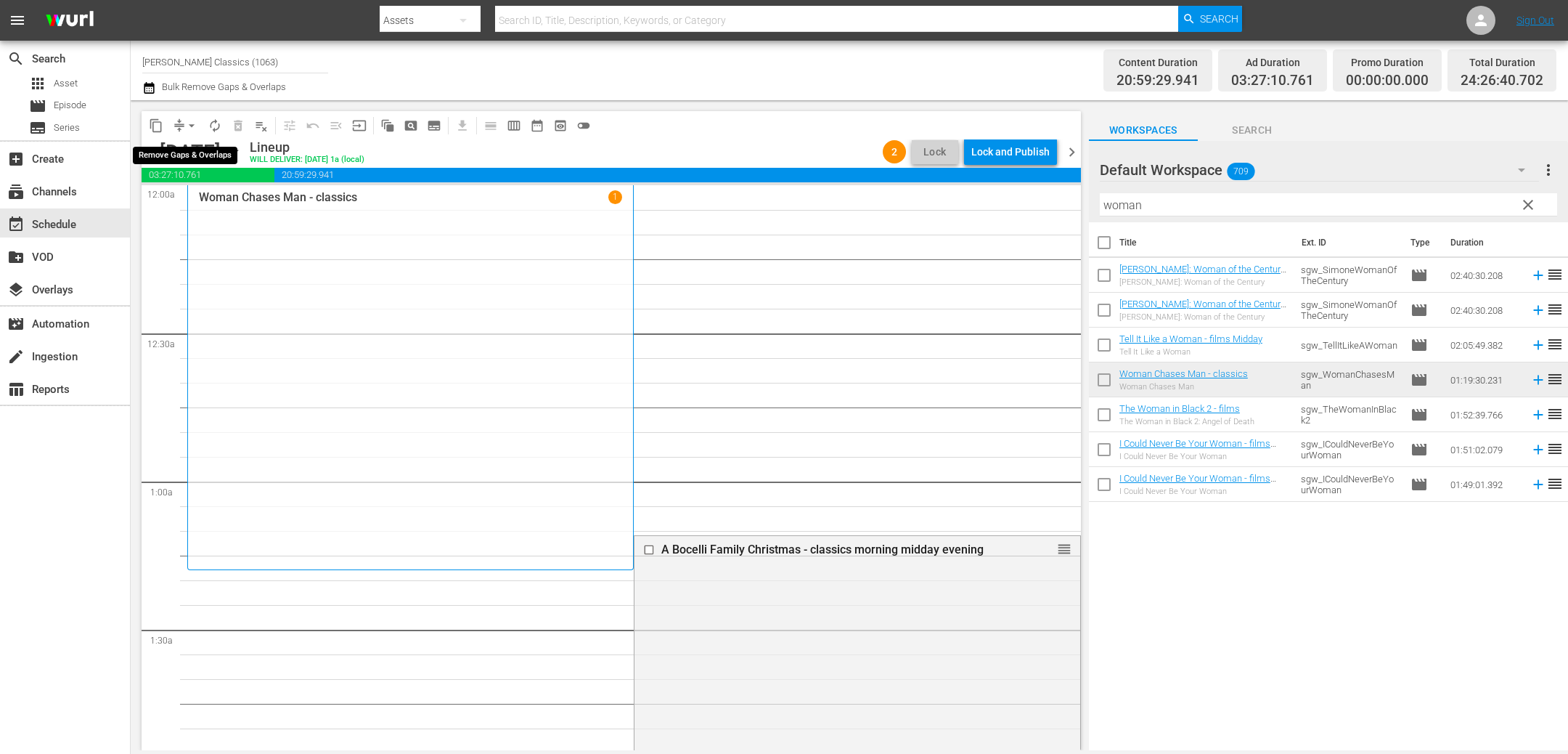
click at [183, 128] on button "arrow_drop_down" at bounding box center [192, 126] width 23 height 23
click at [202, 201] on li "Align to End of Previous Day" at bounding box center [192, 202] width 152 height 24
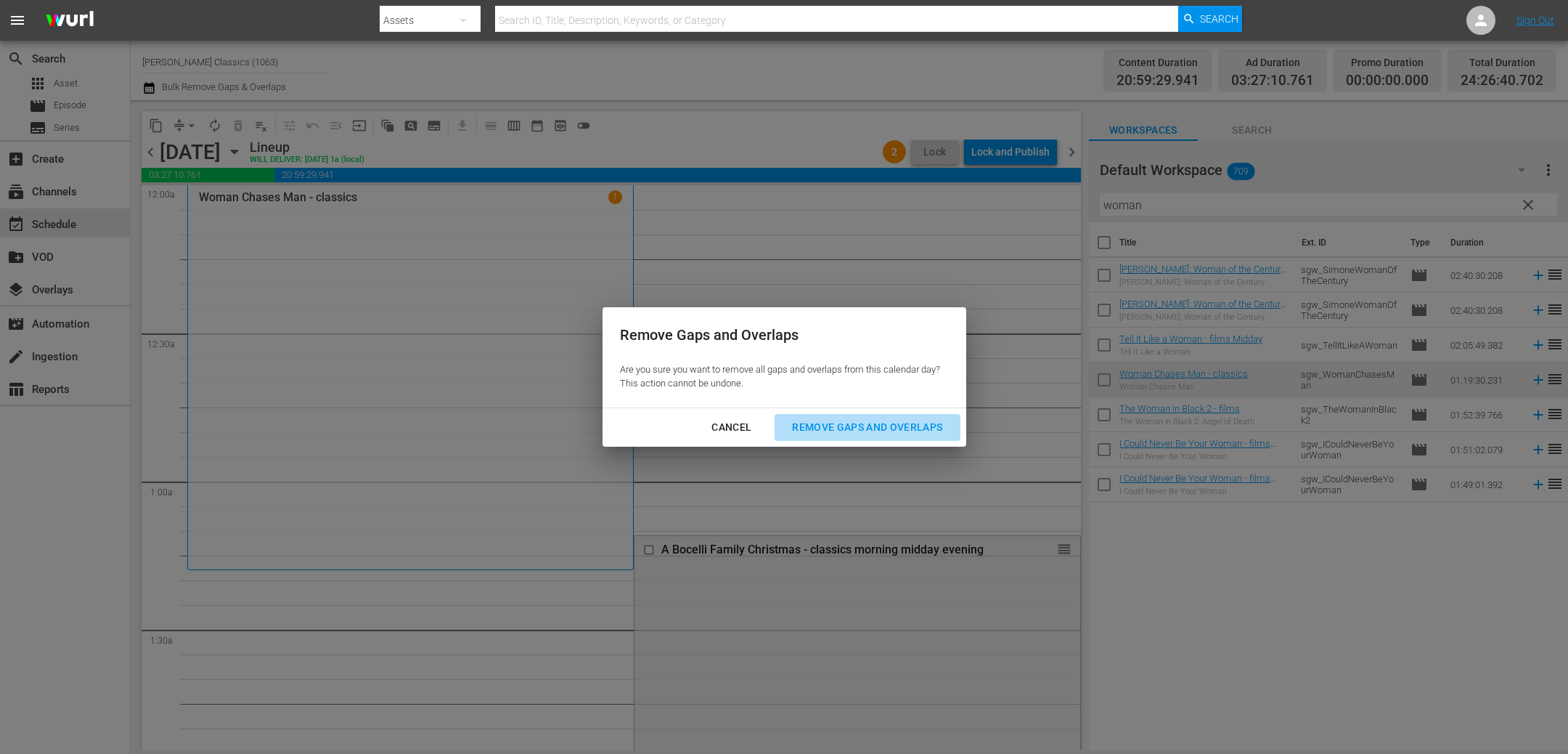
click at [875, 429] on div "Remove Gaps and Overlaps" at bounding box center [867, 427] width 173 height 19
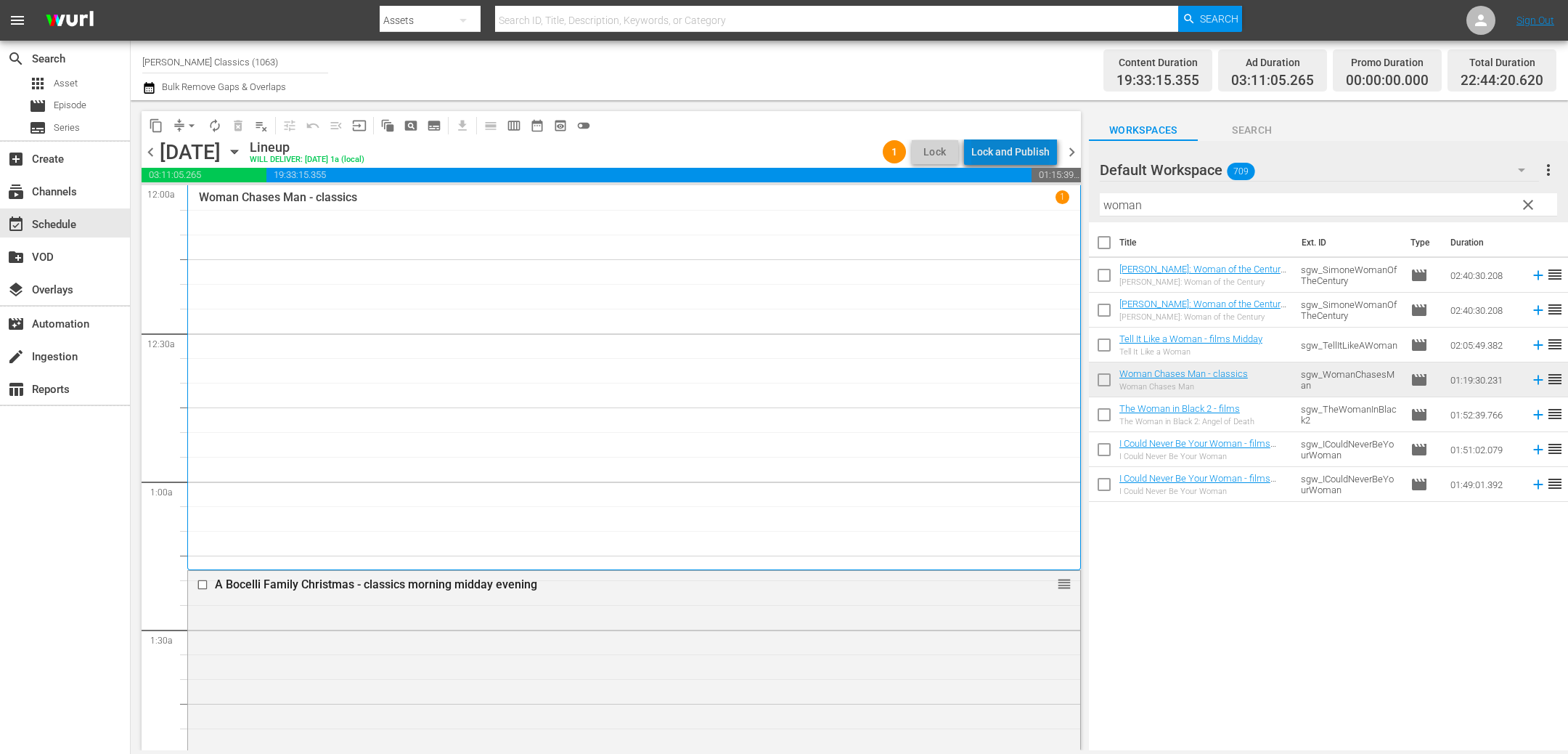
click at [1039, 151] on div "Lock and Publish" at bounding box center [1010, 151] width 78 height 26
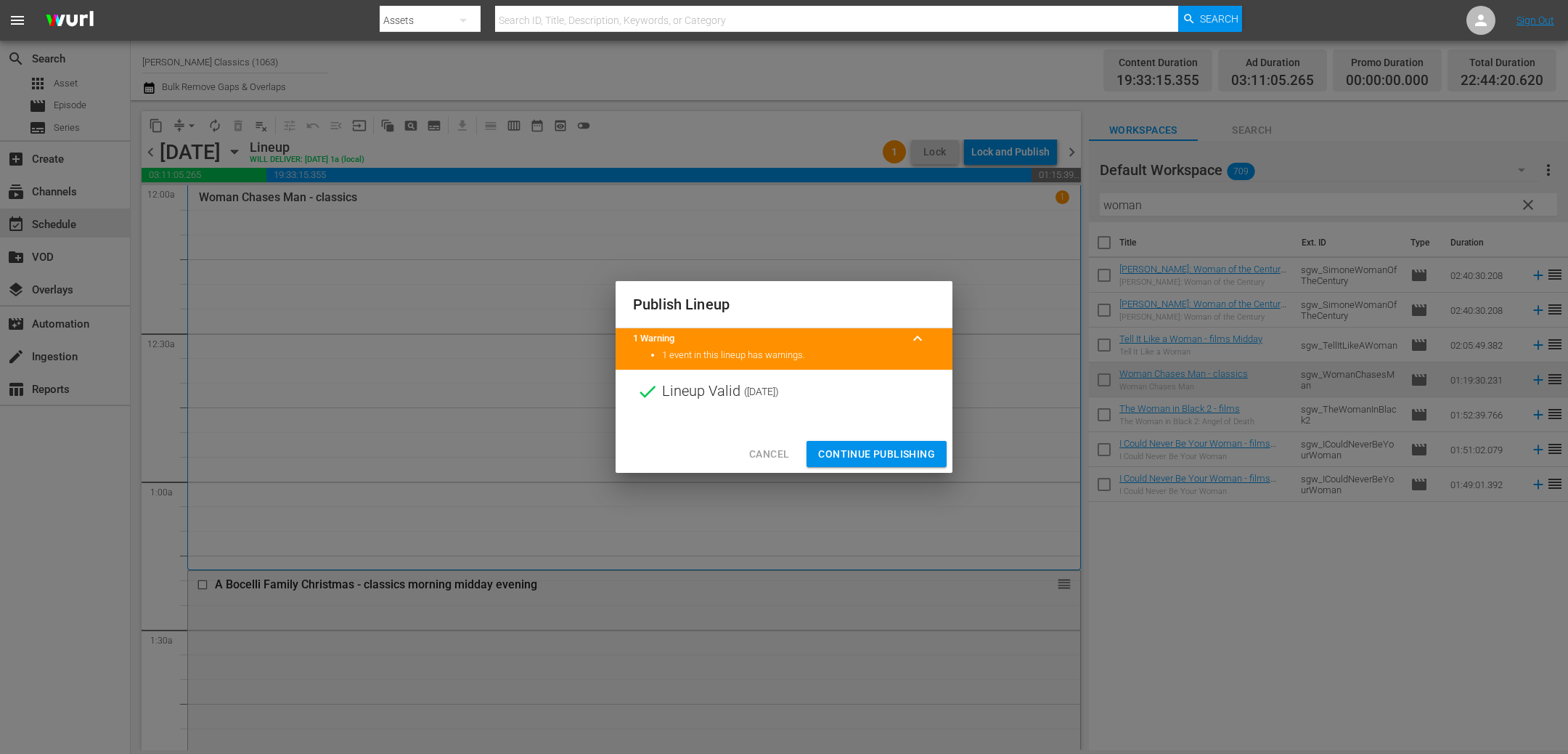
click at [896, 450] on span "Continue Publishing" at bounding box center [877, 454] width 117 height 19
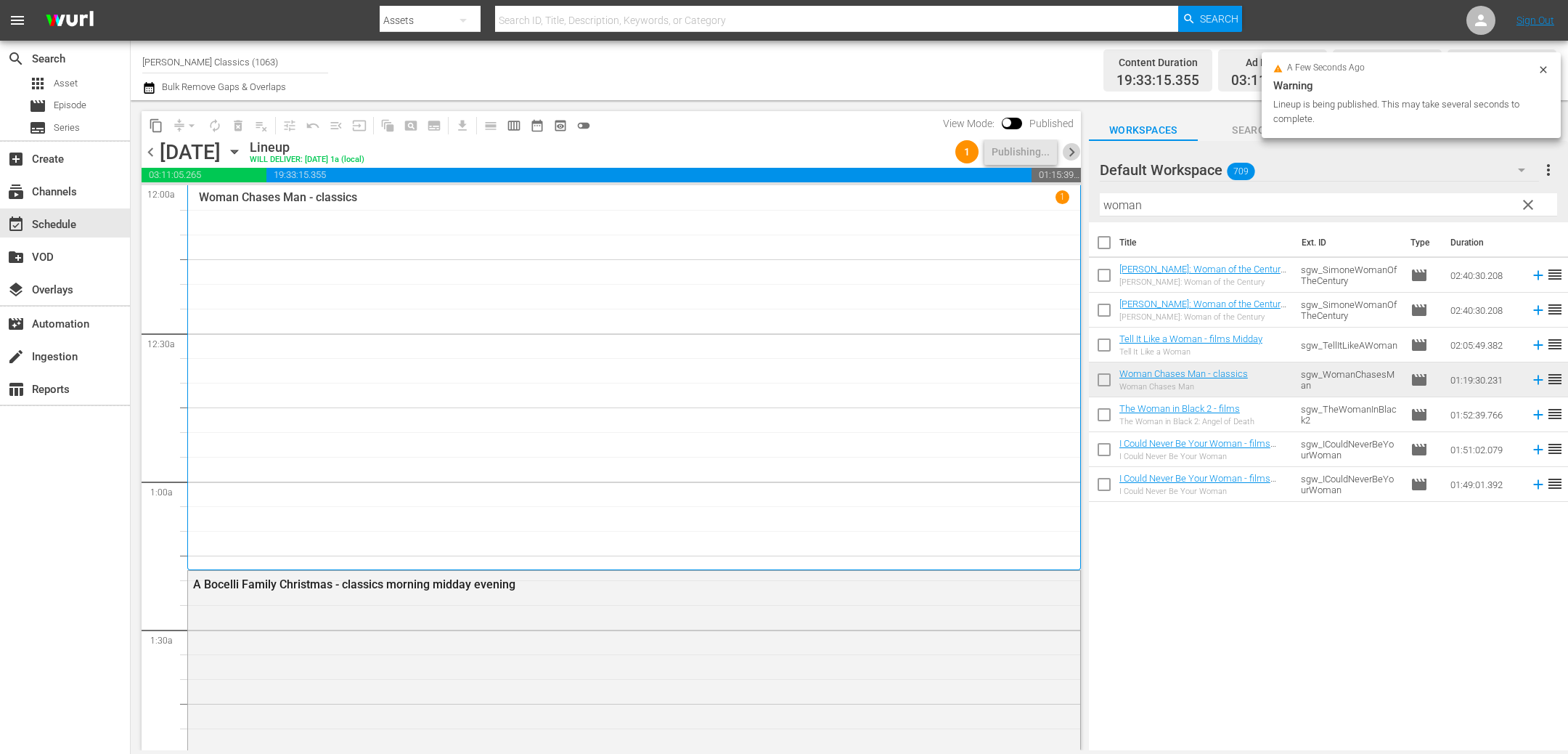
click at [1071, 154] on span "chevron_right" at bounding box center [1071, 152] width 19 height 19
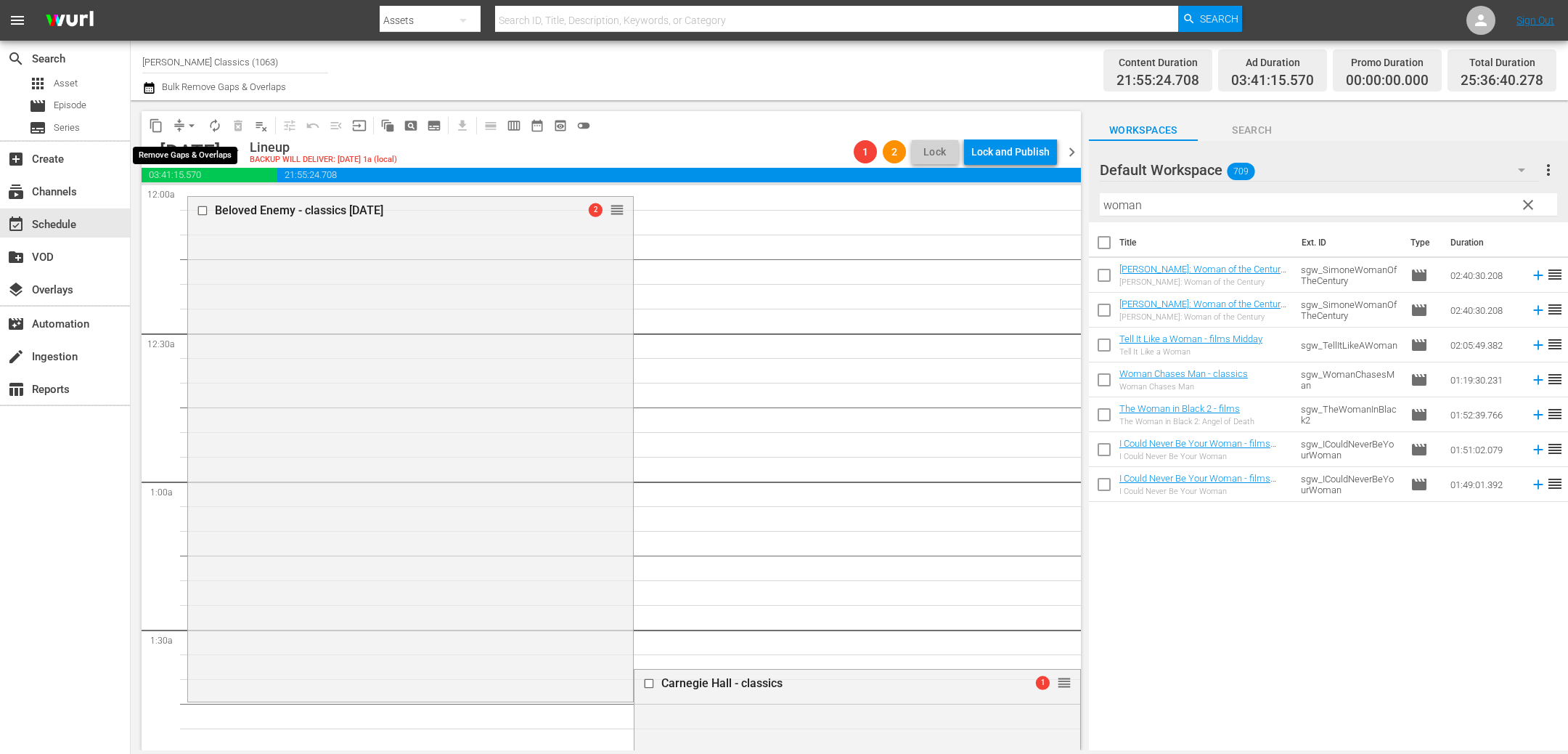
click at [192, 123] on span "arrow_drop_down" at bounding box center [191, 125] width 15 height 15
click at [193, 173] on li "Align to First Episode" at bounding box center [192, 178] width 120 height 24
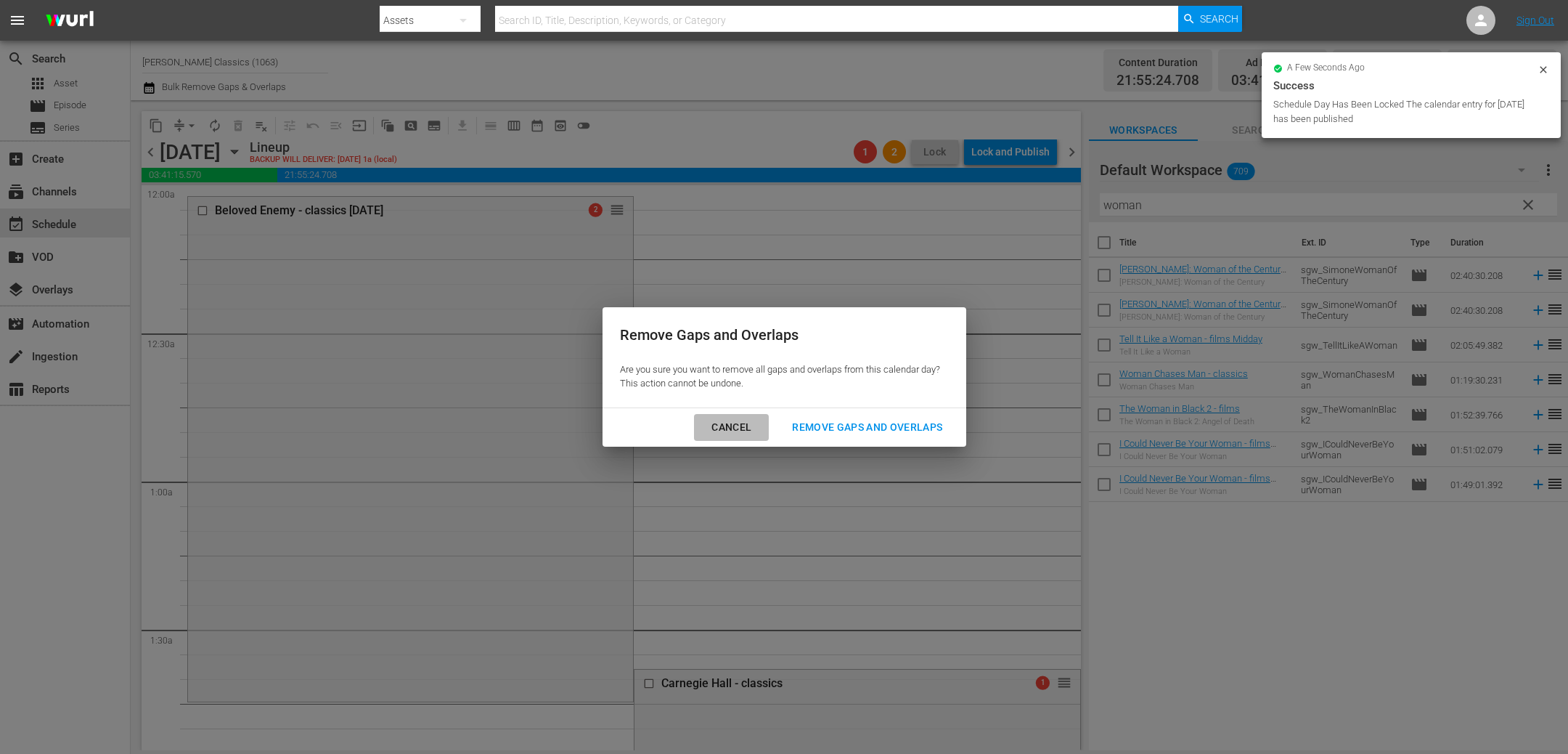
click at [728, 423] on div "Cancel" at bounding box center [730, 427] width 63 height 19
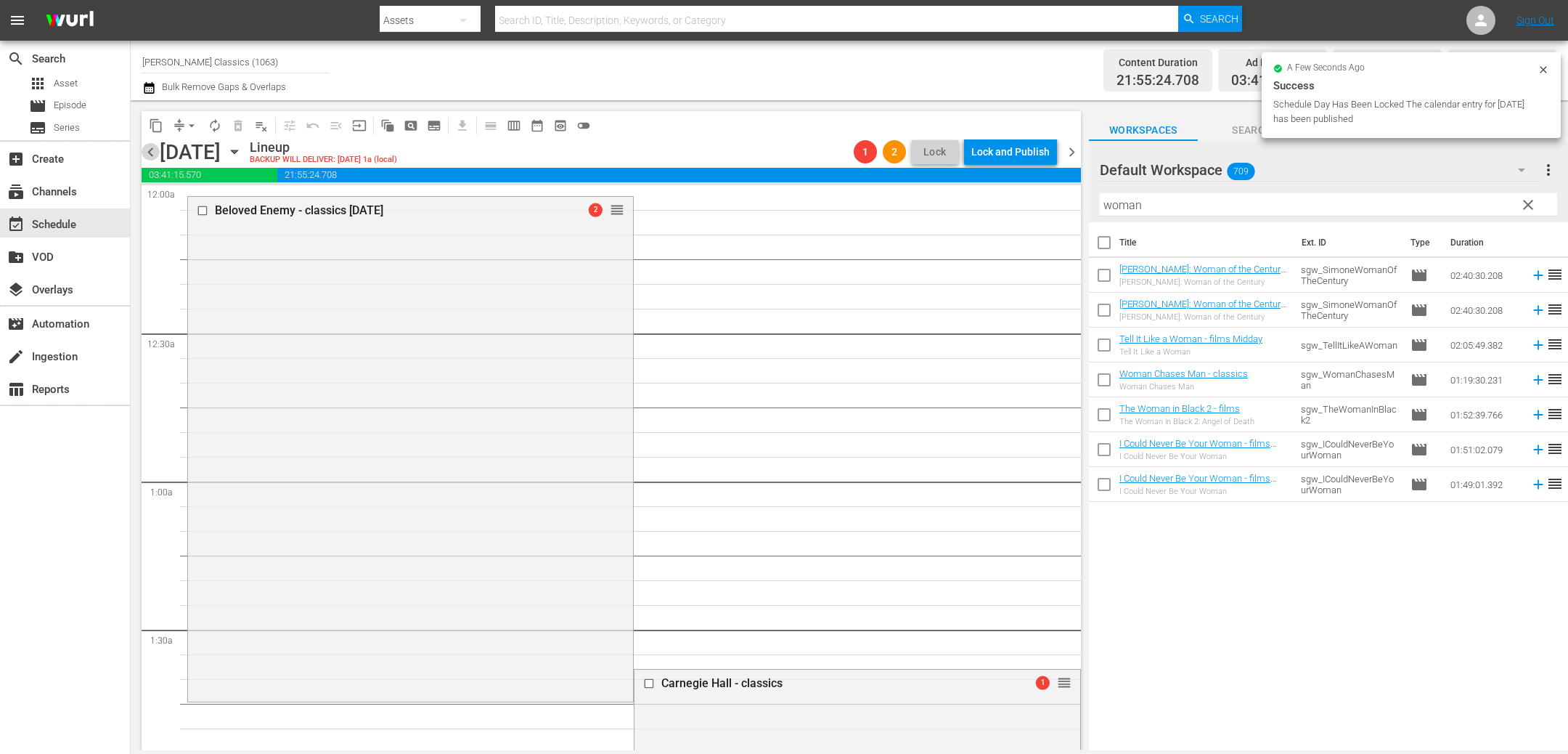
click at [147, 151] on span "chevron_left" at bounding box center [150, 152] width 19 height 19
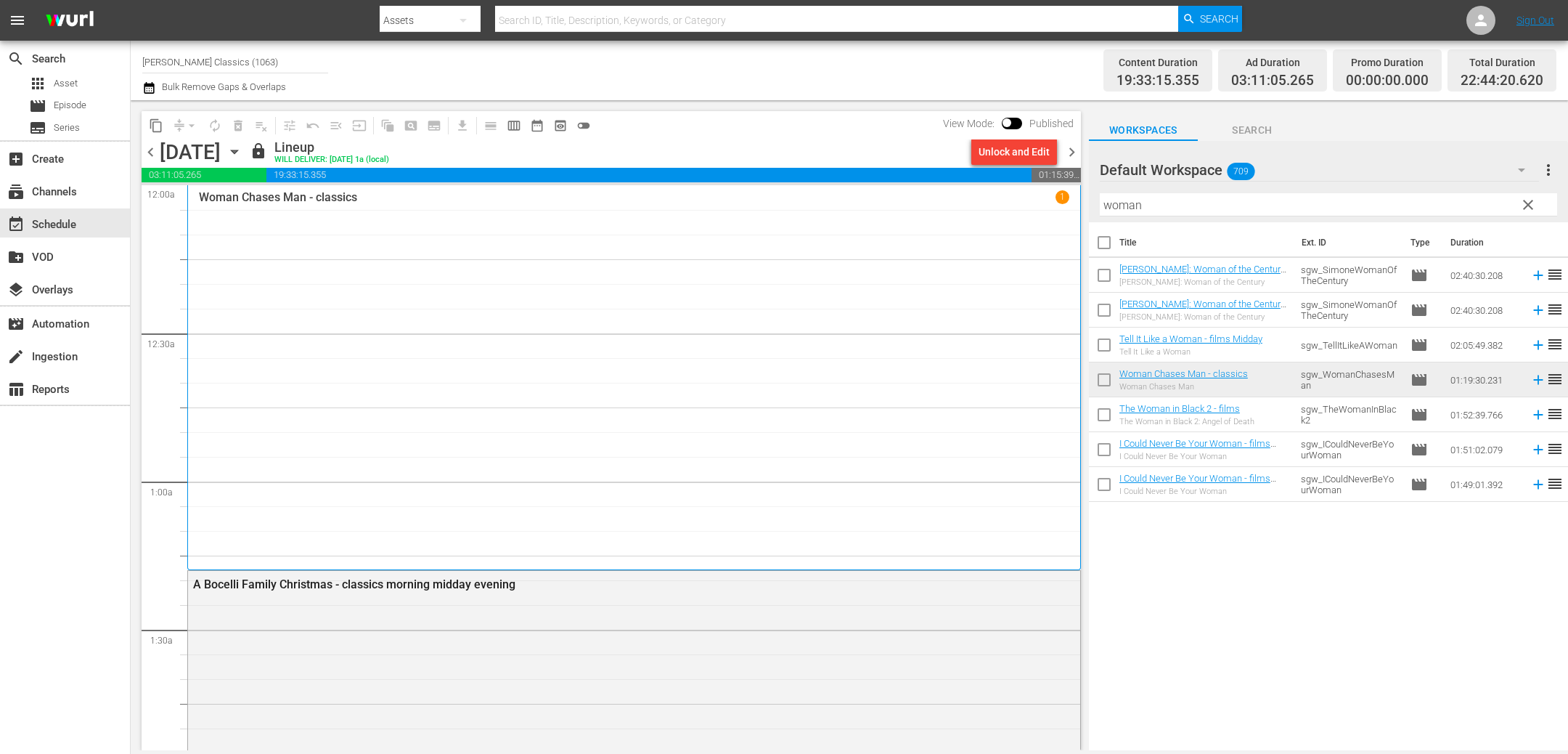
click at [1060, 151] on div "Unlock and Edit" at bounding box center [1014, 151] width 97 height 24
click at [1069, 151] on span "chevron_right" at bounding box center [1071, 152] width 19 height 19
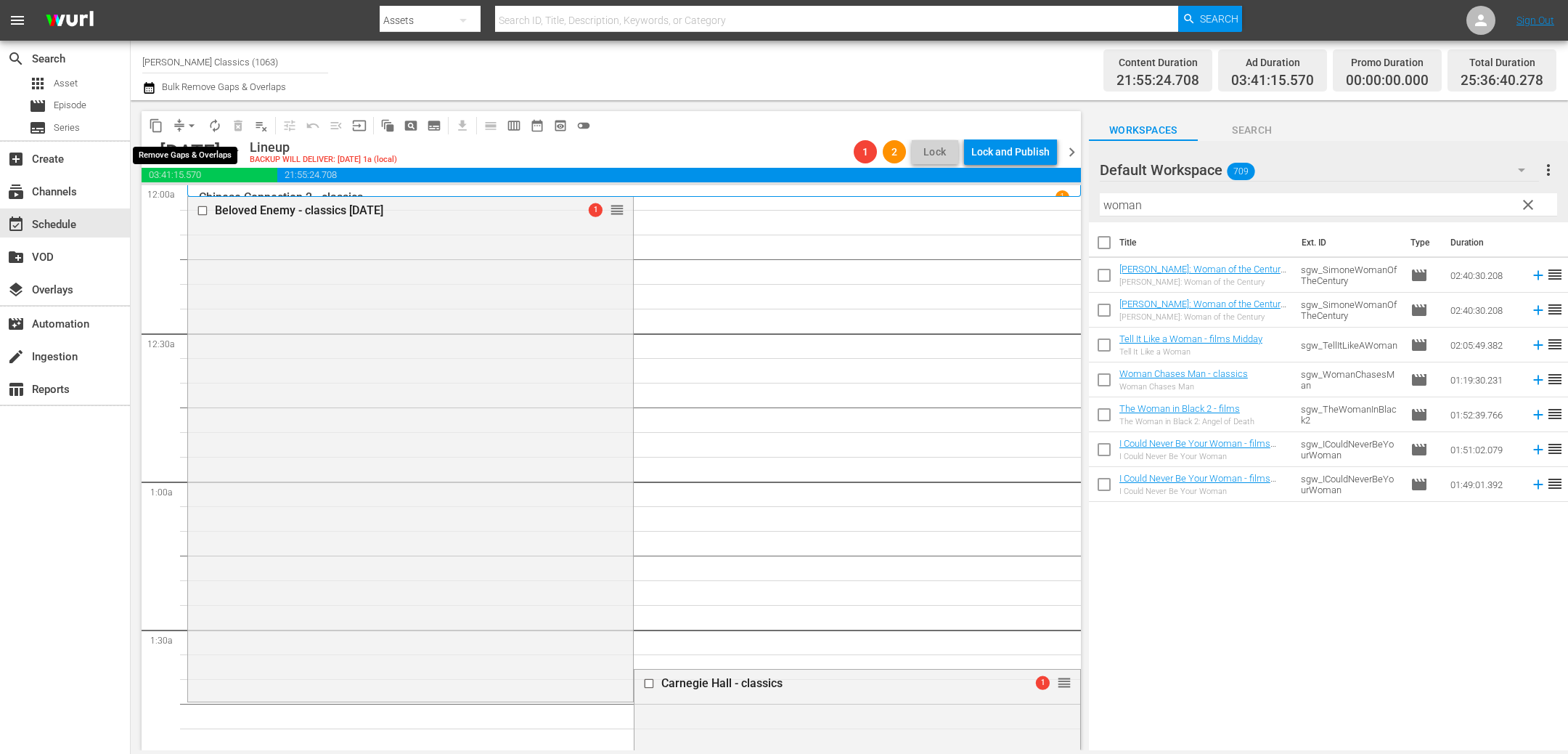
click at [178, 122] on span "compress" at bounding box center [179, 125] width 15 height 15
click at [178, 124] on span "compress" at bounding box center [179, 125] width 15 height 15
click at [187, 123] on span "arrow_drop_down" at bounding box center [191, 125] width 15 height 15
click at [187, 205] on li "Align to End of Previous Day" at bounding box center [192, 202] width 152 height 24
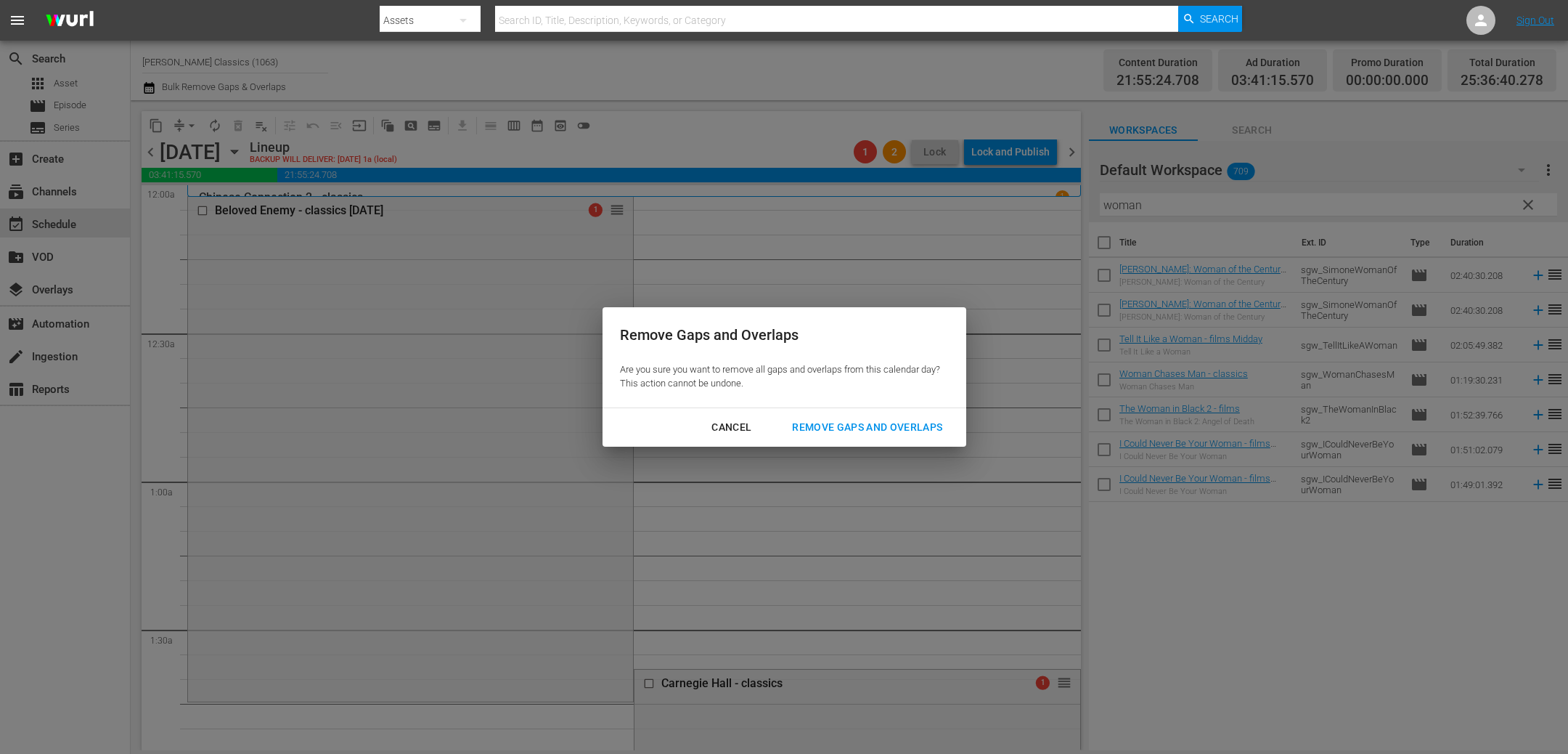
click at [871, 438] on button "Remove Gaps and Overlaps" at bounding box center [867, 428] width 185 height 27
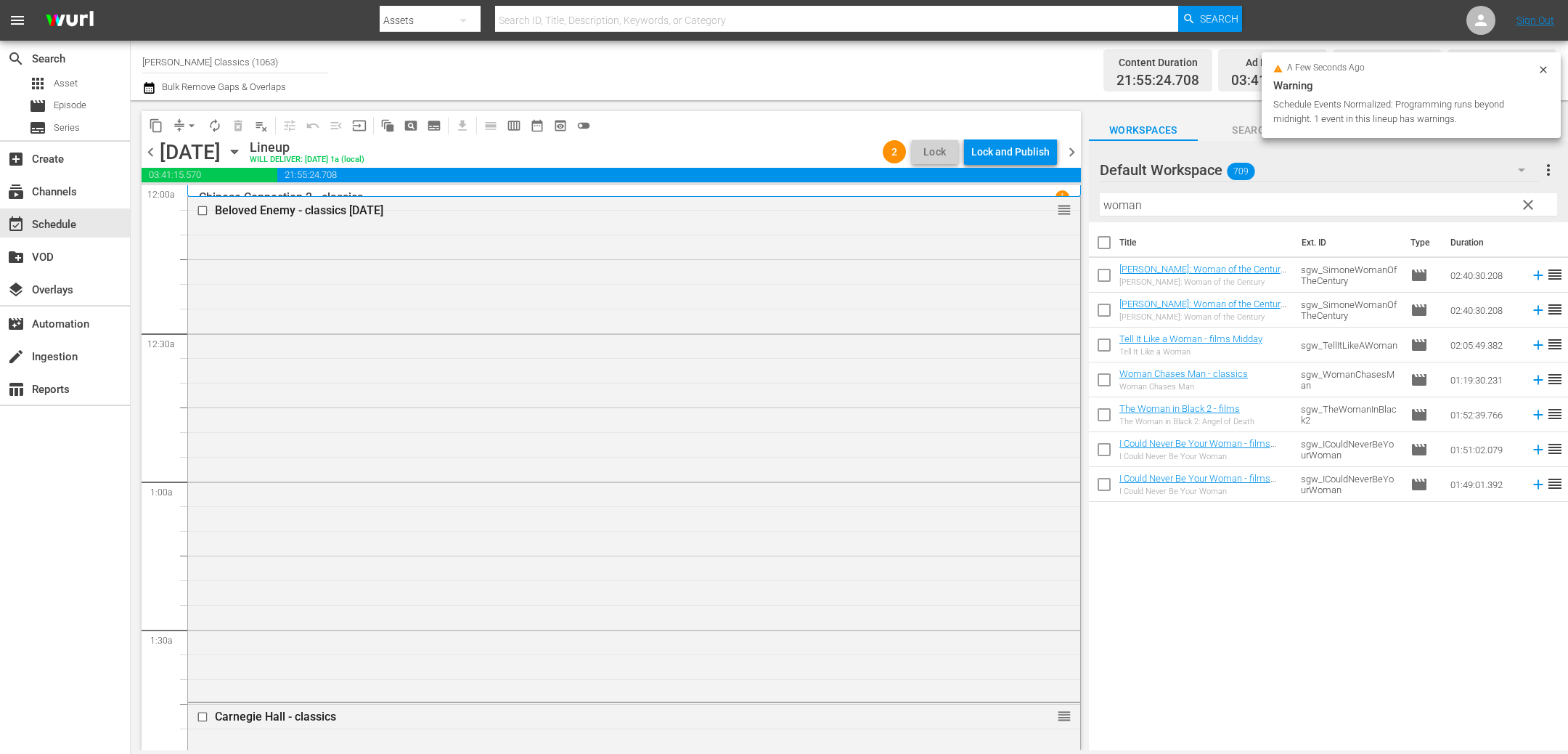
click at [1010, 147] on div "Lock and Publish" at bounding box center [1010, 151] width 78 height 26
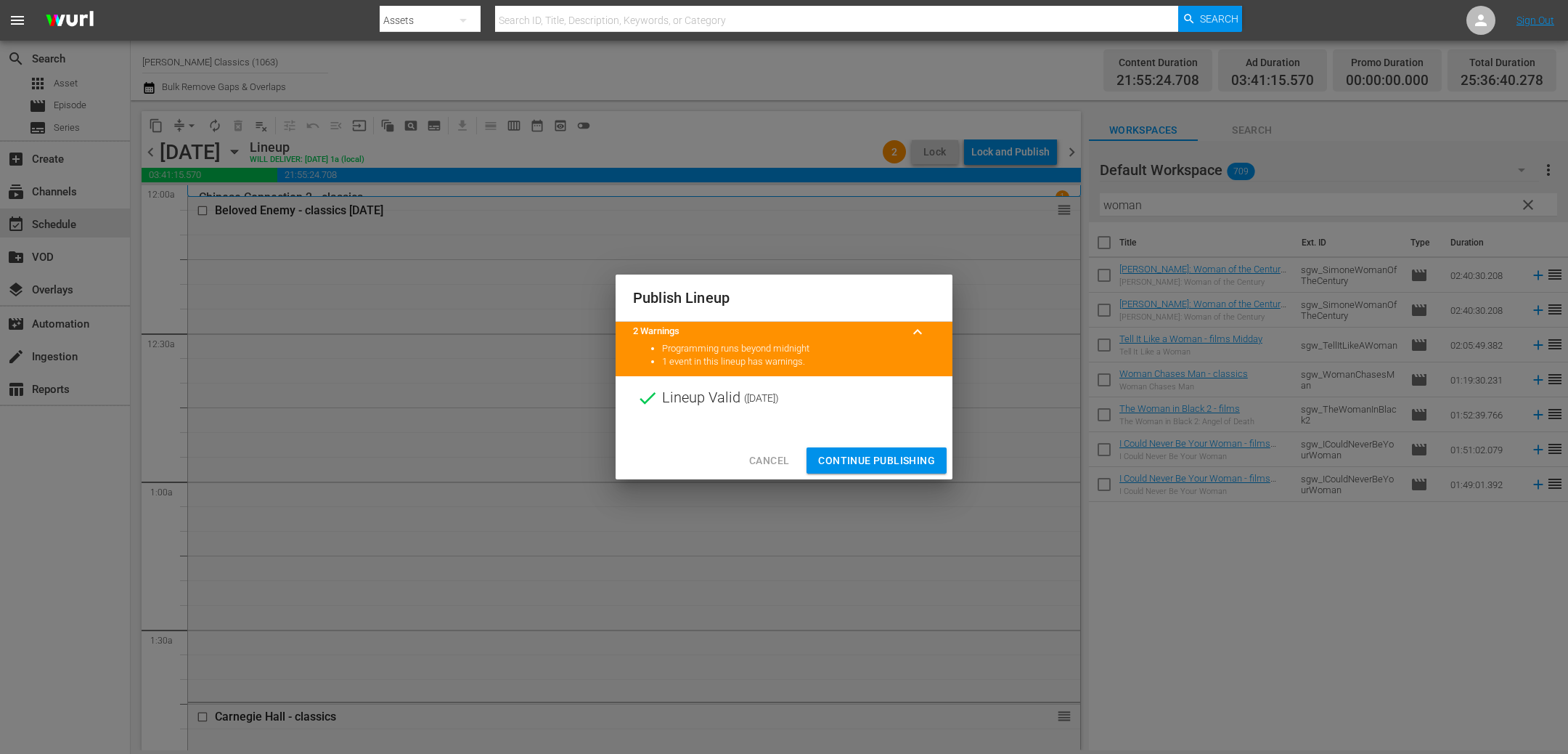
click at [860, 458] on span "Continue Publishing" at bounding box center [877, 461] width 117 height 19
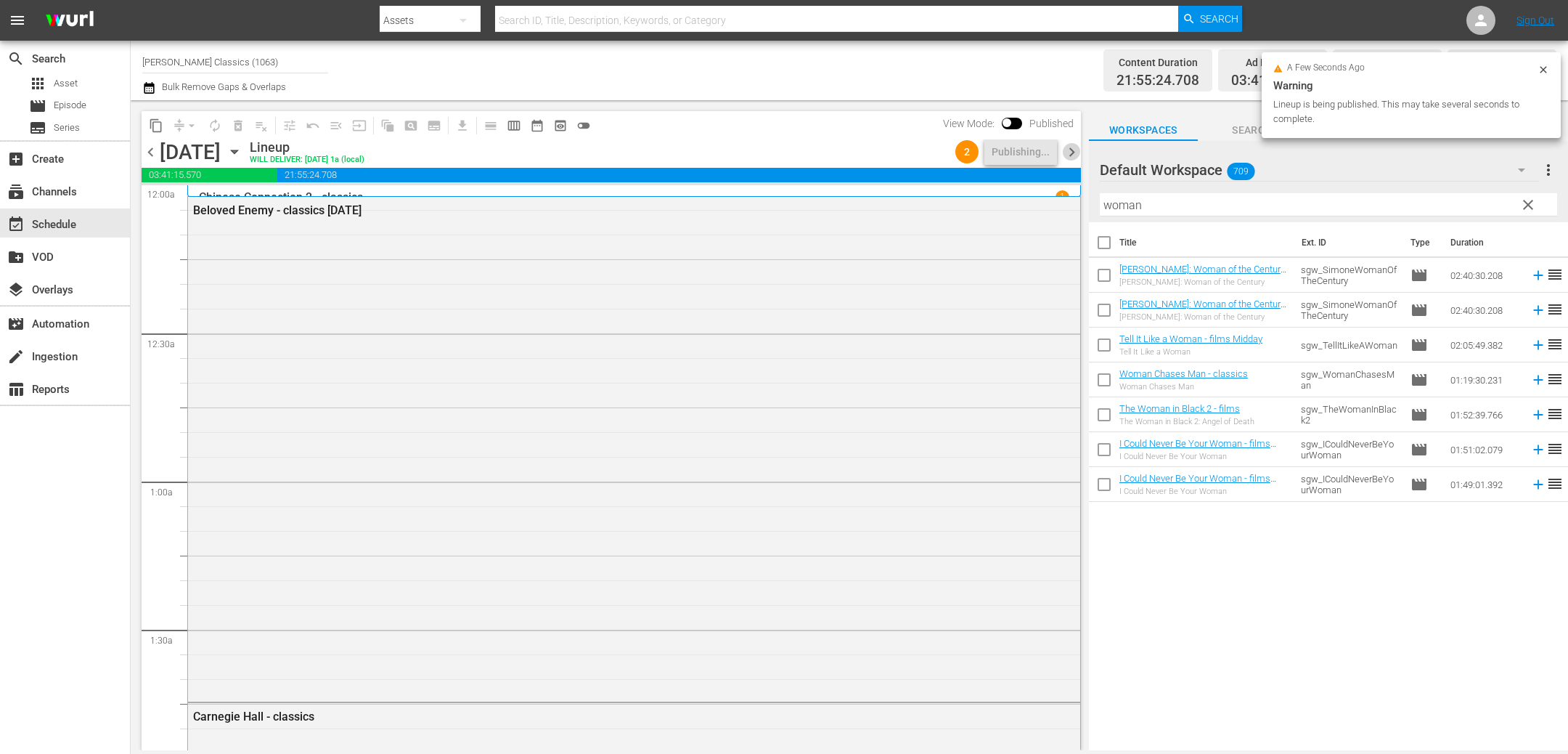
click at [1067, 156] on span "chevron_right" at bounding box center [1071, 152] width 19 height 19
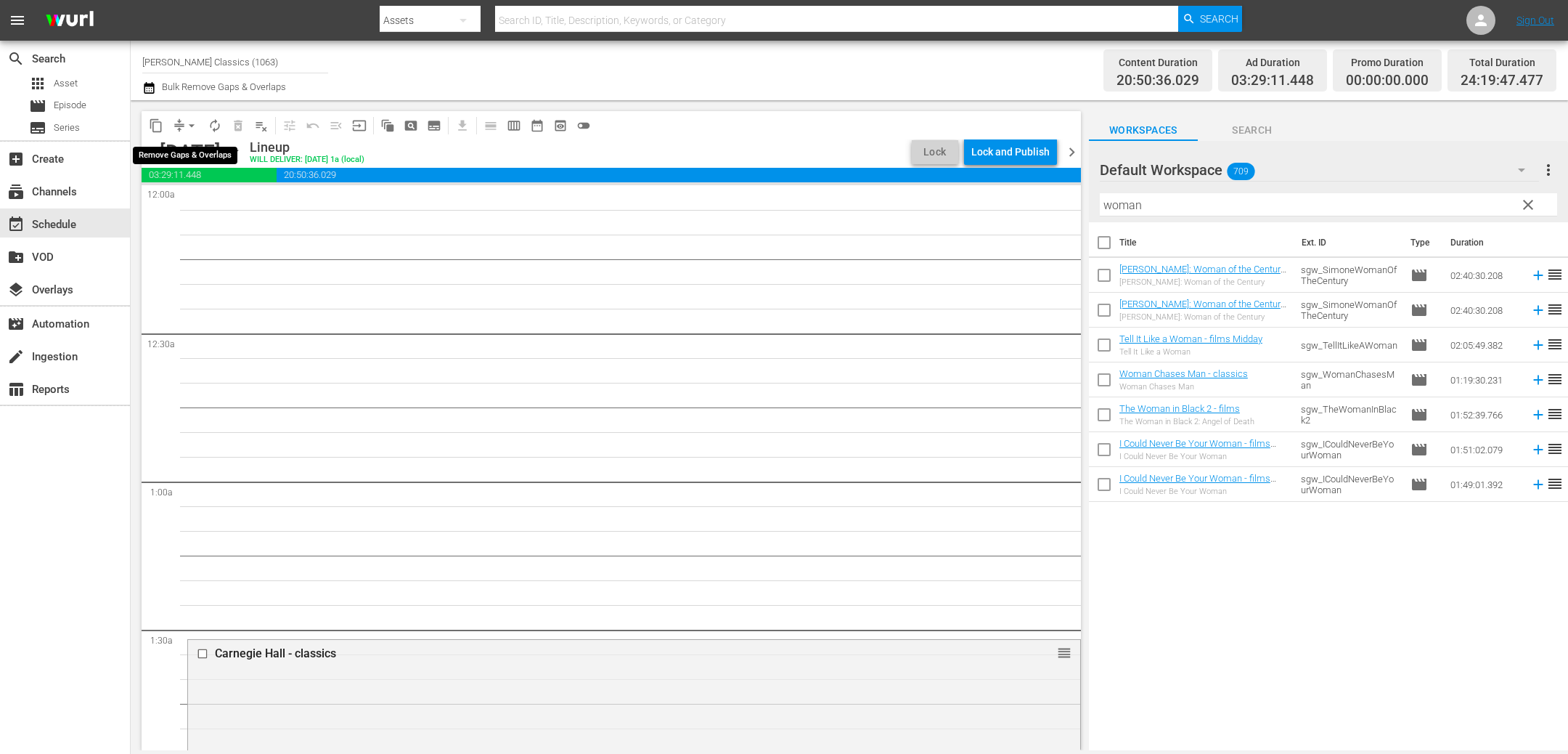
click at [187, 130] on span "arrow_drop_down" at bounding box center [191, 125] width 15 height 15
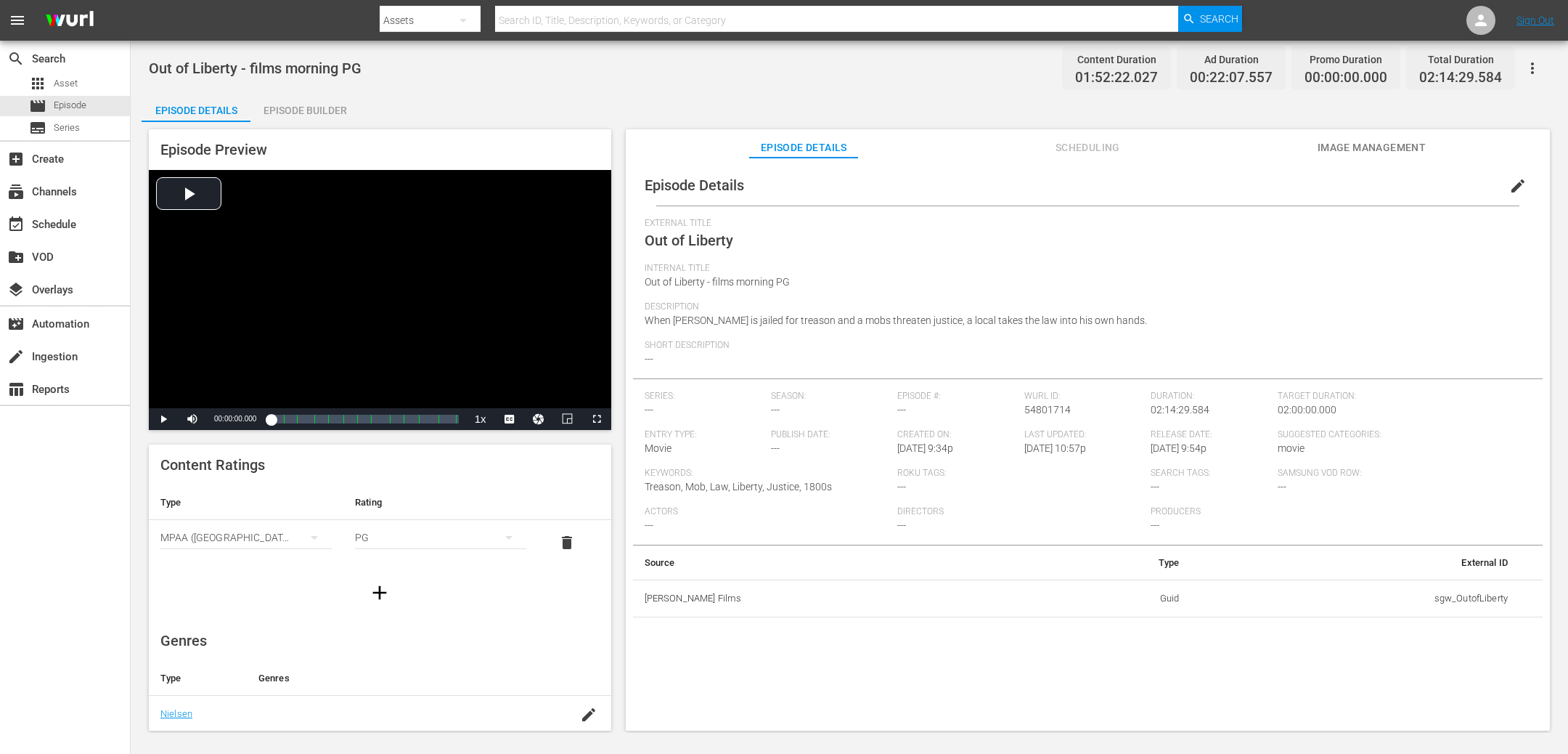
click at [1104, 147] on span "Scheduling" at bounding box center [1087, 147] width 109 height 19
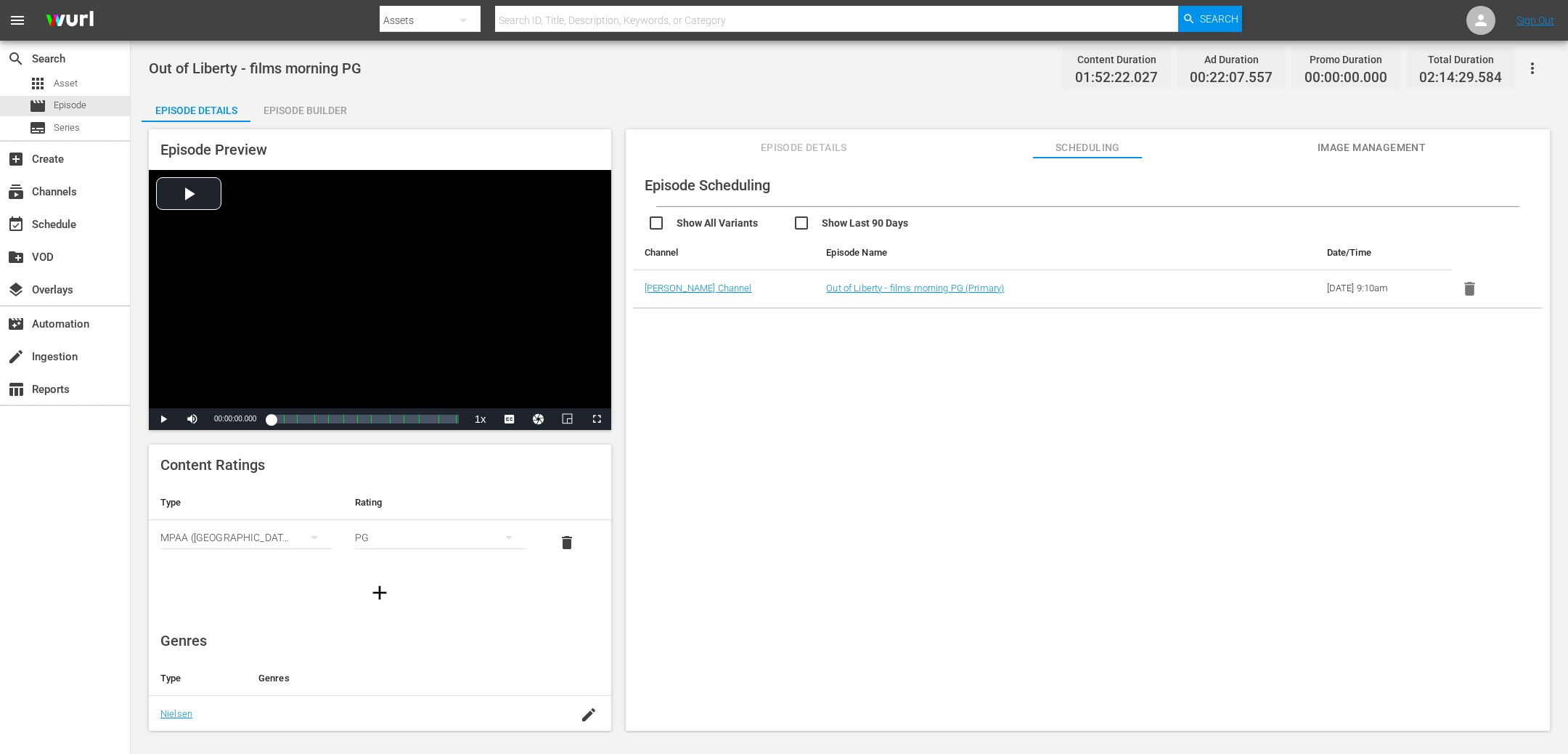
click at [303, 113] on div "Episode Builder" at bounding box center [305, 110] width 109 height 35
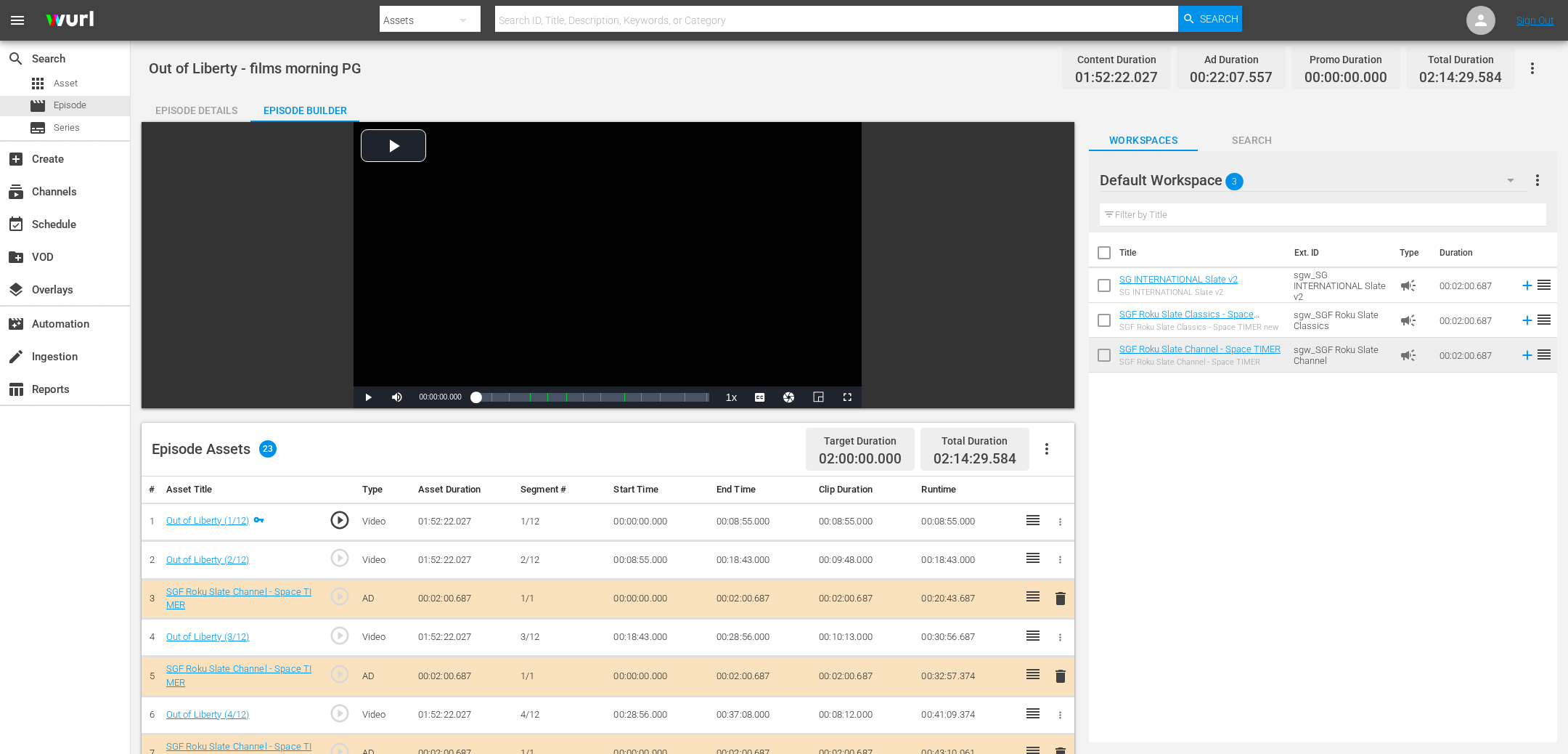
scroll to position [51, 0]
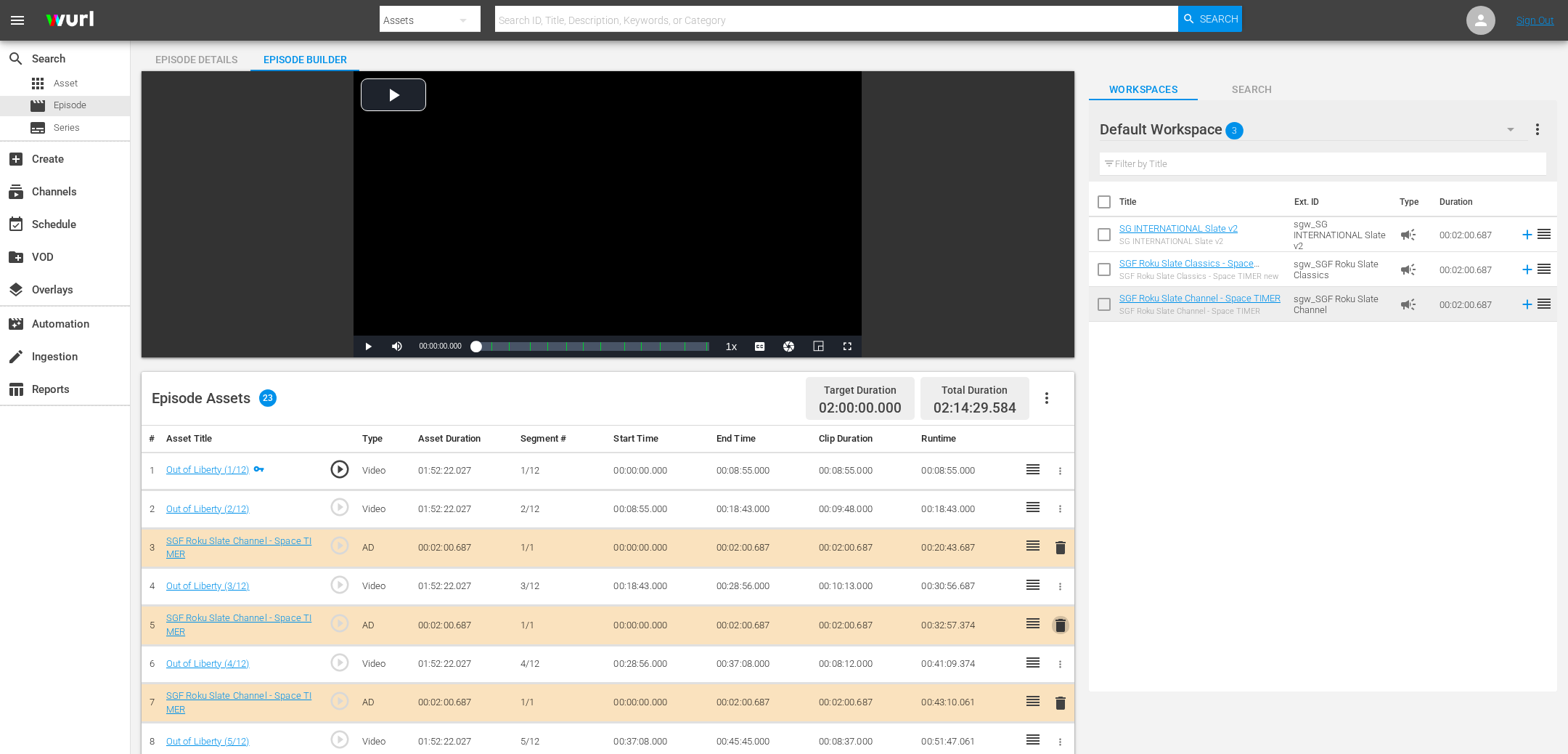
click at [1061, 617] on span "delete" at bounding box center [1061, 625] width 18 height 18
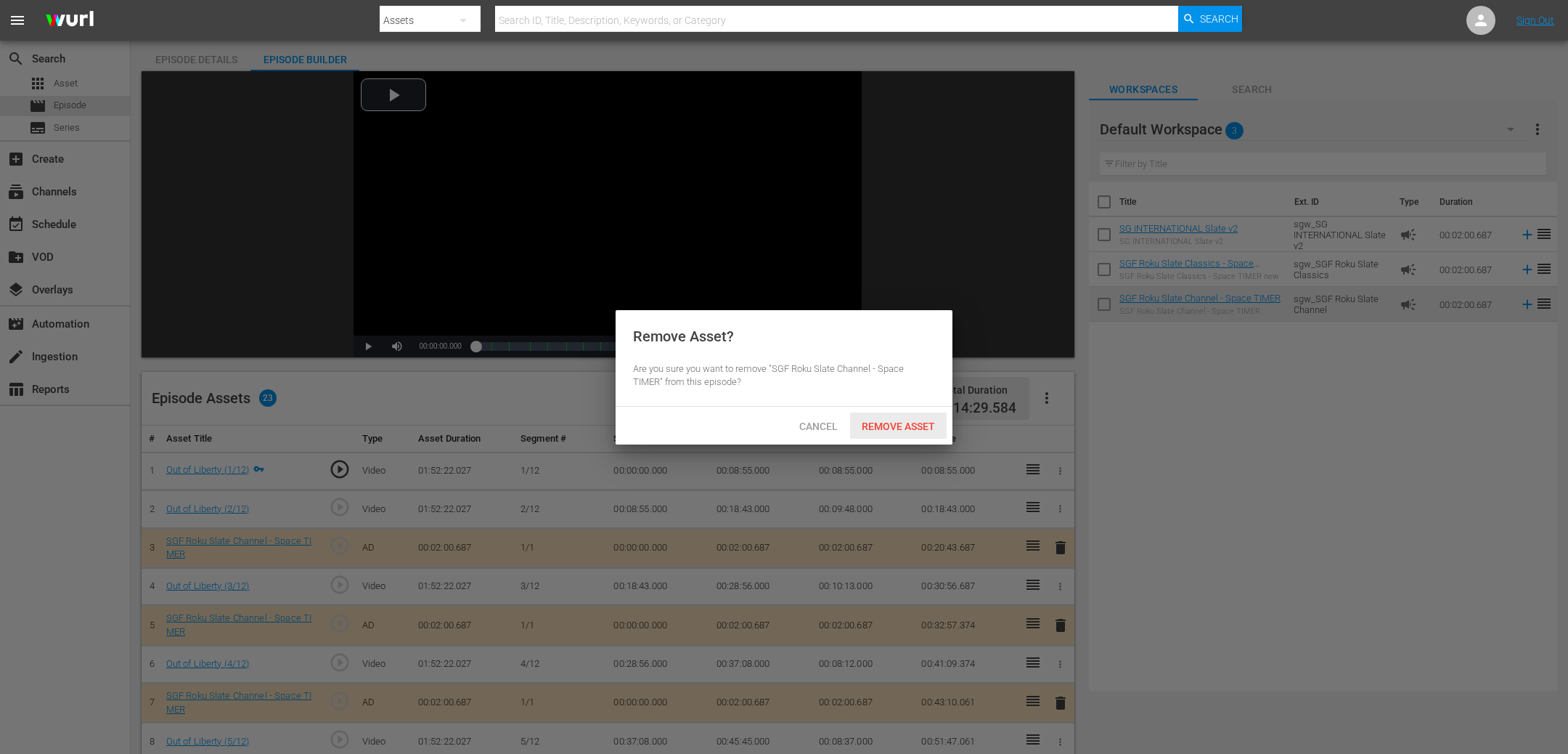
click at [909, 429] on span "Remove Asset" at bounding box center [898, 426] width 96 height 12
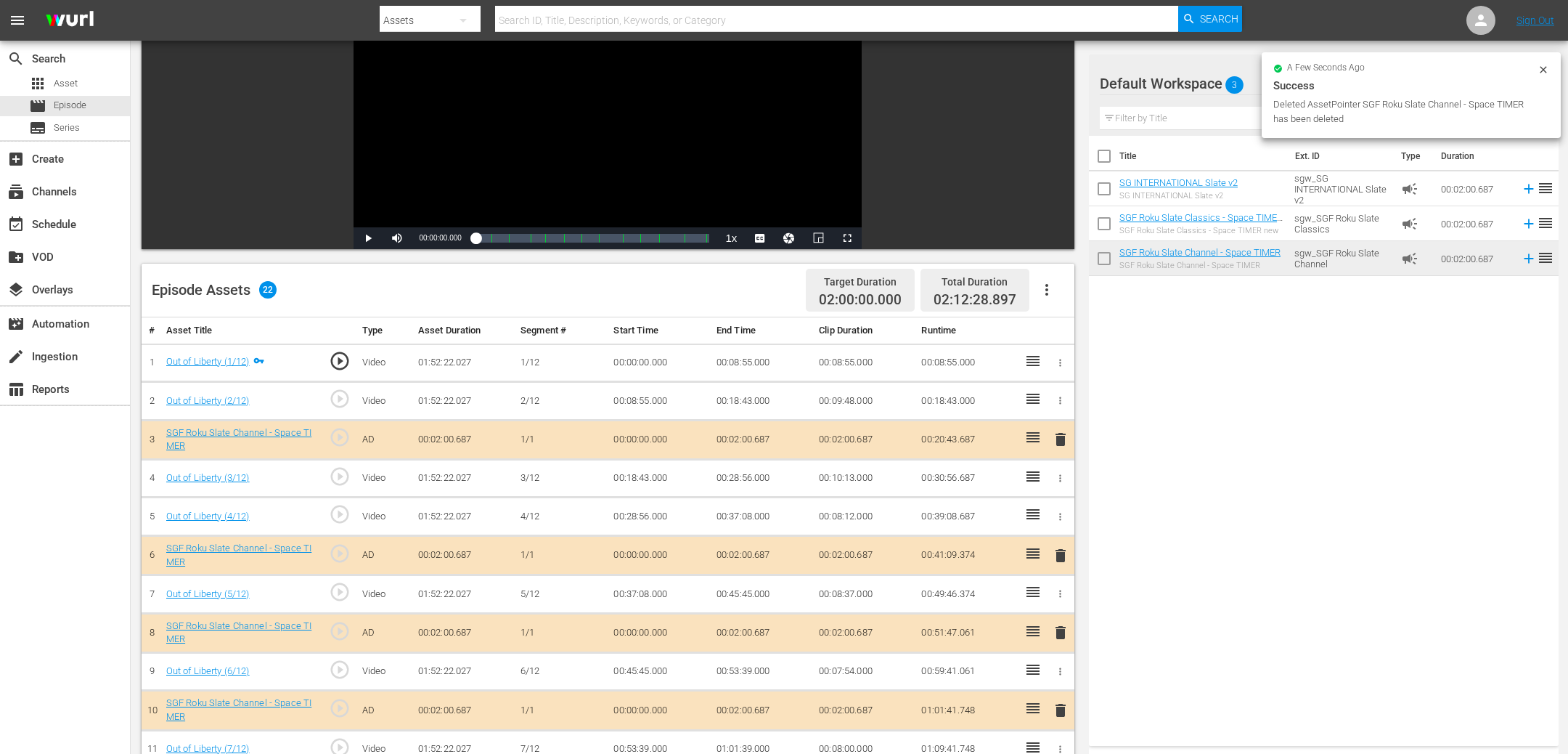
scroll to position [160, 0]
click at [1063, 623] on span "delete" at bounding box center [1061, 631] width 18 height 18
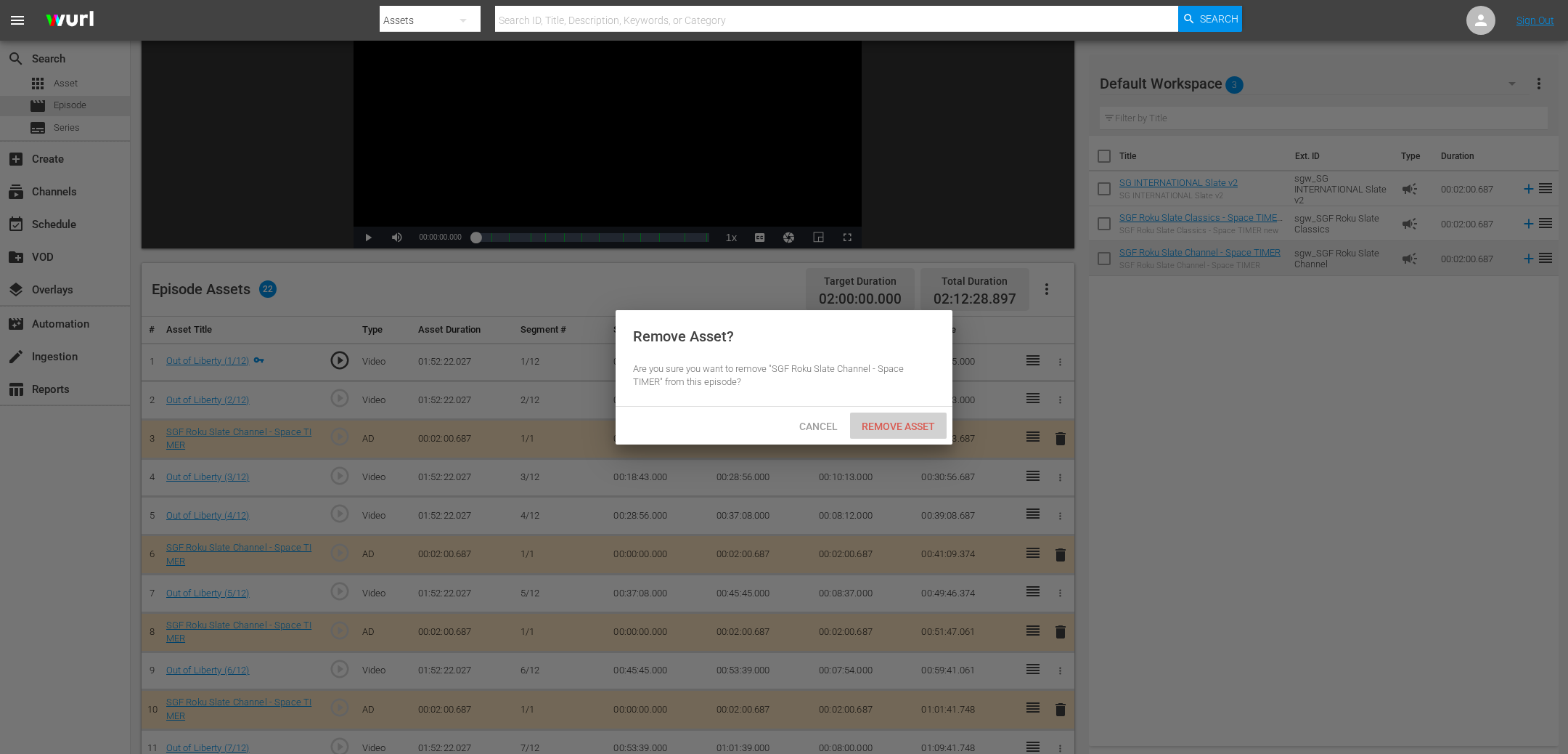
click at [896, 431] on span "Remove Asset" at bounding box center [898, 426] width 96 height 12
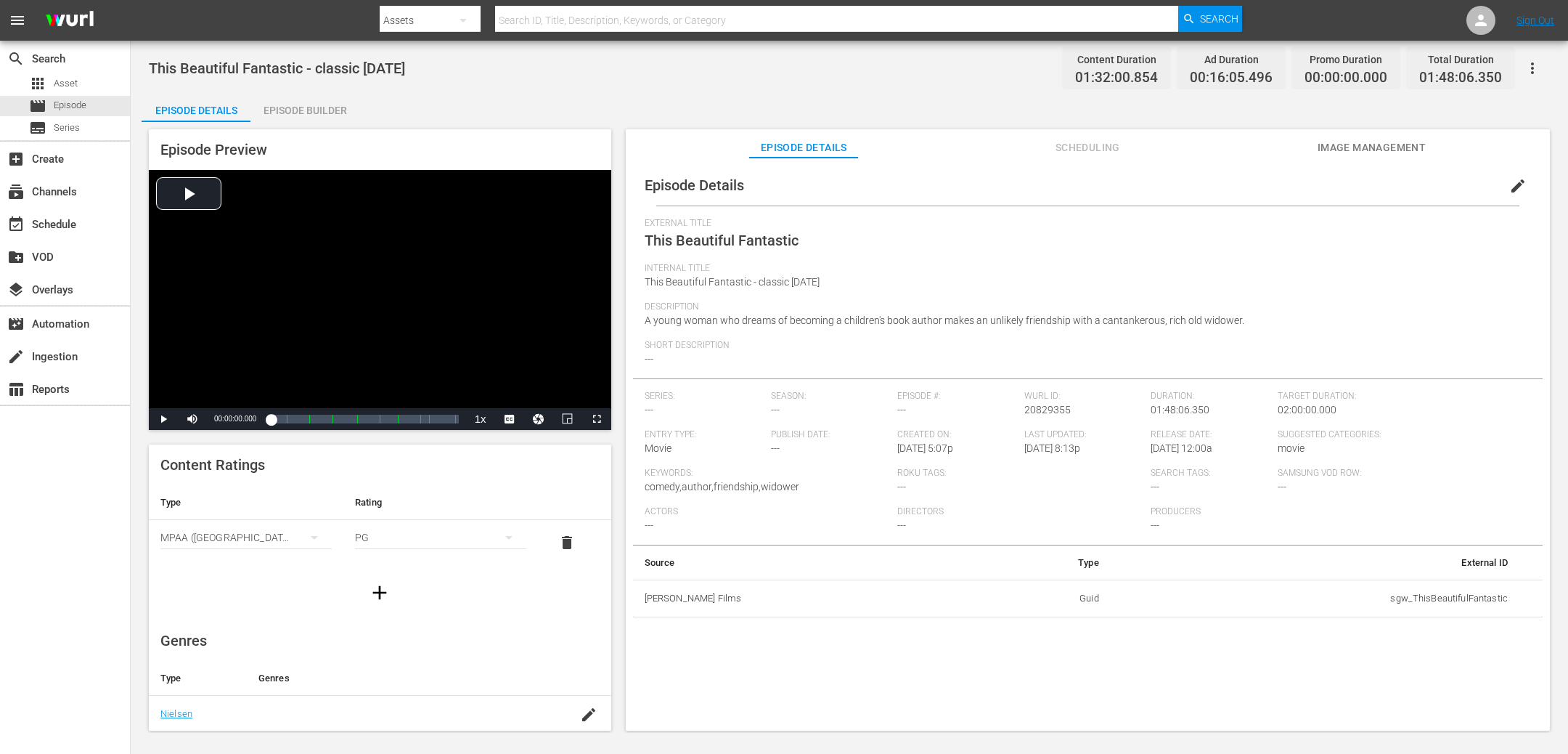
click at [326, 95] on div "Episode Builder" at bounding box center [305, 110] width 109 height 35
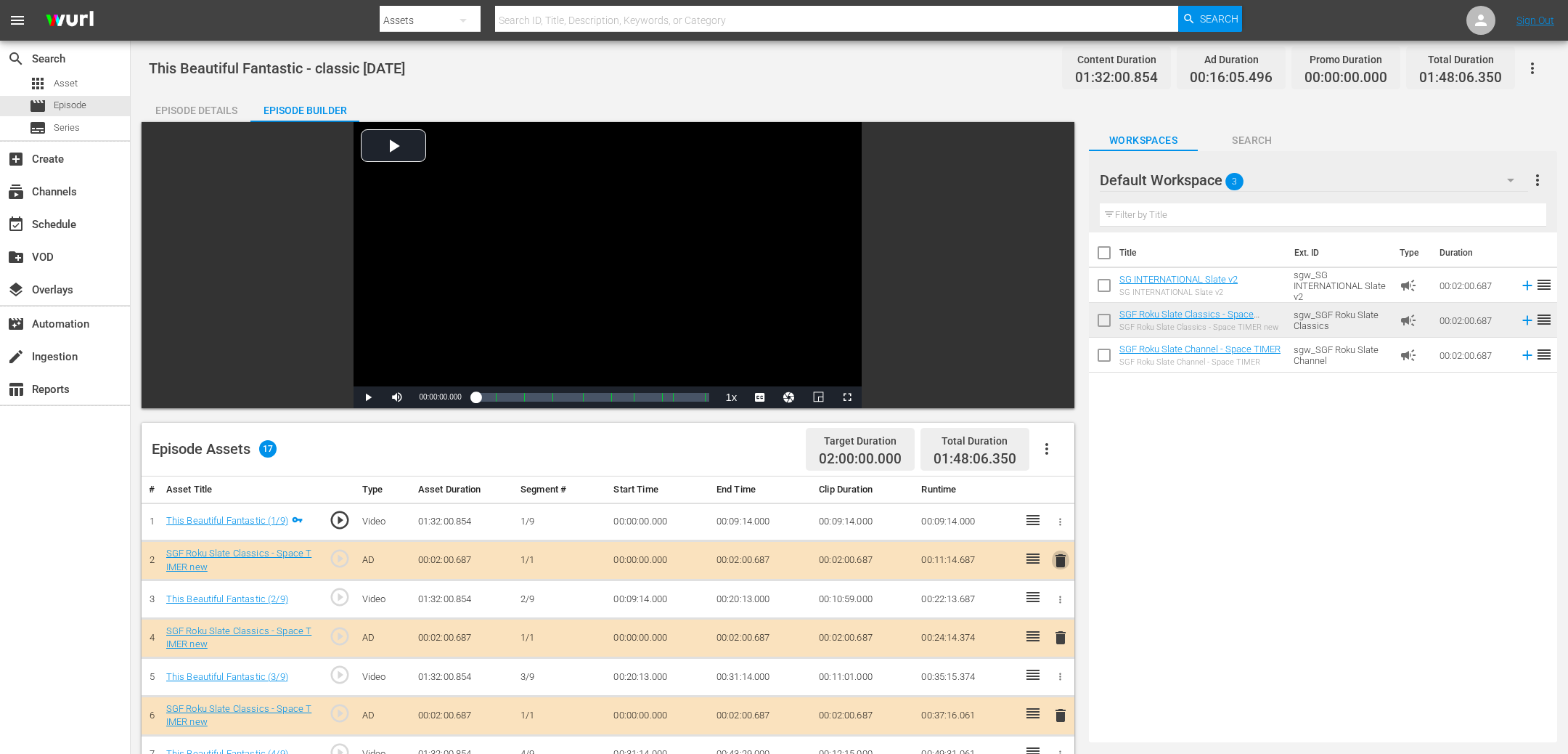
click at [1060, 563] on span "delete" at bounding box center [1061, 560] width 18 height 18
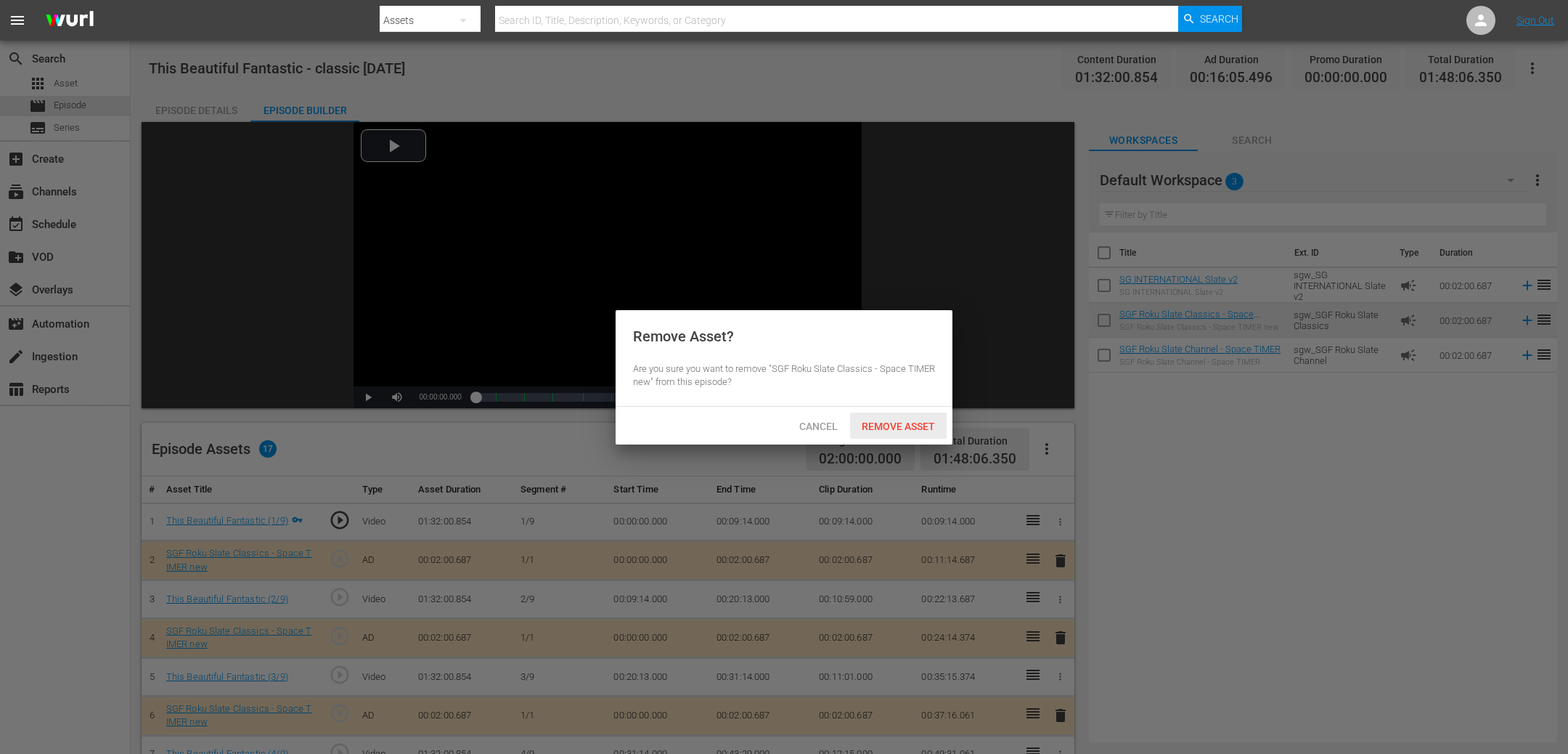
click at [911, 426] on span "Remove Asset" at bounding box center [898, 426] width 96 height 12
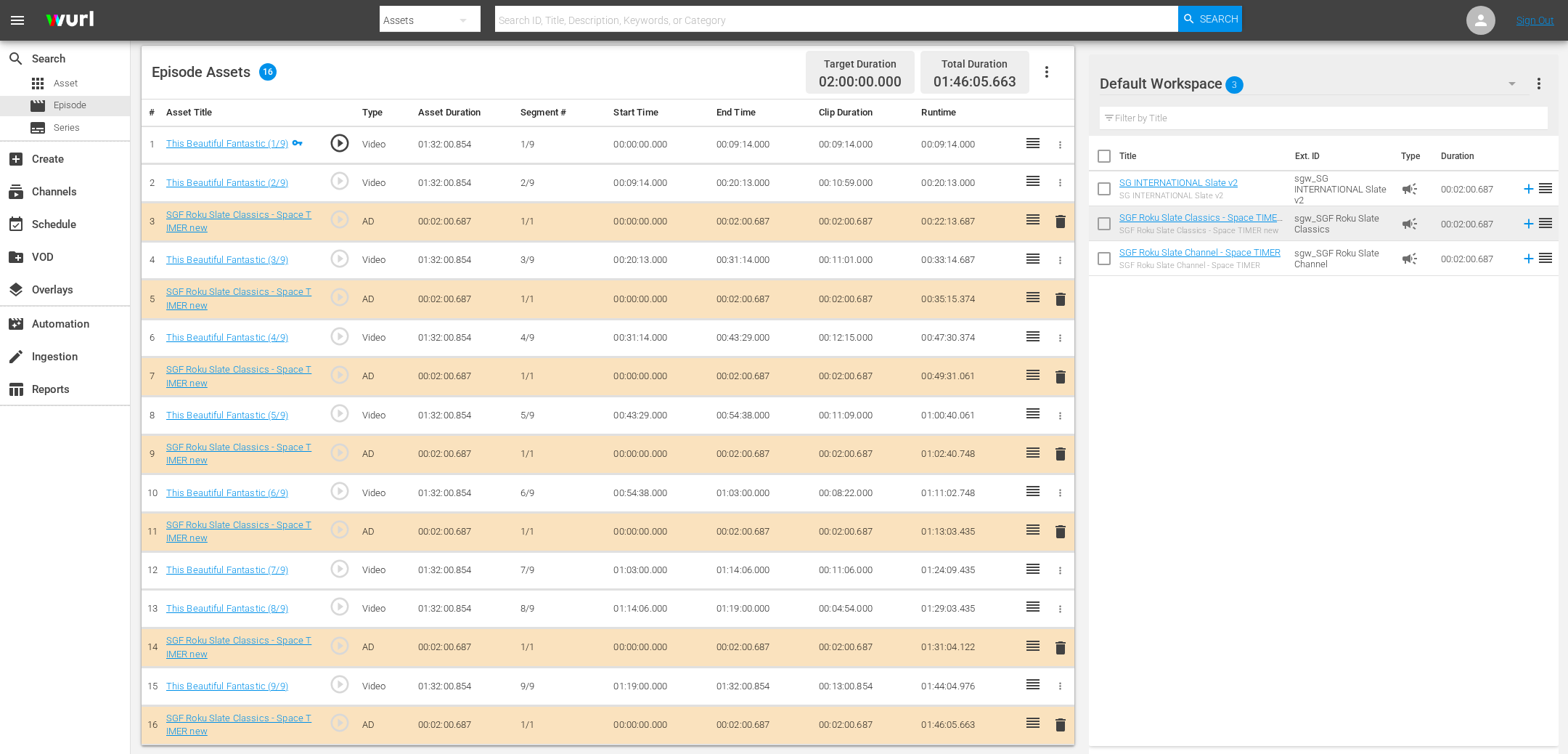
scroll to position [378, 0]
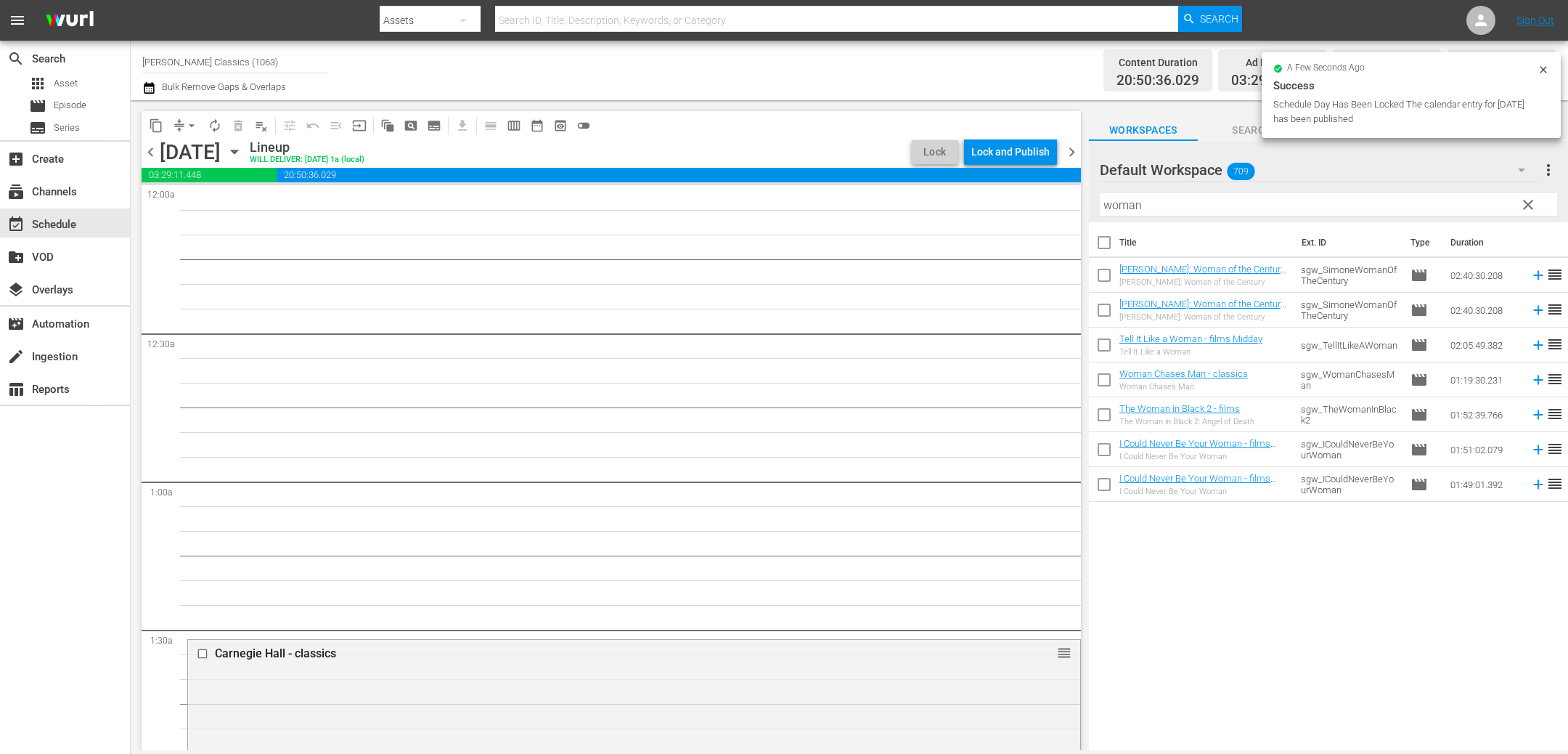
click at [144, 148] on span "chevron_left" at bounding box center [150, 152] width 19 height 19
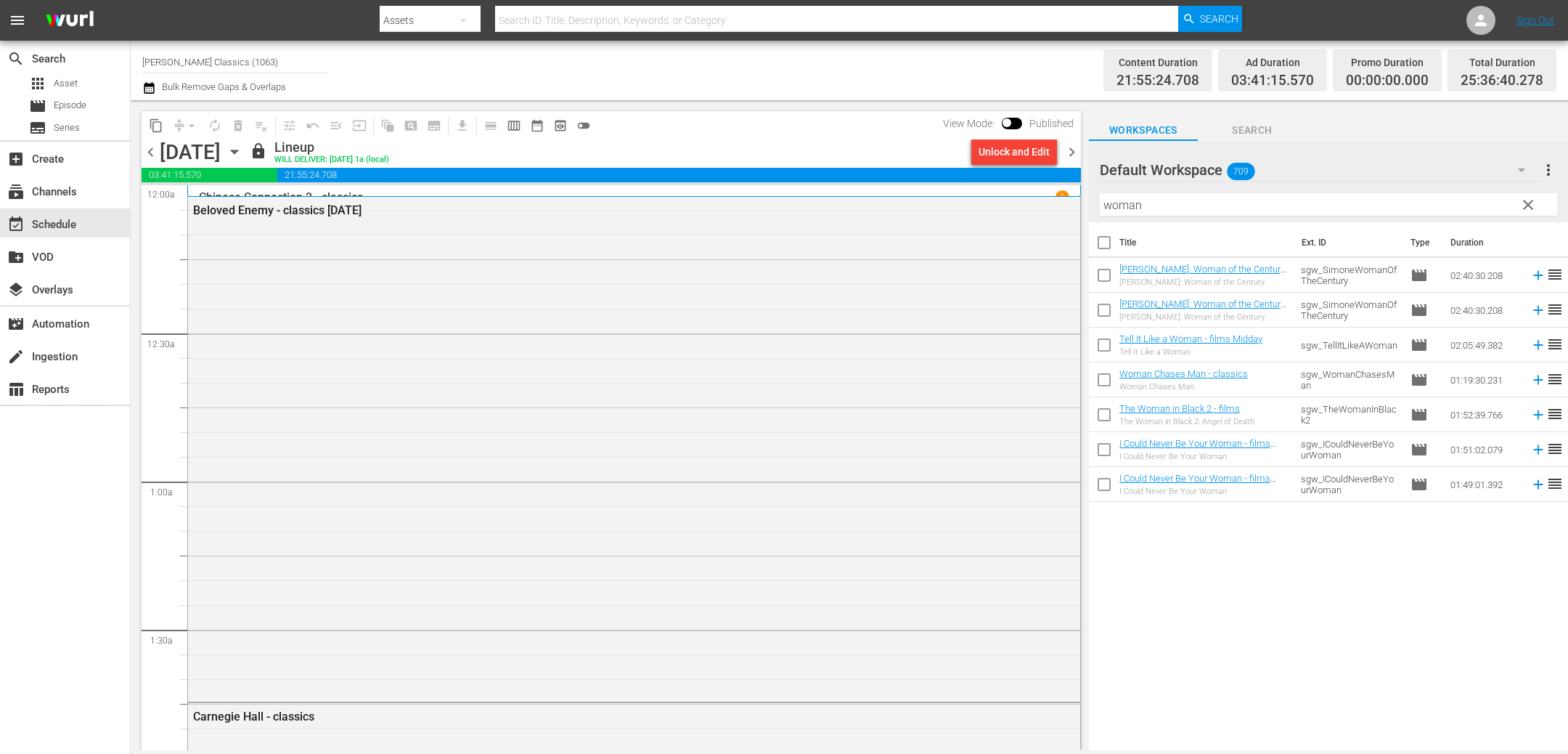
click at [1074, 155] on span "chevron_right" at bounding box center [1071, 152] width 19 height 19
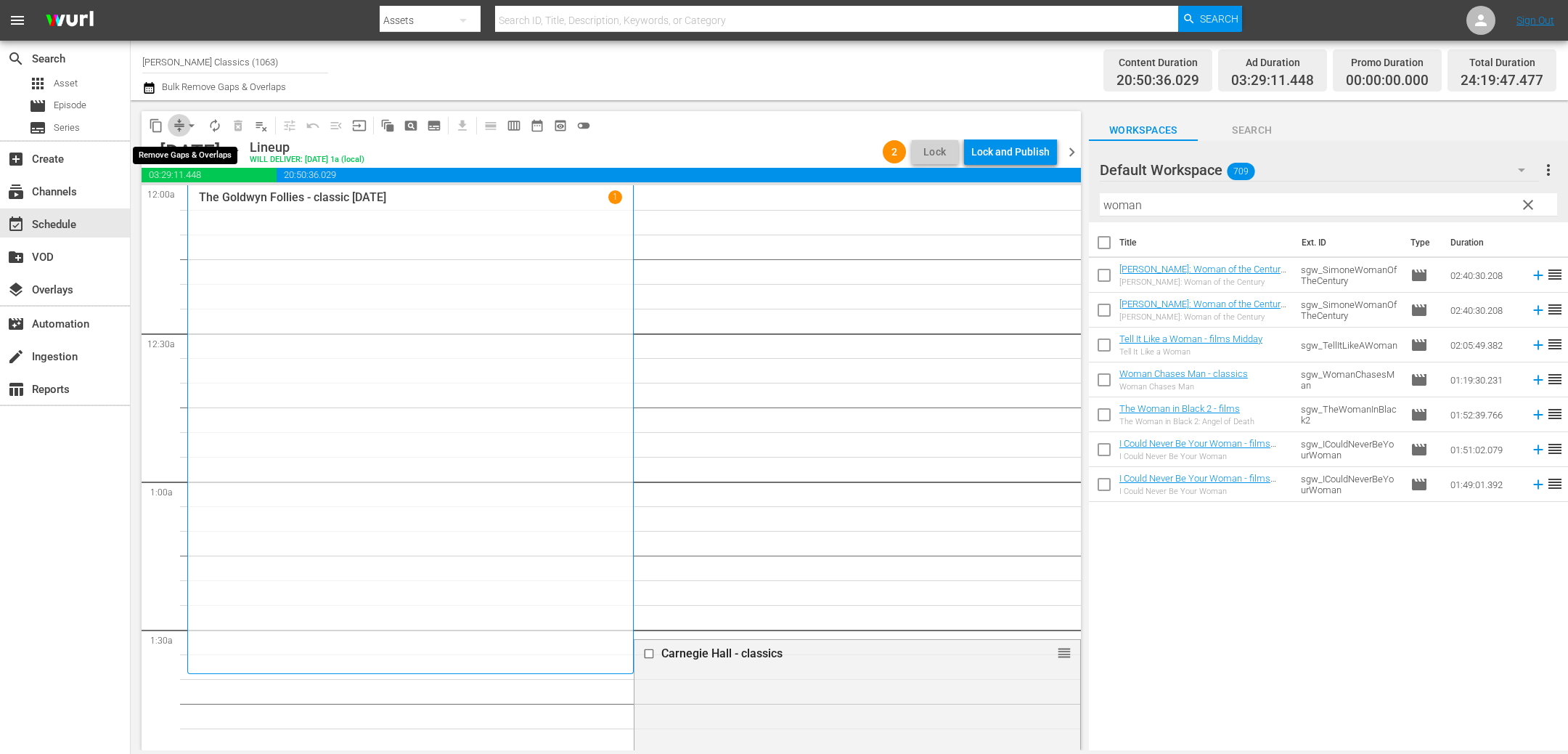
click at [173, 124] on span "compress" at bounding box center [179, 125] width 15 height 15
click at [189, 132] on button "arrow_drop_down" at bounding box center [192, 126] width 23 height 23
click at [209, 193] on li "Align to End of Previous Day" at bounding box center [192, 202] width 152 height 24
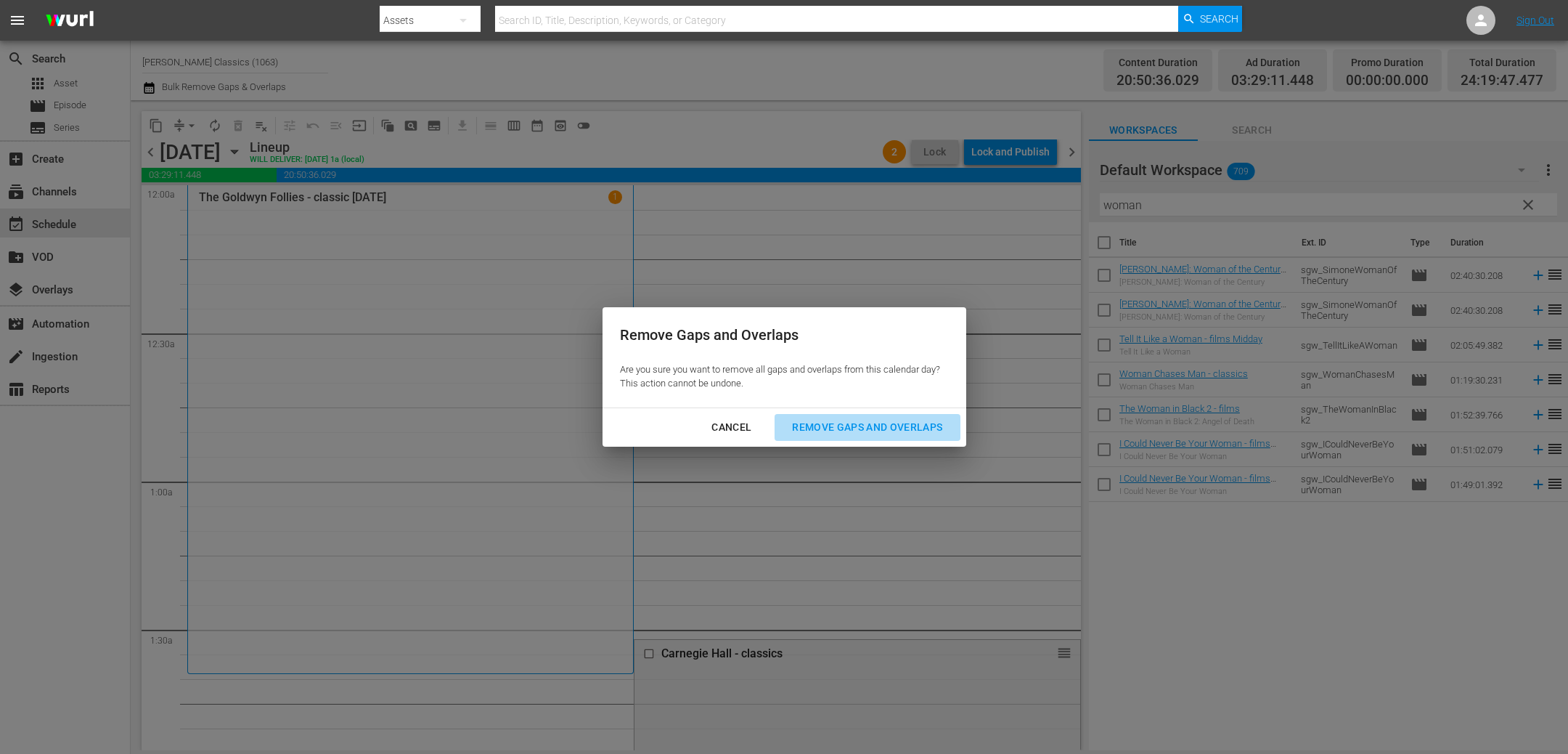
click at [914, 419] on div "Remove Gaps and Overlaps" at bounding box center [867, 427] width 173 height 19
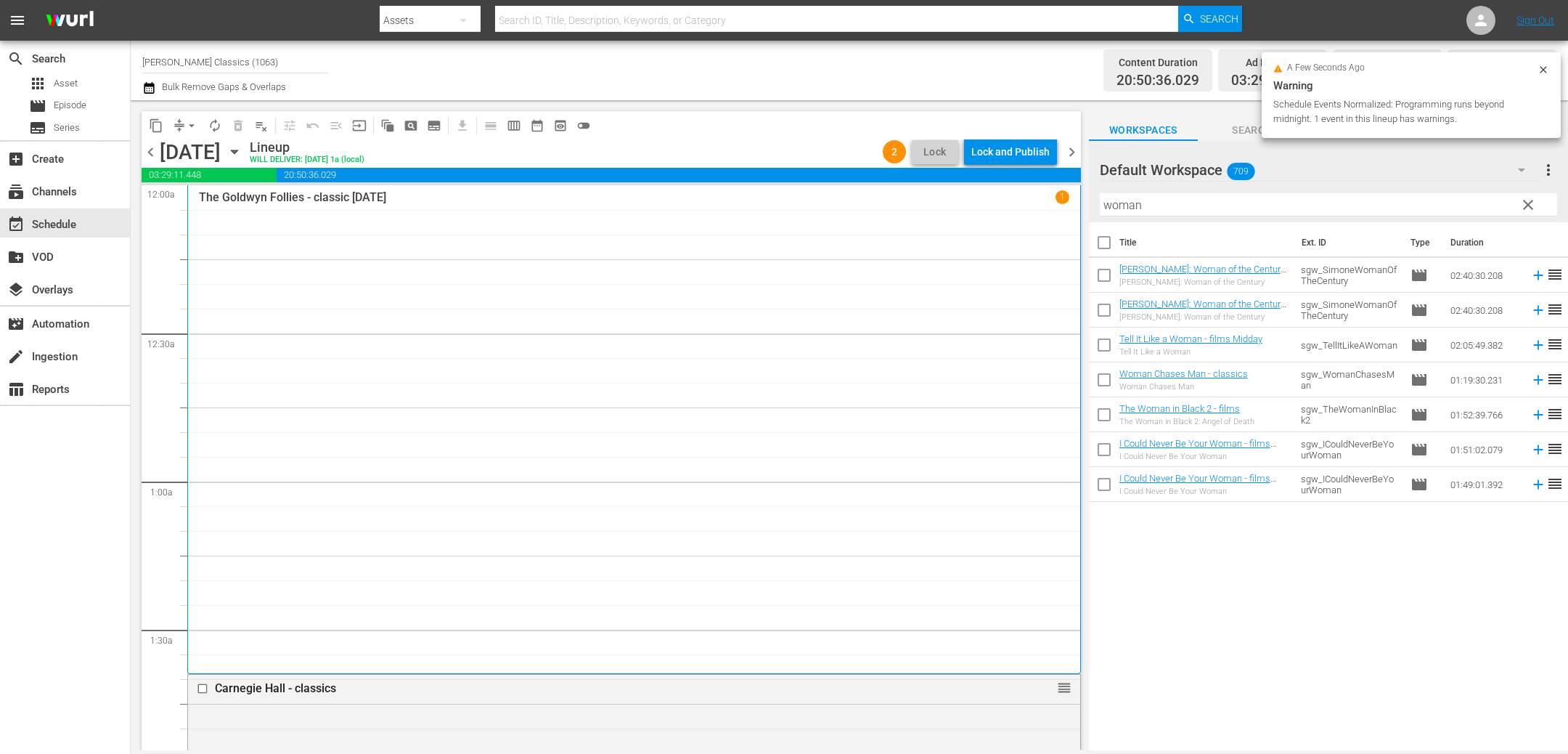
click at [995, 157] on div "Lock and Publish" at bounding box center [1010, 151] width 78 height 26
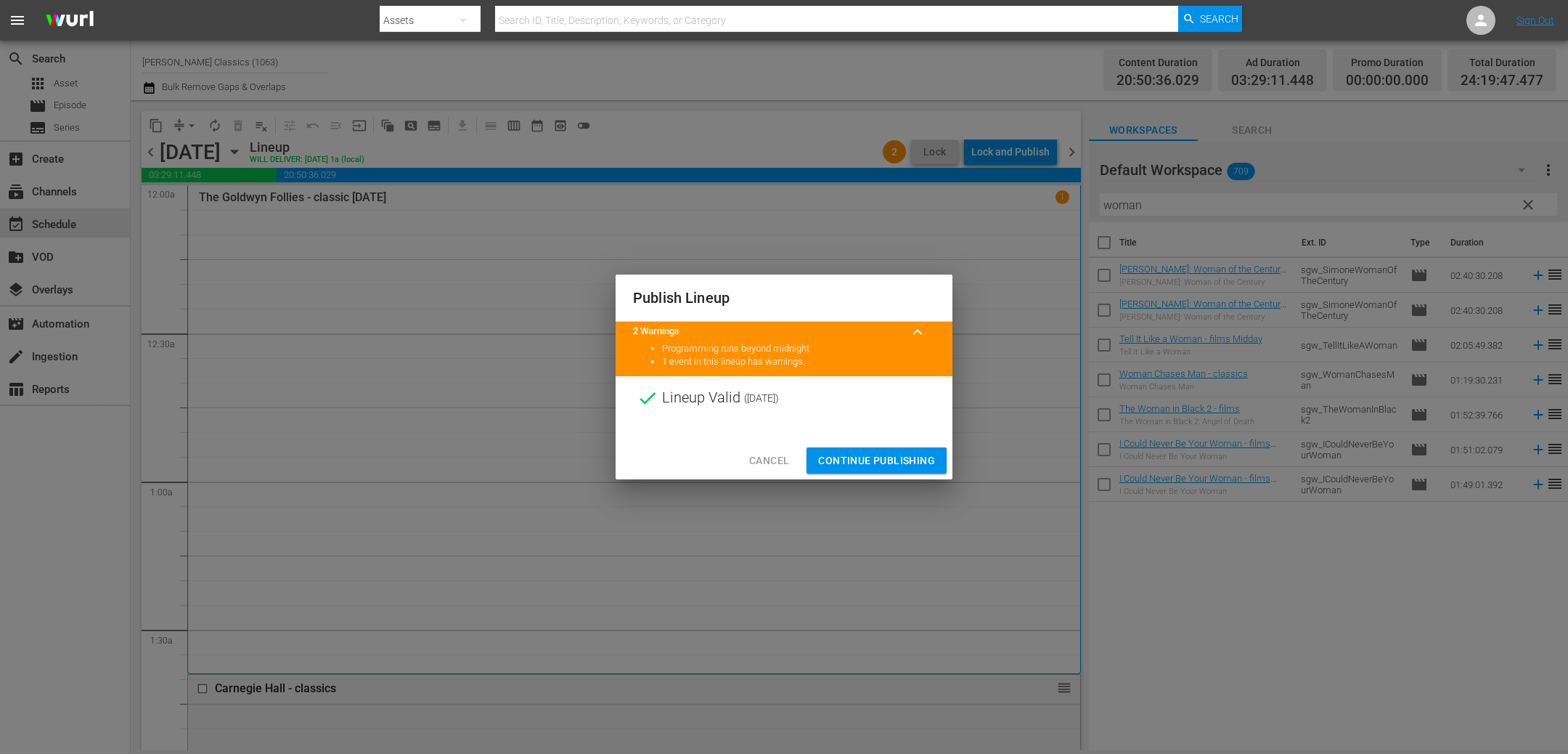
click at [868, 466] on span "Continue Publishing" at bounding box center [877, 461] width 117 height 19
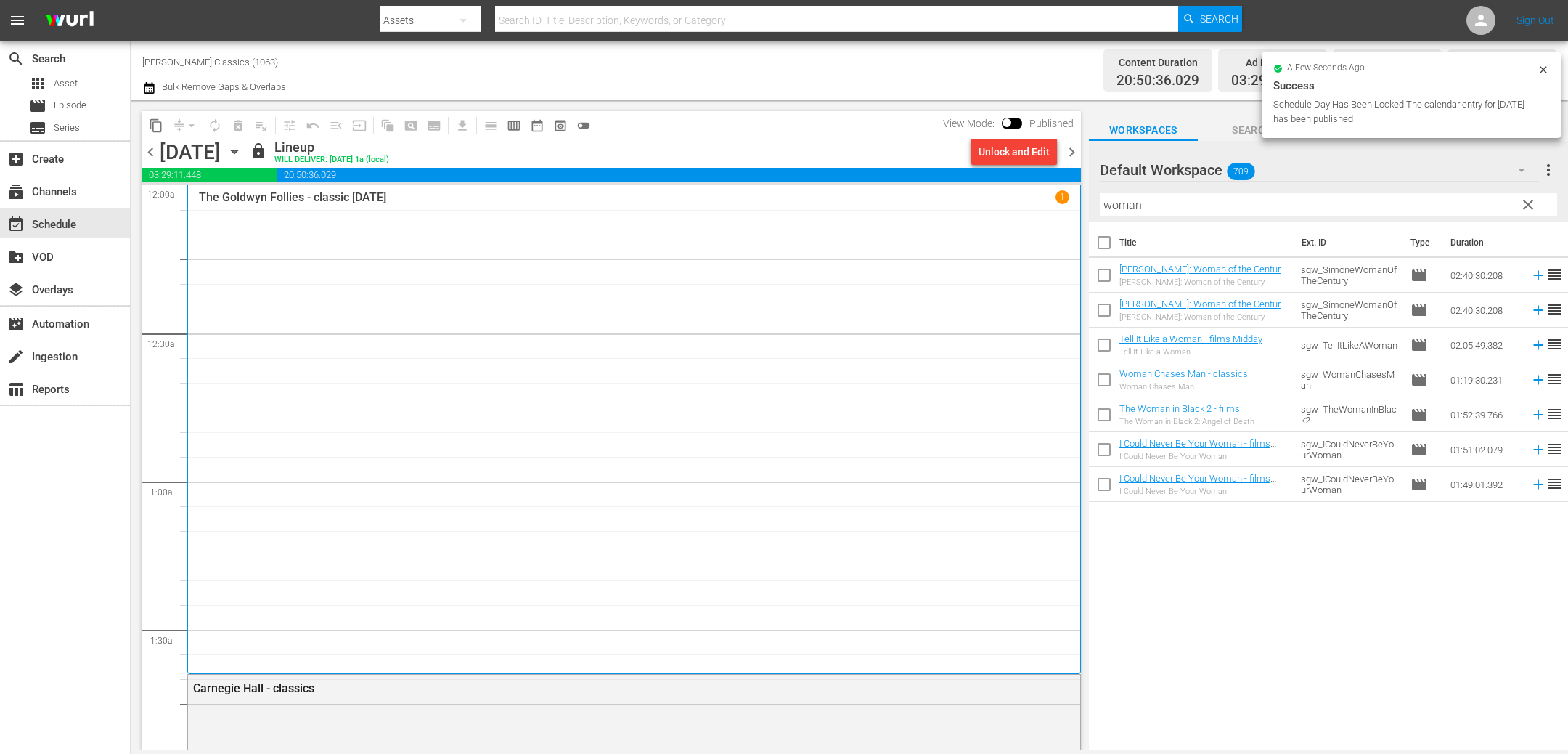
click at [1069, 150] on span "chevron_right" at bounding box center [1071, 152] width 19 height 19
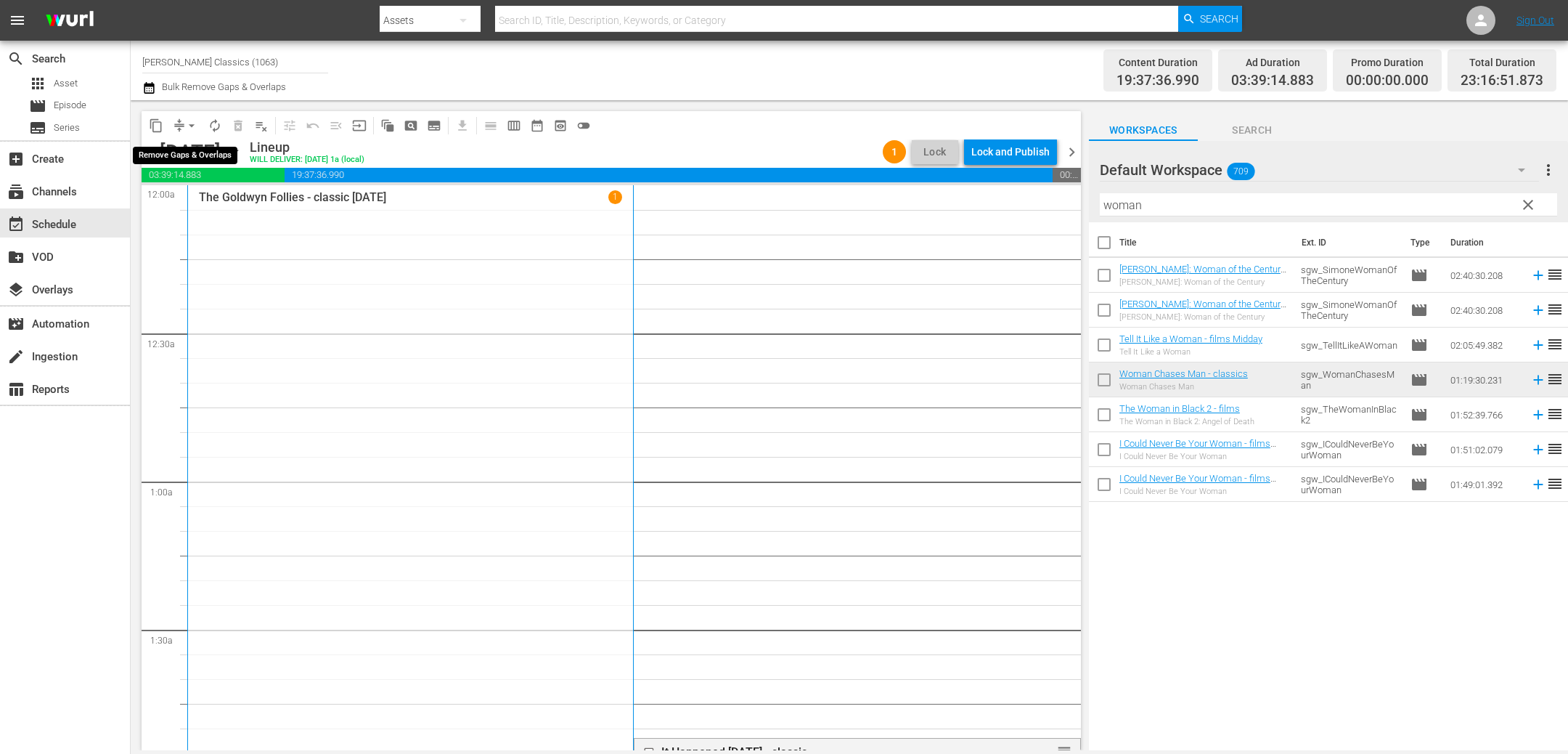
click at [190, 126] on span "arrow_drop_down" at bounding box center [191, 125] width 15 height 15
click at [199, 200] on li "Align to End of Previous Day" at bounding box center [192, 202] width 152 height 24
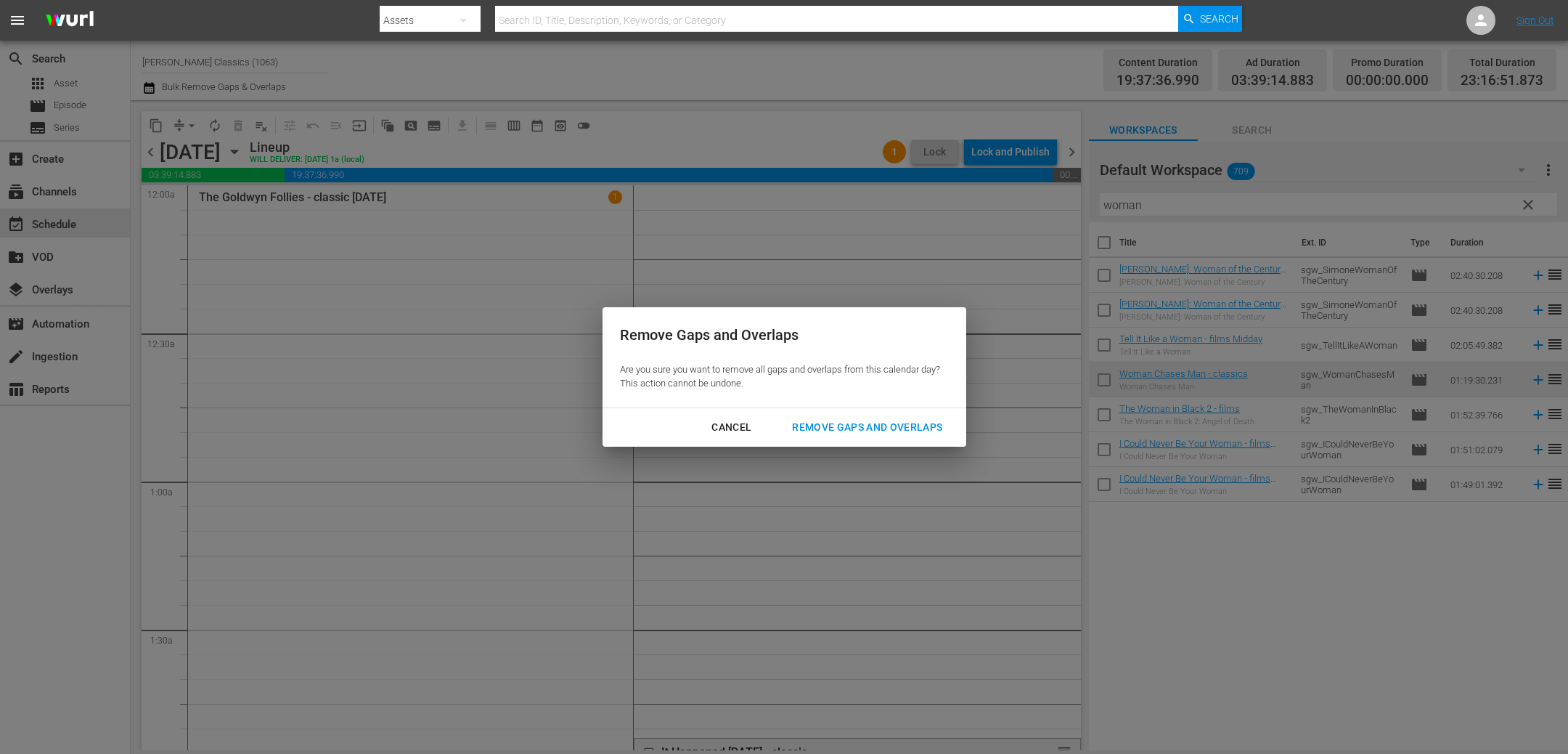
click at [890, 425] on div "Remove Gaps and Overlaps" at bounding box center [867, 427] width 173 height 19
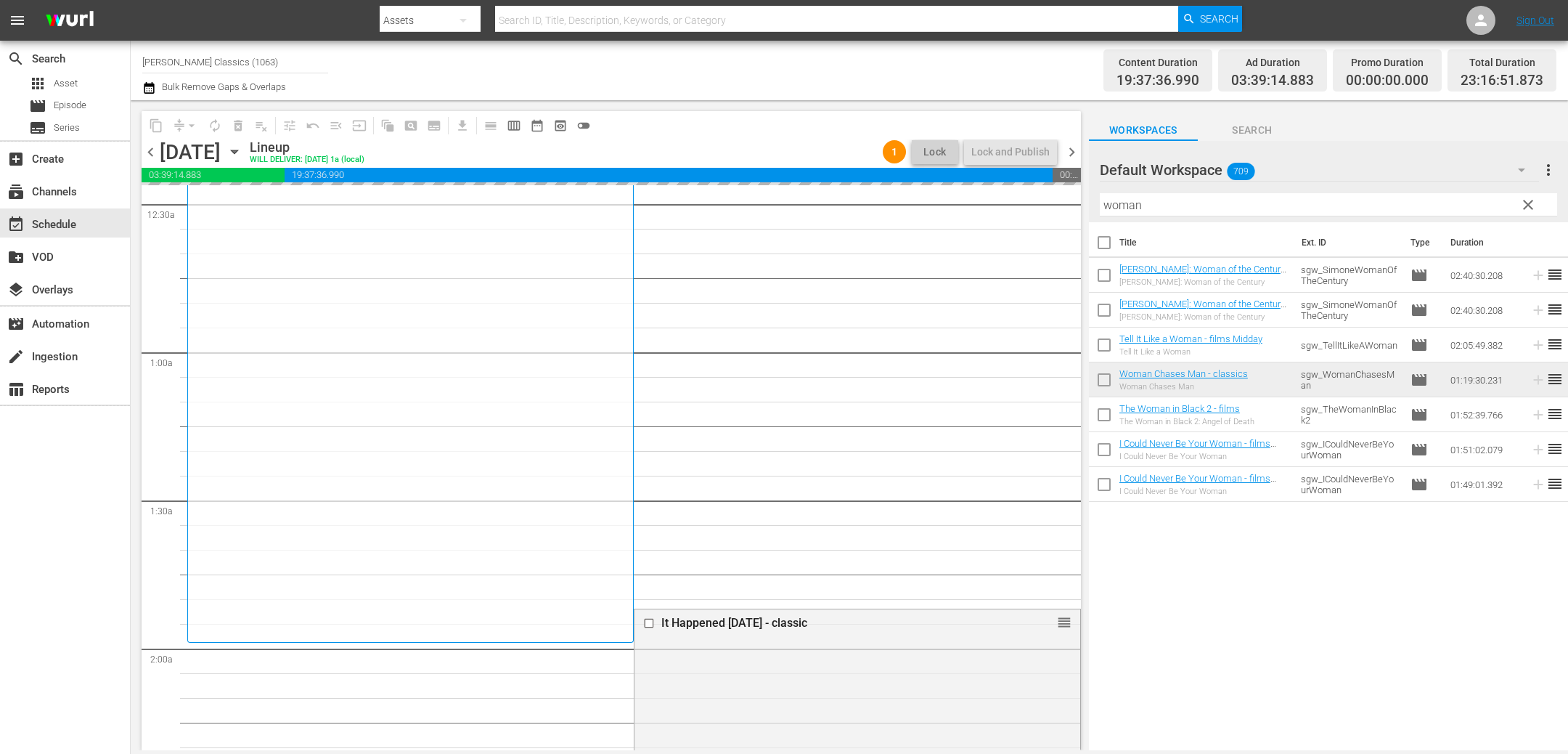
scroll to position [205, 0]
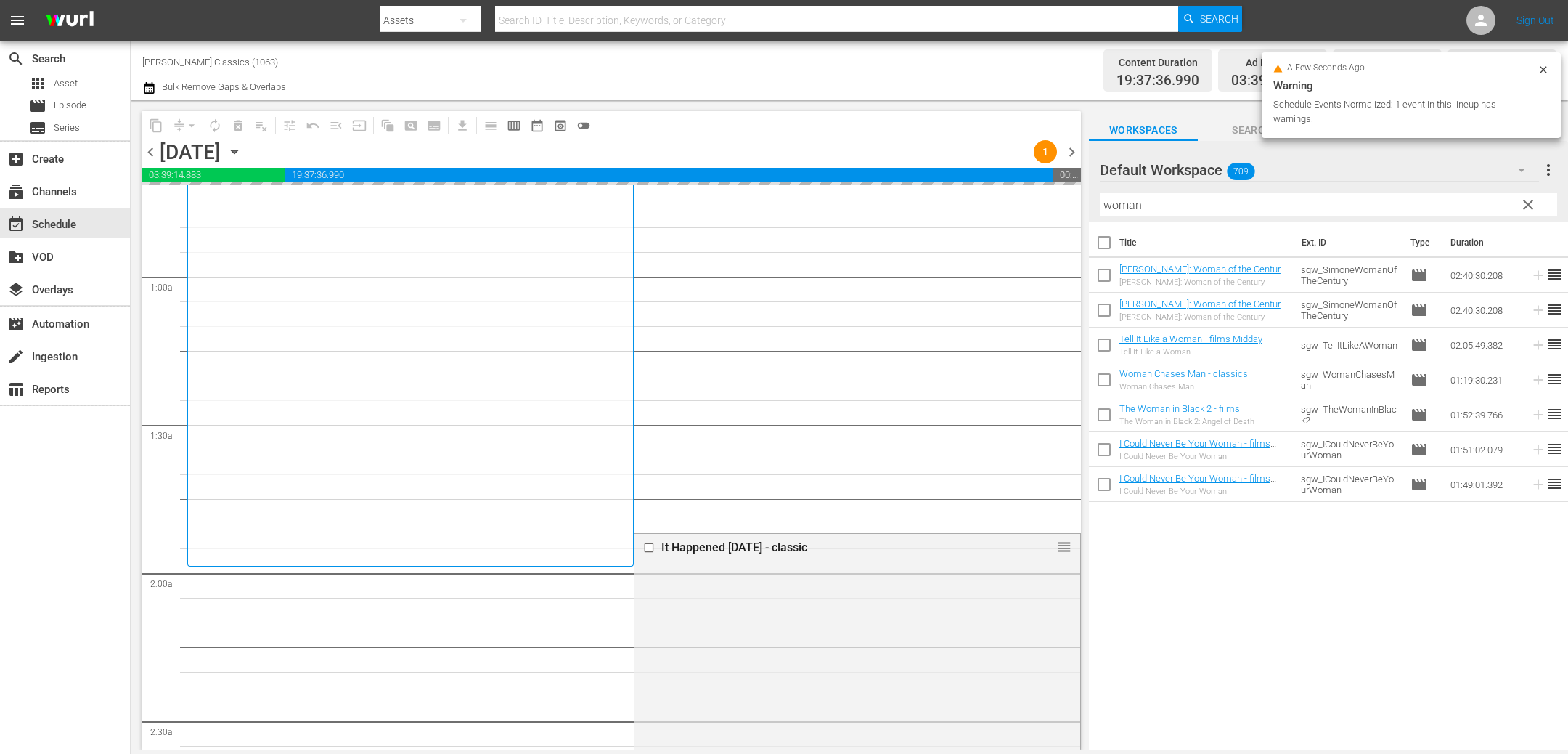
click at [155, 154] on span "chevron_left" at bounding box center [150, 152] width 19 height 19
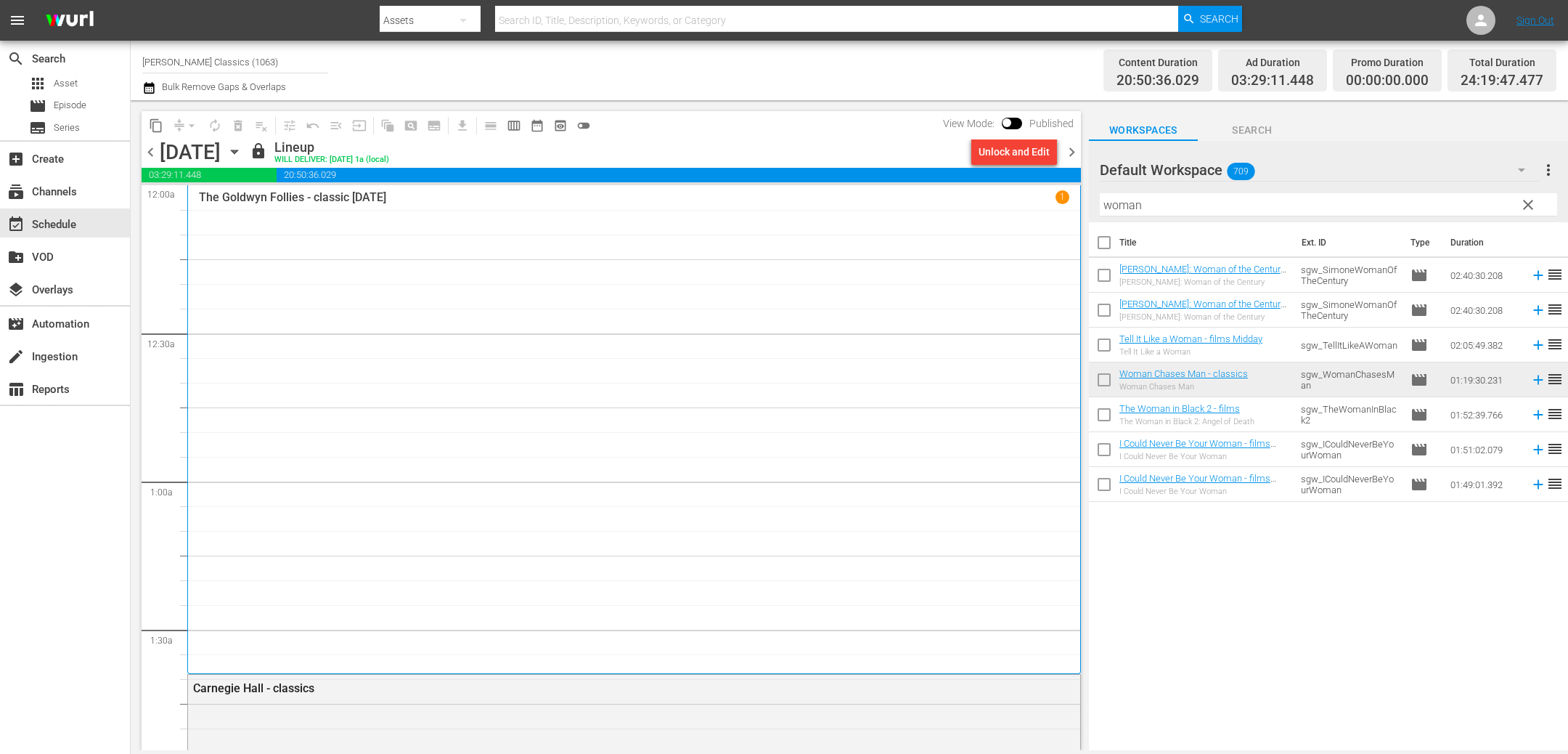
click at [1075, 152] on span "chevron_right" at bounding box center [1071, 152] width 19 height 19
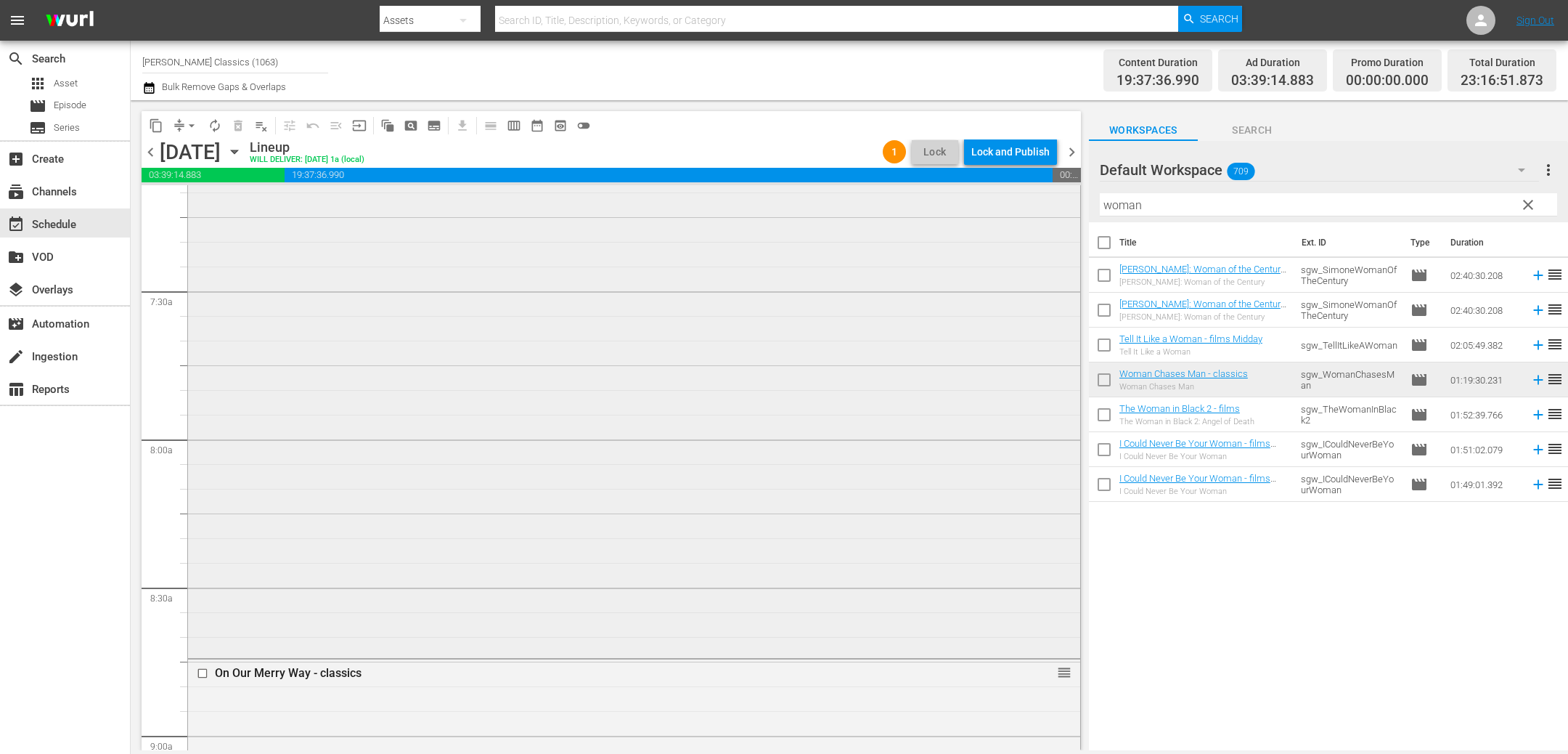
scroll to position [2162, 0]
click at [150, 158] on span "chevron_left" at bounding box center [150, 152] width 19 height 19
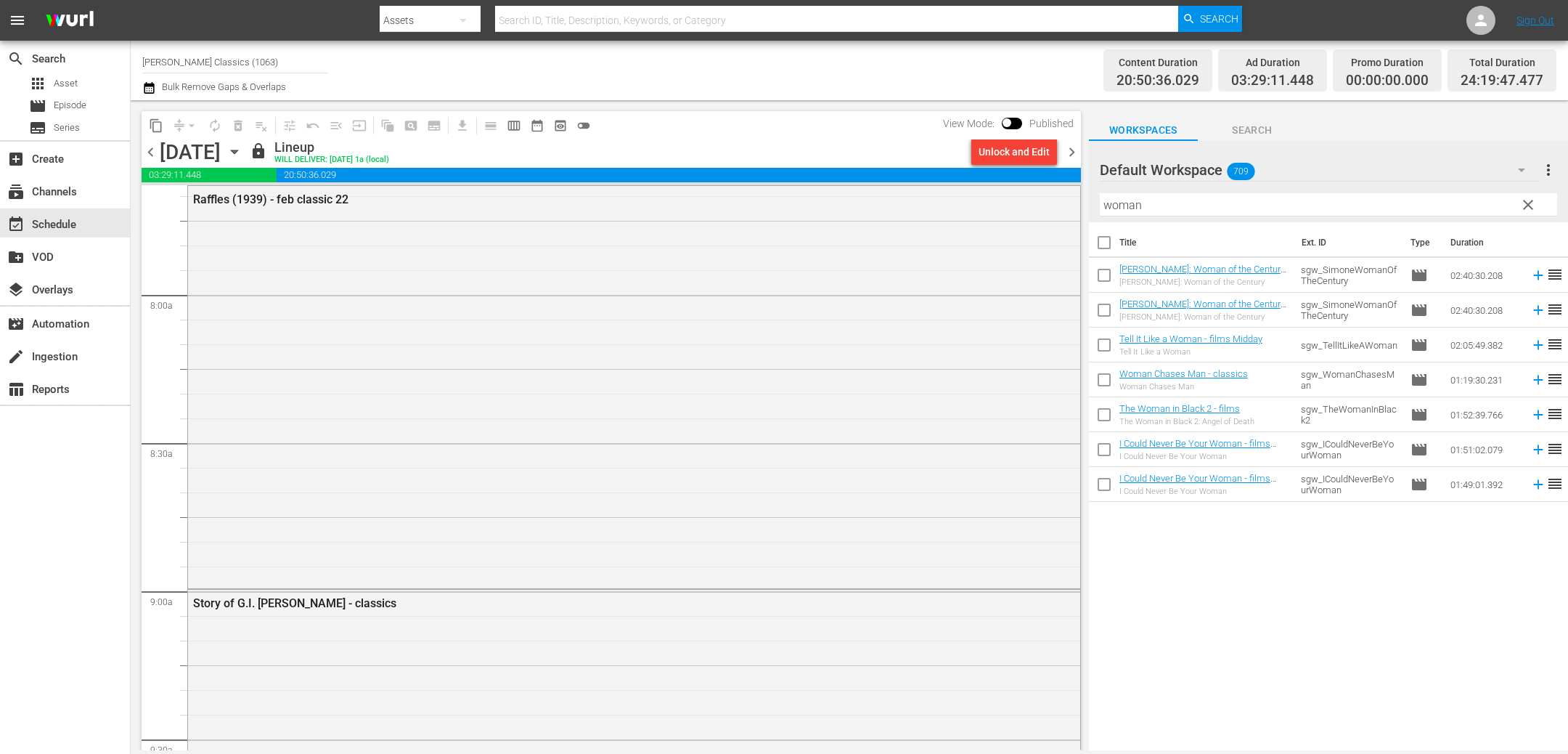
scroll to position [2236, 0]
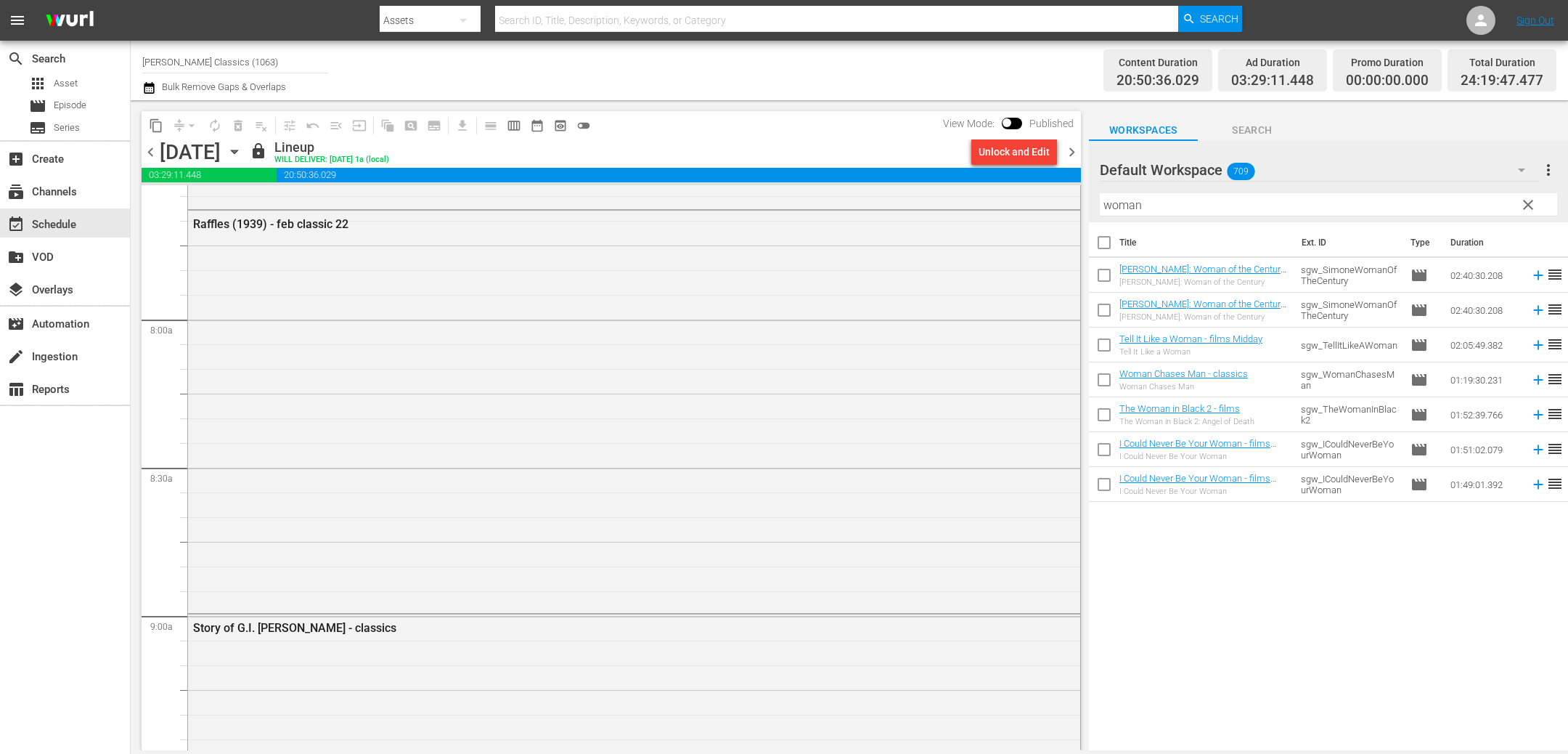
click at [1069, 155] on span "chevron_right" at bounding box center [1071, 152] width 19 height 19
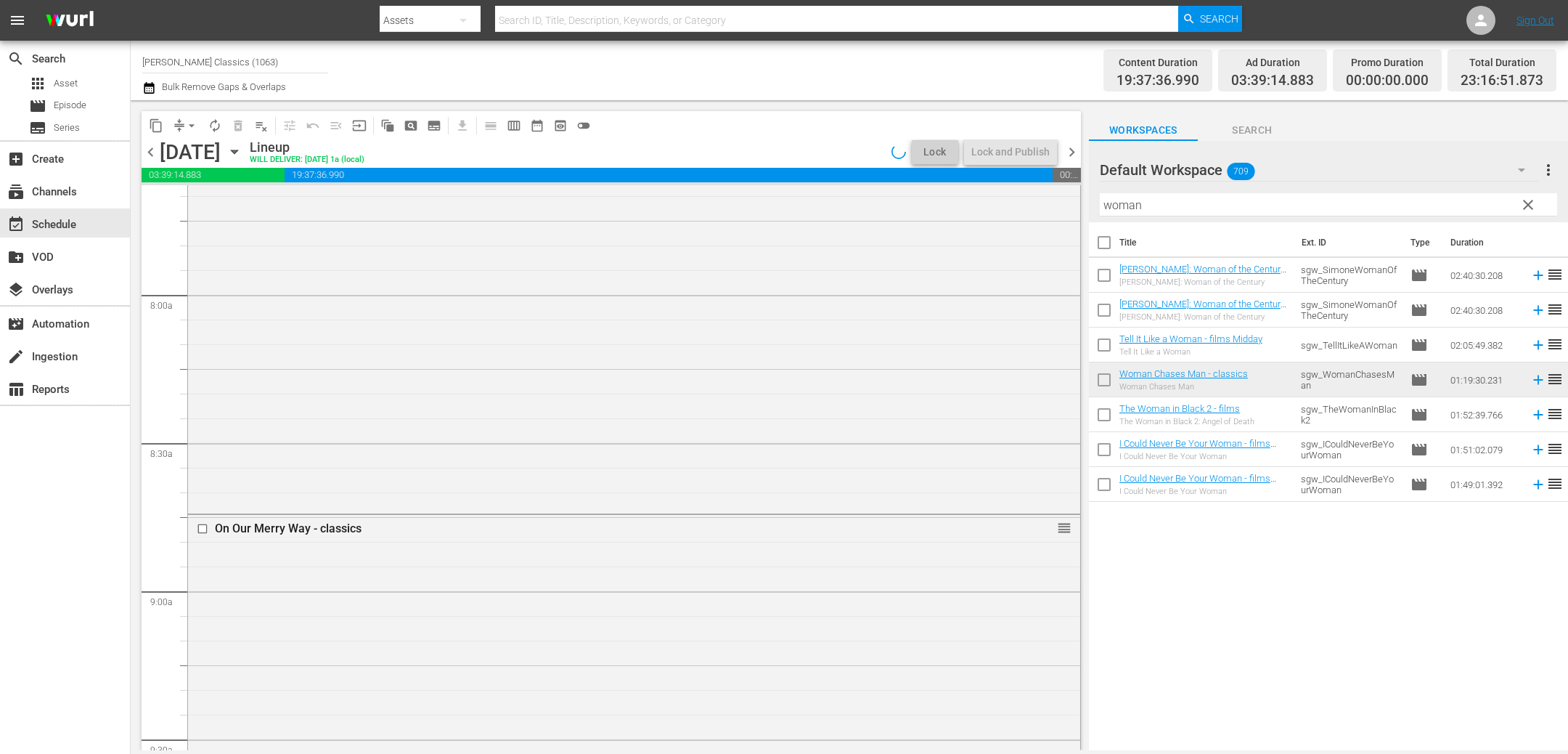
scroll to position [2162, 0]
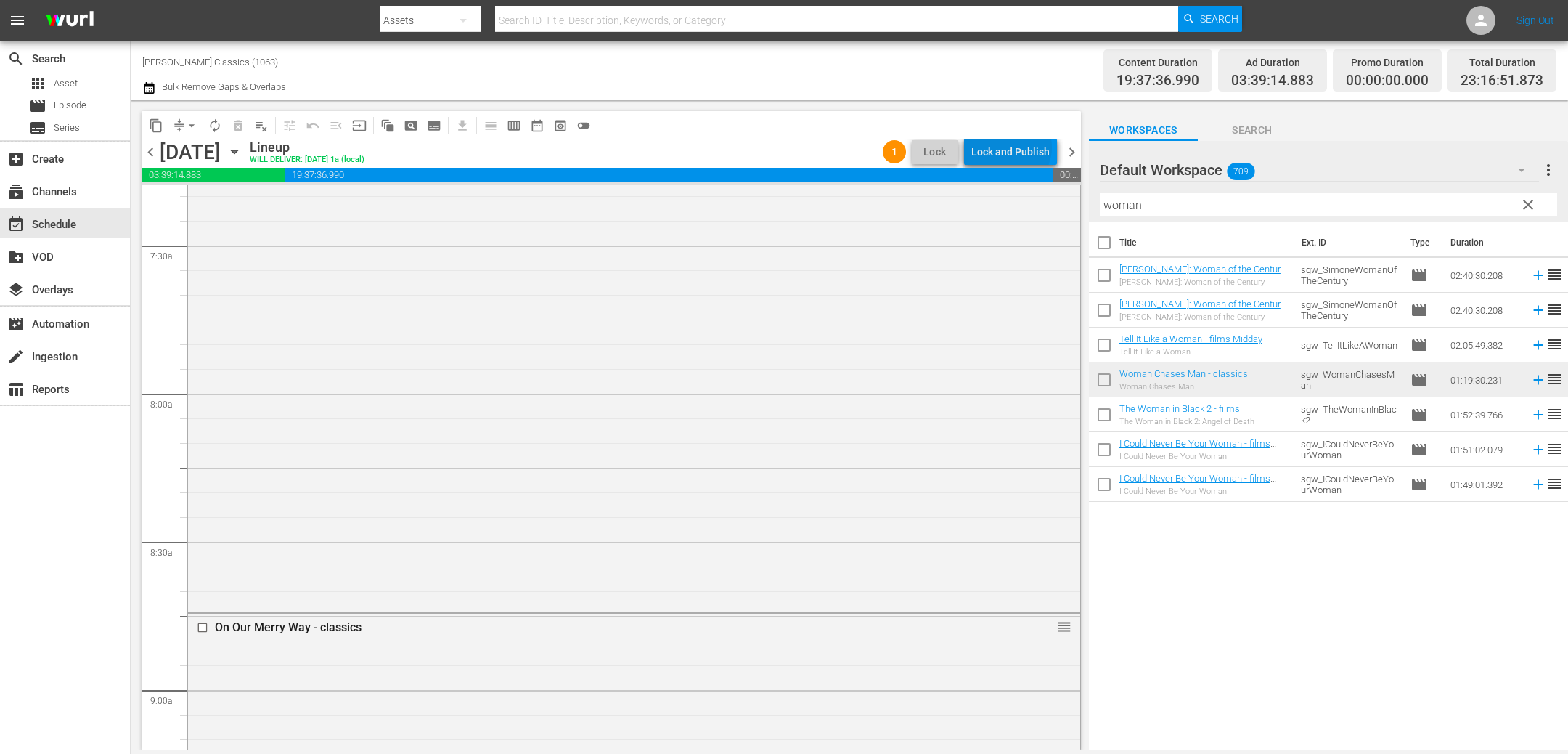
click at [1014, 147] on div "Lock and Publish" at bounding box center [1010, 151] width 78 height 26
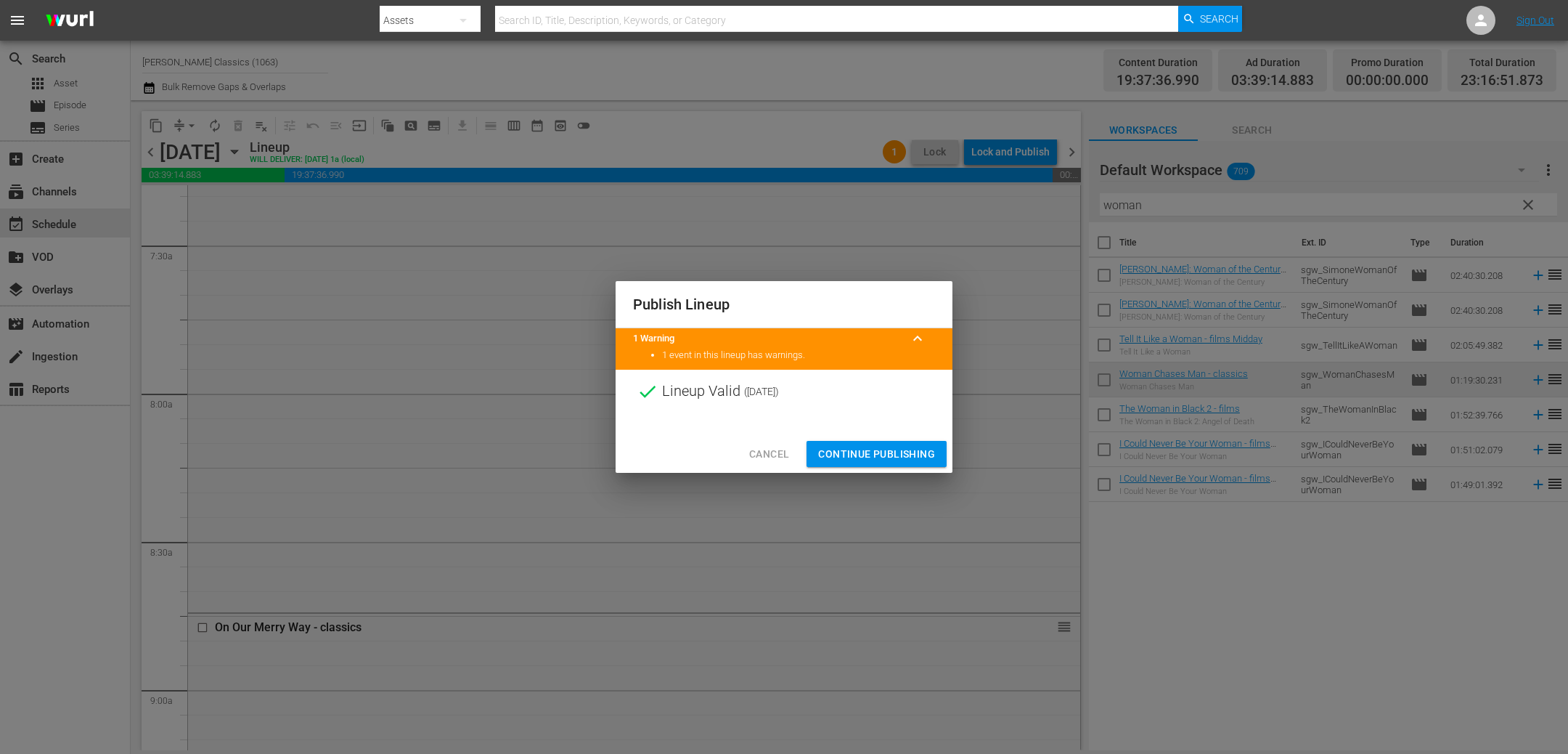
click at [888, 449] on span "Continue Publishing" at bounding box center [877, 454] width 117 height 19
